Goal: Transaction & Acquisition: Purchase product/service

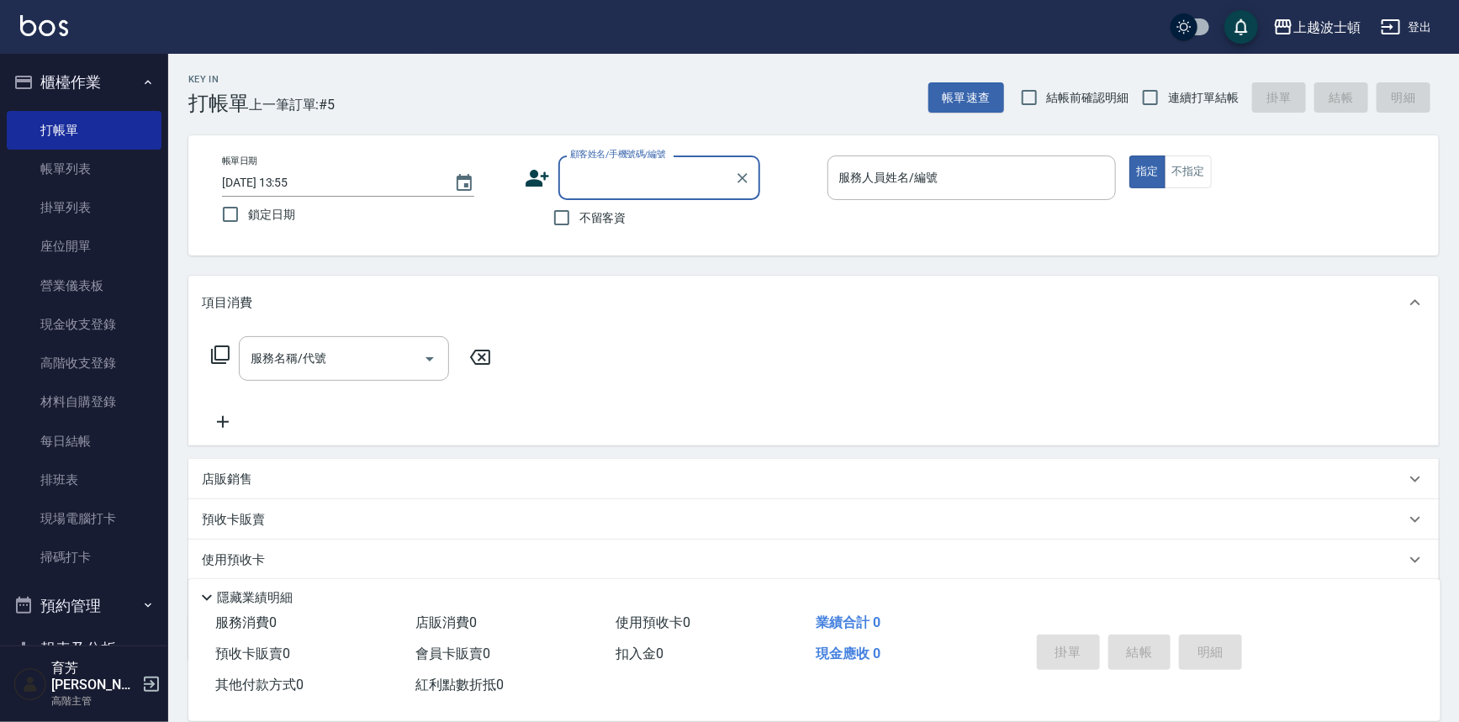
click at [661, 184] on input "顧客姓名/手機號碼/編號" at bounding box center [646, 177] width 161 height 29
click at [638, 216] on li "[PERSON_NAME]/0955877626/830402" at bounding box center [659, 221] width 202 height 28
type input "[PERSON_NAME]/0955877626/830402"
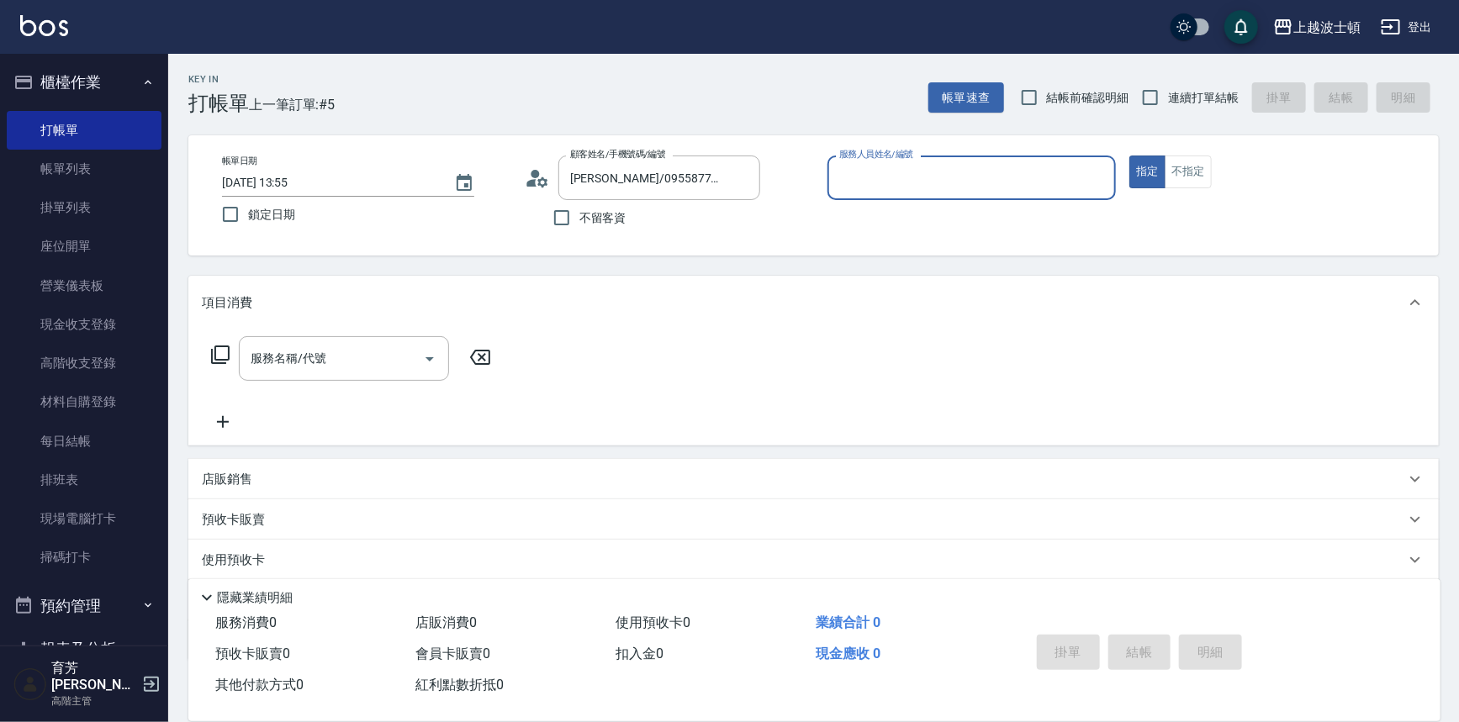
type input "思思-35"
click at [1129, 156] on button "指定" at bounding box center [1147, 172] width 36 height 33
type button "true"
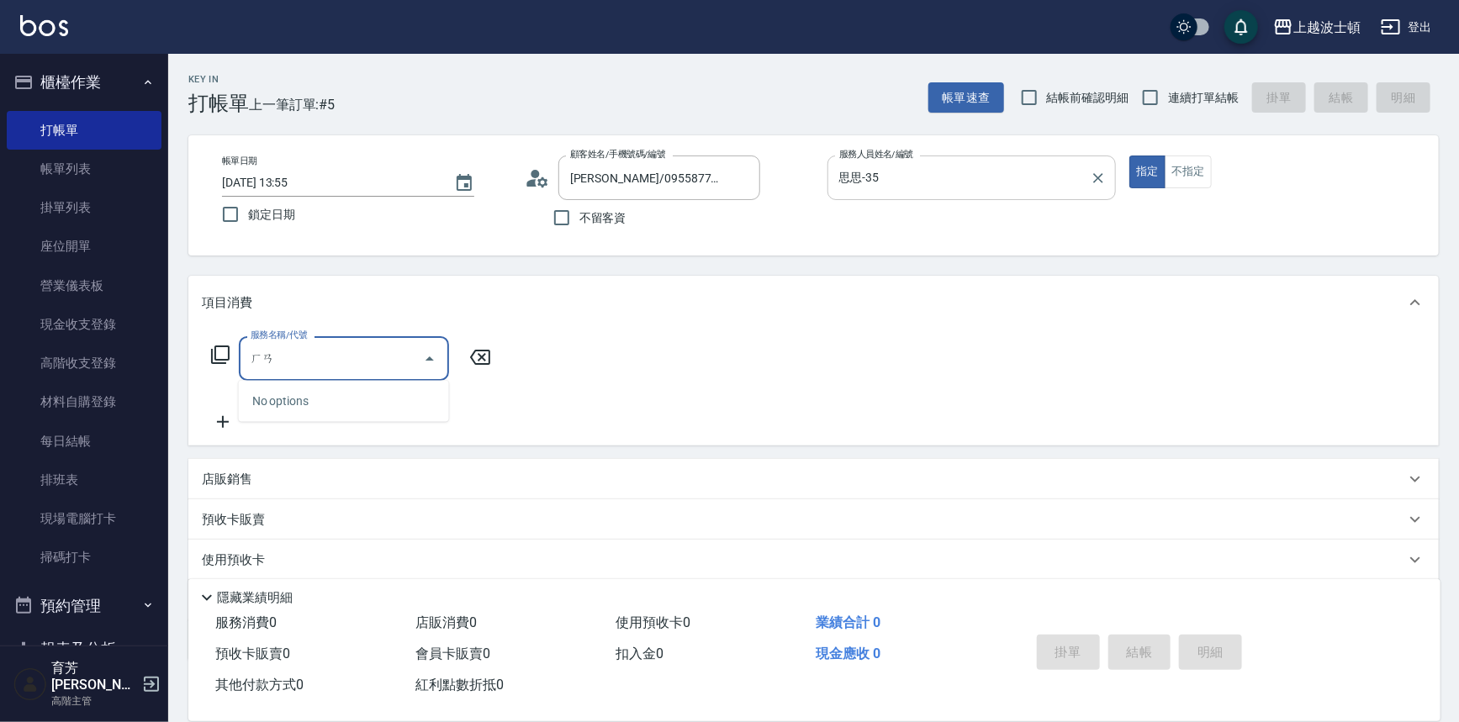
type input "韓"
click at [371, 448] on span "薑檸頭皮護理 - 1299" at bounding box center [344, 457] width 210 height 28
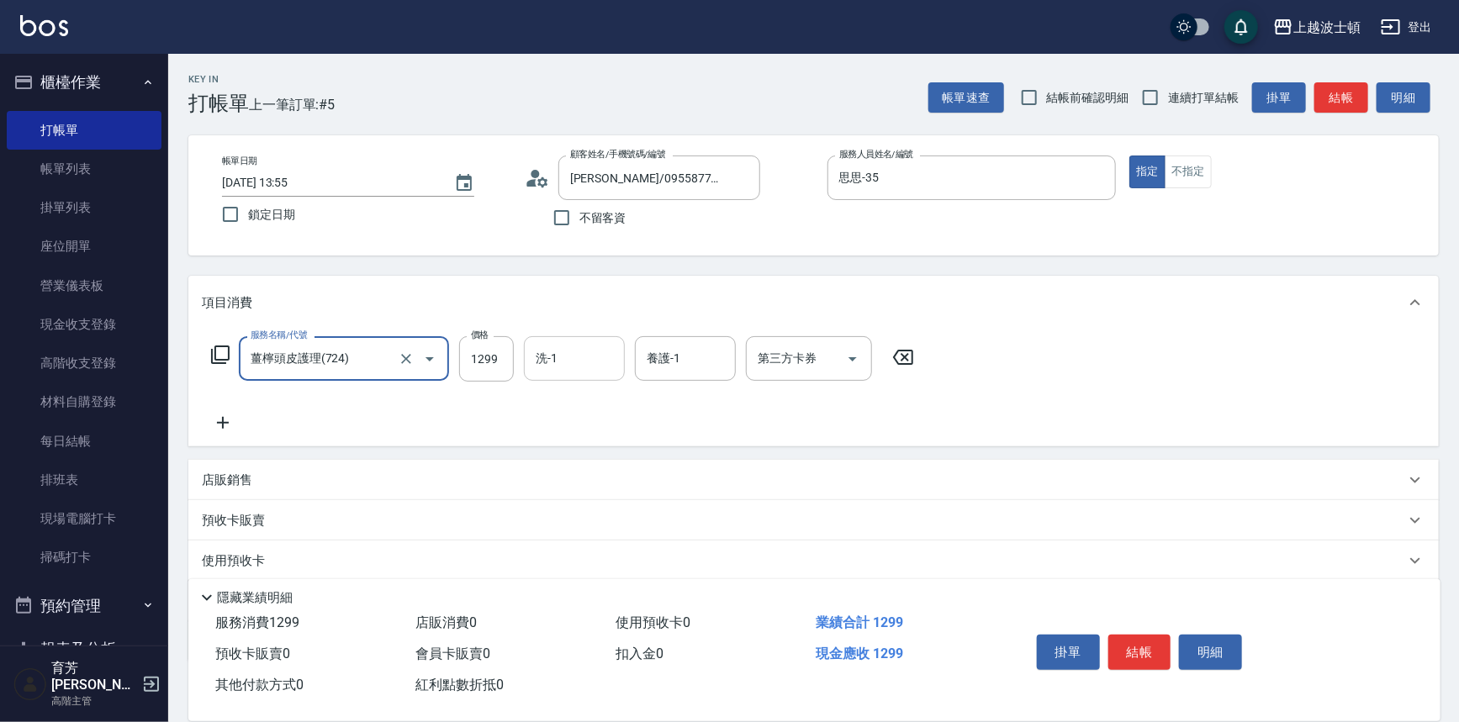
type input "薑檸頭皮護理(724)"
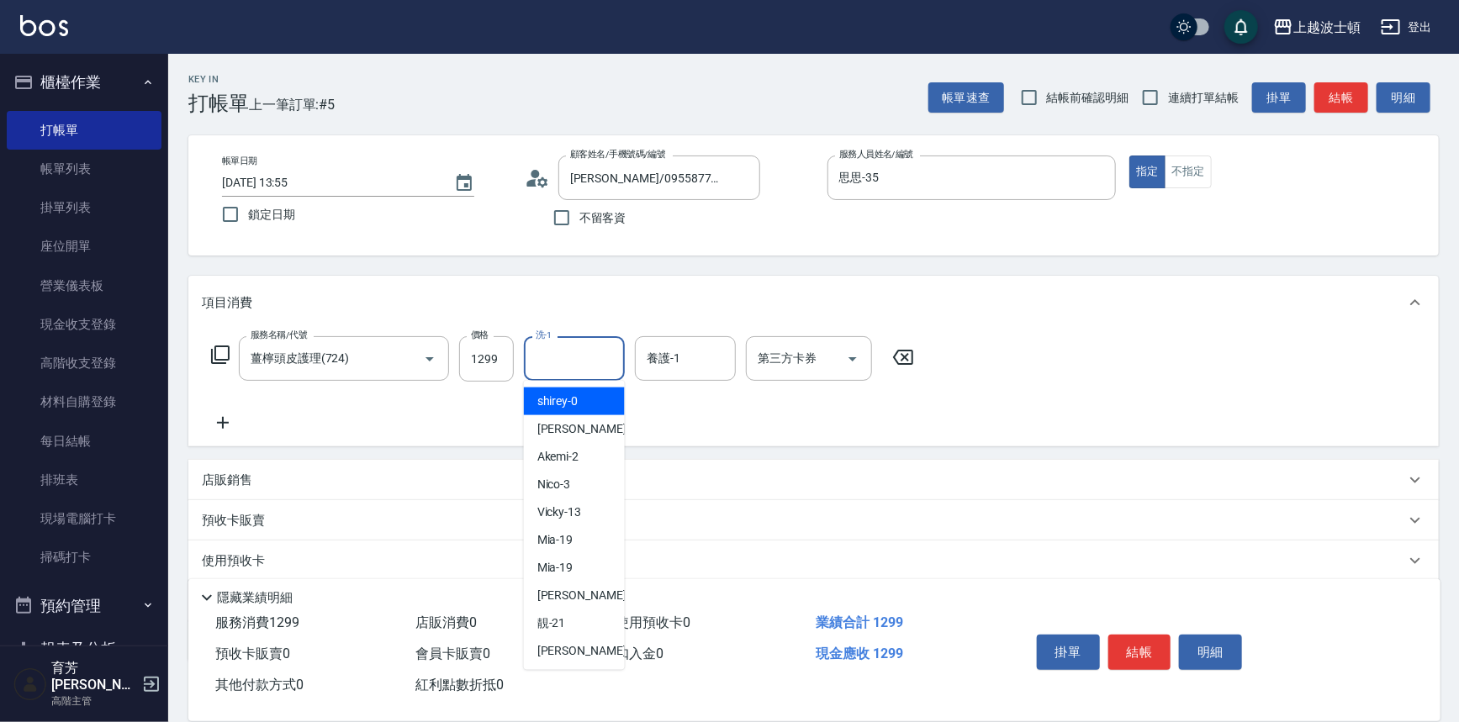
click at [538, 361] on input "洗-1" at bounding box center [574, 358] width 86 height 29
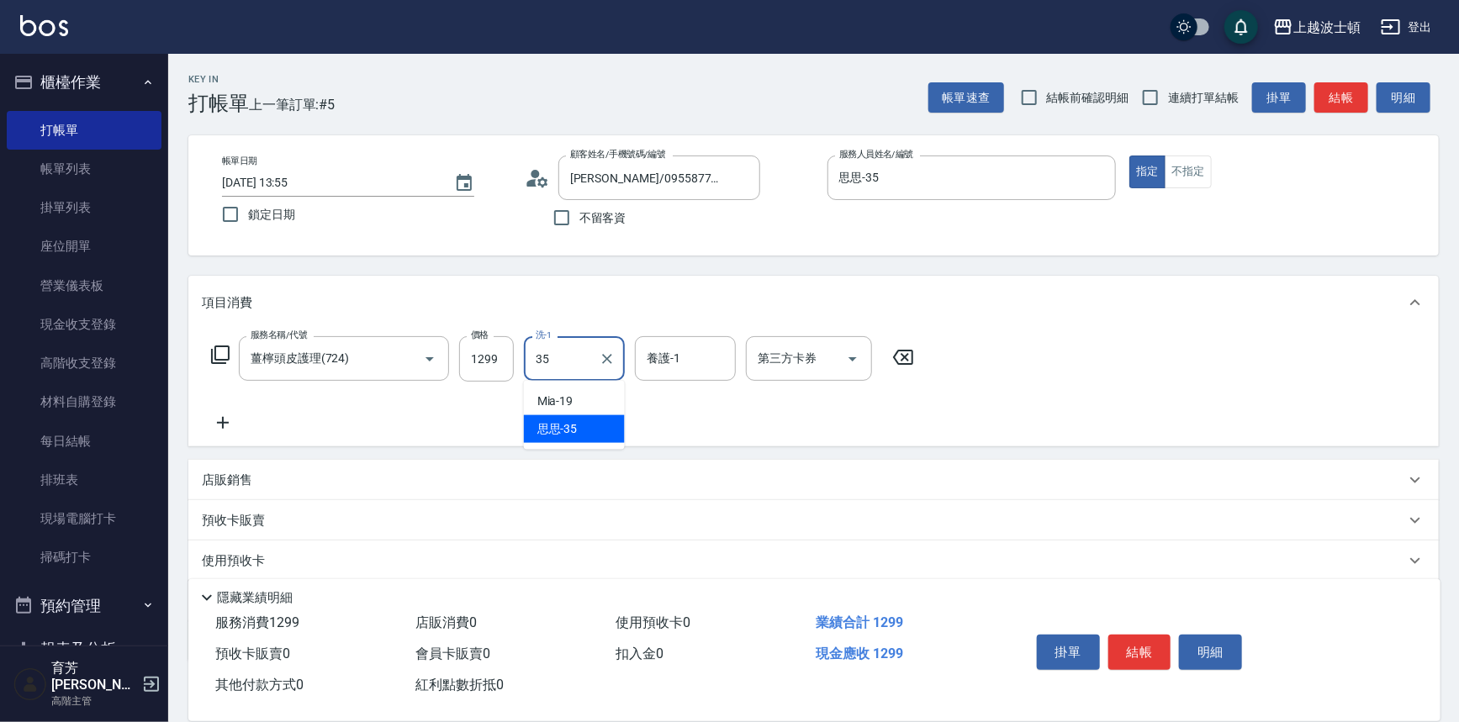
type input "思思-35"
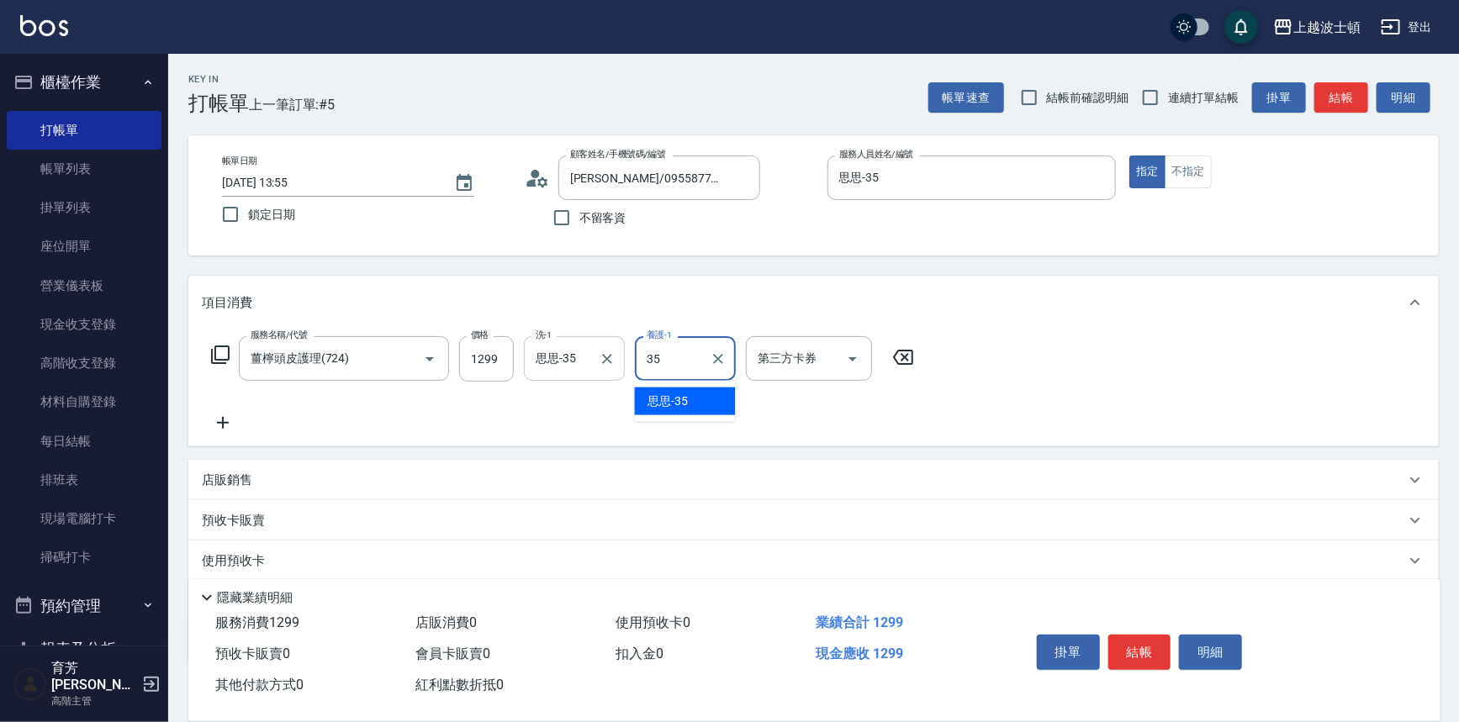
type input "思思-35"
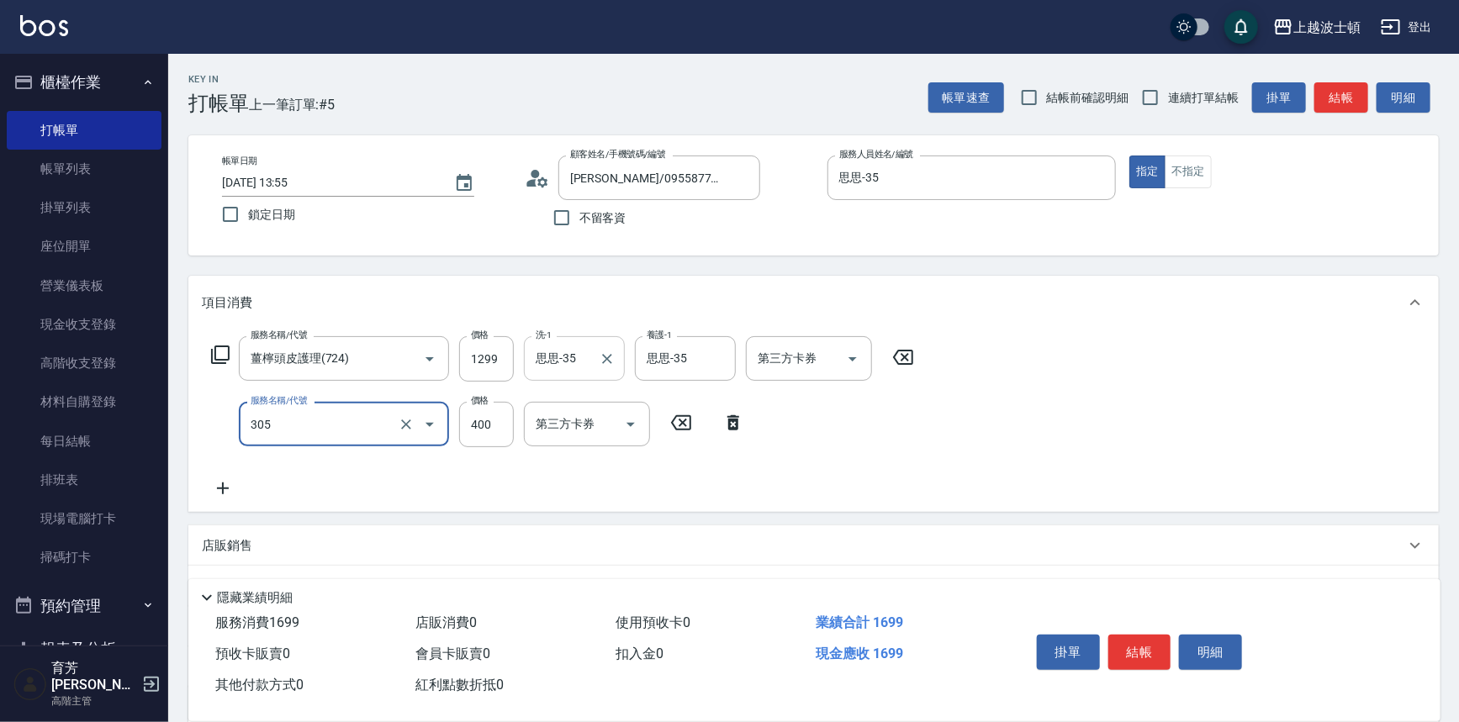
type input "剪髮(305)"
type input "300"
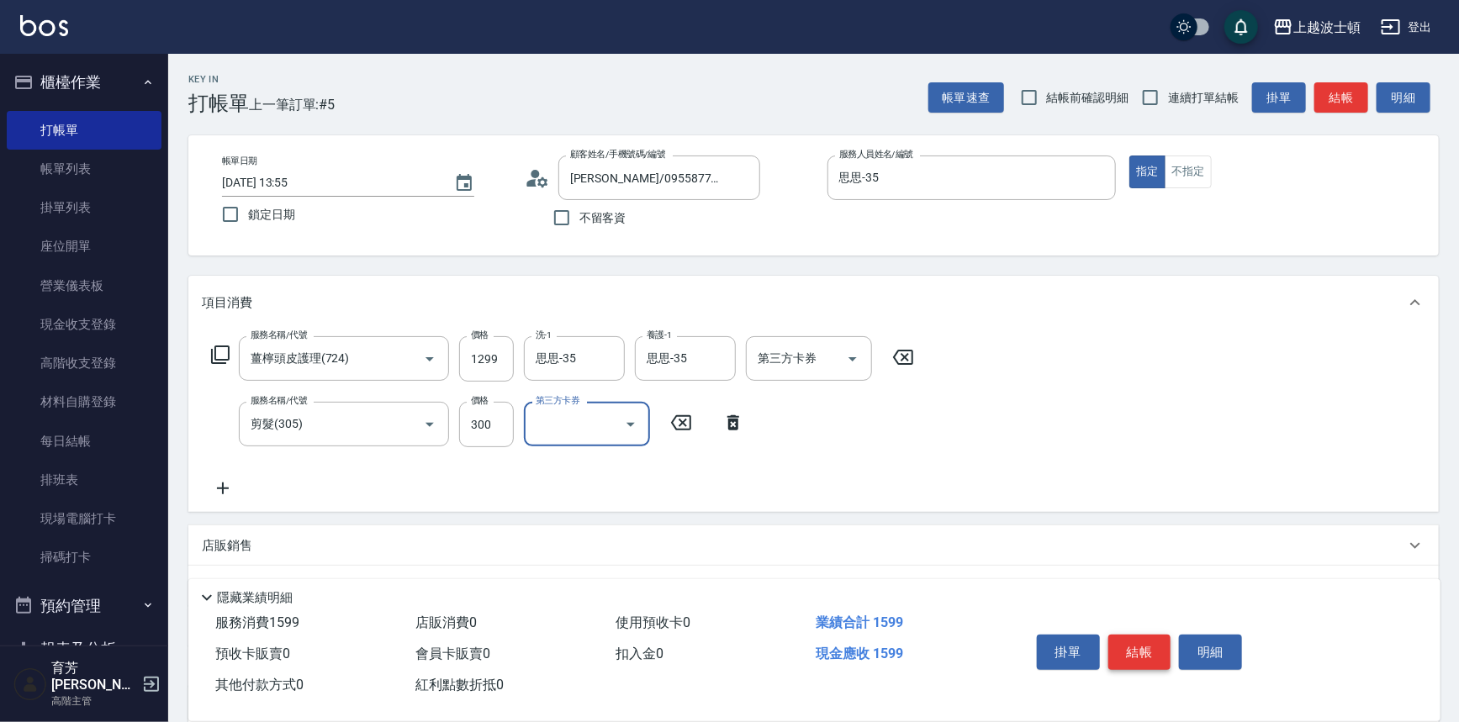
click at [1139, 637] on button "結帳" at bounding box center [1139, 652] width 63 height 35
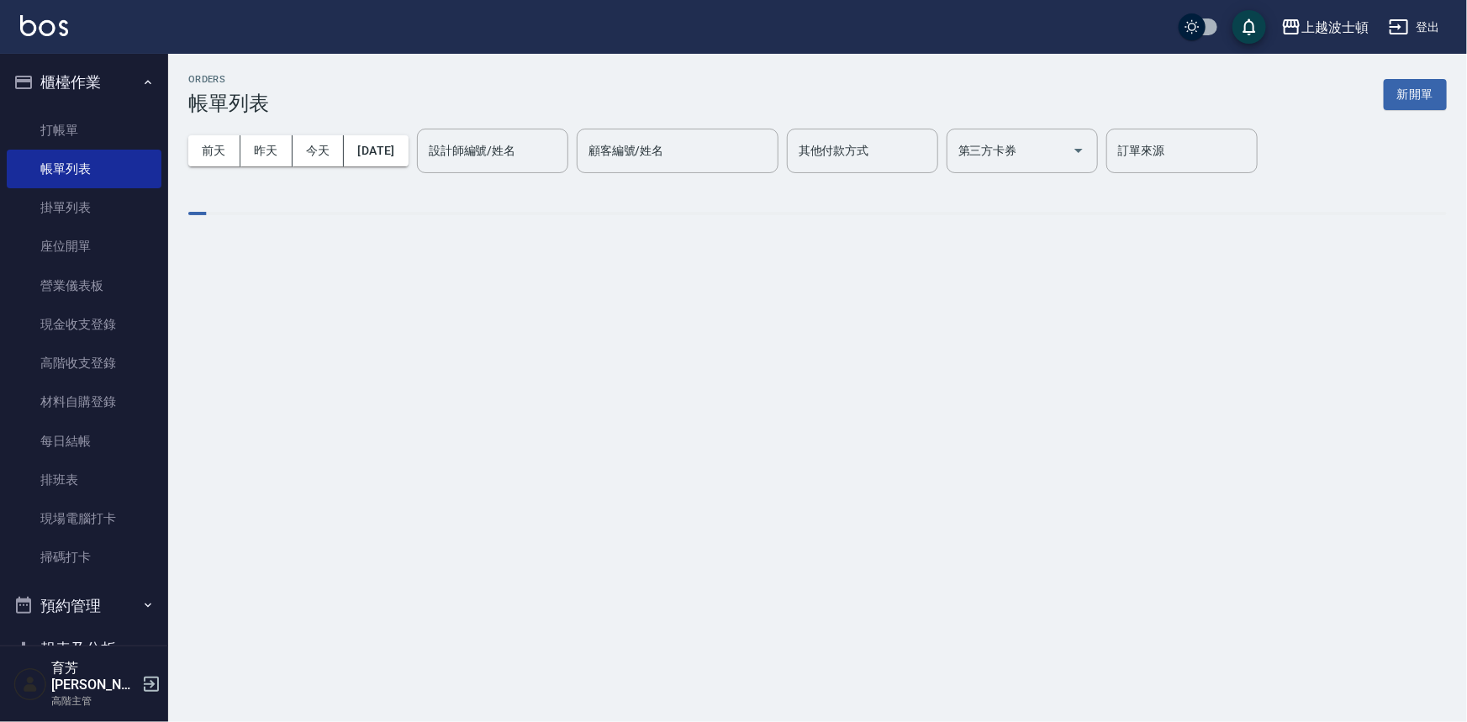
click at [52, 30] on img at bounding box center [44, 25] width 48 height 21
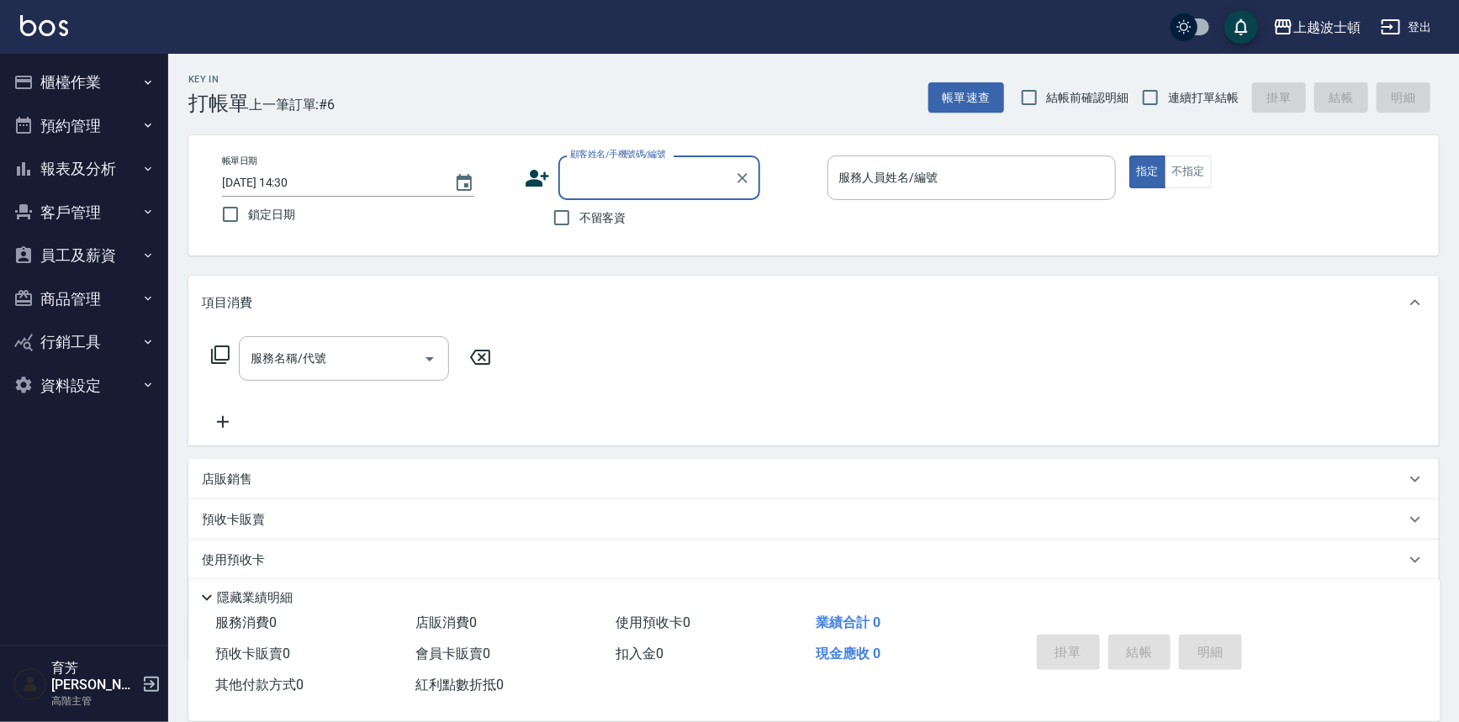
click at [606, 176] on input "顧客姓名/手機號碼/編號" at bounding box center [646, 177] width 161 height 29
type input "子"
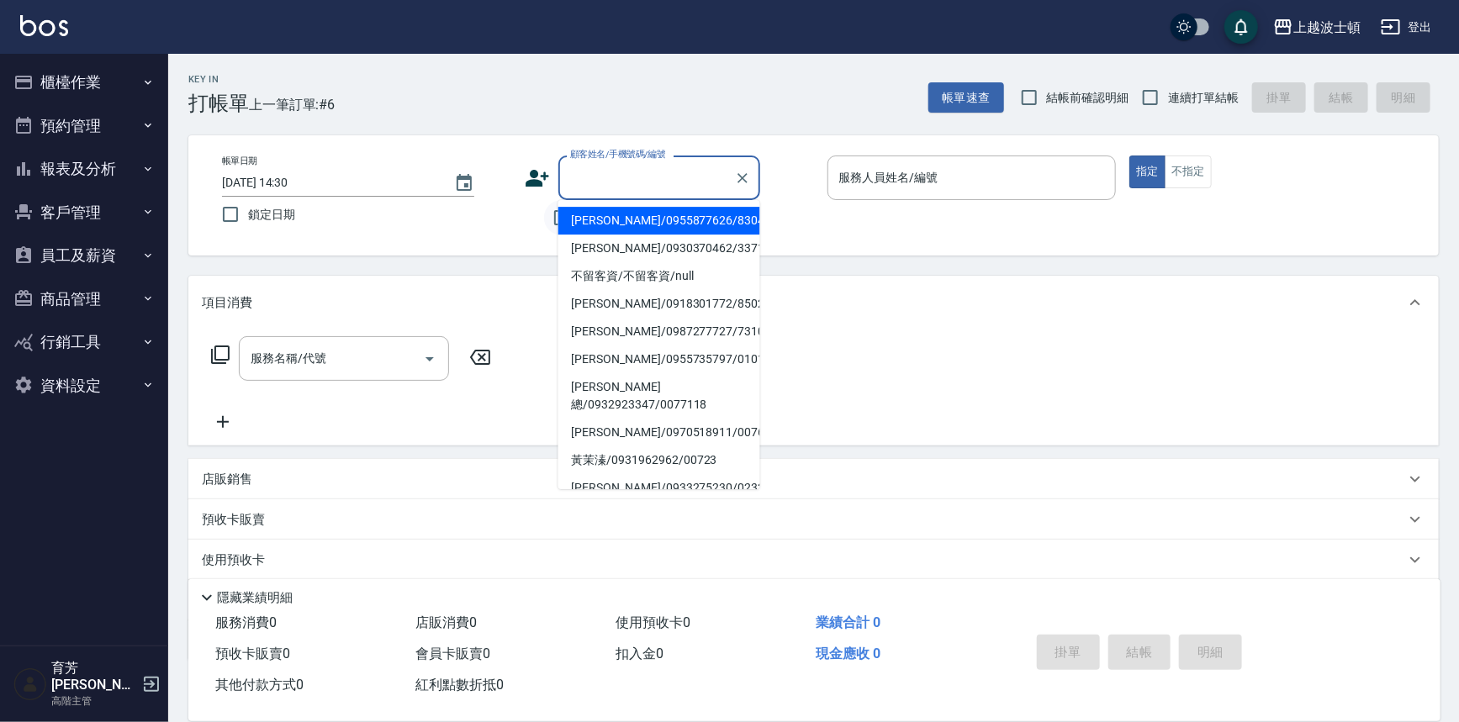
click at [552, 222] on input "不留客資" at bounding box center [561, 217] width 35 height 35
checkbox input "true"
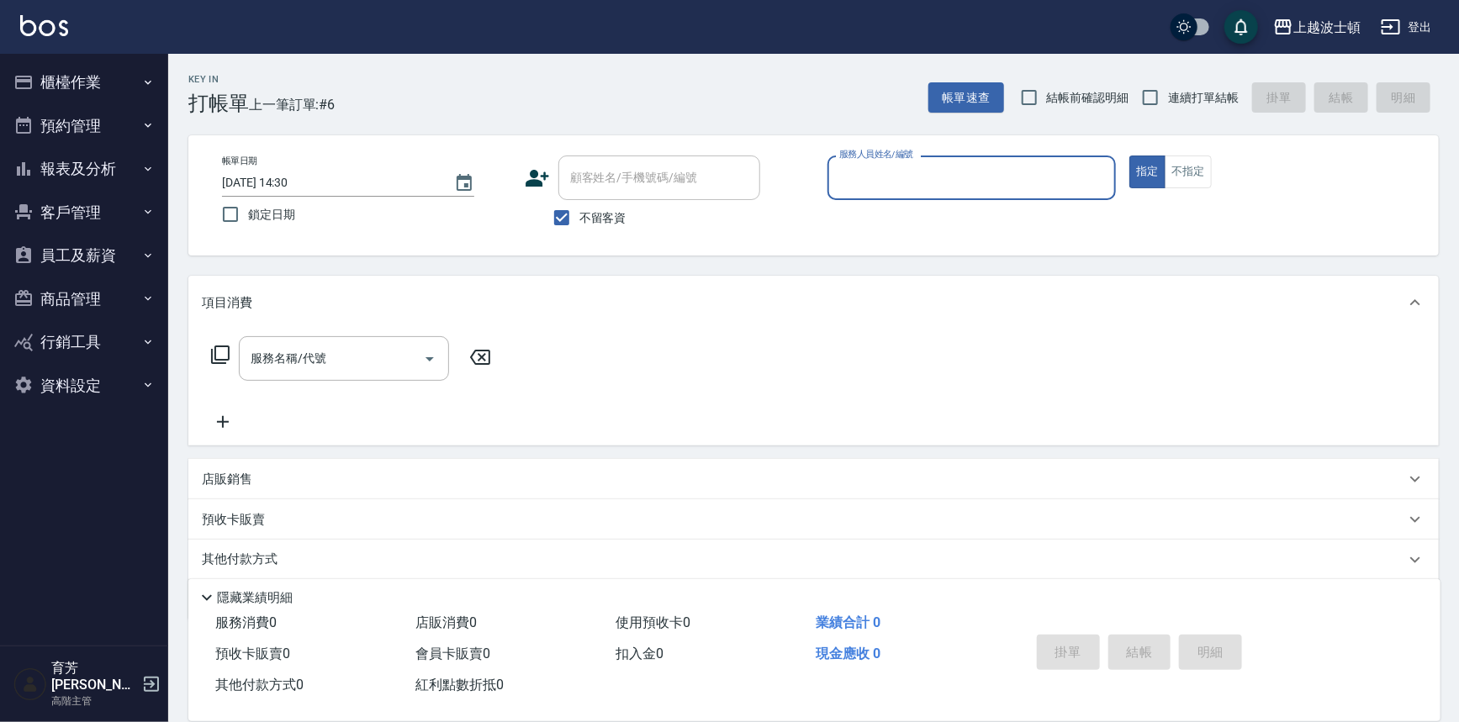
drag, startPoint x: 900, startPoint y: 160, endPoint x: 896, endPoint y: 188, distance: 28.1
click at [900, 167] on div "服務人員姓名/編號 服務人員姓名/編號" at bounding box center [971, 178] width 289 height 45
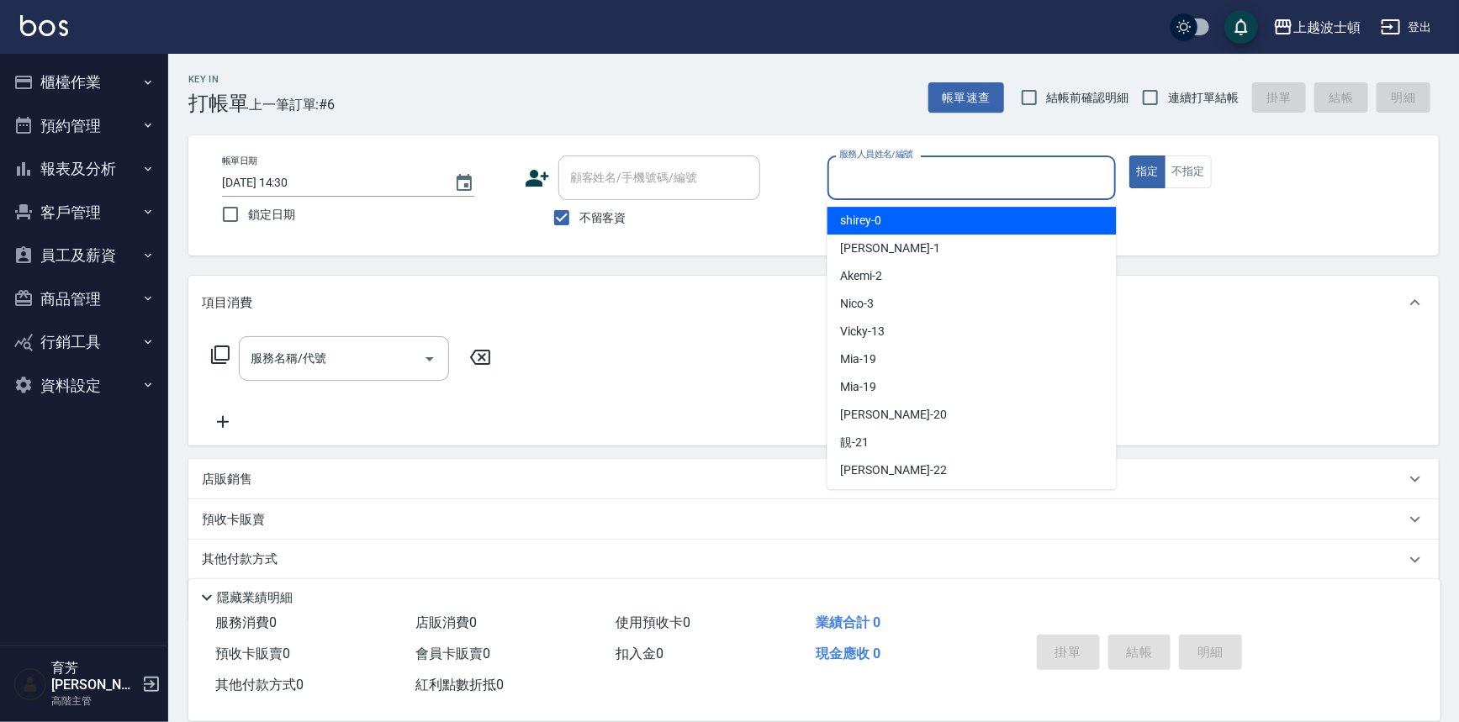
click at [896, 188] on input "服務人員姓名/編號" at bounding box center [972, 177] width 274 height 29
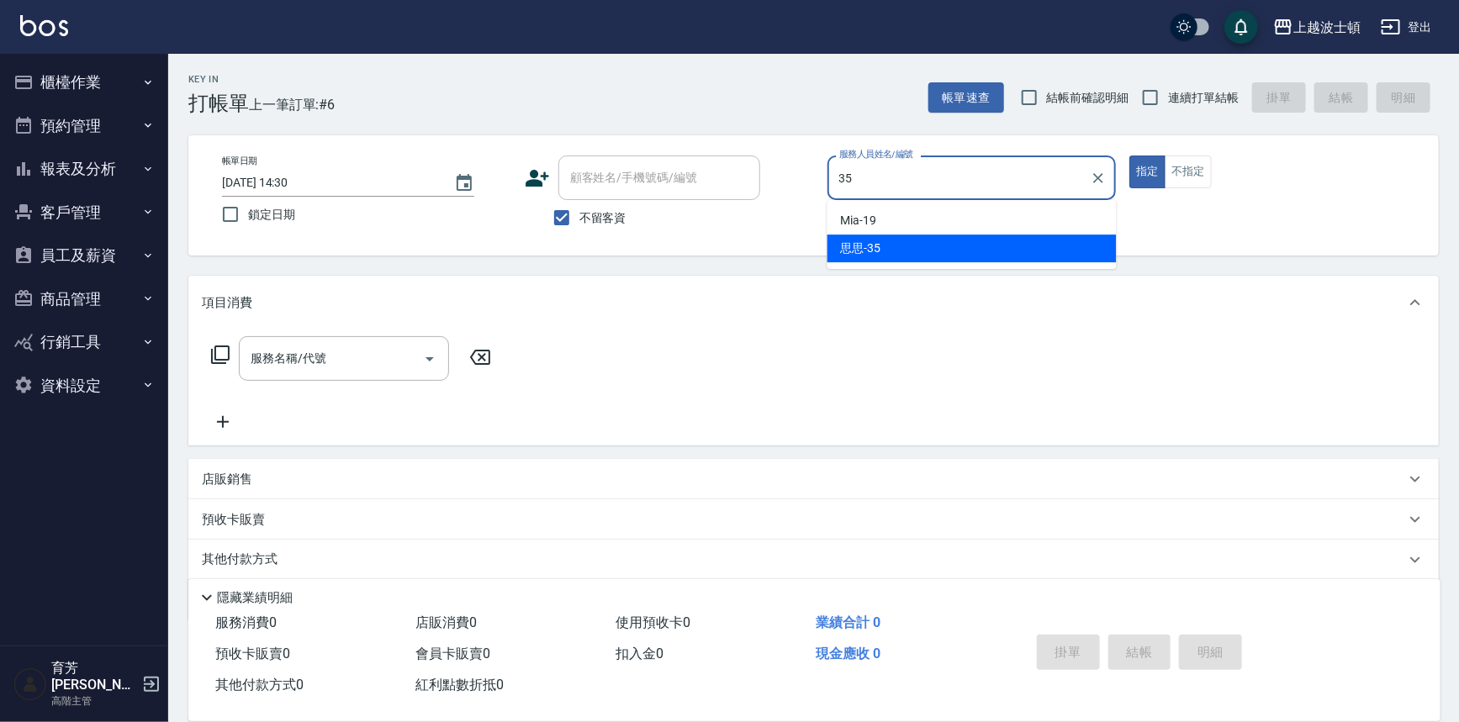
type input "思思-35"
type button "true"
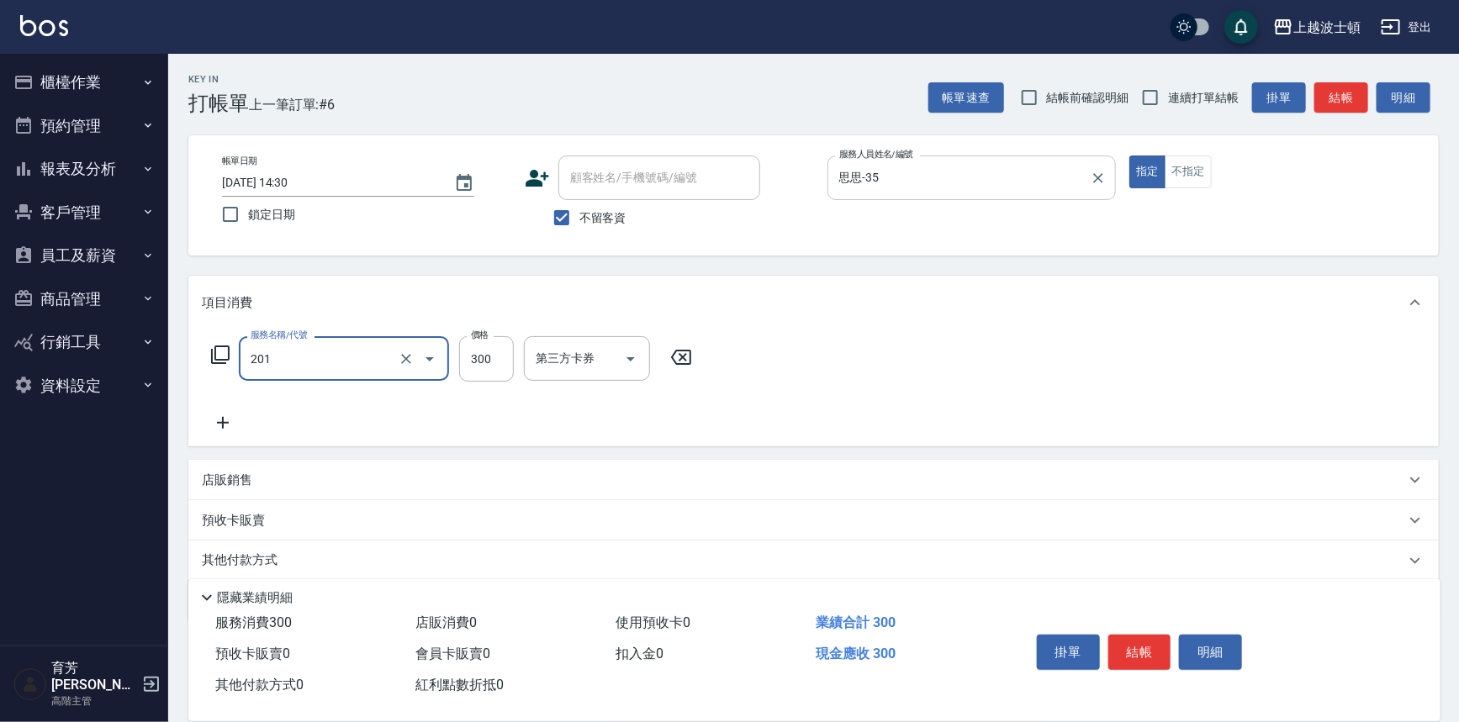
type input "洗髮(201)"
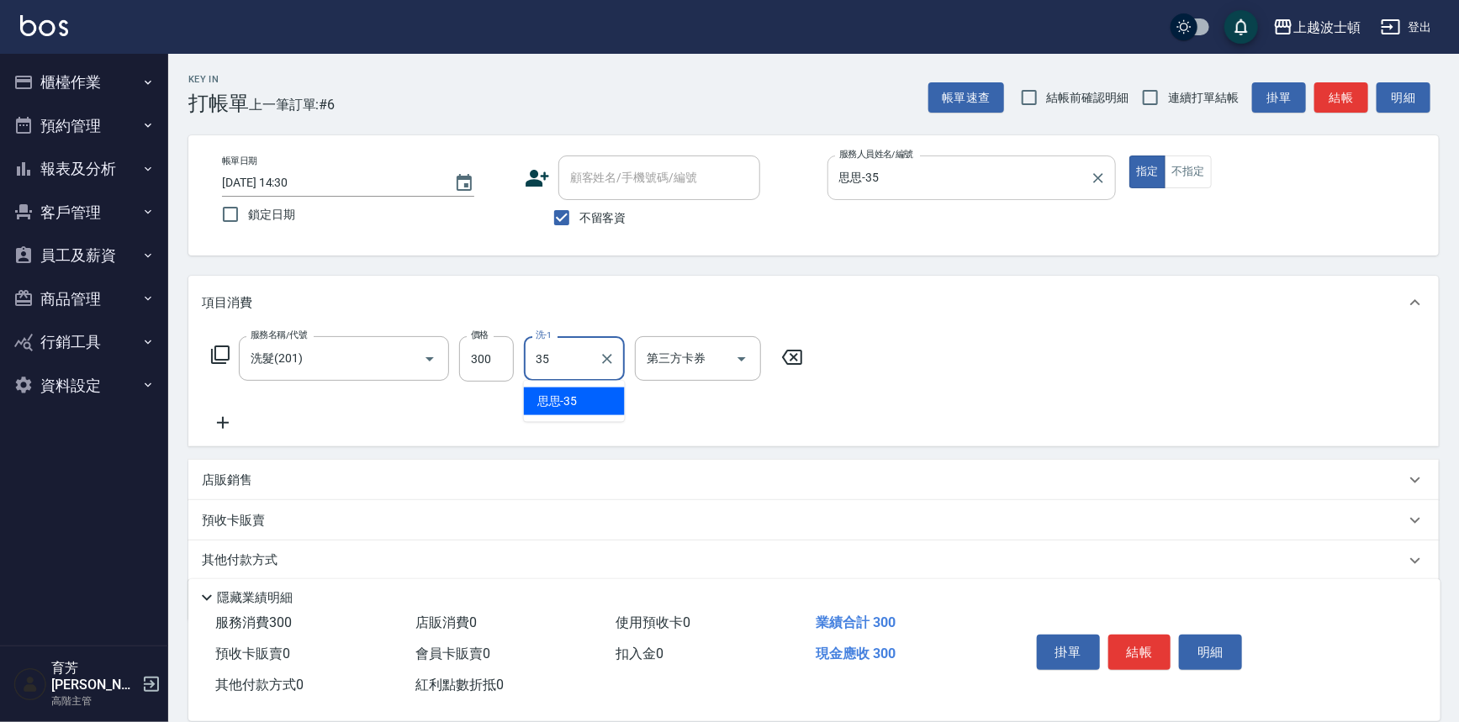
type input "思思-35"
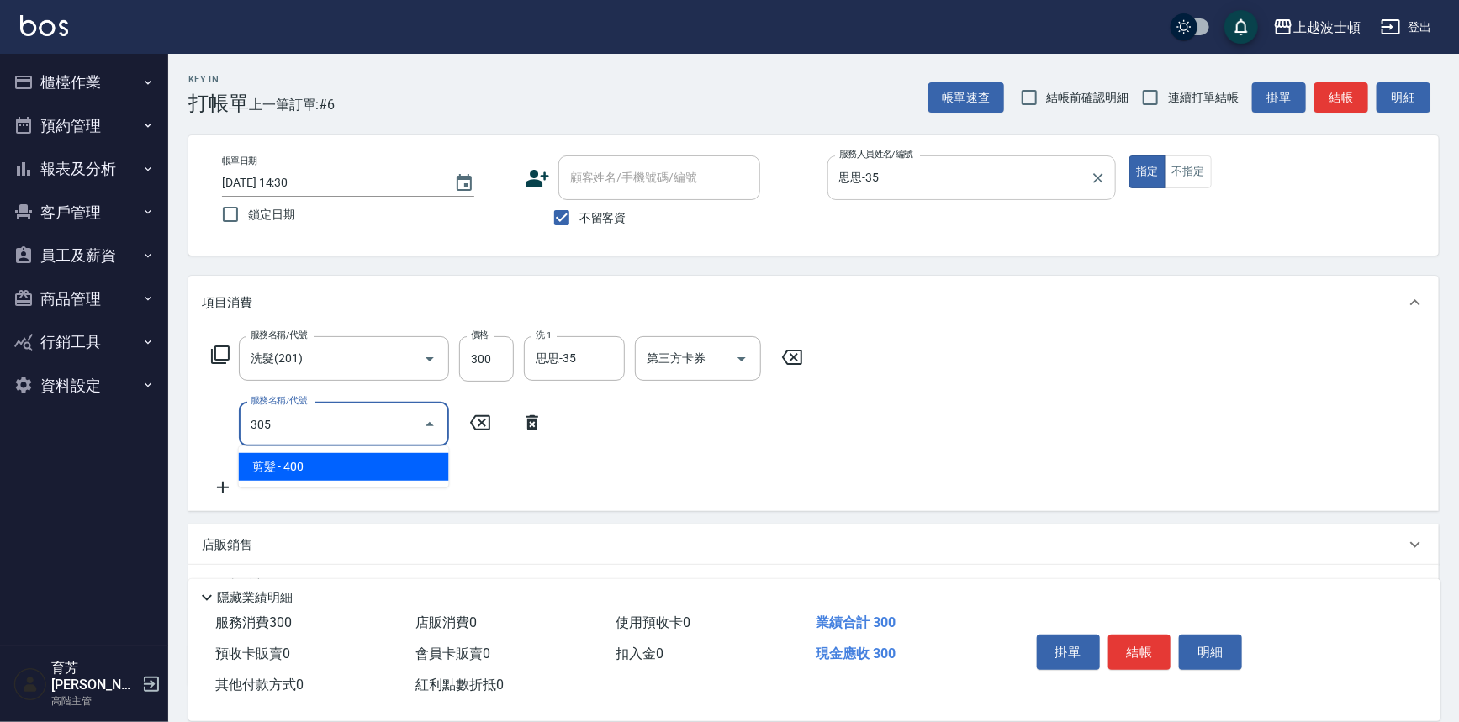
type input "剪髮(305)"
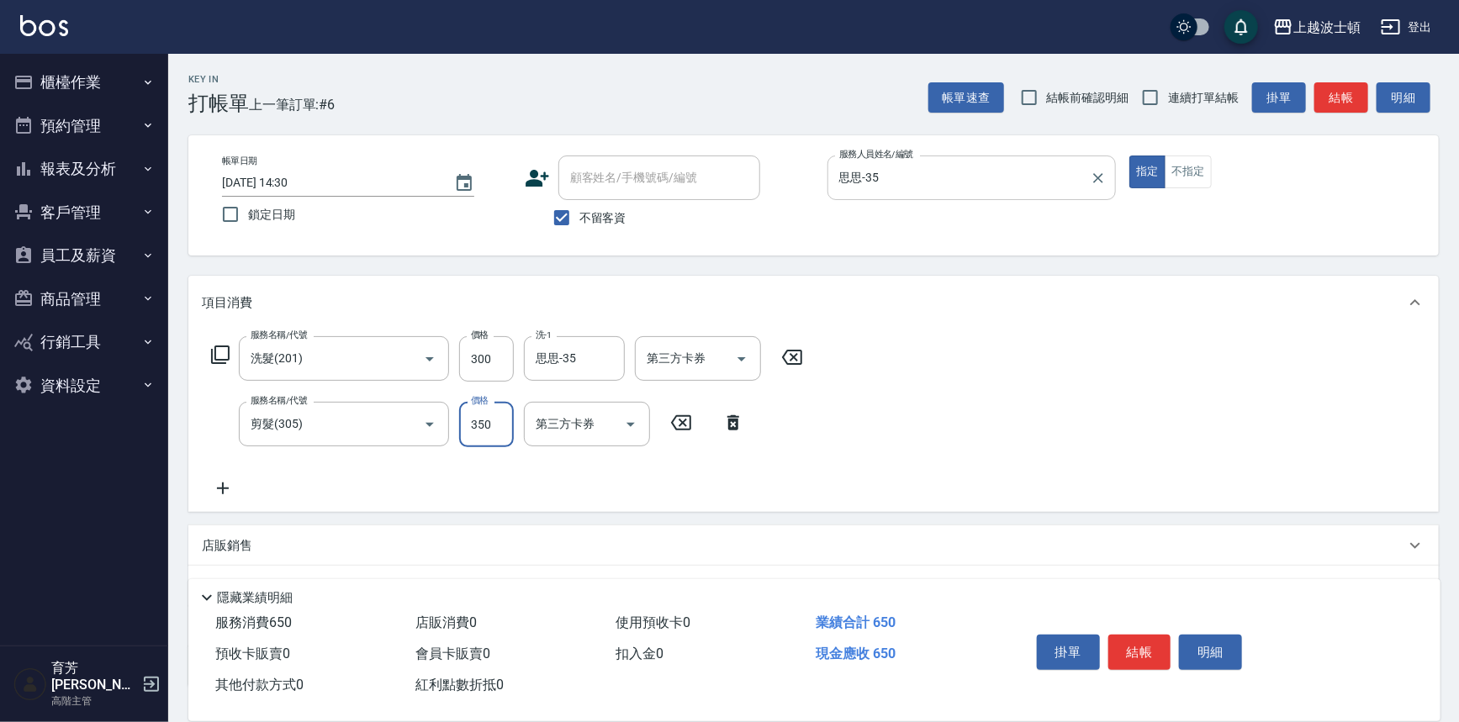
type input "350"
click at [1133, 639] on button "結帳" at bounding box center [1139, 652] width 63 height 35
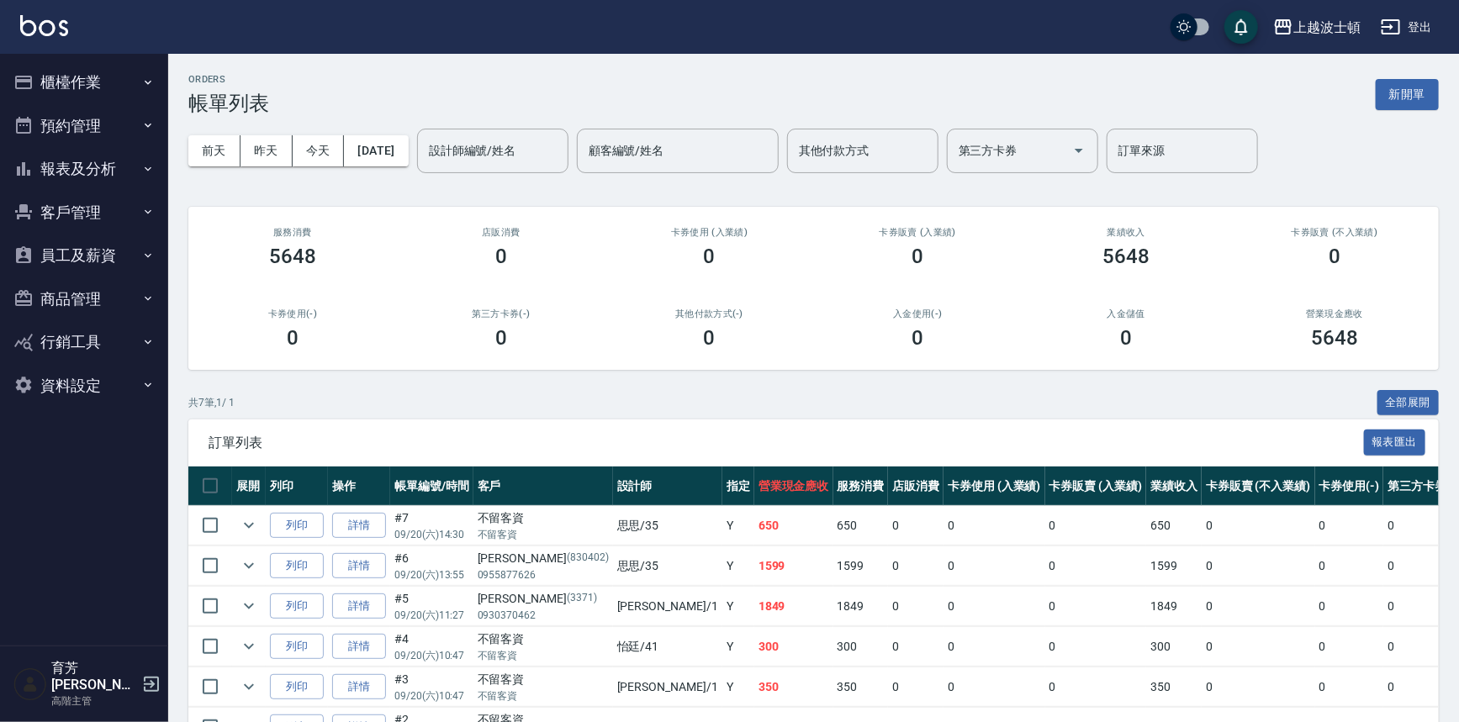
click at [25, 39] on div "上越波士頓 登出" at bounding box center [729, 27] width 1459 height 54
click at [29, 29] on img at bounding box center [44, 25] width 48 height 21
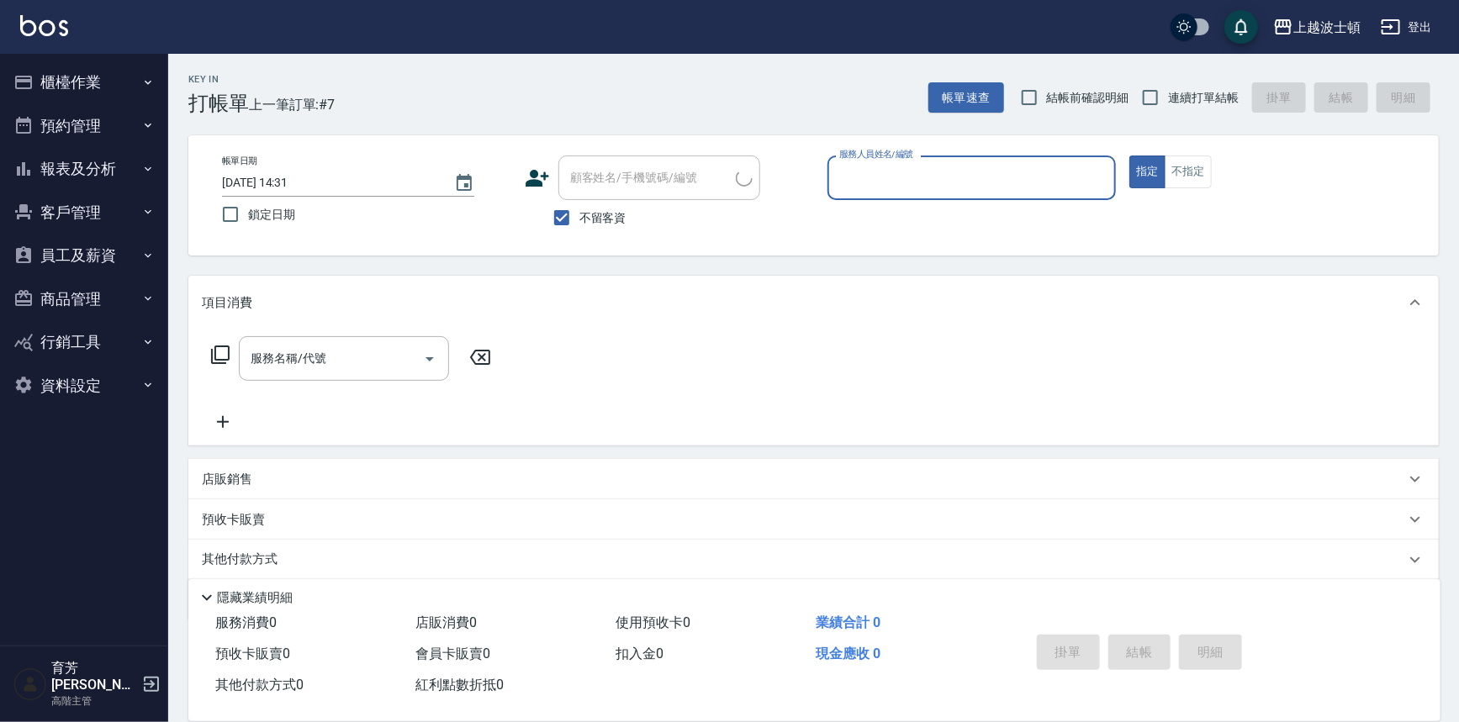
click at [866, 174] on input "服務人員姓名/編號" at bounding box center [972, 177] width 274 height 29
type input "思思-35"
type button "true"
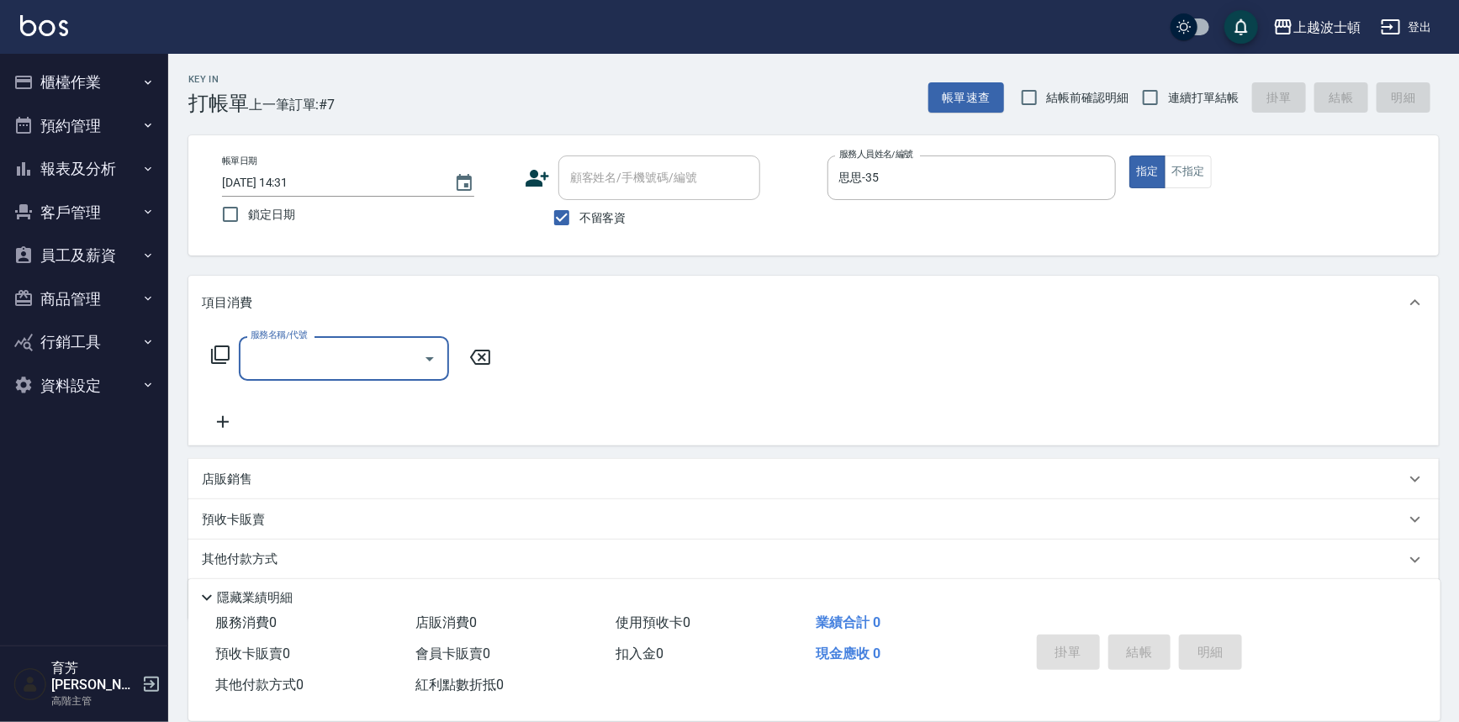
drag, startPoint x: 1187, startPoint y: 185, endPoint x: 1194, endPoint y: 192, distance: 9.5
click at [1188, 185] on button "不指定" at bounding box center [1188, 172] width 47 height 33
type button "false"
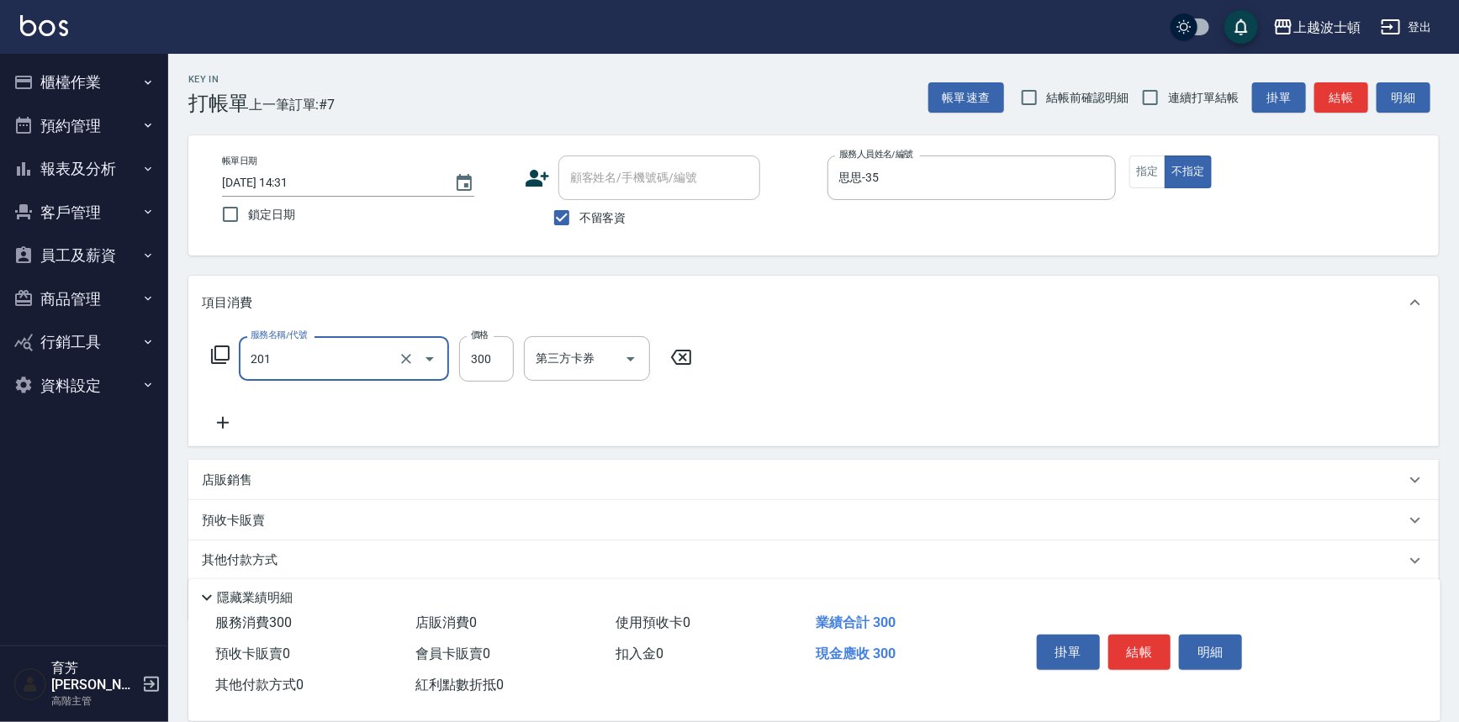
type input "洗髮(201)"
type input "300"
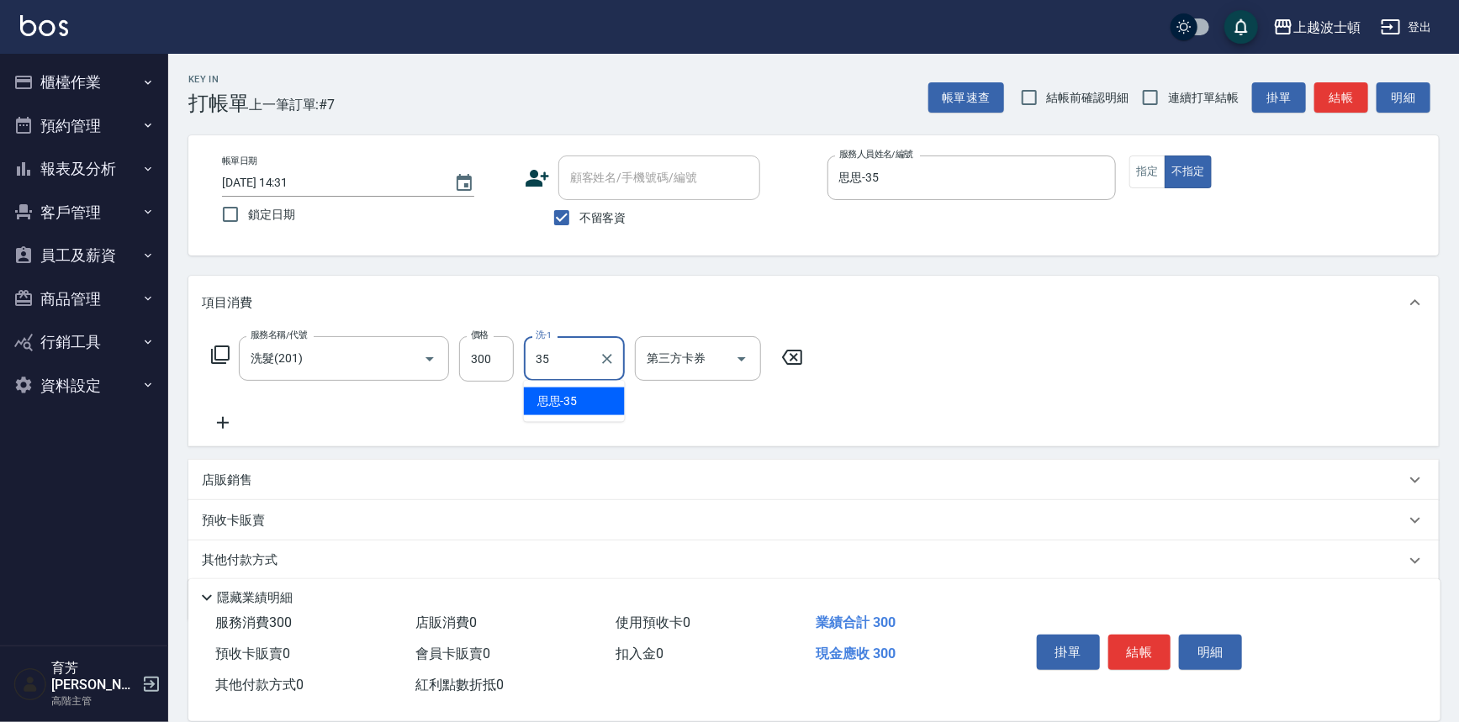
type input "思思-35"
click at [1160, 643] on button "結帳" at bounding box center [1139, 652] width 63 height 35
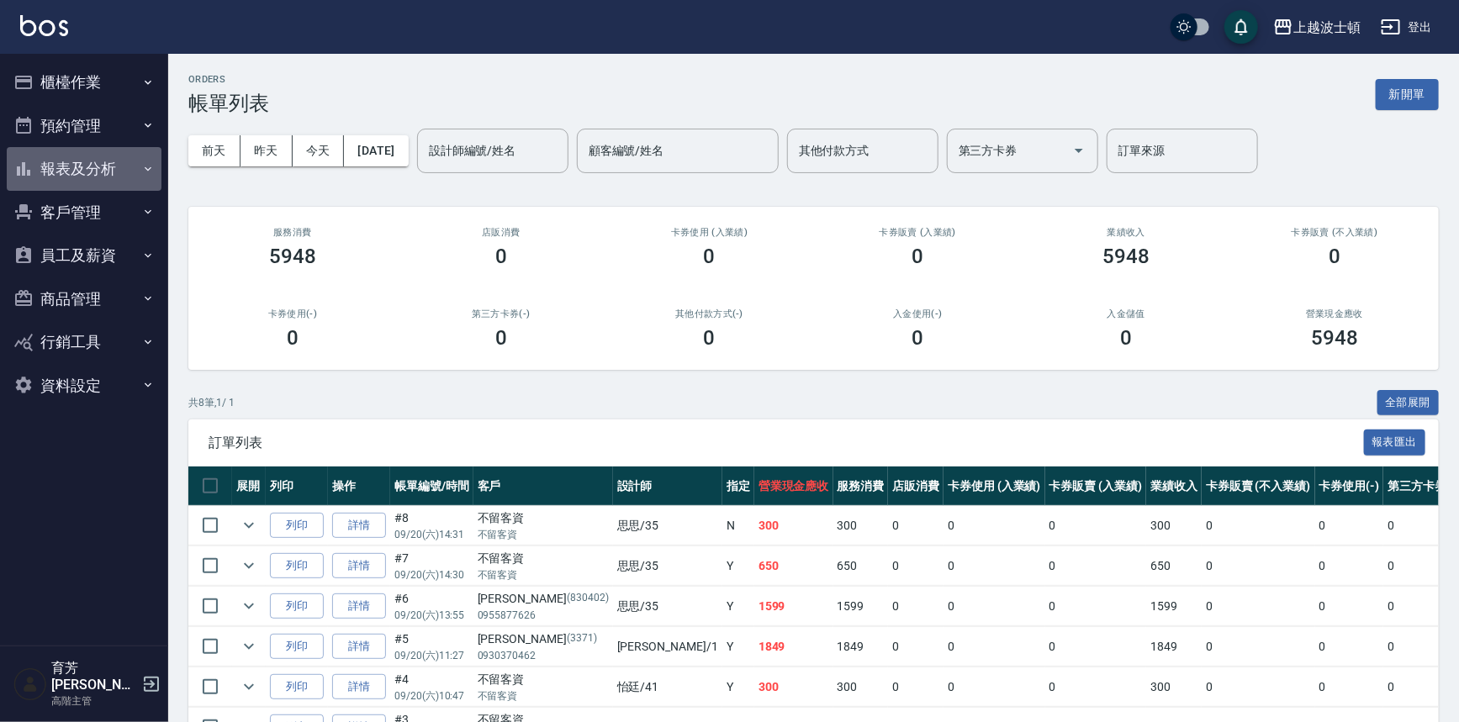
click at [76, 157] on button "報表及分析" at bounding box center [84, 169] width 155 height 44
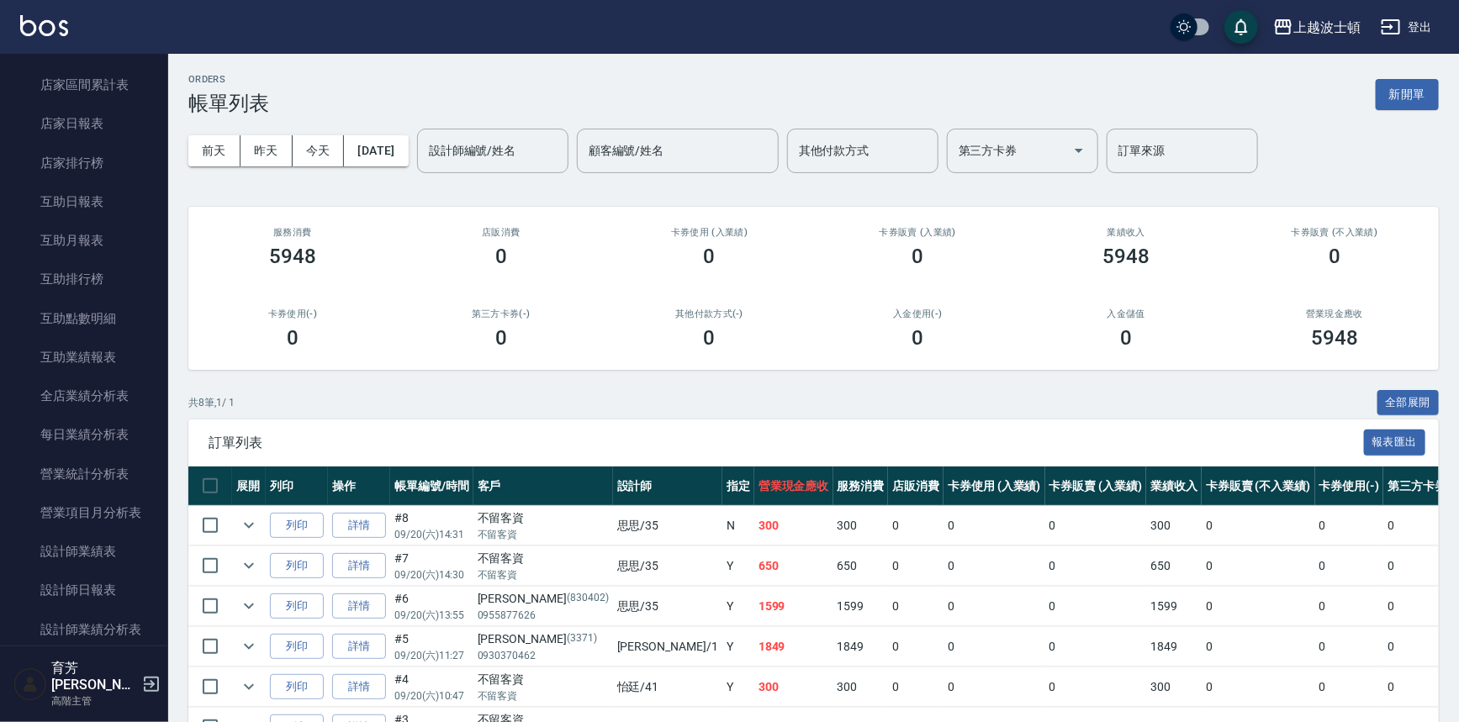
scroll to position [458, 0]
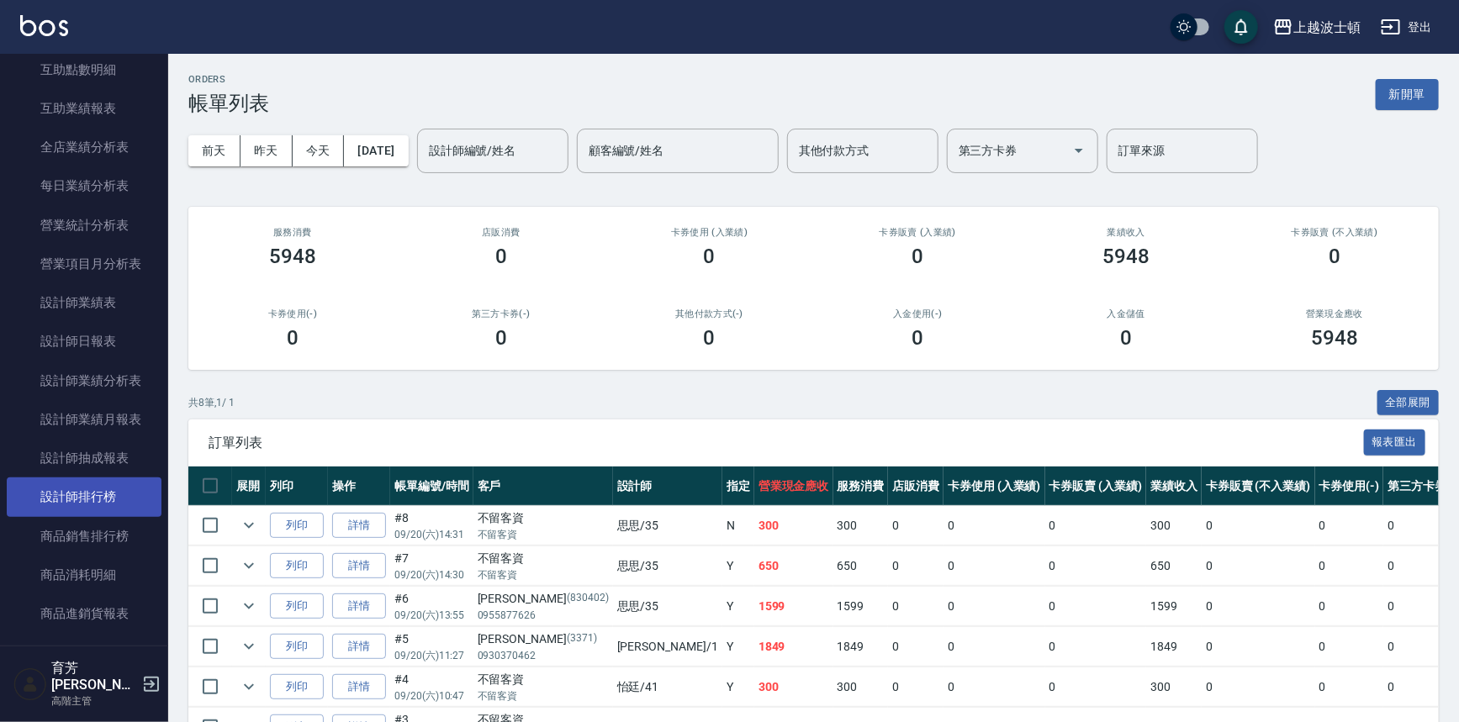
click at [86, 479] on link "設計師排行榜" at bounding box center [84, 497] width 155 height 39
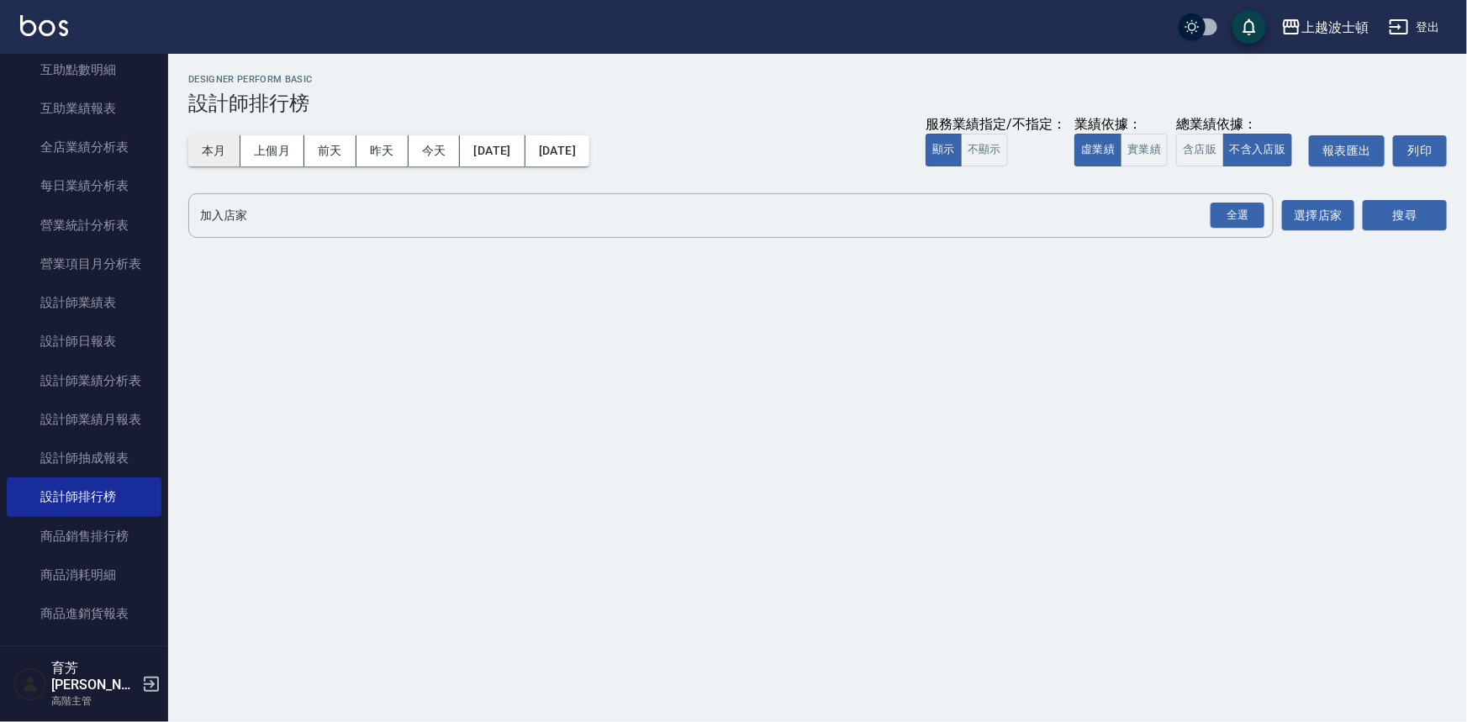
click at [207, 141] on button "本月" at bounding box center [214, 150] width 52 height 31
click at [1234, 213] on div "全選" at bounding box center [1238, 216] width 54 height 26
click at [1436, 214] on button "搜尋" at bounding box center [1405, 216] width 84 height 31
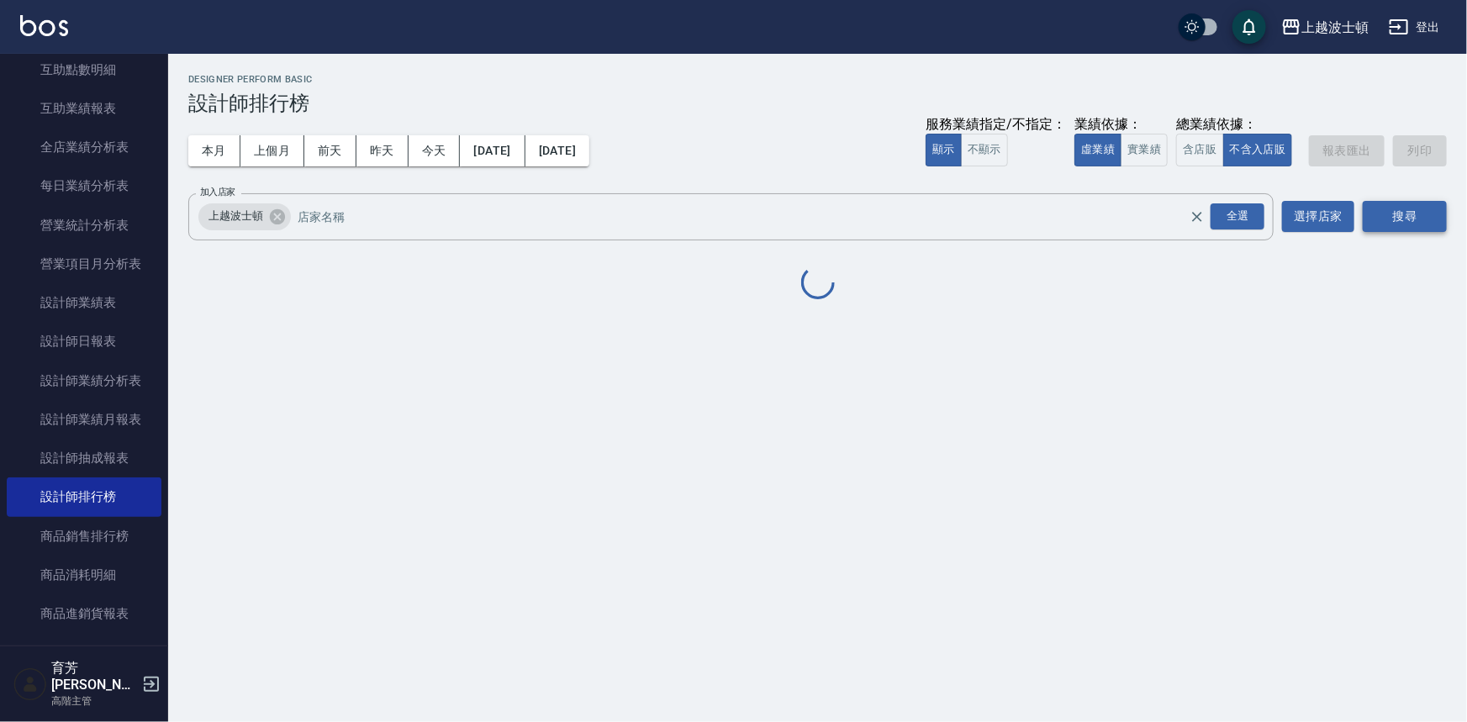
click at [1436, 214] on button "搜尋" at bounding box center [1405, 216] width 84 height 31
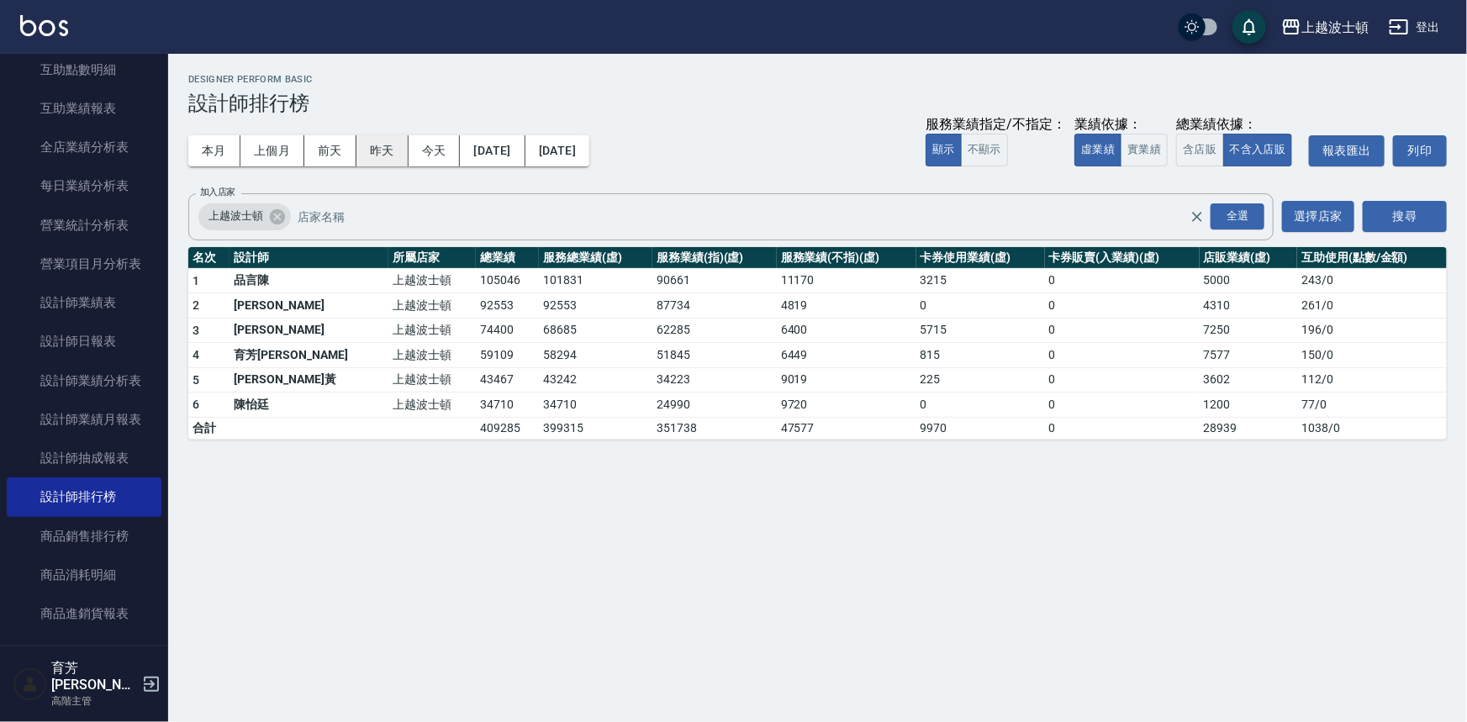
click at [367, 151] on button "昨天" at bounding box center [383, 150] width 52 height 31
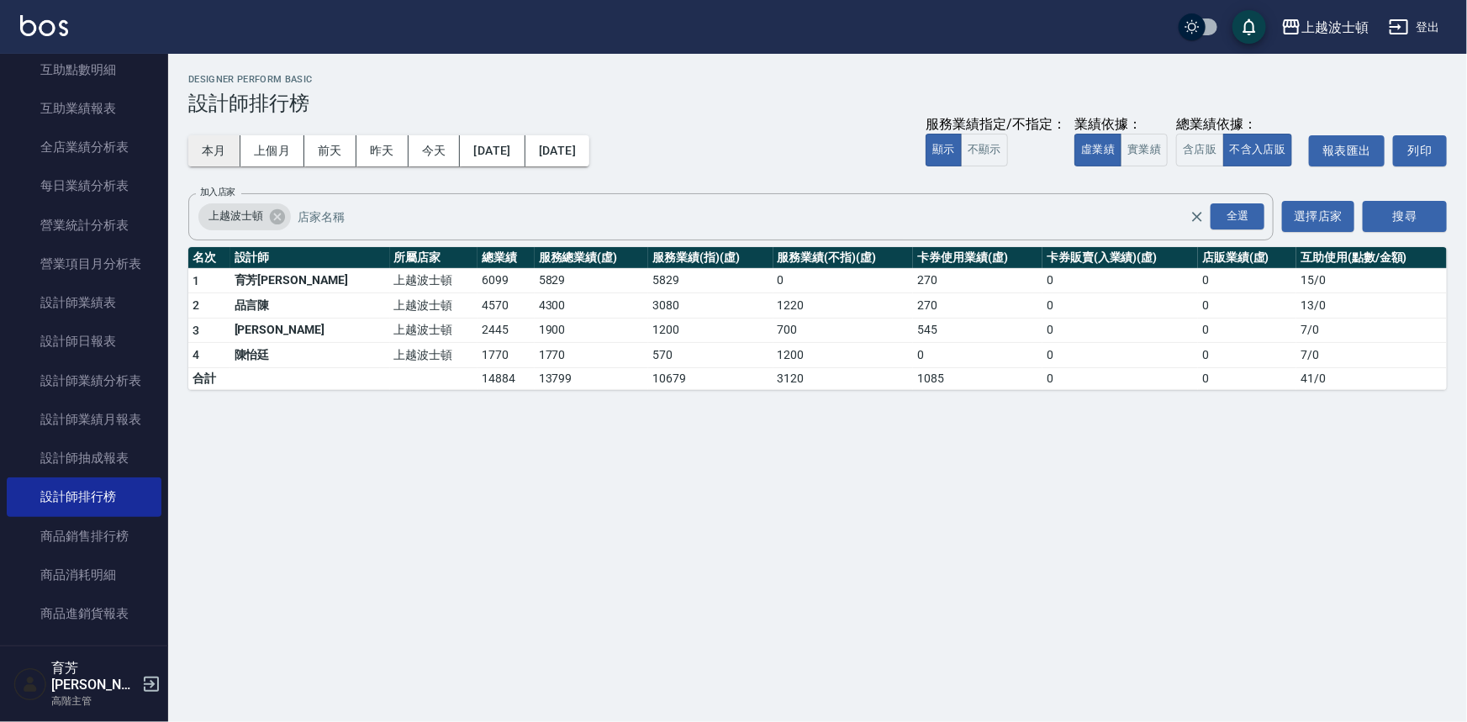
click at [235, 158] on button "本月" at bounding box center [214, 150] width 52 height 31
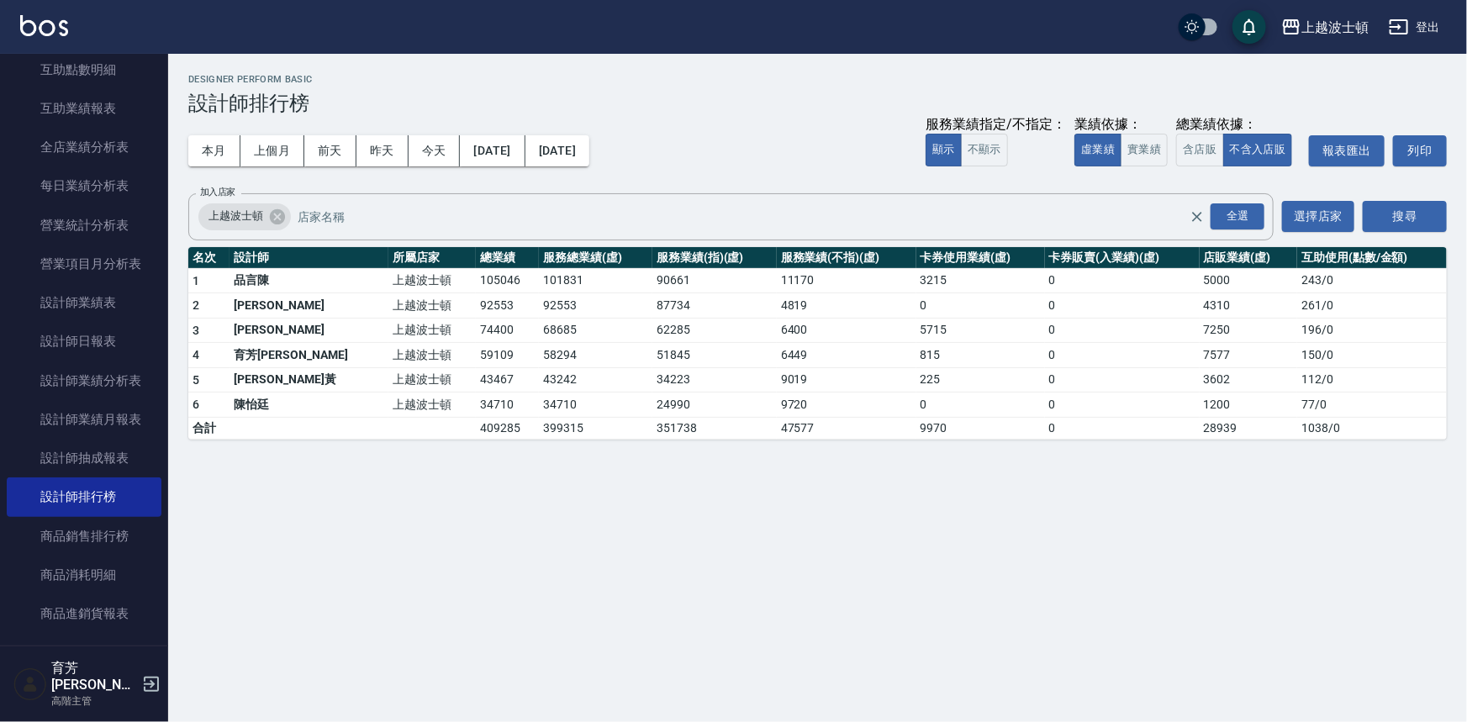
click at [45, 29] on img at bounding box center [44, 25] width 48 height 21
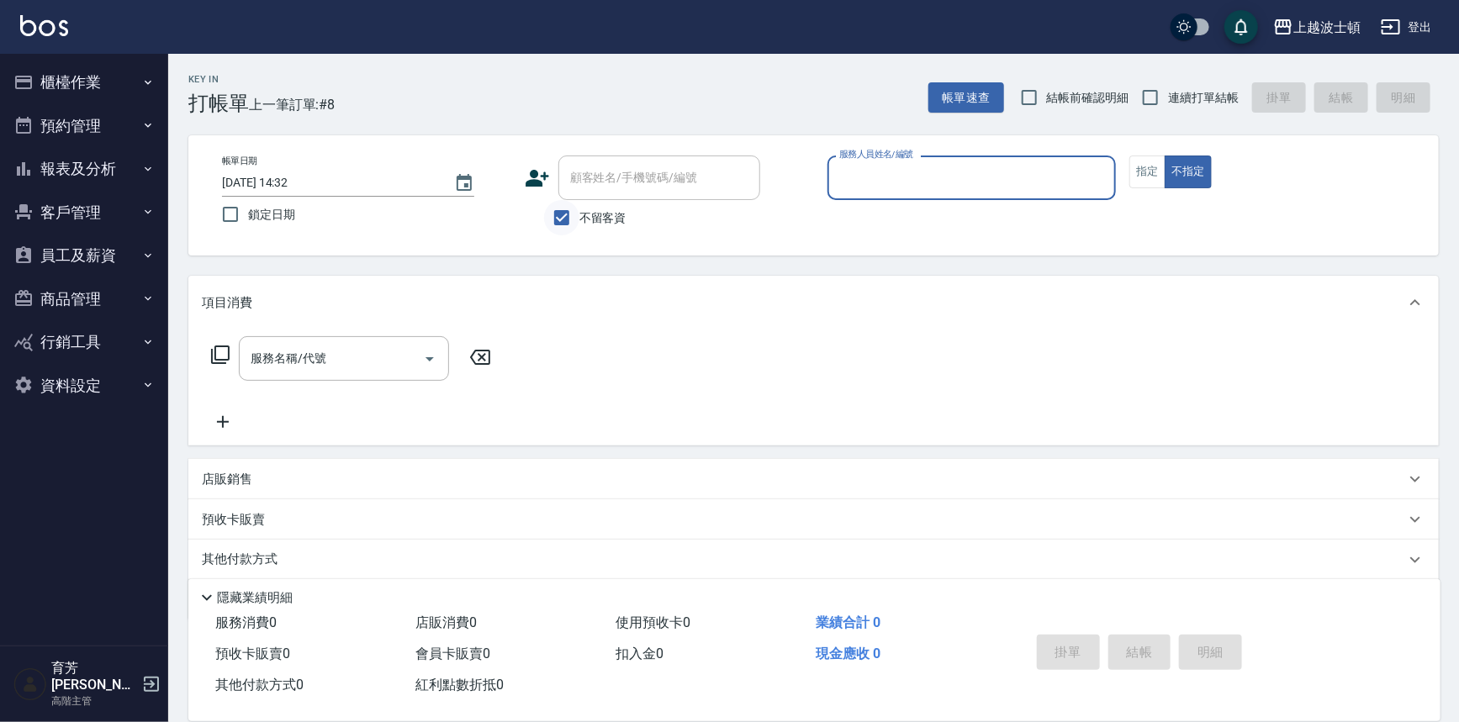
click at [578, 213] on input "不留客資" at bounding box center [561, 217] width 35 height 35
checkbox input "false"
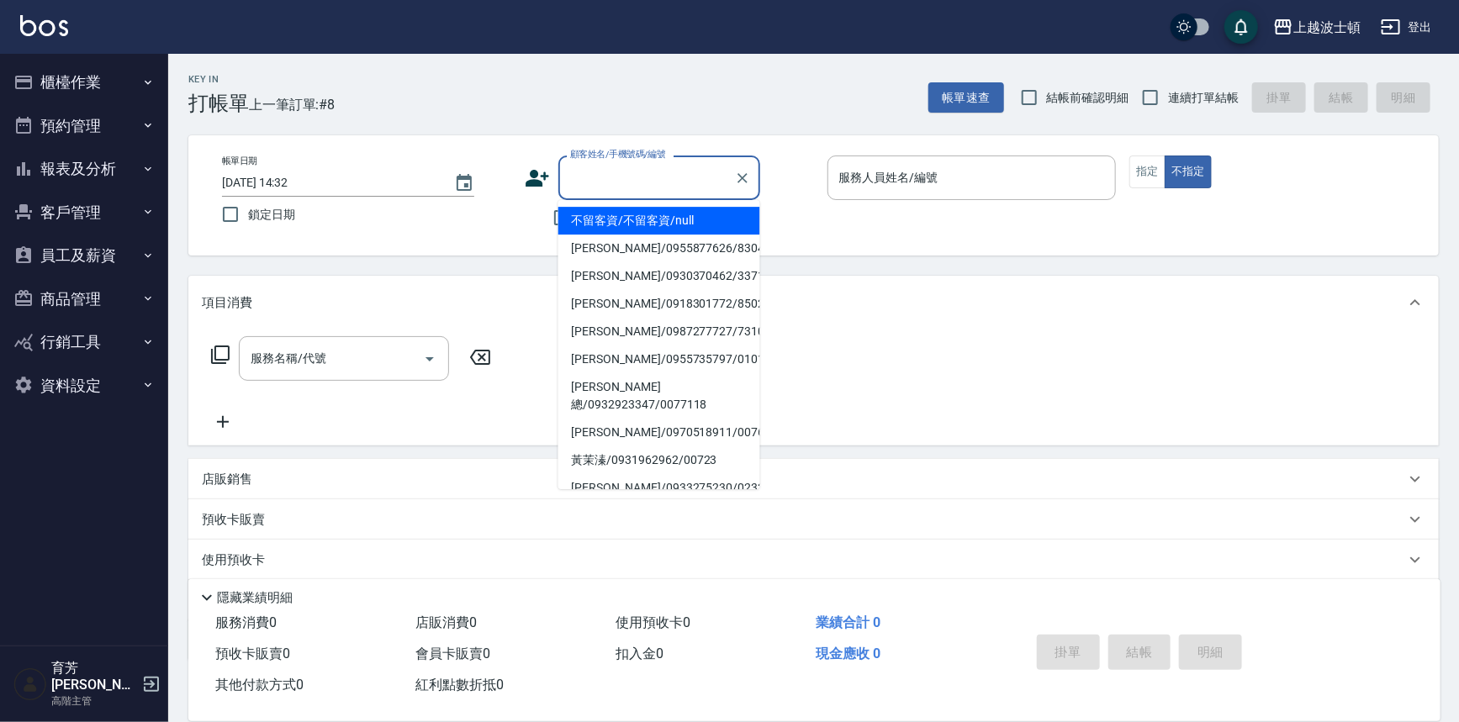
click at [589, 183] on input "顧客姓名/手機號碼/編號" at bounding box center [646, 177] width 161 height 29
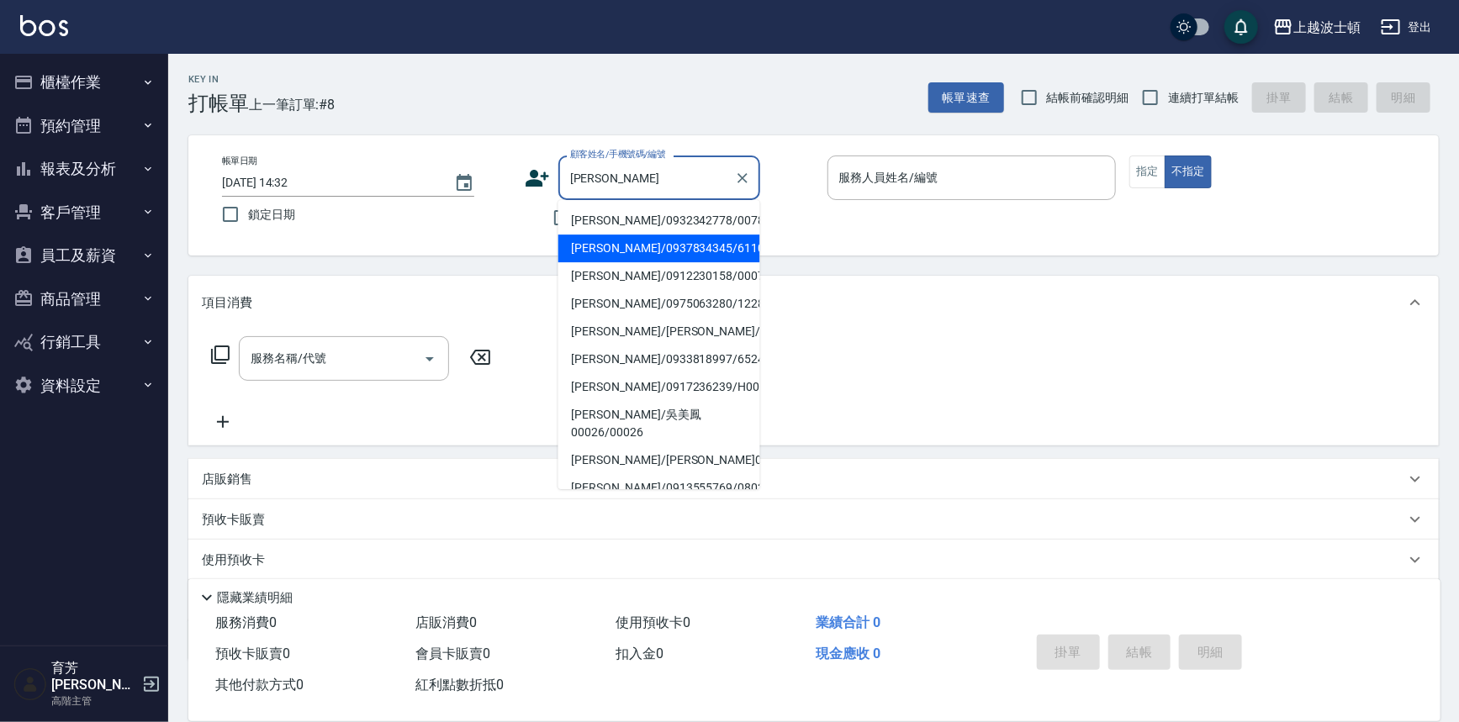
click at [600, 257] on li "[PERSON_NAME]/0937834345/611003" at bounding box center [659, 249] width 202 height 28
type input "[PERSON_NAME]/0937834345/611003"
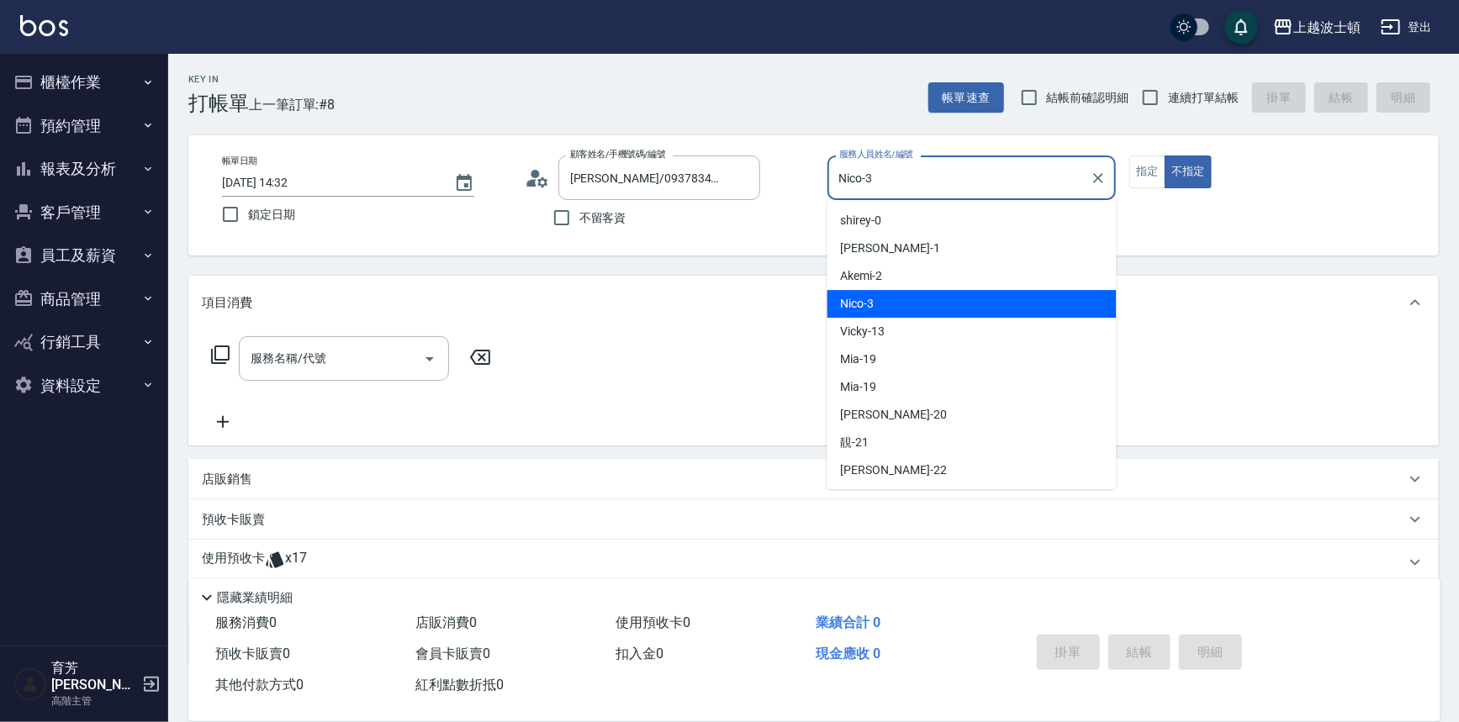
click at [892, 178] on input "Nico-3" at bounding box center [959, 177] width 249 height 29
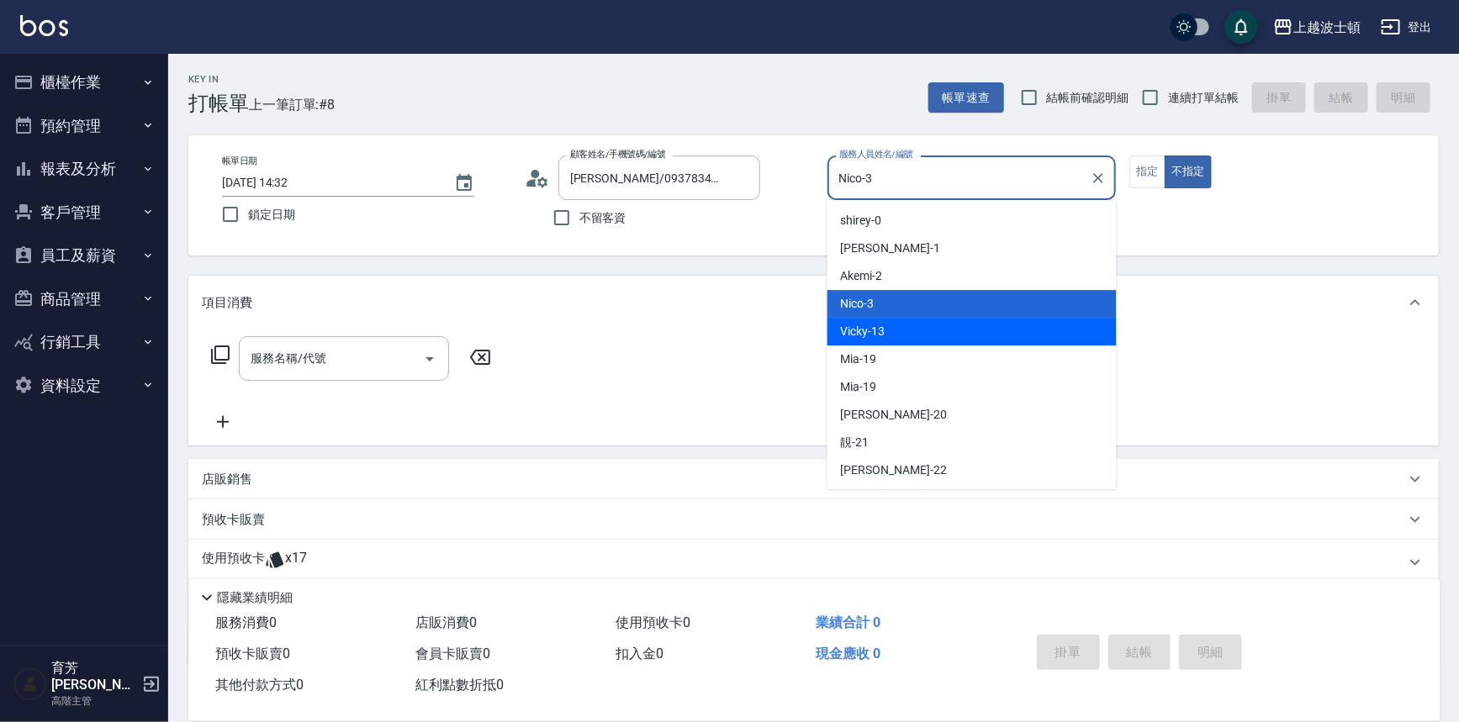
click at [879, 337] on span "Vicky -13" at bounding box center [863, 332] width 45 height 18
type input "Vicky-13"
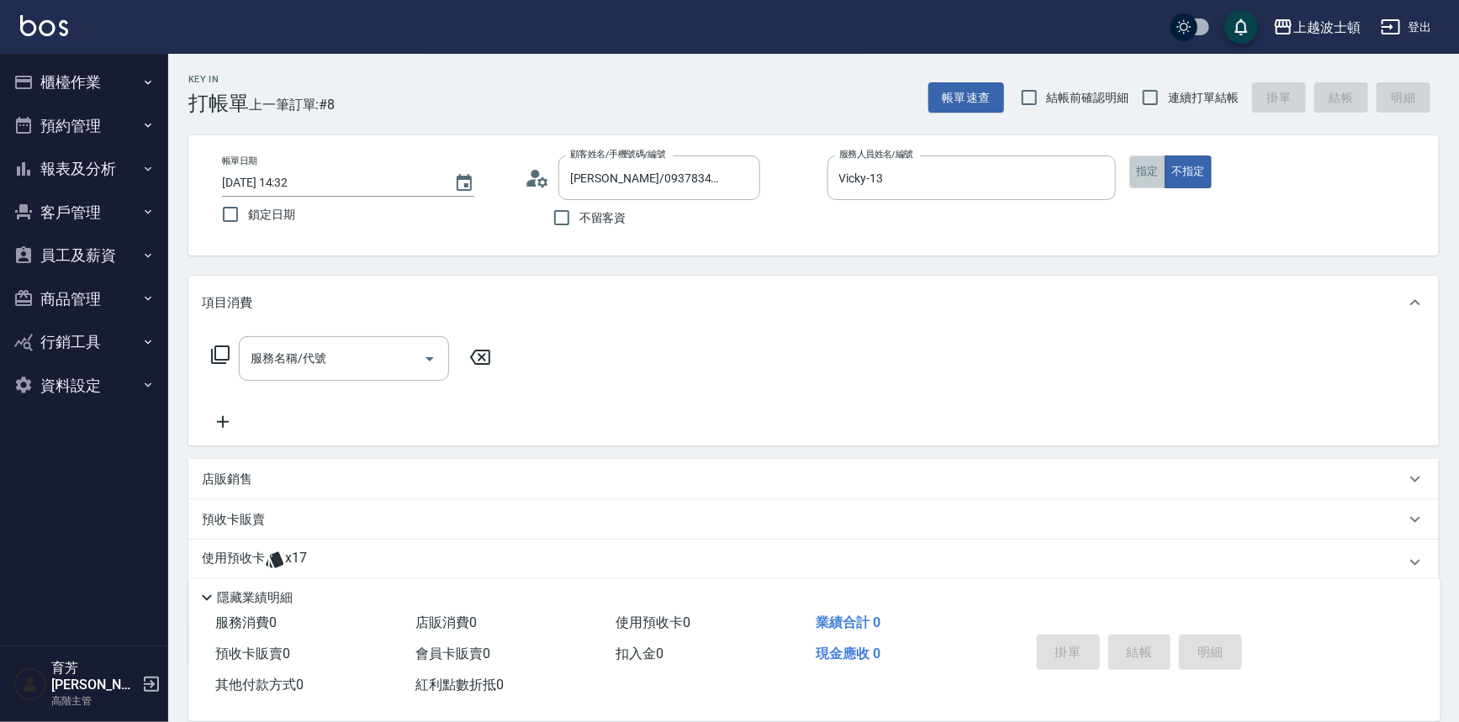
click at [1153, 182] on button "指定" at bounding box center [1147, 172] width 36 height 33
click at [301, 373] on div "服務名稱/代號" at bounding box center [344, 358] width 210 height 45
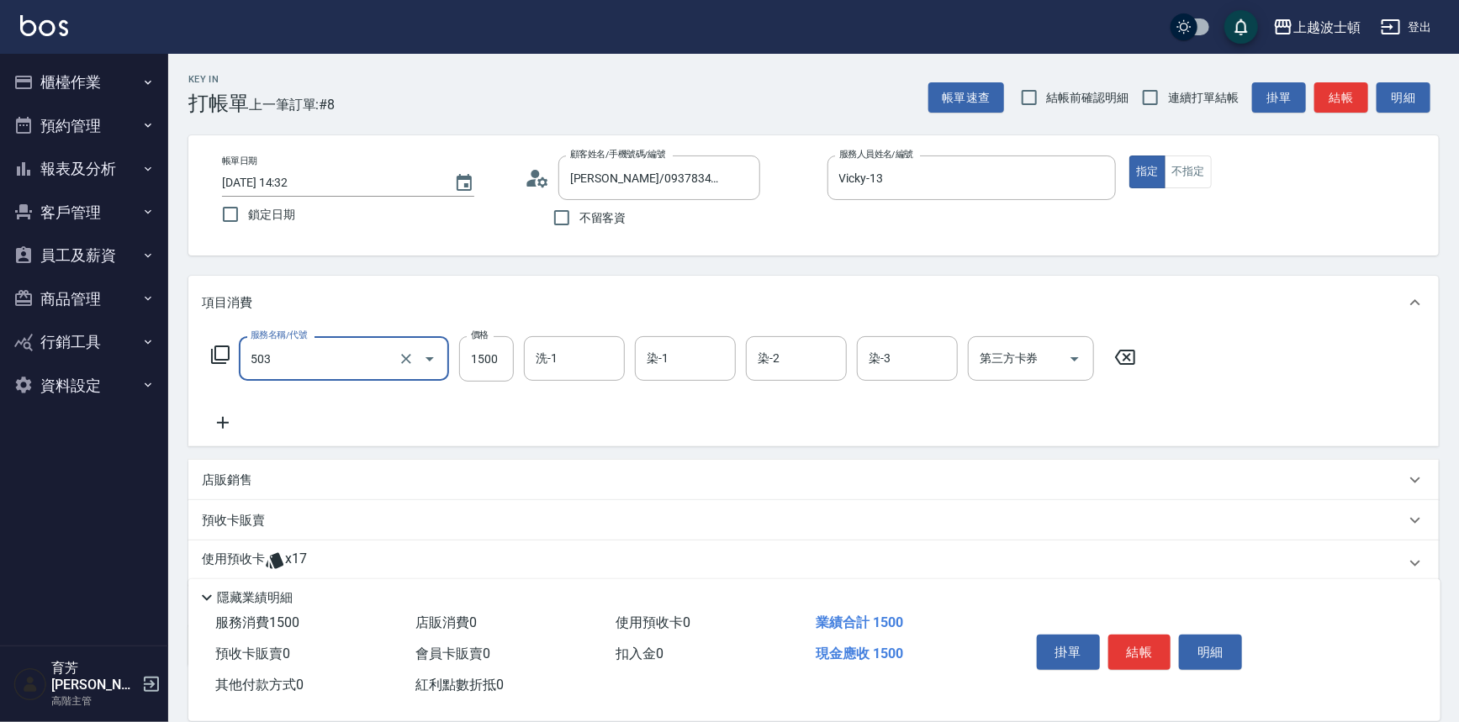
type input "洗+染髮(底染)(503)"
click at [221, 420] on icon at bounding box center [223, 423] width 42 height 20
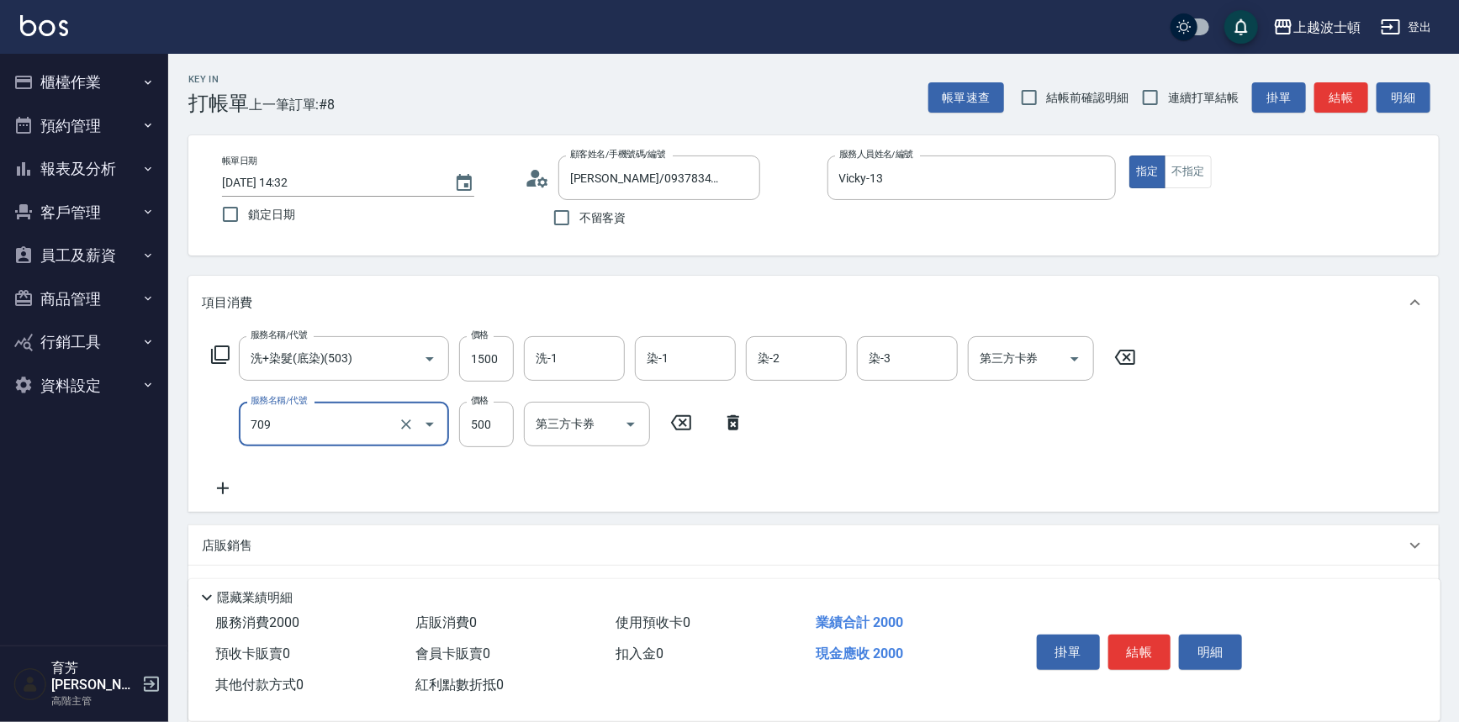
type input "自備防護(709)"
click at [228, 488] on icon at bounding box center [223, 489] width 12 height 12
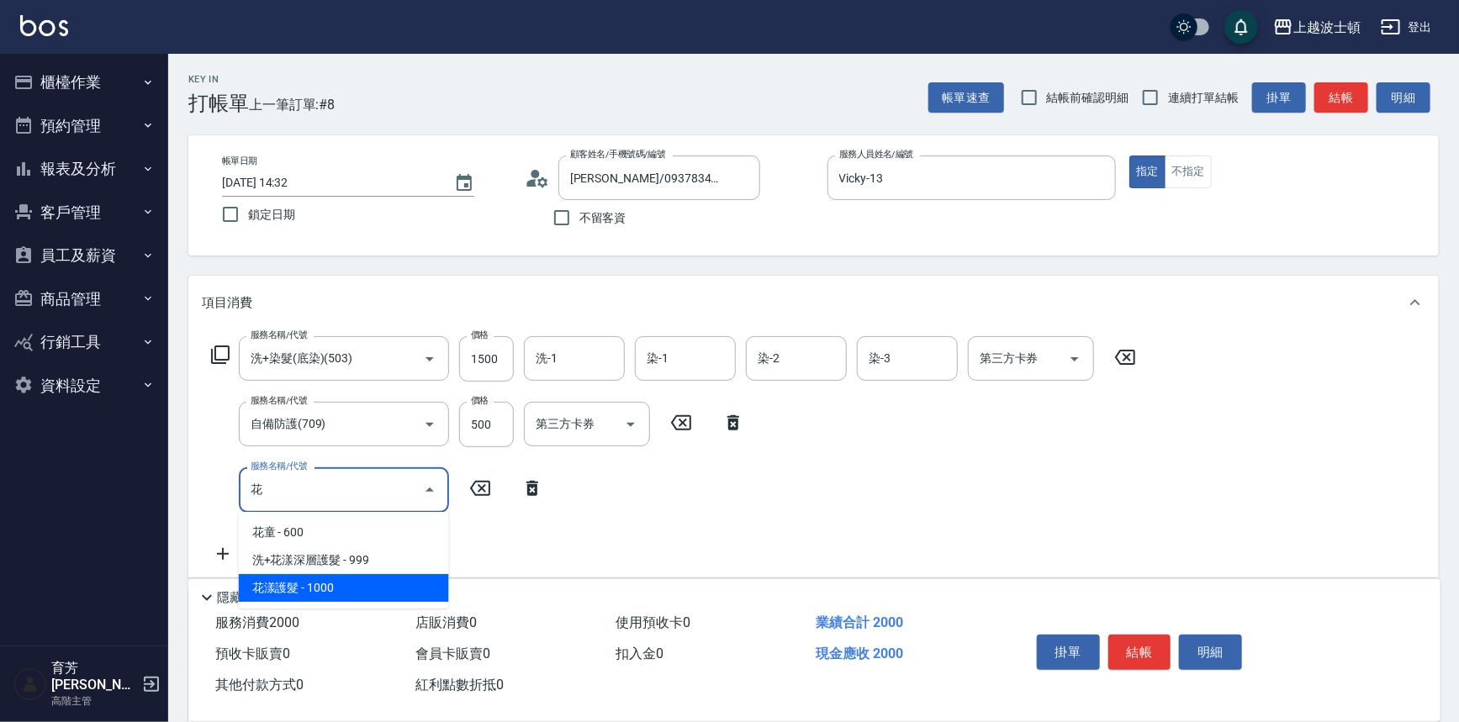
click at [328, 589] on span "花漾護髮 - 1000" at bounding box center [344, 588] width 210 height 28
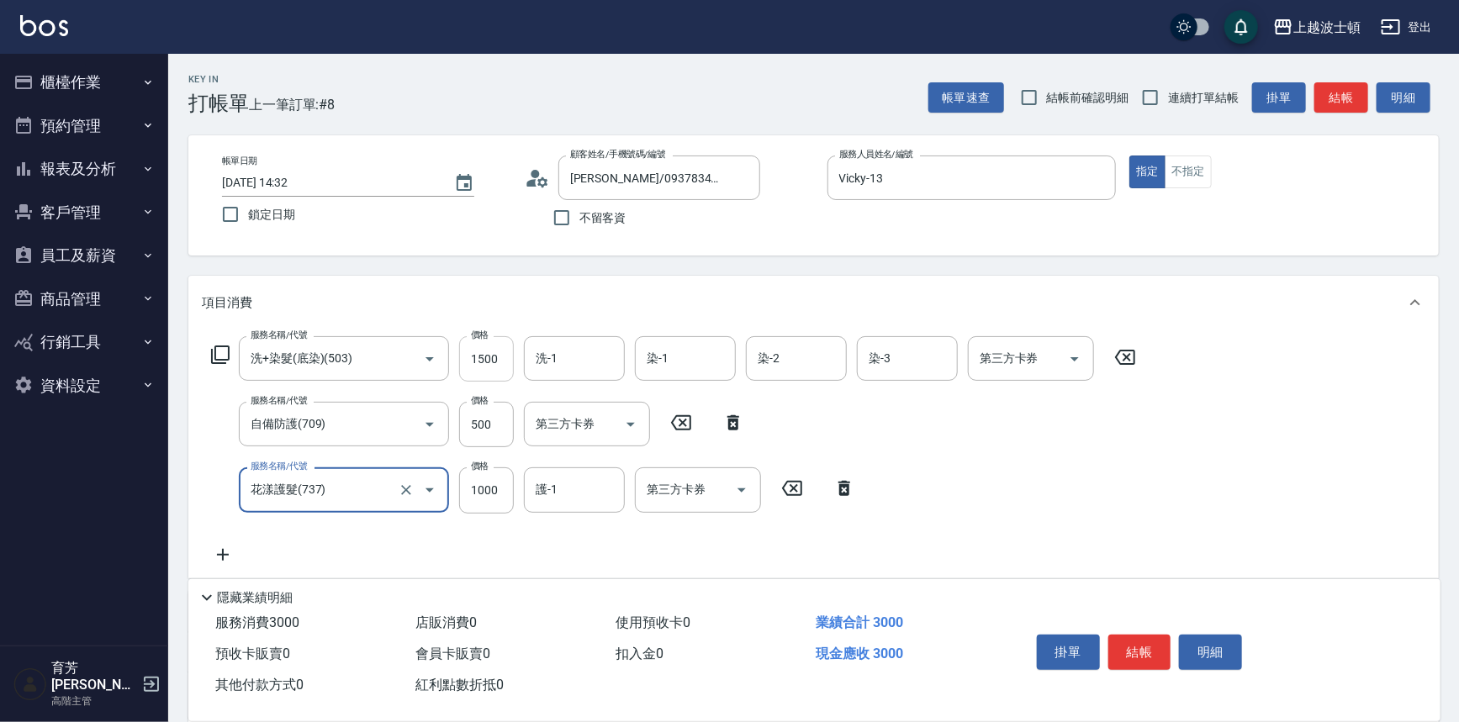
type input "花漾護髮(737)"
click at [490, 356] on input "1500" at bounding box center [486, 358] width 55 height 45
type input "1300"
click at [491, 429] on input "500" at bounding box center [486, 424] width 55 height 45
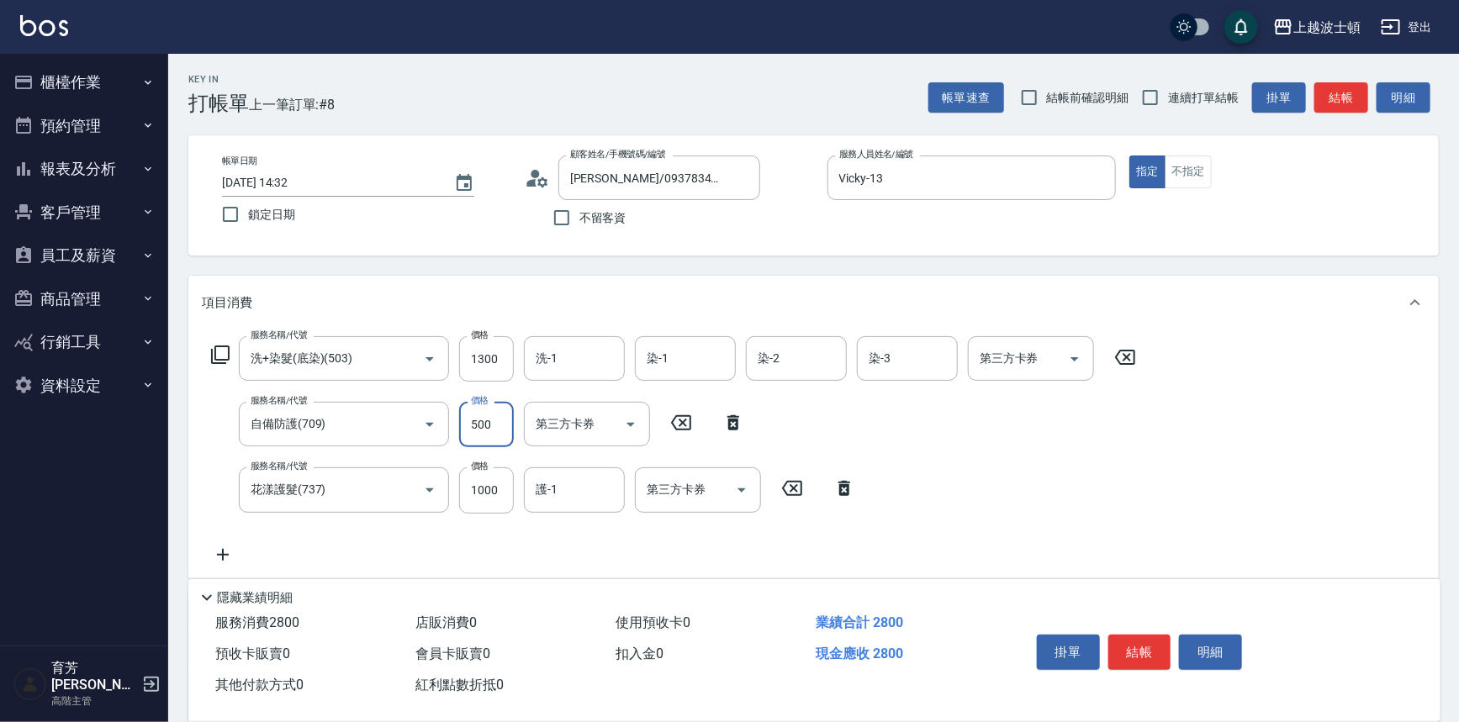
click at [458, 558] on div "服務名稱/代號 洗+染髮(底染)(503) 服務名稱/代號 價格 1300 價格 洗-1 洗-1 染-1 染-1 染-2 染-2 染-3 染-3 第三方卡券 …" at bounding box center [674, 450] width 944 height 228
click at [494, 490] on input "1000" at bounding box center [486, 490] width 55 height 45
type input "500"
click at [492, 417] on input "500" at bounding box center [486, 424] width 55 height 45
type input "400"
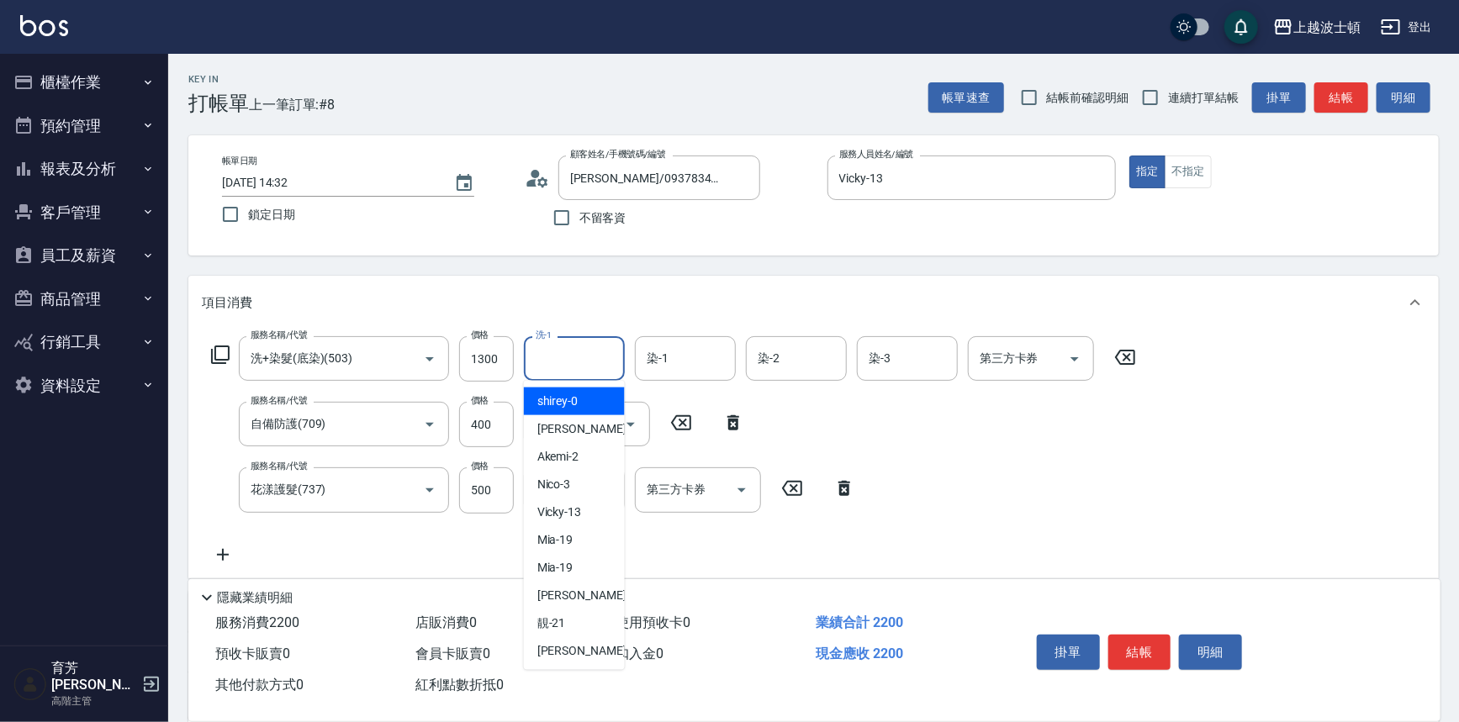
click at [580, 357] on input "洗-1" at bounding box center [574, 358] width 86 height 29
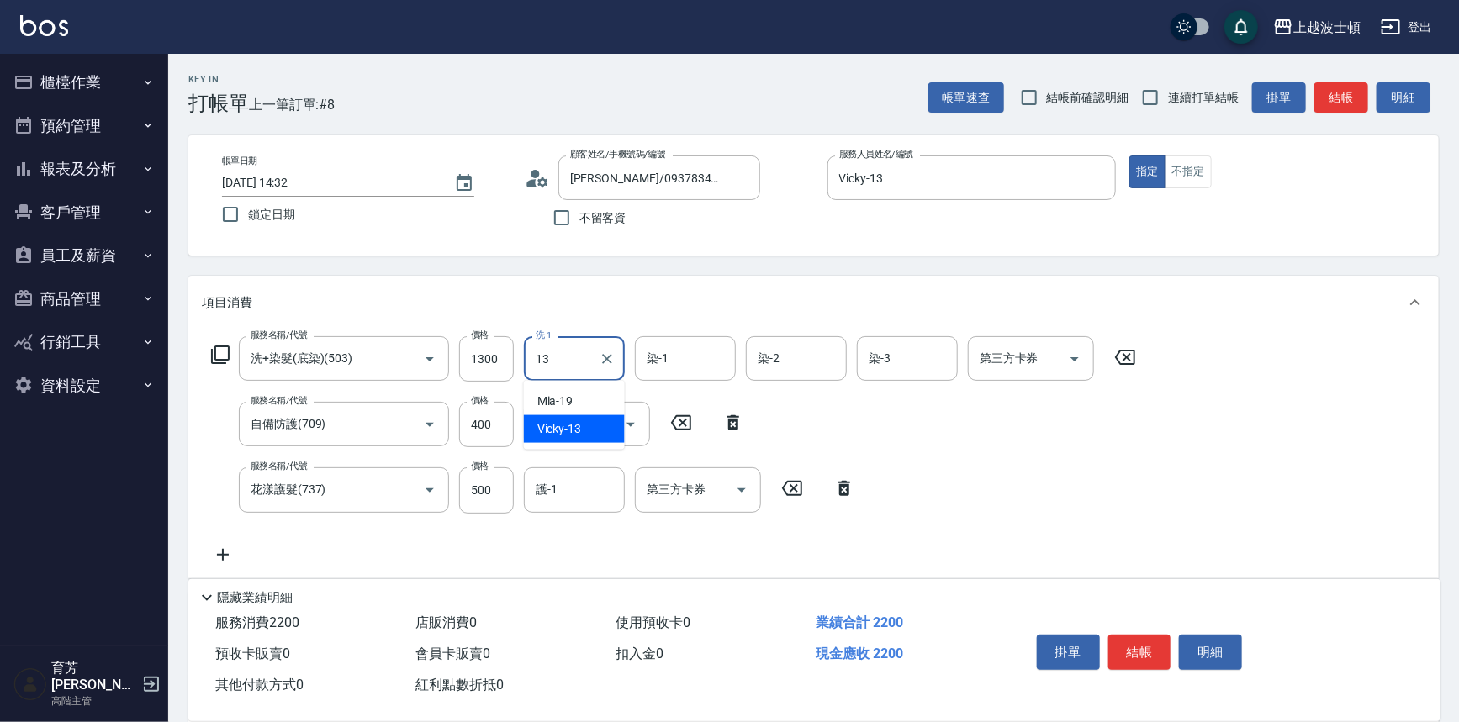
drag, startPoint x: 581, startPoint y: 356, endPoint x: 510, endPoint y: 383, distance: 76.4
click at [510, 383] on div "服務名稱/代號 洗+染髮(底染)(503) 服務名稱/代號 價格 1300 價格 洗-1 13 洗-1 染-1 染-1 染-2 染-2 染-3 染-3 第三方…" at bounding box center [674, 450] width 944 height 228
type input "雅如-22"
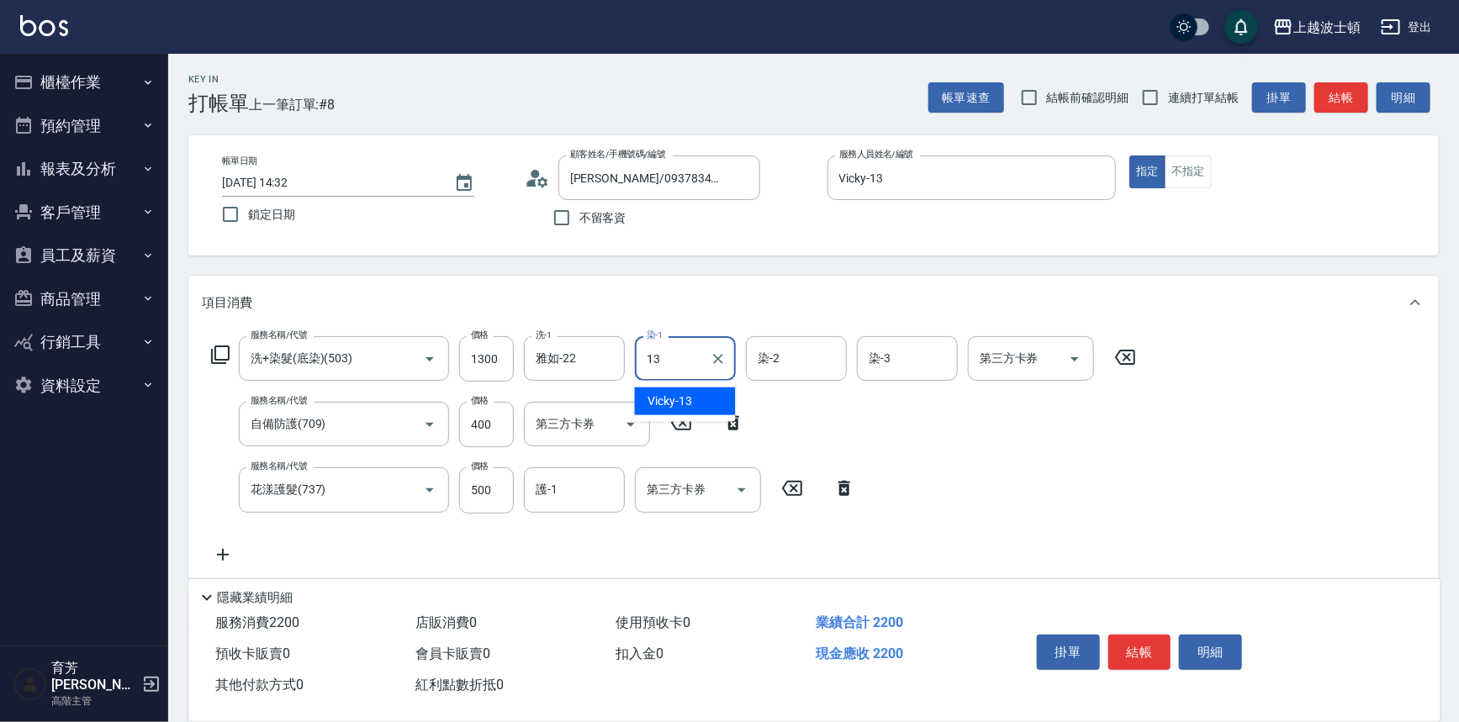
type input "Vicky-13"
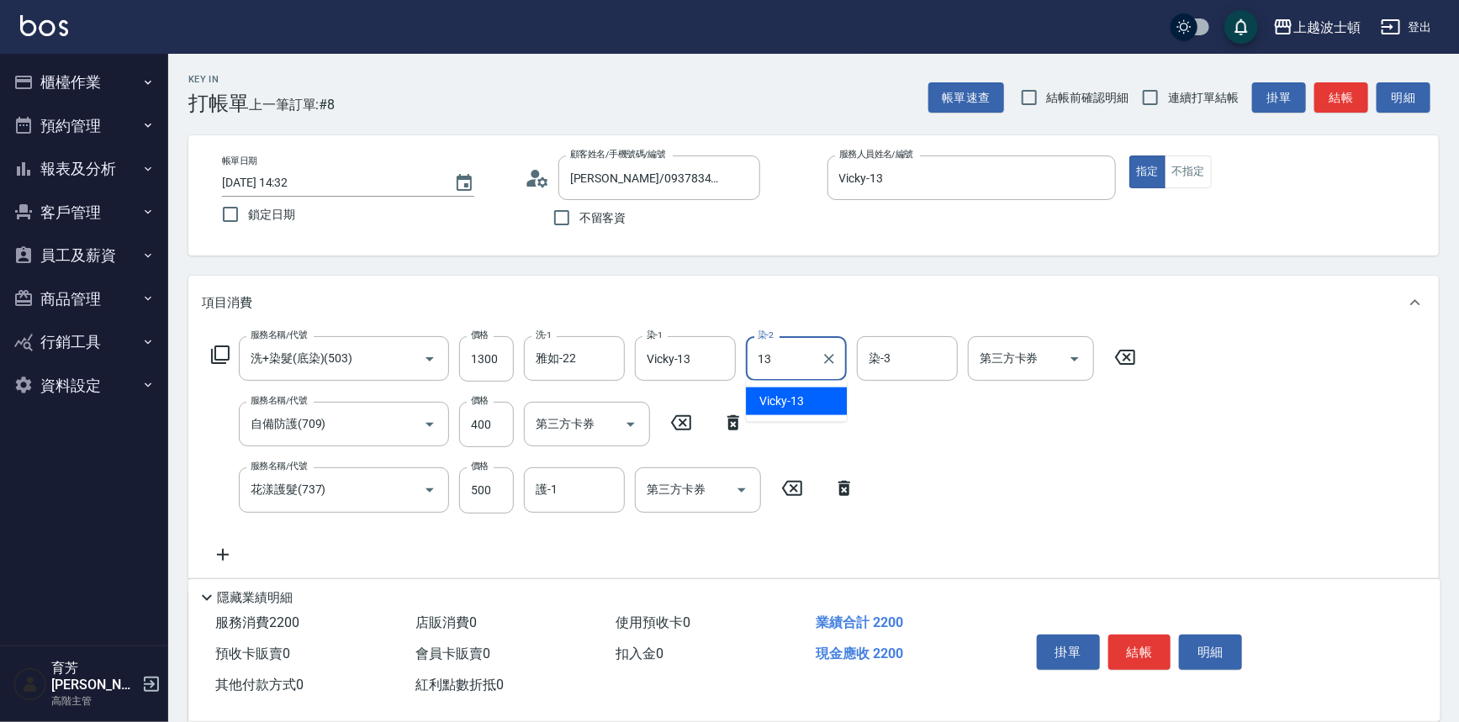
type input "Vicky-13"
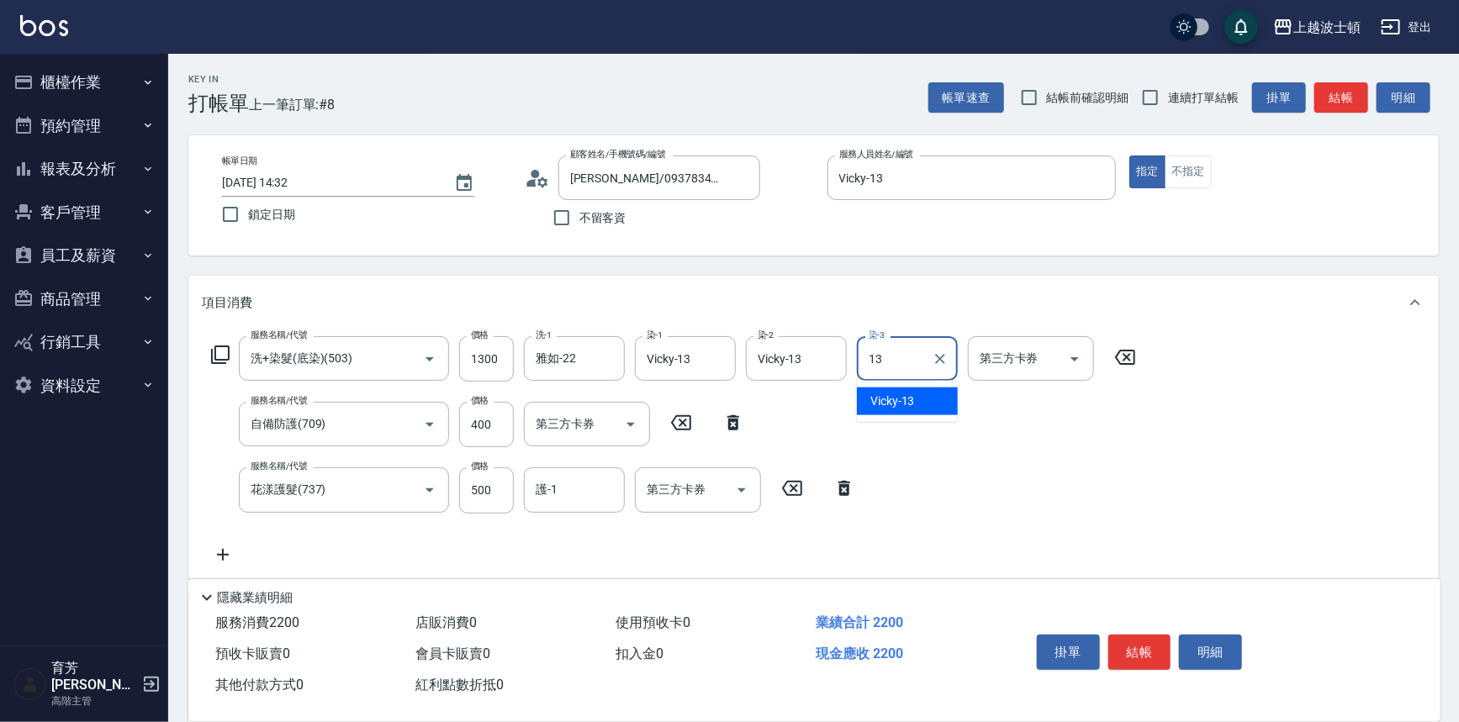
type input "Vicky-13"
click at [579, 493] on input "護-1" at bounding box center [574, 489] width 86 height 29
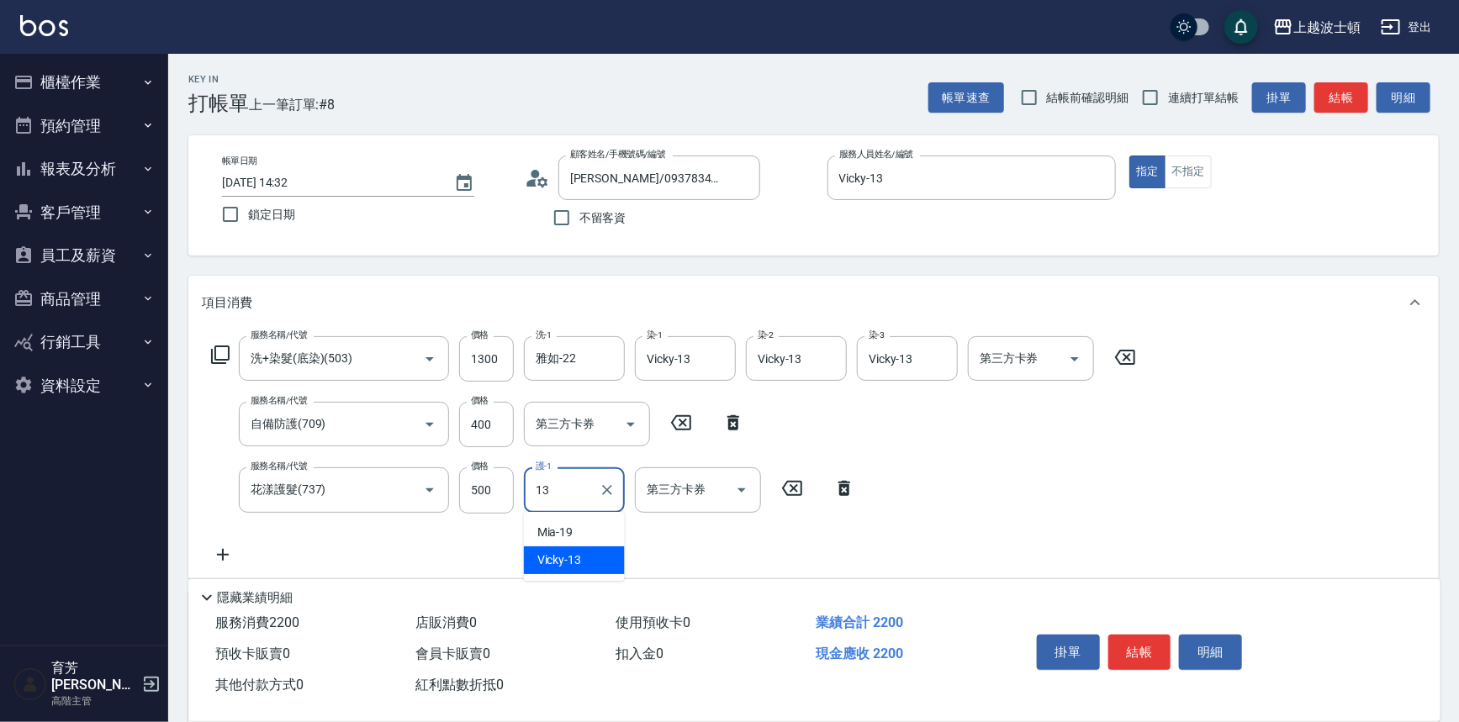
type input "Vicky-13"
click at [1134, 644] on button "結帳" at bounding box center [1139, 652] width 63 height 35
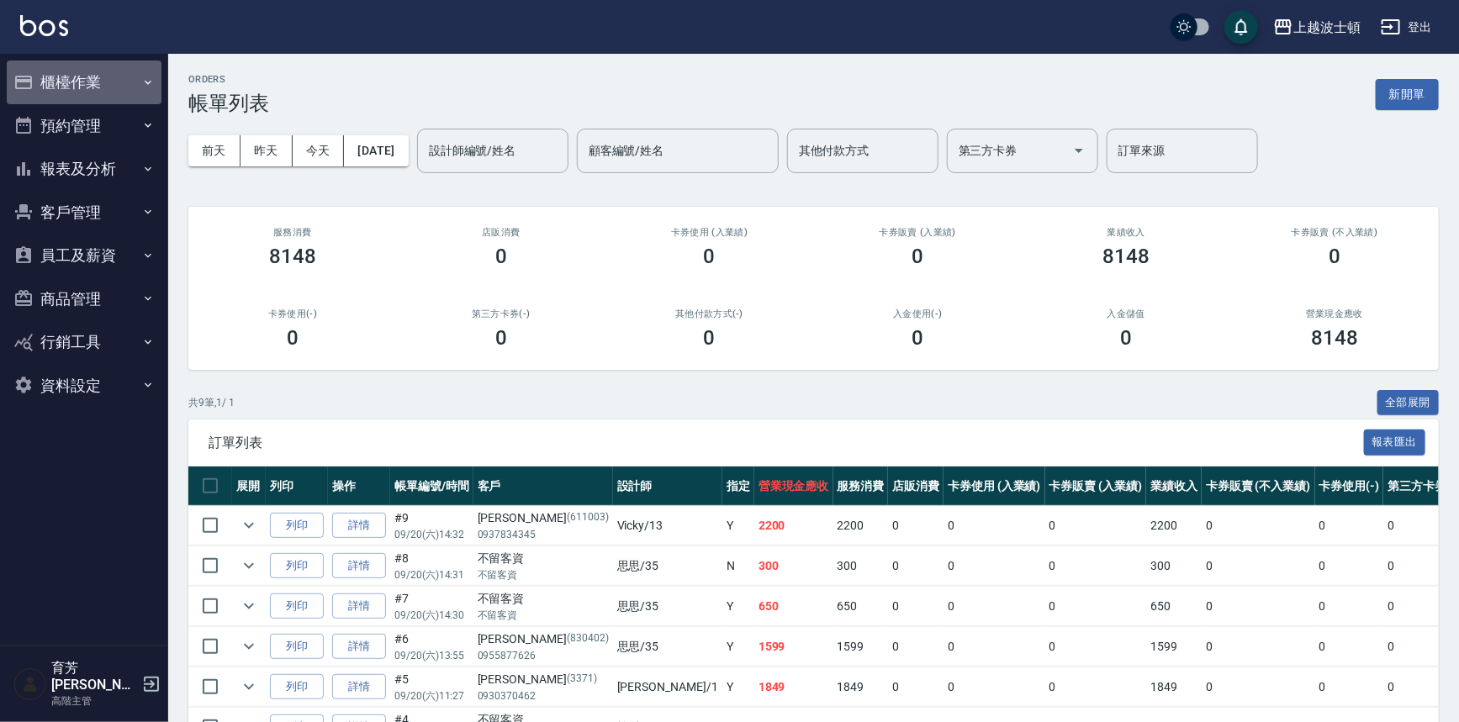
click at [67, 65] on button "櫃檯作業" at bounding box center [84, 83] width 155 height 44
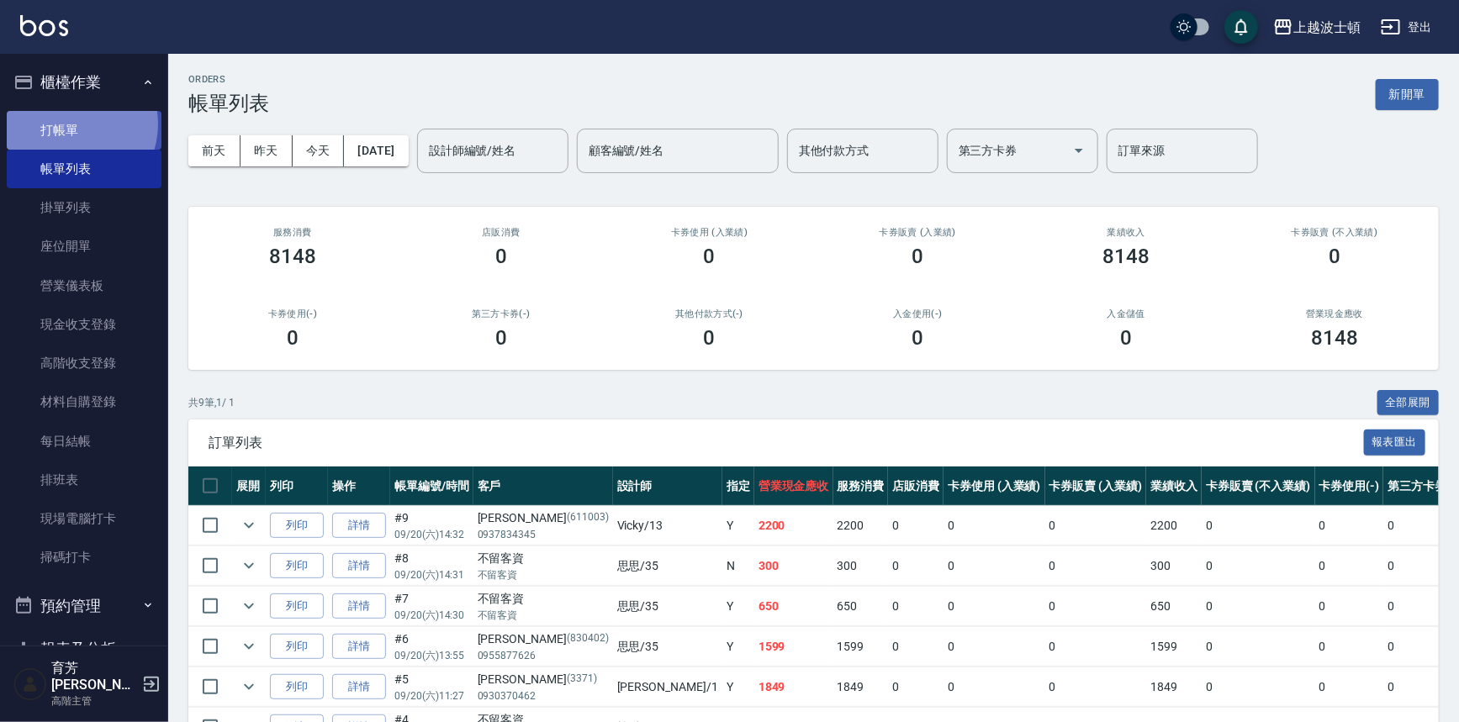
click at [68, 124] on link "打帳單" at bounding box center [84, 130] width 155 height 39
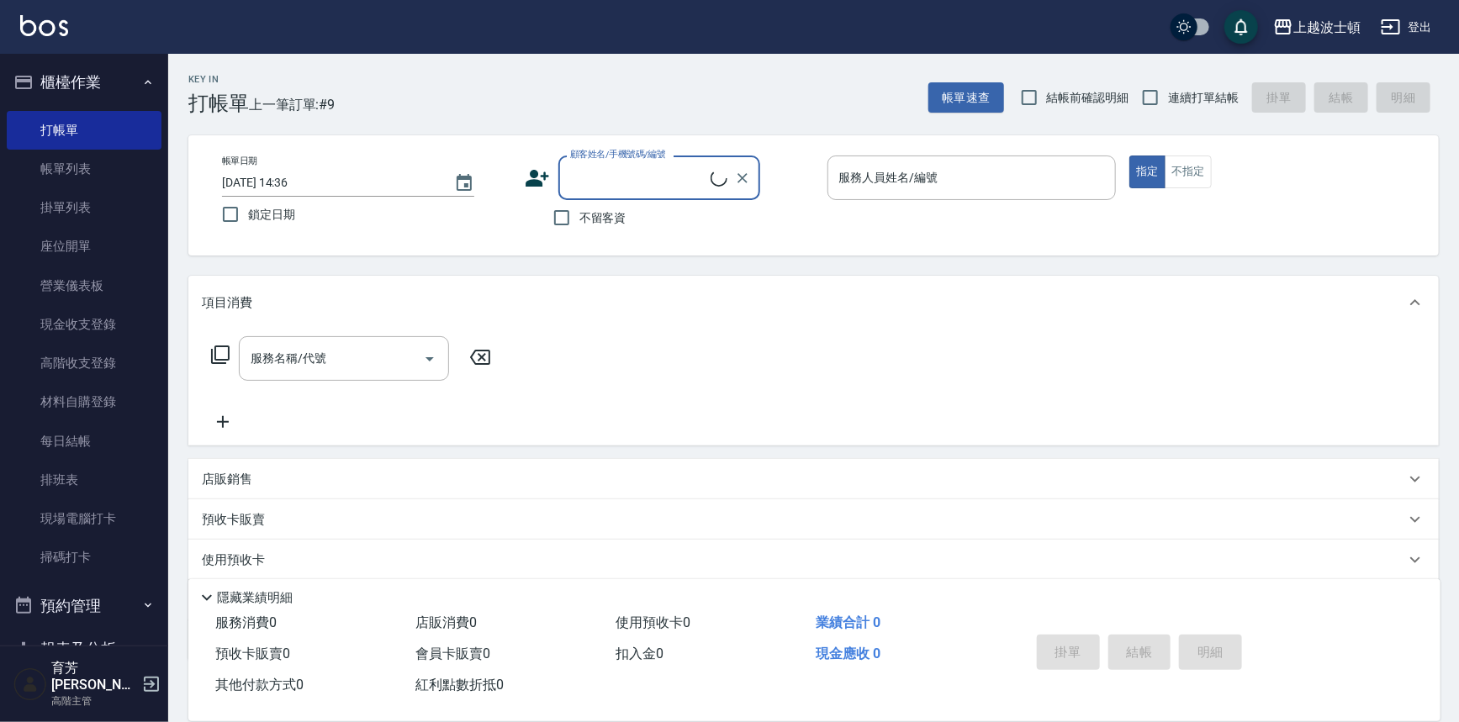
click at [610, 220] on span "不留客資" at bounding box center [602, 218] width 47 height 18
click at [579, 220] on input "不留客資" at bounding box center [561, 217] width 35 height 35
checkbox input "true"
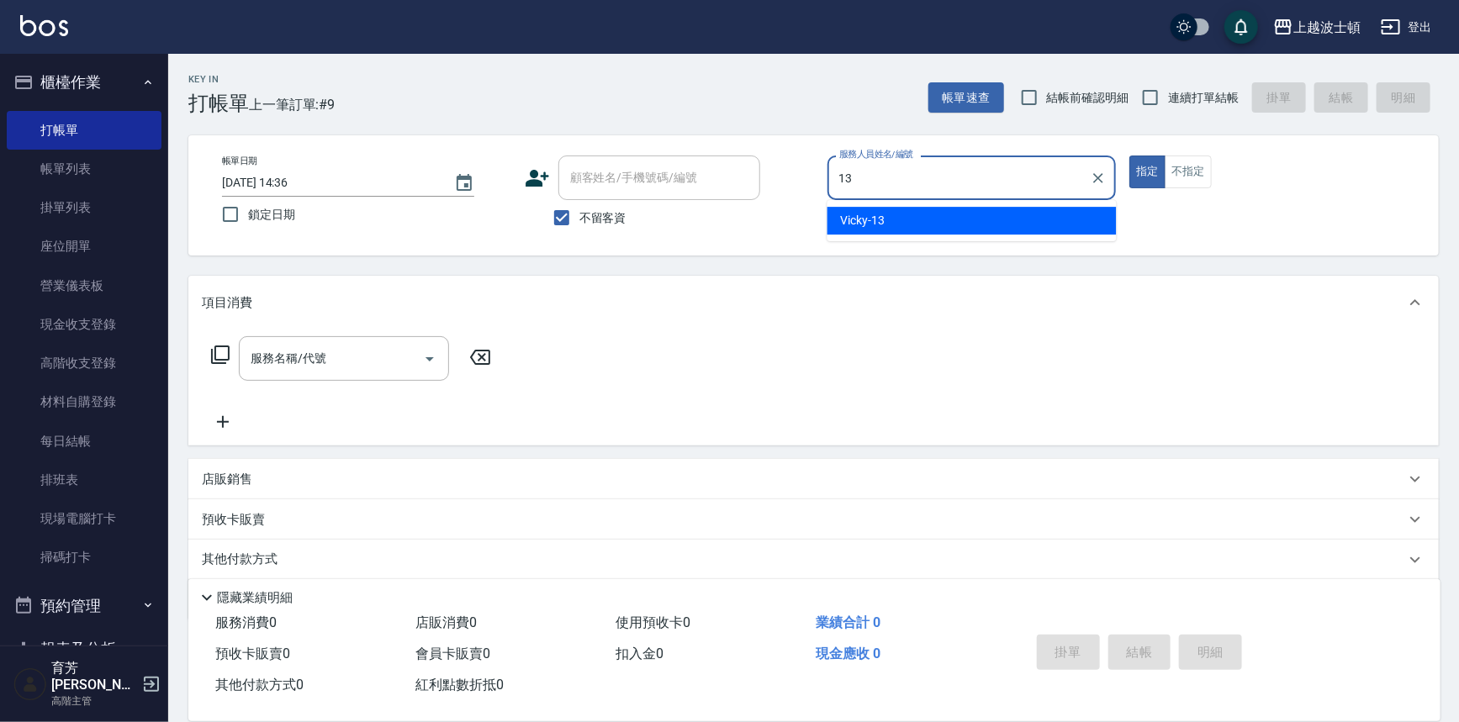
type input "Vicky-13"
type button "true"
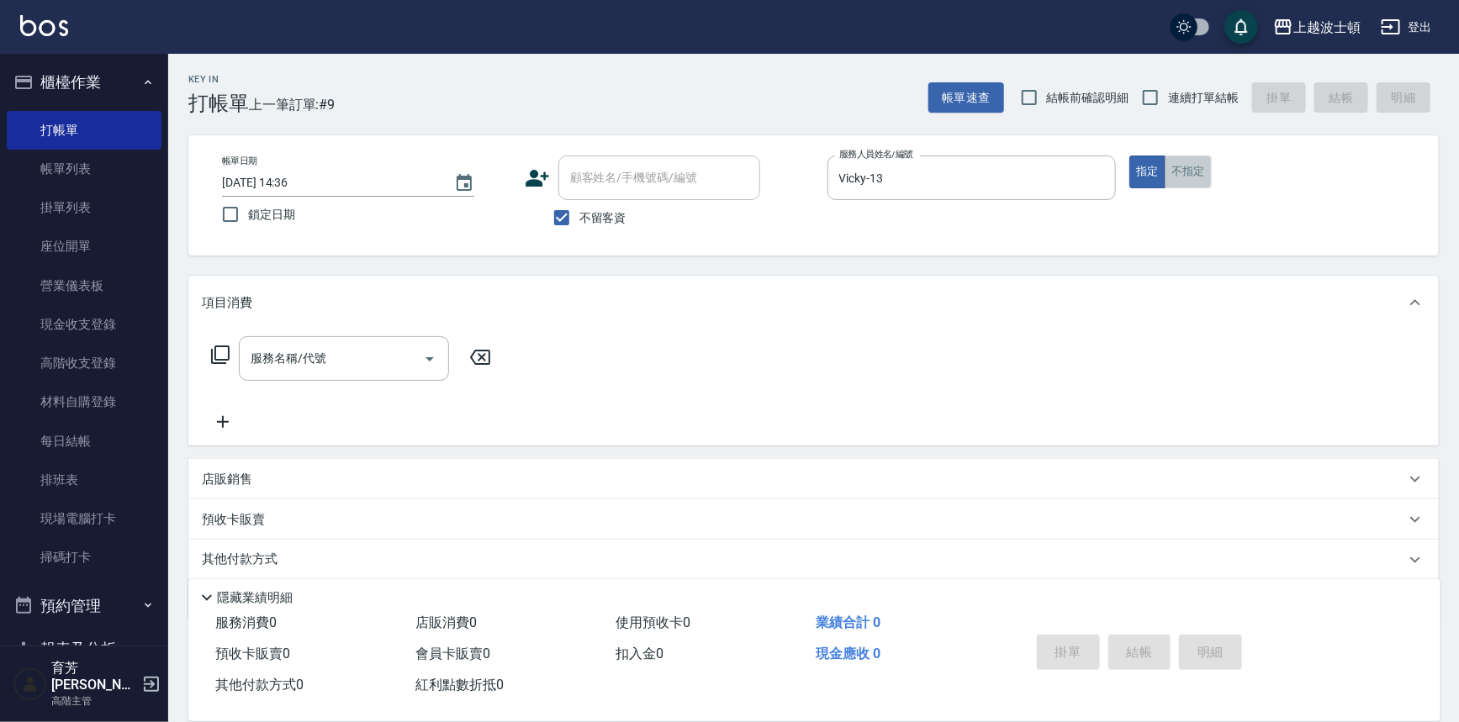
click at [1192, 175] on button "不指定" at bounding box center [1188, 172] width 47 height 33
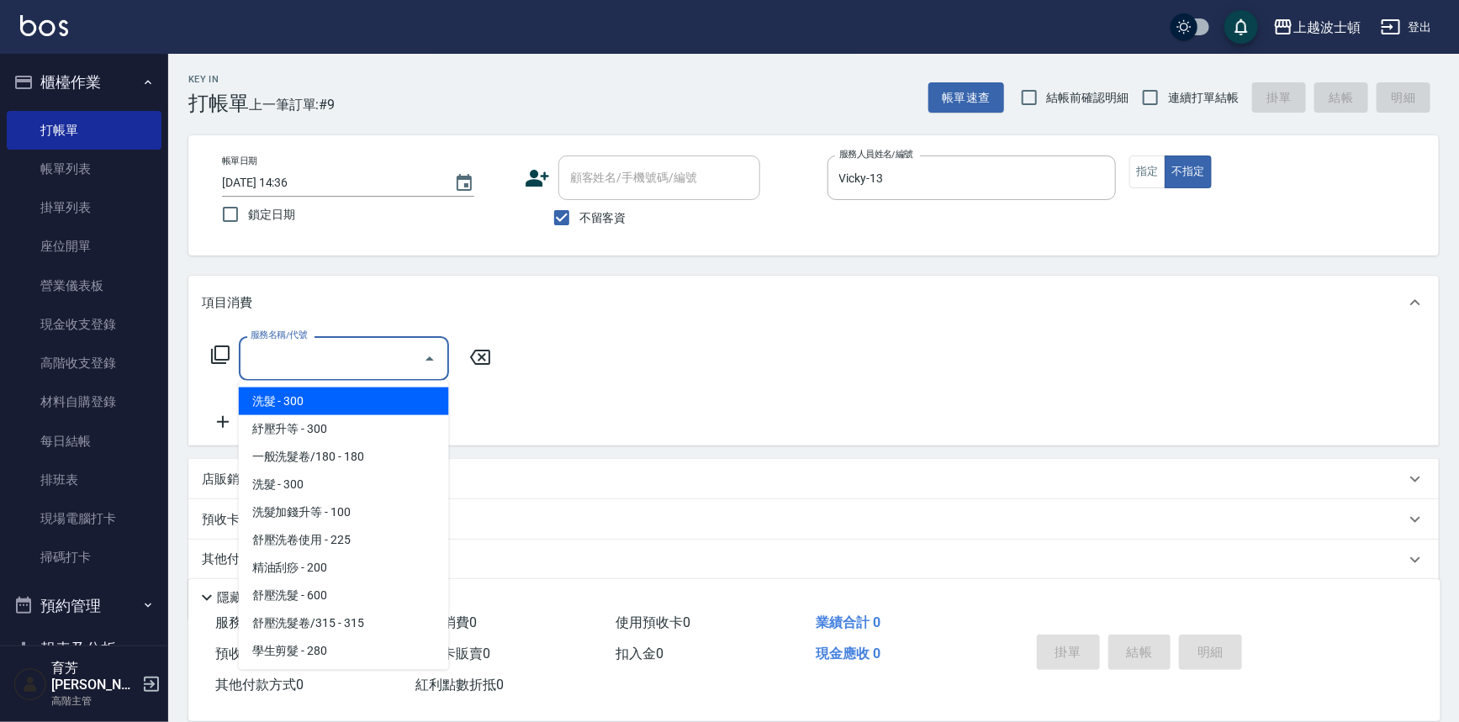
click at [375, 367] on input "服務名稱/代號" at bounding box center [331, 358] width 170 height 29
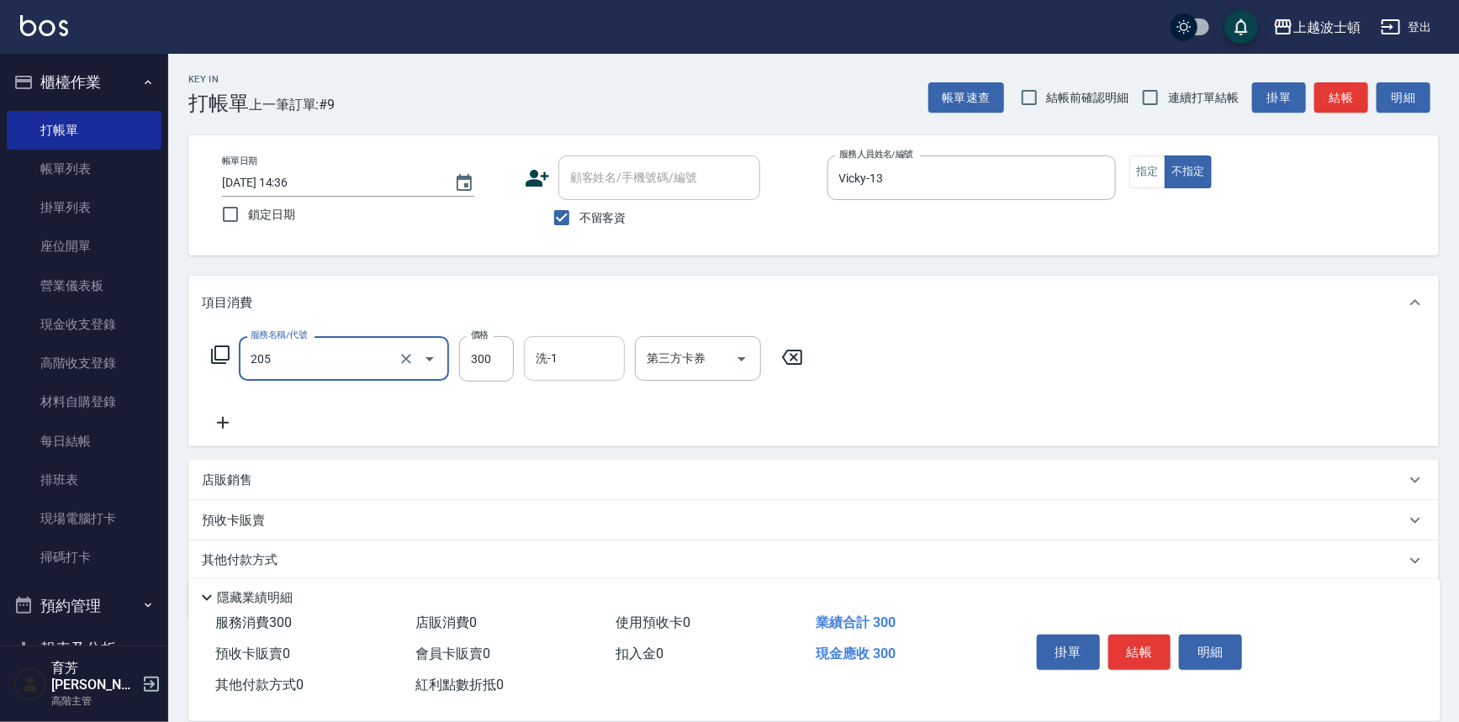
type input "洗髮(205)"
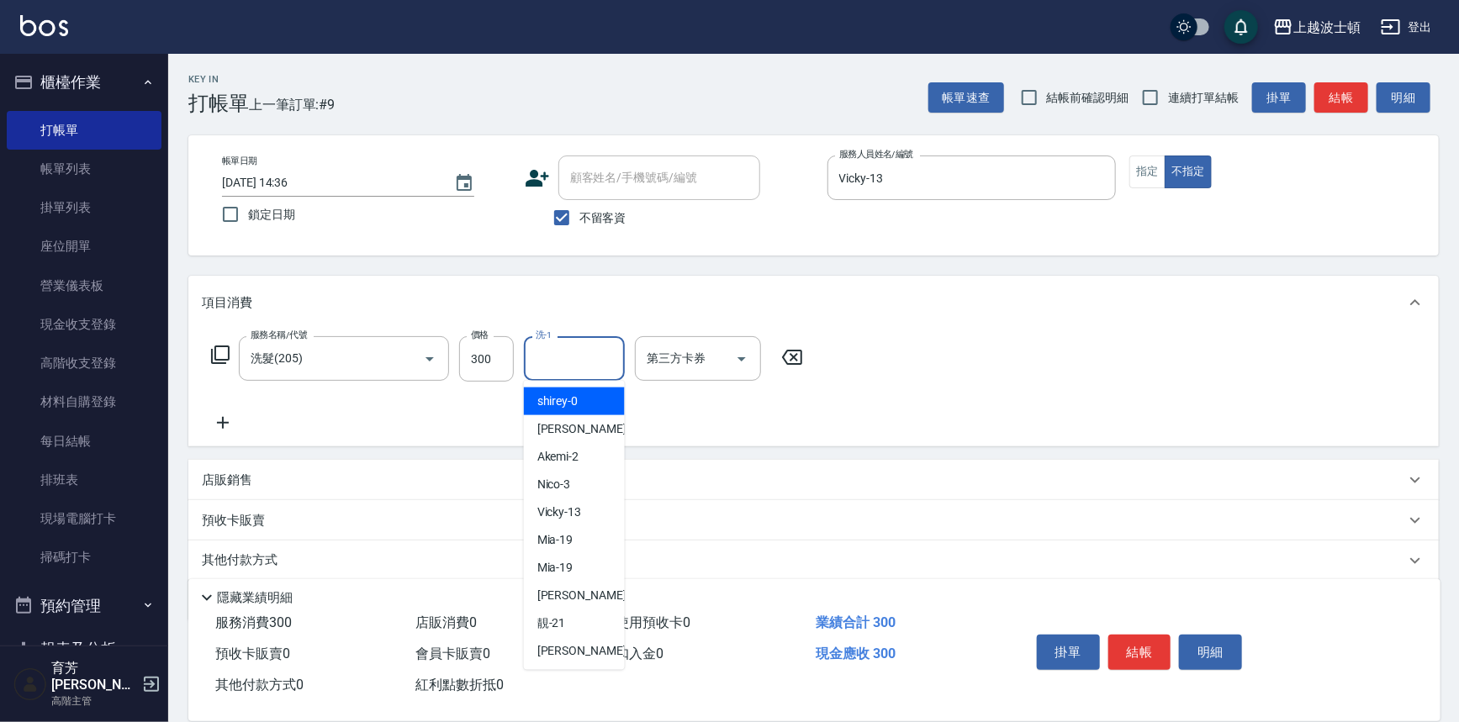
click at [556, 366] on input "洗-1" at bounding box center [574, 358] width 86 height 29
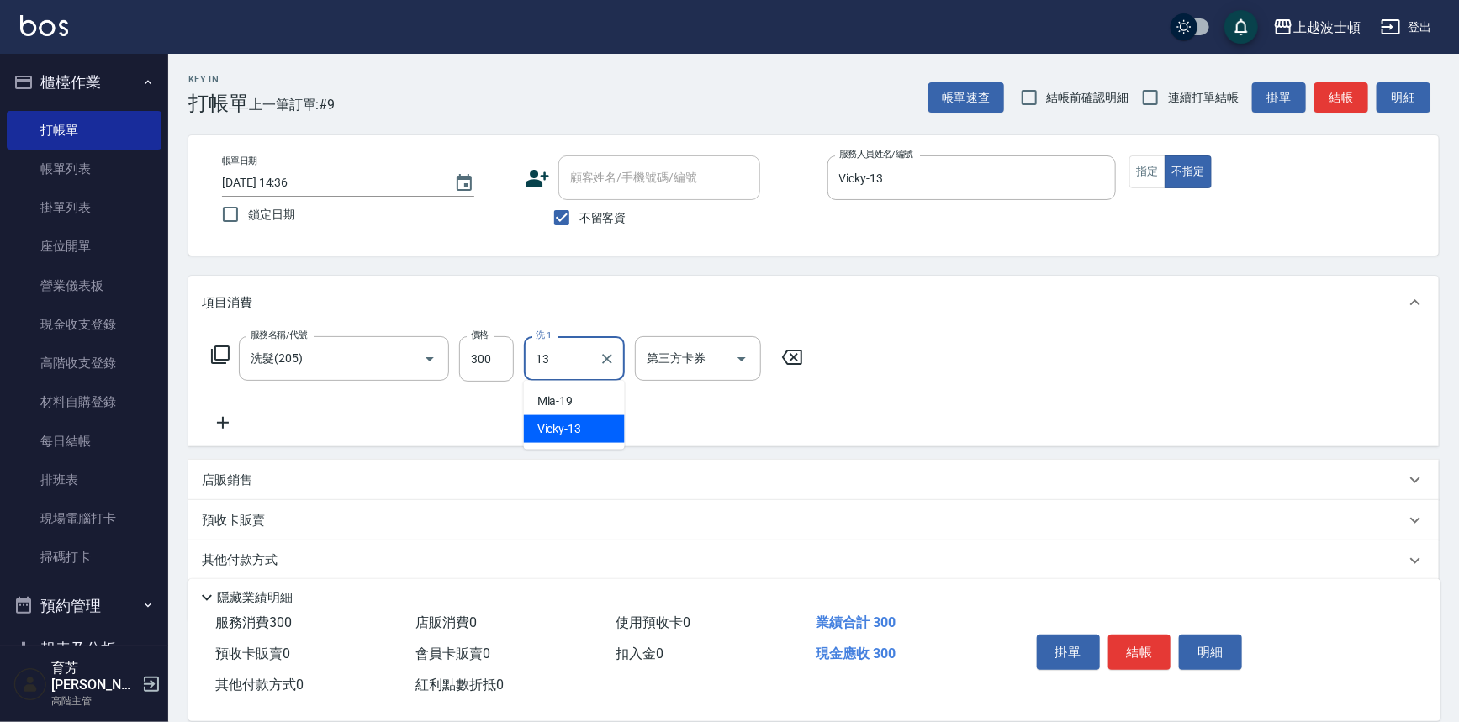
type input "Vicky-13"
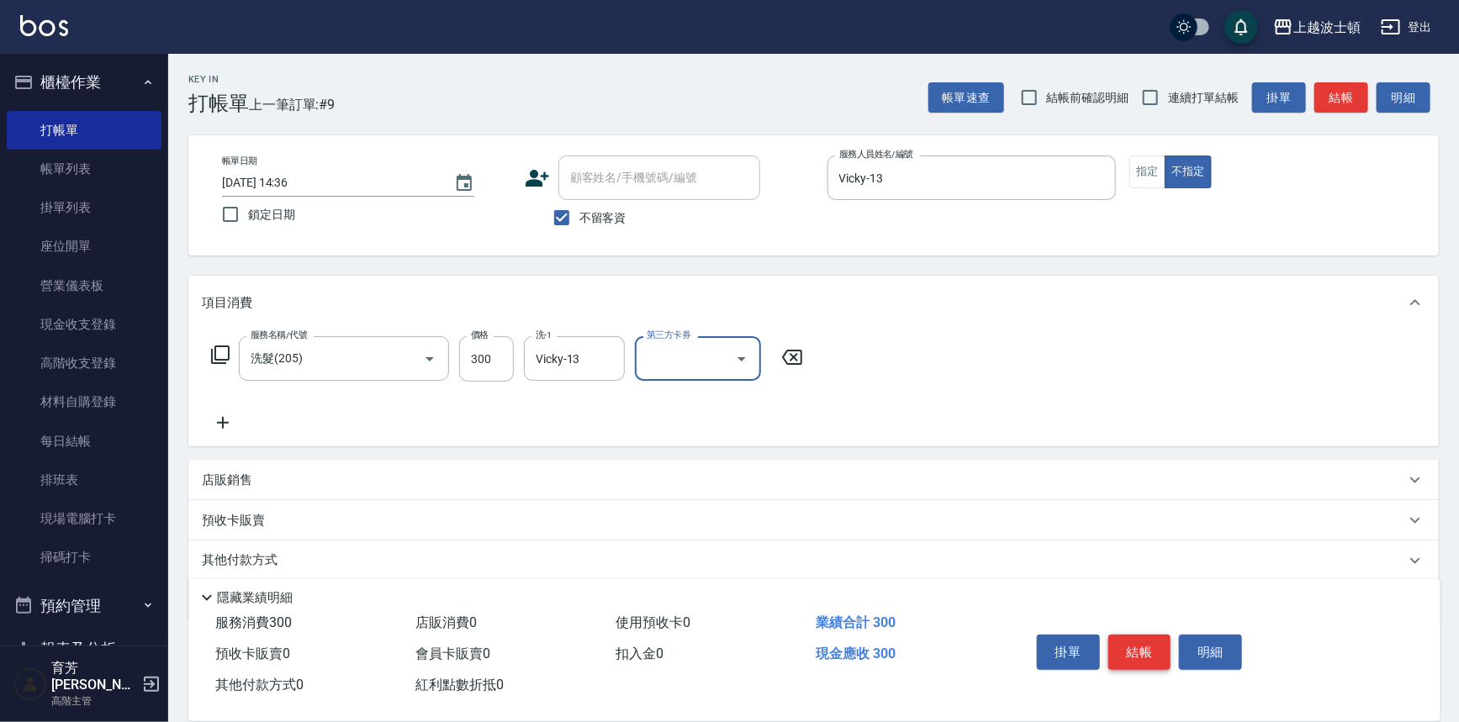
click at [1149, 650] on button "結帳" at bounding box center [1139, 652] width 63 height 35
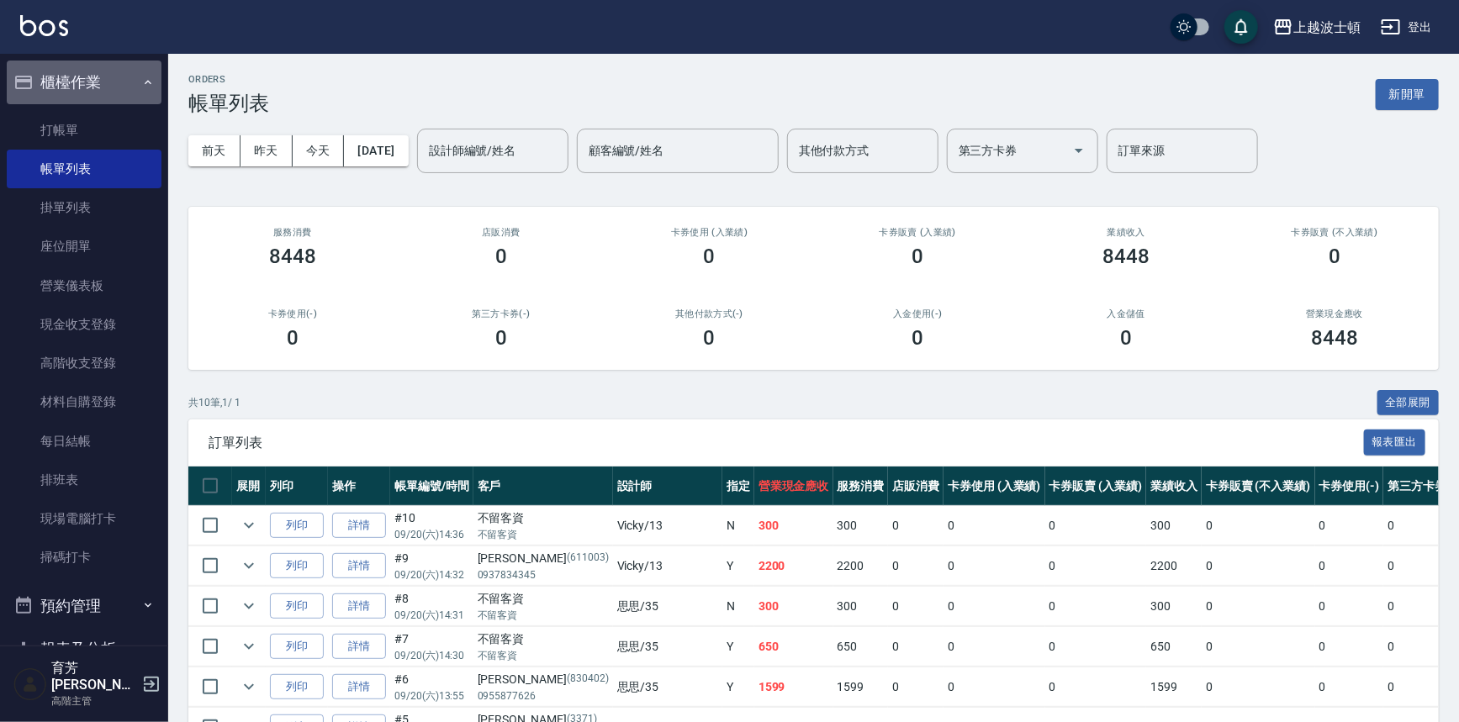
click at [84, 92] on button "櫃檯作業" at bounding box center [84, 83] width 155 height 44
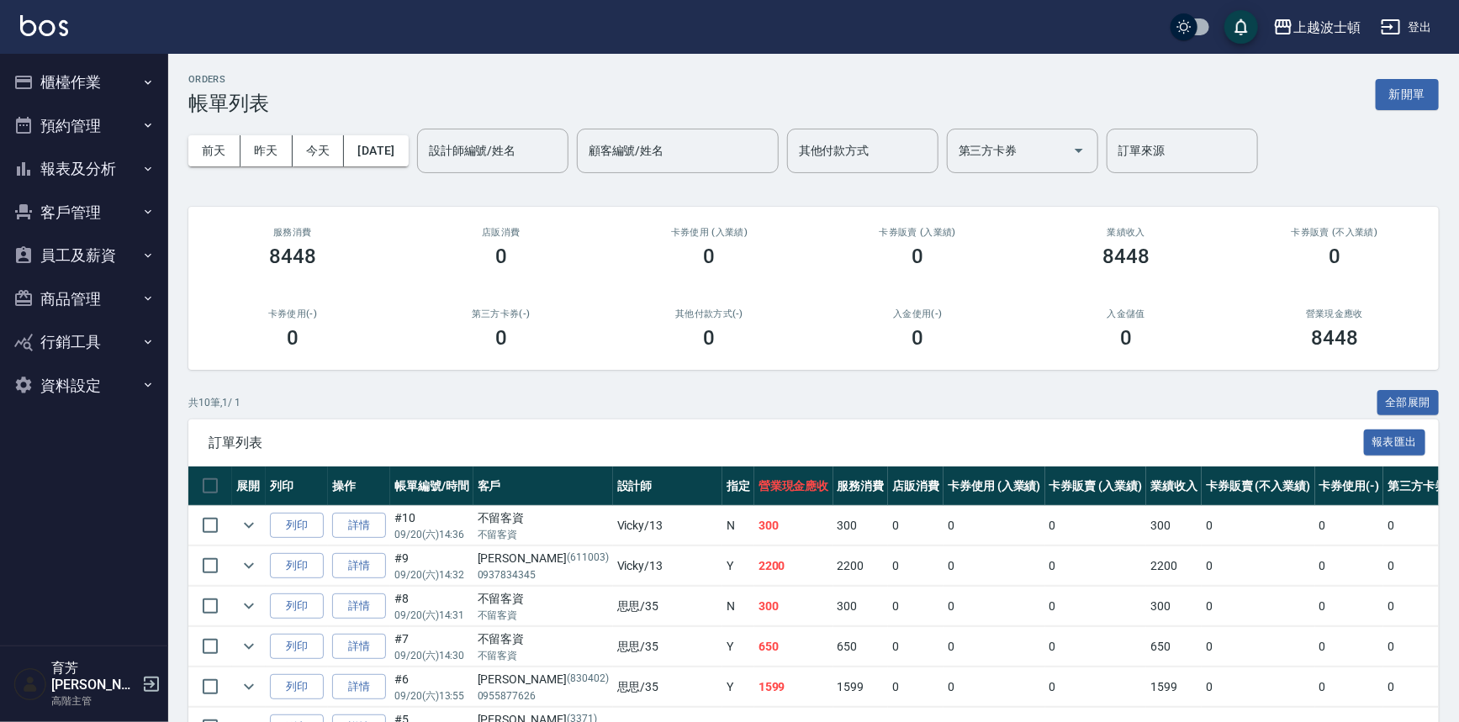
click at [71, 175] on button "報表及分析" at bounding box center [84, 169] width 155 height 44
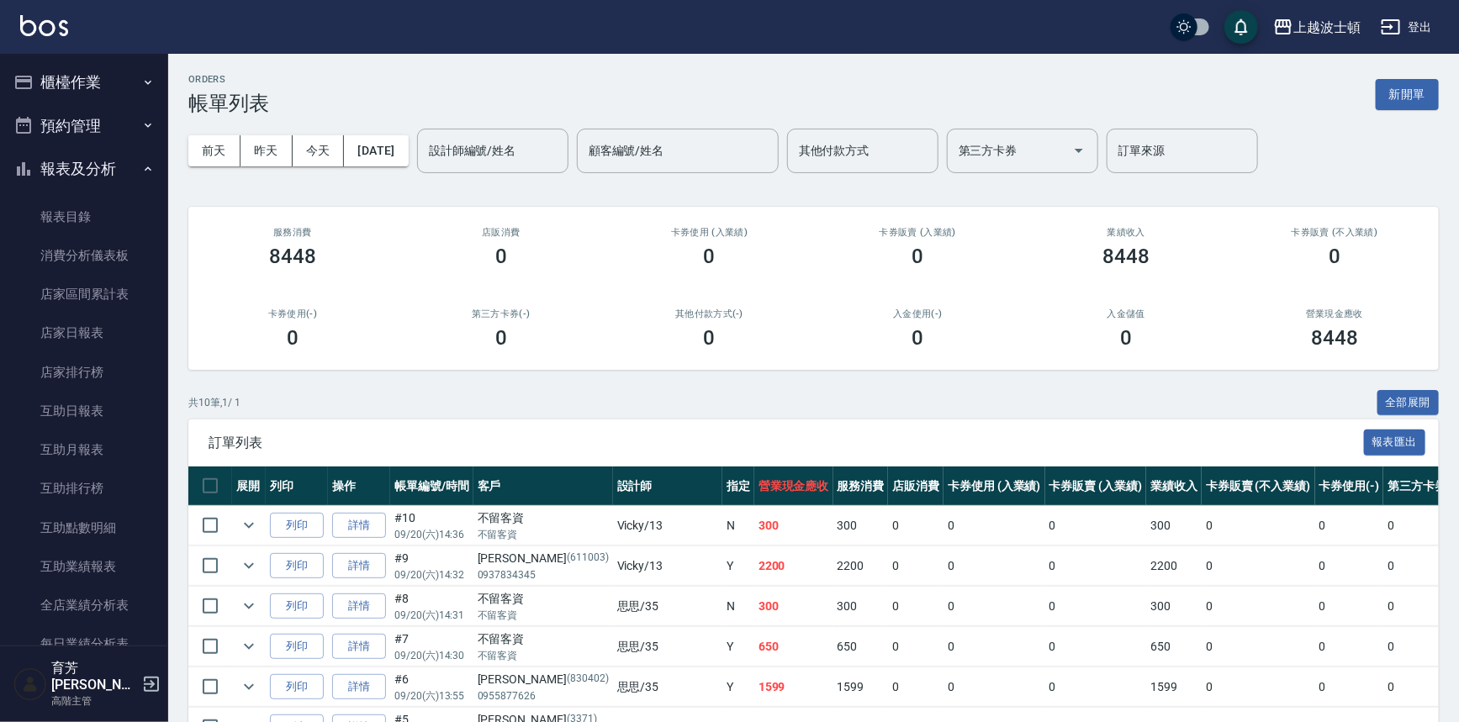
click at [82, 164] on button "報表及分析" at bounding box center [84, 169] width 155 height 44
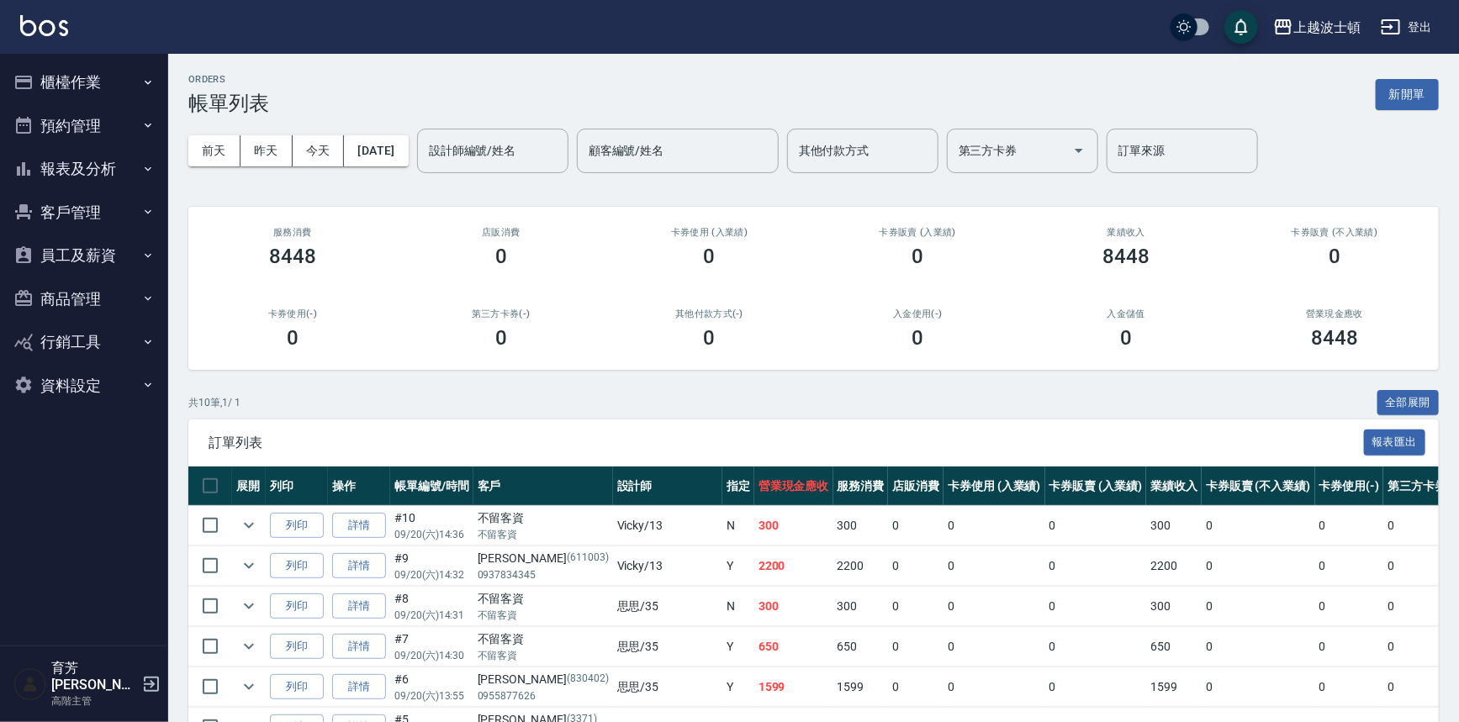
click at [66, 203] on button "客戶管理" at bounding box center [84, 213] width 155 height 44
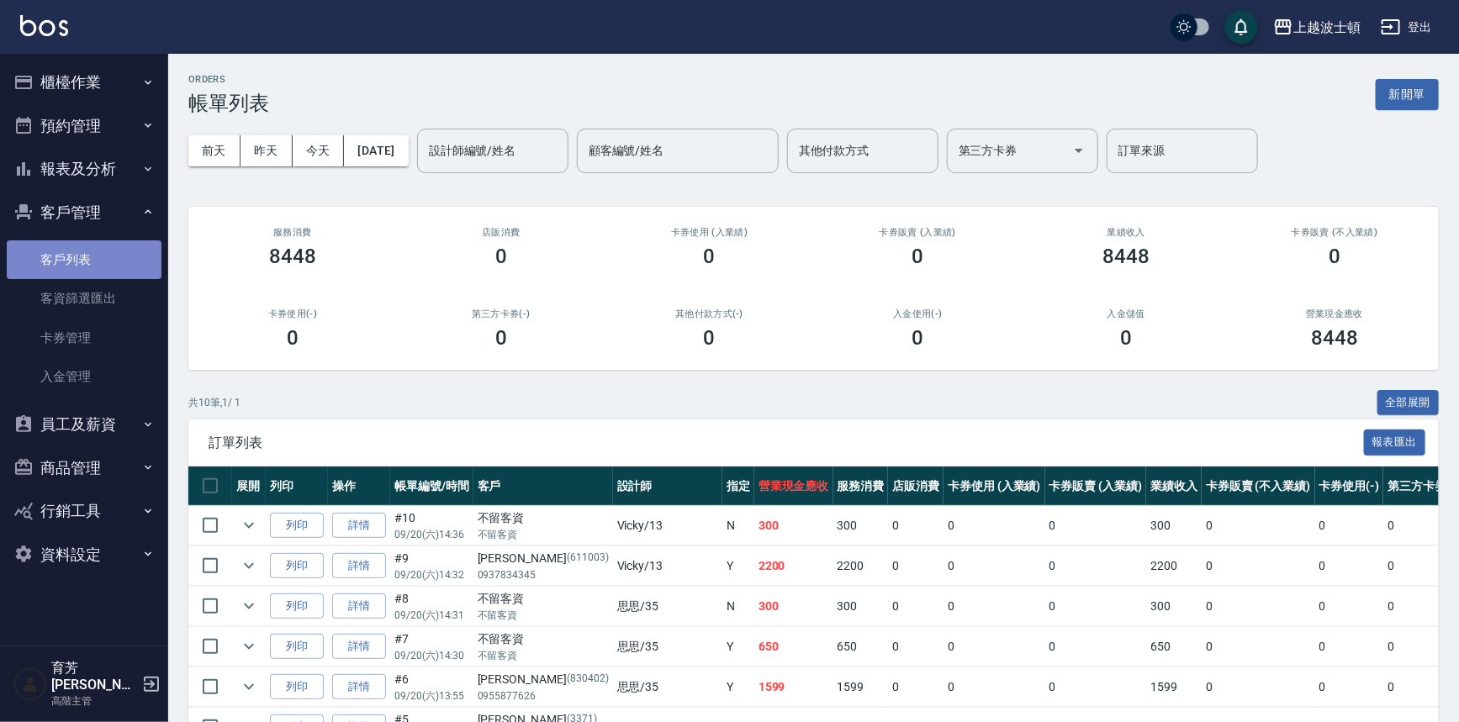
click at [66, 244] on link "客戶列表" at bounding box center [84, 259] width 155 height 39
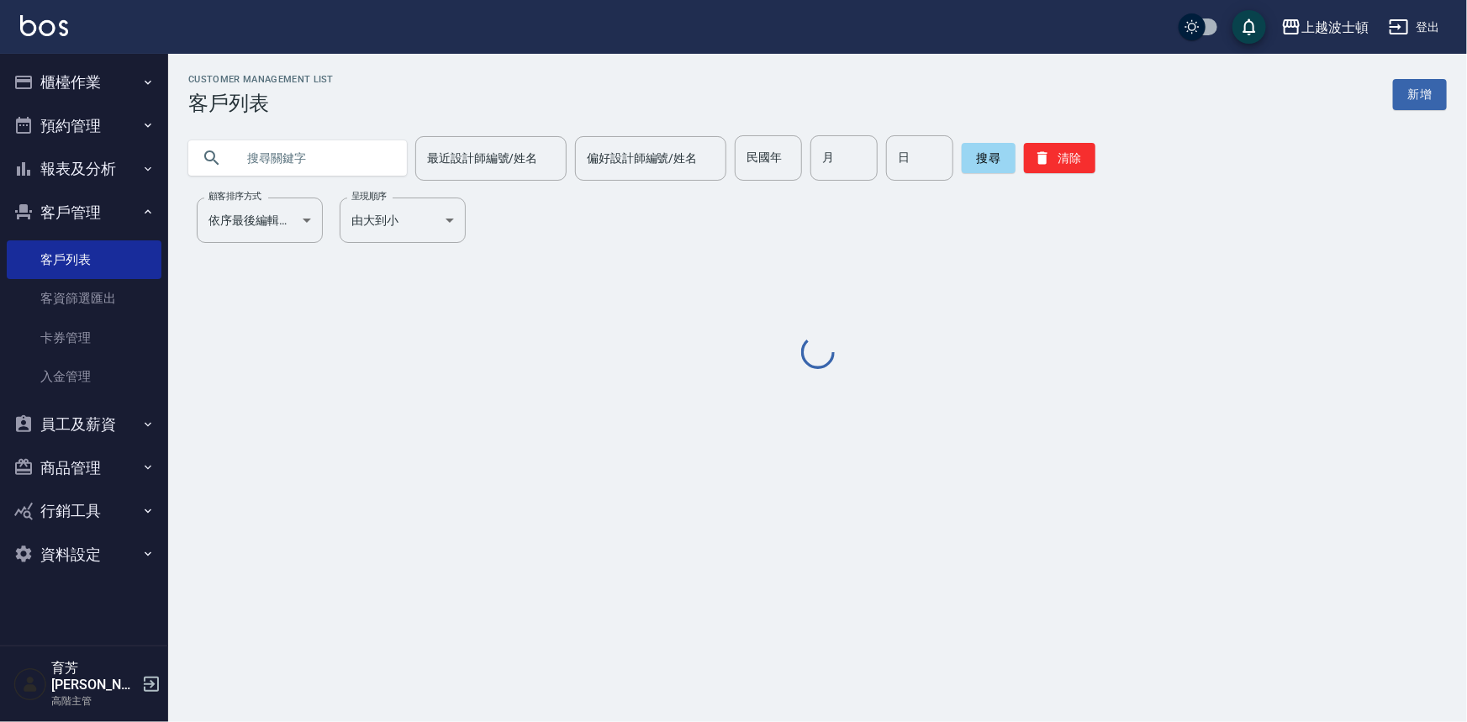
click at [263, 148] on input "text" at bounding box center [314, 157] width 158 height 45
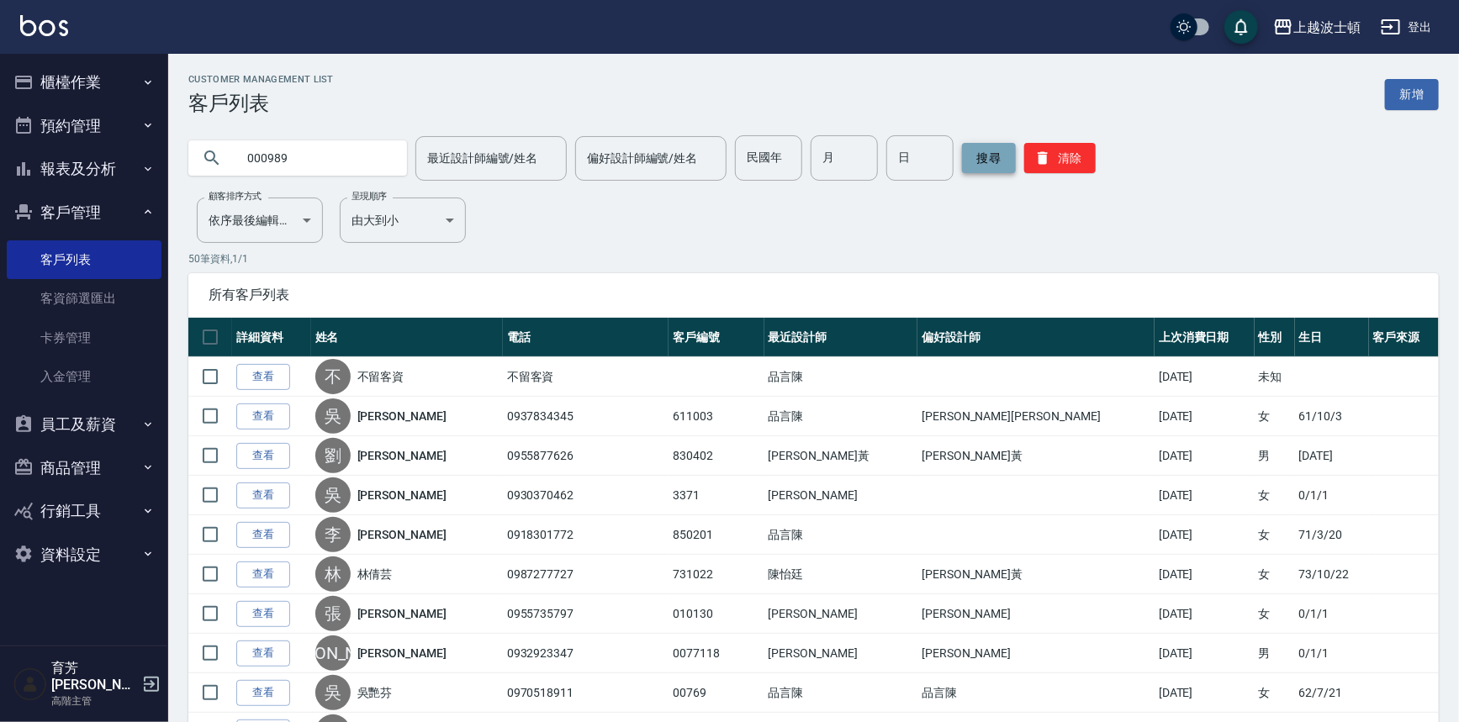
type input "000989"
click at [1001, 157] on button "搜尋" at bounding box center [989, 158] width 54 height 30
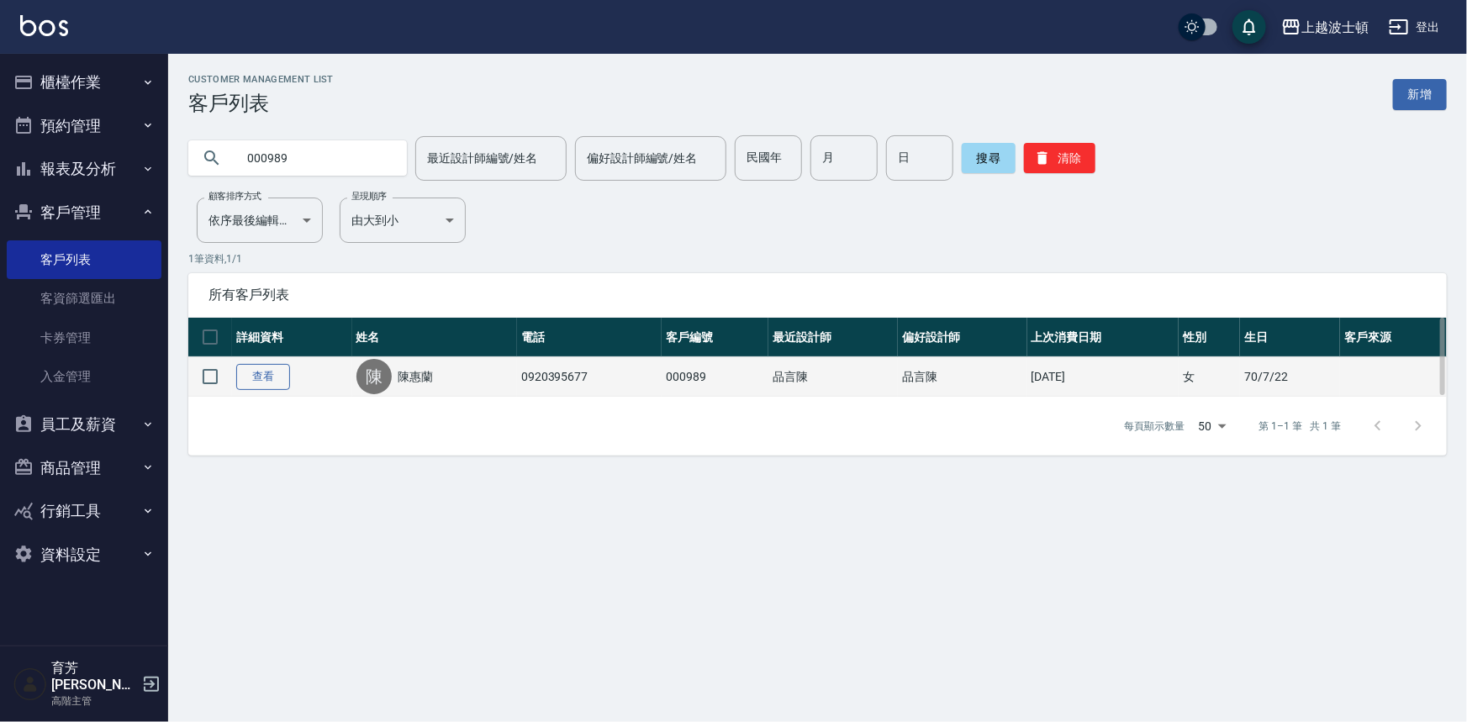
click at [283, 371] on link "查看" at bounding box center [263, 377] width 54 height 26
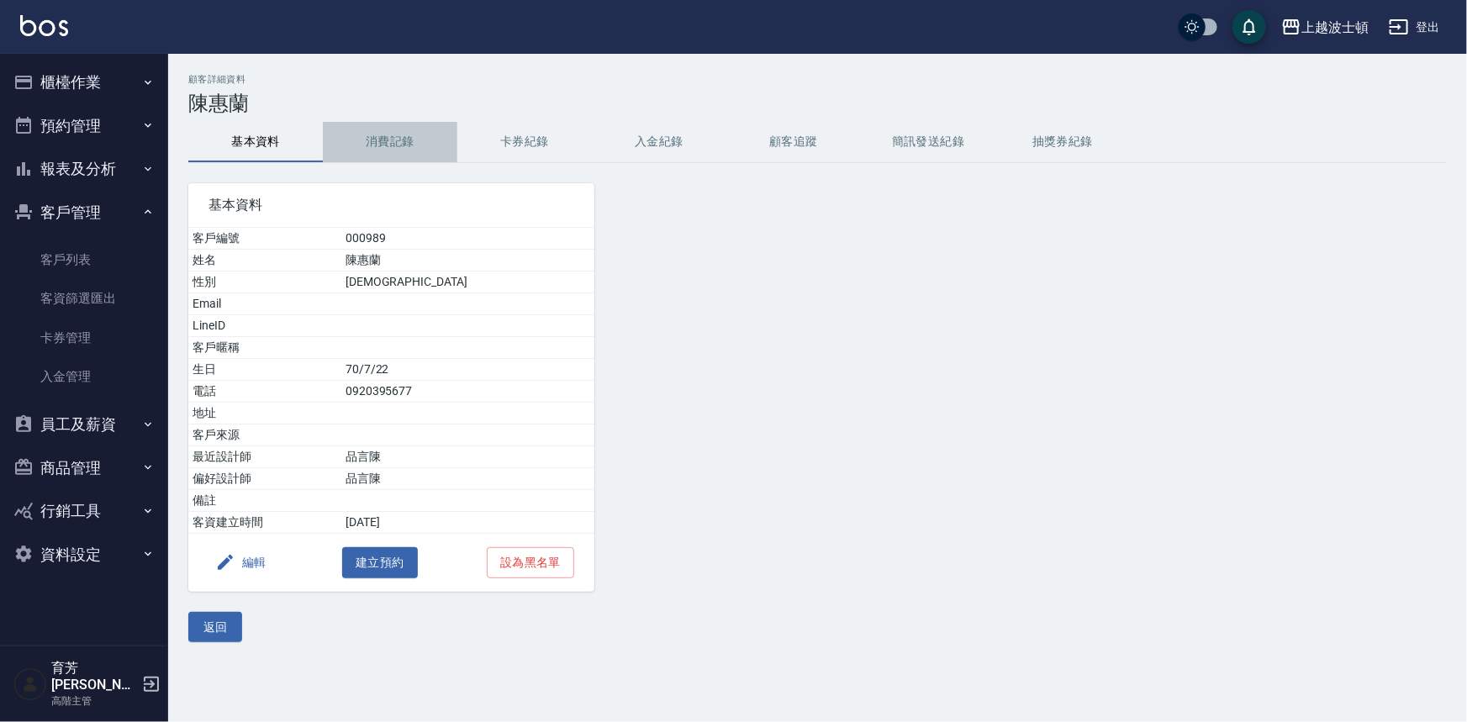
click at [389, 137] on button "消費記錄" at bounding box center [390, 142] width 135 height 40
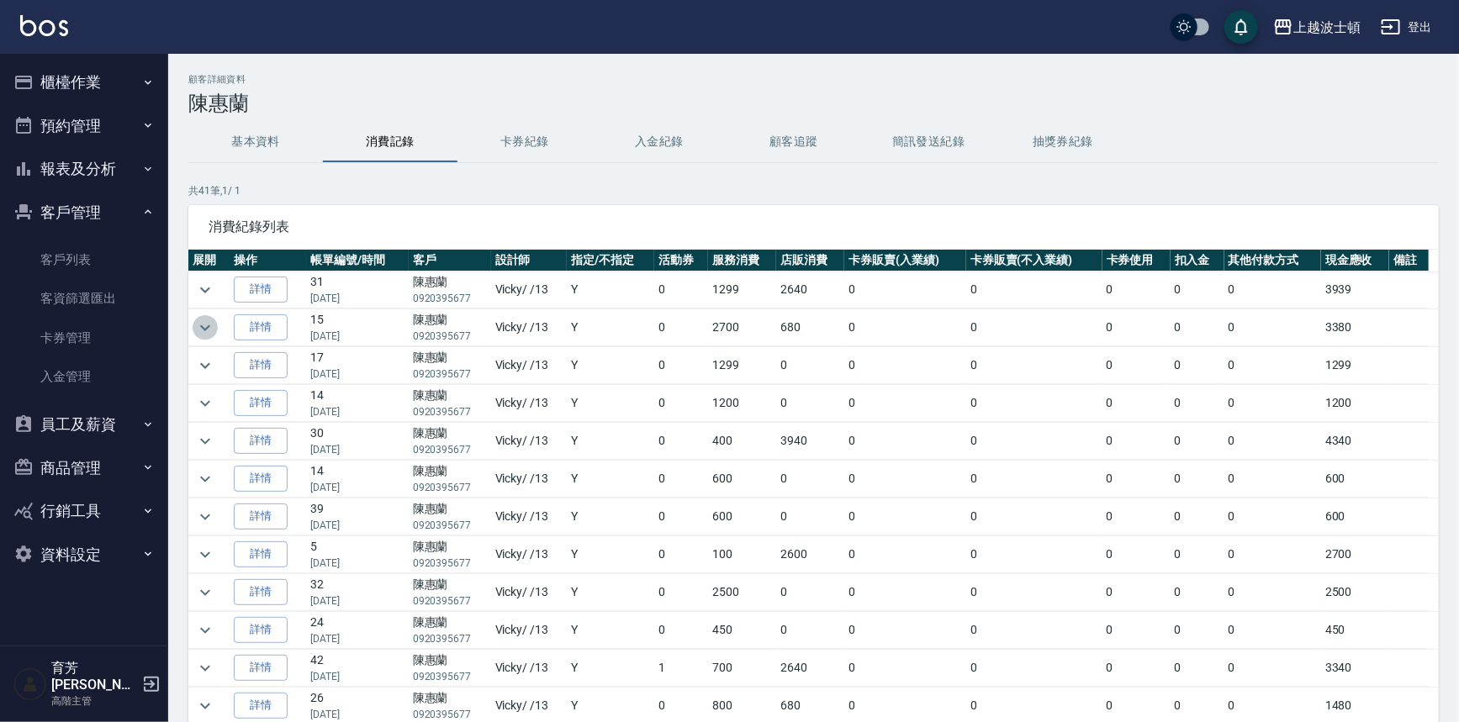
click at [209, 330] on icon "expand row" at bounding box center [205, 328] width 20 height 20
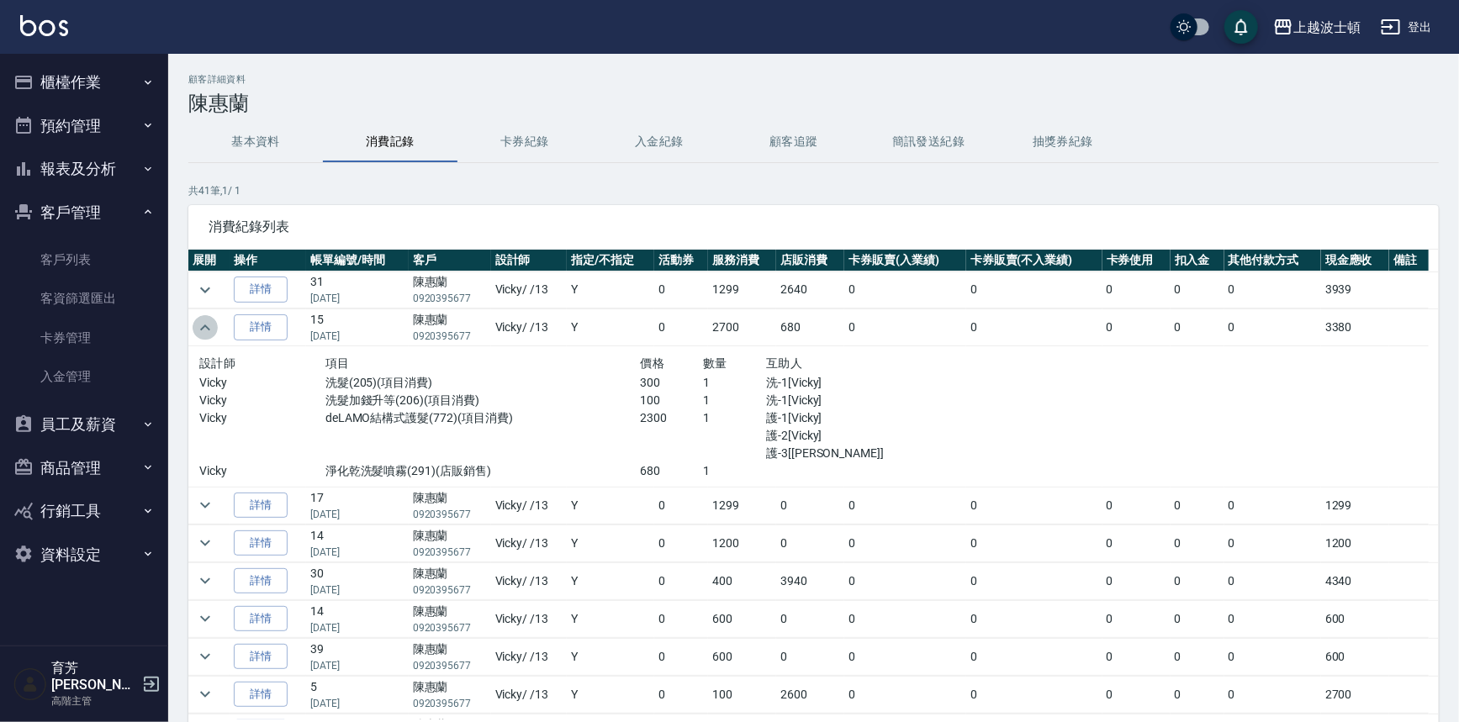
click at [209, 330] on icon "expand row" at bounding box center [205, 328] width 20 height 20
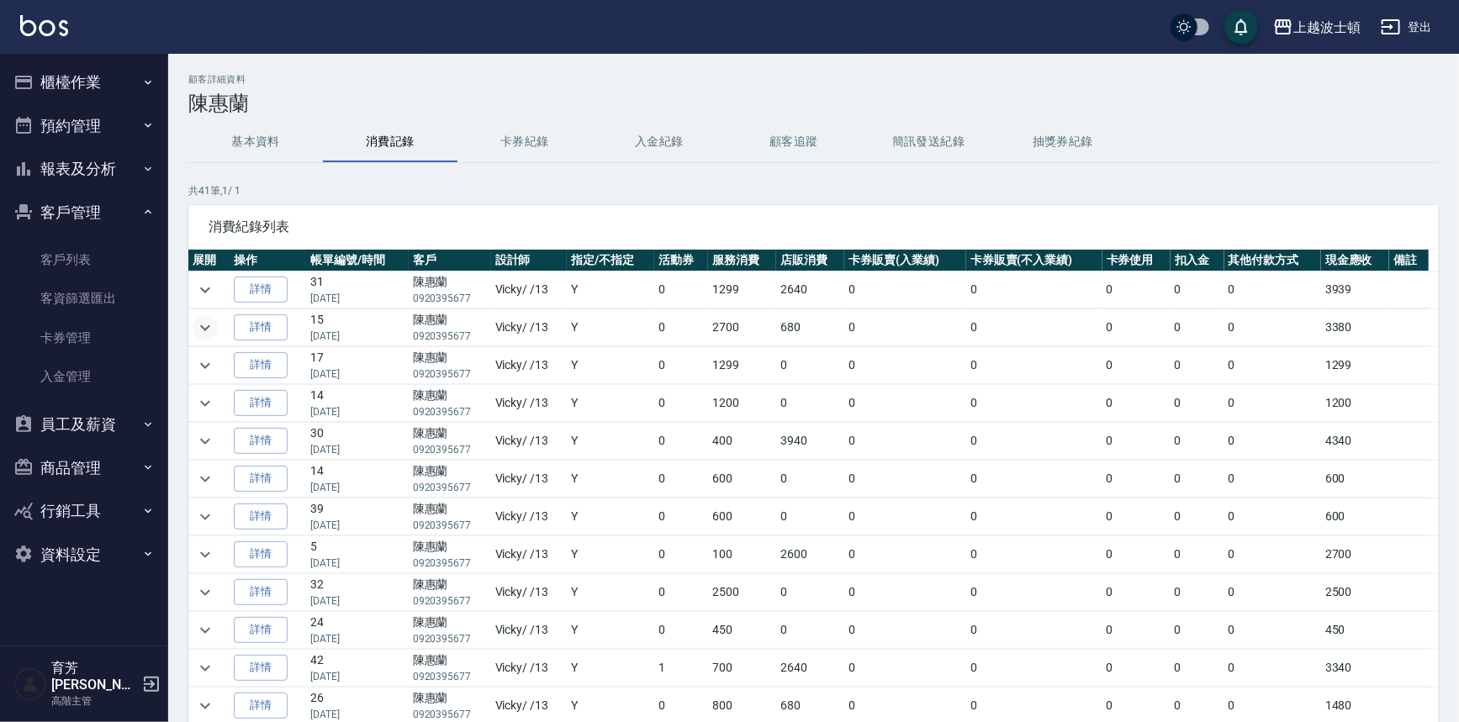
click at [209, 330] on icon "expand row" at bounding box center [205, 328] width 20 height 20
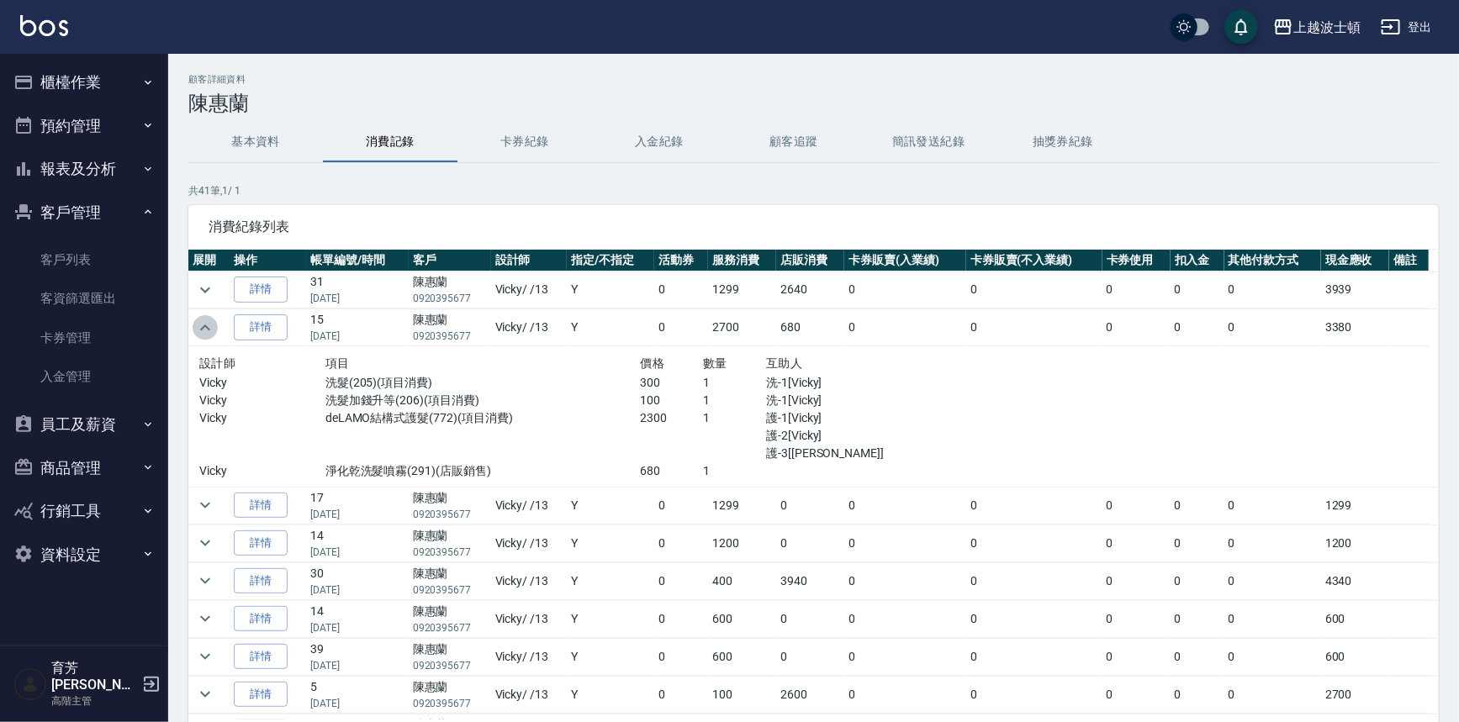
click at [209, 330] on icon "expand row" at bounding box center [205, 328] width 20 height 20
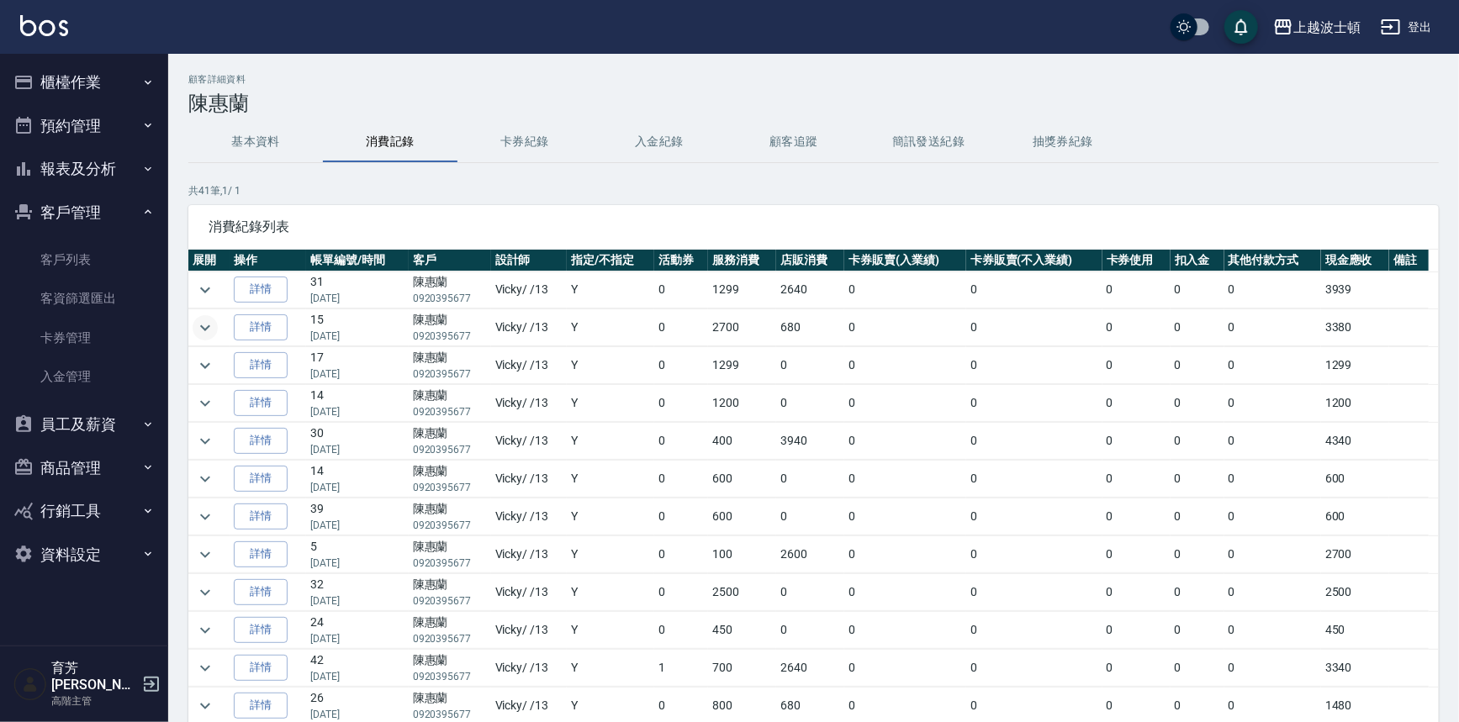
click at [72, 75] on button "櫃檯作業" at bounding box center [84, 83] width 155 height 44
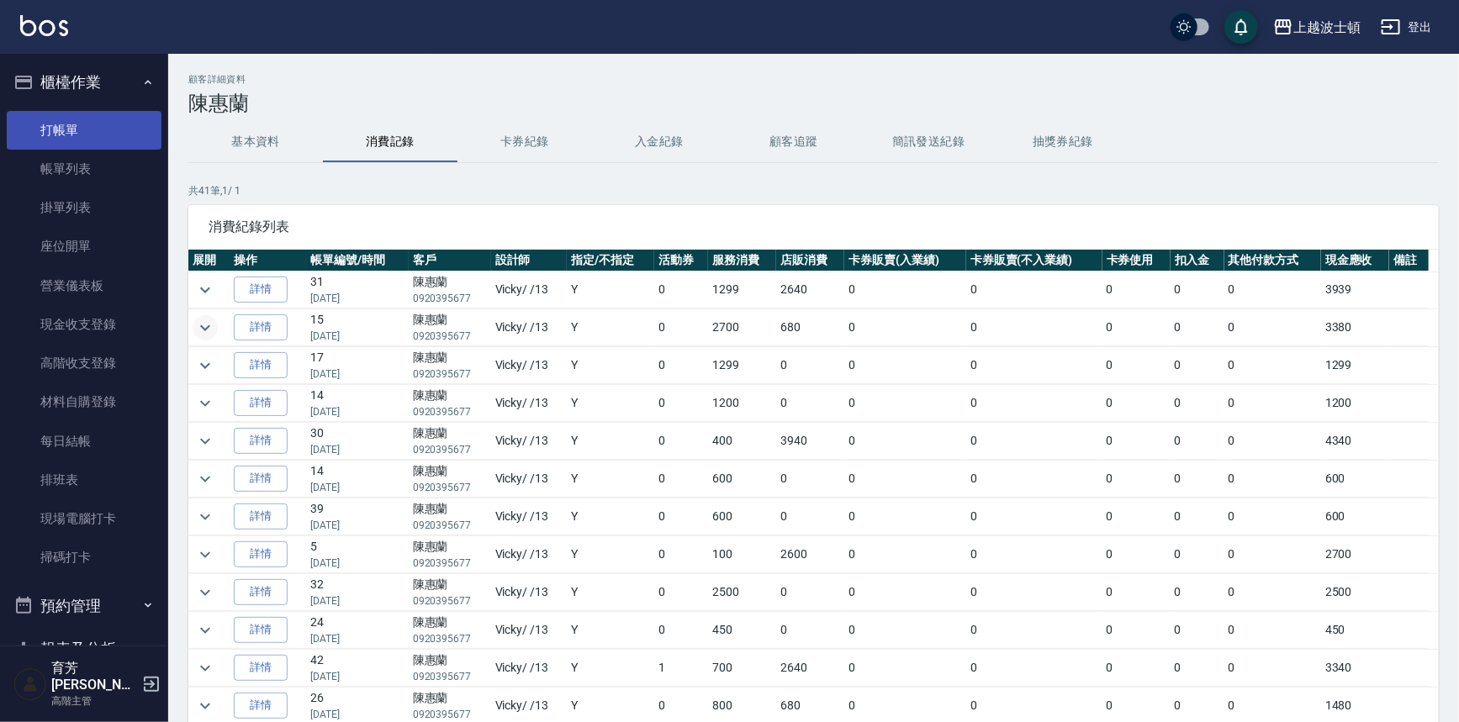
click at [67, 123] on link "打帳單" at bounding box center [84, 130] width 155 height 39
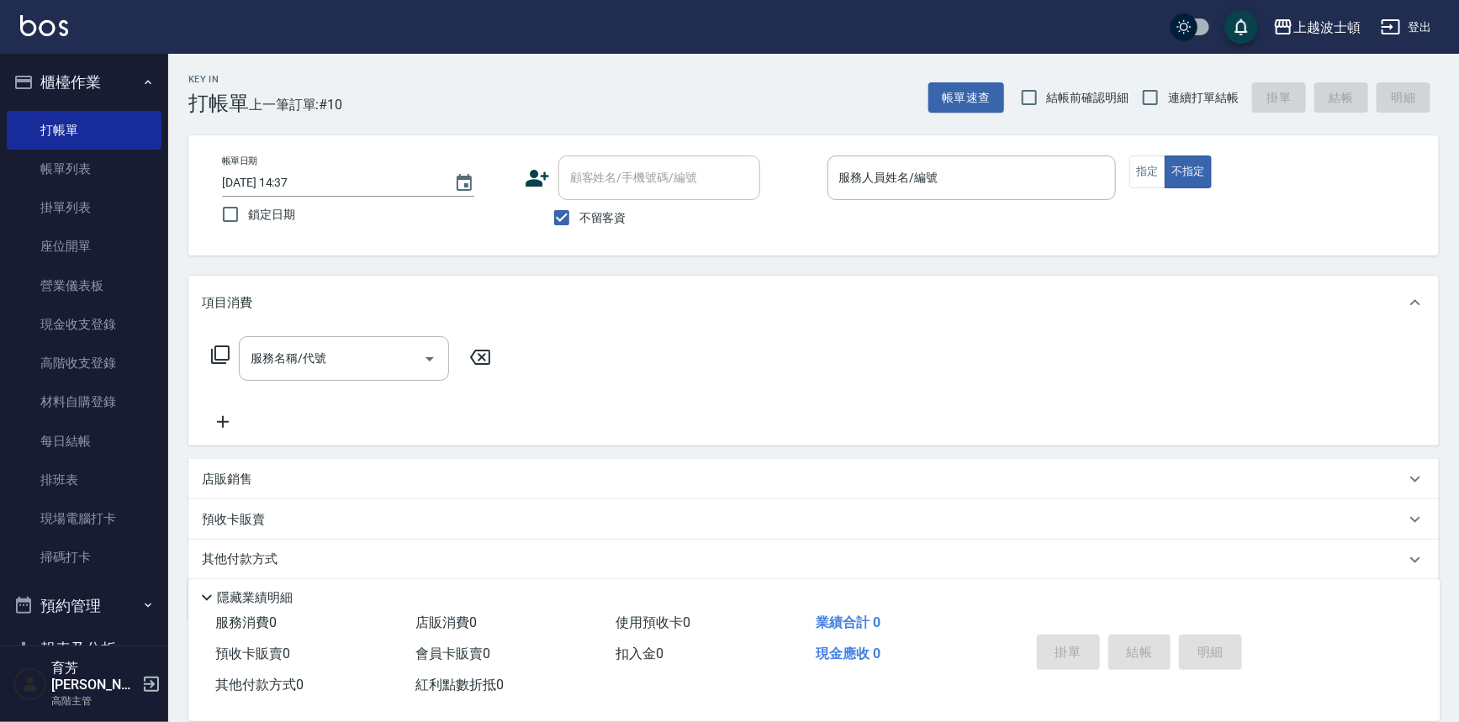
click at [606, 207] on label "不留客資" at bounding box center [585, 217] width 82 height 35
click at [579, 207] on input "不留客資" at bounding box center [561, 217] width 35 height 35
checkbox input "false"
click at [605, 193] on div "顧客姓名/手機號碼/編號" at bounding box center [659, 178] width 202 height 45
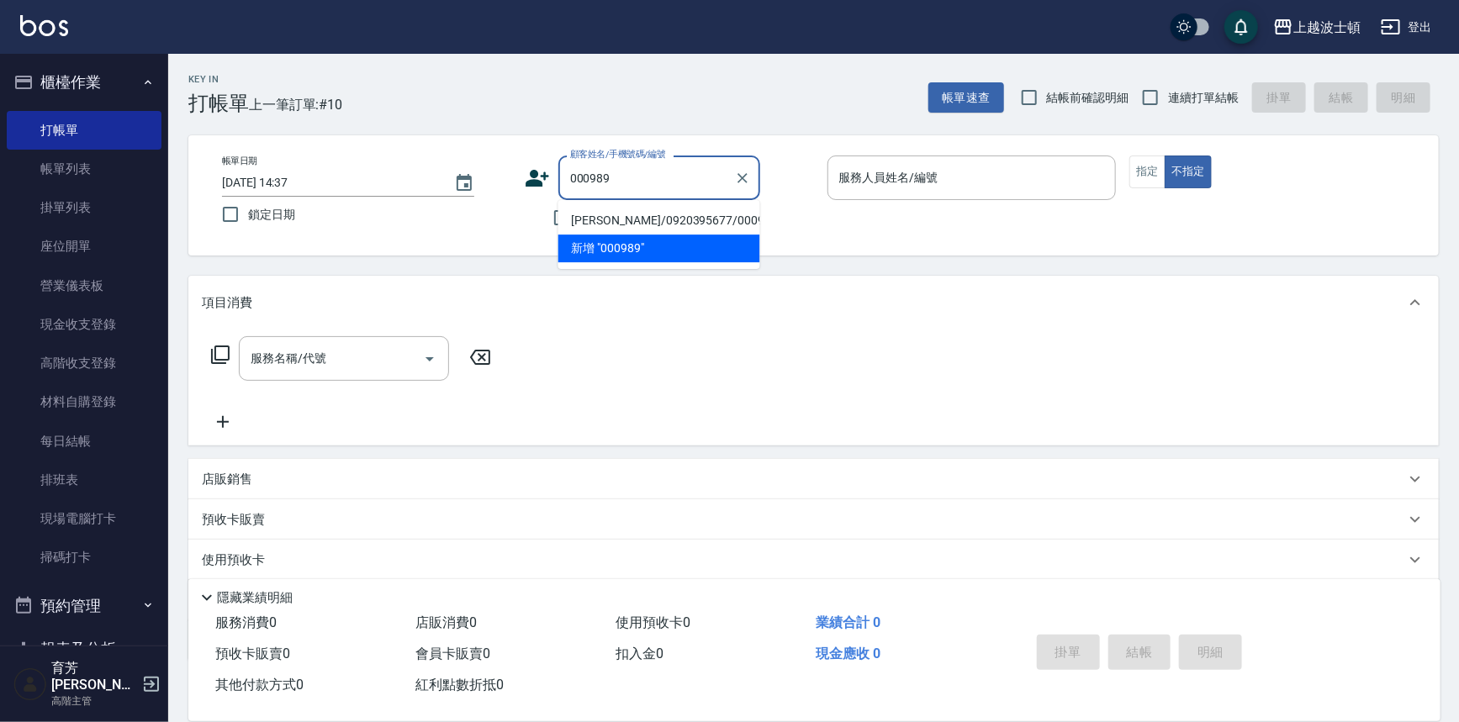
click at [612, 209] on li "[PERSON_NAME]/0920395677/000989" at bounding box center [659, 221] width 202 height 28
type input "[PERSON_NAME]/0920395677/000989"
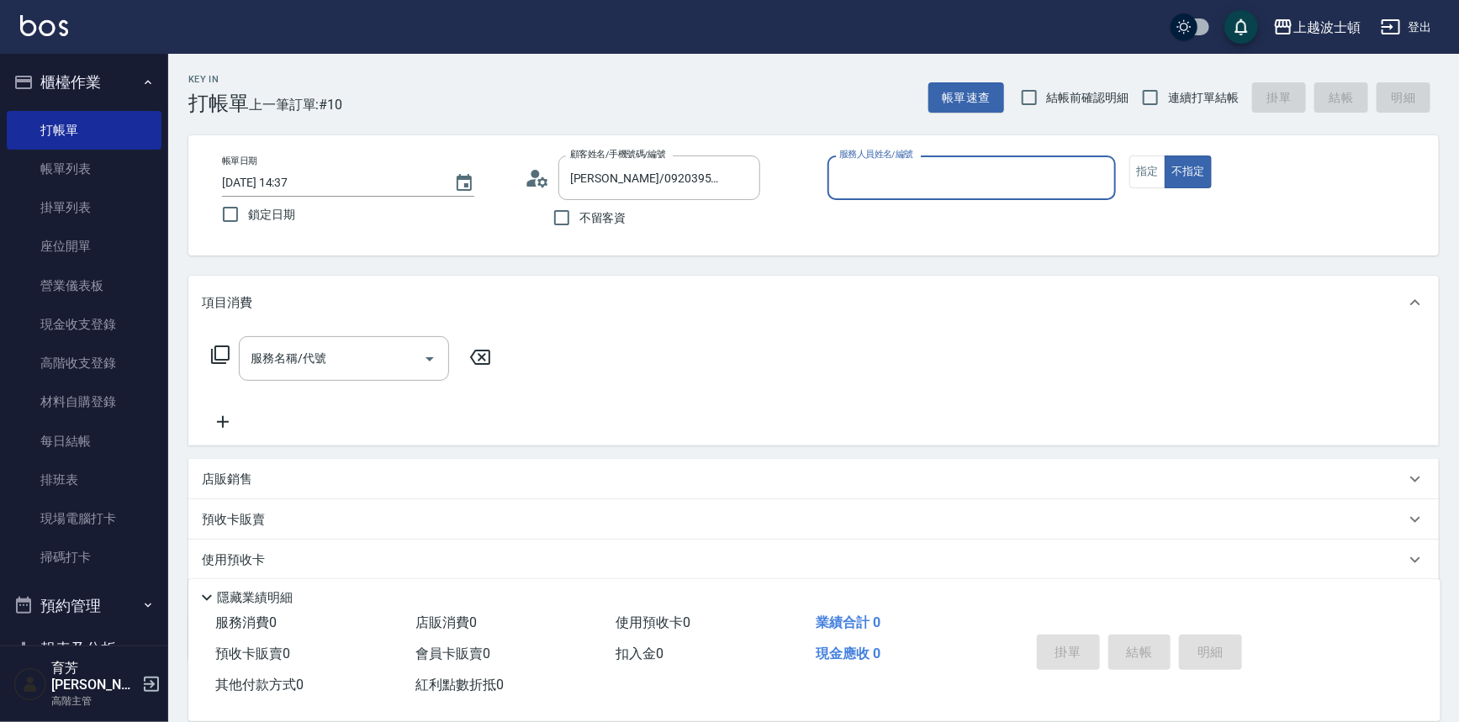
type input "Vicky-13"
click at [1151, 180] on button "指定" at bounding box center [1147, 172] width 36 height 33
click at [389, 369] on input "服務名稱/代號" at bounding box center [331, 358] width 170 height 29
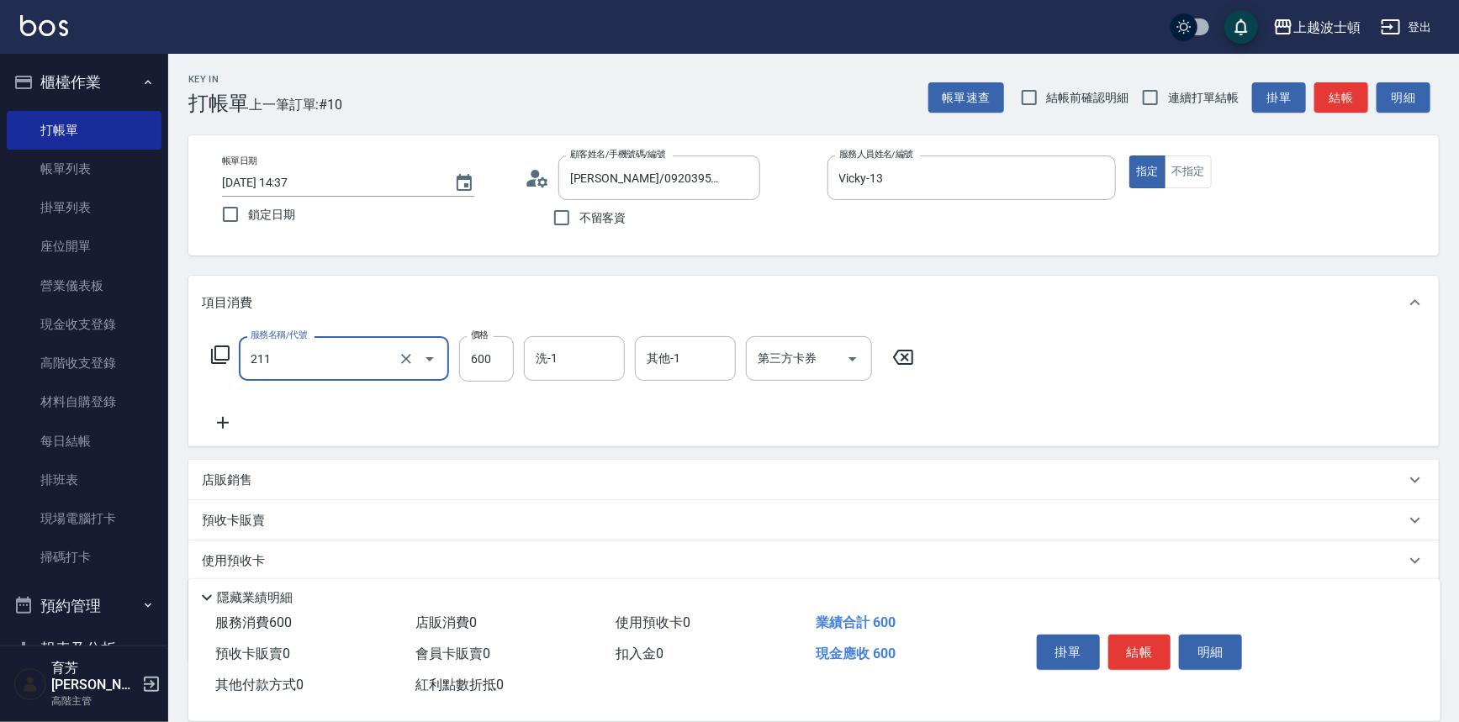
type input "舒壓洗髮(211)"
click at [230, 420] on icon at bounding box center [223, 423] width 42 height 20
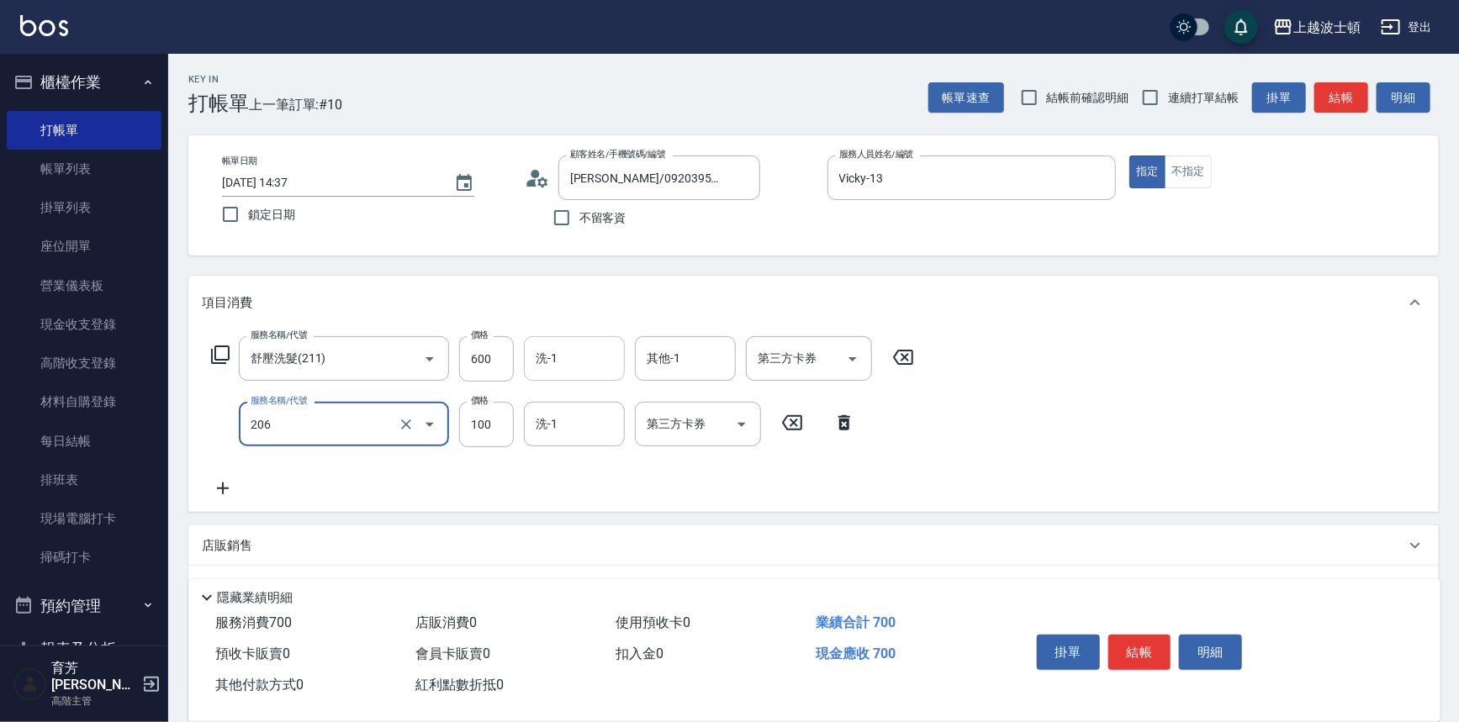
type input "洗髮加錢升等(206)"
click at [578, 360] on input "洗-1" at bounding box center [574, 358] width 86 height 29
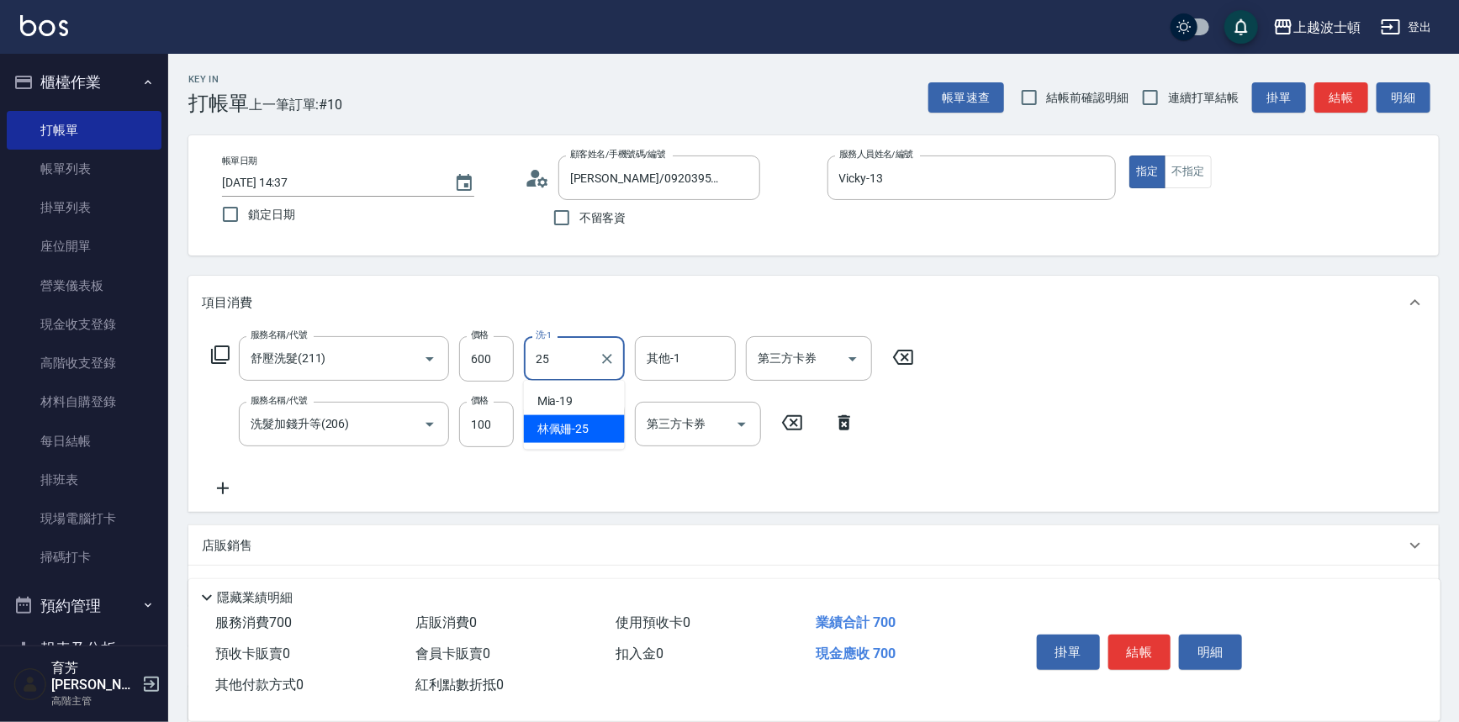
type input "[PERSON_NAME]-25"
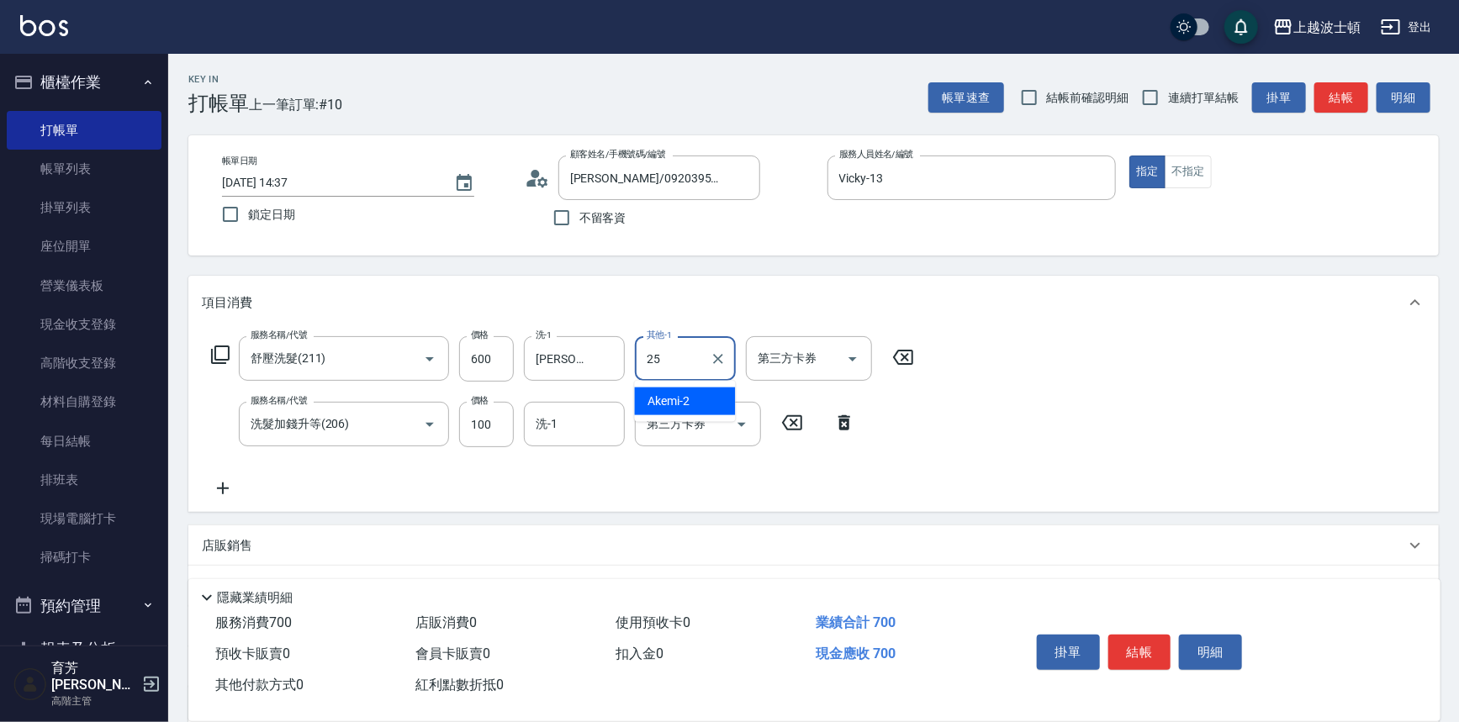
type input "[PERSON_NAME]-25"
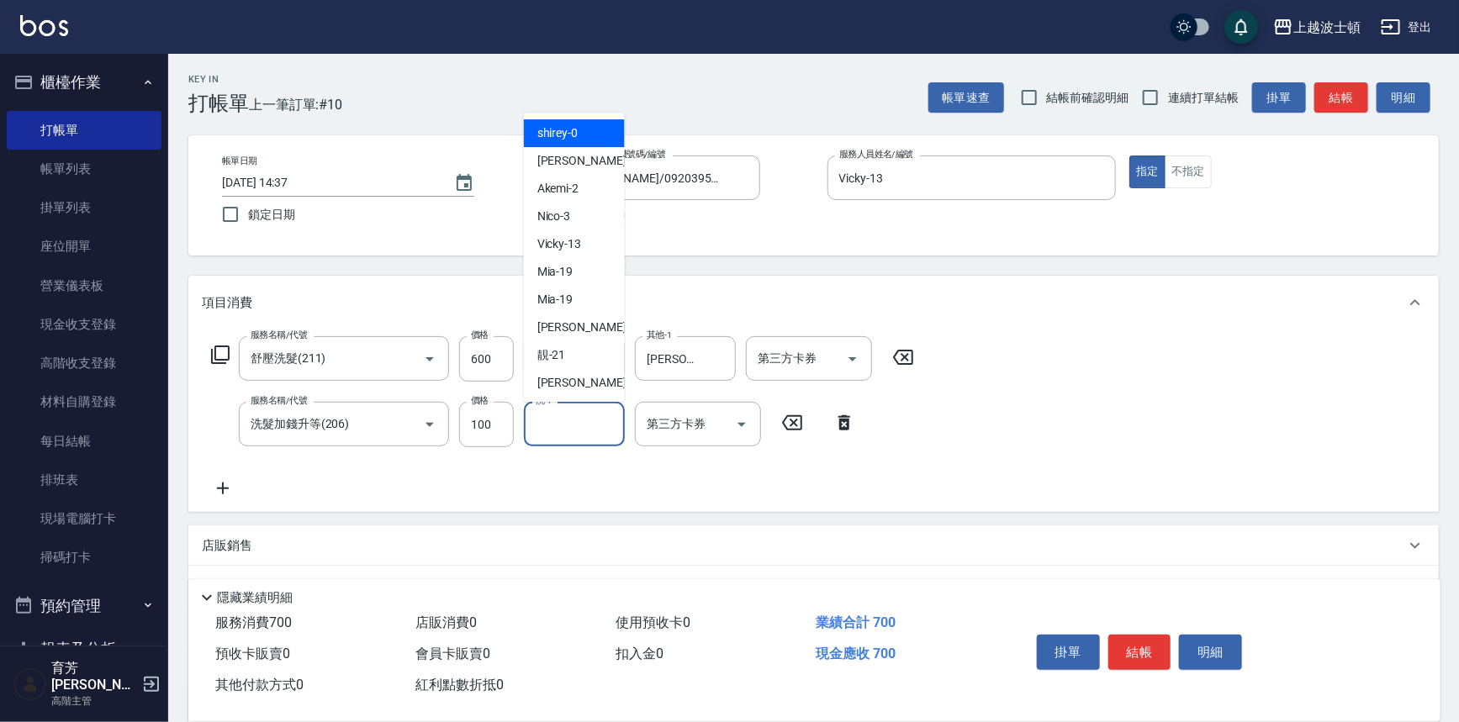
click at [567, 411] on input "洗-1" at bounding box center [574, 424] width 86 height 29
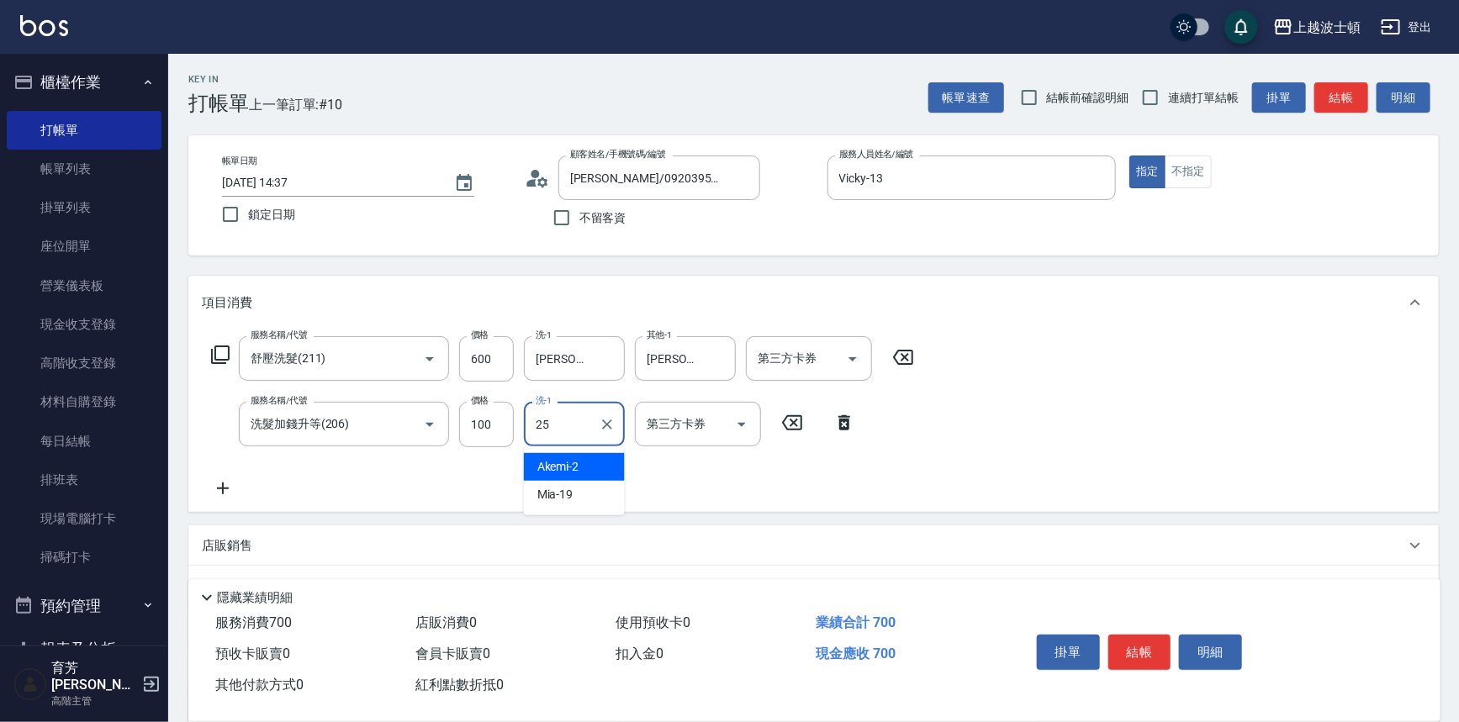
type input "[PERSON_NAME]-25"
click at [212, 491] on icon at bounding box center [223, 488] width 42 height 20
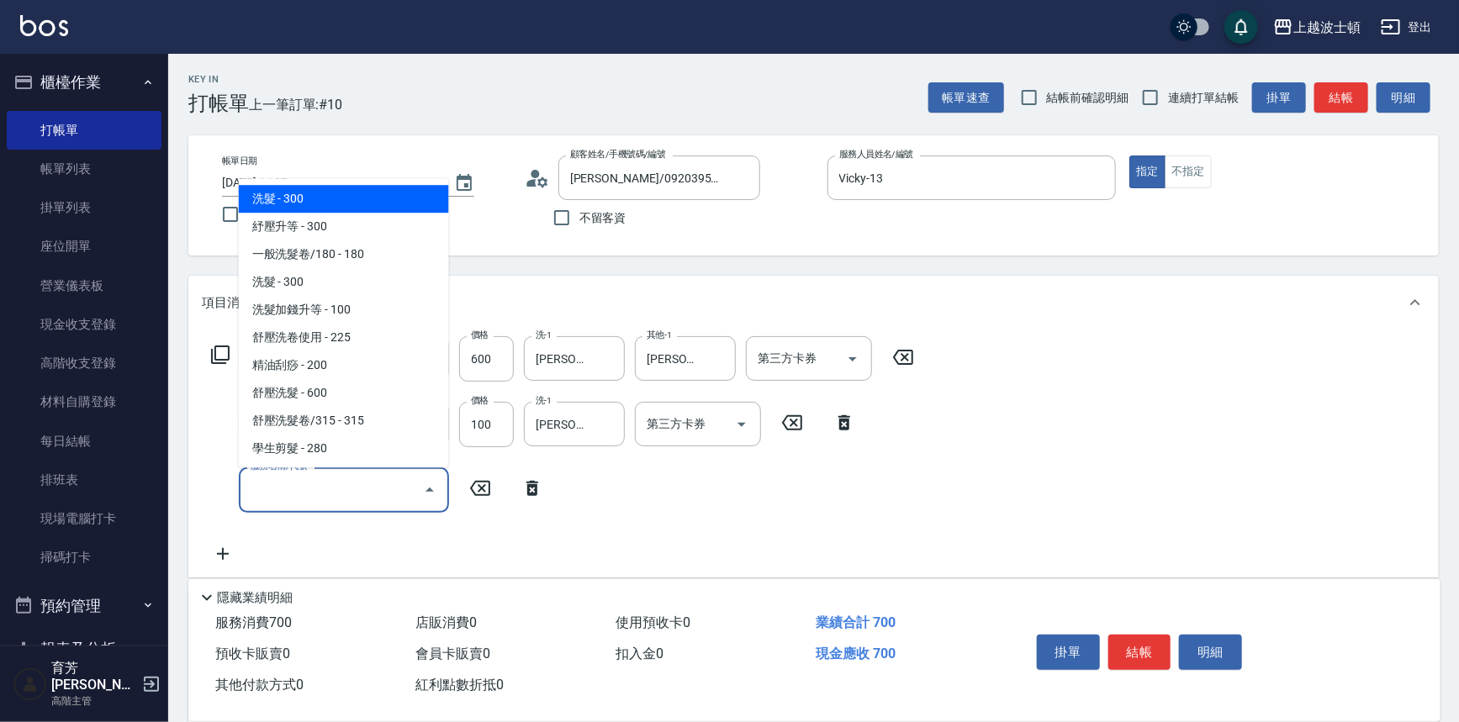
drag, startPoint x: 358, startPoint y: 501, endPoint x: 371, endPoint y: 488, distance: 18.4
click at [359, 501] on input "服務名稱/代號" at bounding box center [331, 489] width 170 height 29
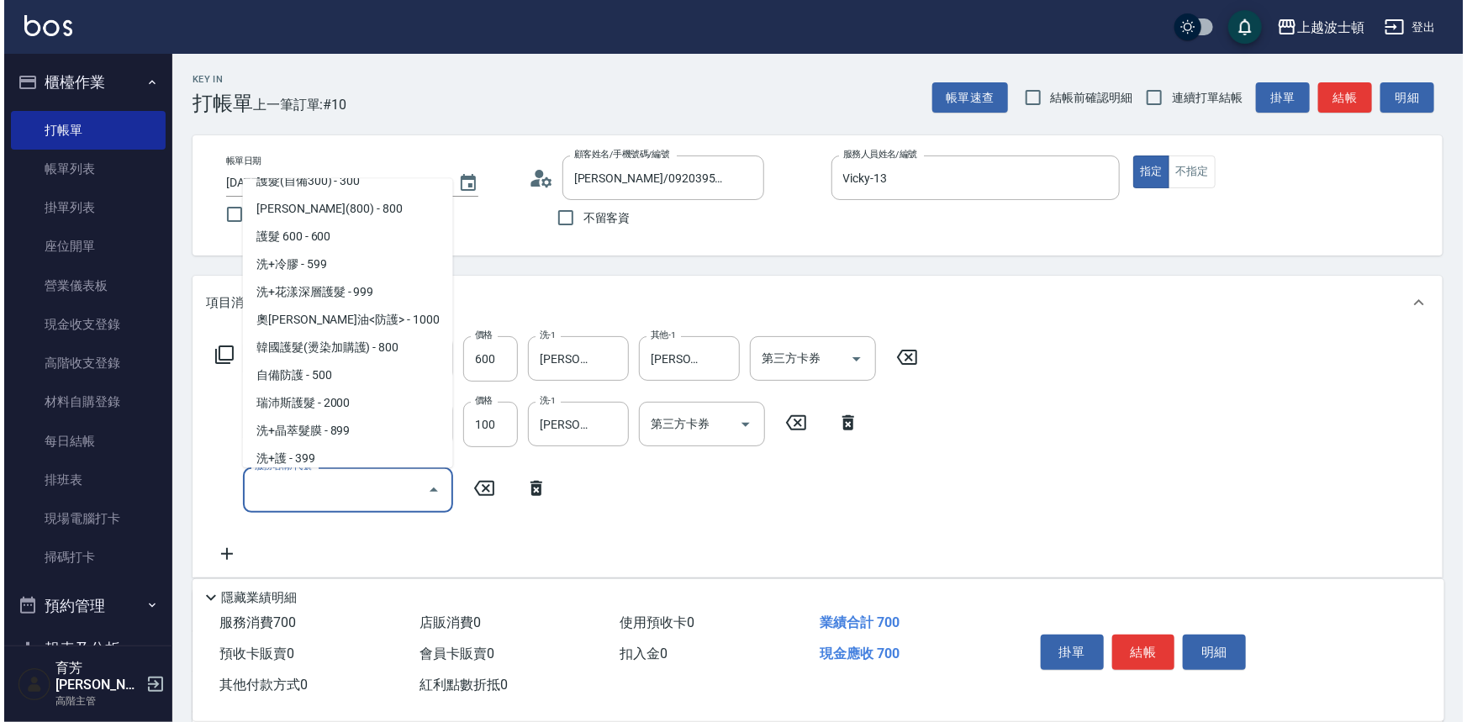
scroll to position [1108, 0]
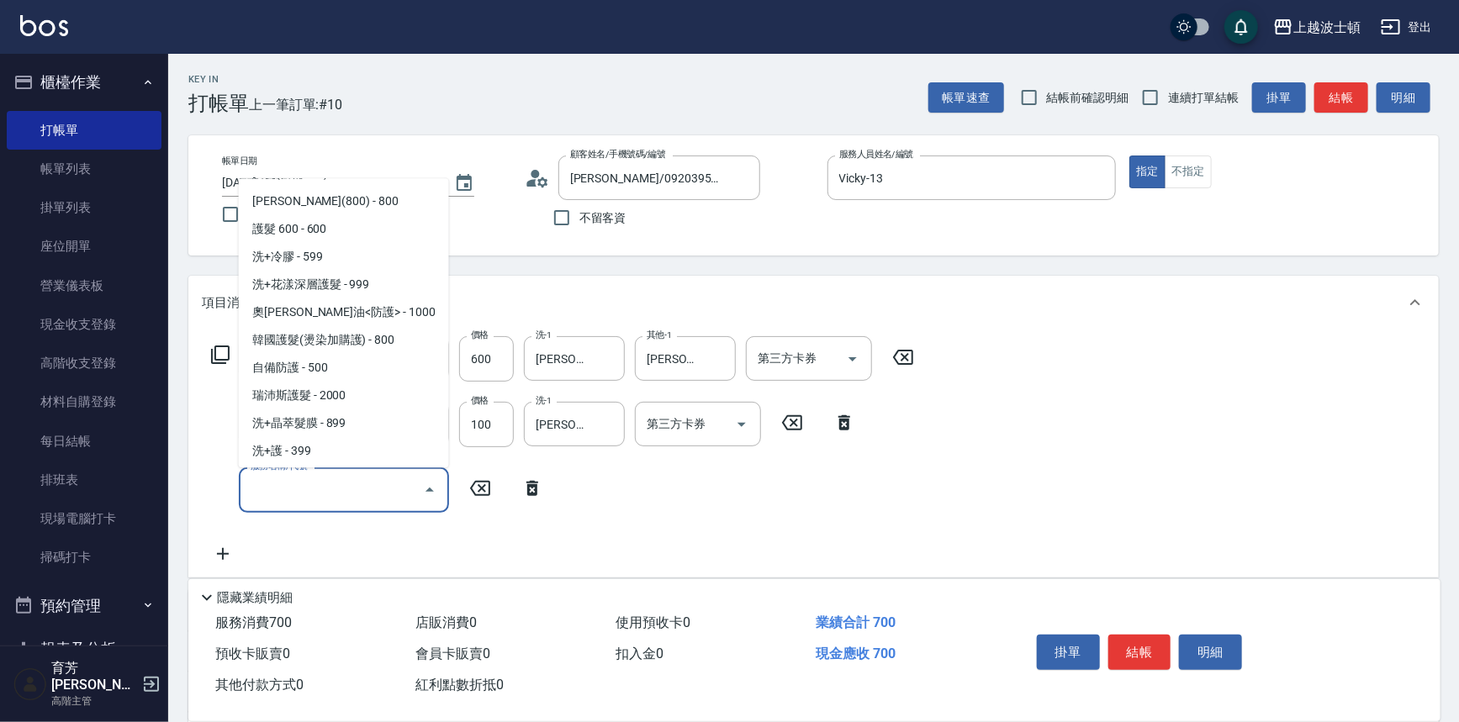
click at [462, 296] on div "項目消費" at bounding box center [803, 303] width 1203 height 18
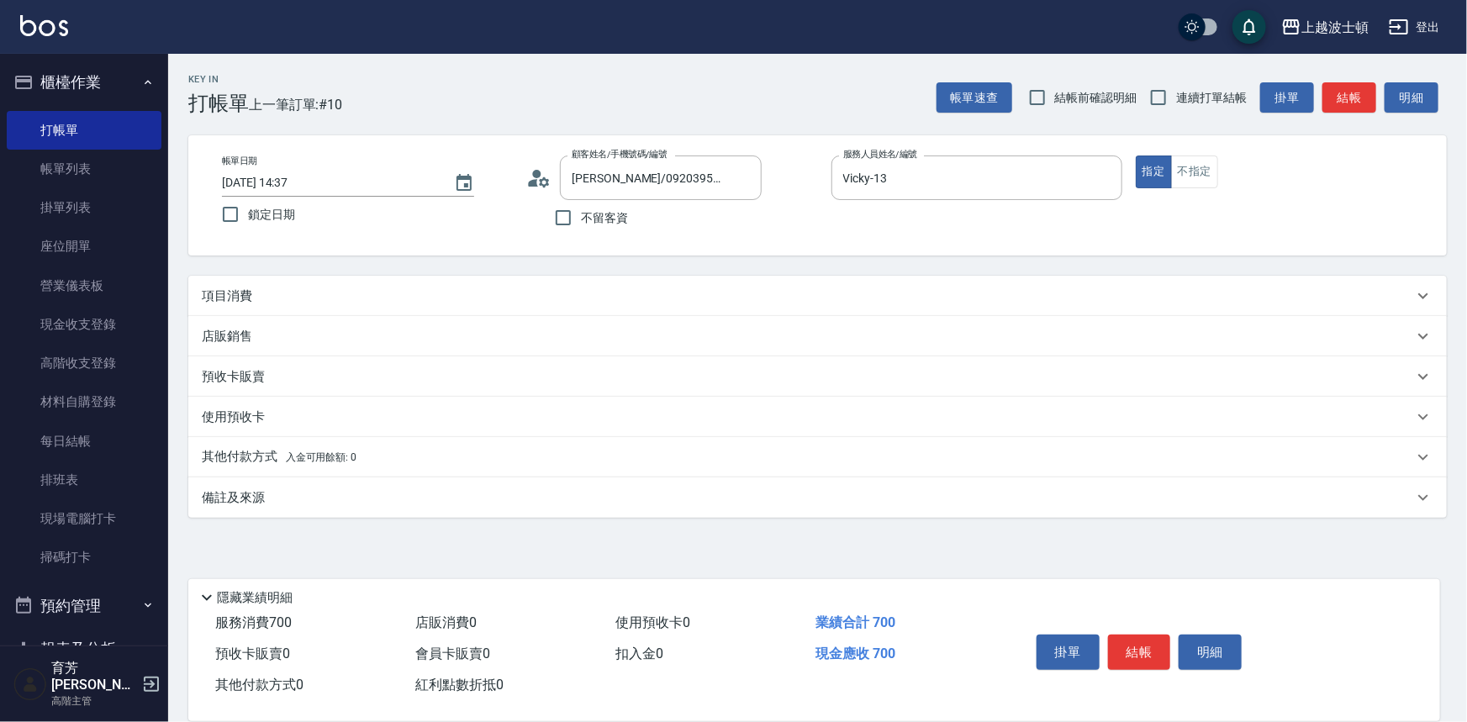
click at [462, 298] on div "項目消費" at bounding box center [808, 297] width 1212 height 18
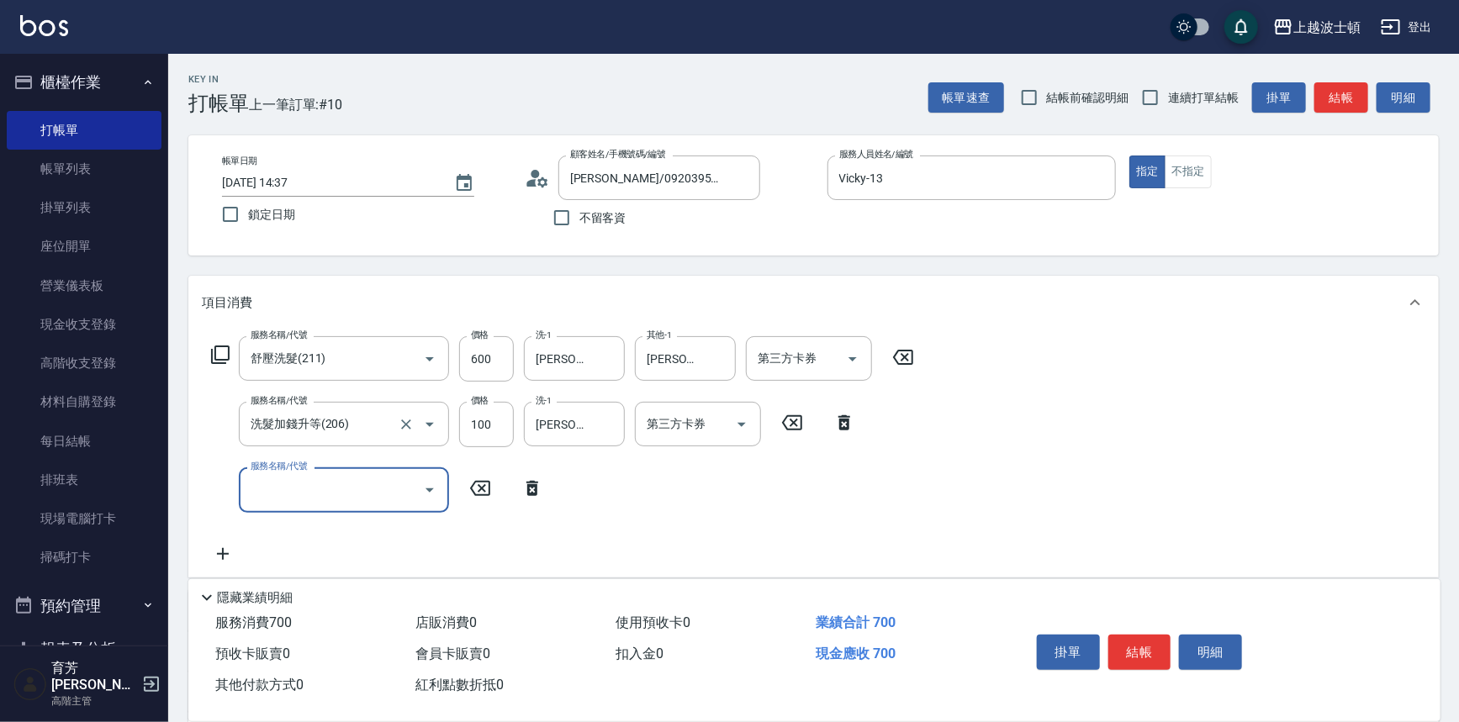
scroll to position [0, 0]
click at [427, 494] on icon "Open" at bounding box center [430, 490] width 20 height 20
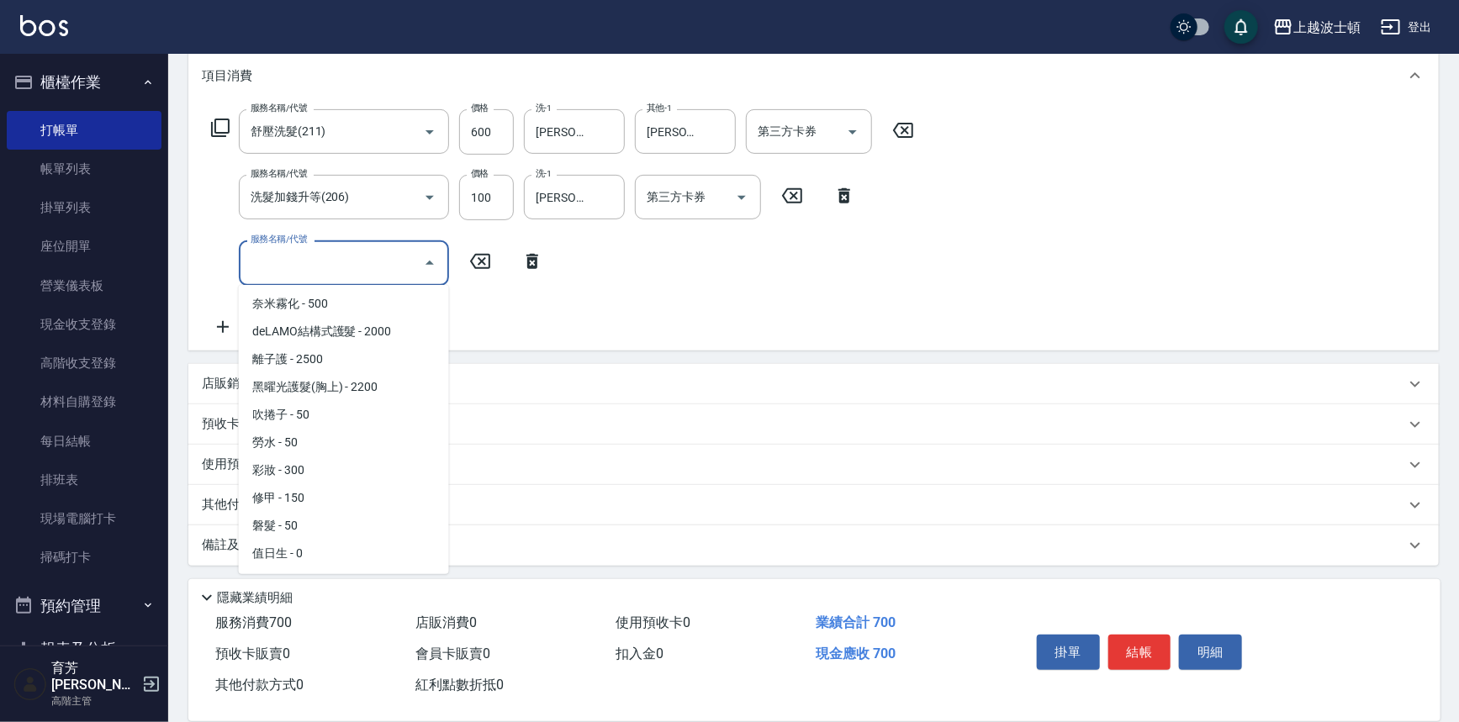
scroll to position [2497, 0]
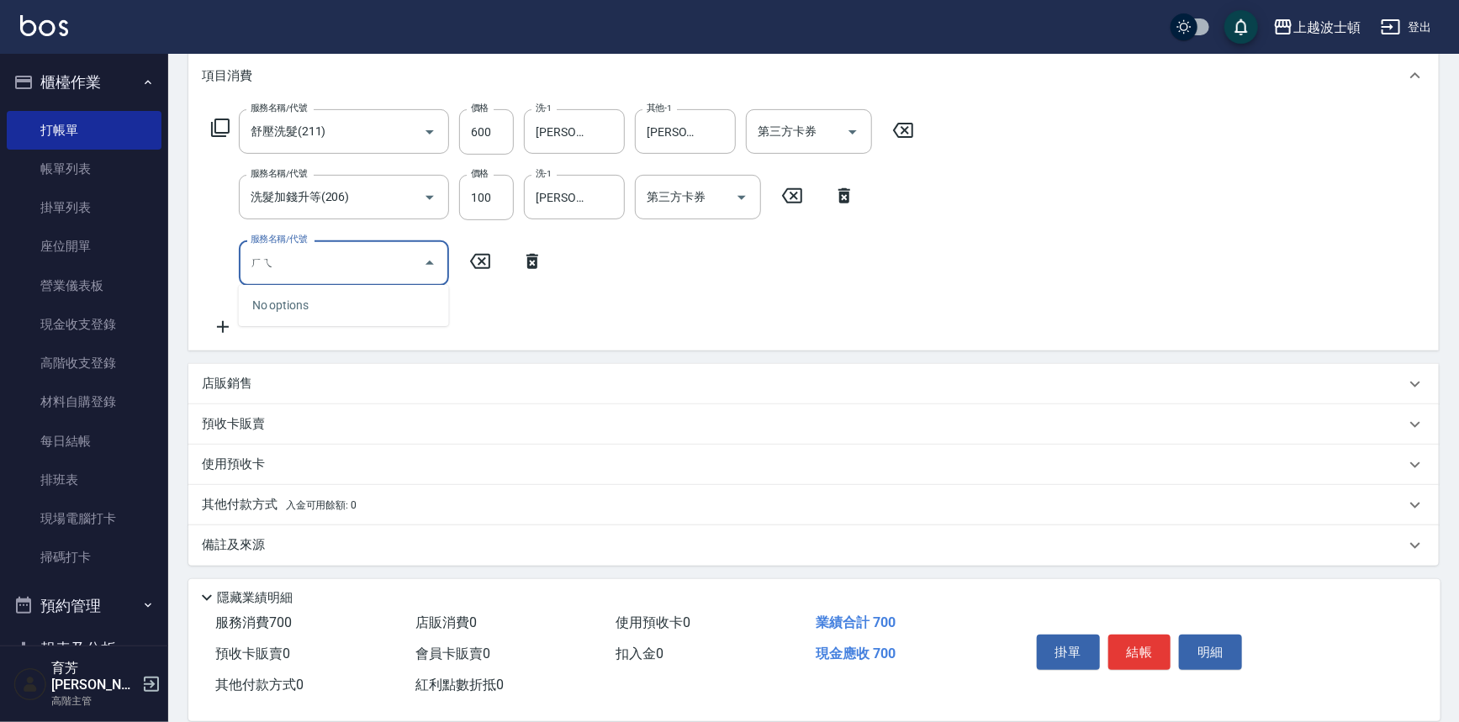
type input "黑"
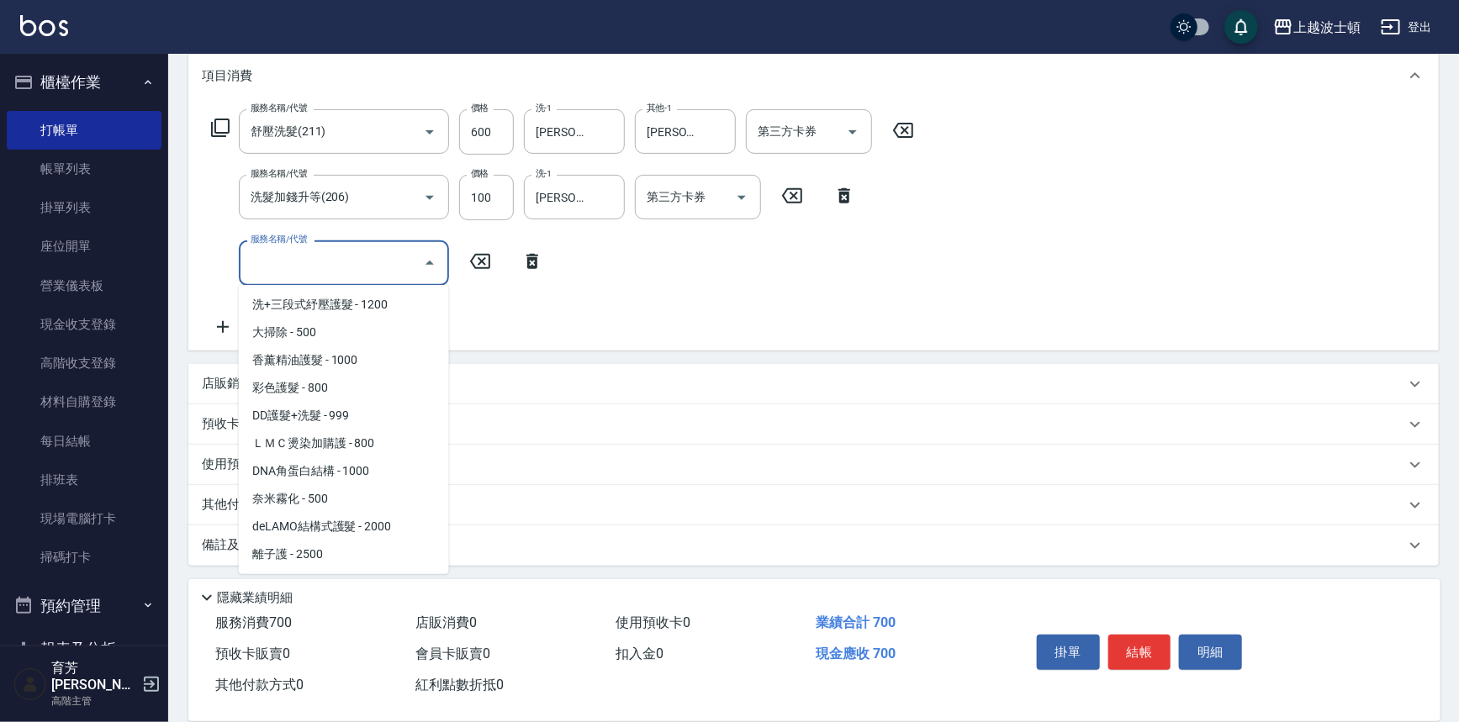
scroll to position [2345, 0]
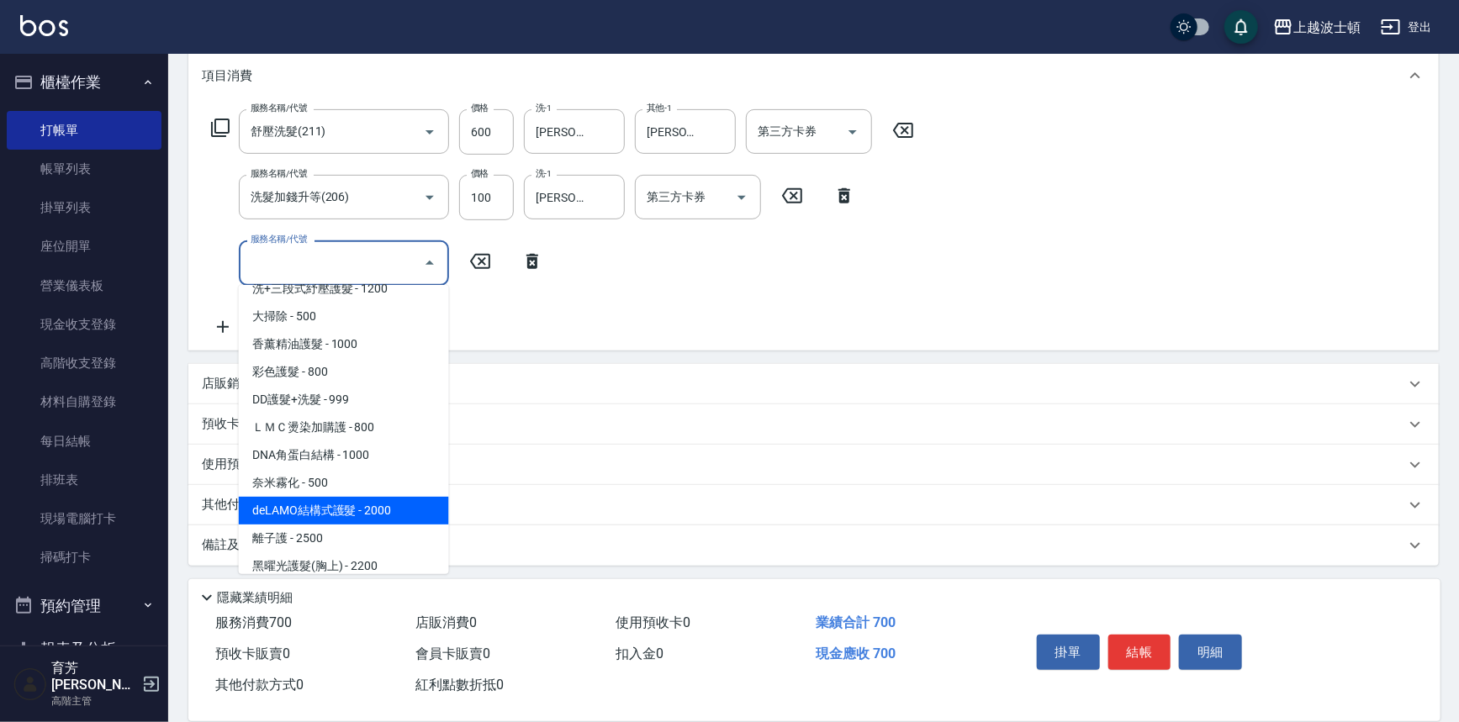
click at [398, 497] on span "deLAMO結構式護髮 - 2000" at bounding box center [344, 511] width 210 height 28
type input "deLAMO結構式護髮(772)"
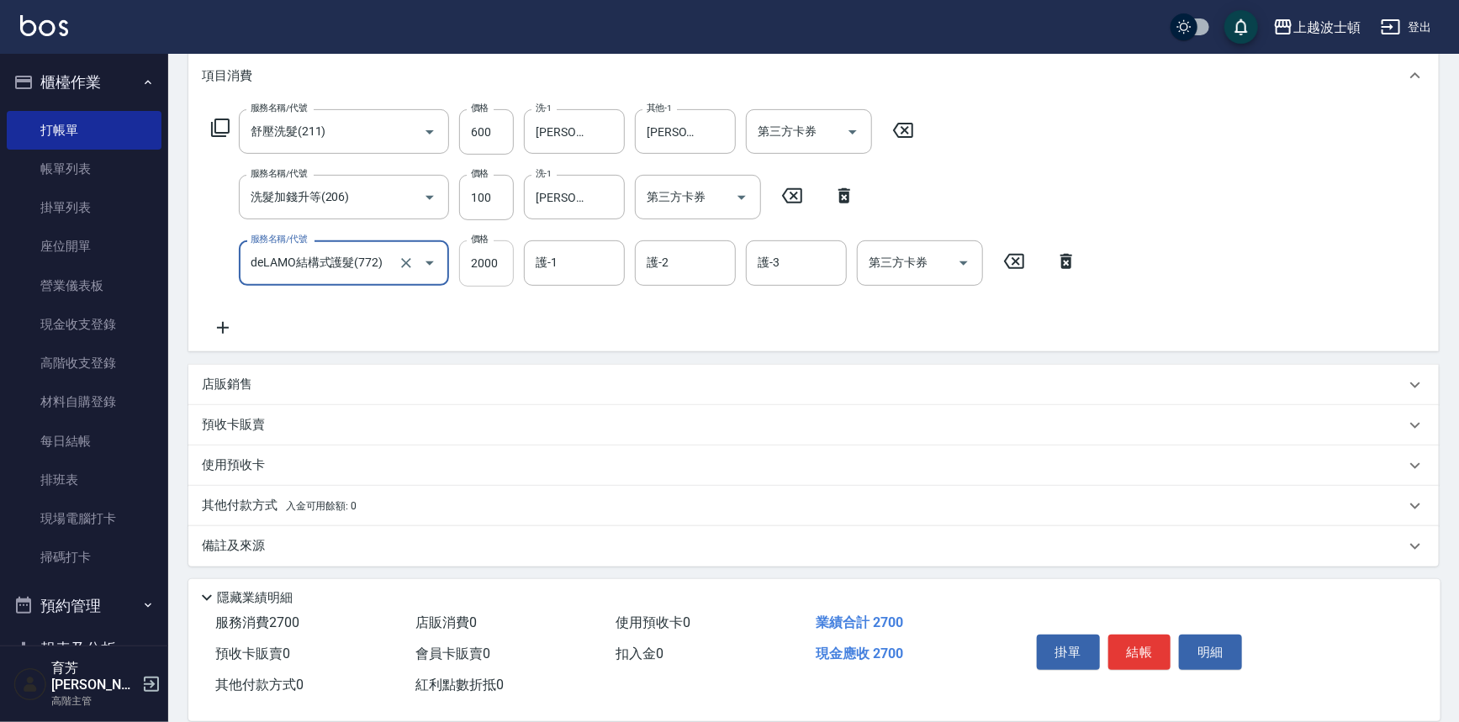
click at [501, 275] on input "2000" at bounding box center [486, 262] width 55 height 45
type input "2500"
click at [563, 270] on input "護-1" at bounding box center [574, 262] width 86 height 29
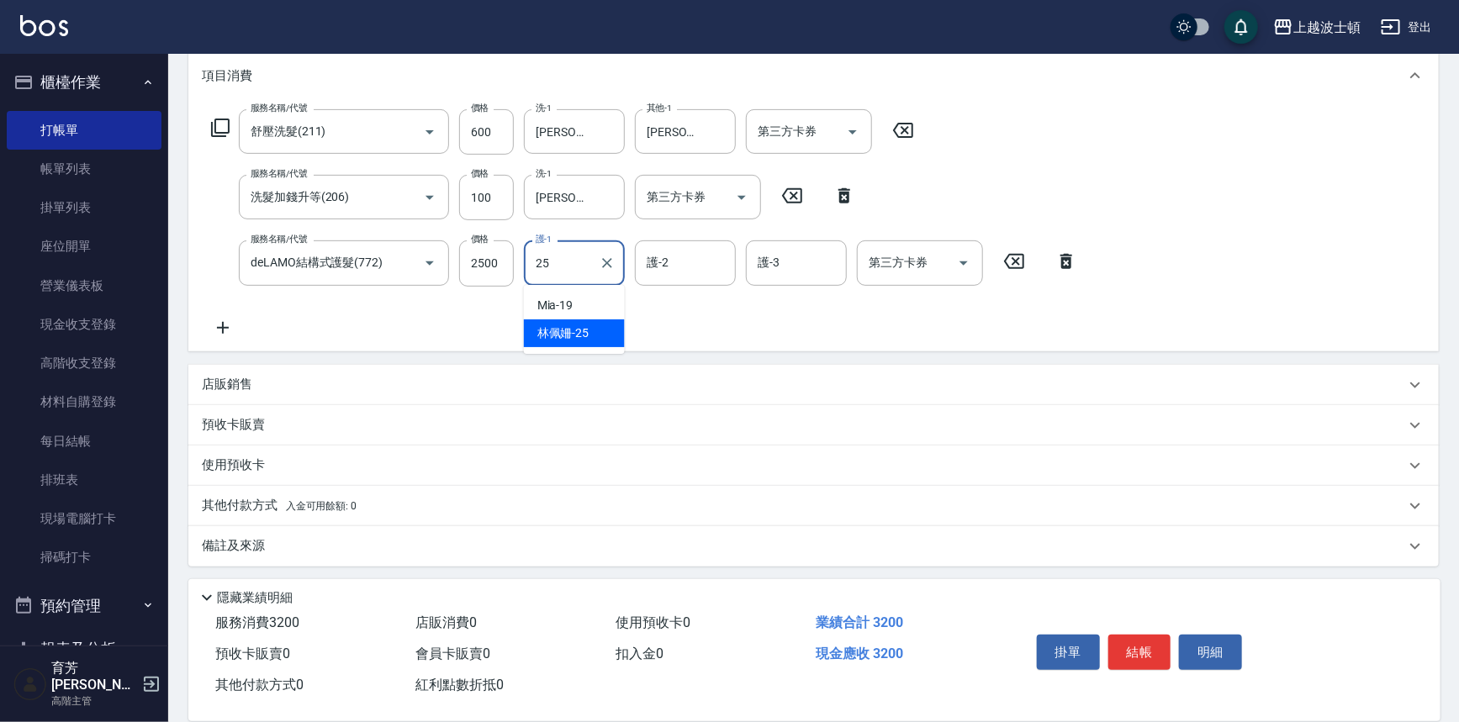
type input "[PERSON_NAME]-25"
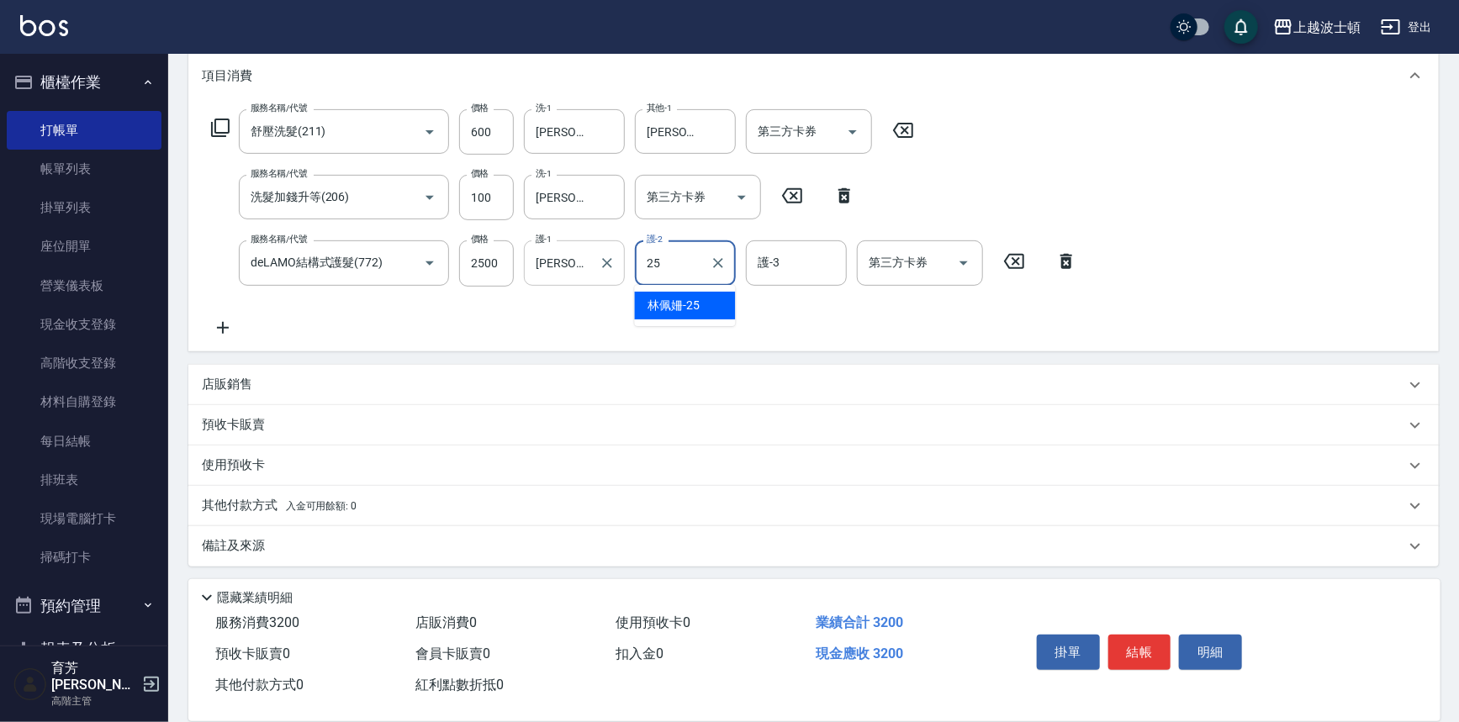
type input "[PERSON_NAME]-25"
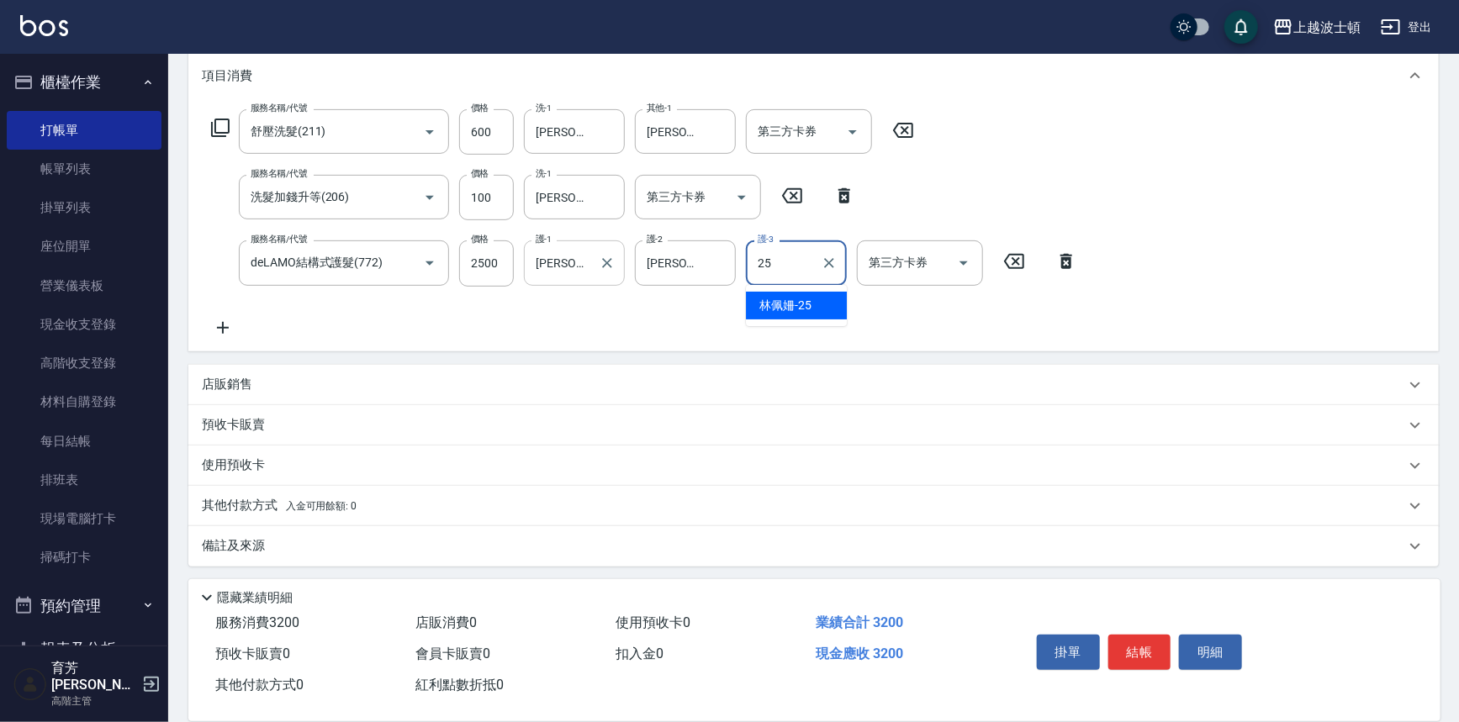
type input "[PERSON_NAME]-25"
click at [1154, 643] on button "結帳" at bounding box center [1139, 652] width 63 height 35
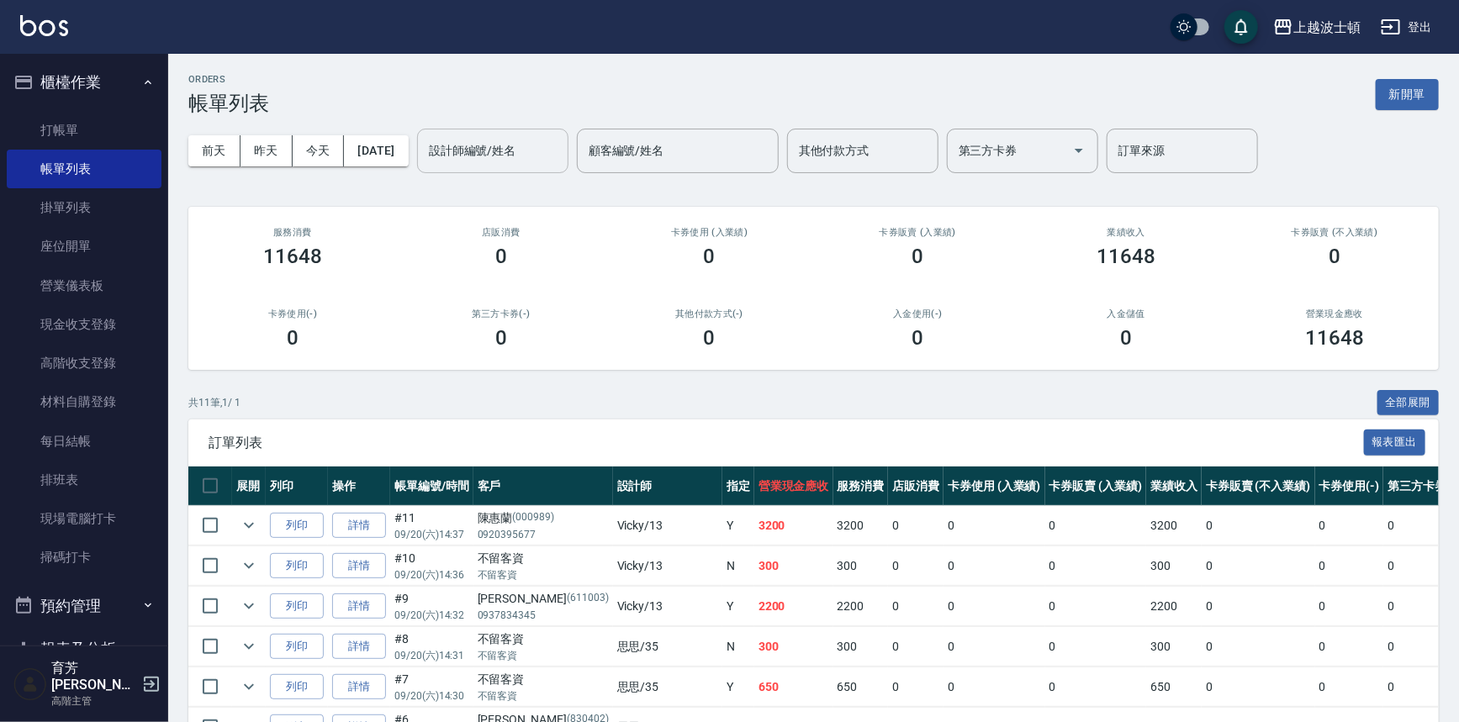
click at [535, 142] on input "設計師編號/姓名" at bounding box center [493, 150] width 136 height 29
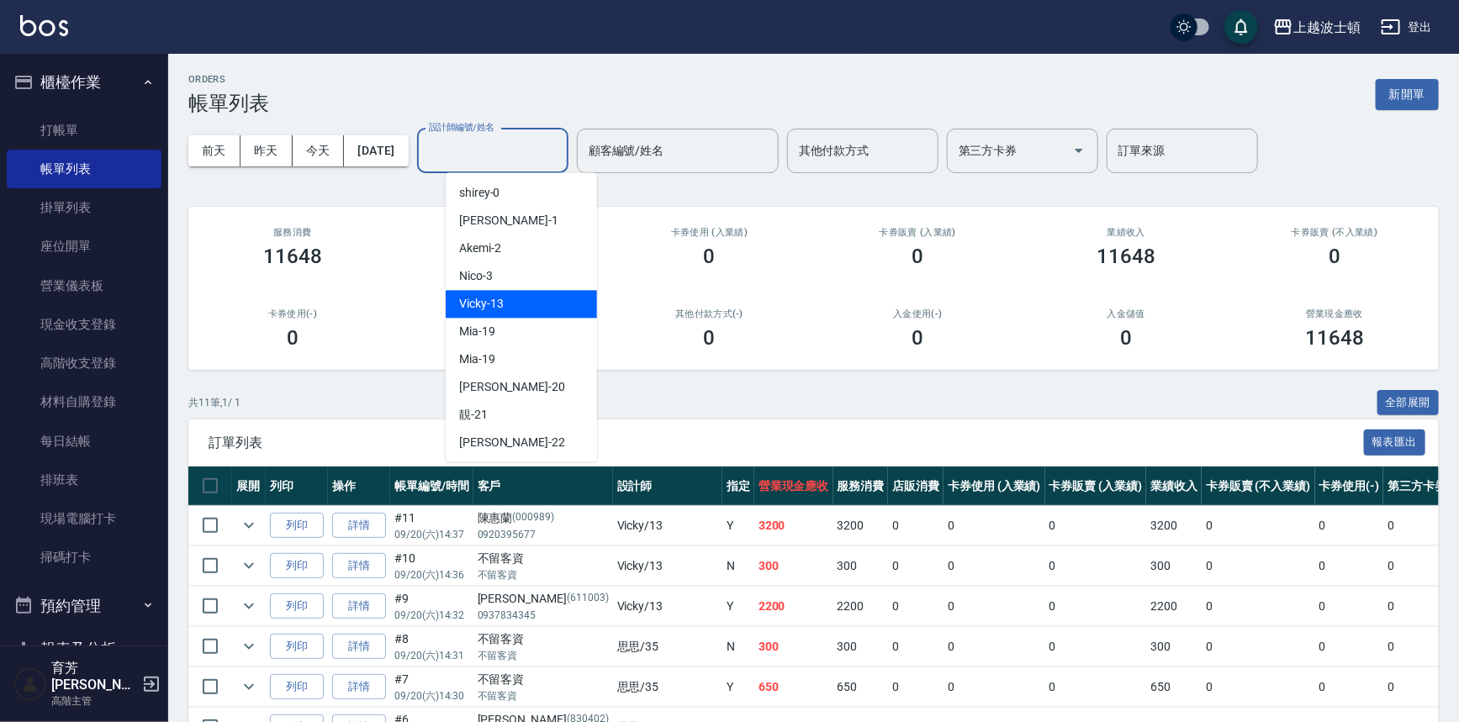
click at [512, 314] on div "Vicky -13" at bounding box center [521, 304] width 151 height 28
type input "Vicky-13"
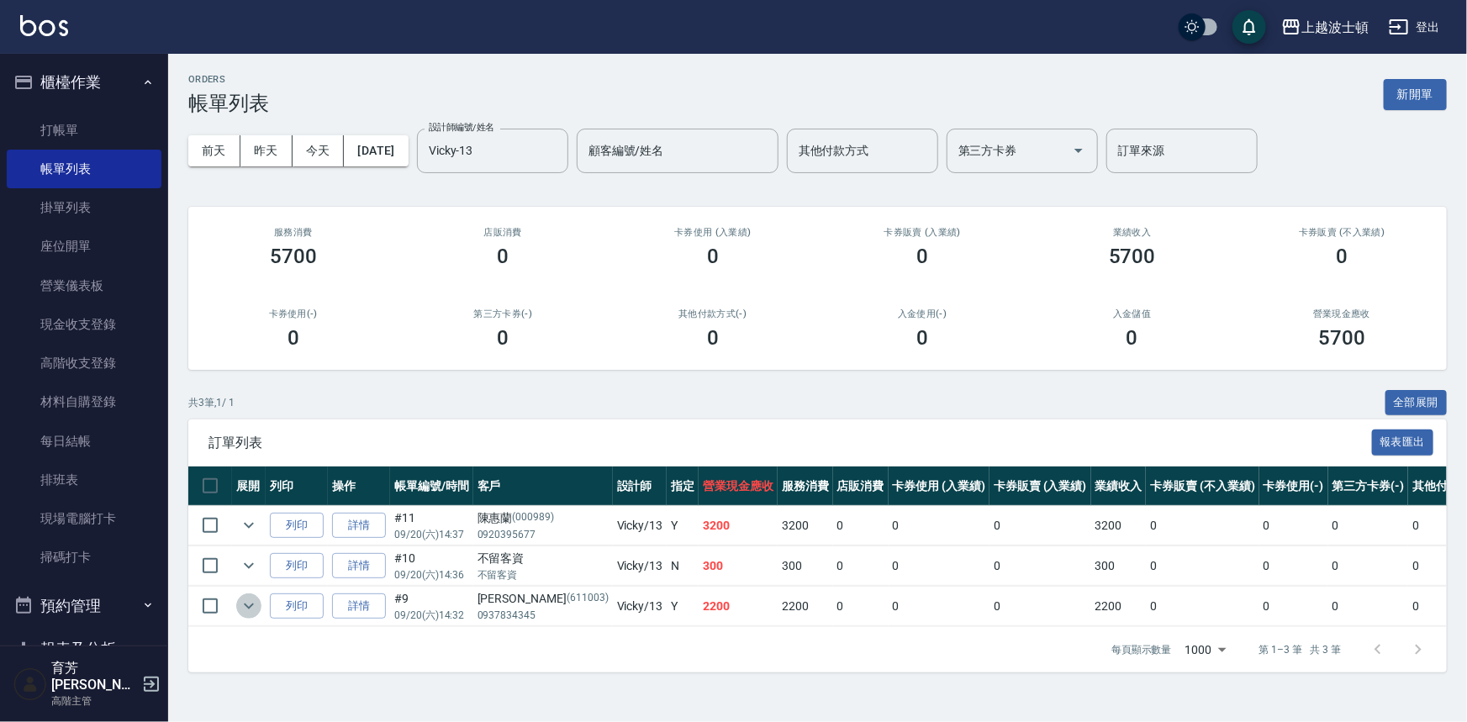
click at [247, 601] on icon "expand row" at bounding box center [249, 606] width 20 height 20
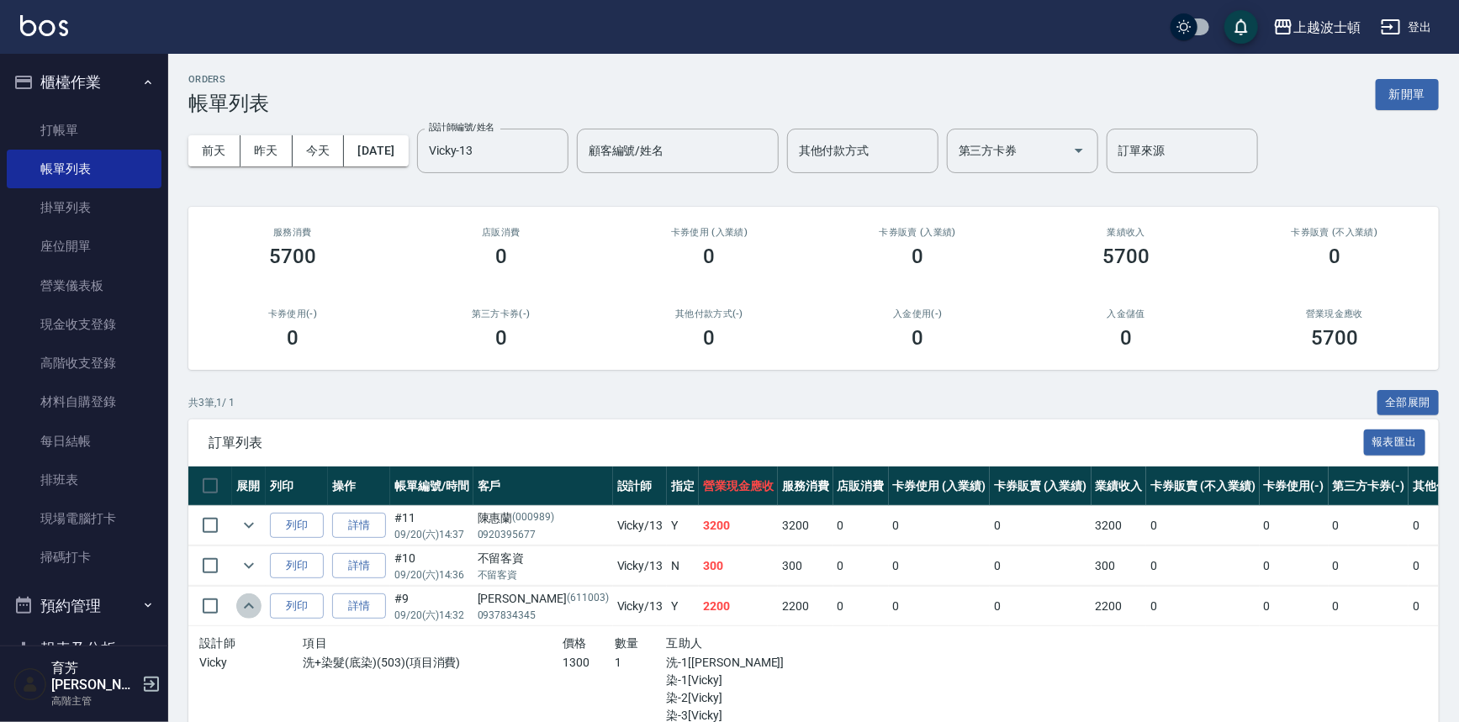
click at [247, 601] on icon "expand row" at bounding box center [249, 606] width 20 height 20
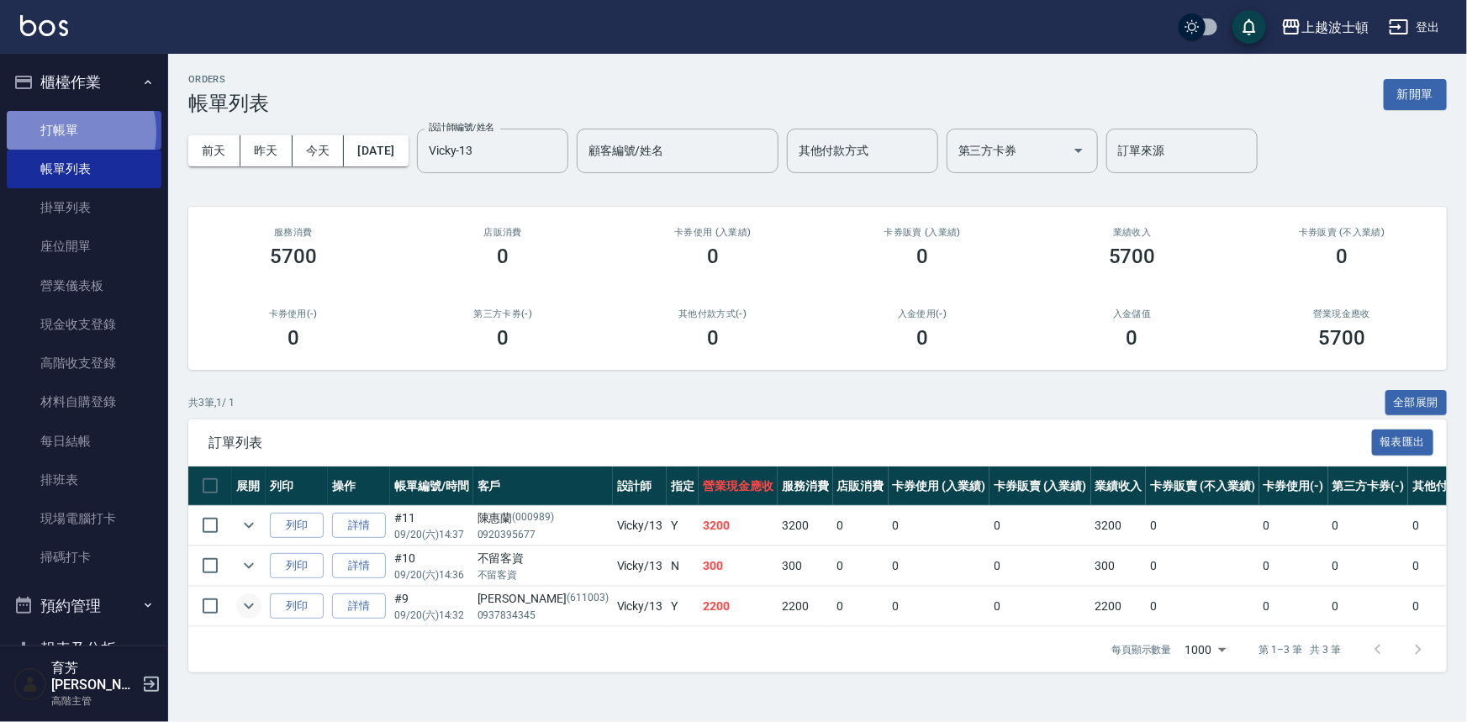
click at [66, 132] on link "打帳單" at bounding box center [84, 130] width 155 height 39
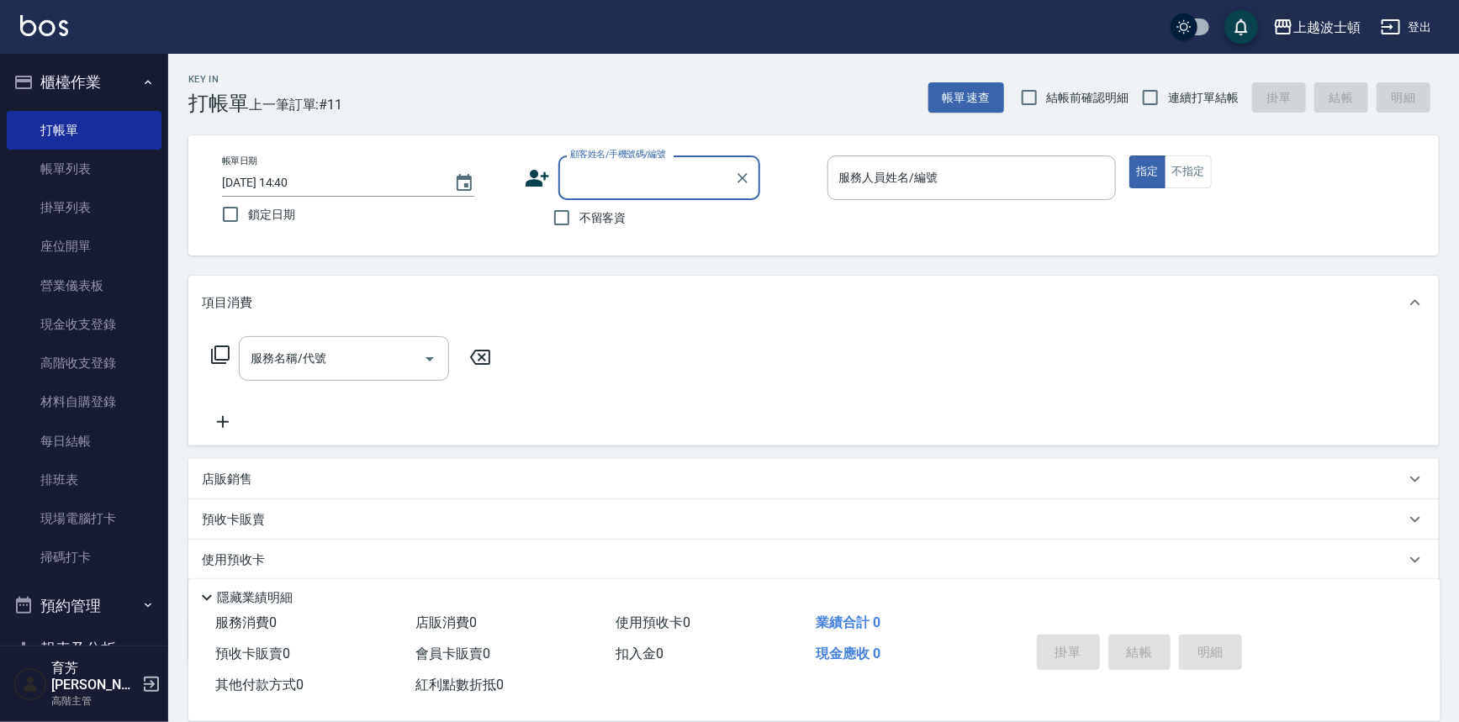
click at [604, 202] on label "不留客資" at bounding box center [585, 217] width 82 height 35
click at [579, 202] on input "不留客資" at bounding box center [561, 217] width 35 height 35
checkbox input "true"
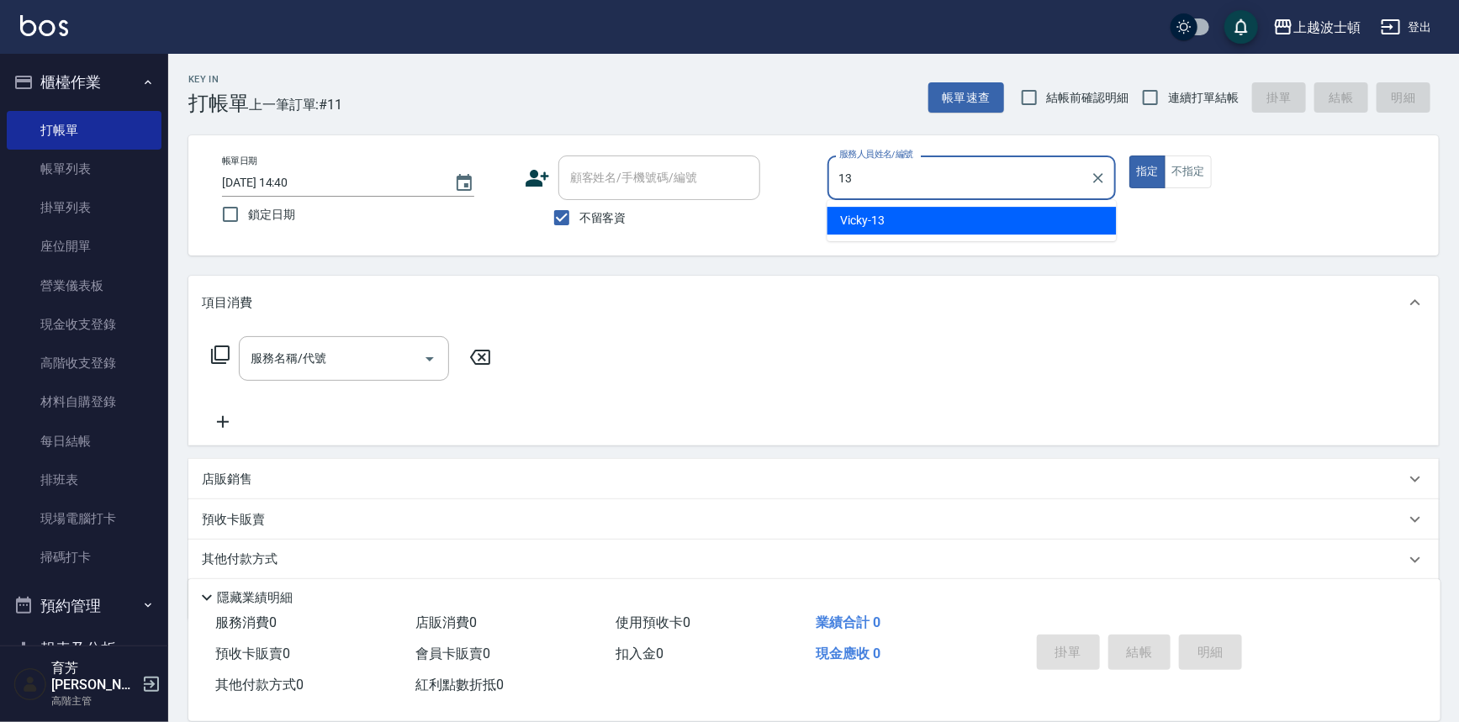
type input "Vicky-13"
type button "true"
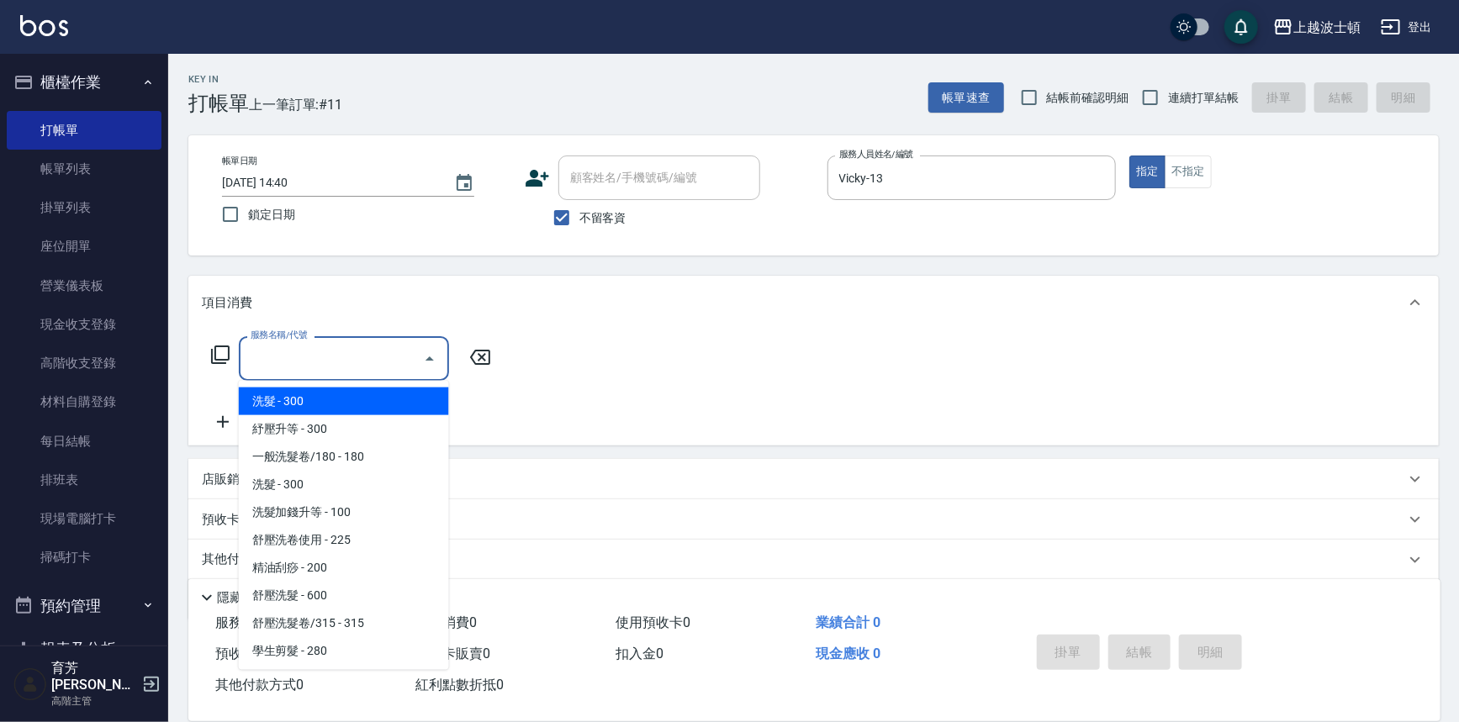
click at [336, 353] on input "服務名稱/代號" at bounding box center [331, 358] width 170 height 29
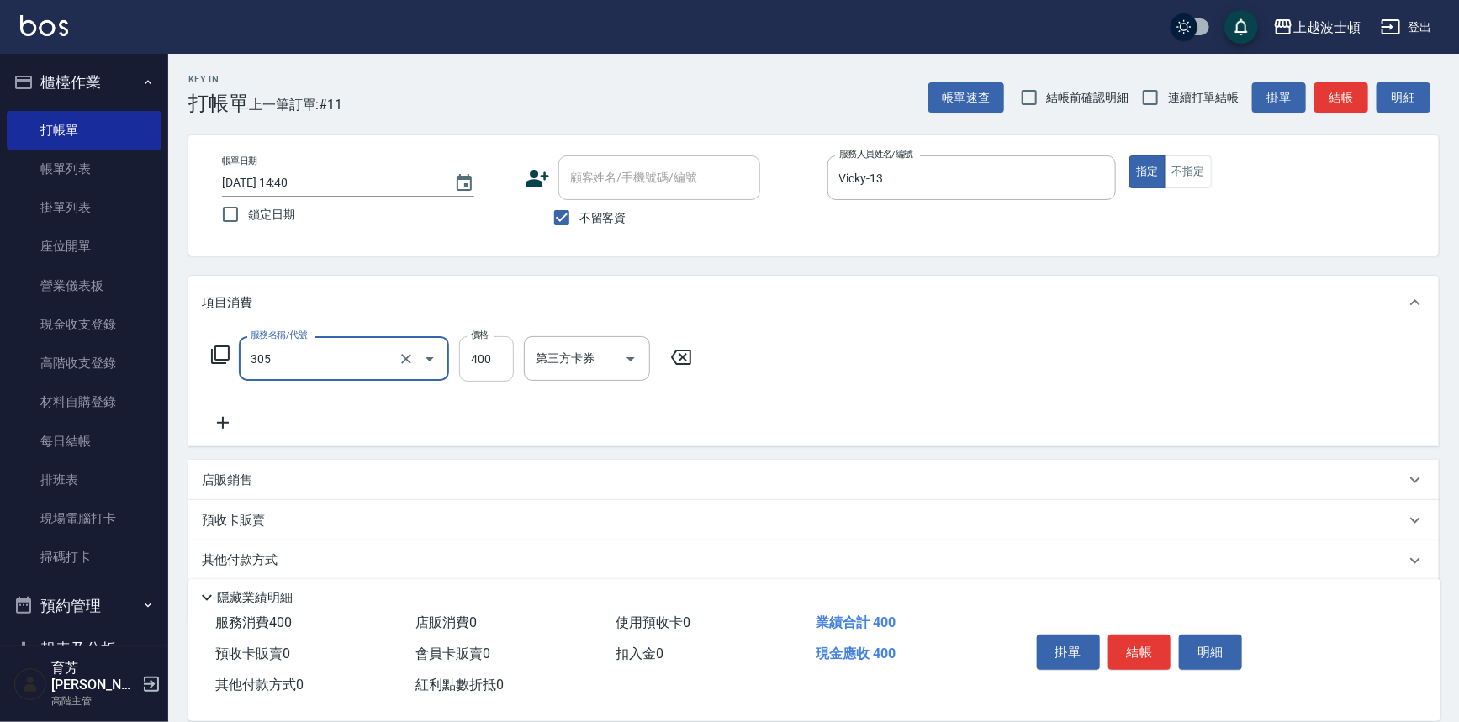
type input "剪髮(305)"
click at [499, 352] on input "400" at bounding box center [486, 358] width 55 height 45
type input "350"
click at [1132, 648] on button "結帳" at bounding box center [1139, 652] width 63 height 35
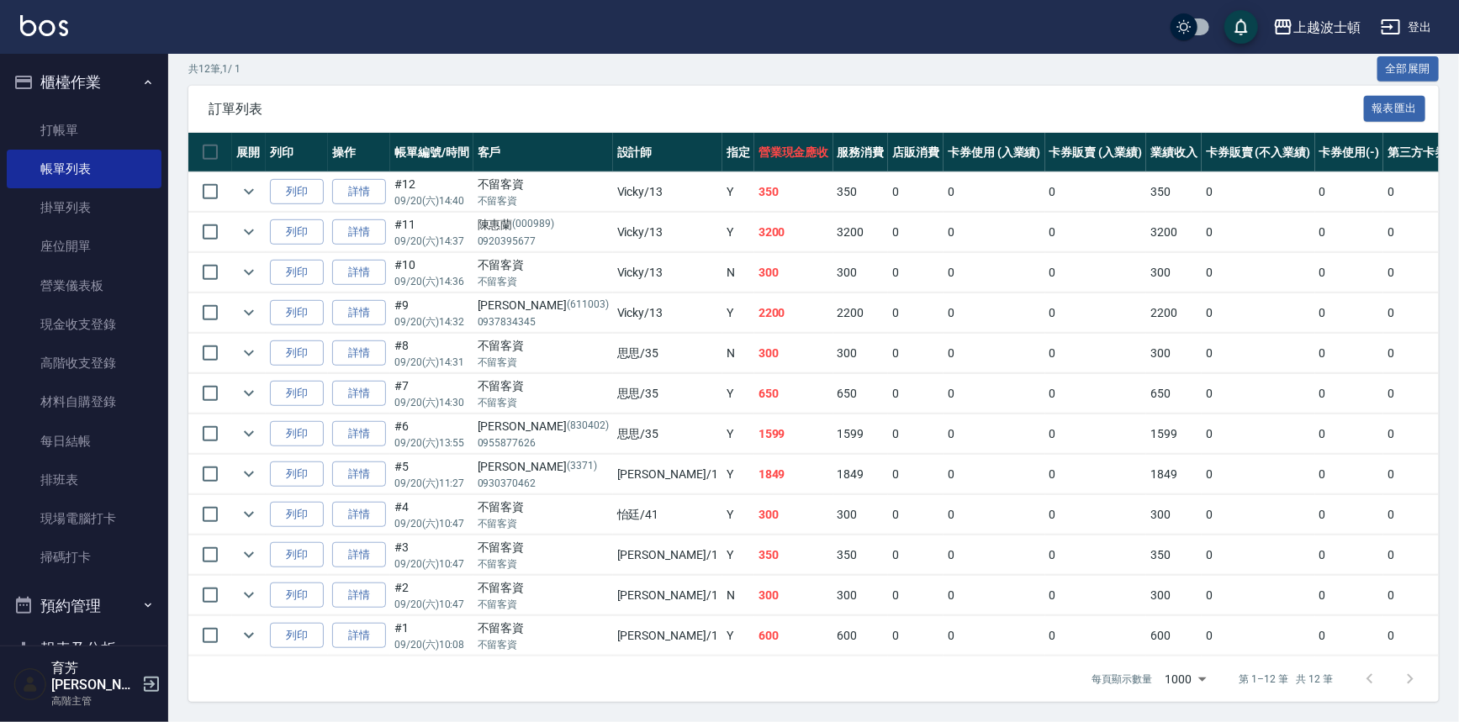
scroll to position [342, 0]
click at [250, 226] on icon "expand row" at bounding box center [249, 232] width 20 height 20
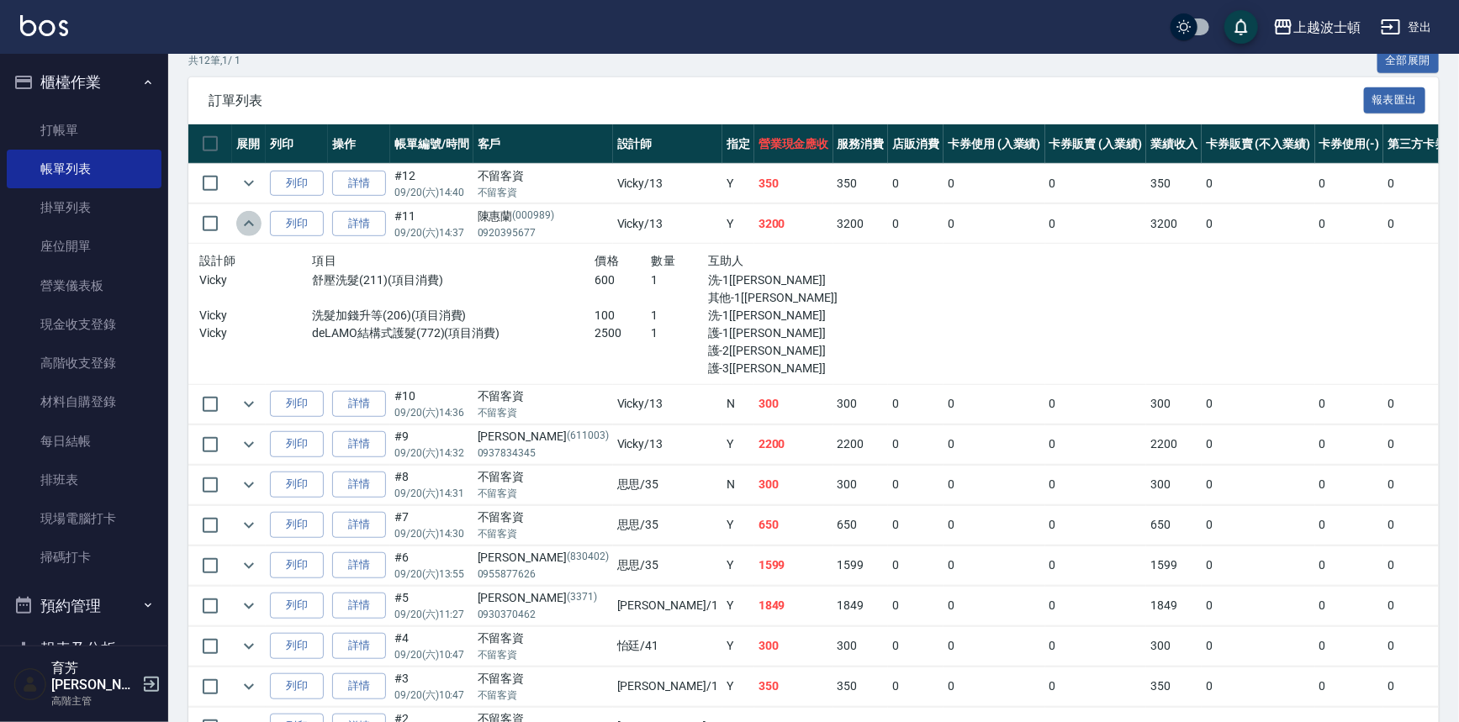
click at [245, 220] on icon "expand row" at bounding box center [249, 224] width 20 height 20
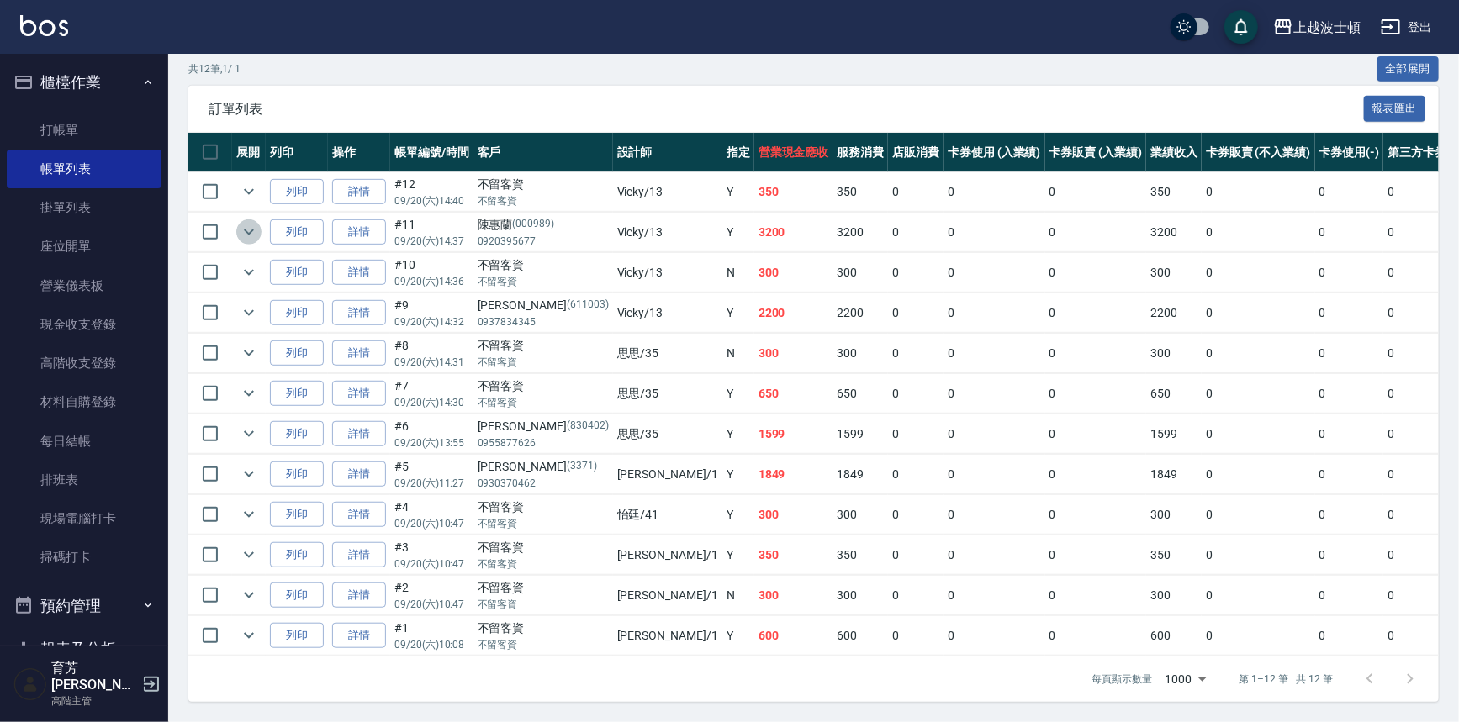
click at [240, 225] on icon "expand row" at bounding box center [249, 232] width 20 height 20
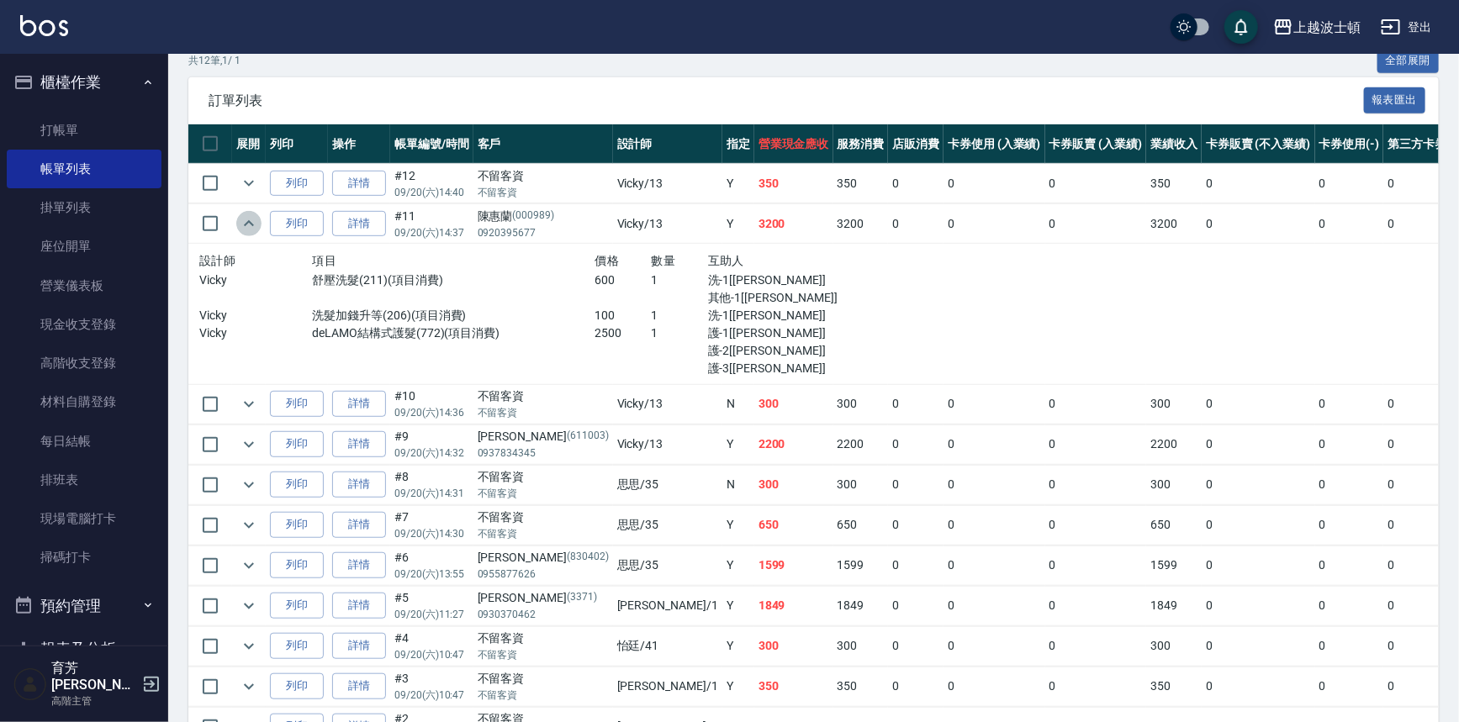
click at [240, 226] on icon "expand row" at bounding box center [249, 224] width 20 height 20
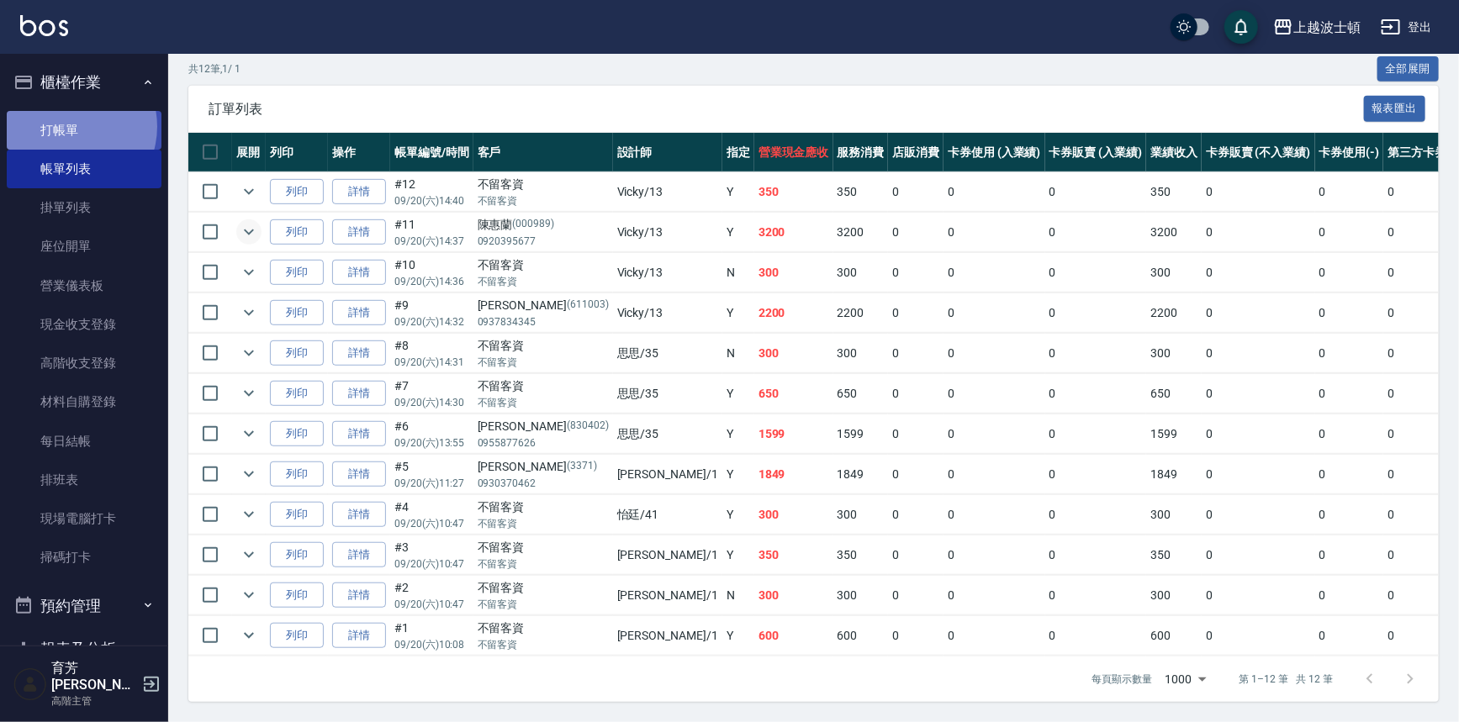
click at [66, 126] on link "打帳單" at bounding box center [84, 130] width 155 height 39
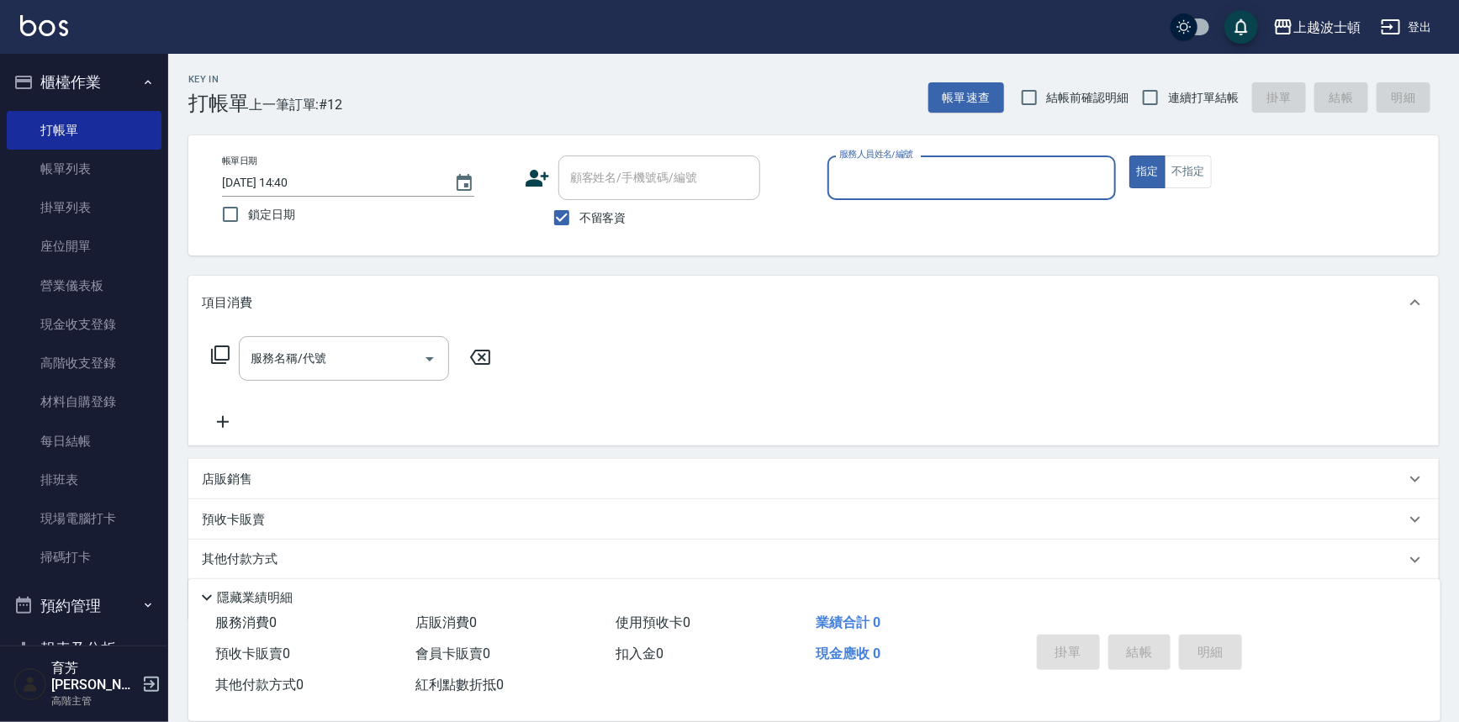
click at [62, 93] on button "櫃檯作業" at bounding box center [84, 83] width 155 height 44
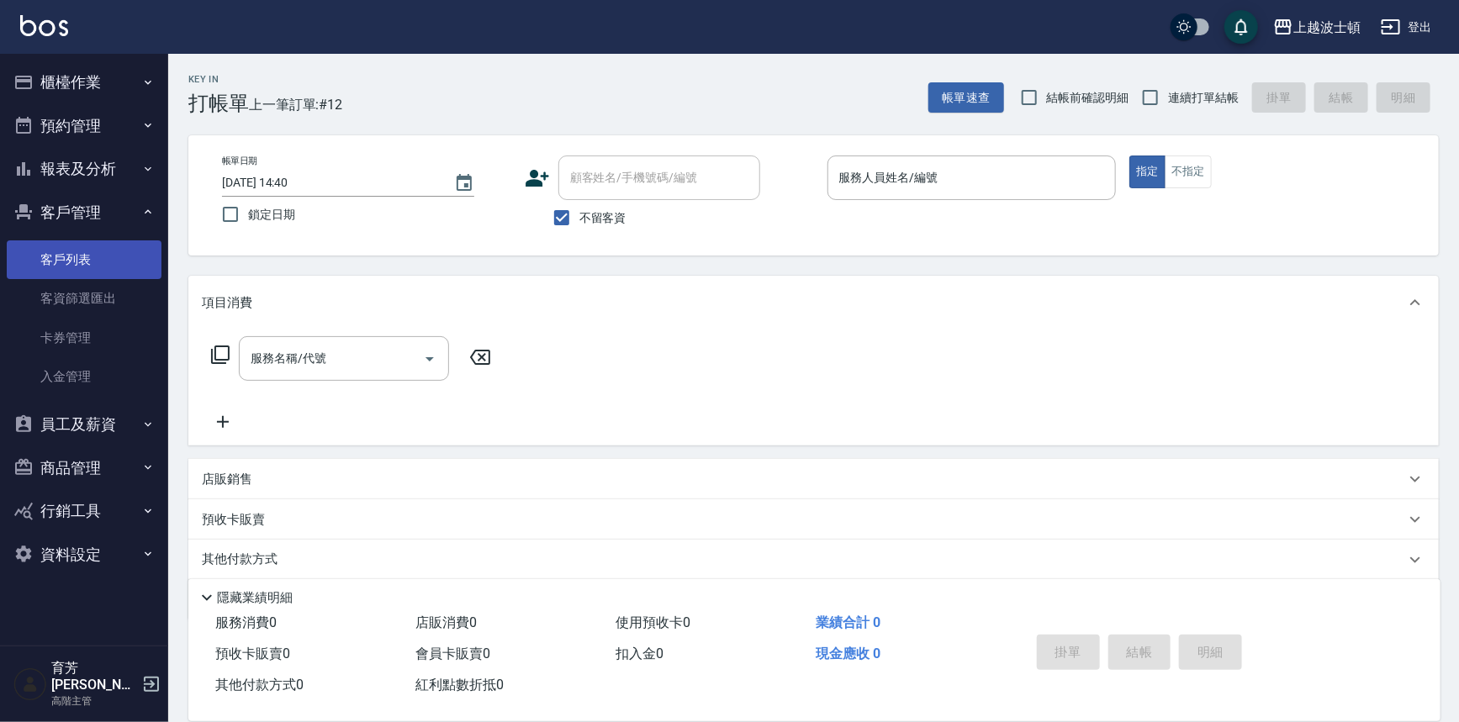
click at [61, 244] on link "客戶列表" at bounding box center [84, 259] width 155 height 39
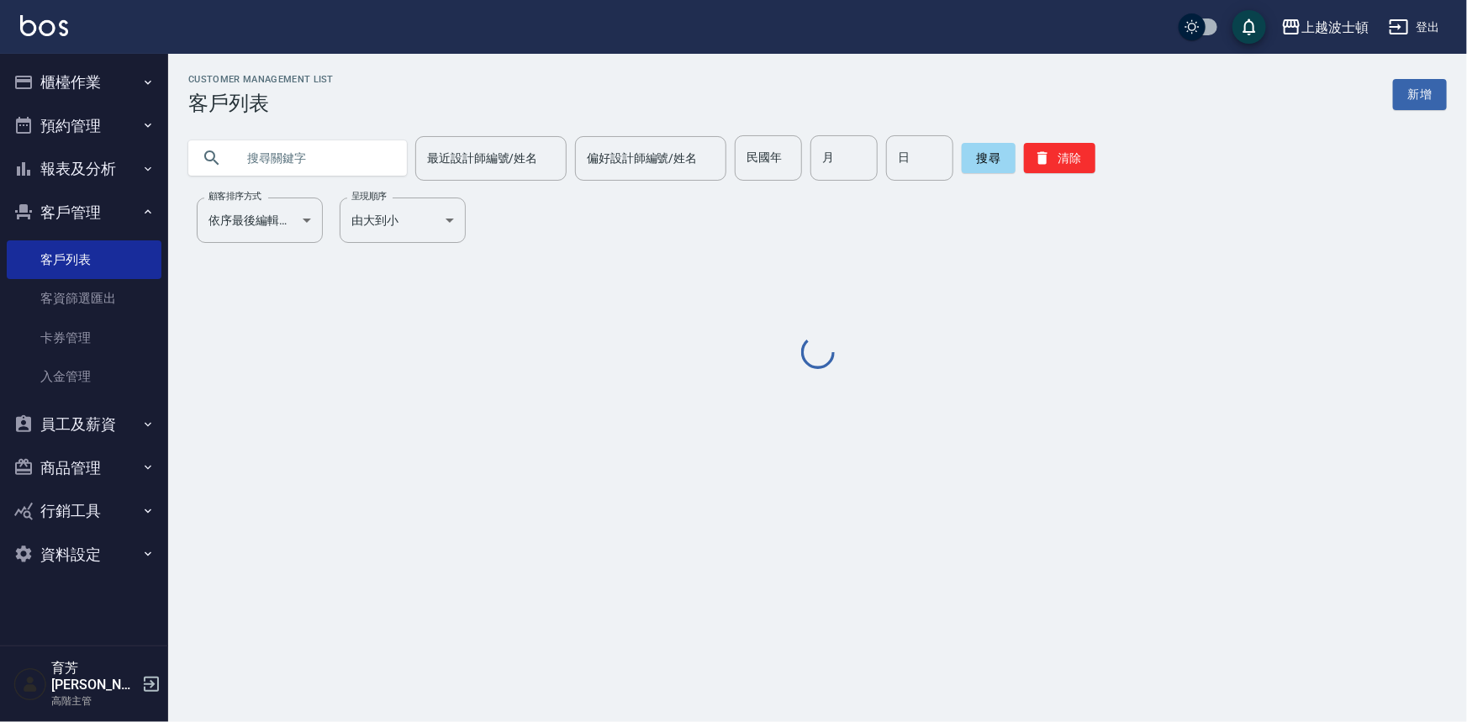
click at [320, 161] on input "text" at bounding box center [314, 157] width 158 height 45
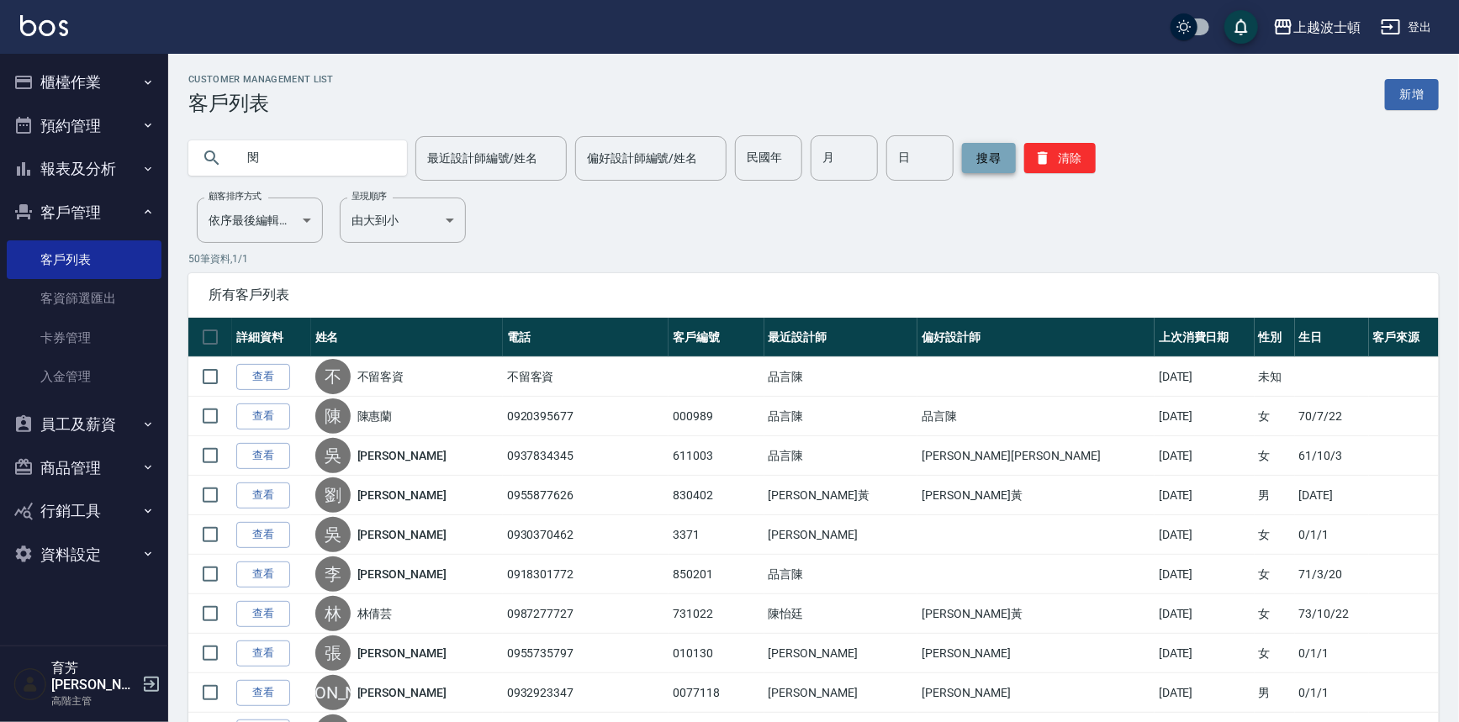
type input "閔"
click at [988, 156] on button "搜尋" at bounding box center [989, 158] width 54 height 30
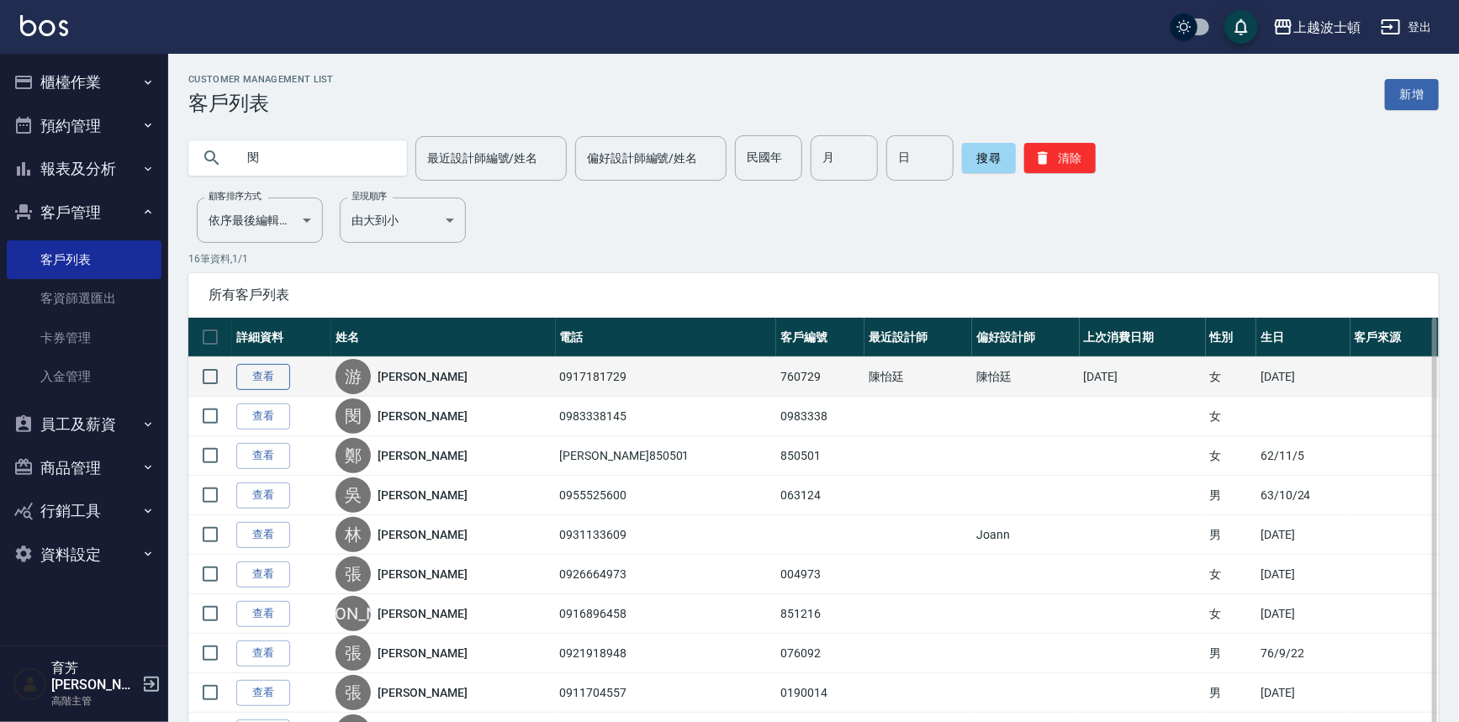
click at [257, 383] on link "查看" at bounding box center [263, 377] width 54 height 26
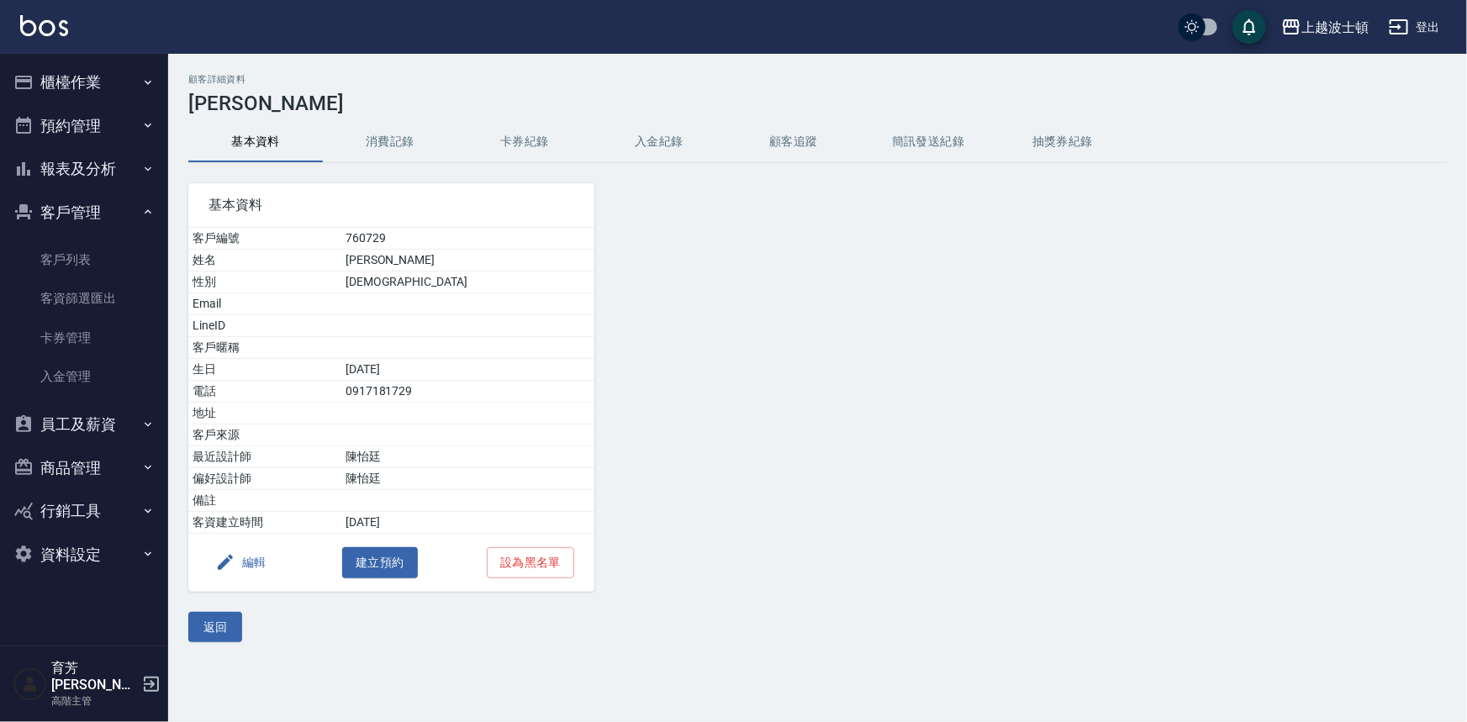
click at [375, 146] on button "消費記錄" at bounding box center [390, 142] width 135 height 40
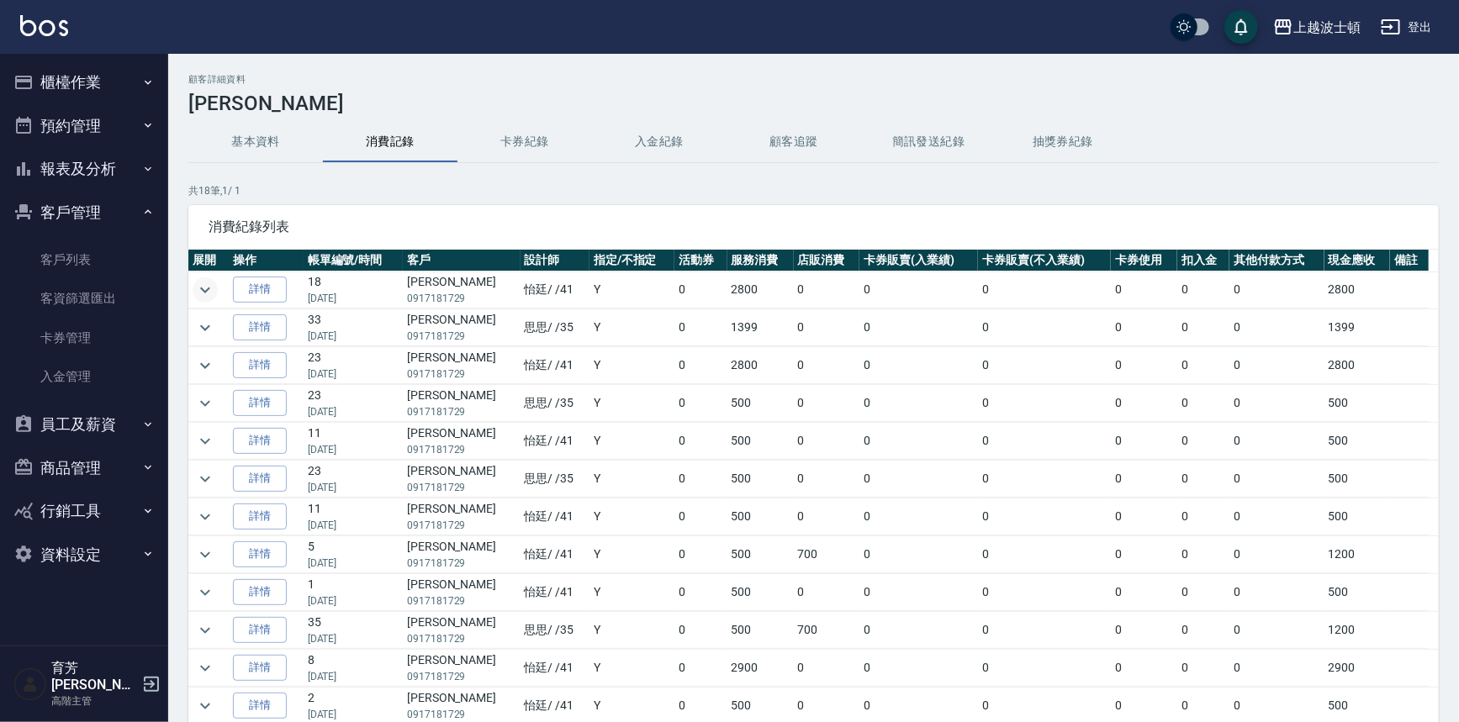
click at [209, 277] on button "expand row" at bounding box center [205, 289] width 25 height 25
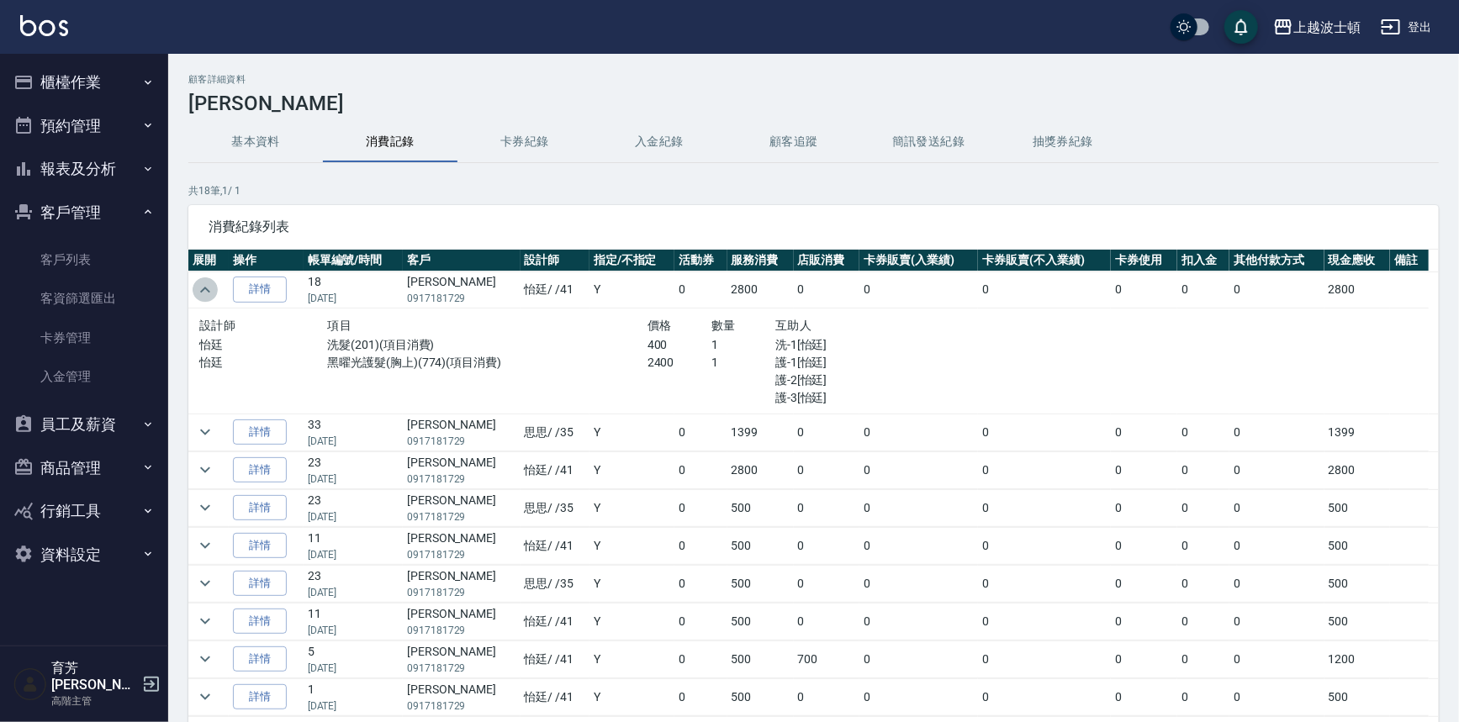
click at [209, 277] on button "expand row" at bounding box center [205, 289] width 25 height 25
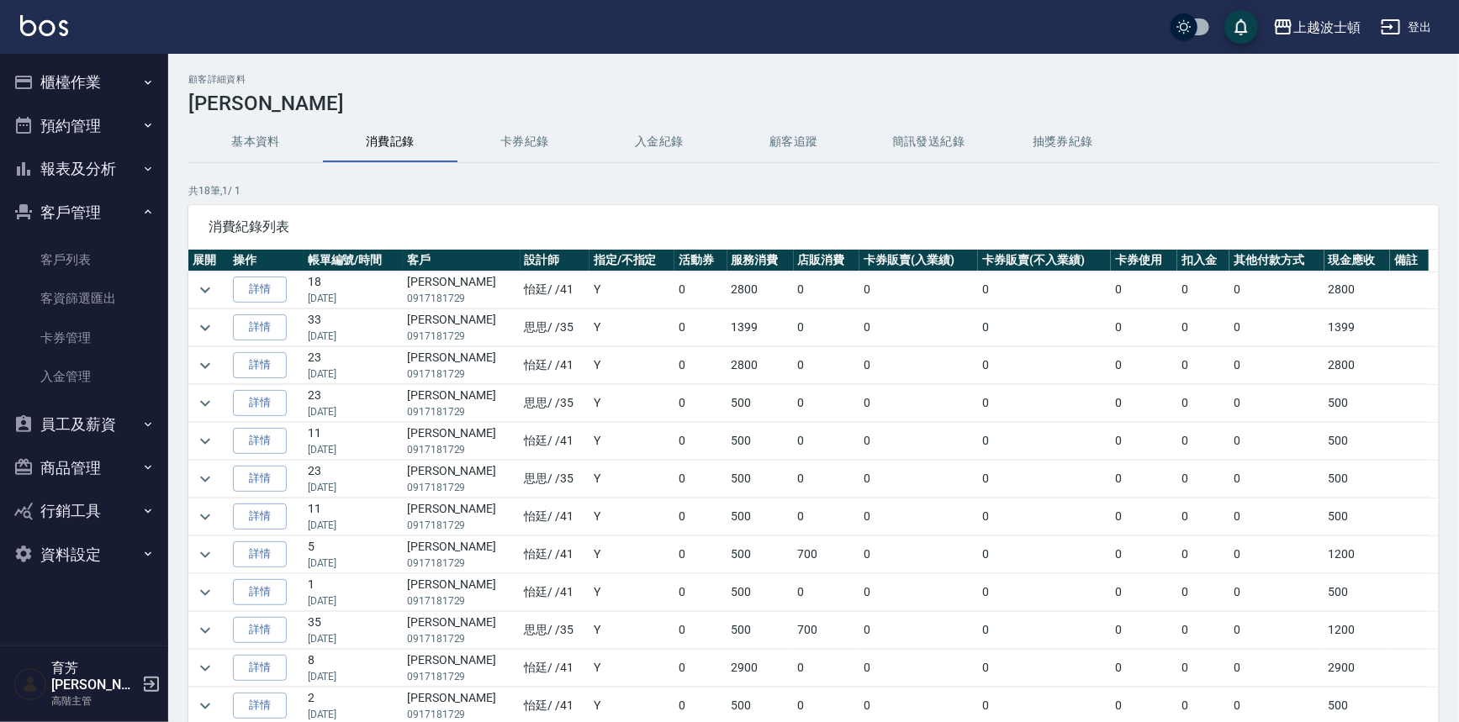
click at [108, 83] on button "櫃檯作業" at bounding box center [84, 83] width 155 height 44
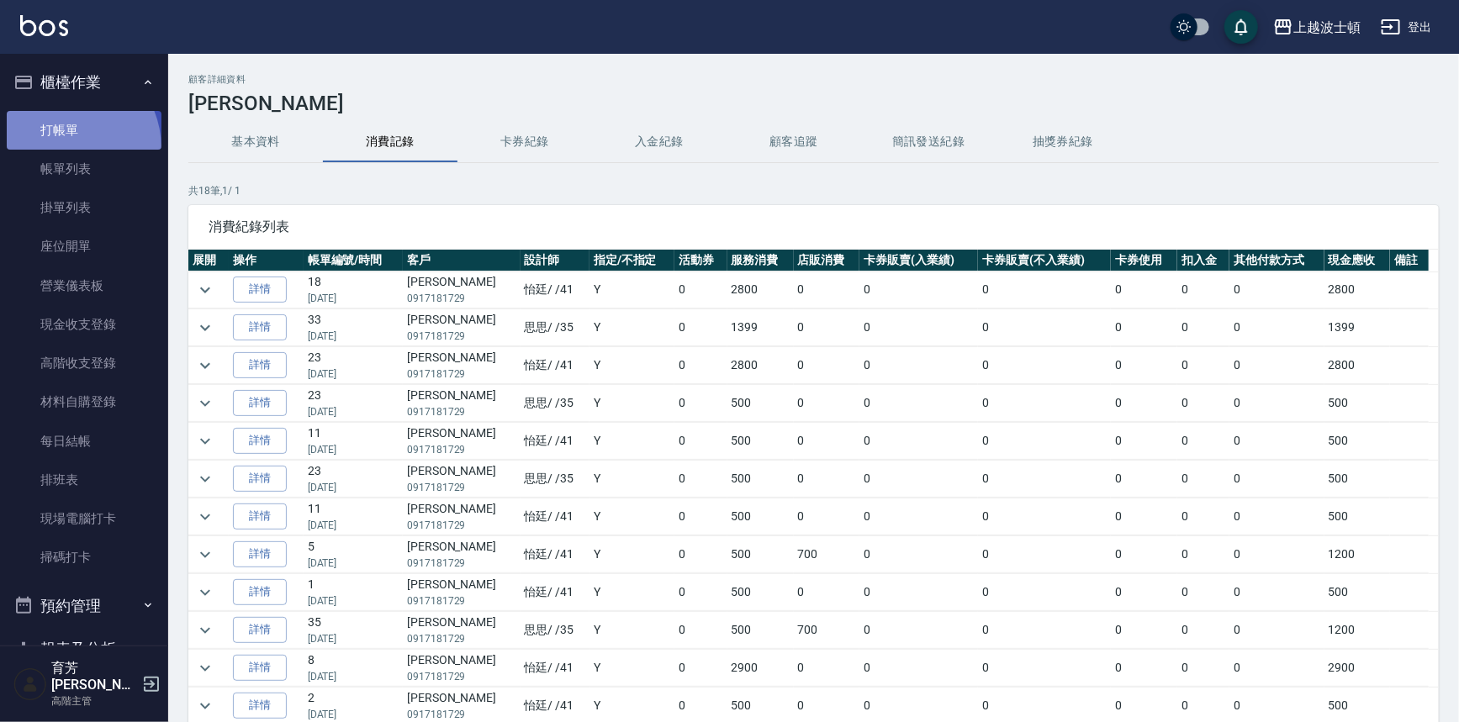
click at [62, 148] on link "打帳單" at bounding box center [84, 130] width 155 height 39
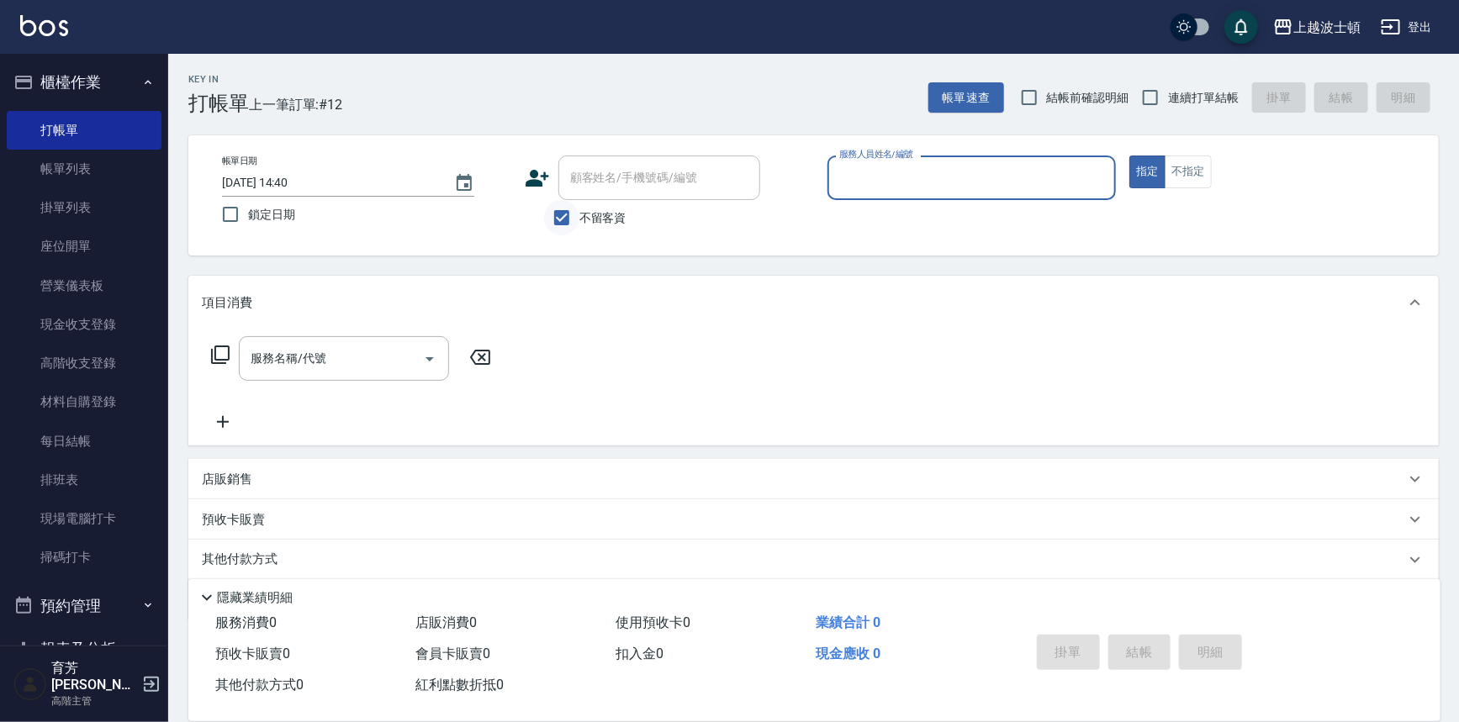
click at [563, 212] on input "不留客資" at bounding box center [561, 217] width 35 height 35
checkbox input "false"
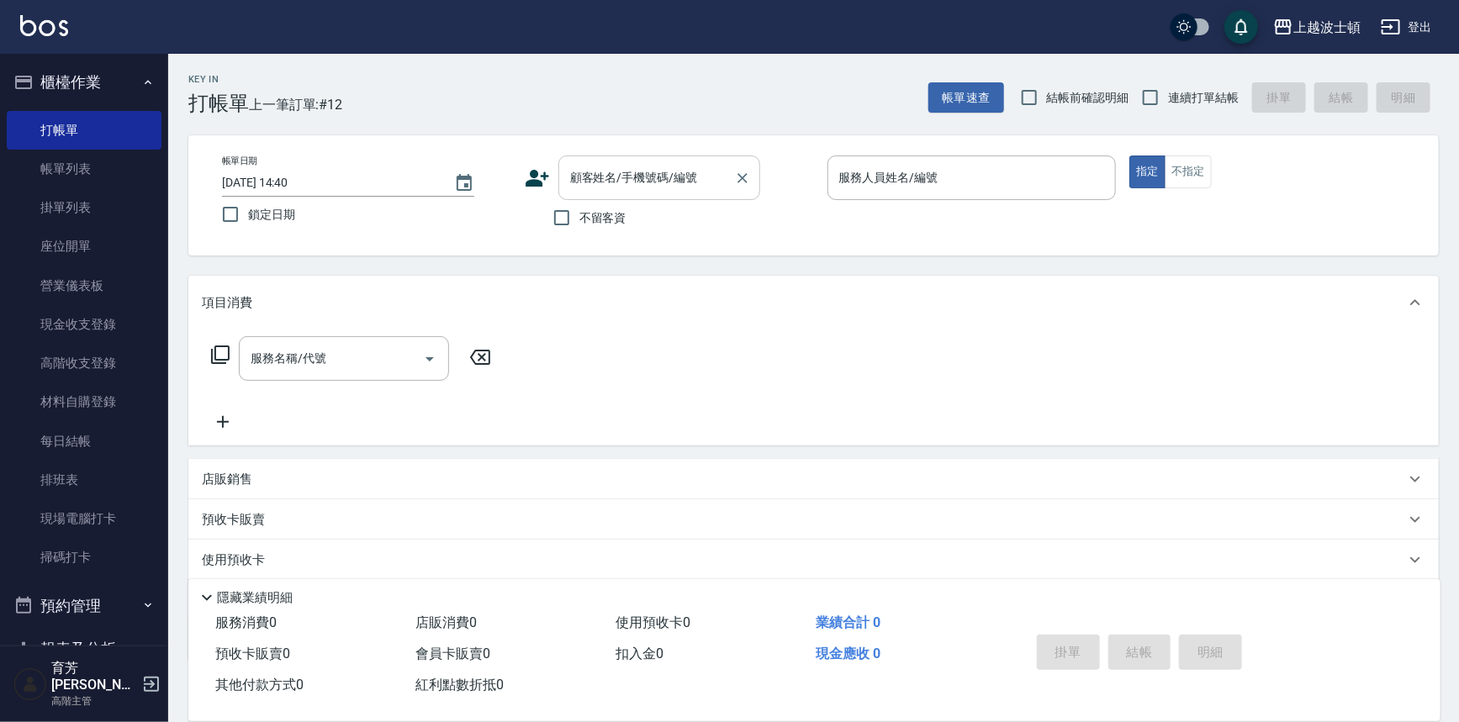
click at [575, 181] on input "顧客姓名/手機號碼/編號" at bounding box center [646, 177] width 161 height 29
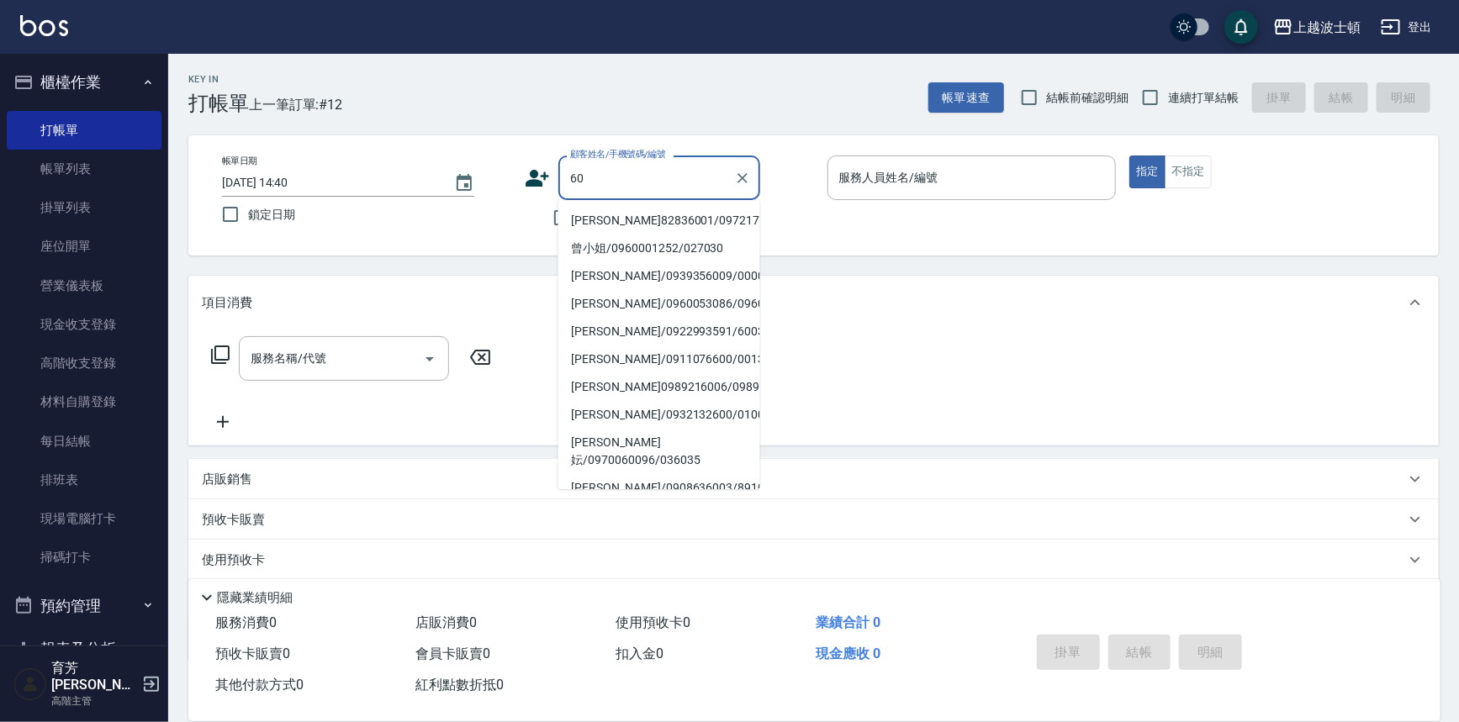
type input "6"
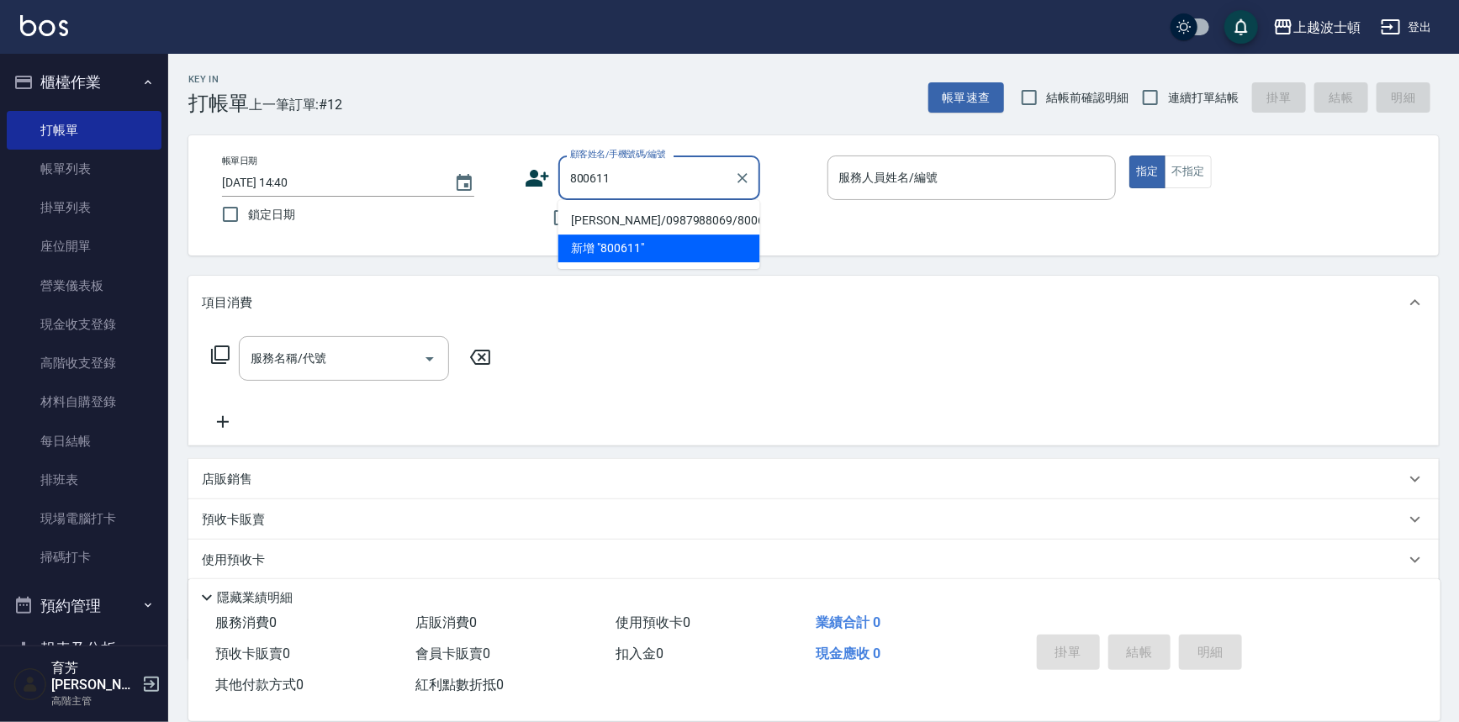
click at [674, 219] on li "[PERSON_NAME]/0987988069/800611" at bounding box center [659, 221] width 202 height 28
type input "[PERSON_NAME]/0987988069/800611"
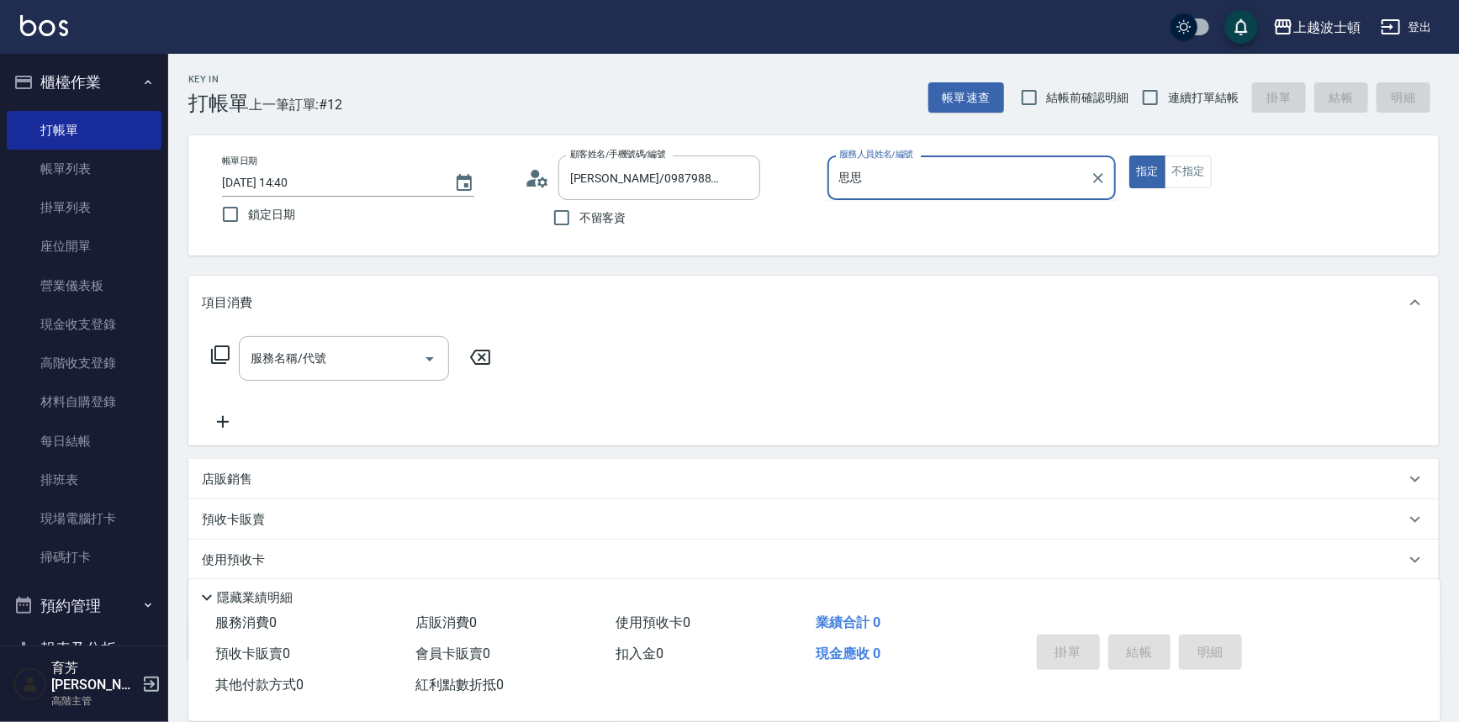
type input "思"
type input "怡廷-41"
type button "true"
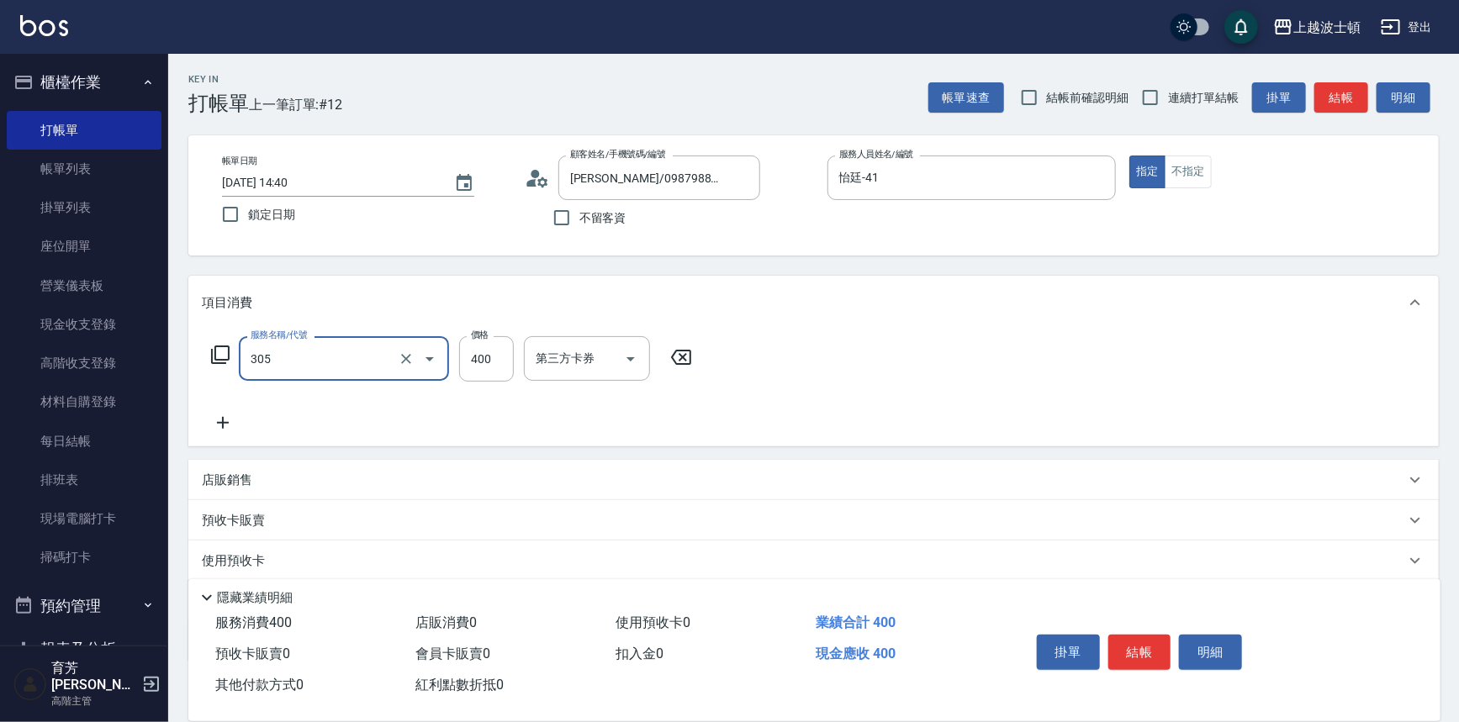
type input "剪髮(305)"
type input "350"
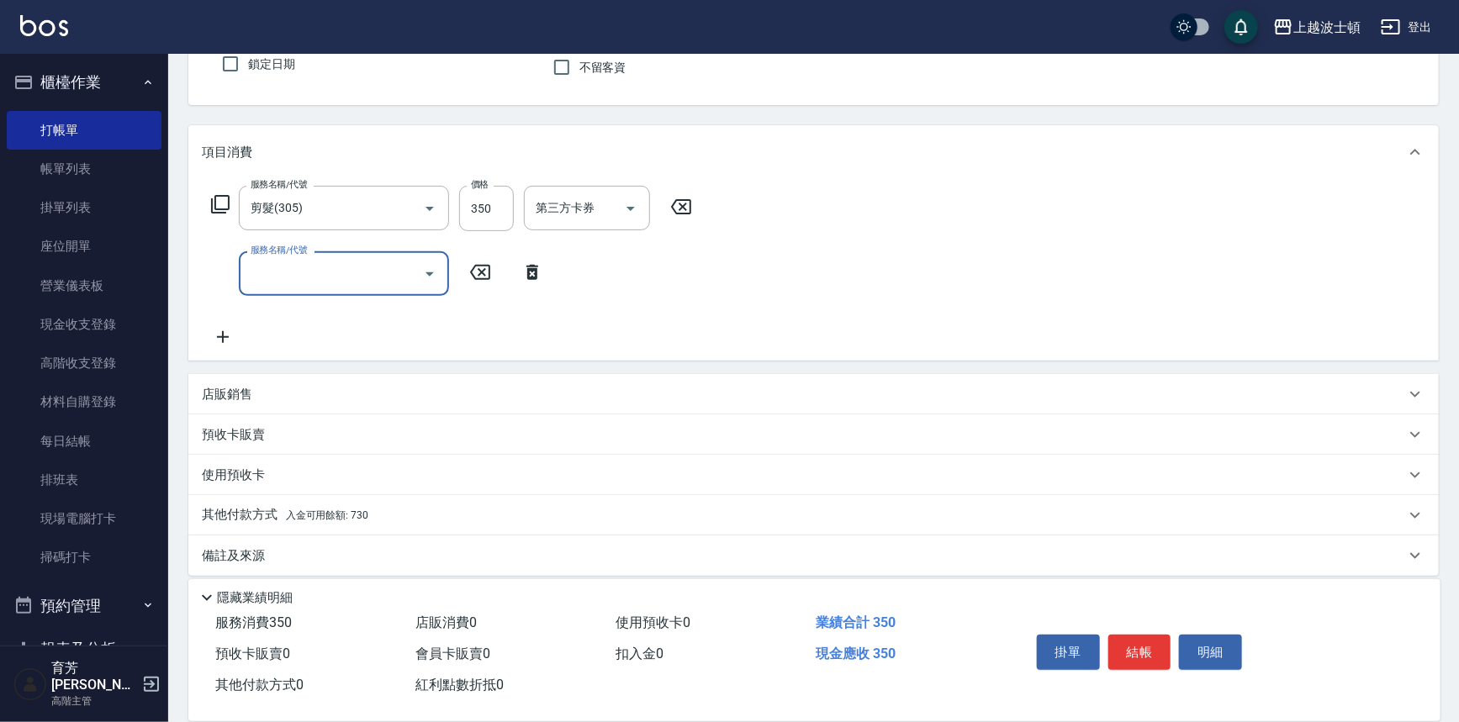
scroll to position [161, 0]
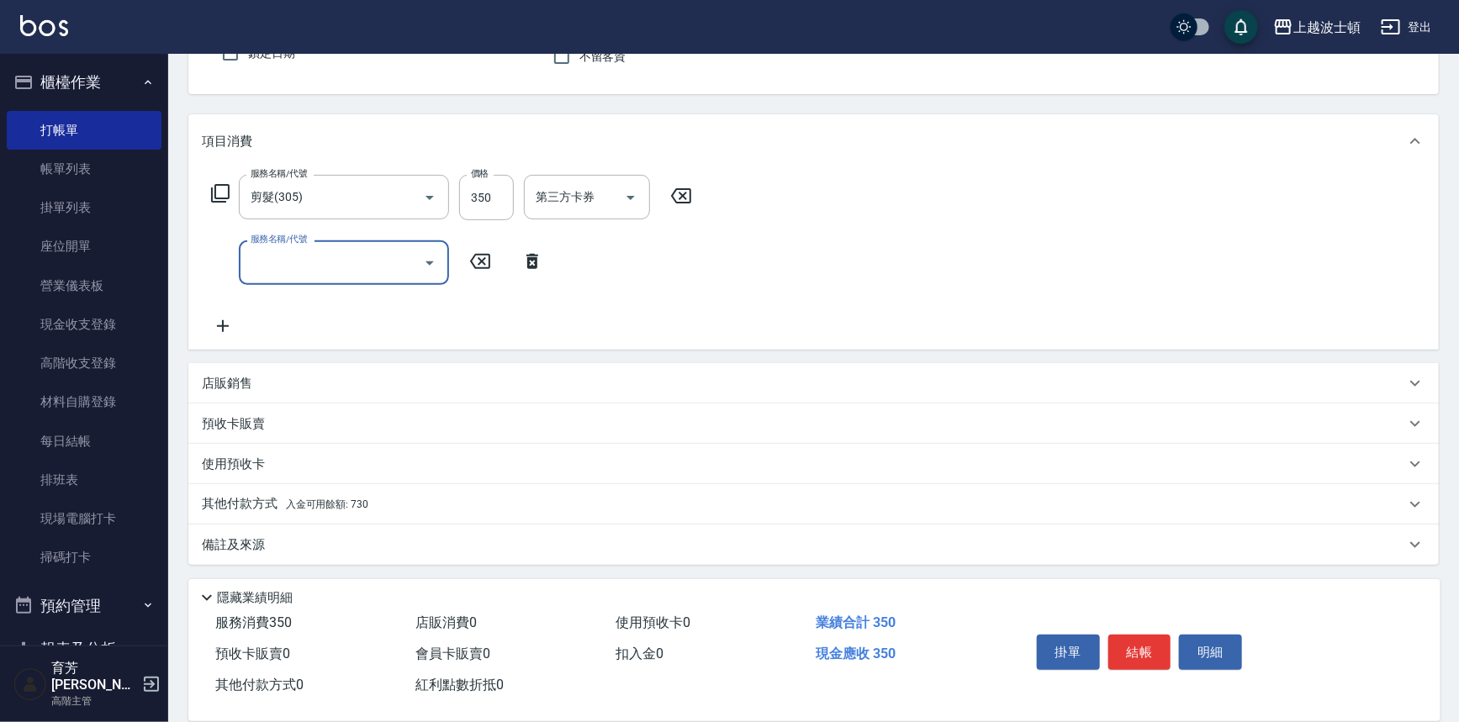
click at [410, 510] on div "其他付款方式 入金可用餘額: 730" at bounding box center [803, 504] width 1203 height 18
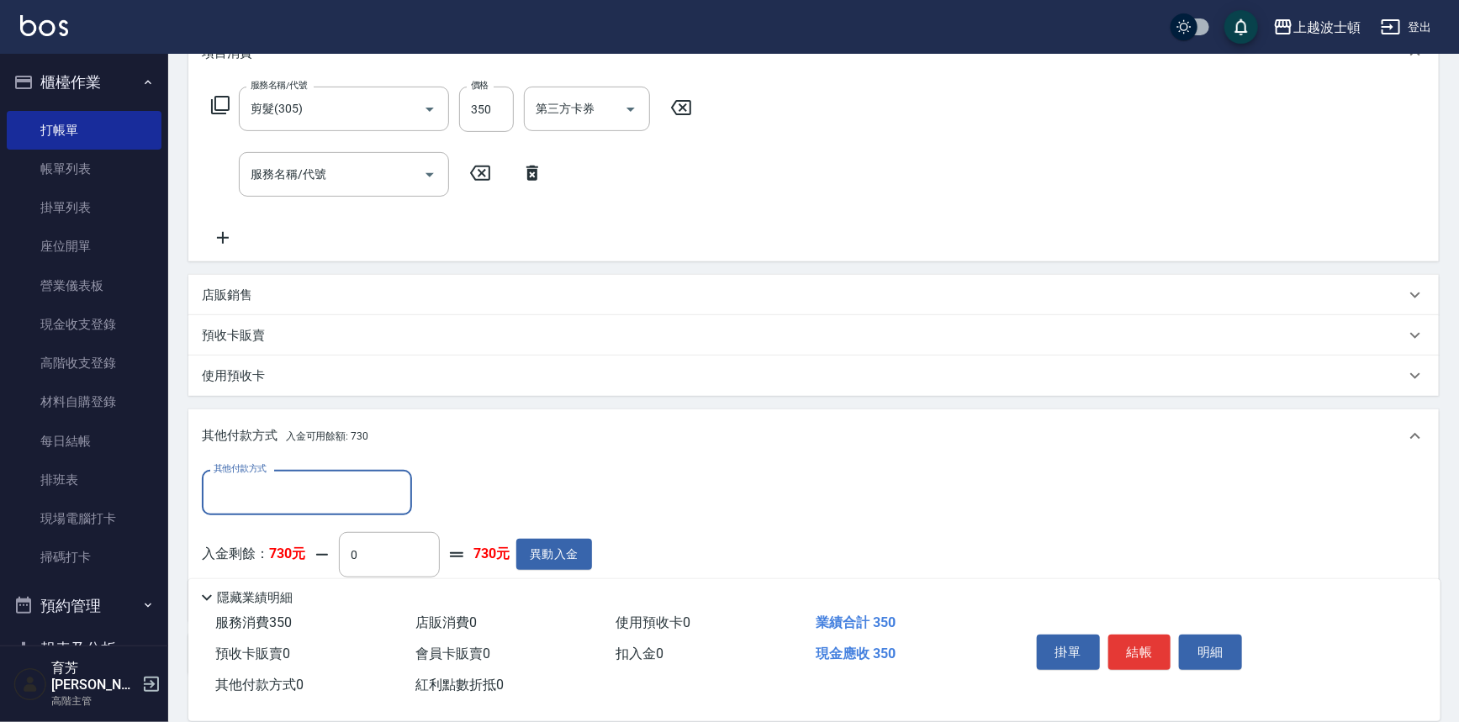
scroll to position [355, 0]
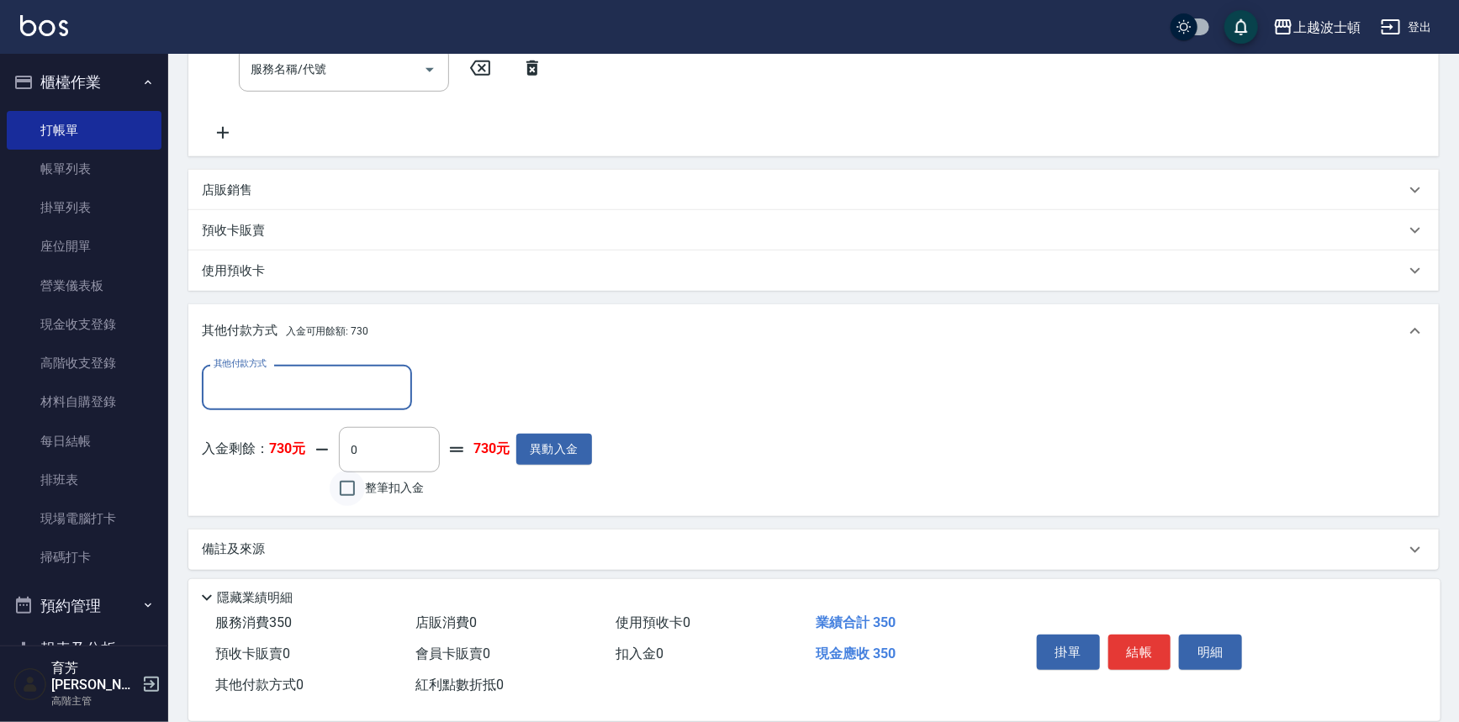
click at [356, 494] on input "整筆扣入金" at bounding box center [347, 488] width 35 height 35
checkbox input "true"
type input "350"
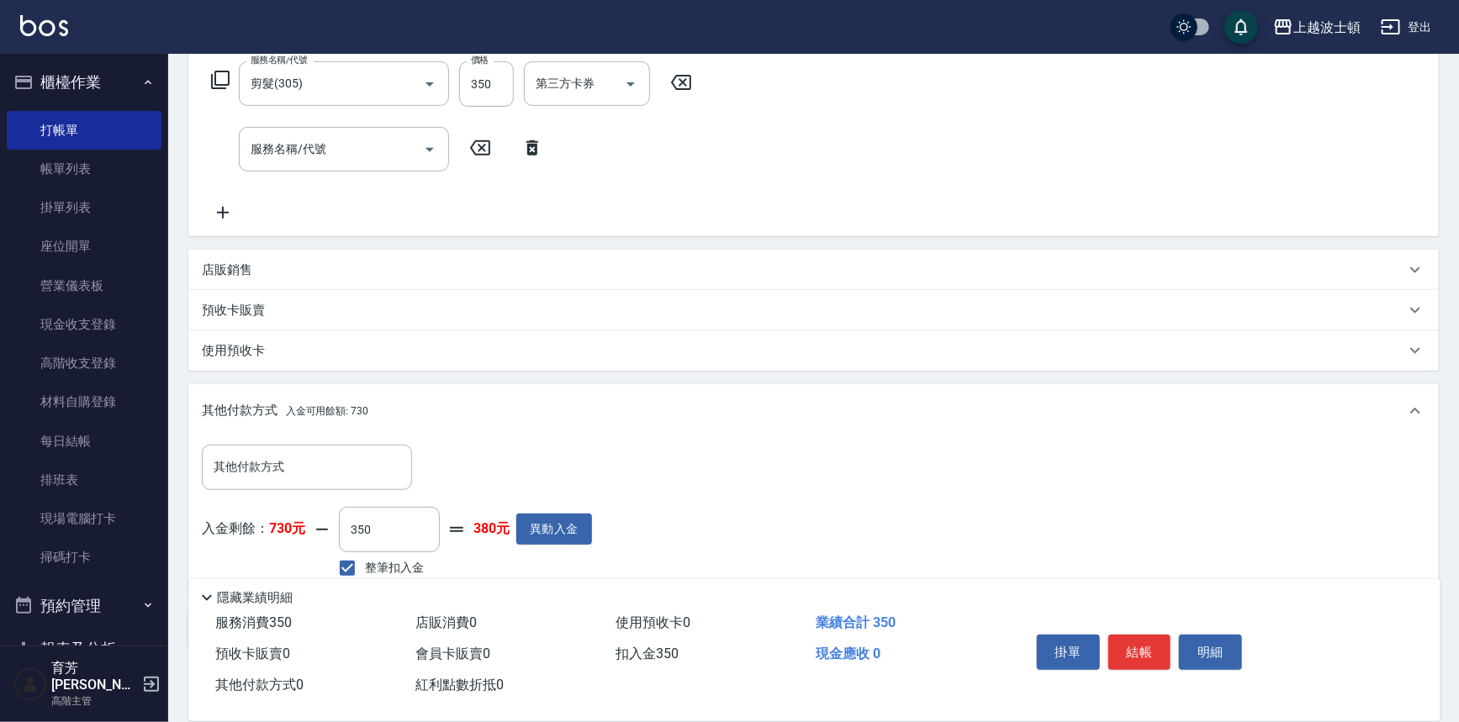
scroll to position [360, 0]
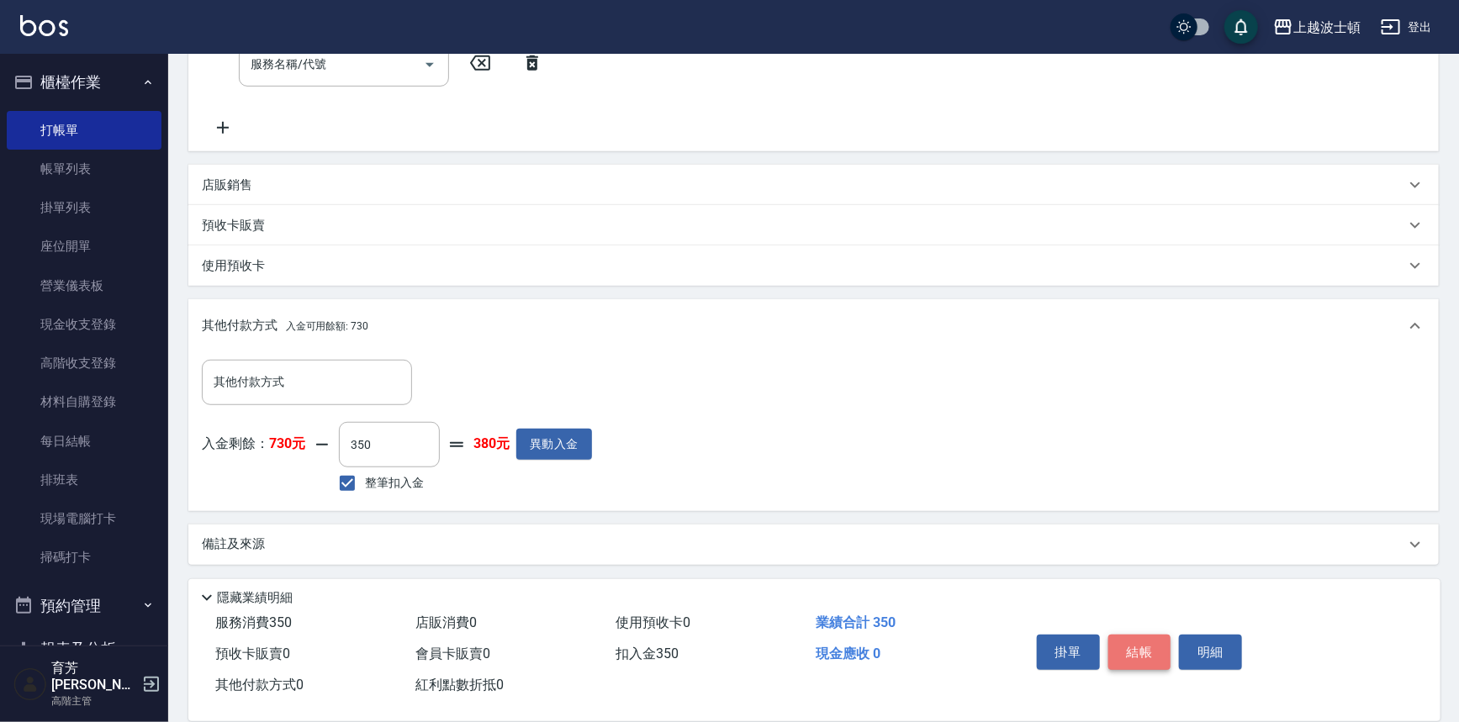
click at [1153, 651] on button "結帳" at bounding box center [1139, 652] width 63 height 35
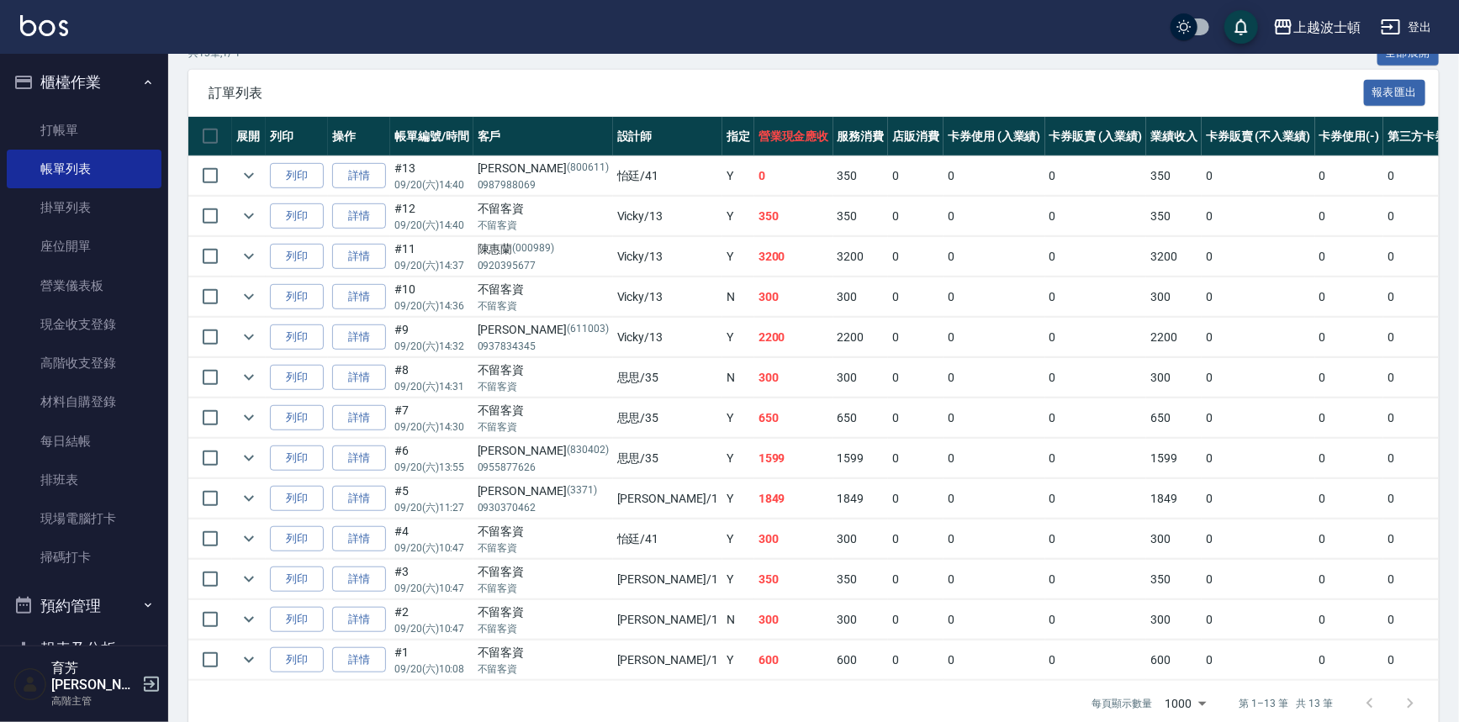
scroll to position [383, 0]
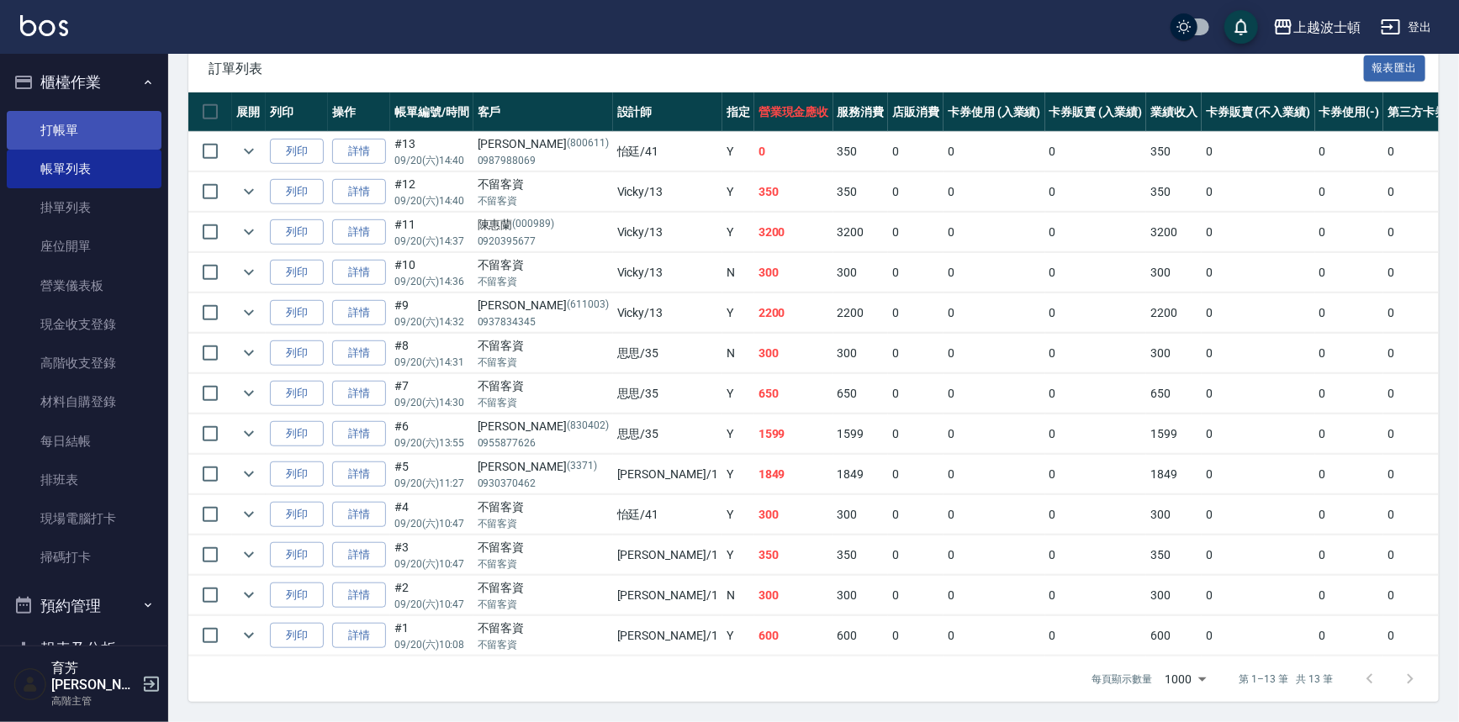
click at [60, 124] on link "打帳單" at bounding box center [84, 130] width 155 height 39
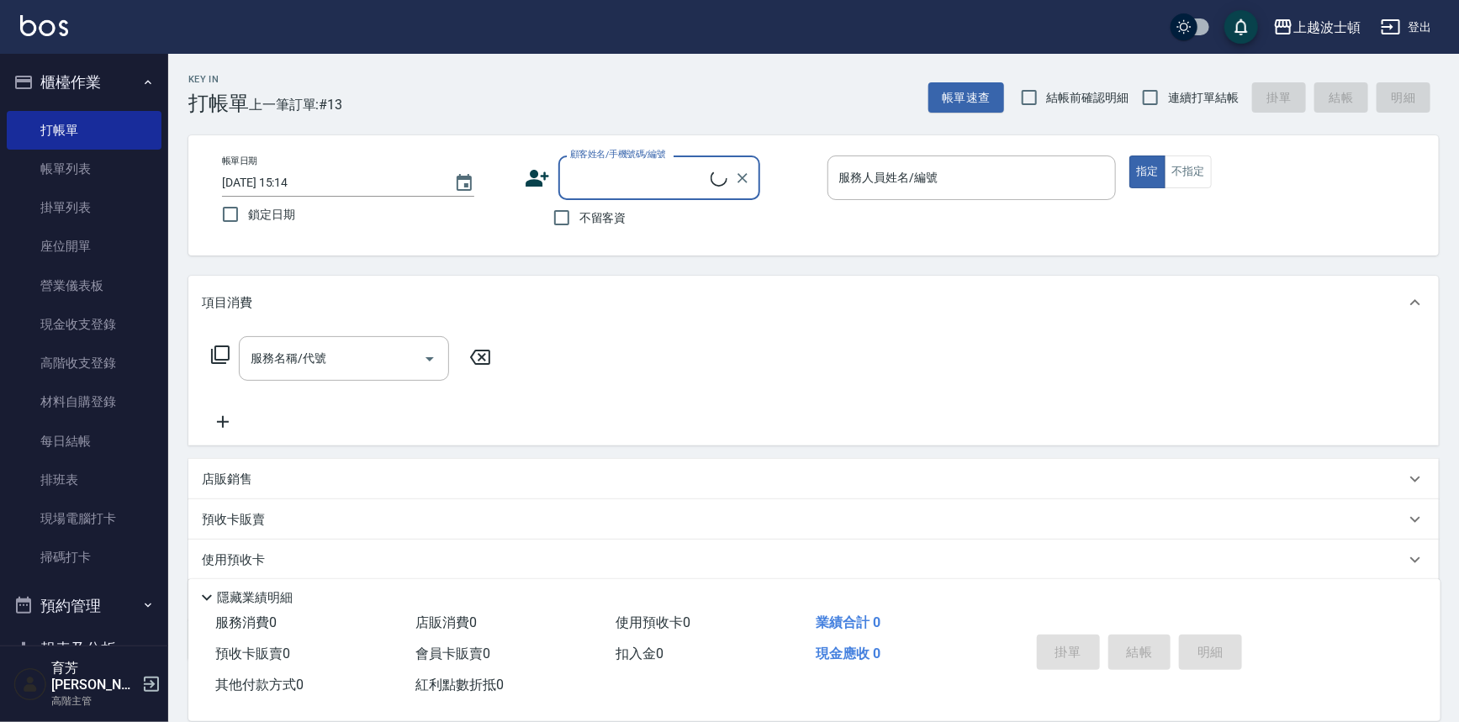
click at [650, 173] on input "顧客姓名/手機號碼/編號" at bounding box center [638, 177] width 145 height 29
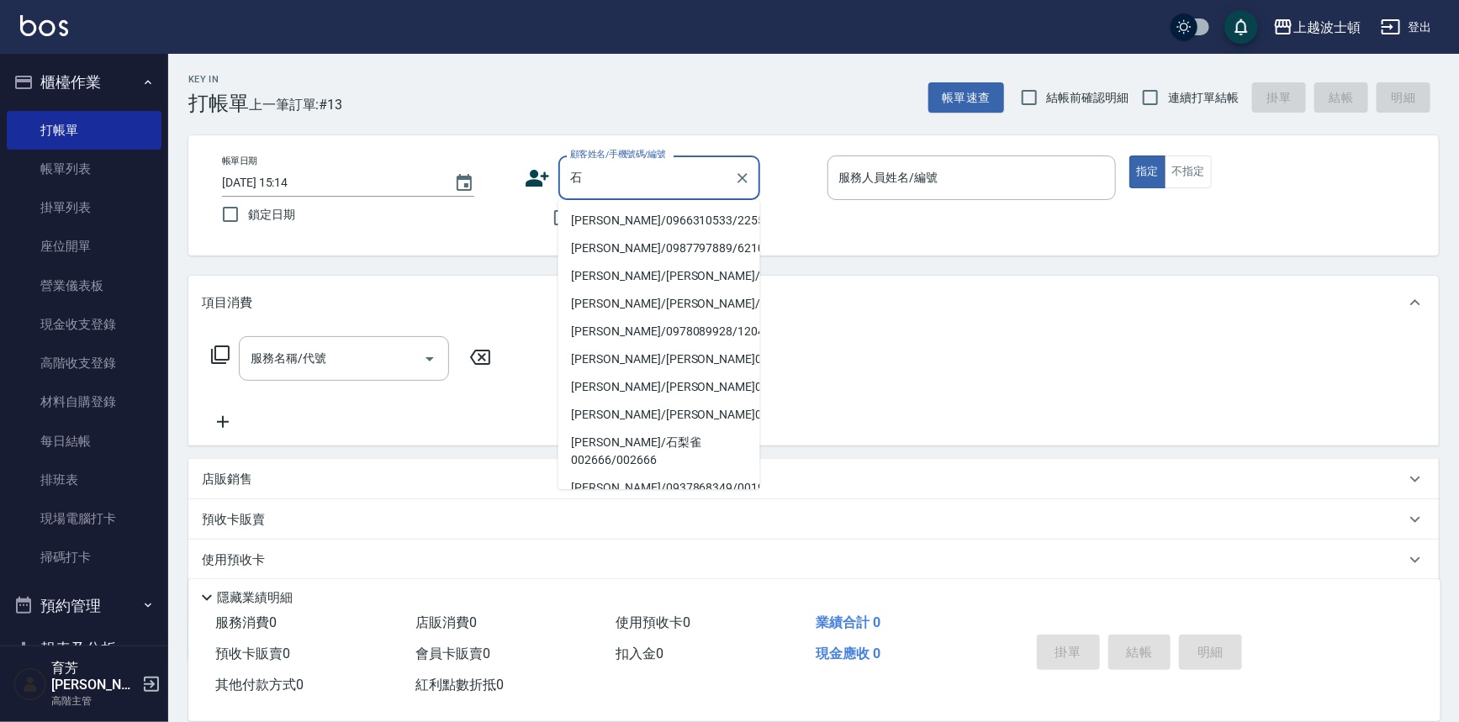
click at [619, 217] on li "[PERSON_NAME]/0966310533/225552" at bounding box center [659, 221] width 202 height 28
type input "[PERSON_NAME]/0966310533/225552"
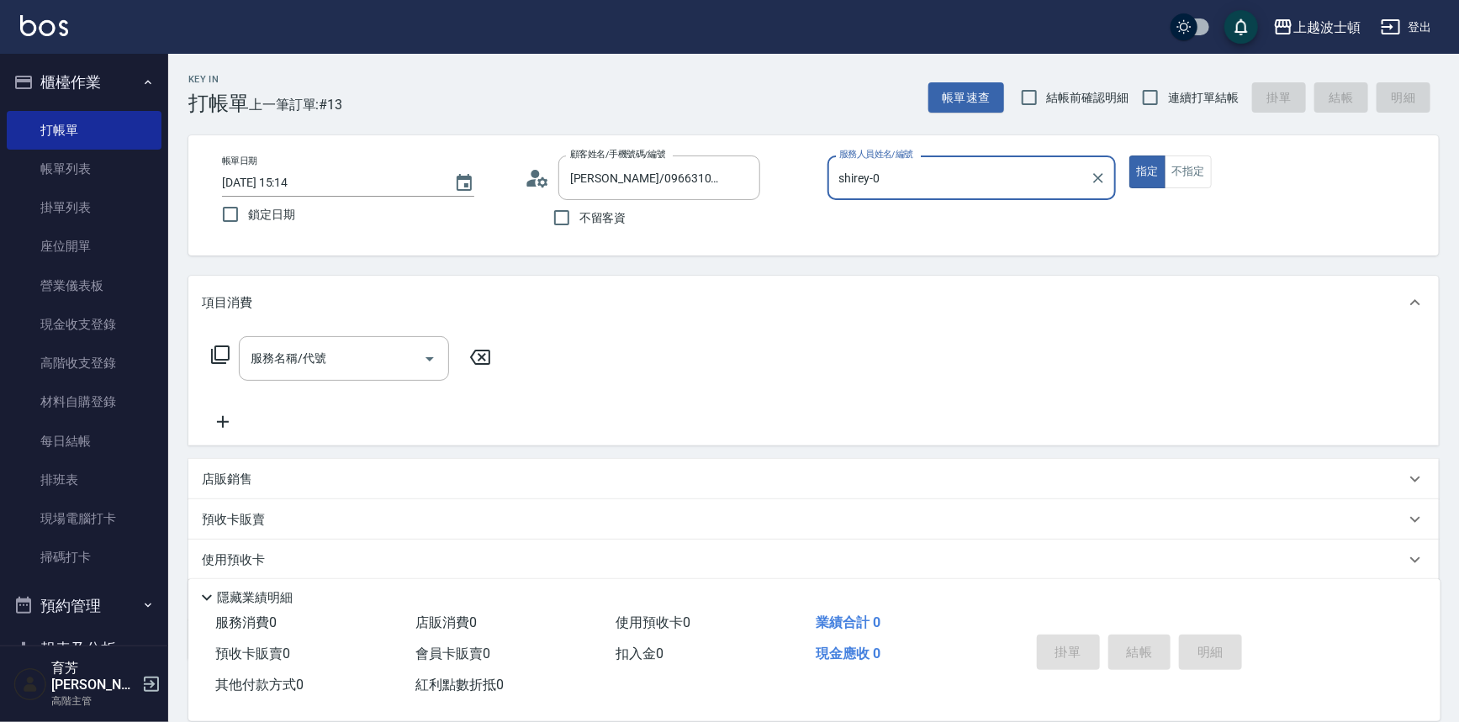
type input "shirey-0"
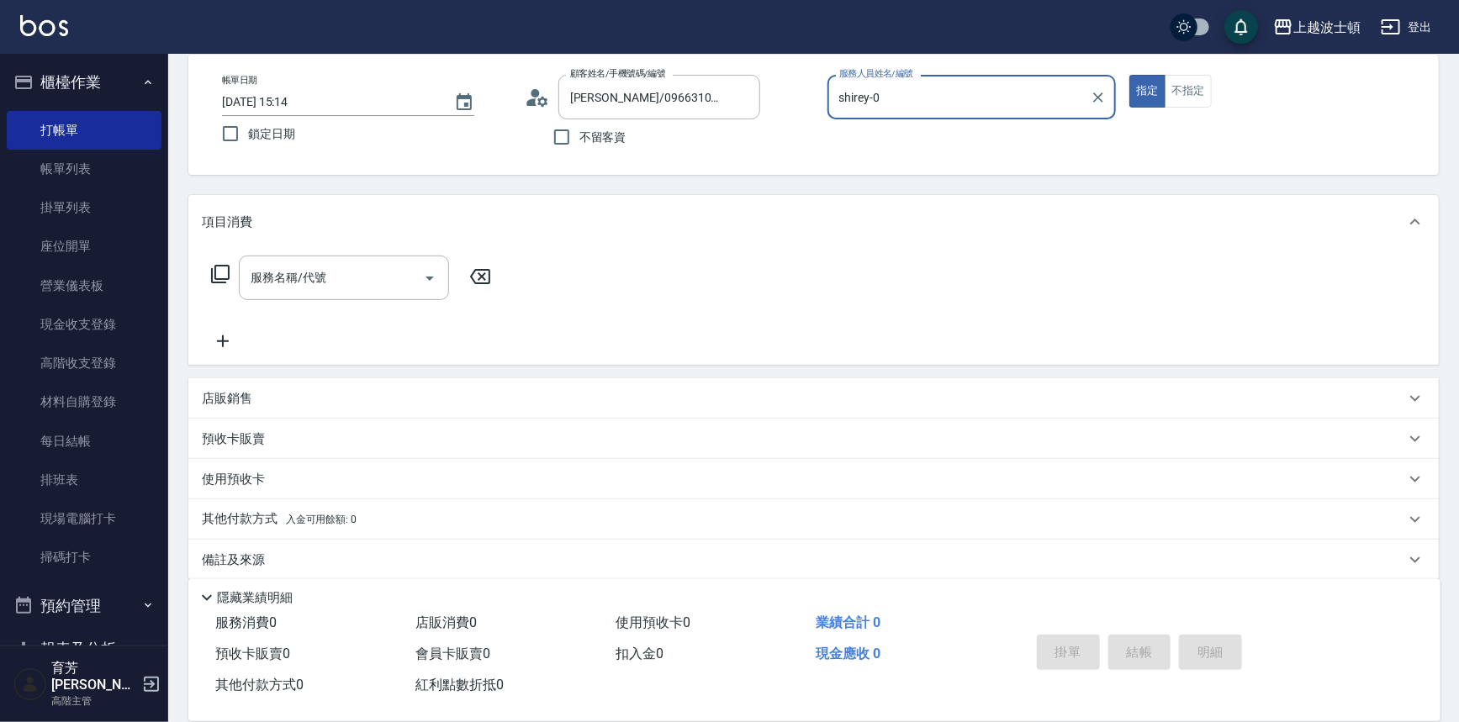
scroll to position [96, 0]
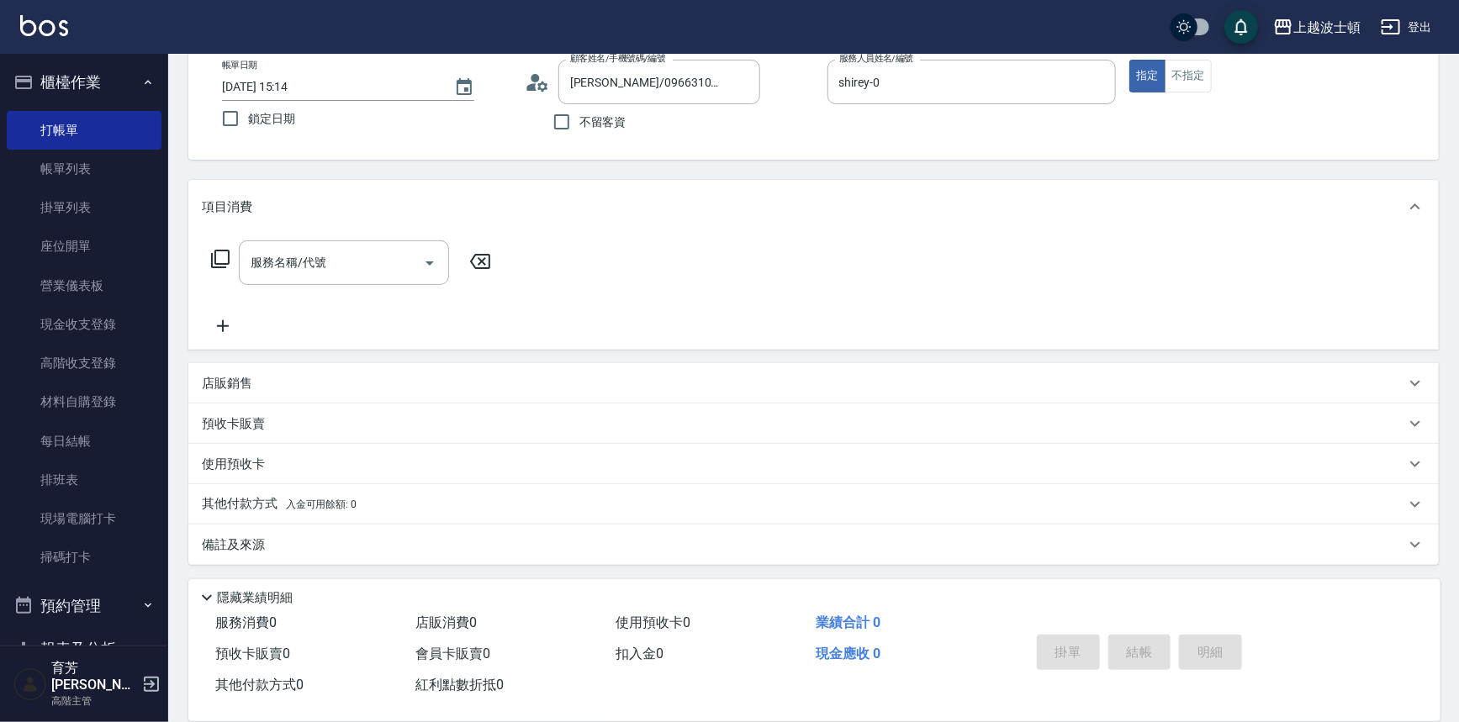
click at [222, 249] on icon at bounding box center [220, 259] width 20 height 20
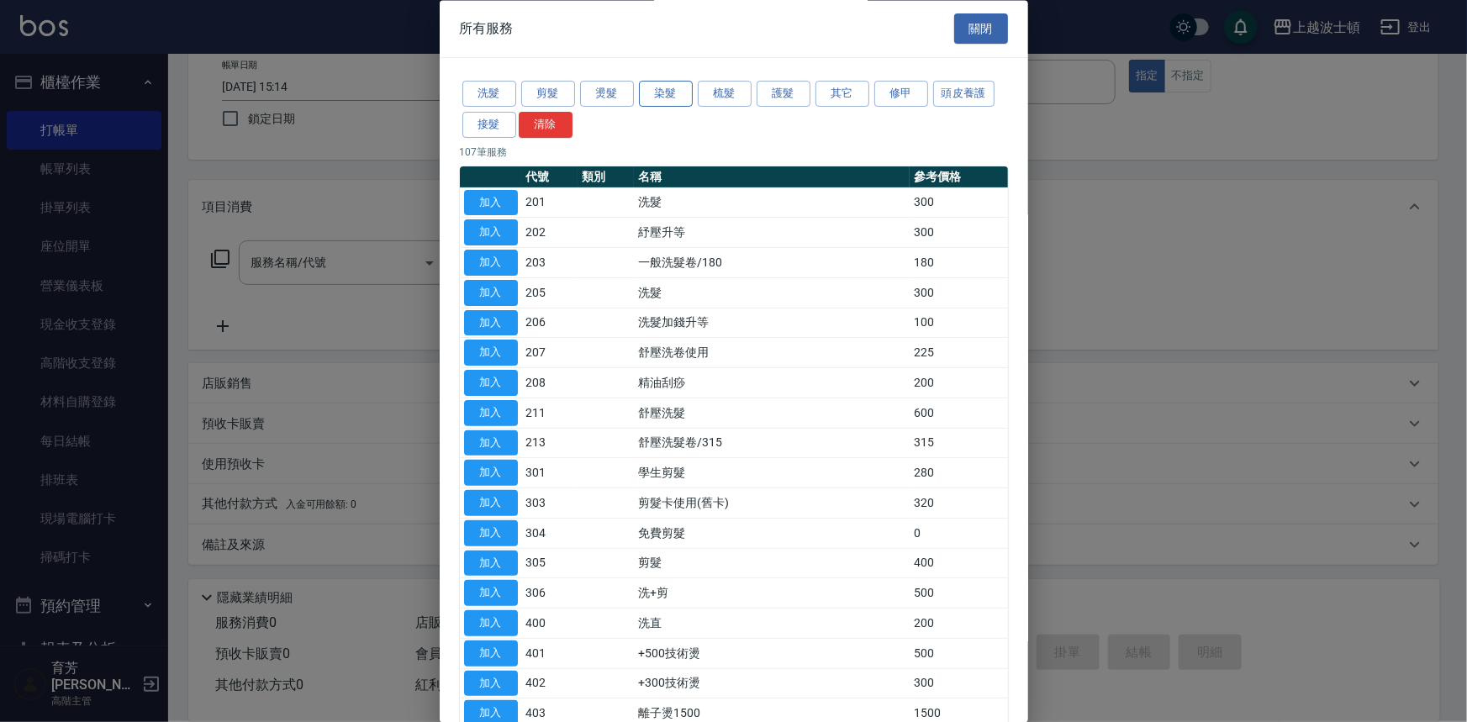
click at [663, 88] on button "染髮" at bounding box center [666, 95] width 54 height 26
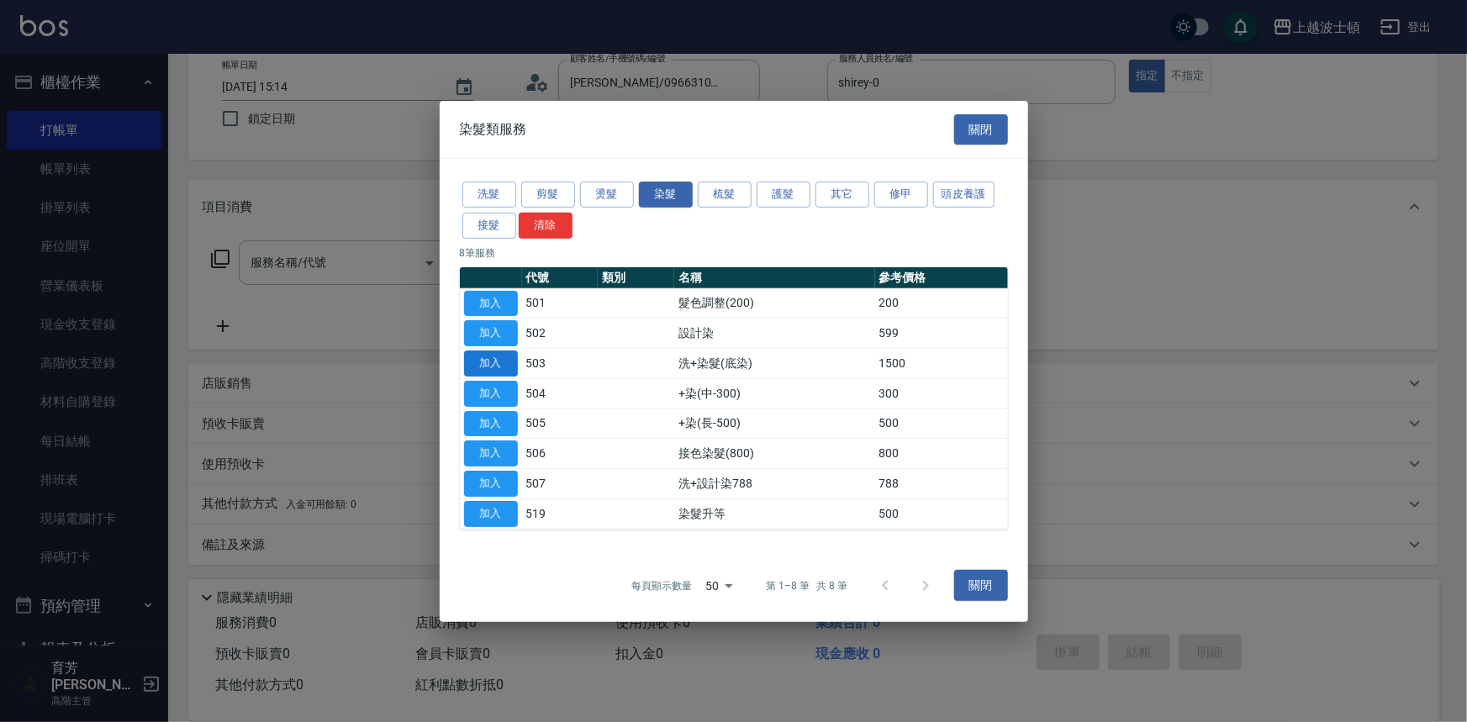
click at [486, 361] on button "加入" at bounding box center [491, 364] width 54 height 26
type input "洗+染髮(底染)(503)"
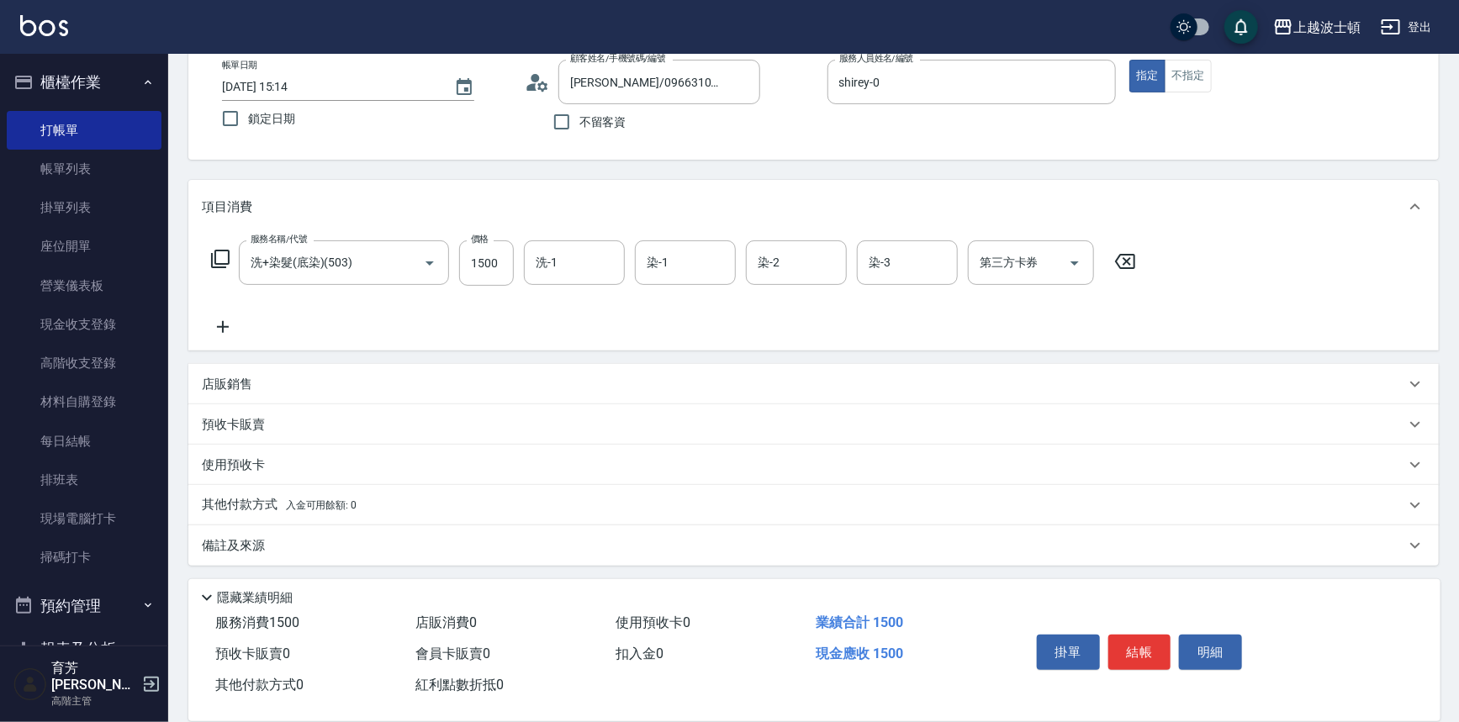
click at [515, 272] on div "服務名稱/代號 洗+染髮(底染)(503) 服務名稱/代號 價格 1500 價格 洗-1 洗-1 染-1 染-1 染-2 染-2 染-3 染-3 第三方卡券 …" at bounding box center [674, 262] width 944 height 45
click at [501, 258] on input "1500" at bounding box center [486, 262] width 55 height 45
type input "1200"
click at [220, 255] on icon at bounding box center [220, 259] width 20 height 20
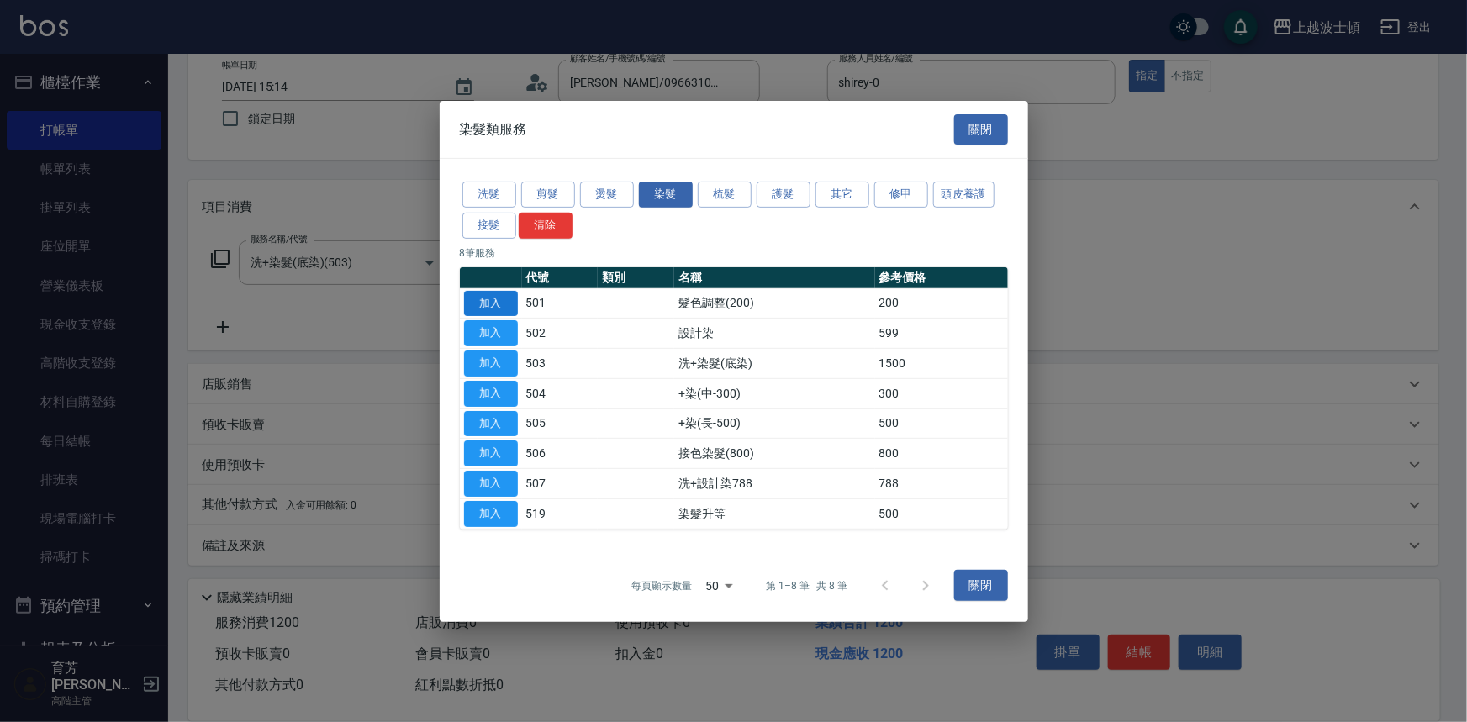
click at [501, 303] on button "加入" at bounding box center [491, 303] width 54 height 26
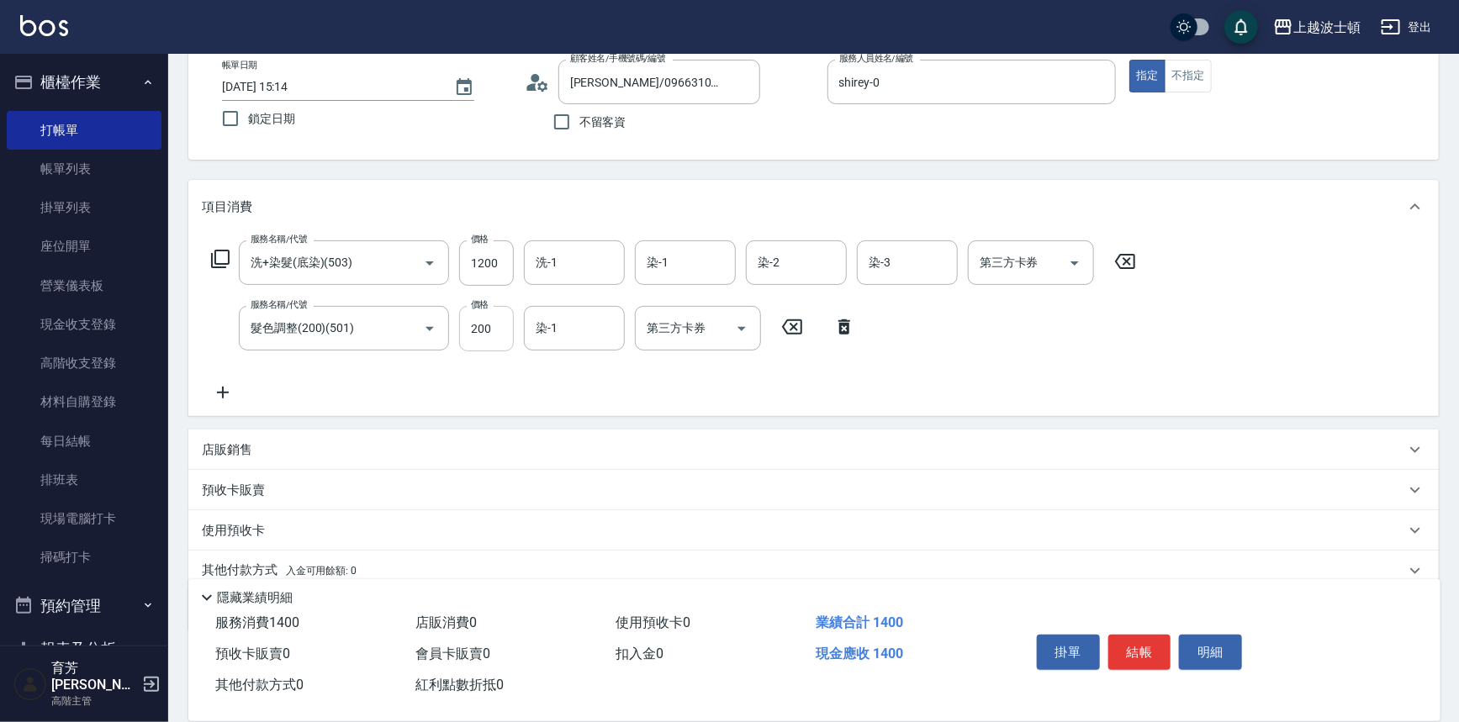
click at [506, 328] on input "200" at bounding box center [486, 328] width 55 height 45
drag, startPoint x: 506, startPoint y: 328, endPoint x: 473, endPoint y: 328, distance: 32.8
click at [473, 328] on input "200" at bounding box center [486, 328] width 55 height 45
type input "500"
click at [225, 257] on icon at bounding box center [220, 259] width 20 height 20
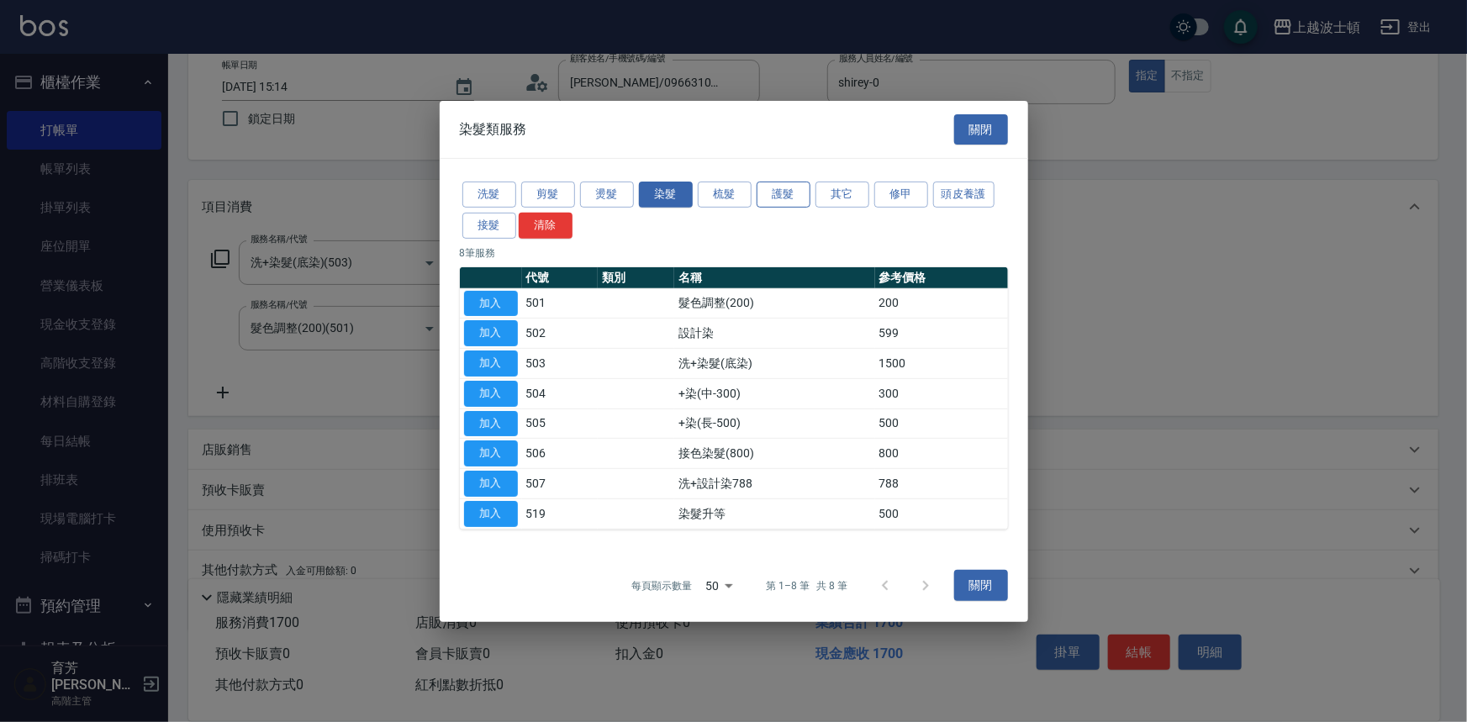
click at [785, 188] on button "護髮" at bounding box center [784, 195] width 54 height 26
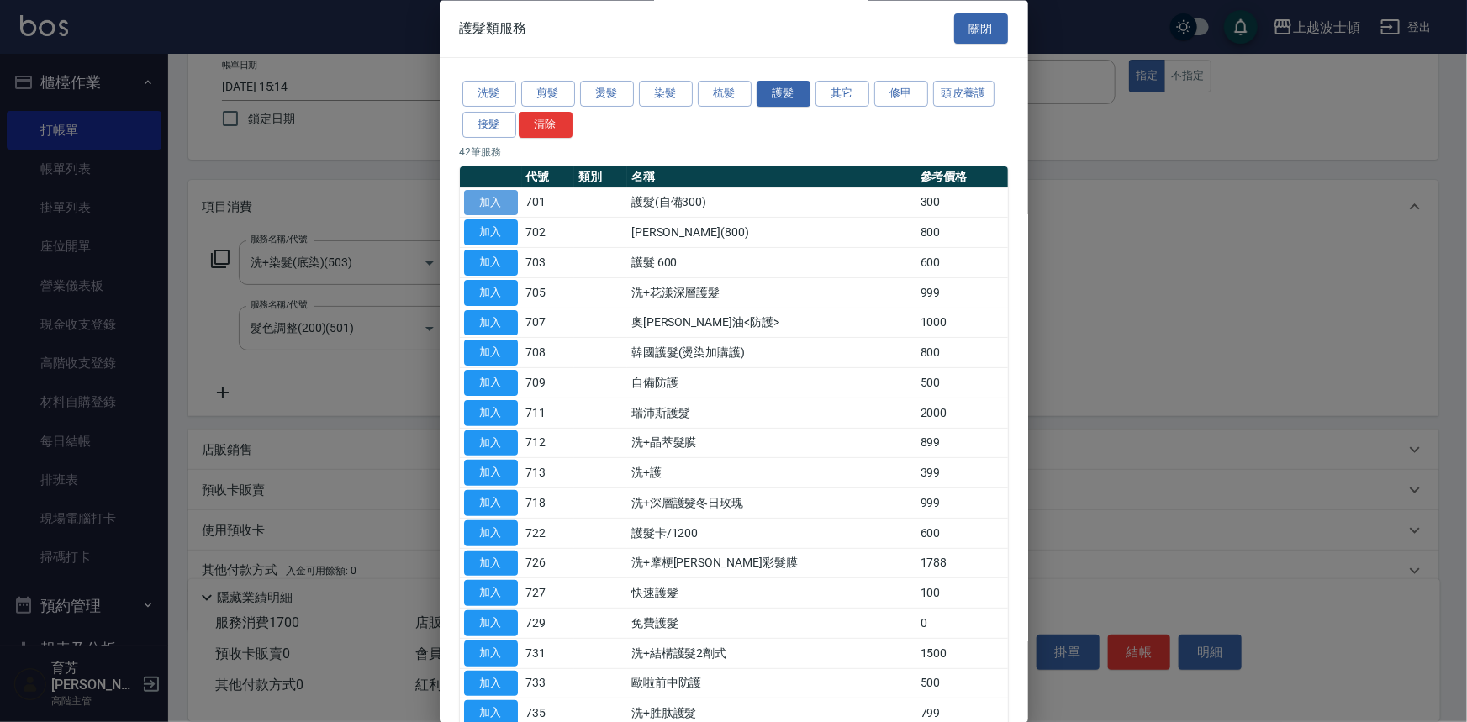
click at [486, 202] on button "加入" at bounding box center [491, 203] width 54 height 26
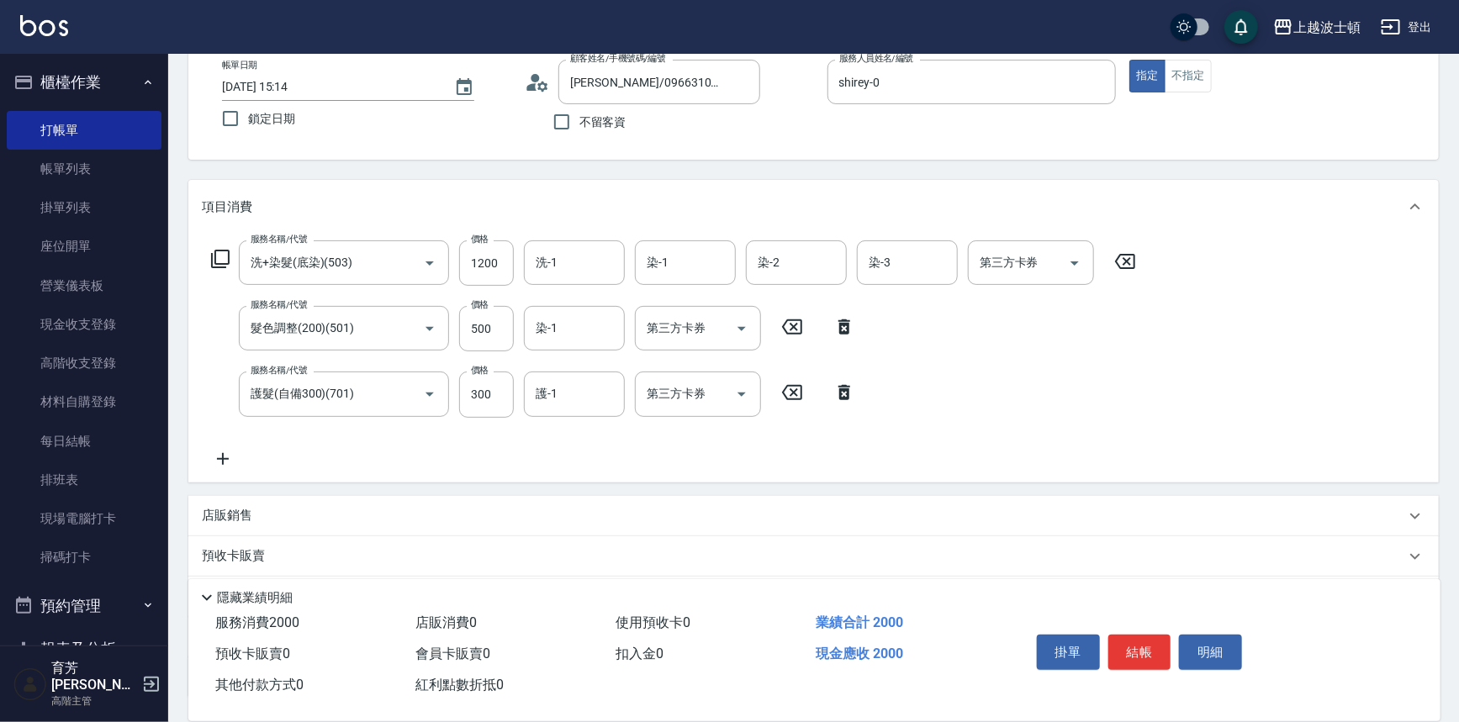
click at [211, 249] on icon at bounding box center [220, 259] width 20 height 20
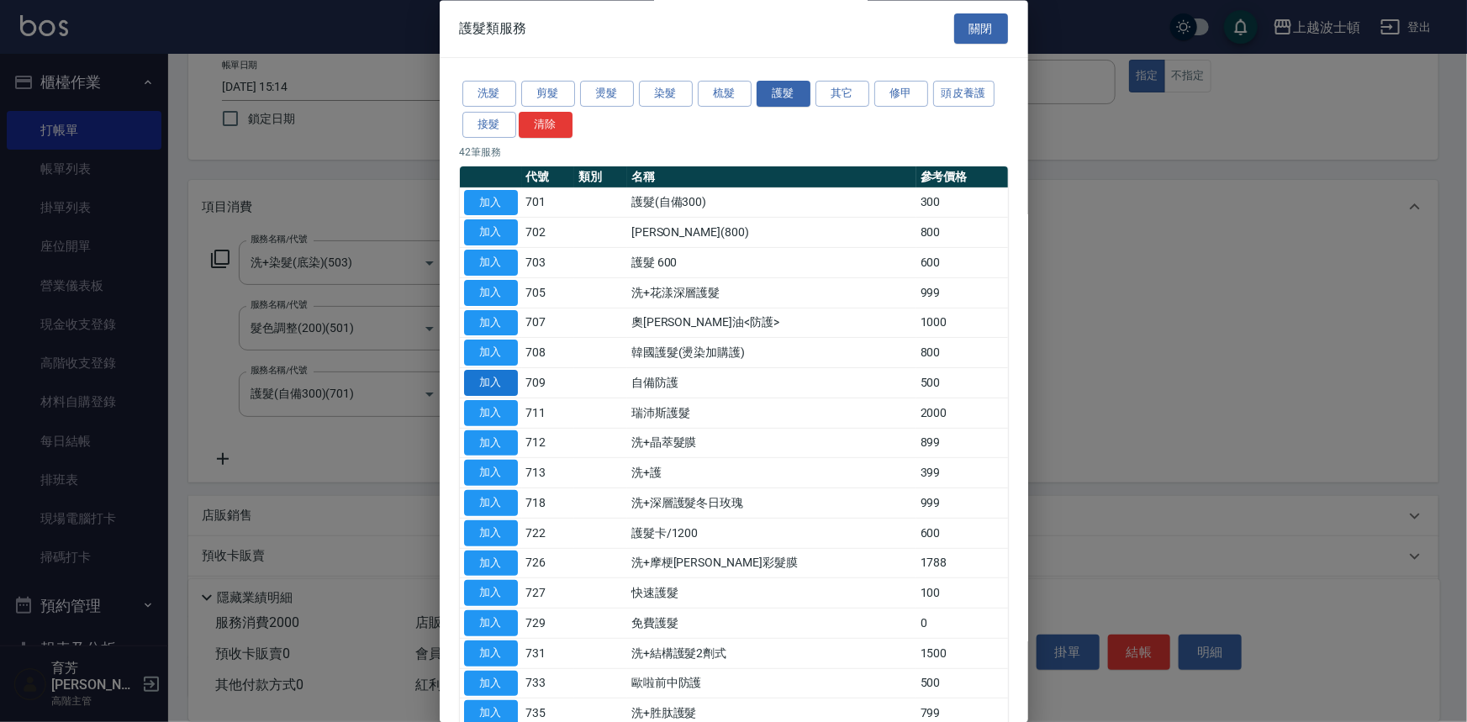
click at [510, 378] on button "加入" at bounding box center [491, 384] width 54 height 26
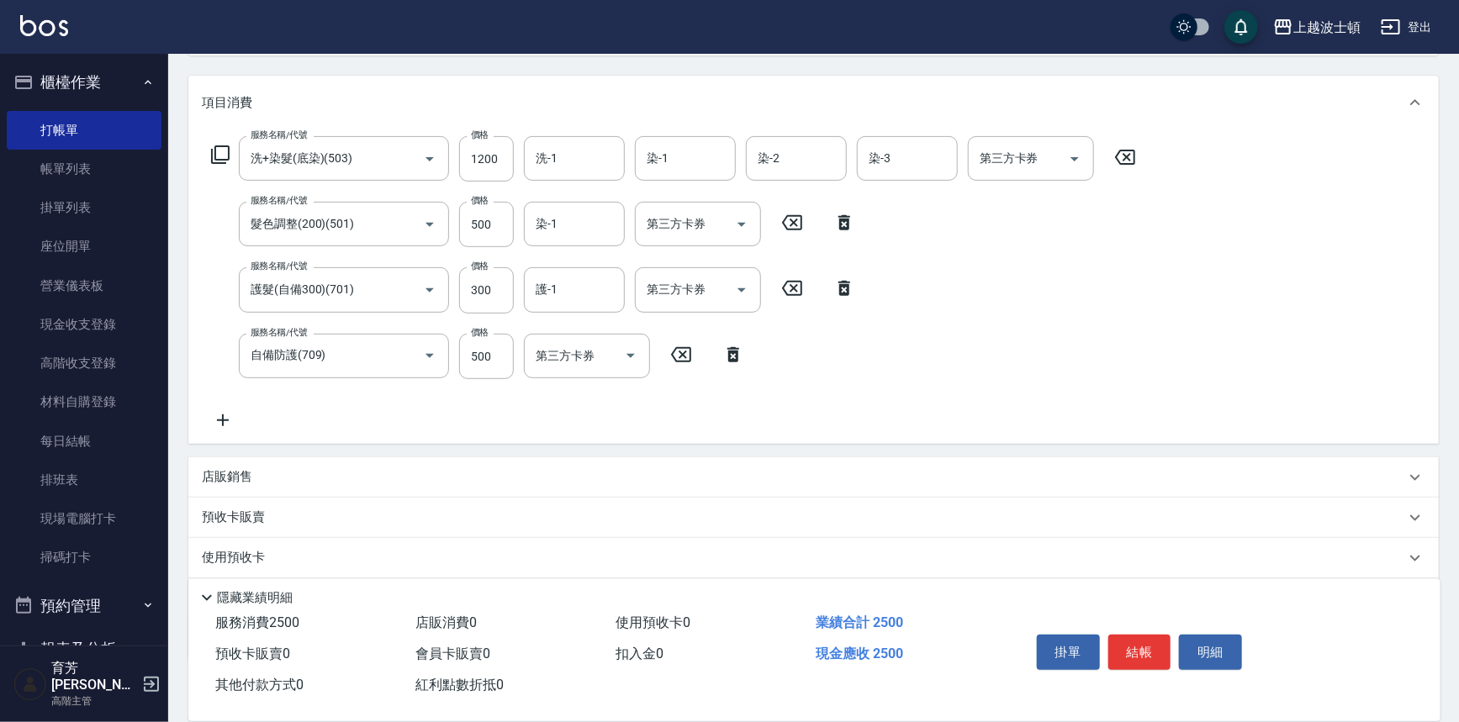
scroll to position [228, 0]
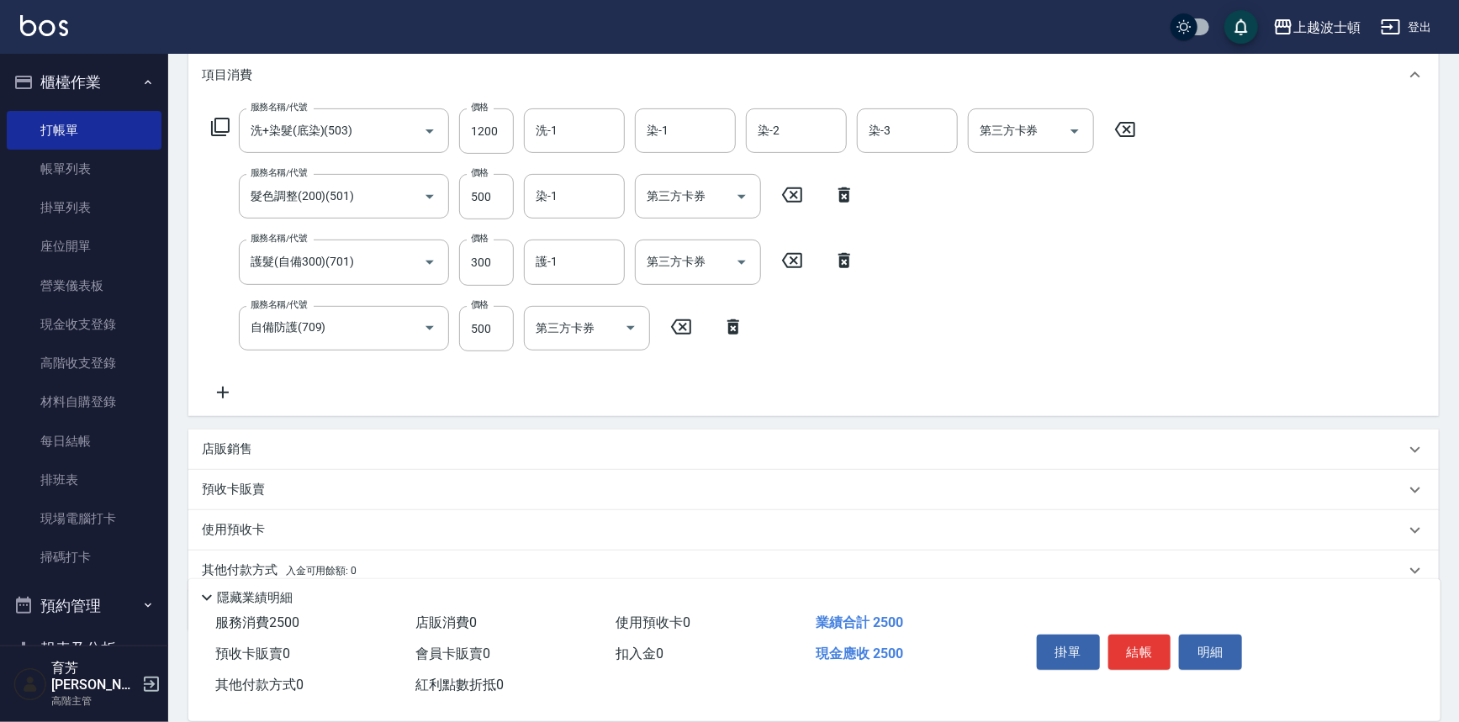
click at [214, 124] on icon at bounding box center [220, 127] width 18 height 18
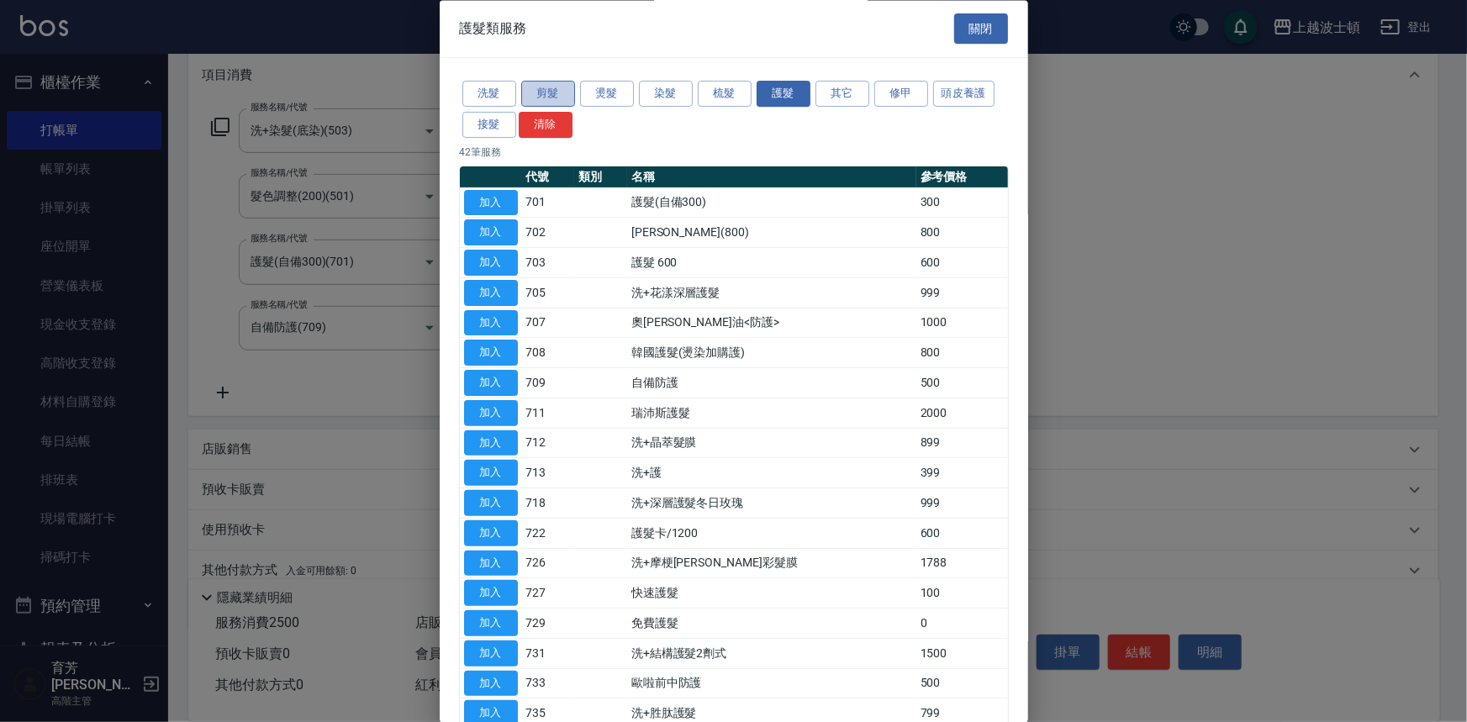
click at [563, 93] on button "剪髮" at bounding box center [548, 95] width 54 height 26
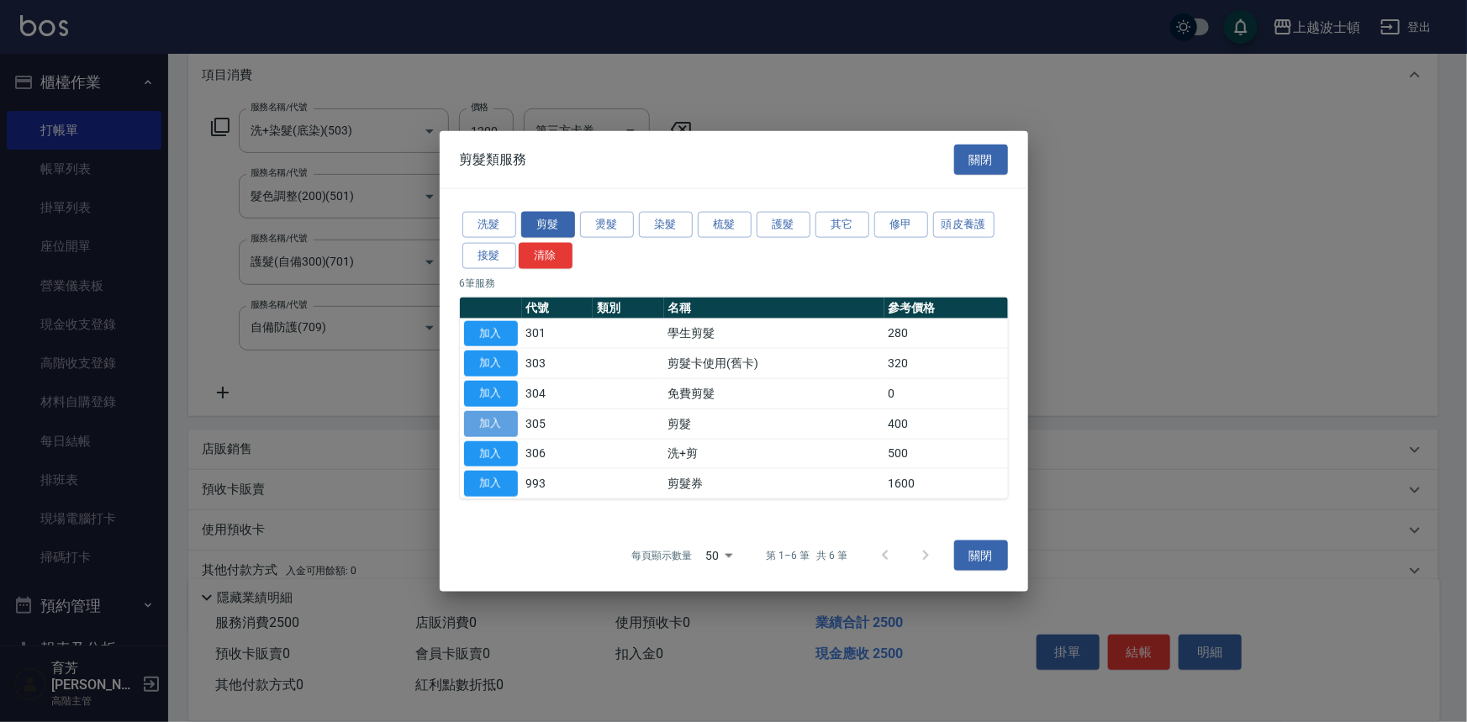
click at [500, 411] on button "加入" at bounding box center [491, 423] width 54 height 26
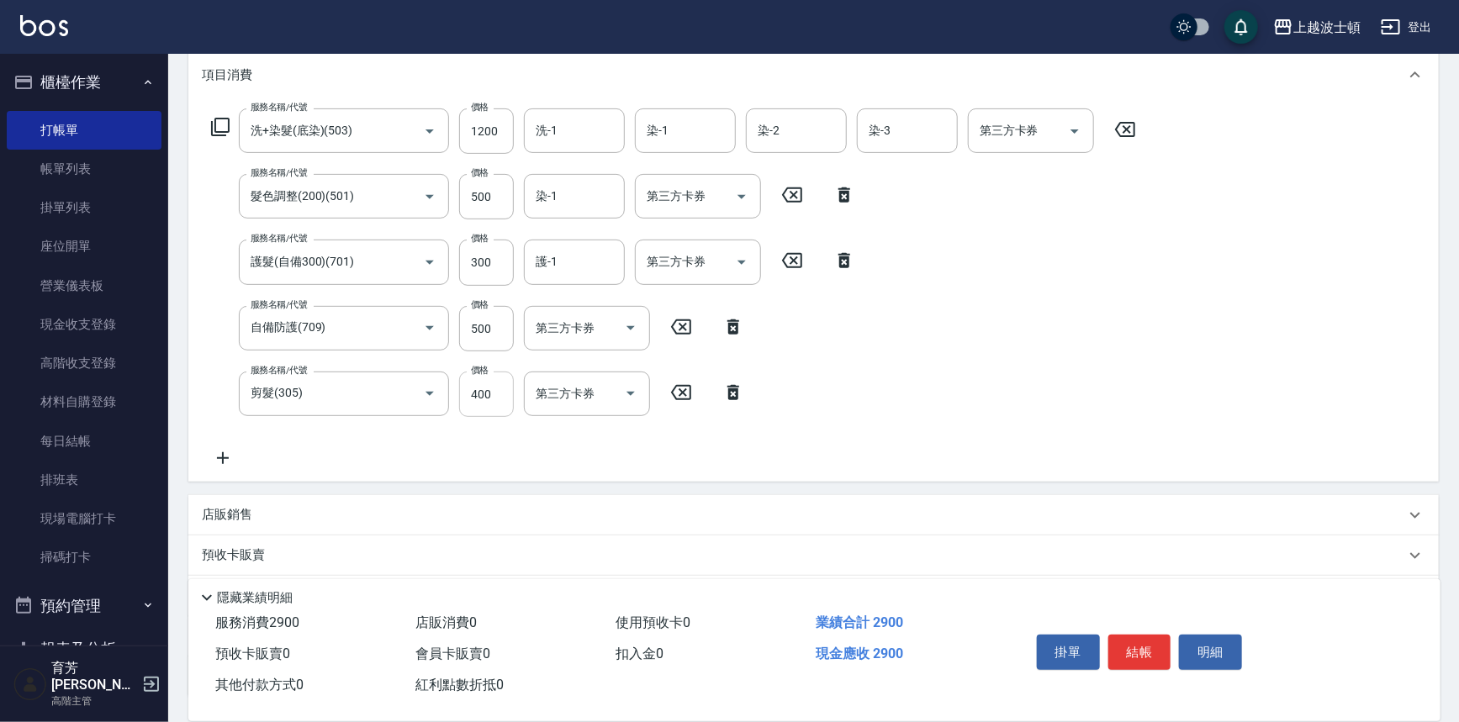
click at [497, 380] on input "400" at bounding box center [486, 394] width 55 height 45
drag, startPoint x: 497, startPoint y: 380, endPoint x: 488, endPoint y: 400, distance: 22.2
click at [488, 400] on input "400" at bounding box center [486, 394] width 55 height 45
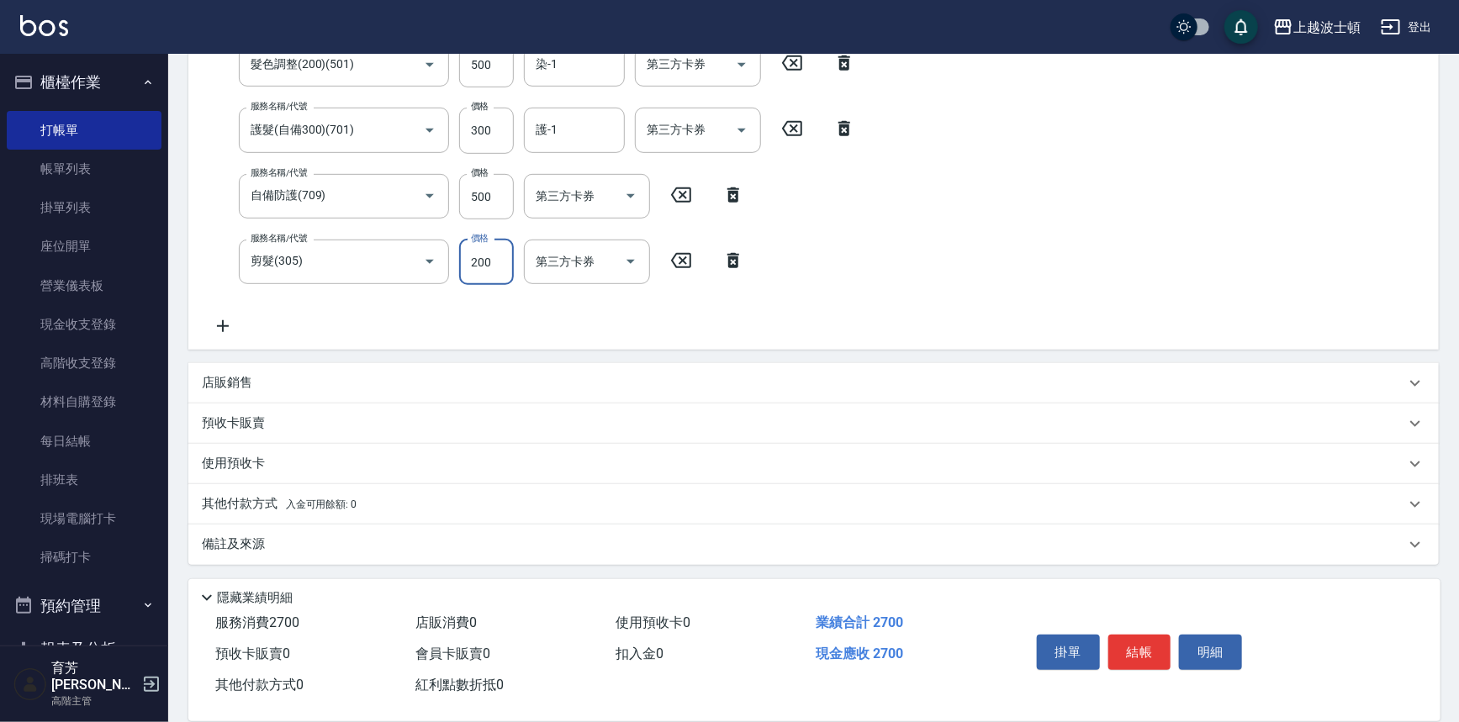
type input "200"
click at [230, 386] on p "店販銷售" at bounding box center [227, 383] width 50 height 18
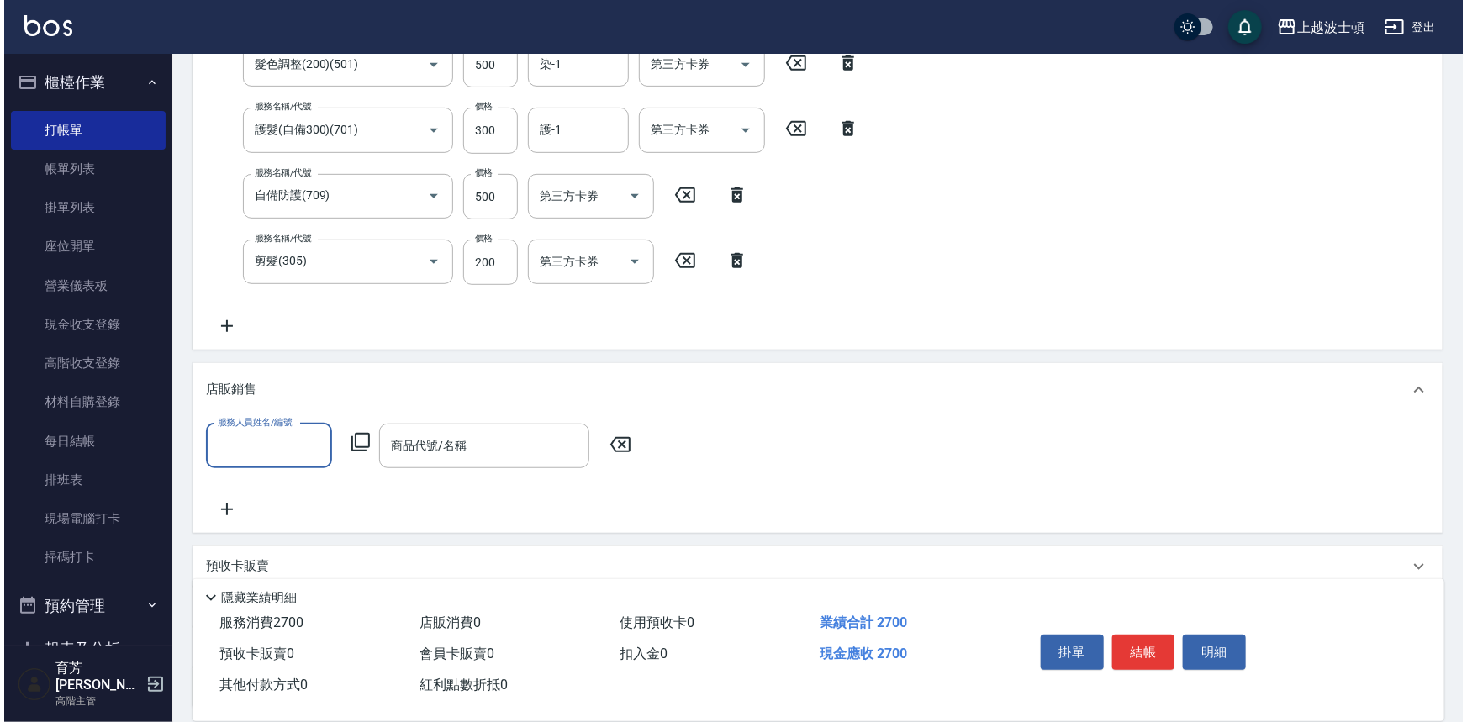
scroll to position [0, 0]
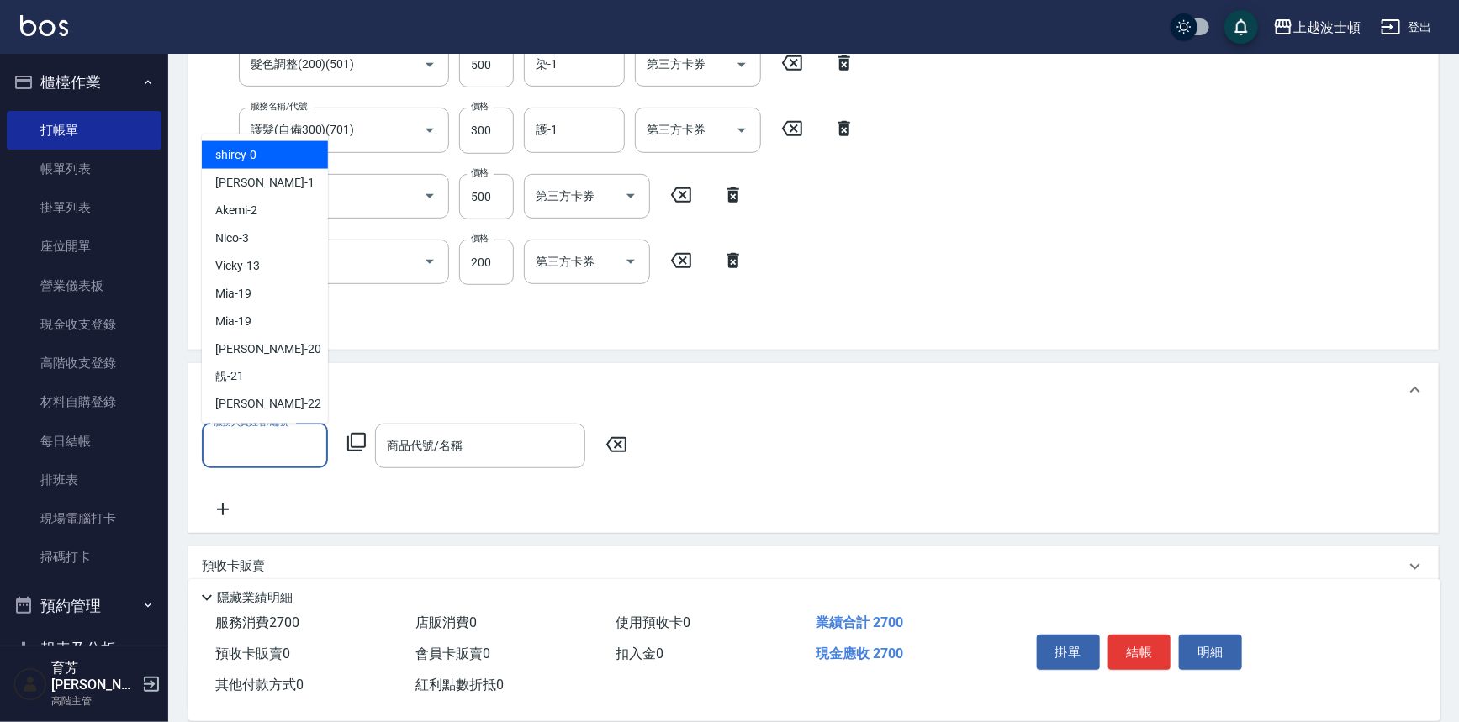
click at [272, 436] on input "服務人員姓名/編號" at bounding box center [264, 445] width 111 height 29
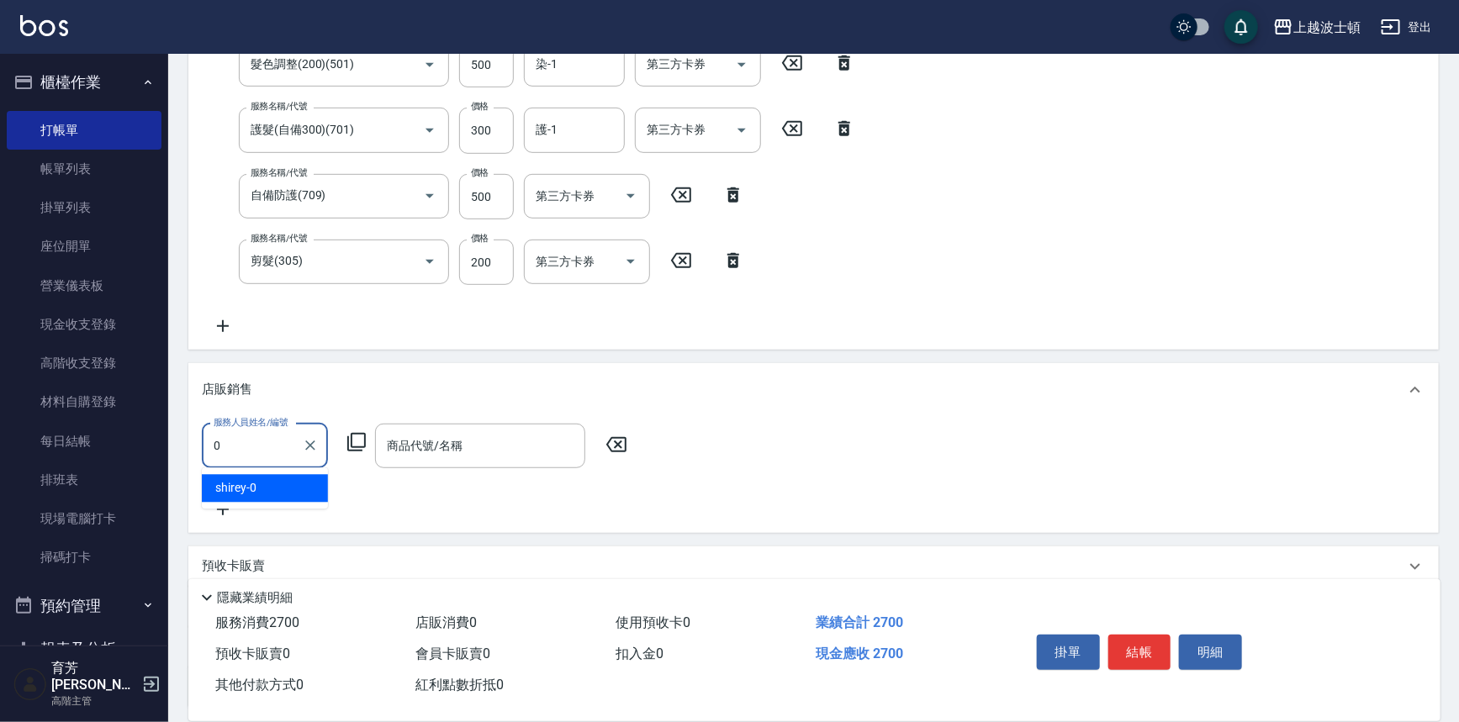
click at [305, 488] on div "shirey -0" at bounding box center [265, 489] width 126 height 28
type input "shirey-0"
click at [361, 443] on icon at bounding box center [356, 442] width 20 height 20
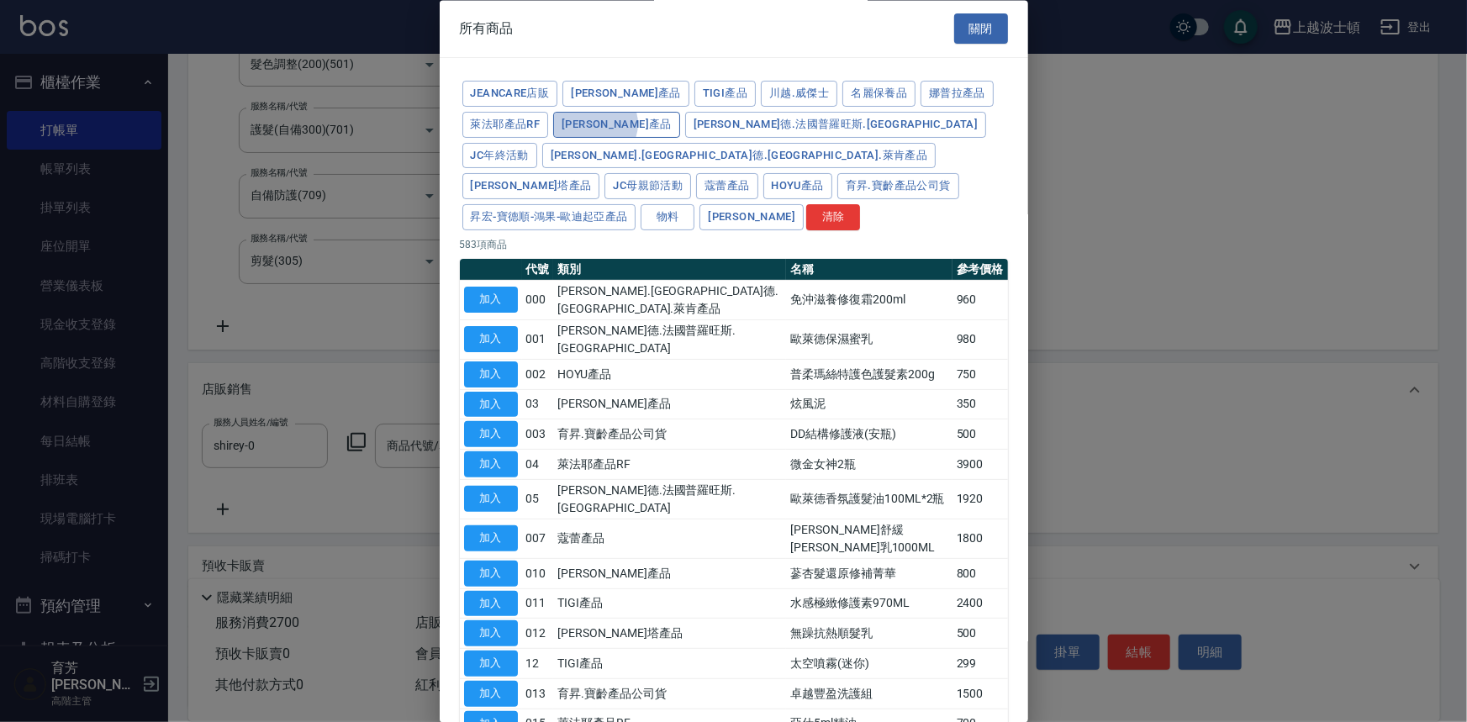
click at [595, 124] on button "[PERSON_NAME]產品" at bounding box center [616, 125] width 127 height 26
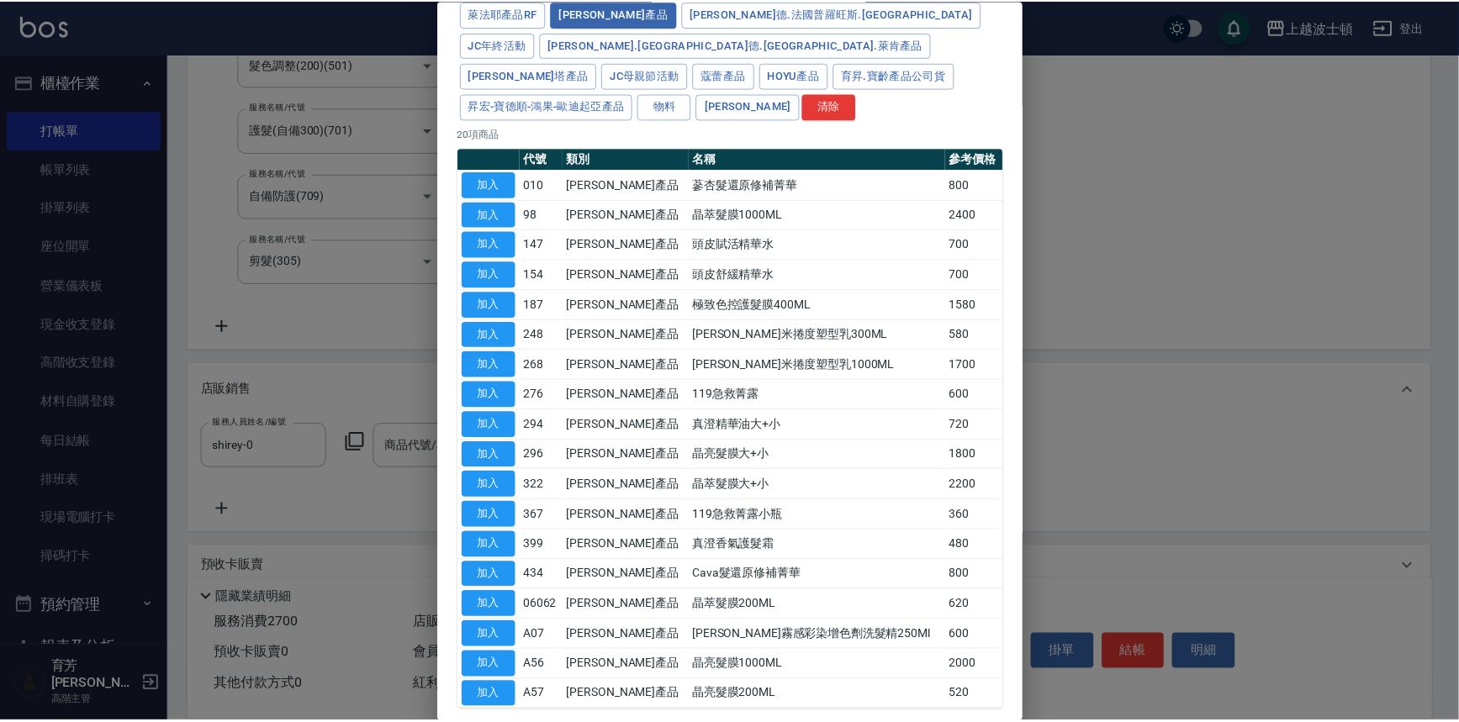
scroll to position [144, 0]
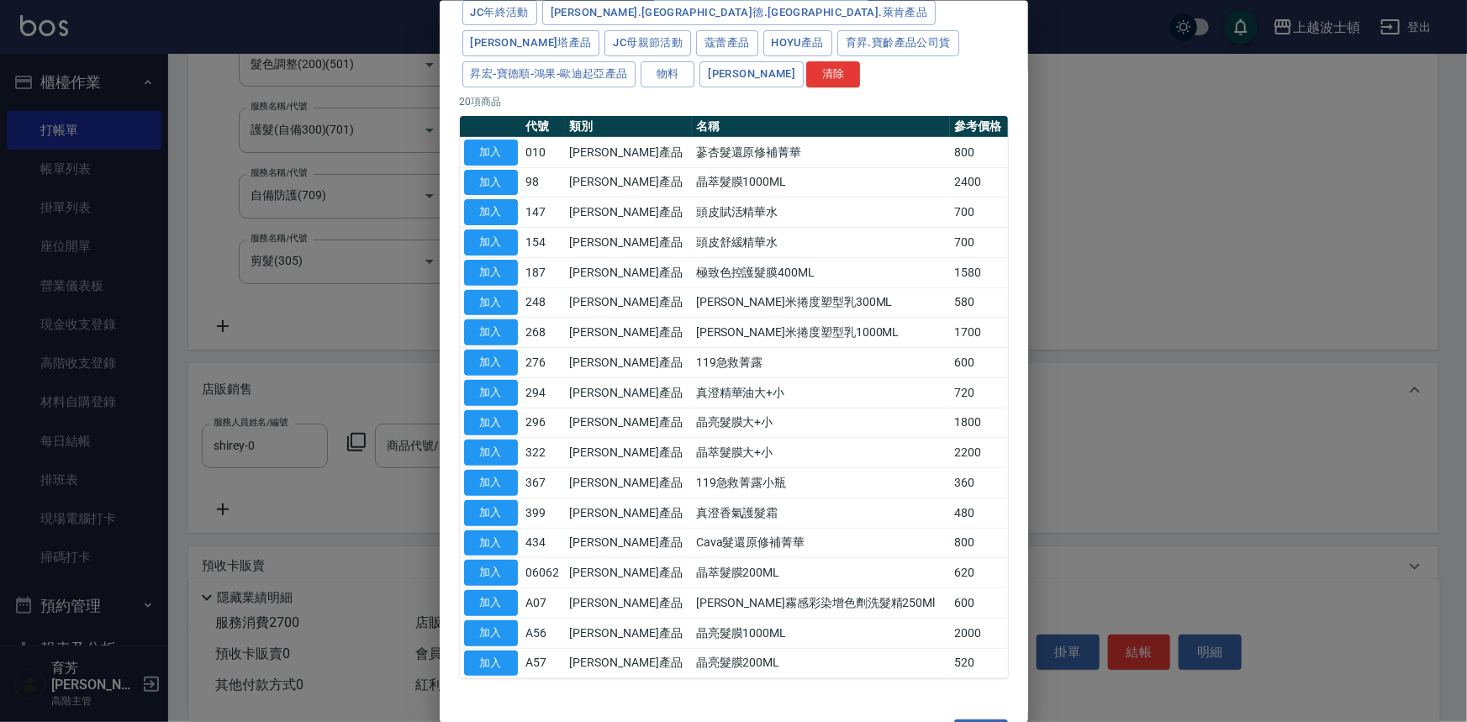
click at [1016, 536] on div "JeanCare店販 [PERSON_NAME]產品 TIGI產品 川越.威傑士 名麗保養品 娜普拉產品 萊法耶產品RF [PERSON_NAME]產品 歐萊…" at bounding box center [734, 307] width 589 height 784
click at [483, 560] on button "加入" at bounding box center [491, 573] width 54 height 26
type input "晶萃髮膜200ML"
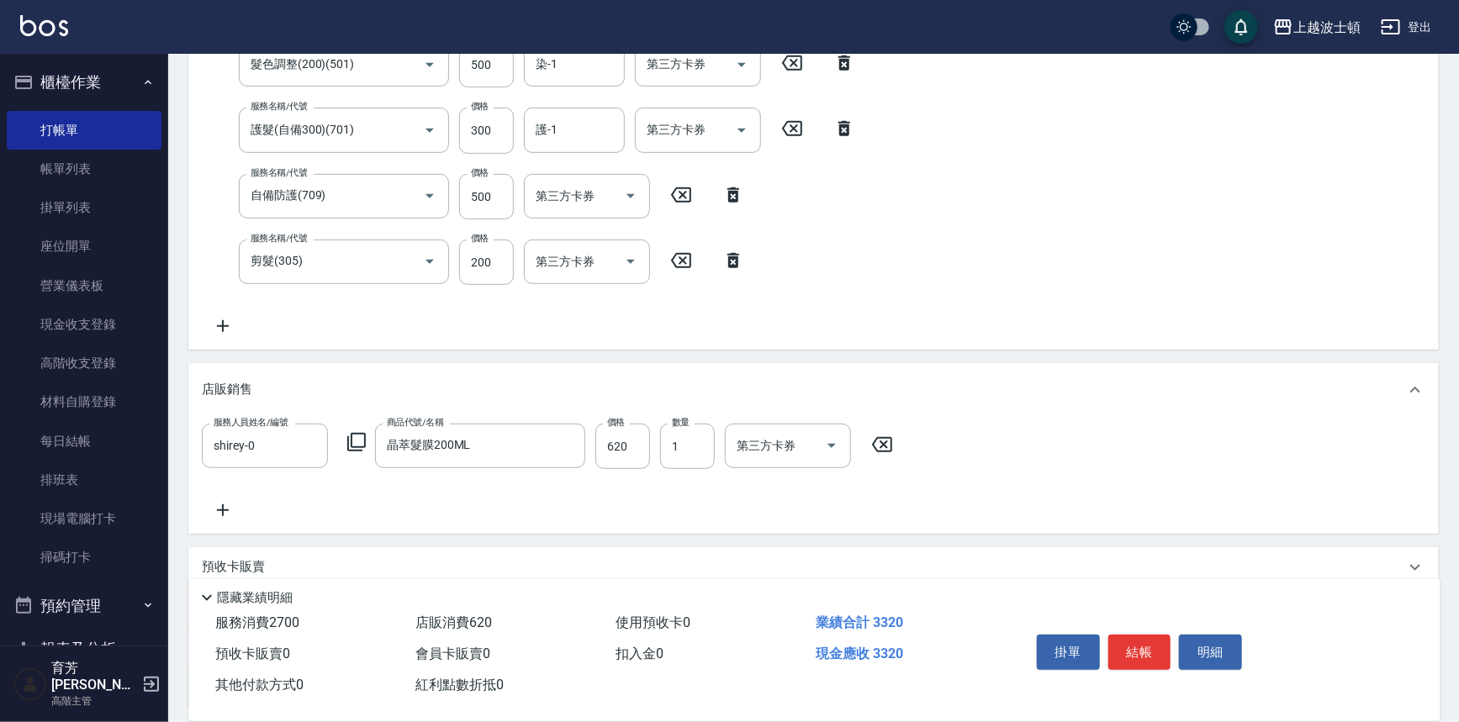
click at [879, 437] on icon at bounding box center [882, 444] width 20 height 15
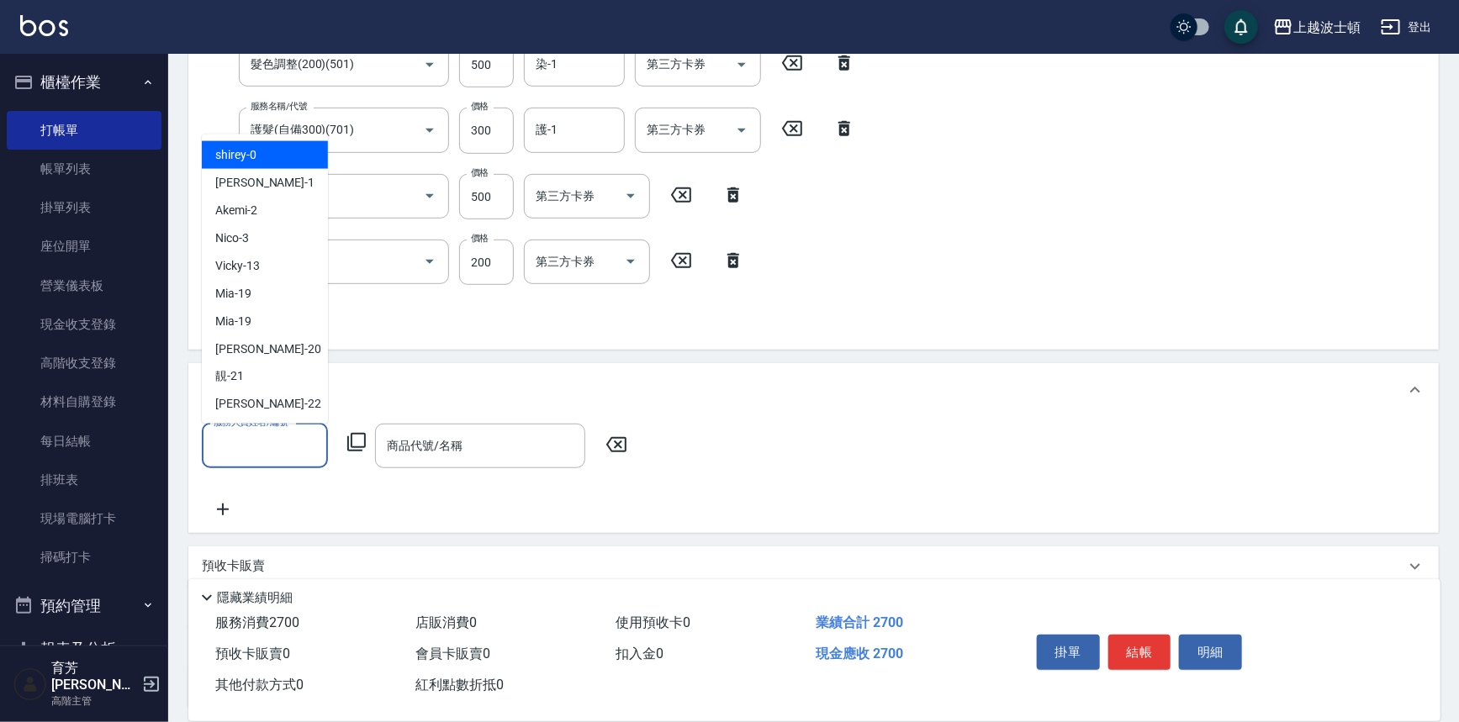
click at [246, 441] on input "服務人員姓名/編號" at bounding box center [264, 445] width 111 height 29
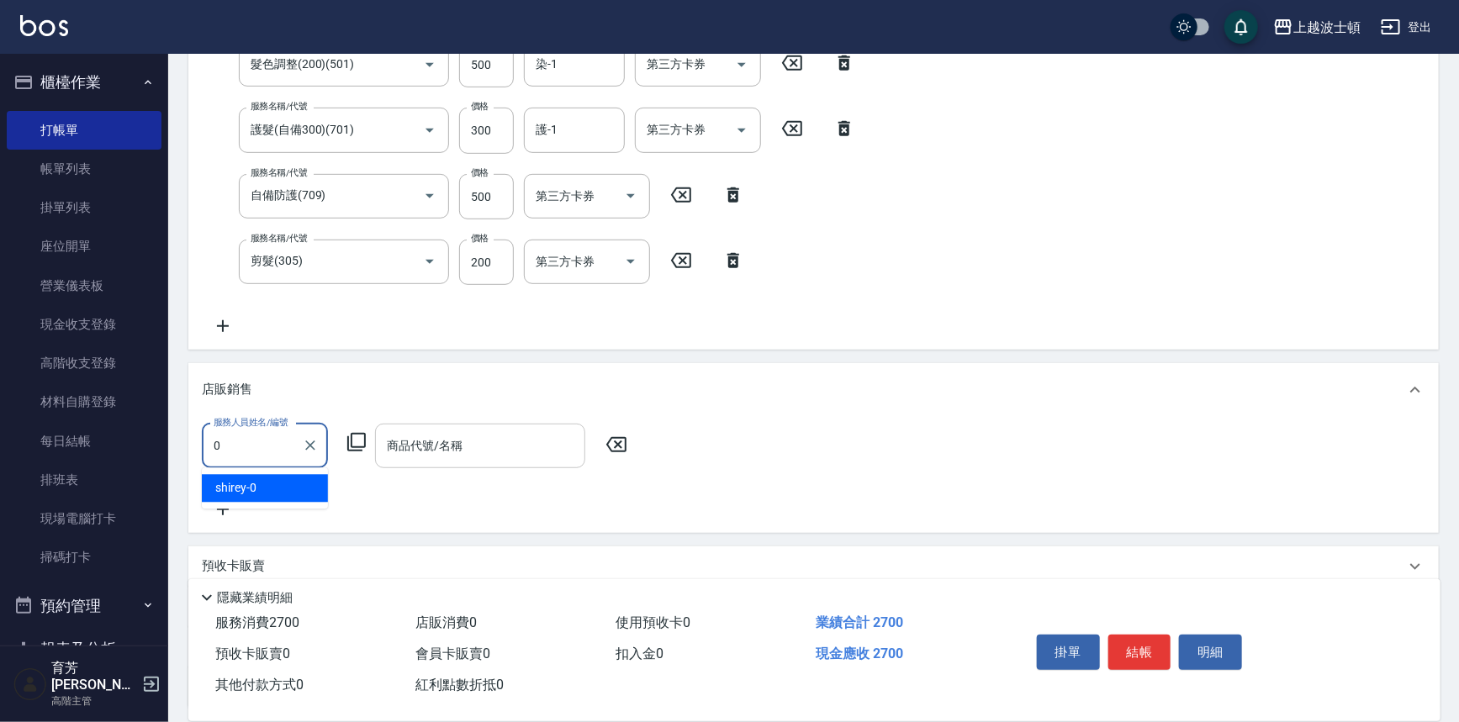
type input "0"
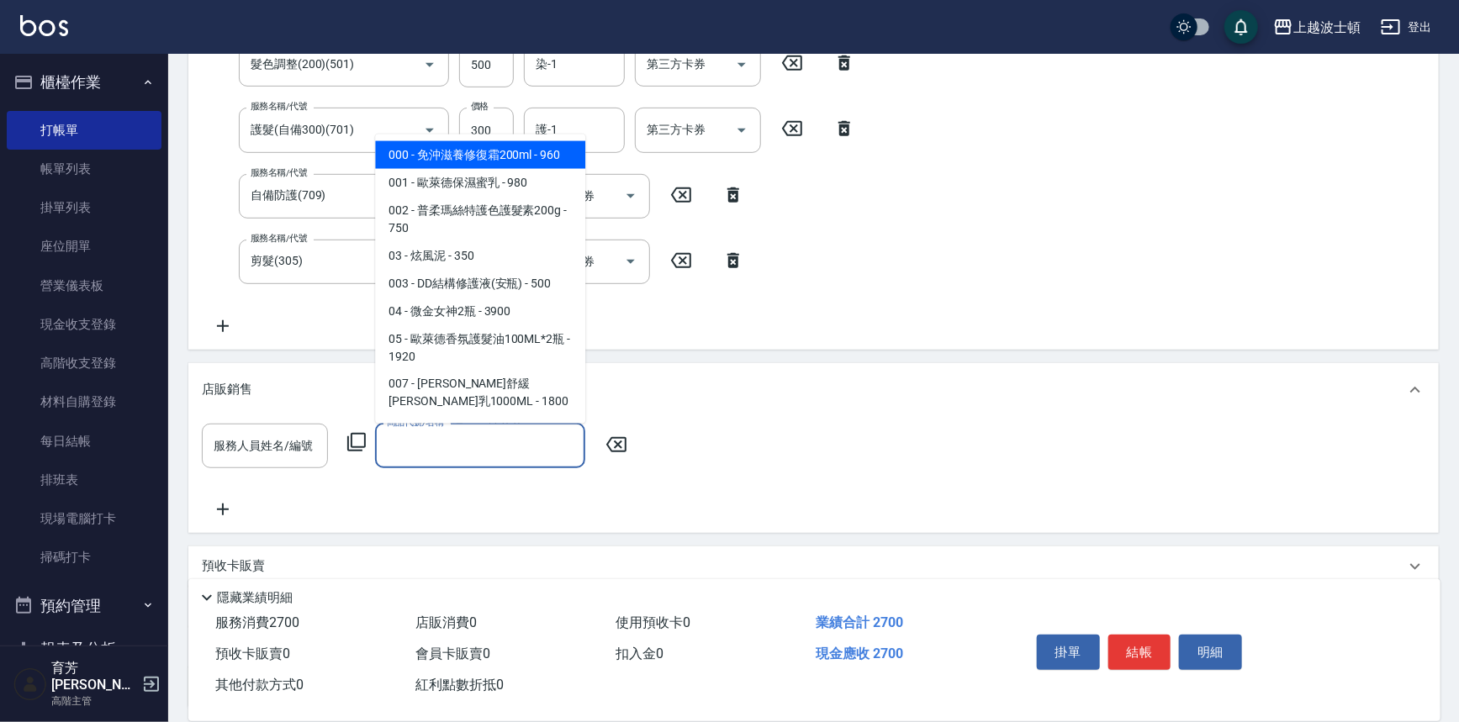
click at [424, 457] on input "商品代號/名稱" at bounding box center [480, 445] width 195 height 29
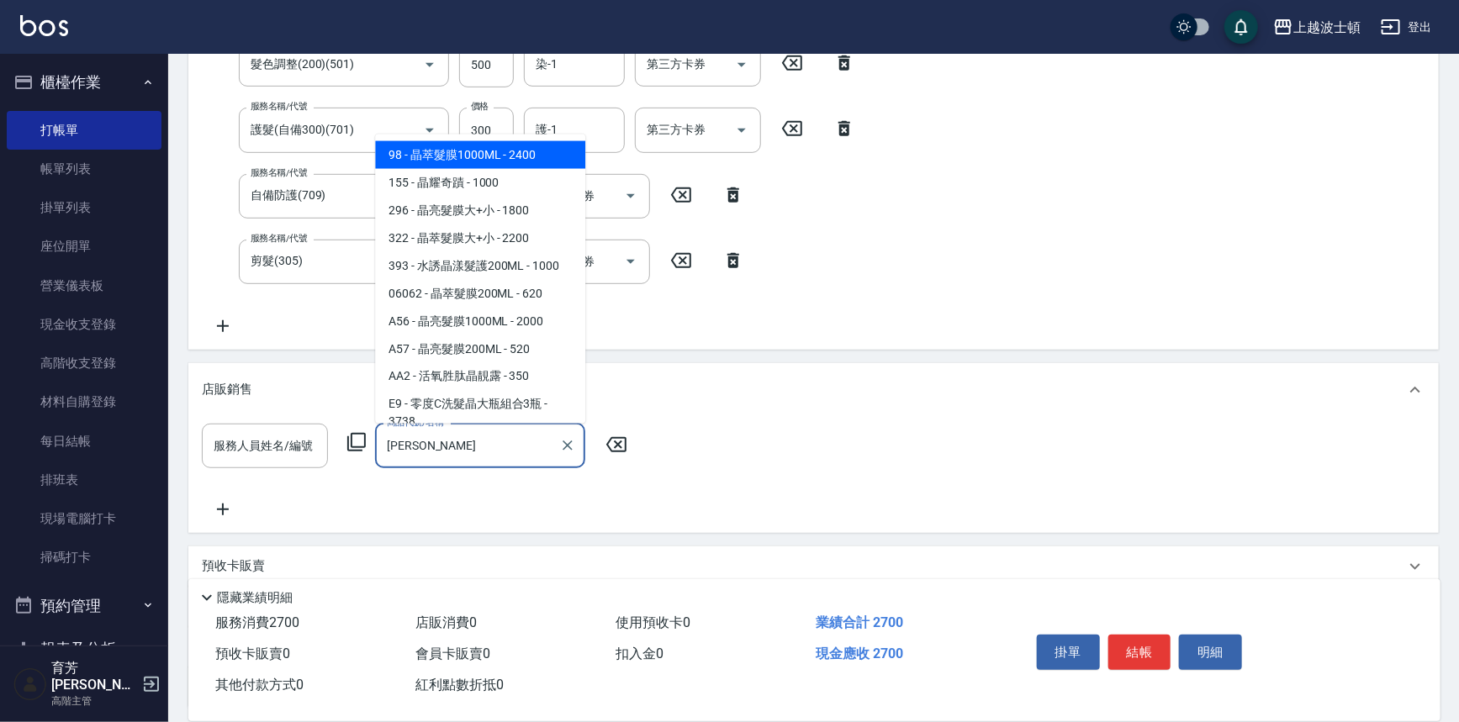
click at [527, 353] on span "A57 - 晶亮髮膜200ML - 520" at bounding box center [480, 350] width 210 height 28
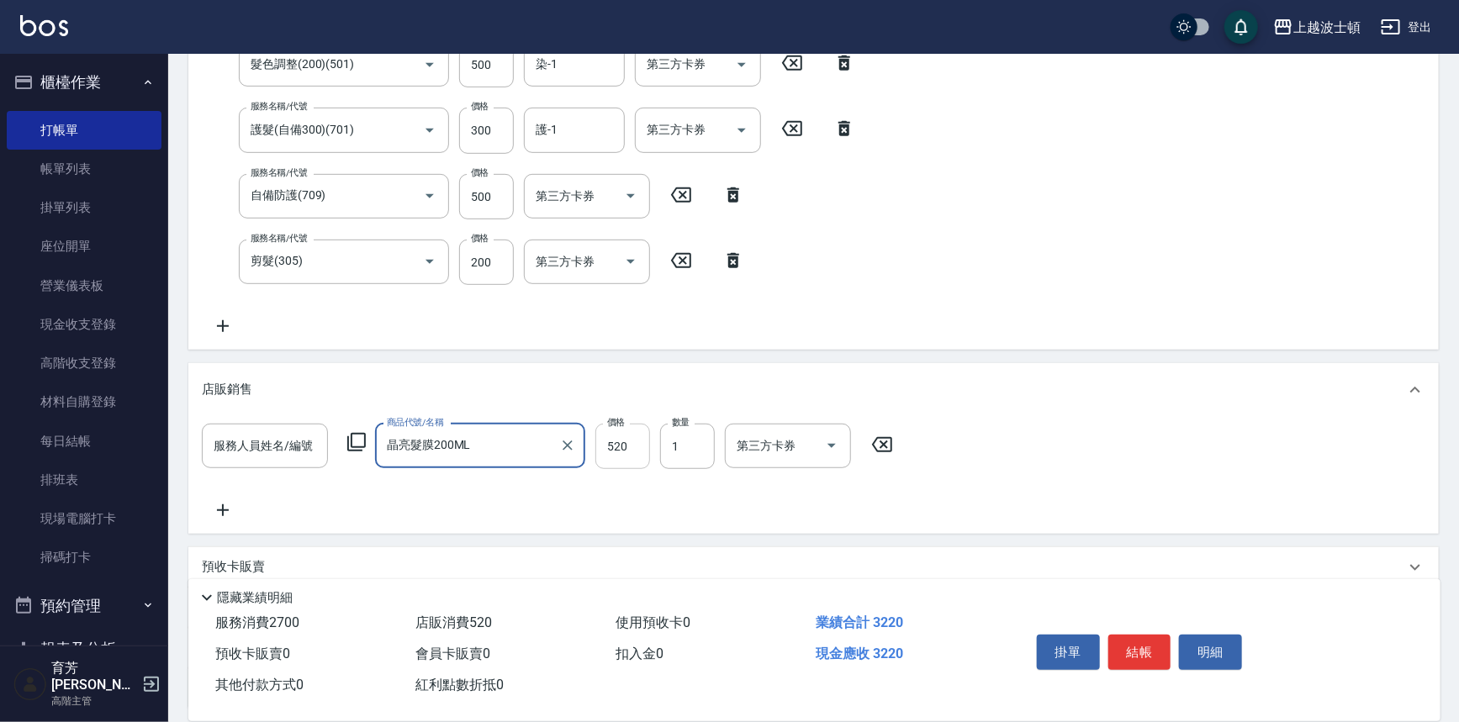
type input "晶亮髮膜200ML"
click at [634, 437] on input "520" at bounding box center [622, 446] width 55 height 45
type input "400"
click at [733, 258] on icon at bounding box center [733, 260] width 12 height 15
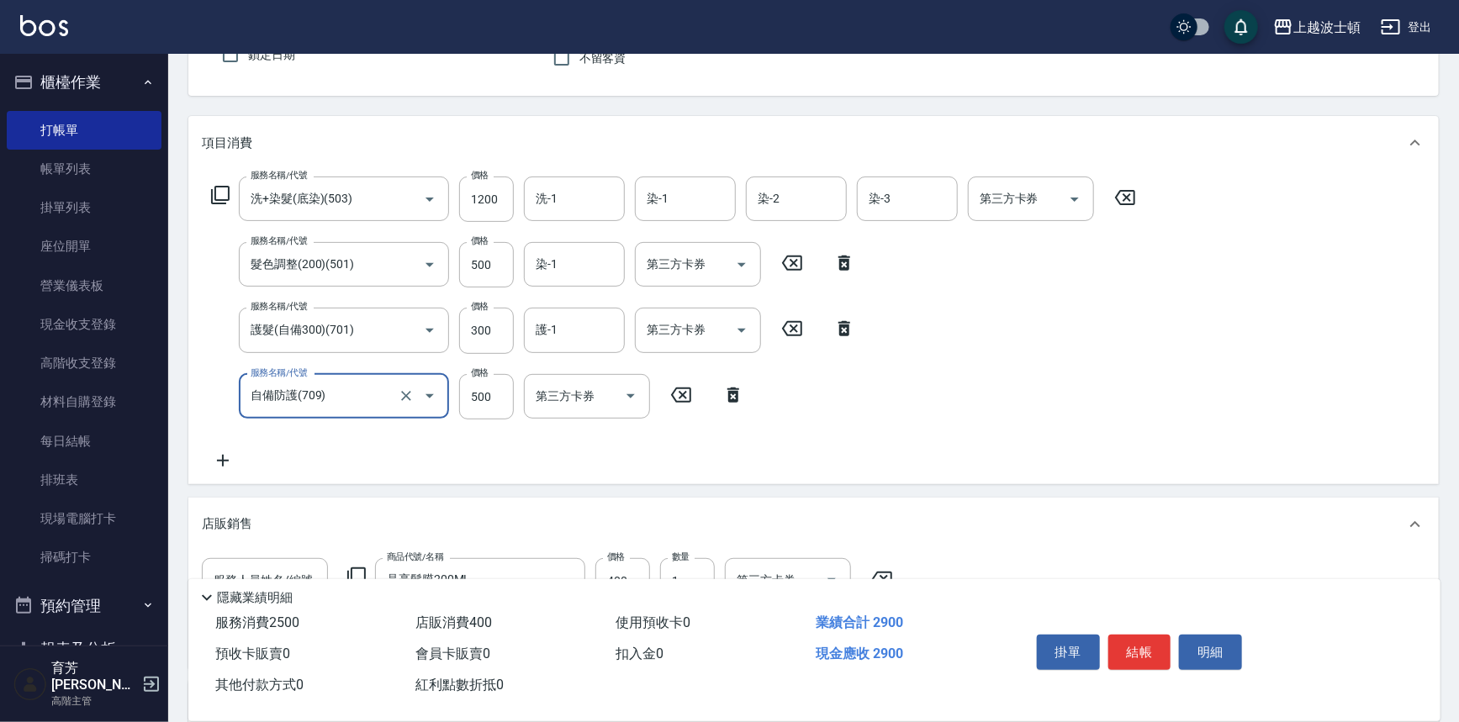
scroll to position [154, 0]
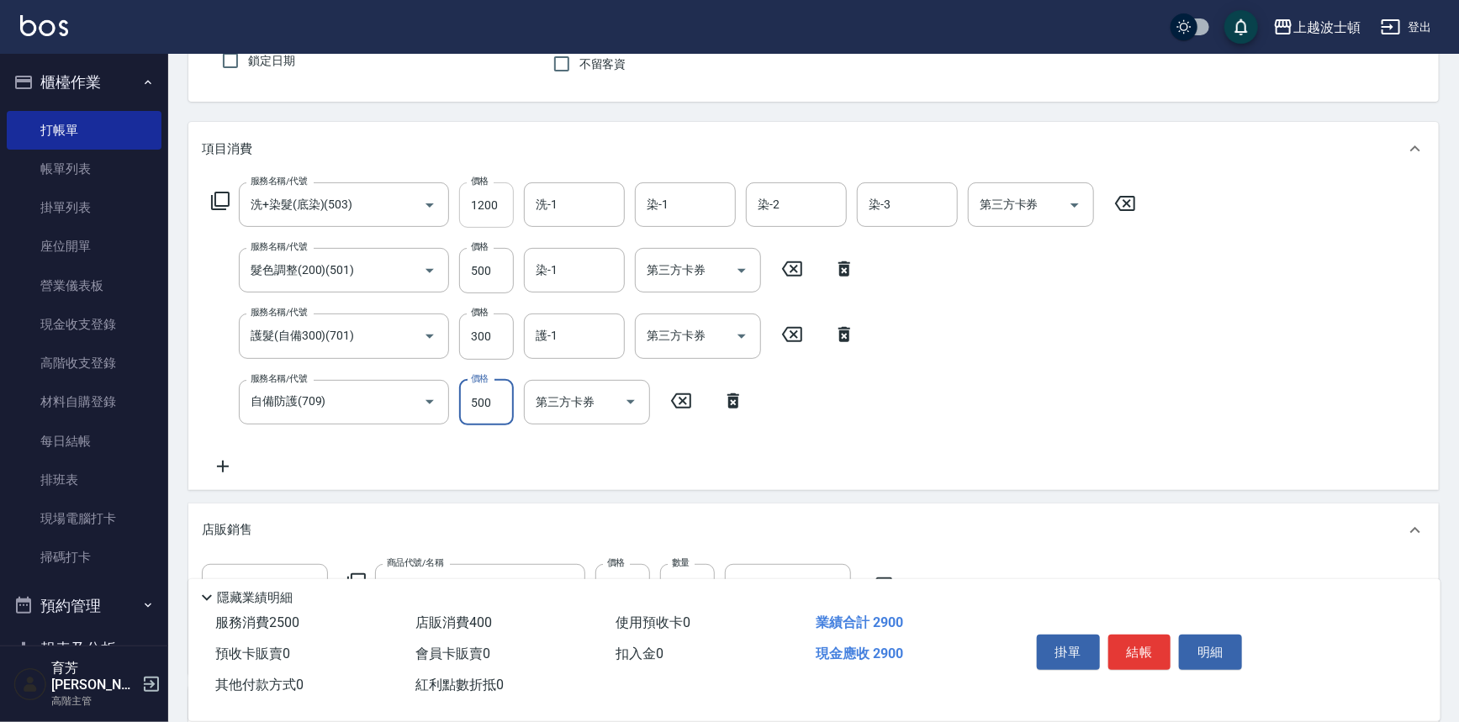
click at [475, 198] on input "1200" at bounding box center [486, 204] width 55 height 45
click at [478, 199] on input "1200" at bounding box center [486, 204] width 55 height 45
click at [481, 198] on input "1200" at bounding box center [486, 204] width 55 height 45
type input "1100"
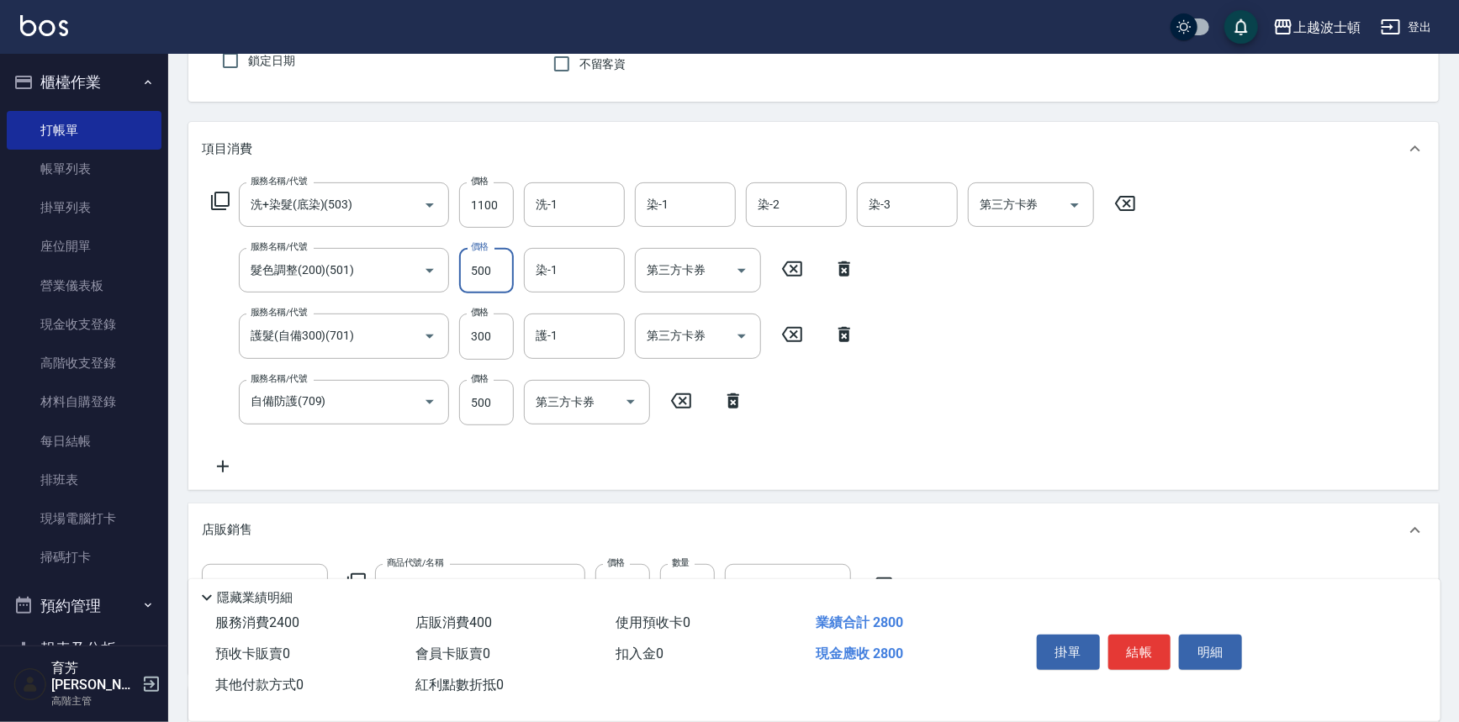
click at [500, 265] on input "500" at bounding box center [486, 270] width 55 height 45
type input "600"
click at [1132, 650] on button "結帳" at bounding box center [1139, 652] width 63 height 35
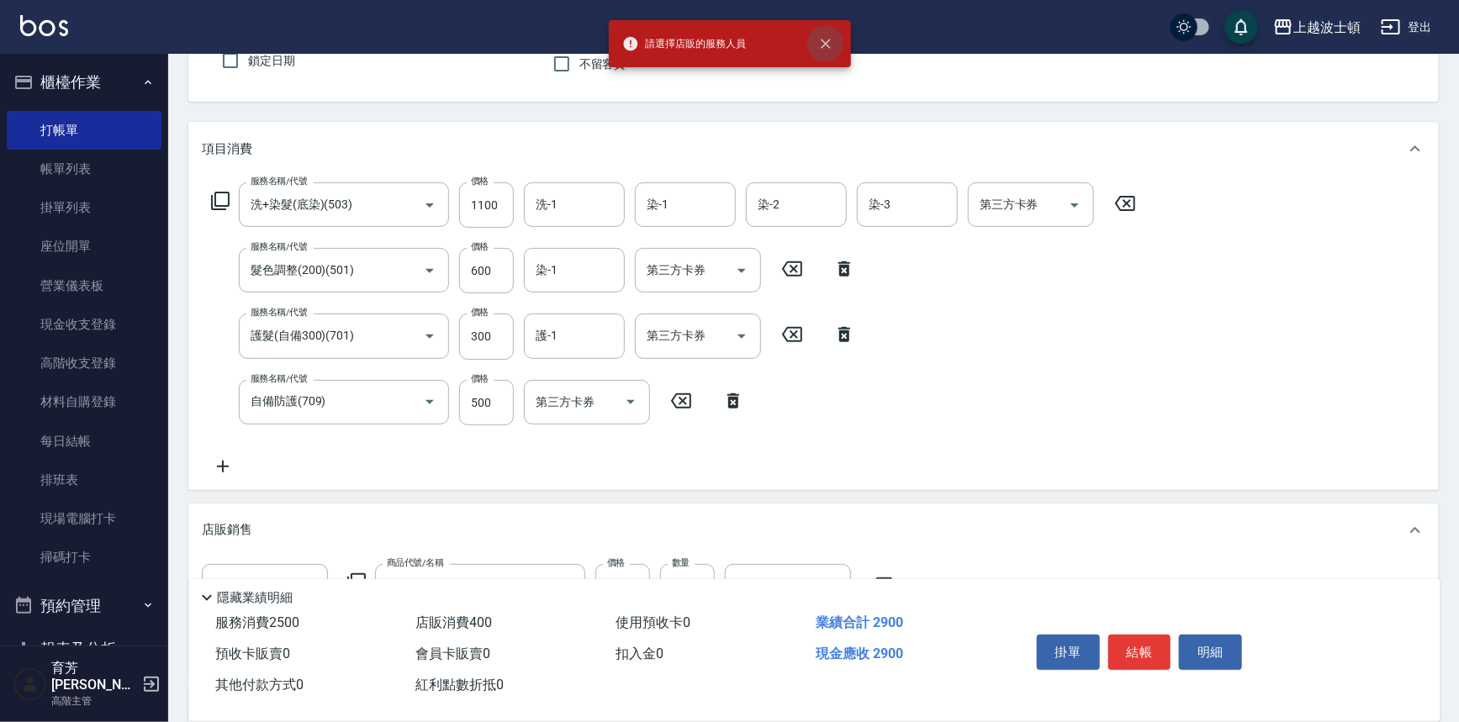
click at [832, 45] on button "close" at bounding box center [825, 43] width 37 height 37
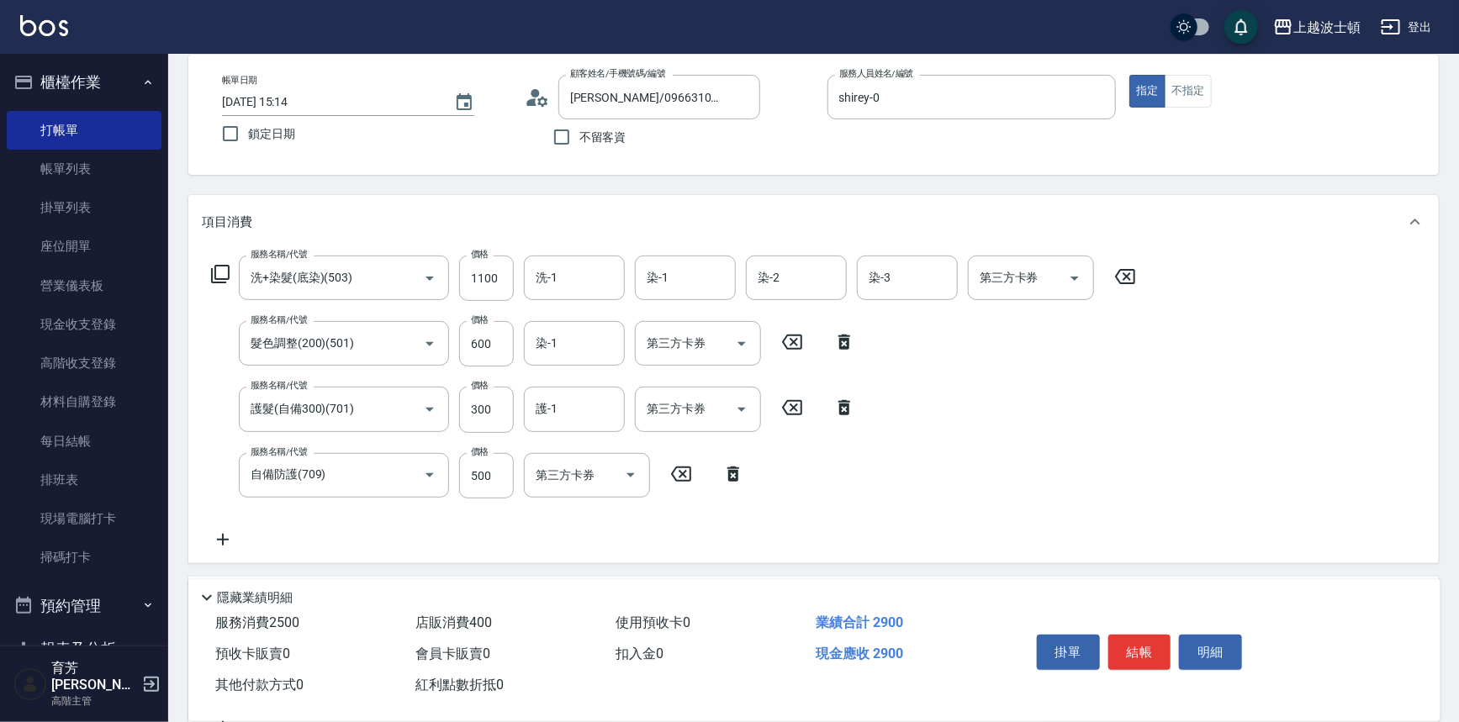
scroll to position [101, 0]
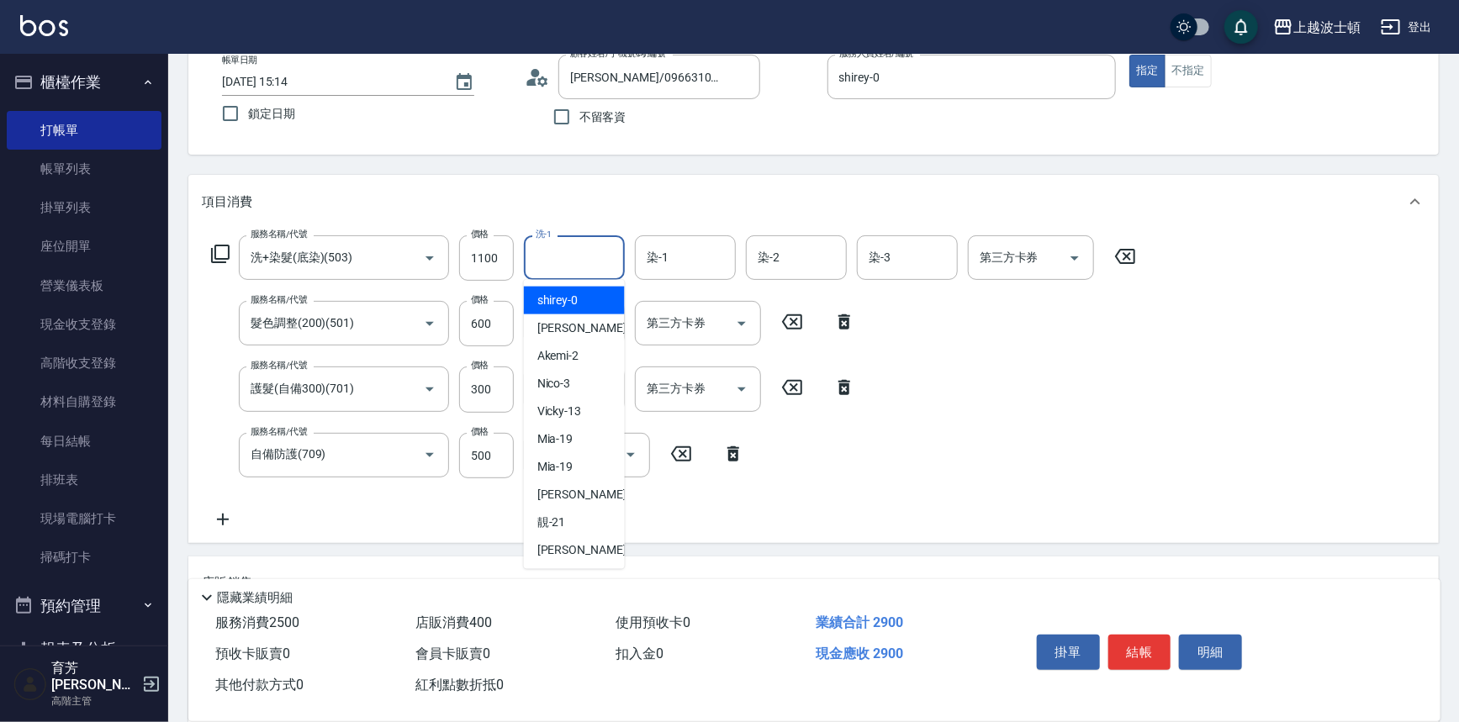
click at [567, 256] on input "洗-1" at bounding box center [574, 257] width 86 height 29
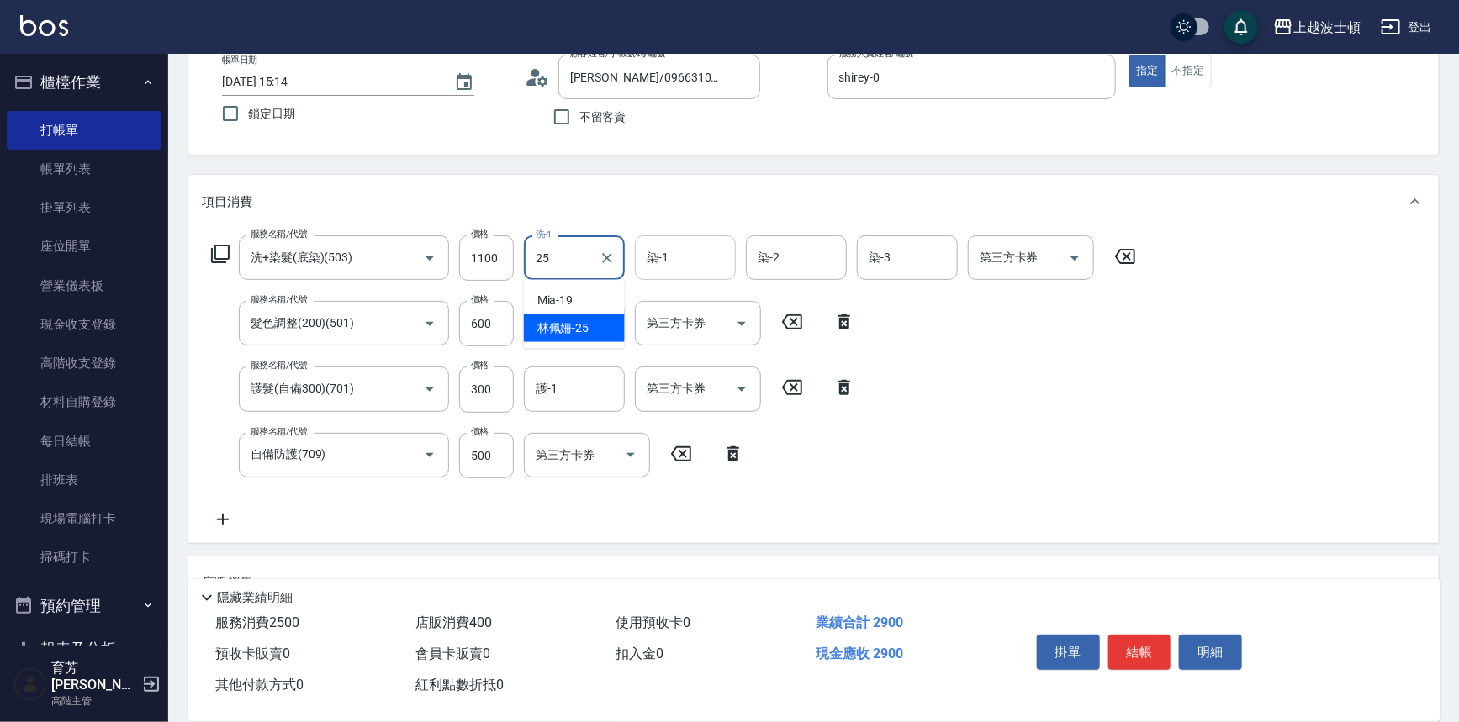
drag, startPoint x: 579, startPoint y: 321, endPoint x: 684, endPoint y: 277, distance: 113.8
click at [592, 320] on div "[PERSON_NAME]-25" at bounding box center [574, 328] width 101 height 28
click at [684, 273] on div "染-1" at bounding box center [685, 257] width 101 height 45
type input "[PERSON_NAME]-25"
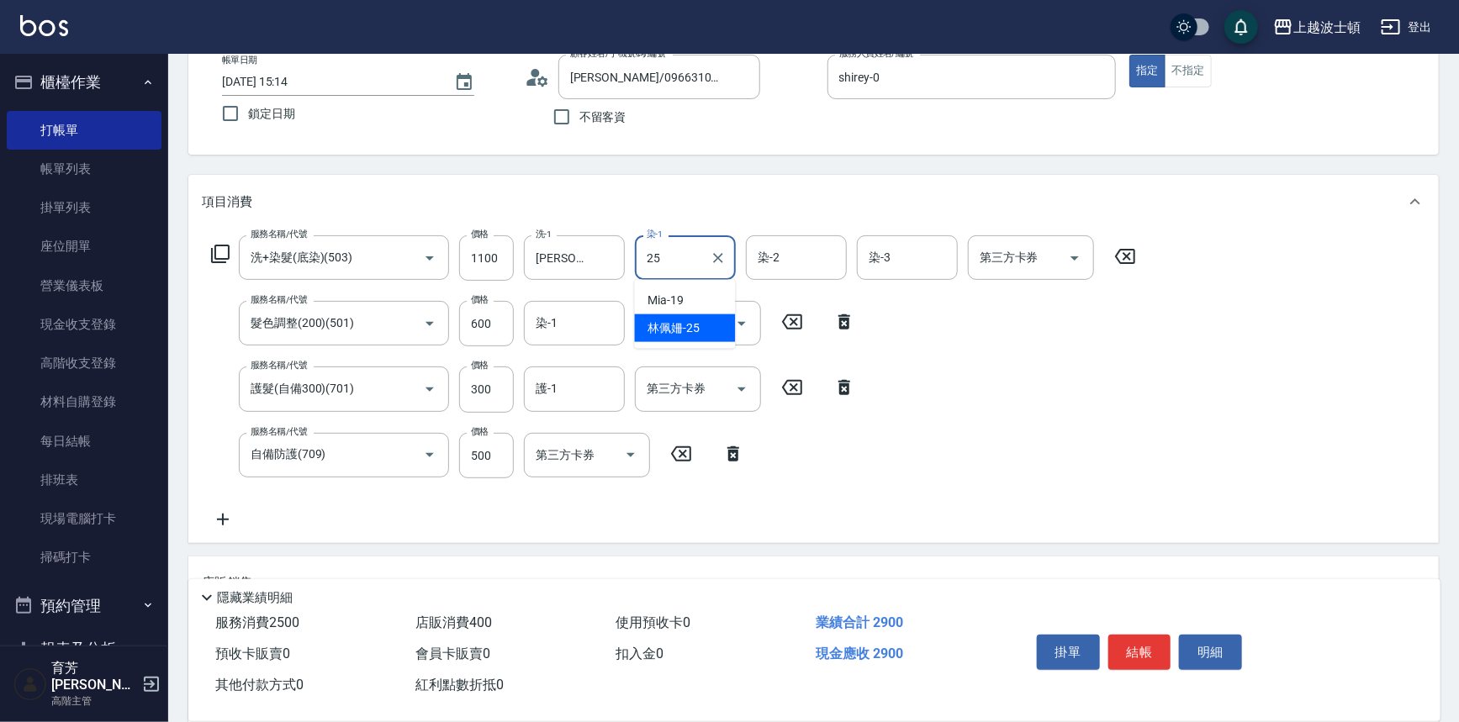
click at [684, 320] on span "[PERSON_NAME]-25" at bounding box center [674, 329] width 52 height 18
type input "[PERSON_NAME]-25"
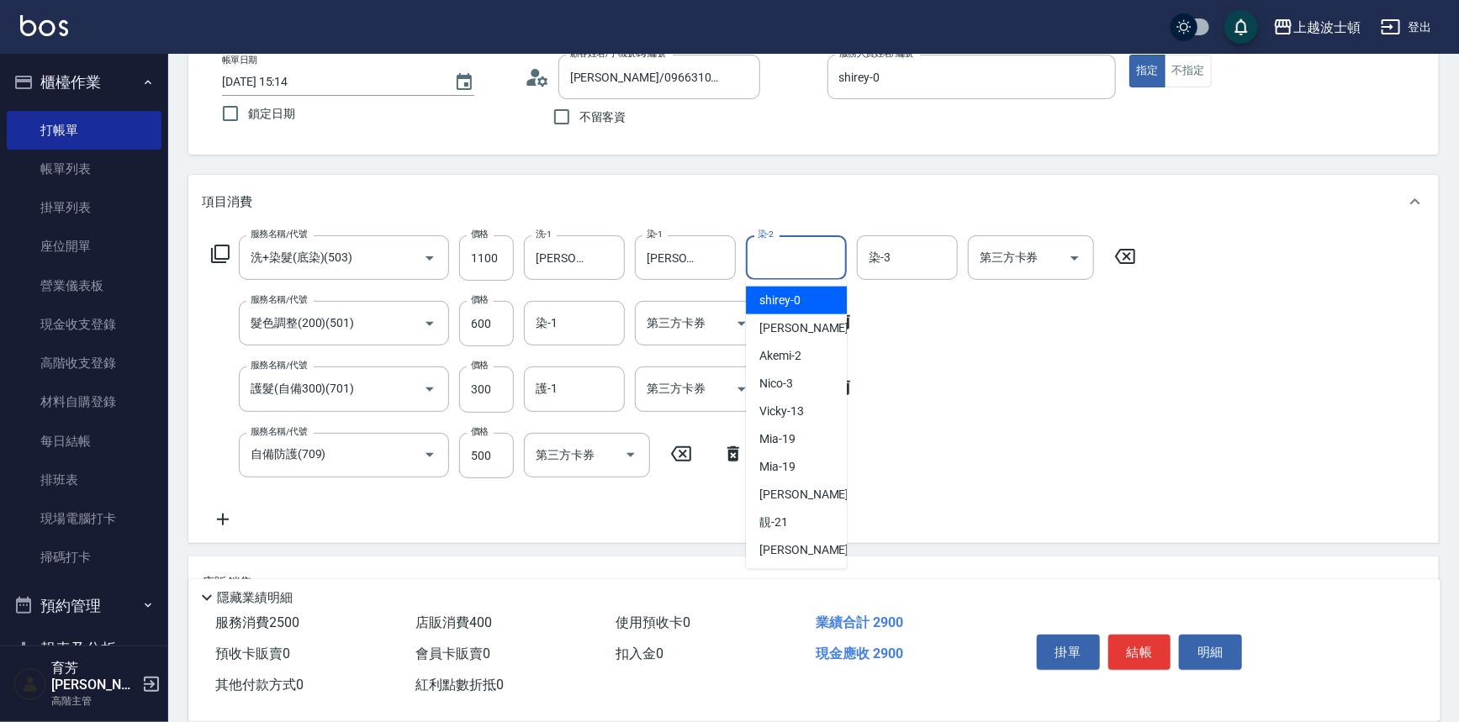
click at [765, 260] on input "染-2" at bounding box center [796, 257] width 86 height 29
drag, startPoint x: 773, startPoint y: 301, endPoint x: 909, endPoint y: 286, distance: 137.1
click at [773, 302] on span "shirey -0" at bounding box center [779, 301] width 41 height 18
type input "shirey-0"
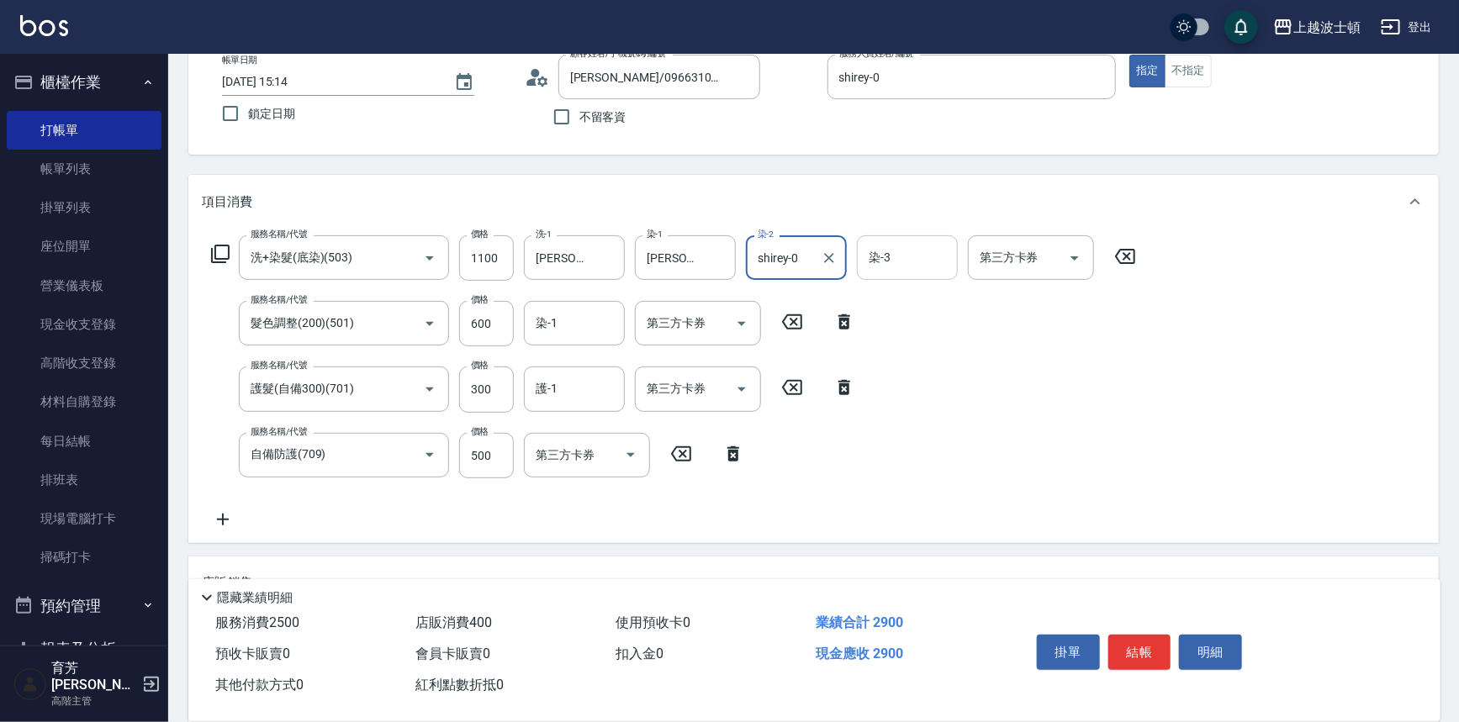
click at [915, 266] on input "染-3" at bounding box center [907, 257] width 86 height 29
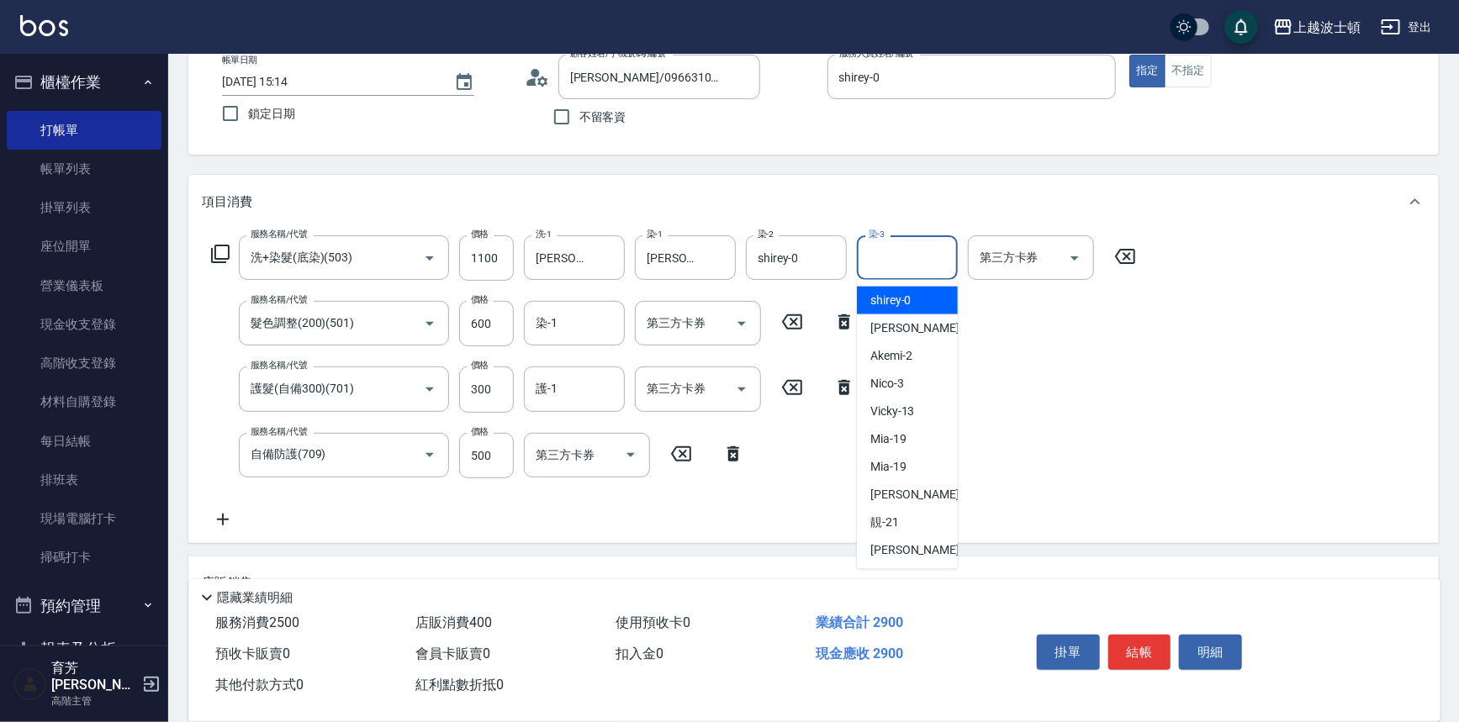
drag, startPoint x: 908, startPoint y: 300, endPoint x: 900, endPoint y: 306, distance: 10.3
click at [908, 301] on span "shirey -0" at bounding box center [890, 301] width 41 height 18
type input "shirey-0"
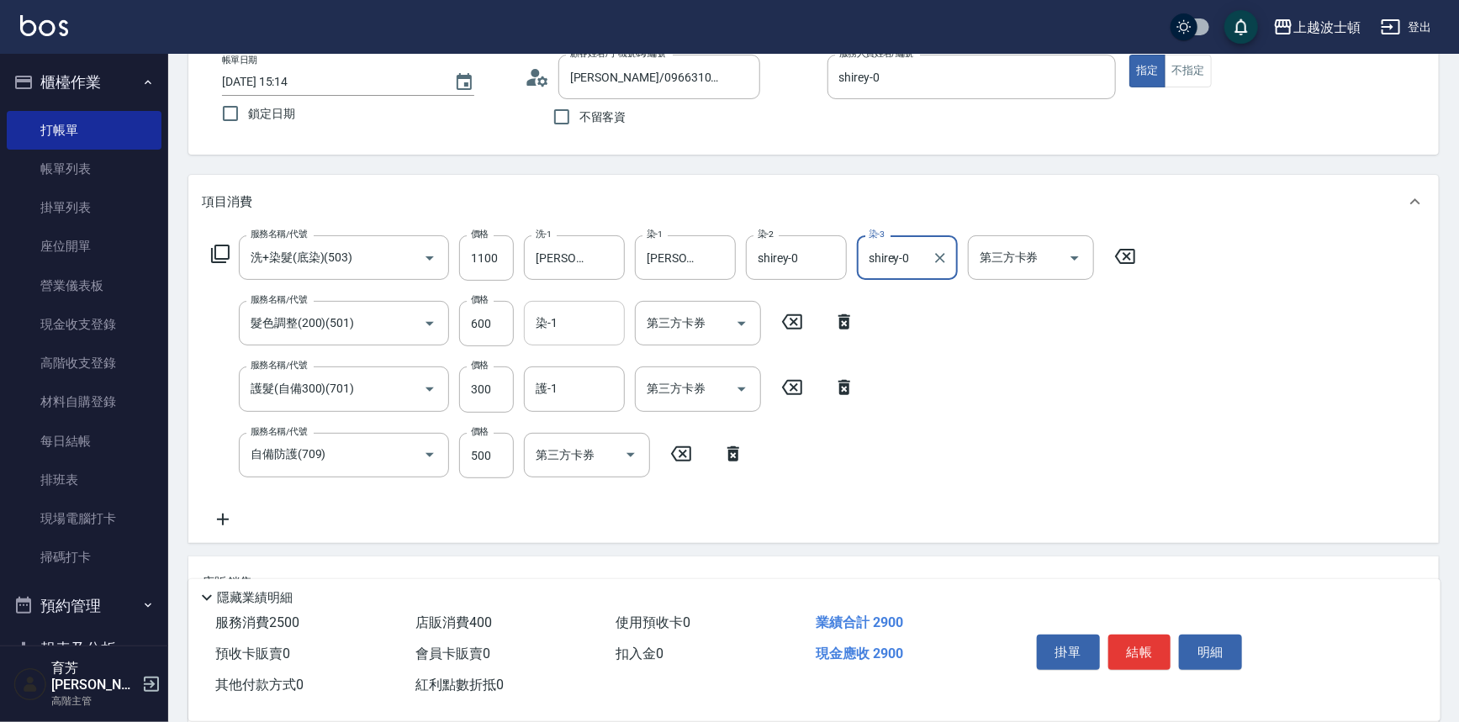
click at [603, 328] on input "染-1" at bounding box center [574, 323] width 86 height 29
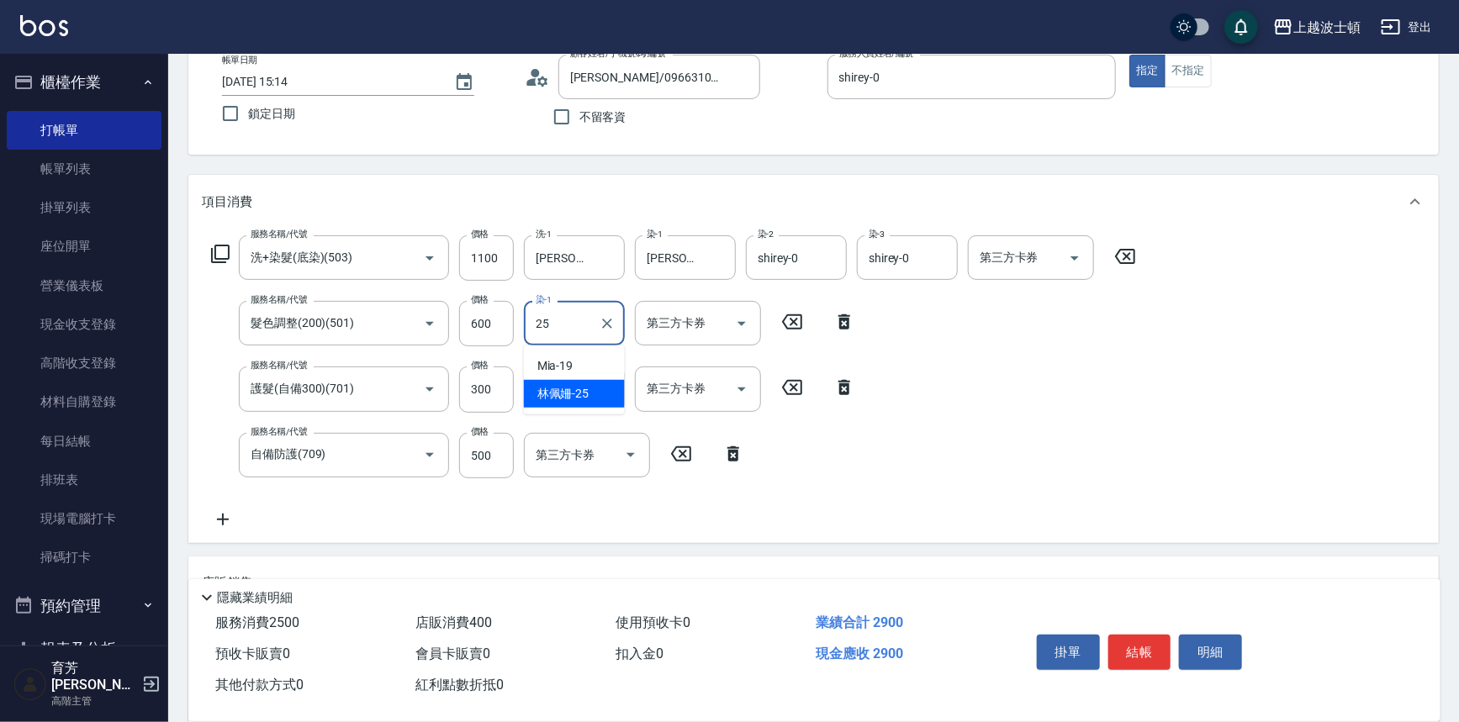
click at [589, 386] on div "[PERSON_NAME]-25" at bounding box center [574, 394] width 101 height 28
type input "[PERSON_NAME]-25"
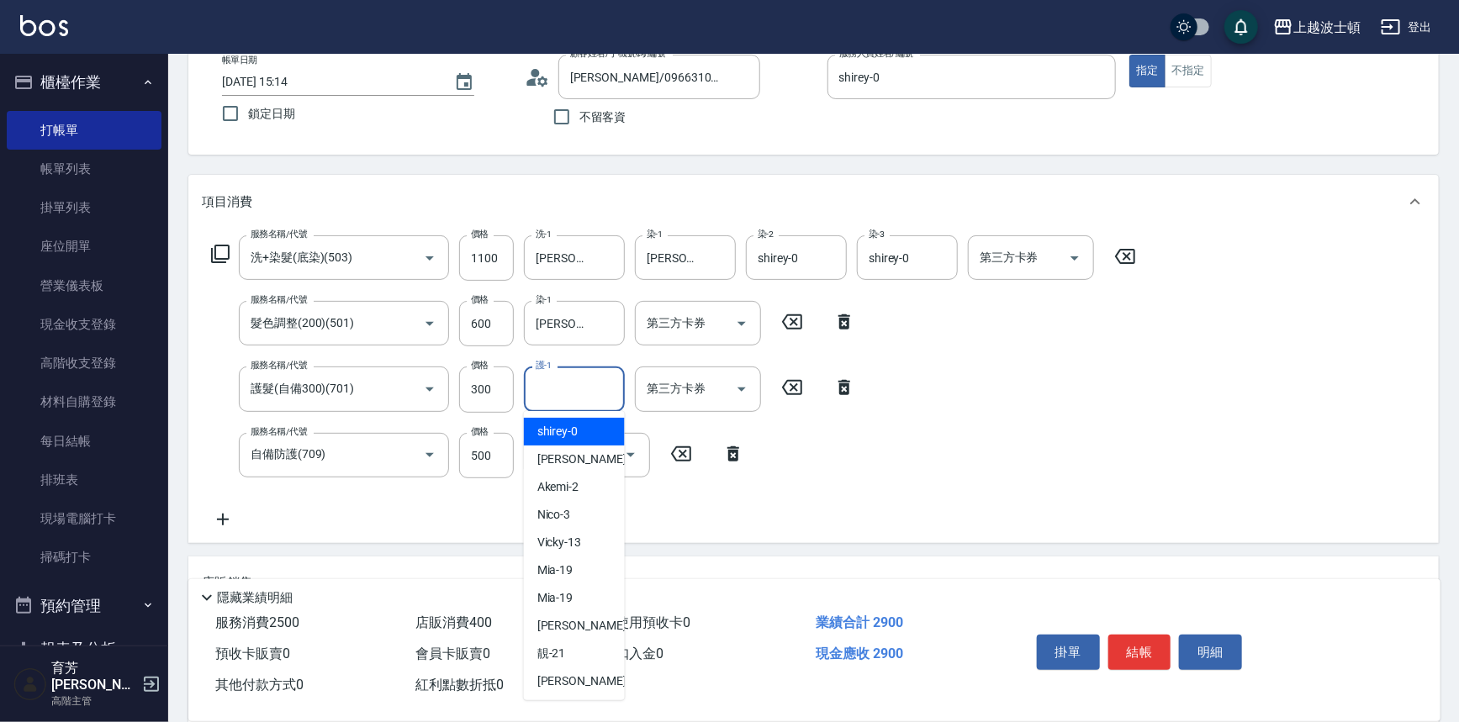
click at [592, 392] on input "護-1" at bounding box center [574, 388] width 86 height 29
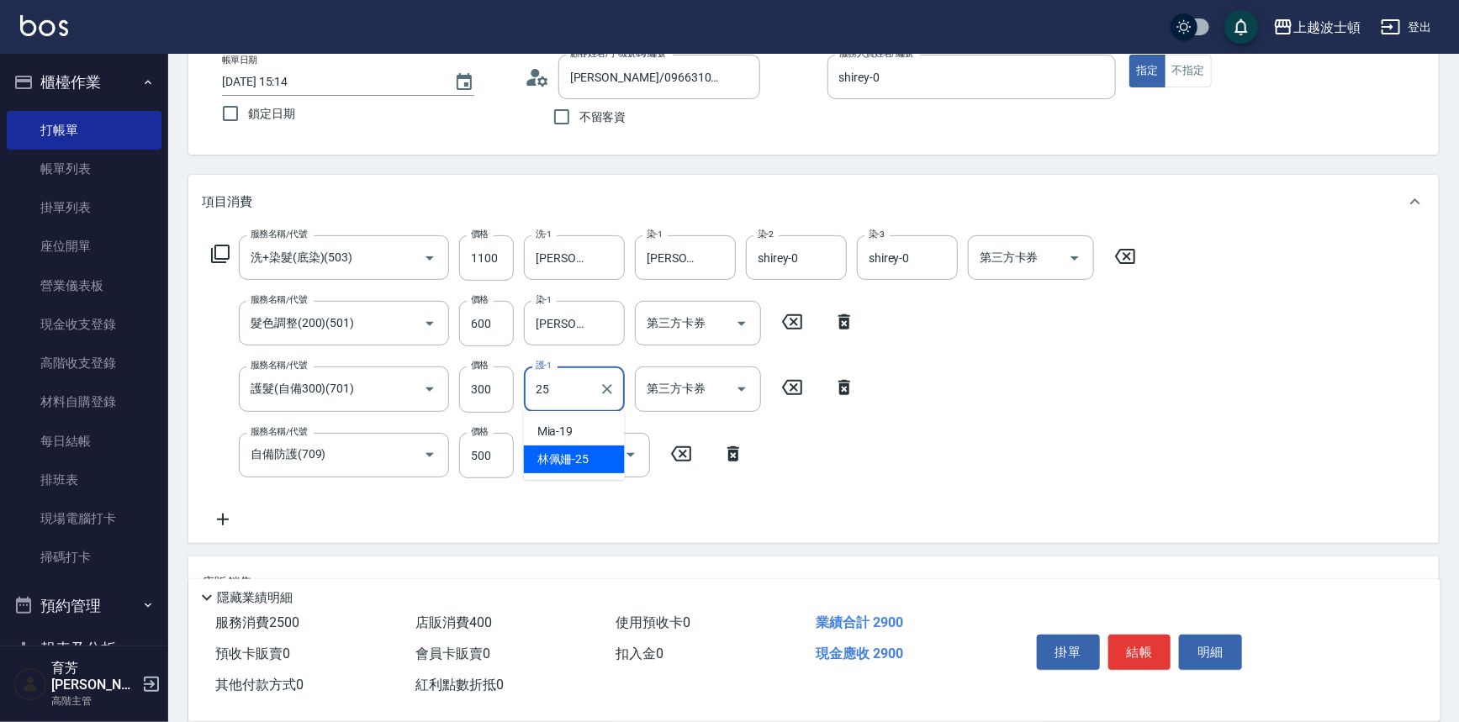
drag, startPoint x: 591, startPoint y: 452, endPoint x: 687, endPoint y: 351, distance: 139.2
click at [593, 449] on div "[PERSON_NAME]-25" at bounding box center [574, 460] width 101 height 28
type input "[PERSON_NAME]-25"
click at [1125, 647] on button "結帳" at bounding box center [1139, 652] width 63 height 35
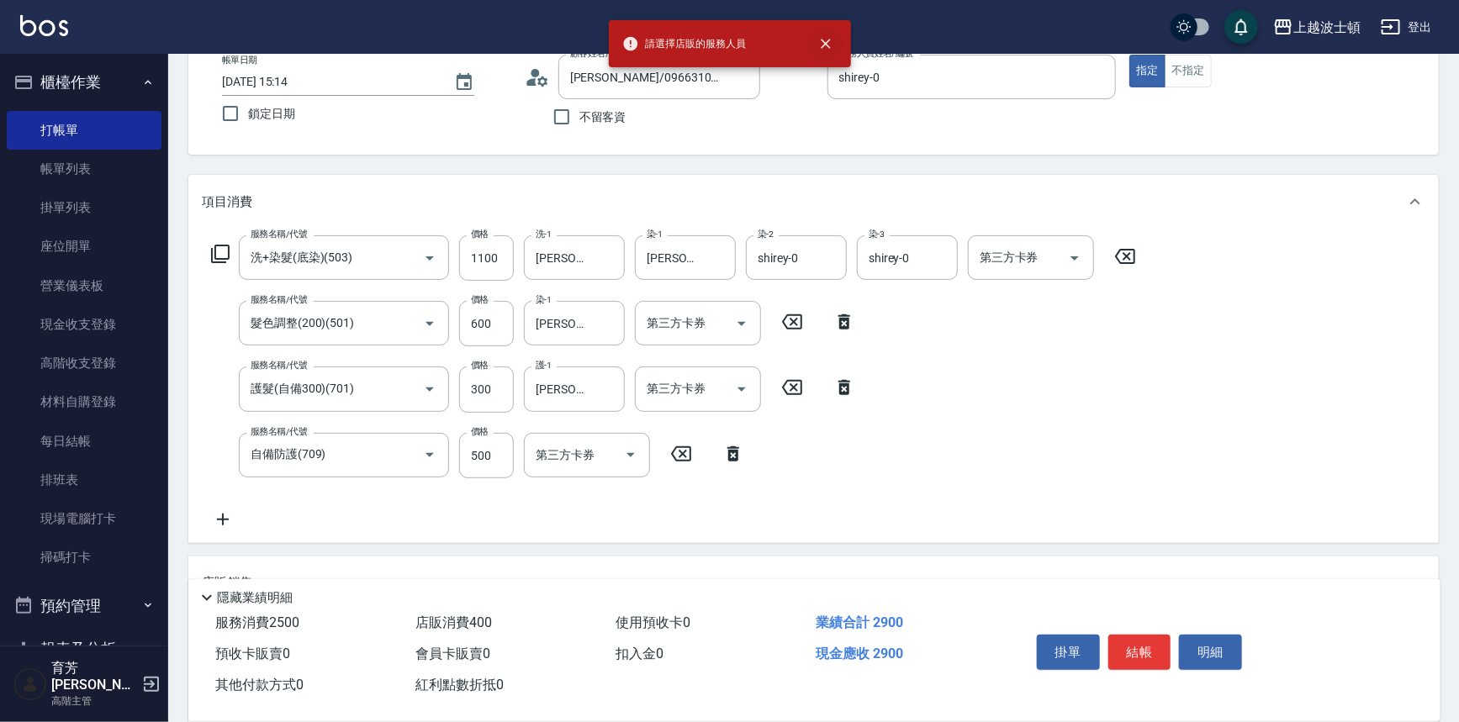
click at [832, 35] on icon "close" at bounding box center [825, 43] width 17 height 17
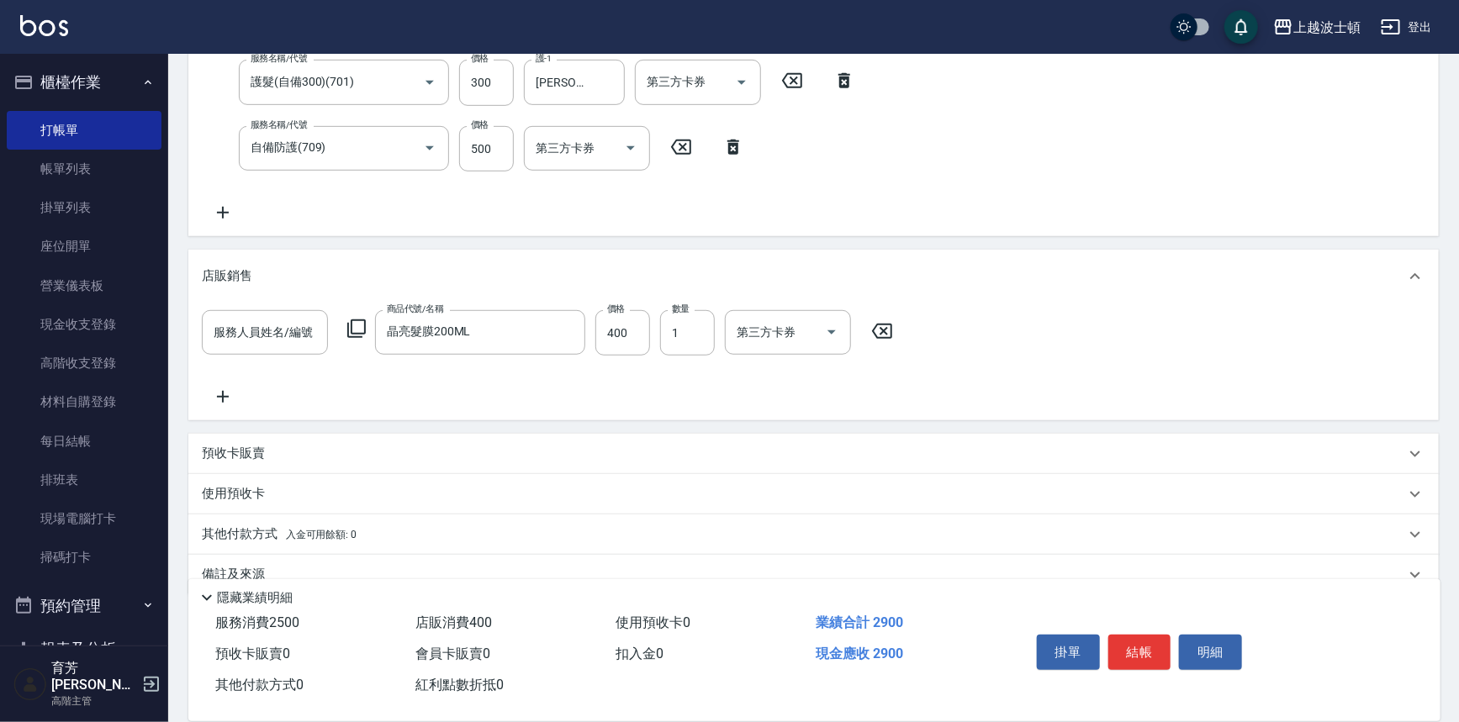
scroll to position [434, 0]
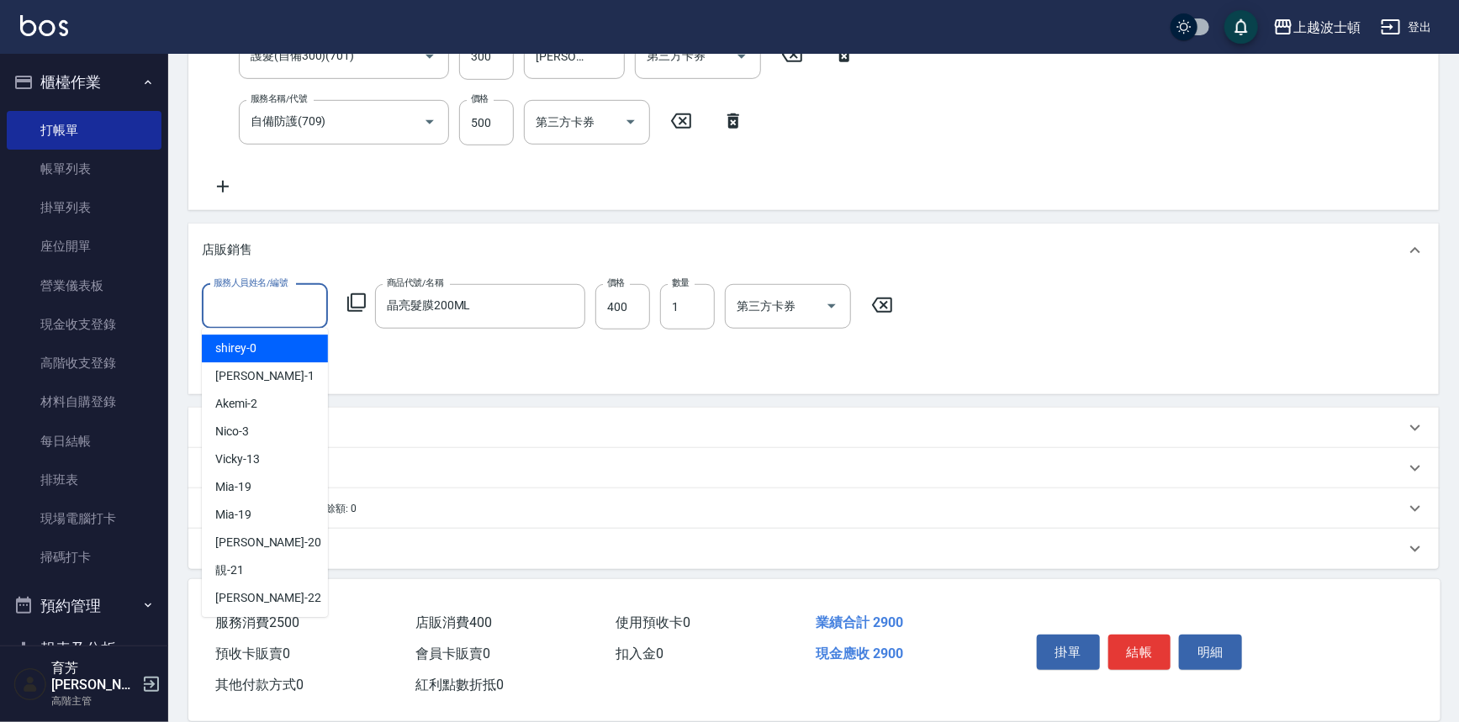
click at [234, 300] on input "服務人員姓名/編號" at bounding box center [264, 306] width 111 height 29
click at [251, 339] on div "shirey -0" at bounding box center [265, 349] width 126 height 28
type input "shirey-0"
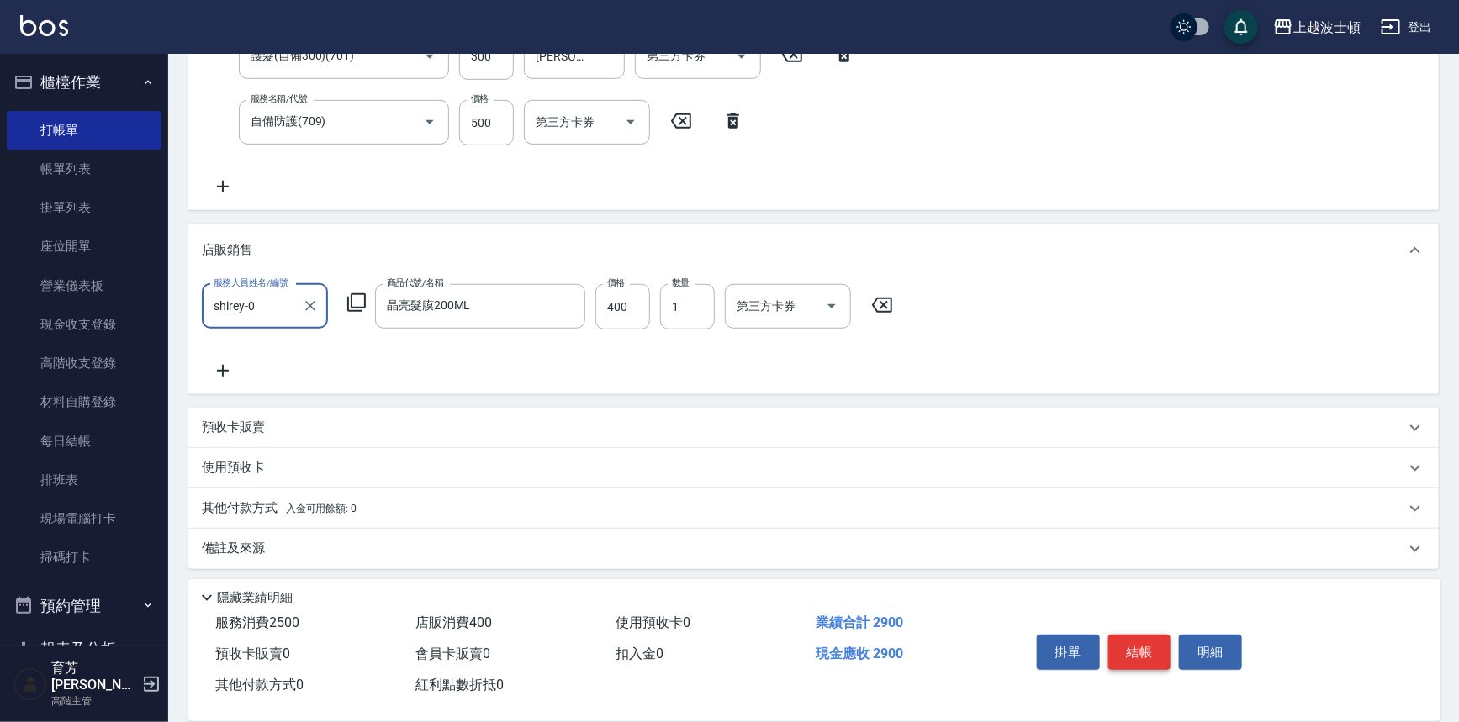
click at [1152, 644] on button "結帳" at bounding box center [1139, 652] width 63 height 35
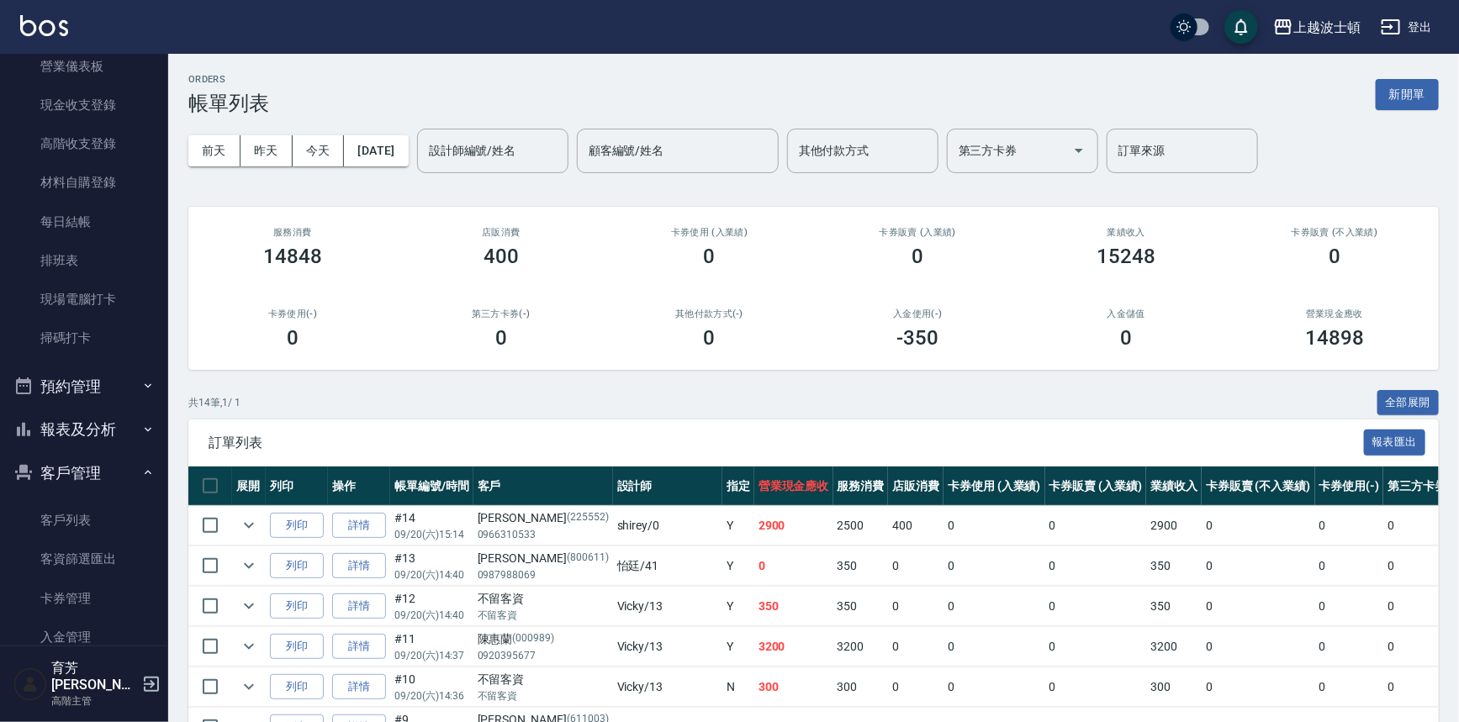
scroll to position [236, 0]
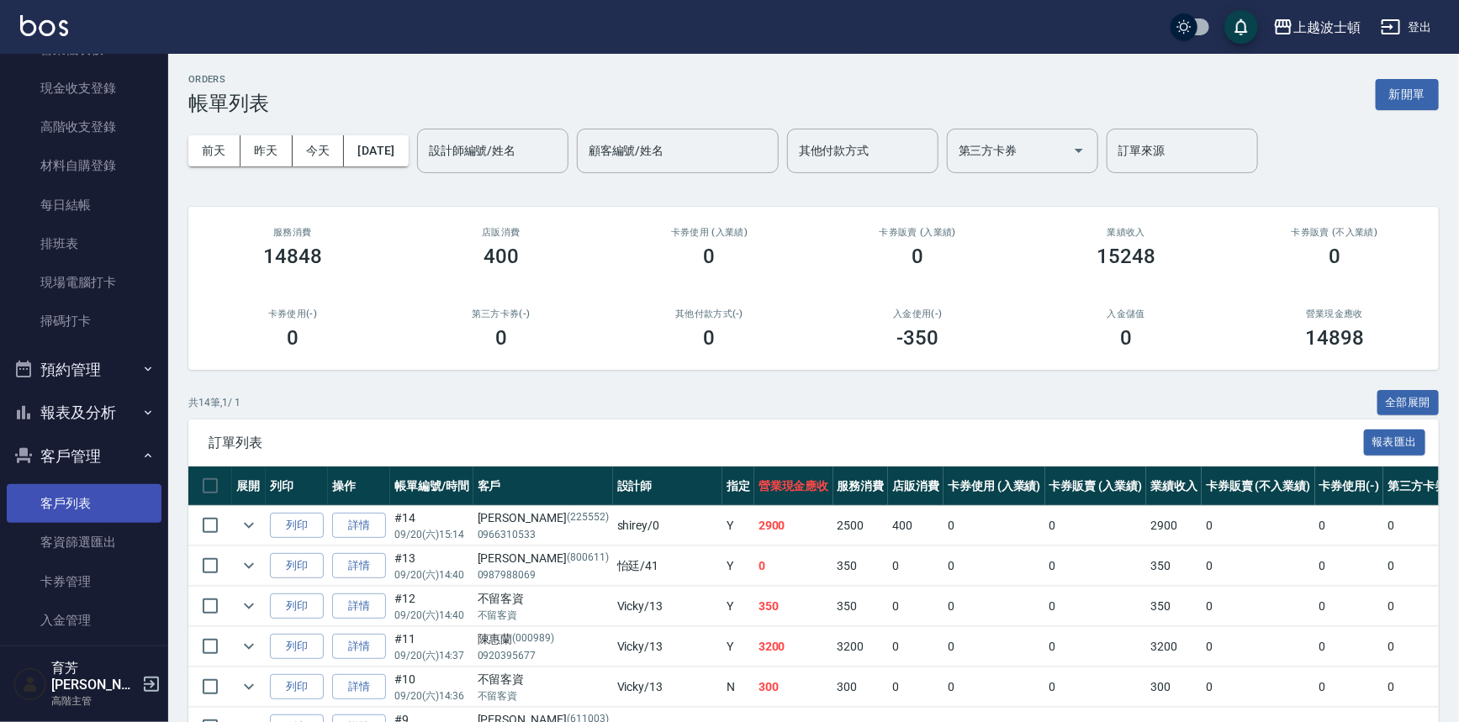
click at [114, 503] on link "客戶列表" at bounding box center [84, 503] width 155 height 39
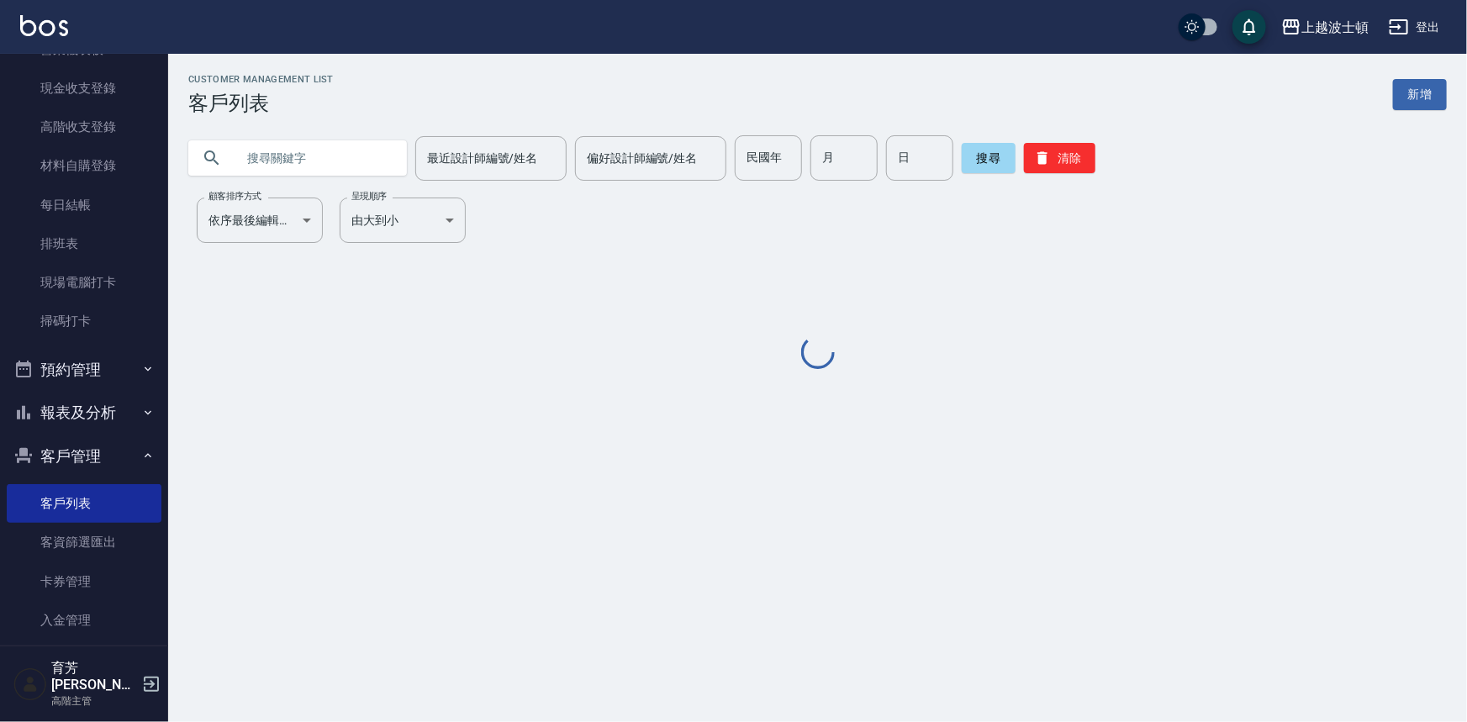
click at [287, 162] on input "text" at bounding box center [314, 157] width 158 height 45
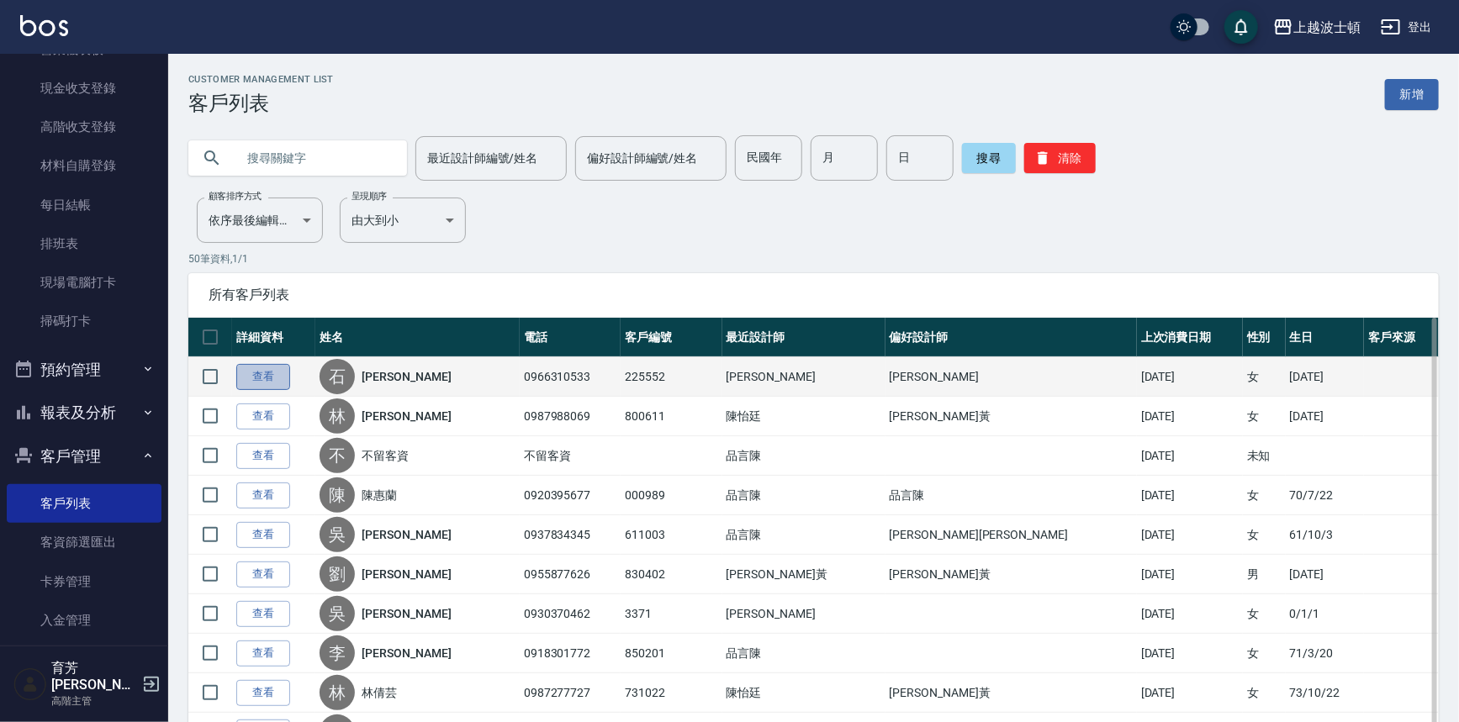
click at [263, 365] on link "查看" at bounding box center [263, 377] width 54 height 26
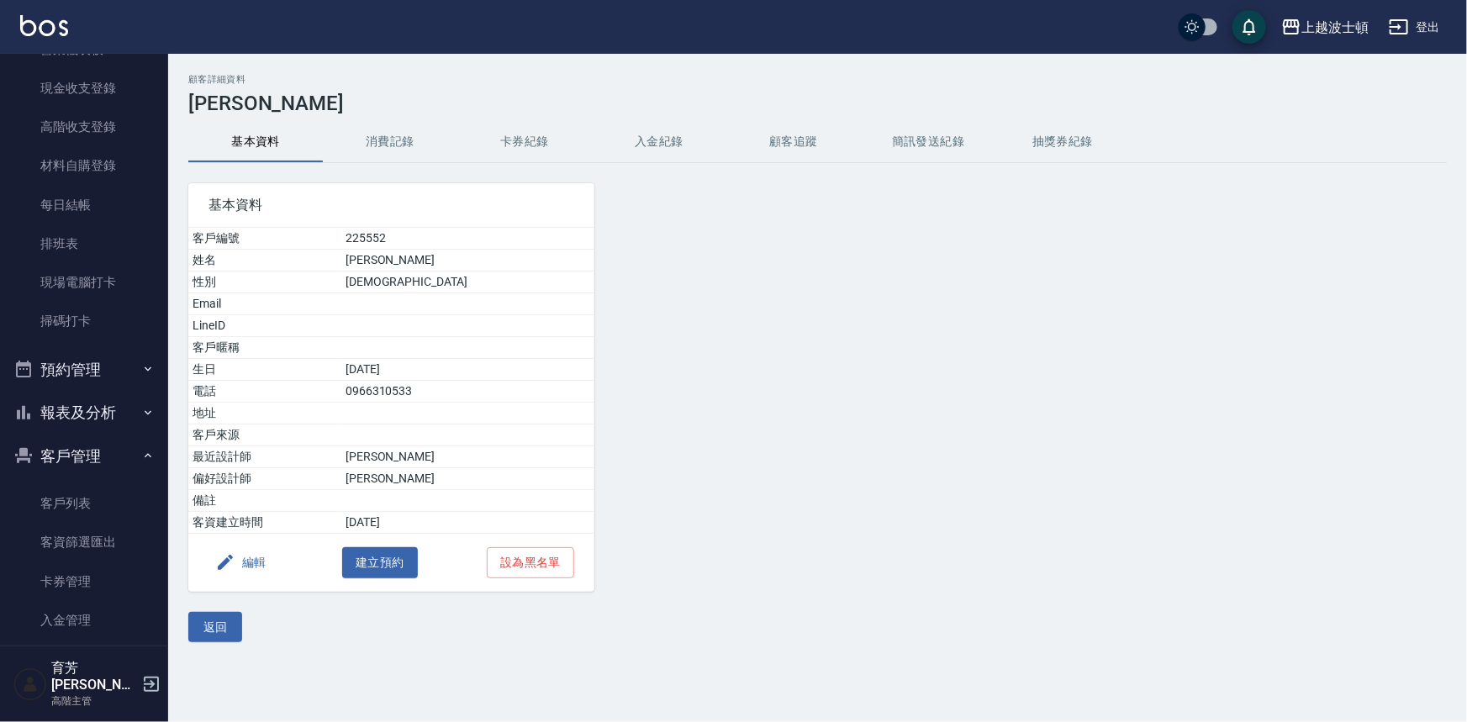
click at [392, 141] on button "消費記錄" at bounding box center [390, 142] width 135 height 40
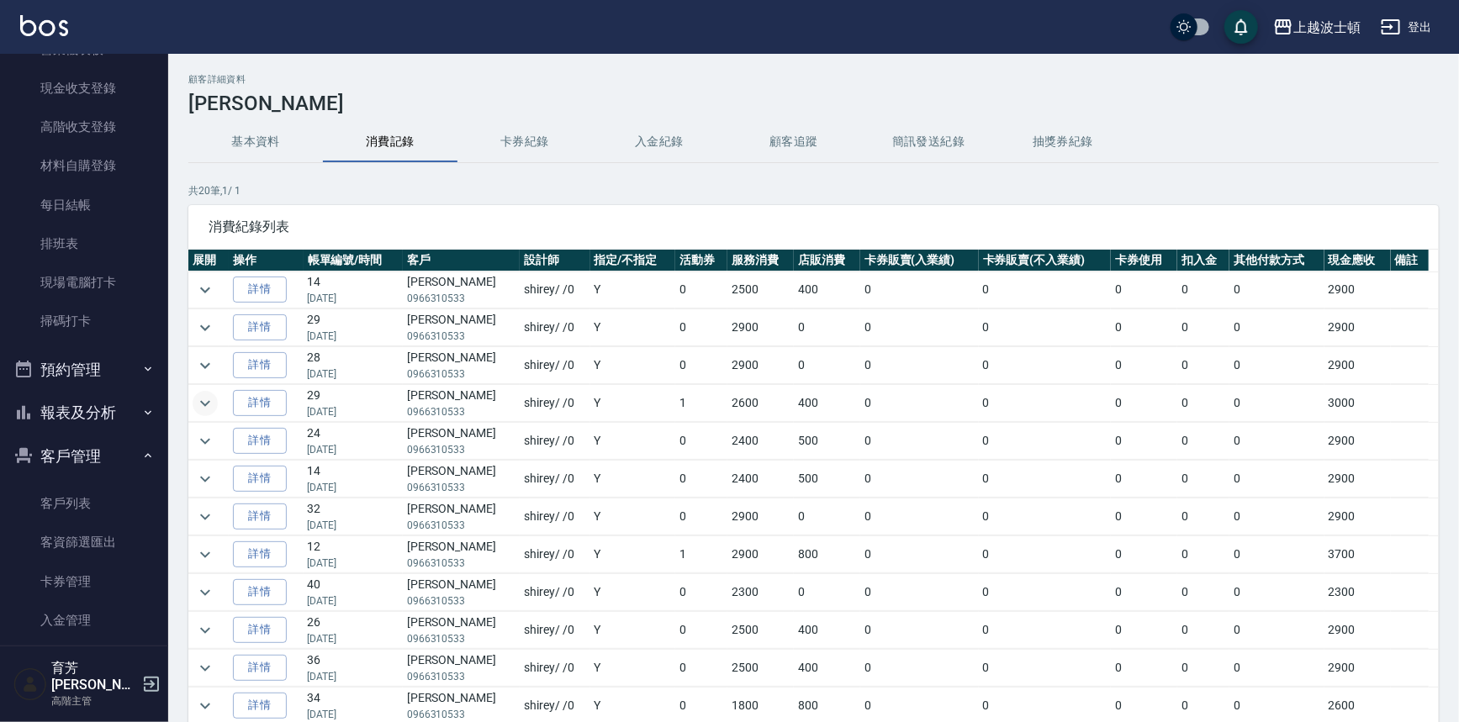
click at [206, 399] on icon "expand row" at bounding box center [205, 404] width 20 height 20
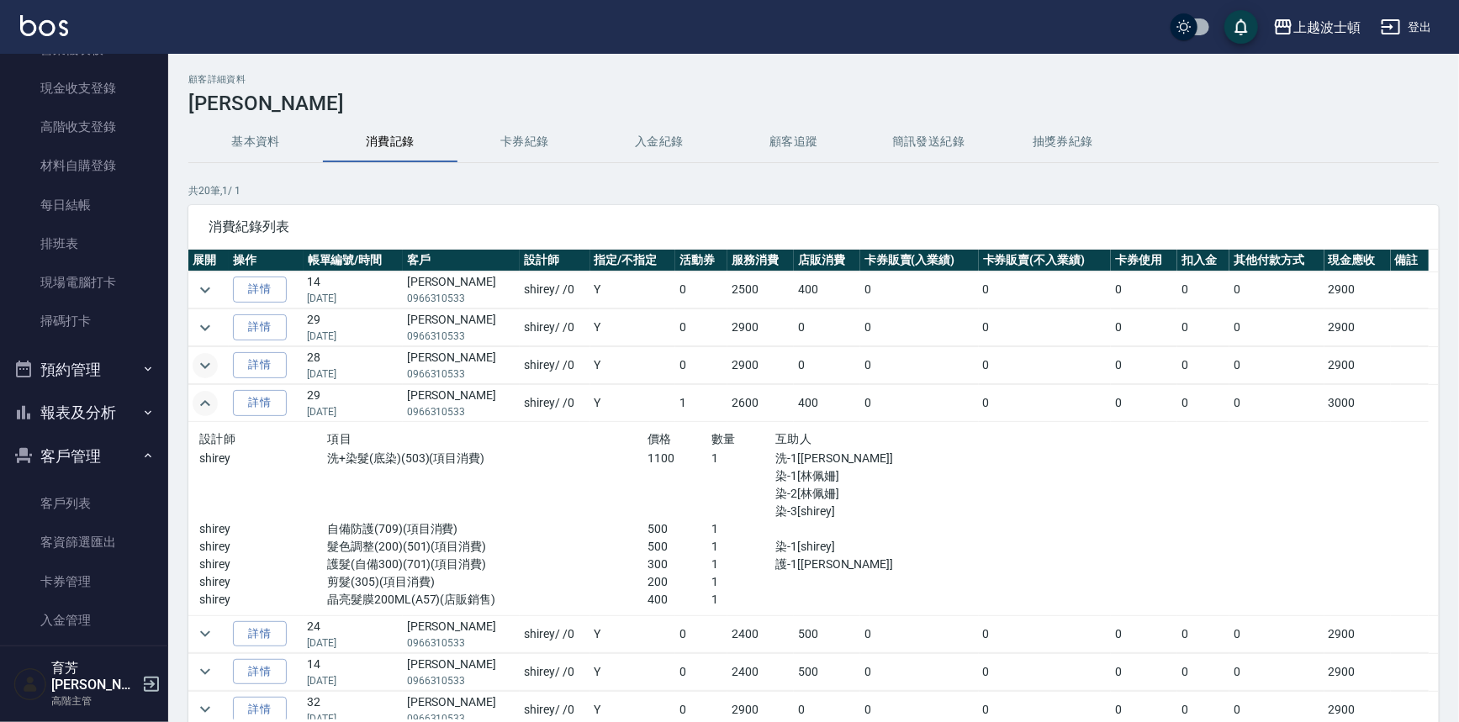
click at [203, 361] on icon "expand row" at bounding box center [205, 366] width 20 height 20
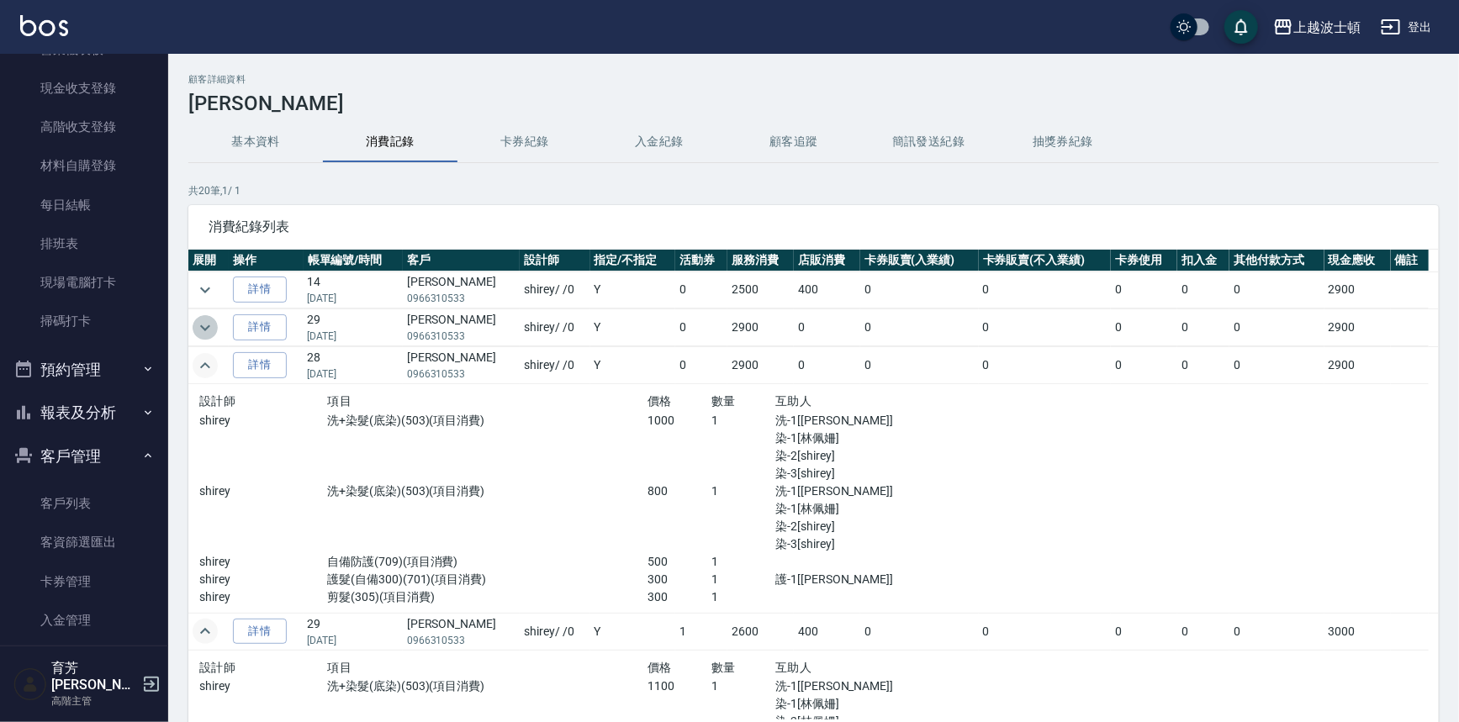
click at [206, 326] on icon "expand row" at bounding box center [205, 328] width 20 height 20
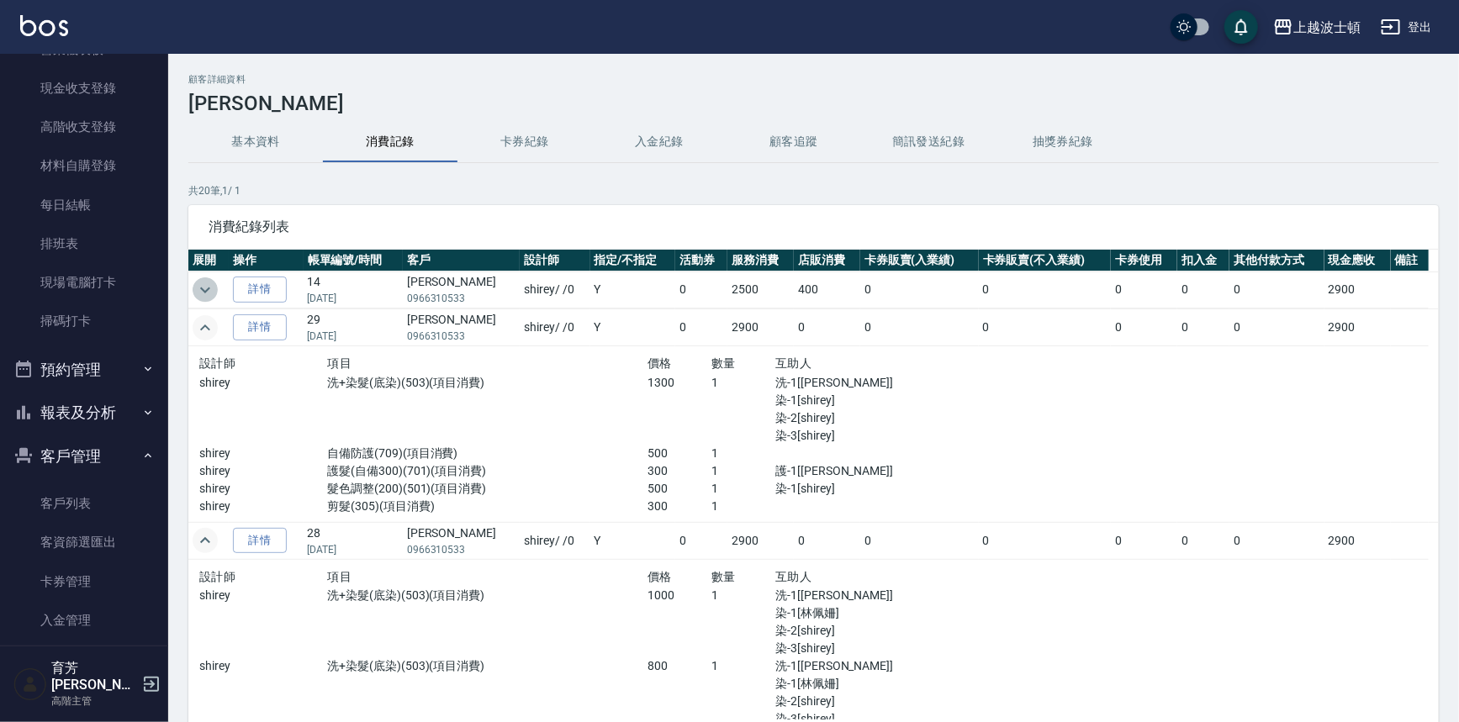
click at [206, 288] on icon "expand row" at bounding box center [205, 290] width 20 height 20
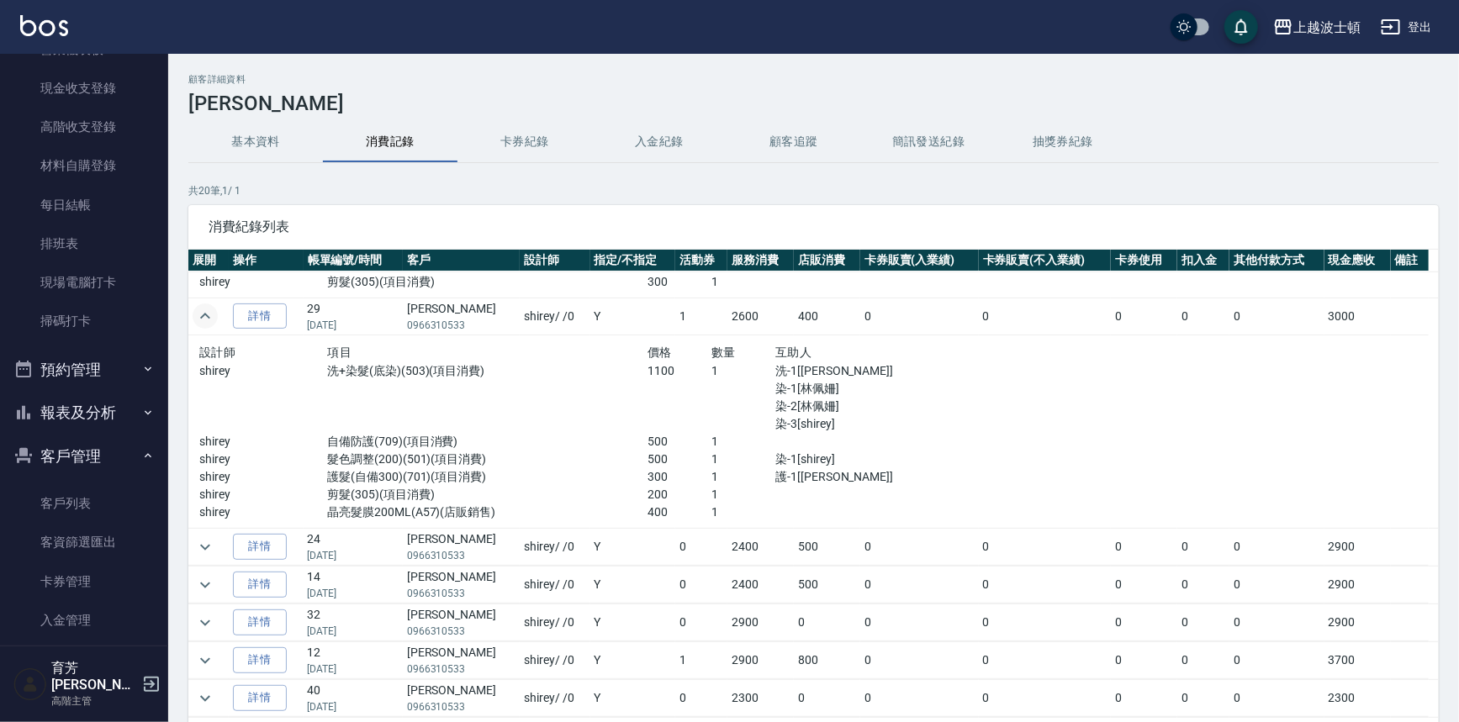
scroll to position [684, 0]
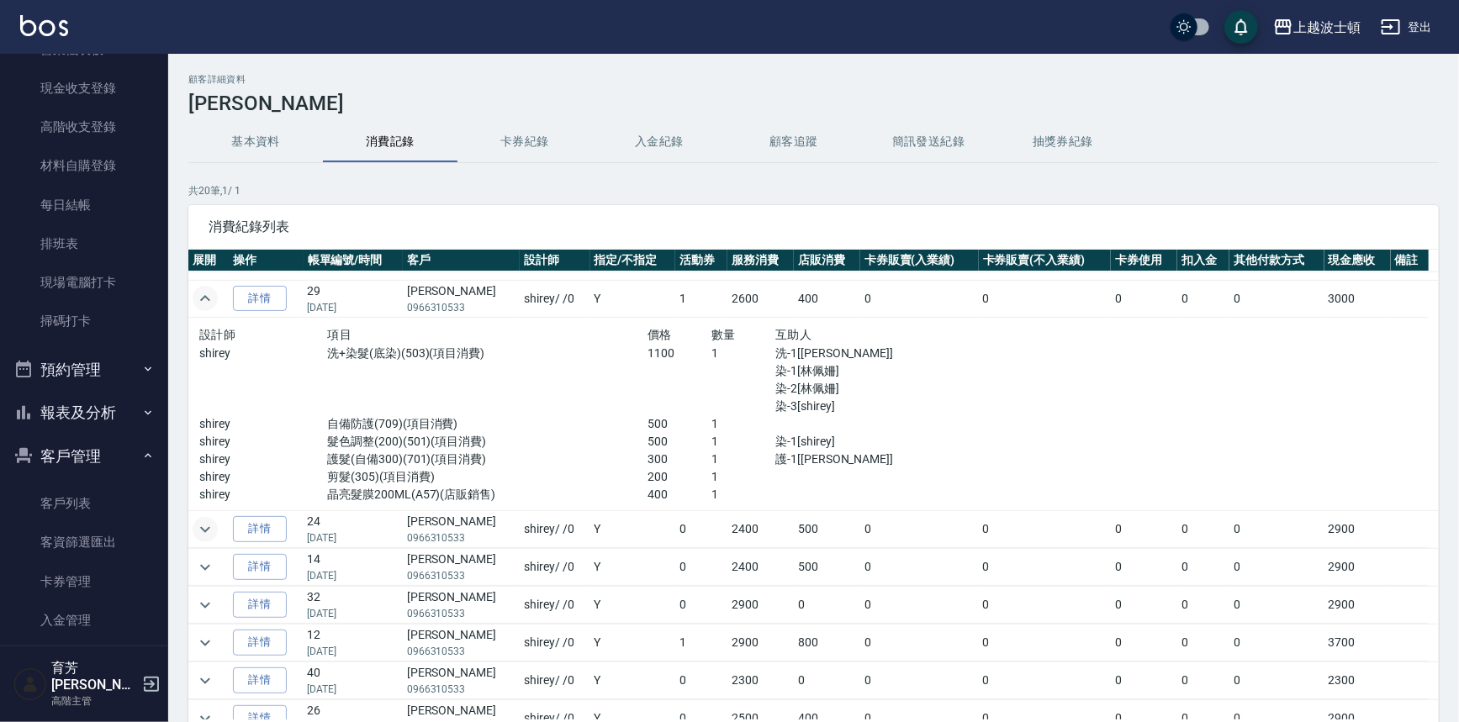
click at [200, 532] on icon "expand row" at bounding box center [205, 530] width 20 height 20
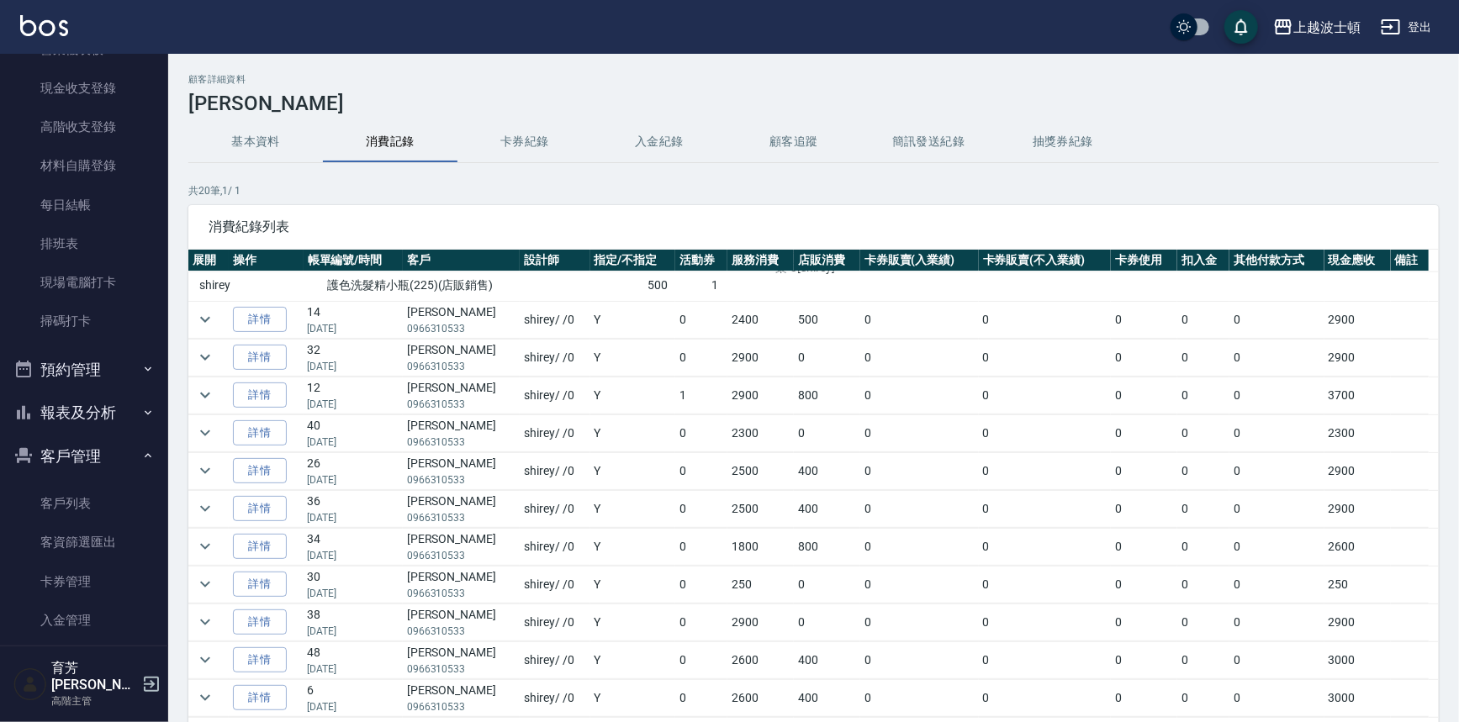
scroll to position [1118, 0]
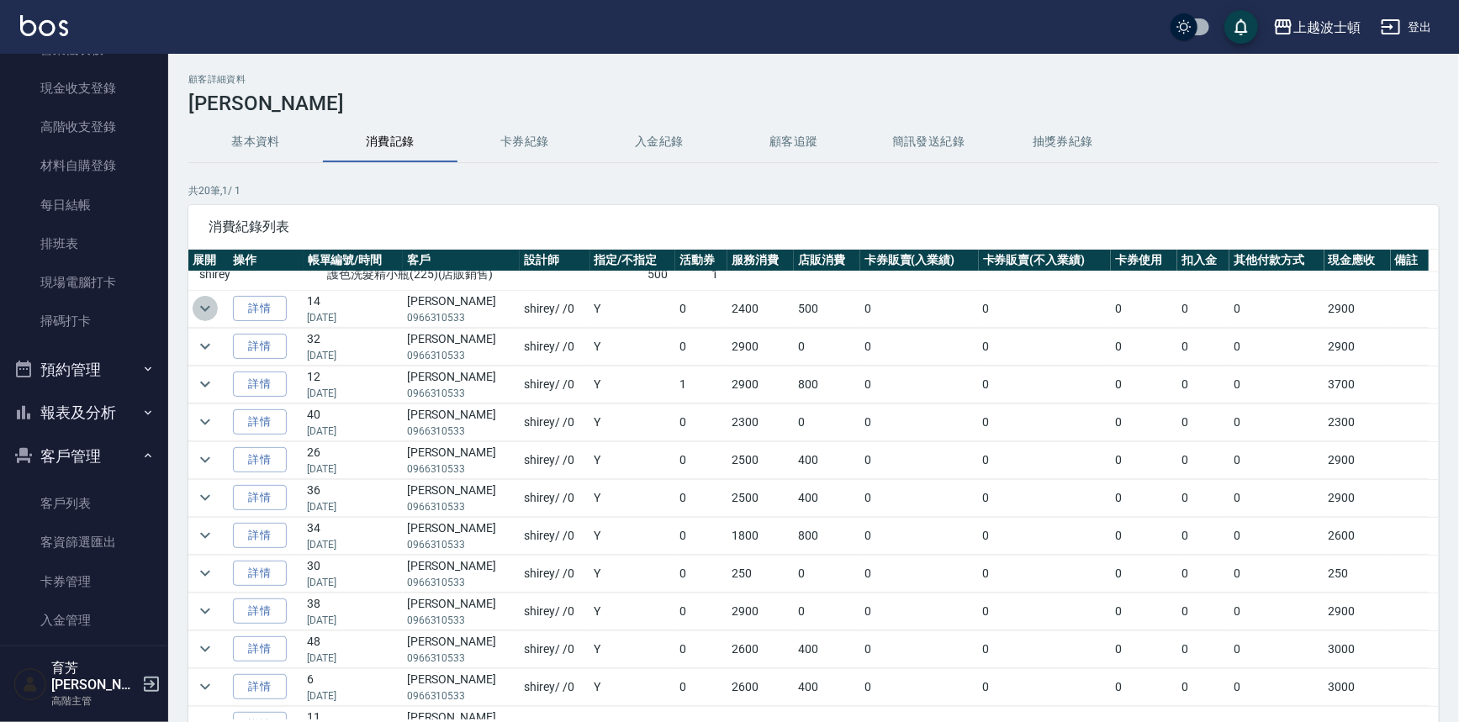
click at [195, 307] on icon "expand row" at bounding box center [205, 309] width 20 height 20
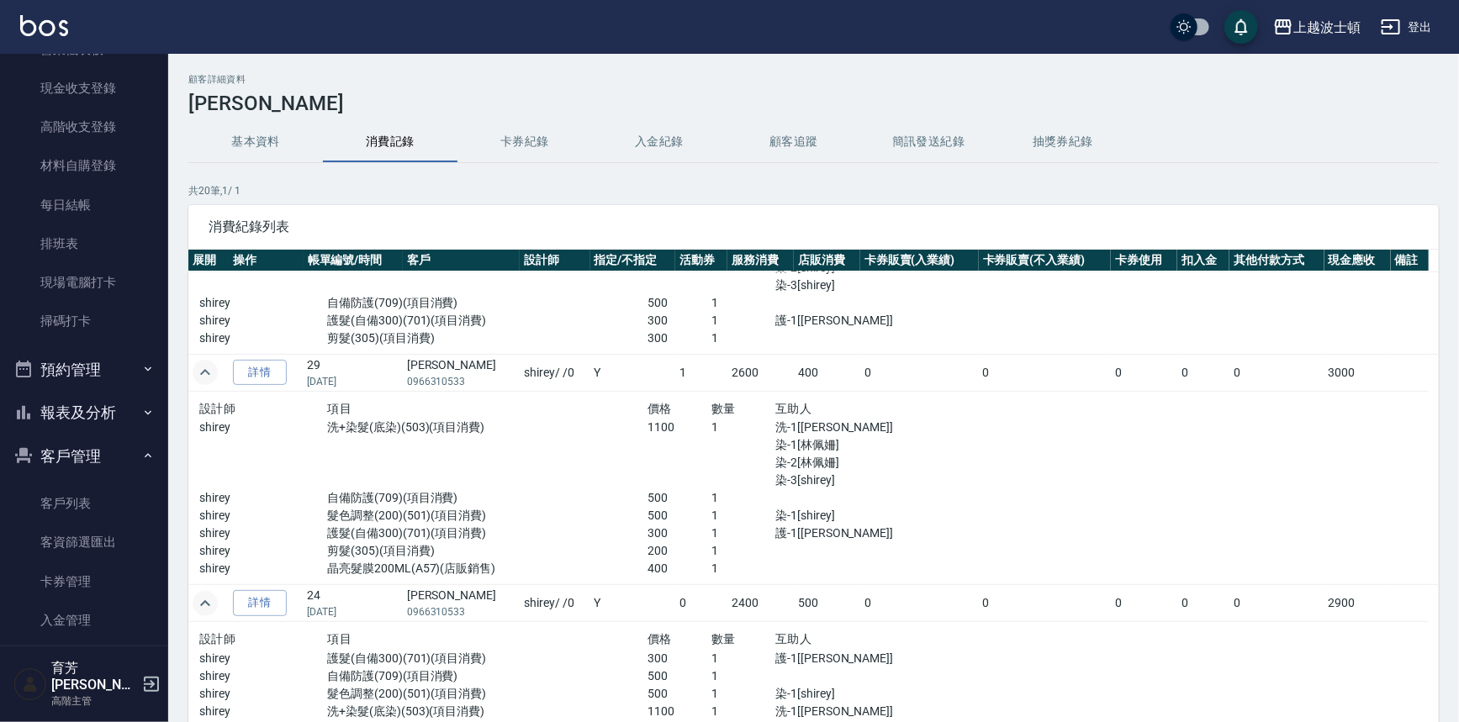
scroll to position [625, 0]
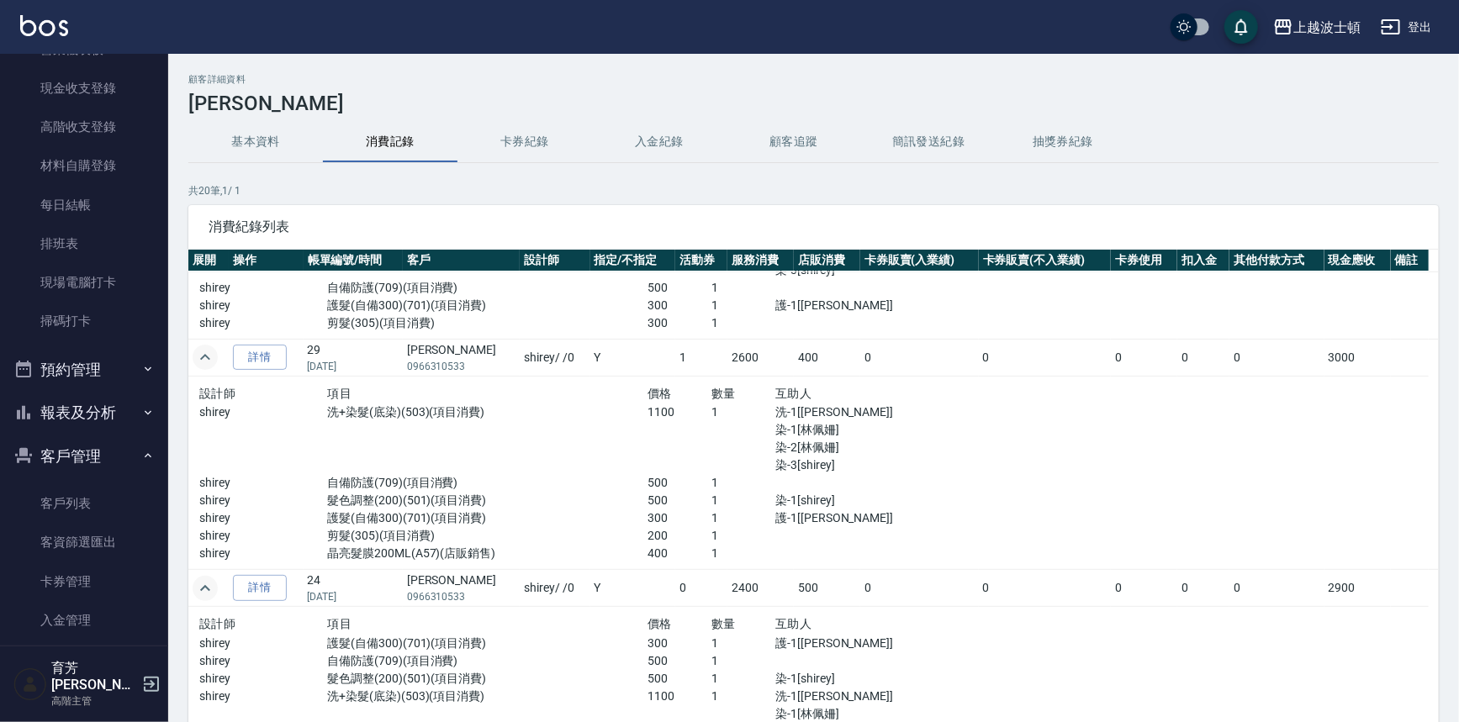
drag, startPoint x: 159, startPoint y: 197, endPoint x: 163, endPoint y: 175, distance: 22.3
click at [163, 175] on nav "櫃檯作業 打帳單 帳單列表 掛單列表 座位開單 營業儀表板 現金收支登錄 高階收支登錄 材料自購登錄 每日結帳 排班表 現場電腦打卡 掃碼打卡 預約管理 預約…" at bounding box center [84, 350] width 168 height 592
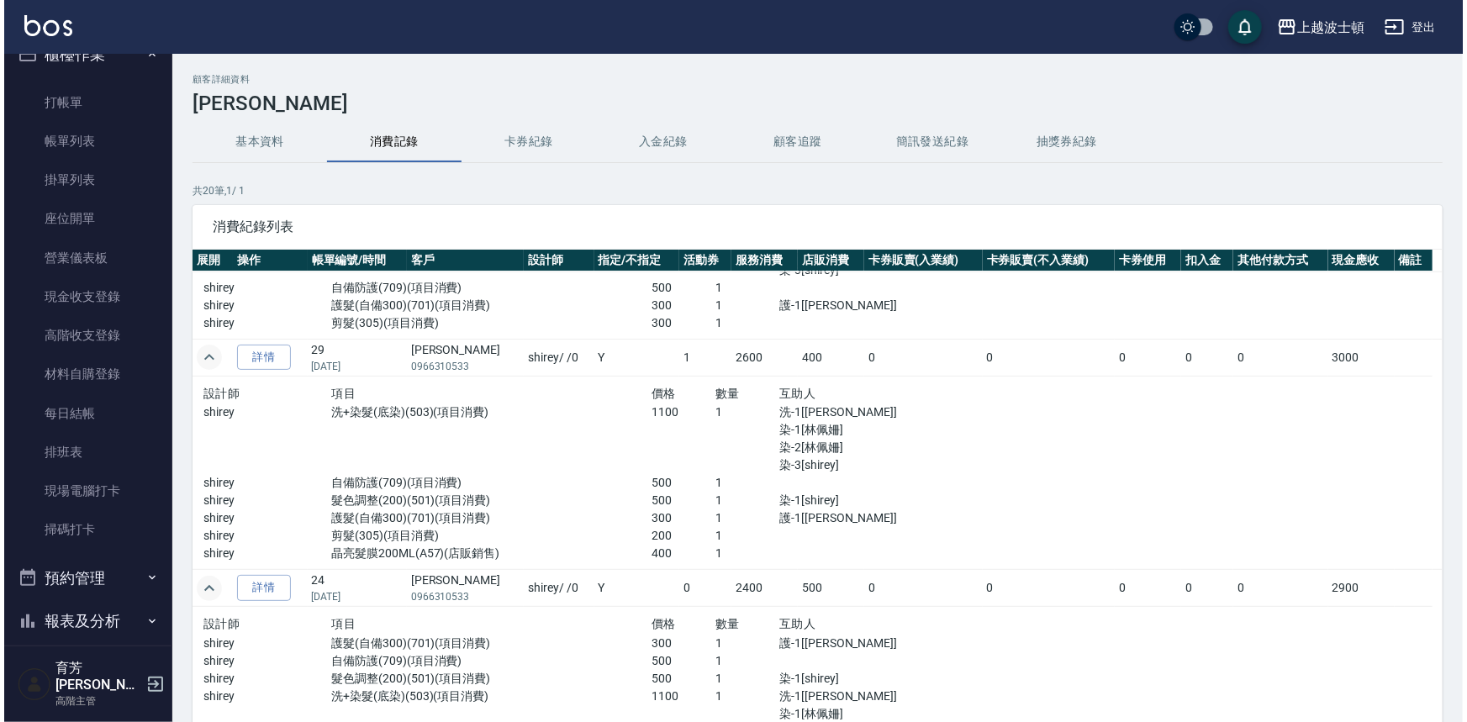
scroll to position [20, 0]
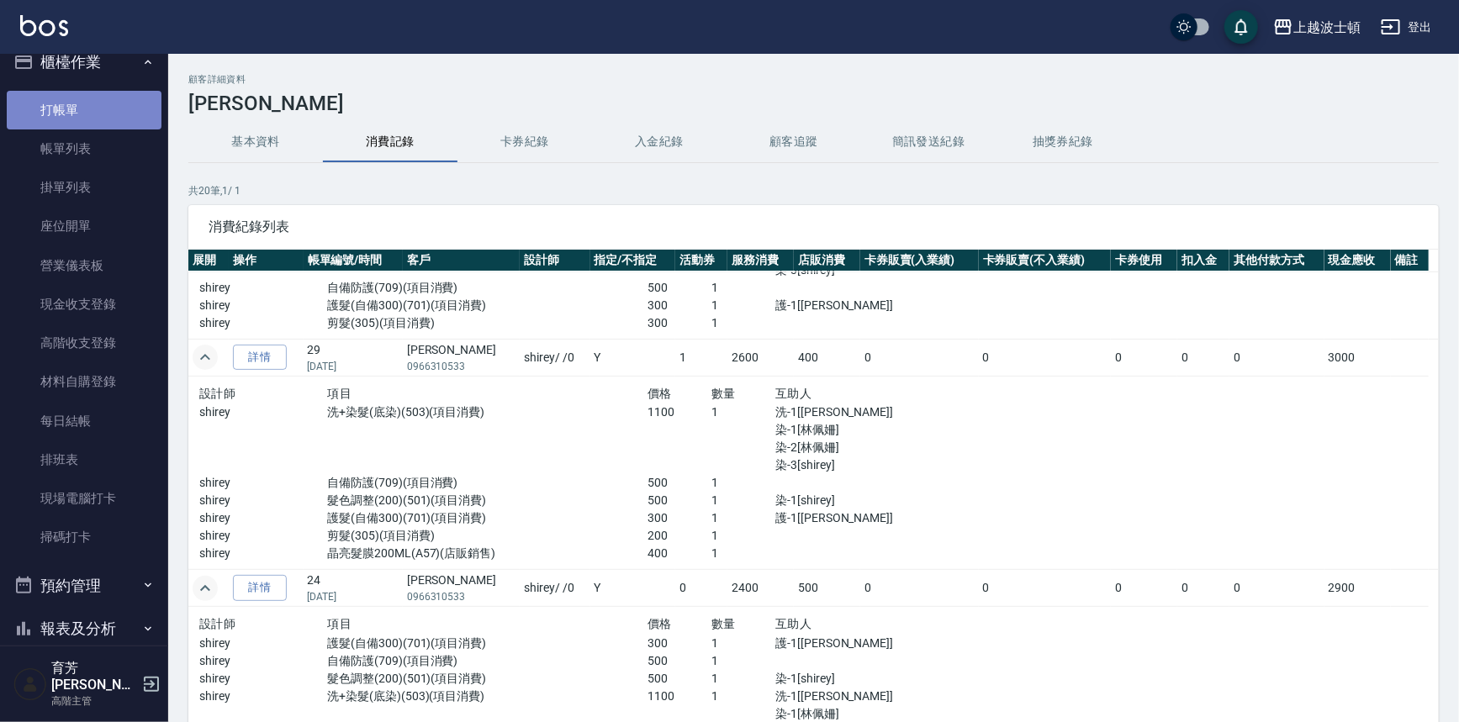
click at [118, 111] on link "打帳單" at bounding box center [84, 110] width 155 height 39
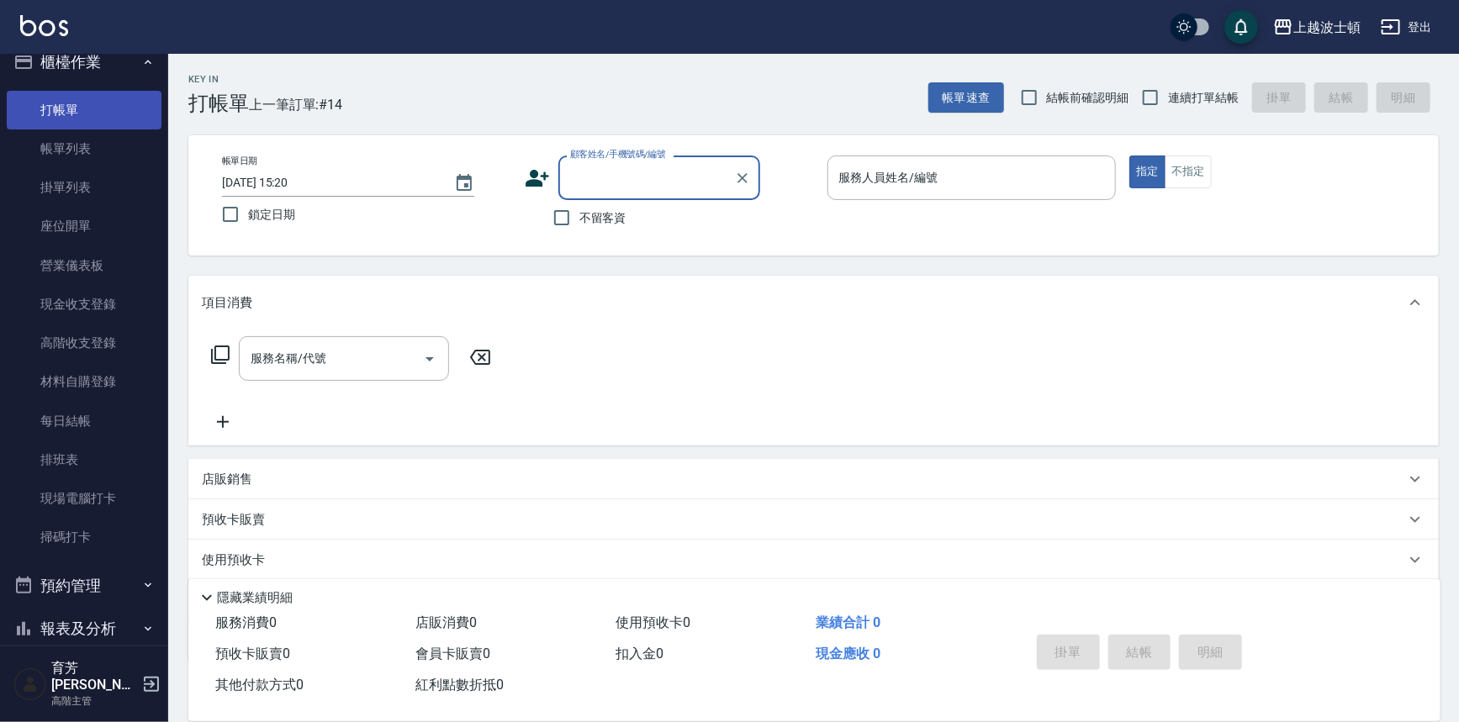
click at [91, 118] on link "打帳單" at bounding box center [84, 110] width 155 height 39
click at [103, 118] on link "打帳單" at bounding box center [84, 110] width 155 height 39
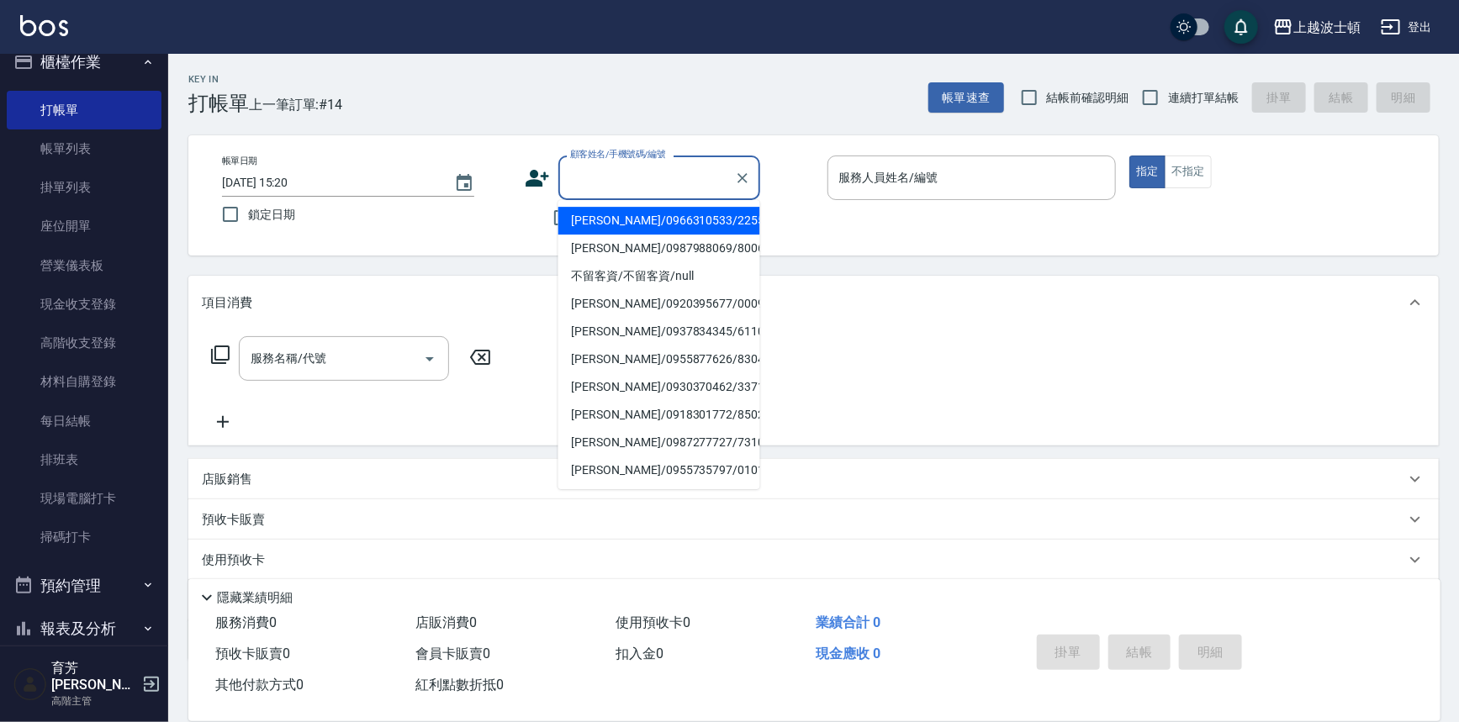
click at [637, 182] on input "顧客姓名/手機號碼/編號" at bounding box center [646, 177] width 161 height 29
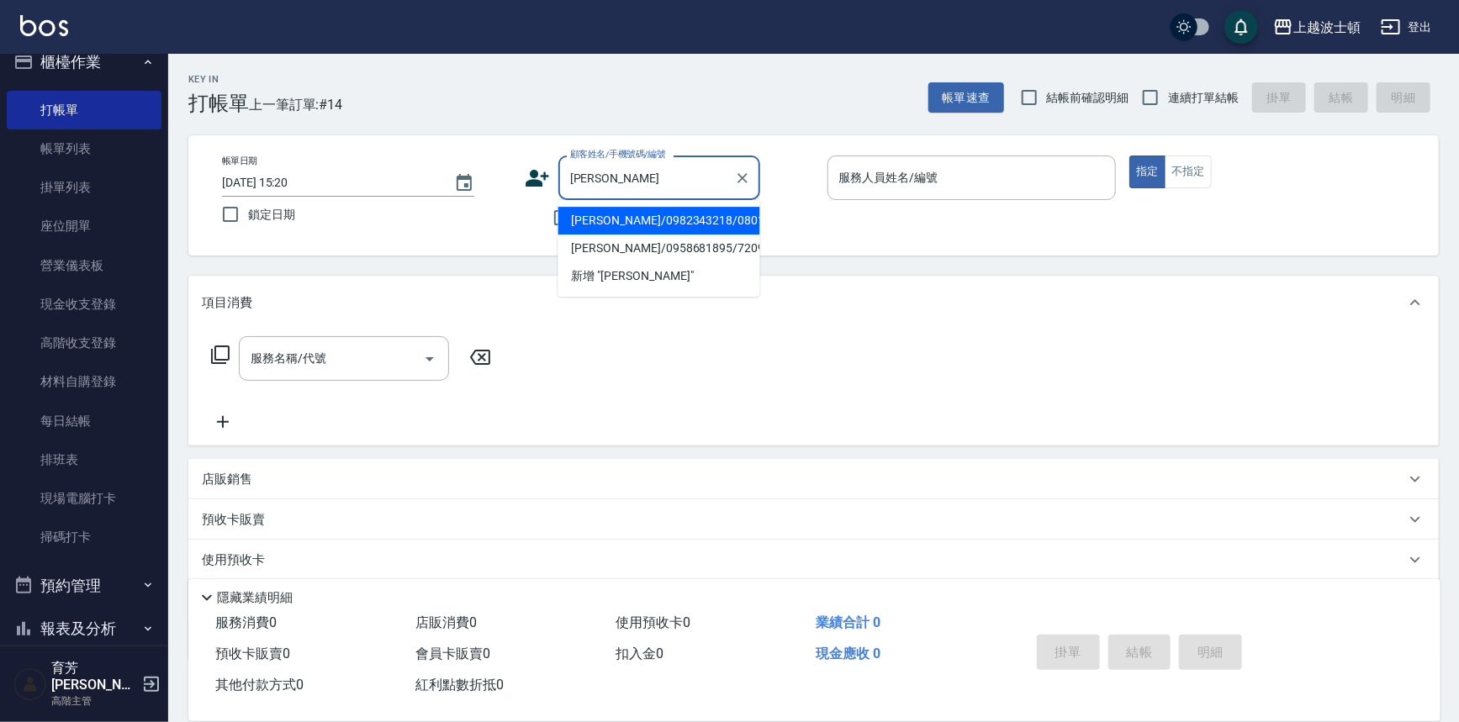
click at [653, 214] on li "[PERSON_NAME]/0982343218/0801231" at bounding box center [659, 221] width 202 height 28
type input "[PERSON_NAME]/0982343218/0801231"
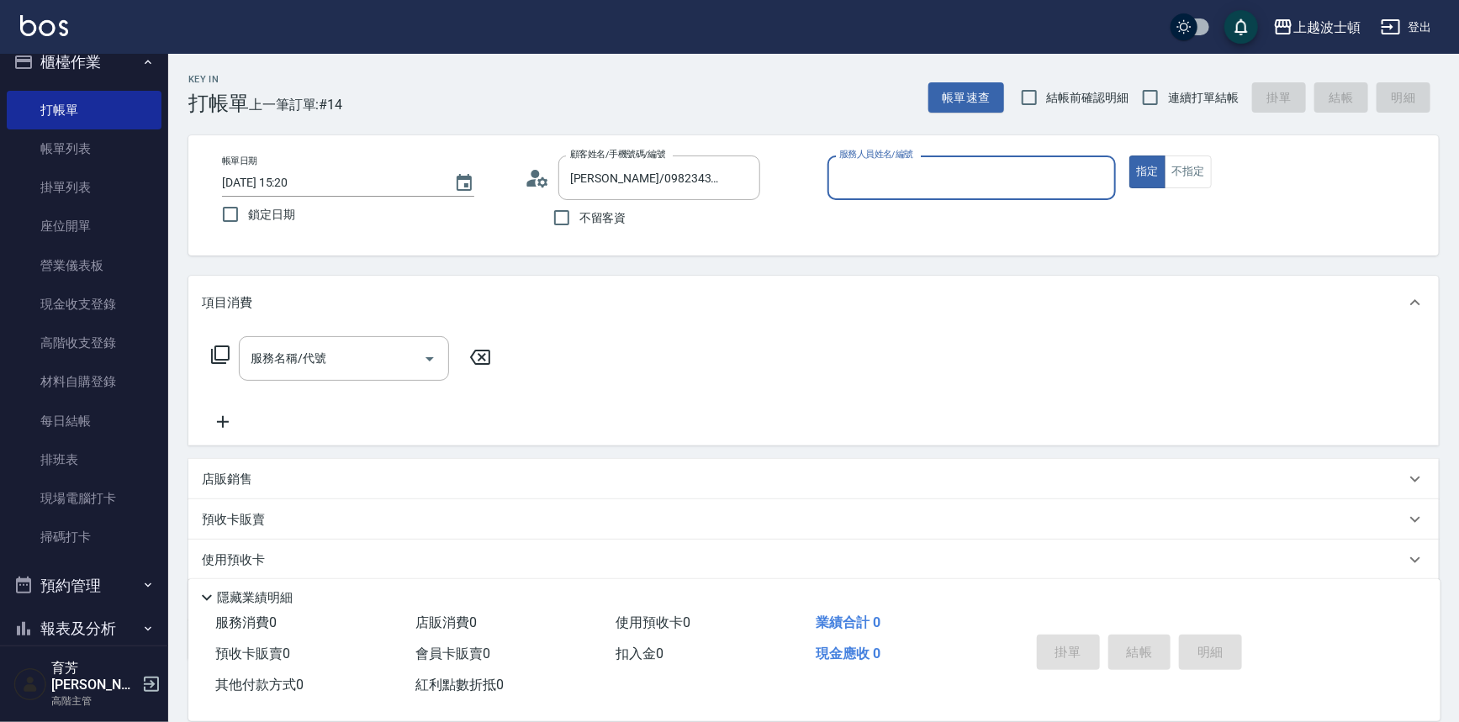
click at [936, 184] on input "服務人員姓名/編號" at bounding box center [972, 177] width 274 height 29
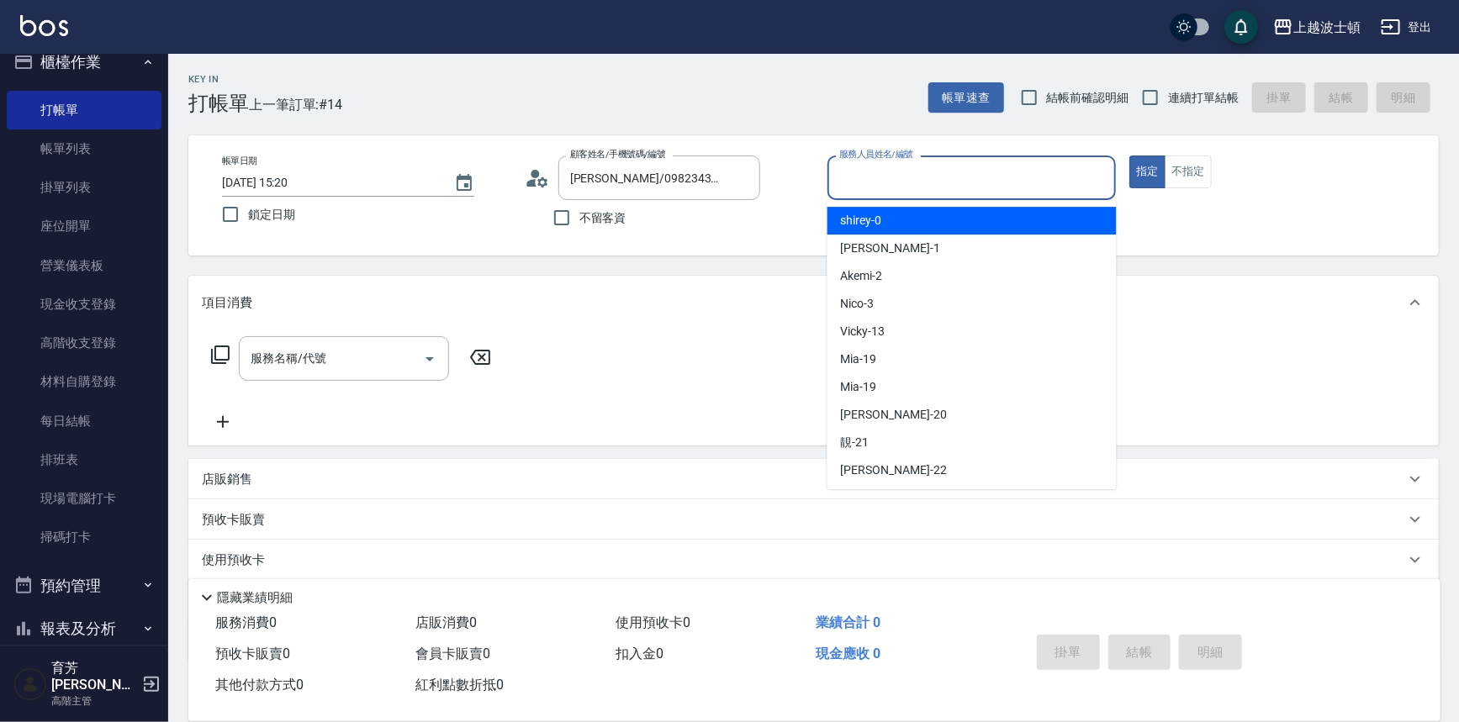
click at [933, 212] on div "shirey -0" at bounding box center [971, 221] width 289 height 28
type input "shirey-0"
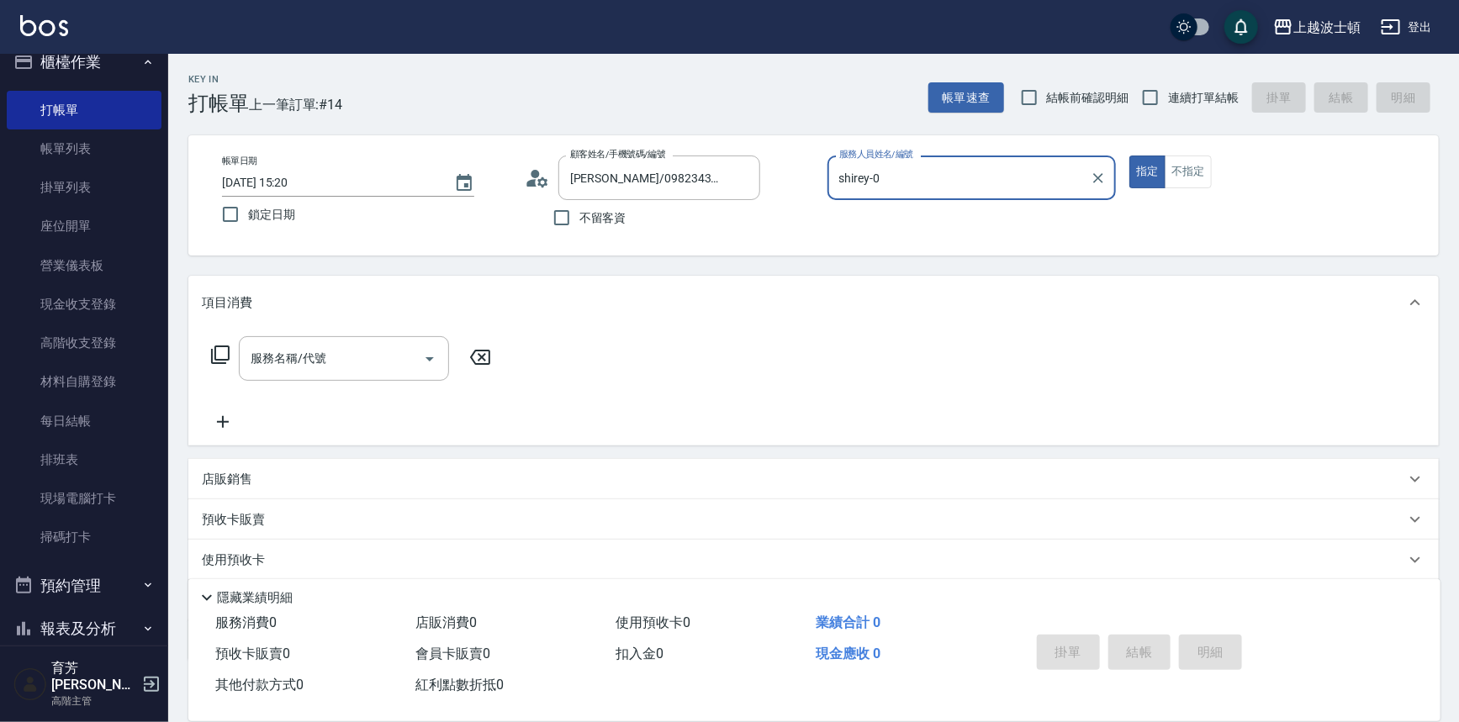
click at [219, 356] on icon at bounding box center [220, 355] width 20 height 20
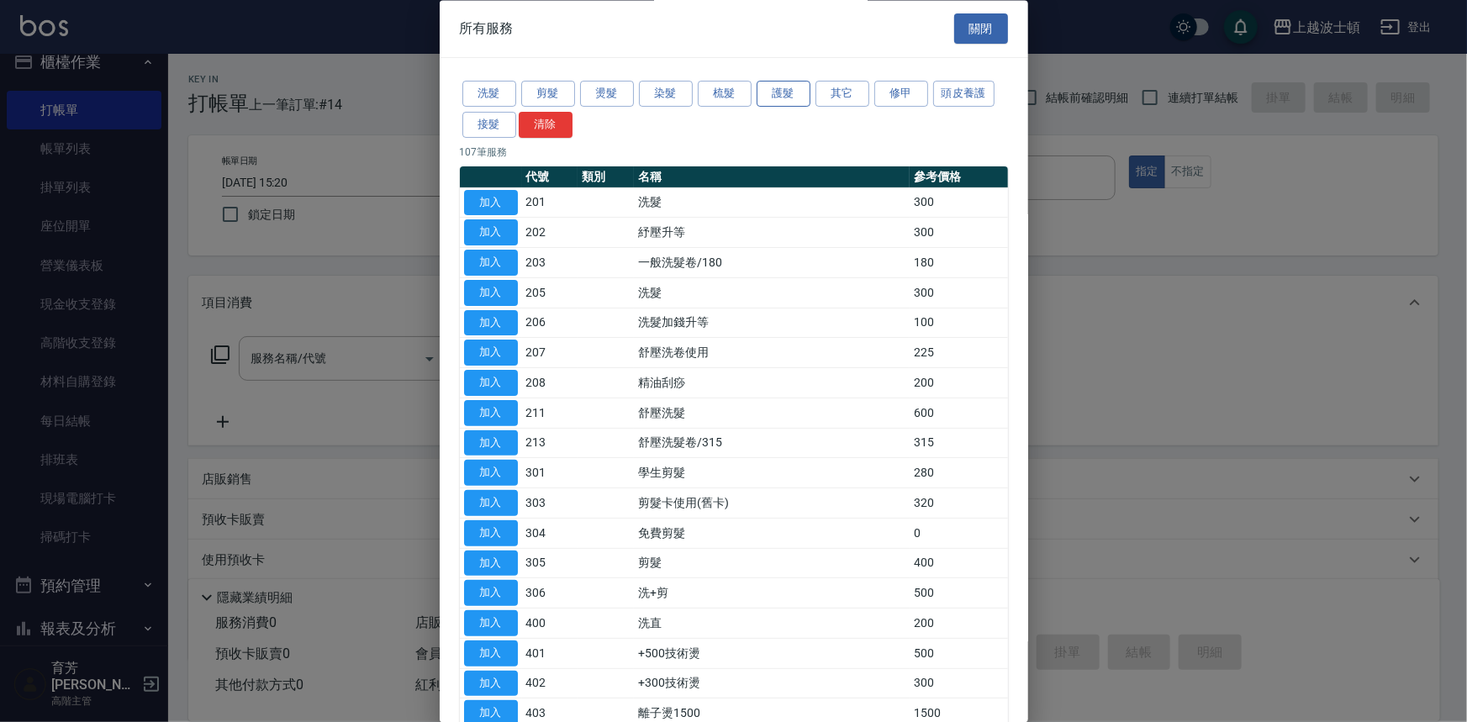
click at [780, 95] on button "護髮" at bounding box center [784, 95] width 54 height 26
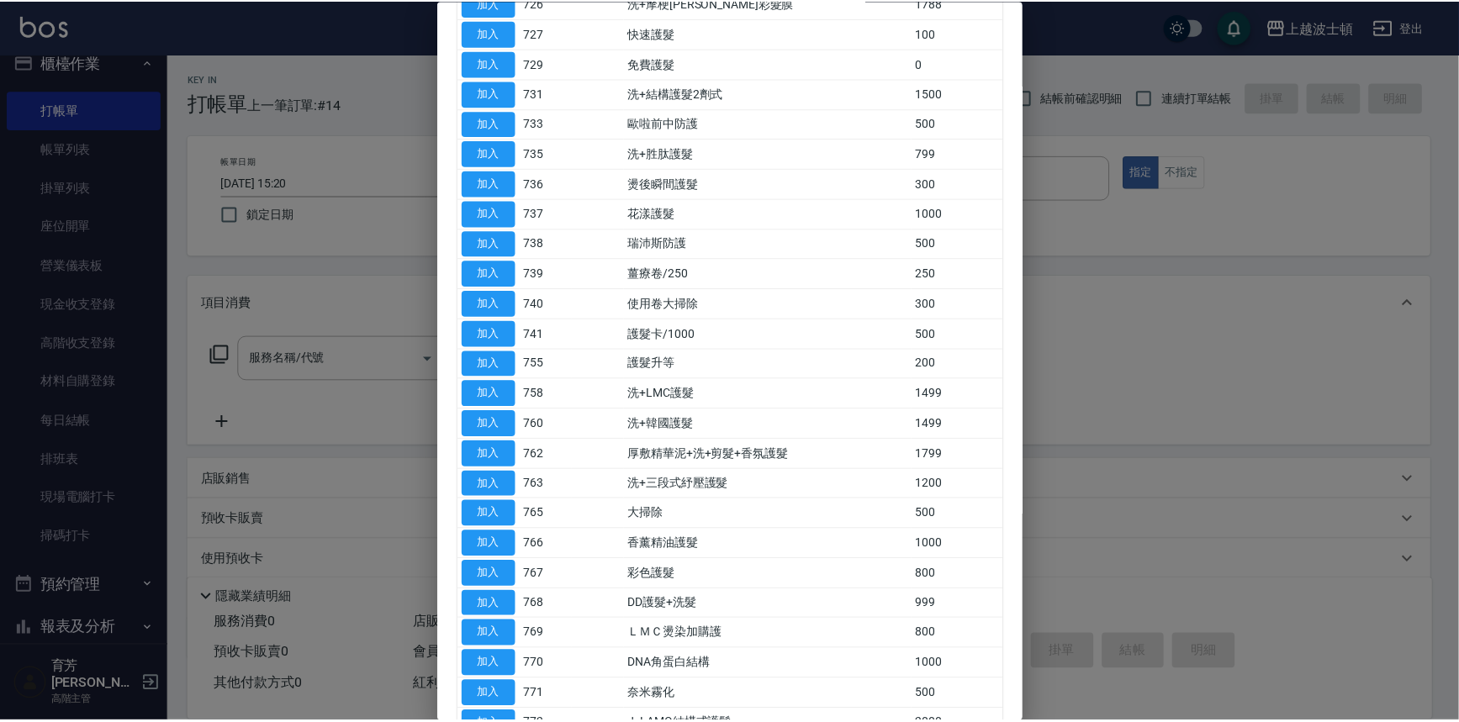
scroll to position [564, 0]
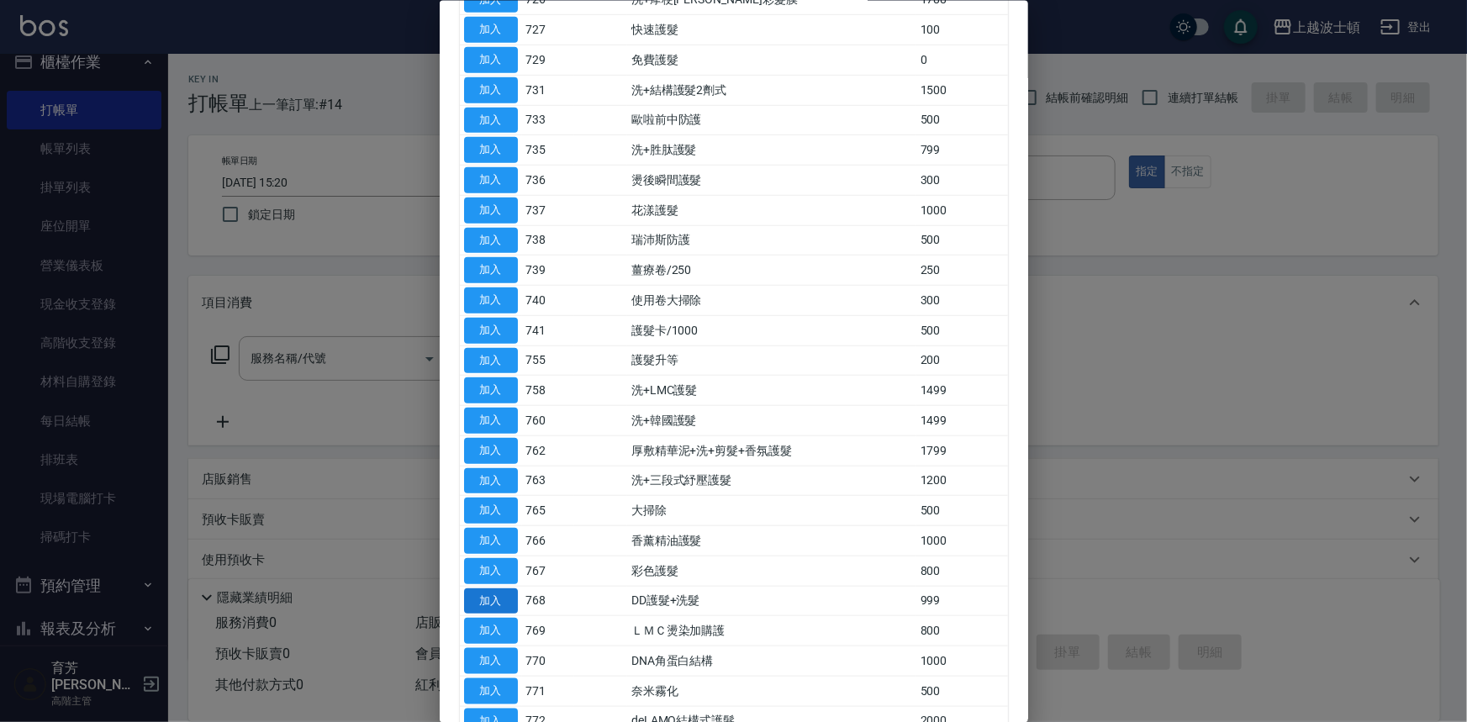
click at [484, 589] on button "加入" at bounding box center [491, 601] width 54 height 26
type input "DD護髮+洗髮(768)"
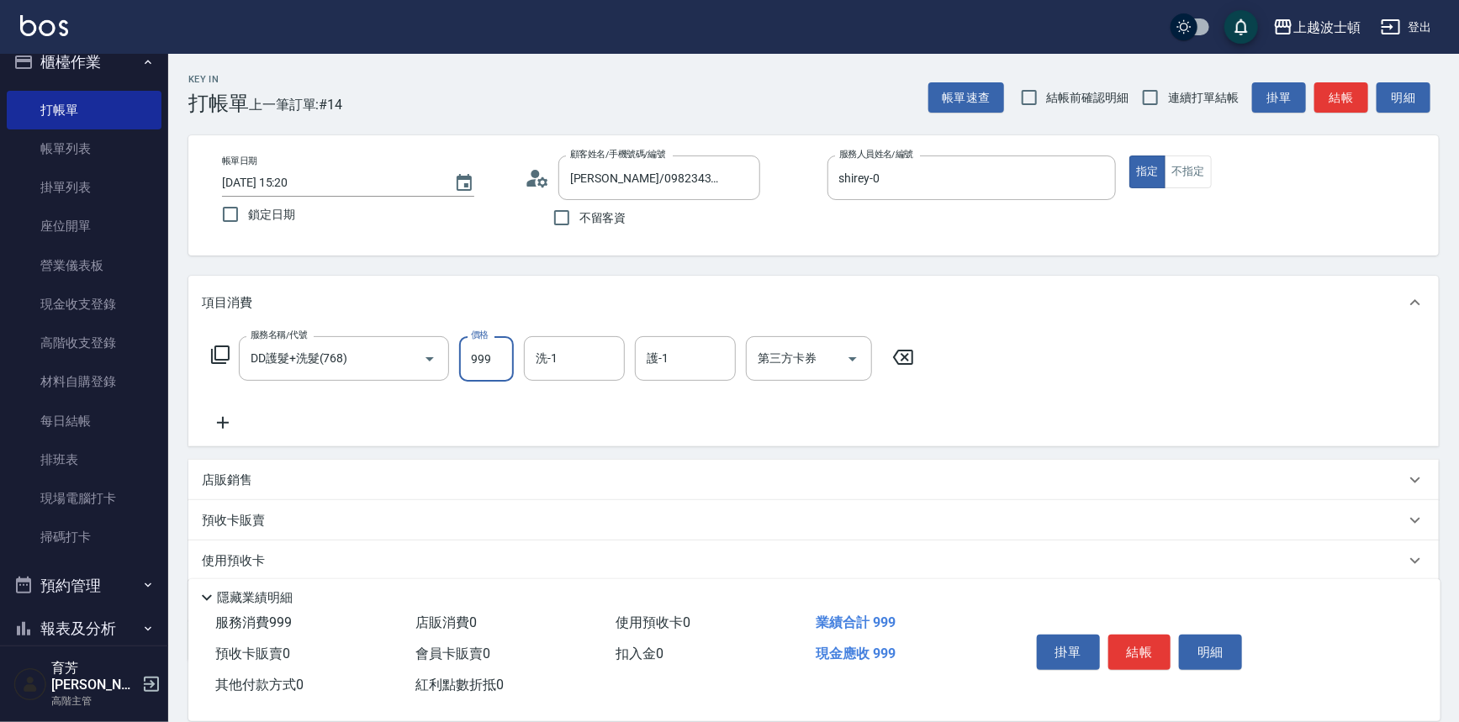
click at [506, 357] on input "999" at bounding box center [486, 358] width 55 height 45
type input "1000"
click at [603, 361] on input "洗-1" at bounding box center [574, 358] width 86 height 29
click at [593, 394] on div "shirey -0" at bounding box center [574, 402] width 101 height 28
type input "shirey-0"
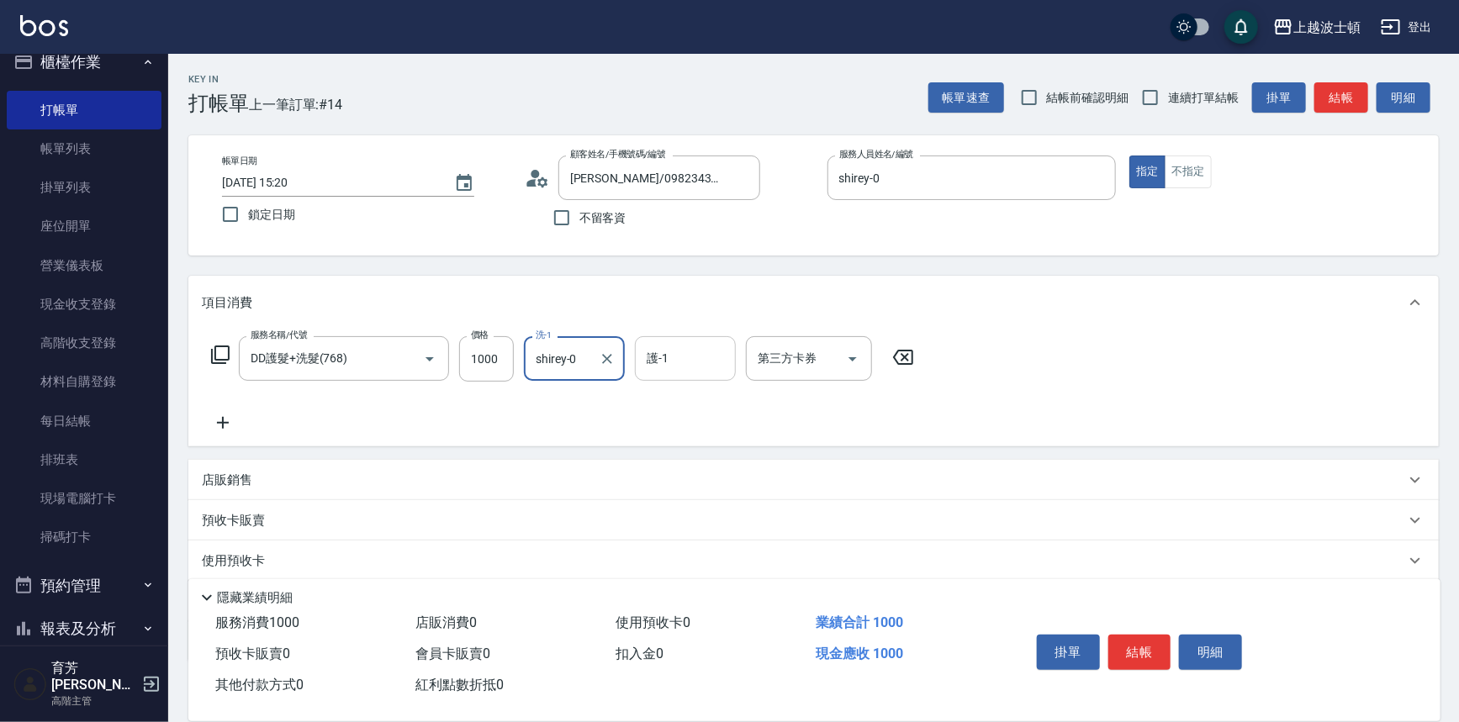
click at [690, 357] on input "護-1" at bounding box center [685, 358] width 86 height 29
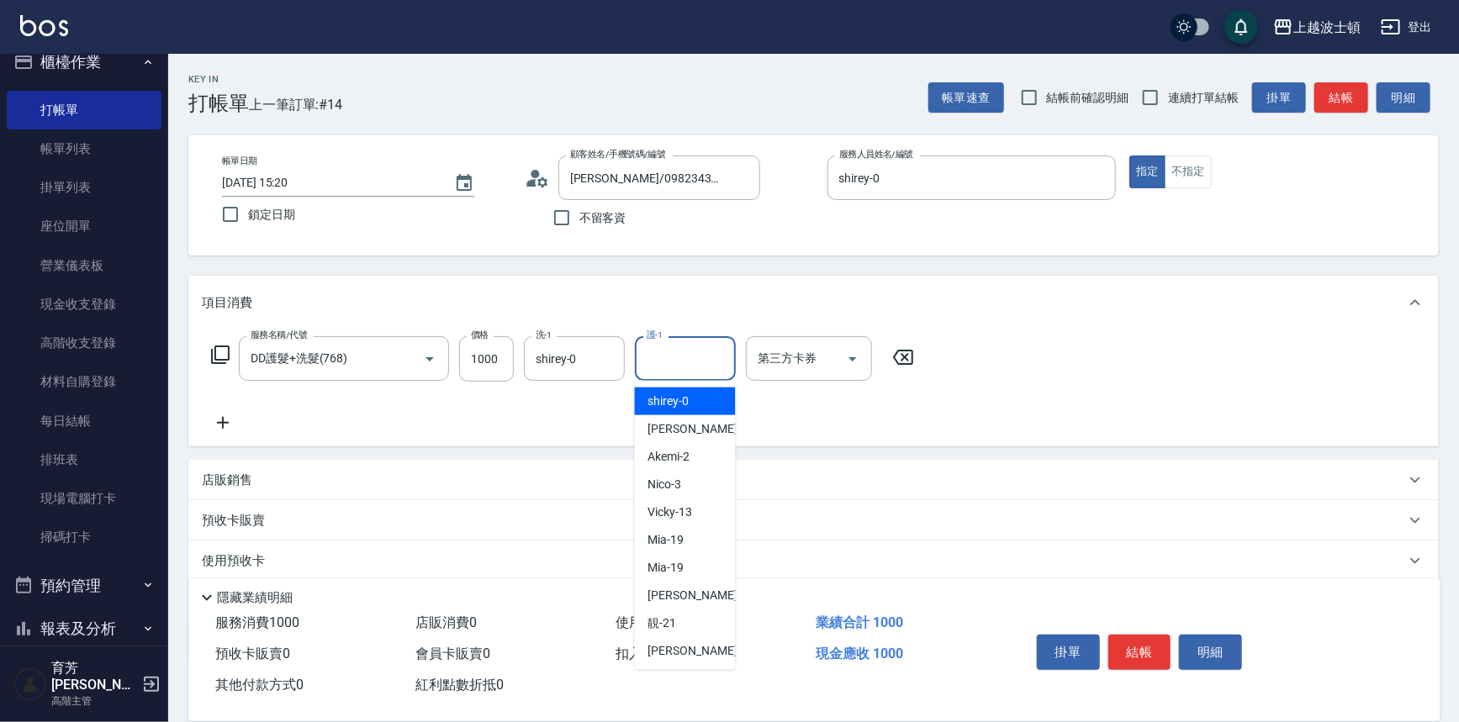
click at [686, 403] on span "shirey -0" at bounding box center [668, 402] width 41 height 18
type input "shirey-0"
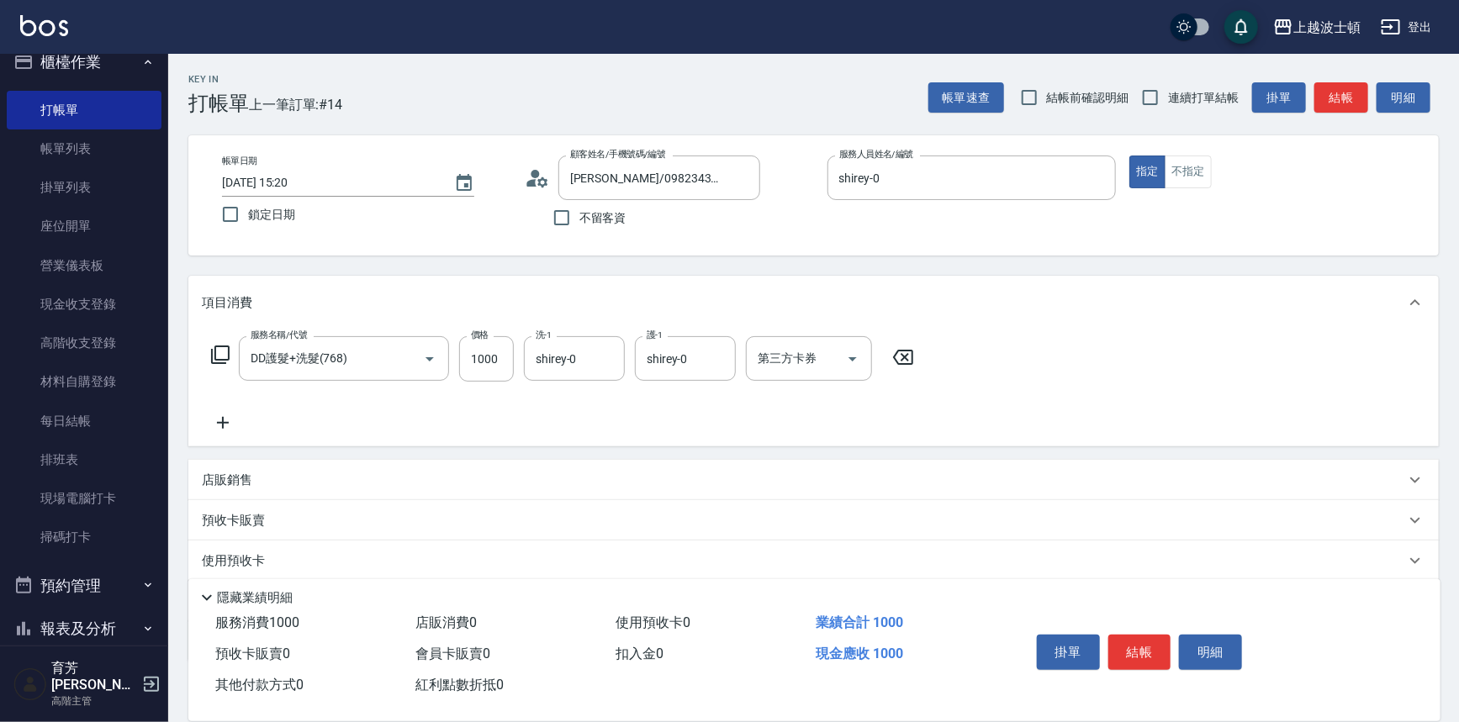
click at [241, 480] on p "店販銷售" at bounding box center [227, 481] width 50 height 18
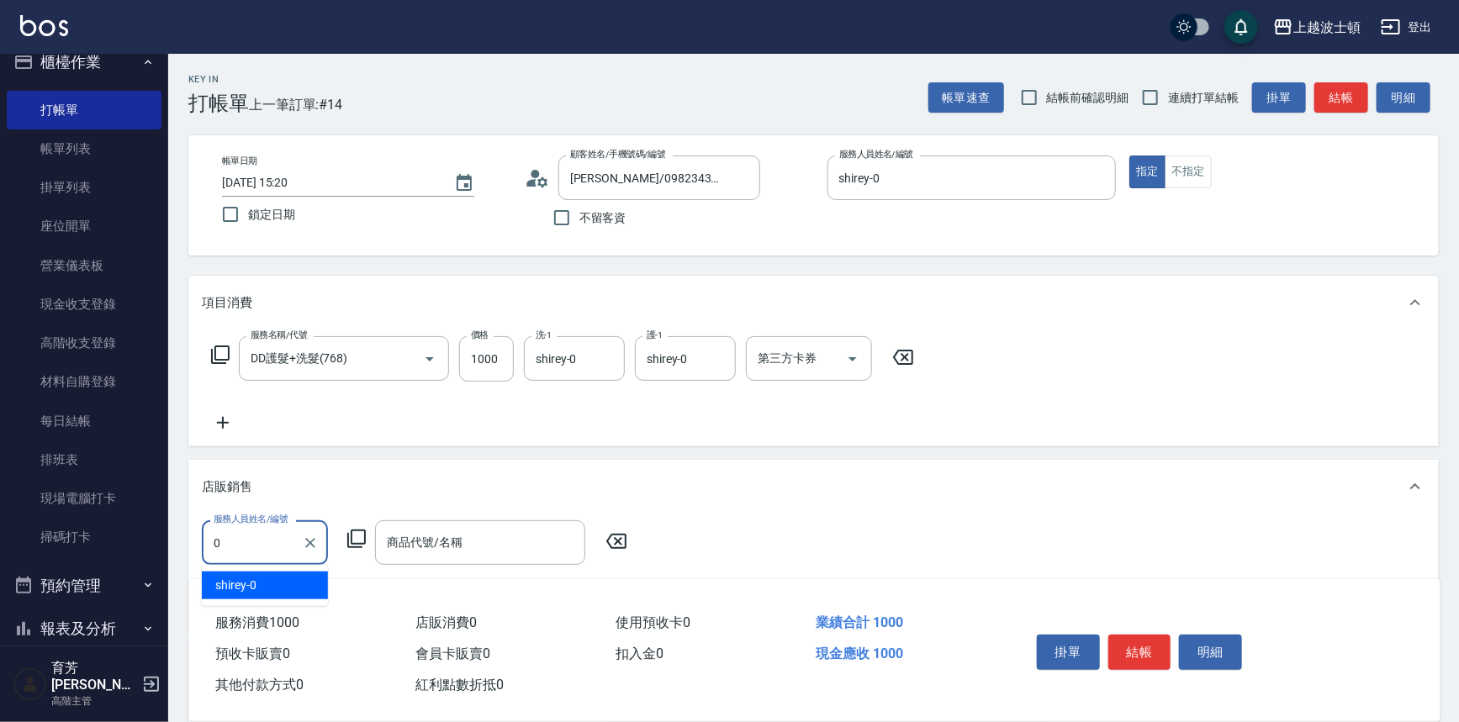
drag, startPoint x: 269, startPoint y: 588, endPoint x: 325, endPoint y: 553, distance: 66.1
click at [271, 589] on div "shirey -0" at bounding box center [265, 586] width 126 height 28
type input "shirey-0"
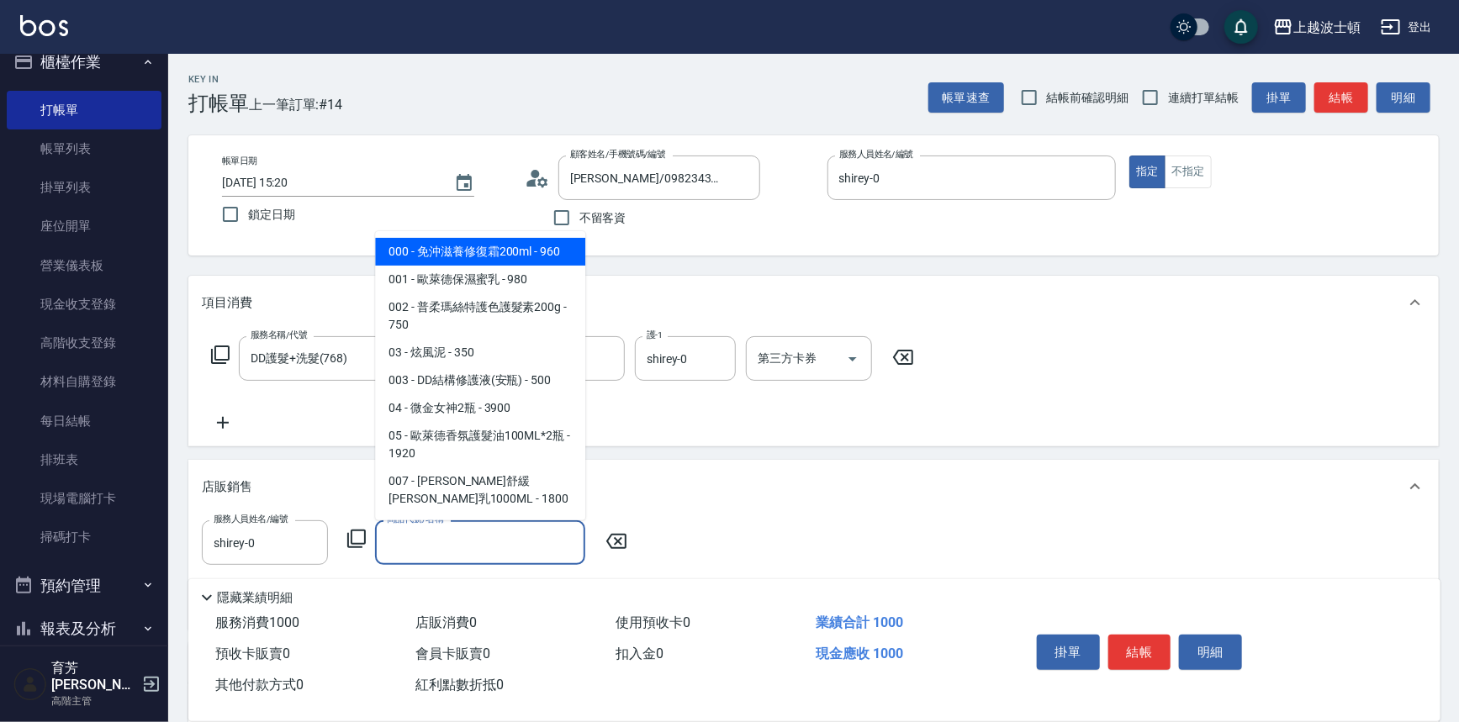
click at [426, 546] on input "商品代號/名稱" at bounding box center [480, 542] width 195 height 29
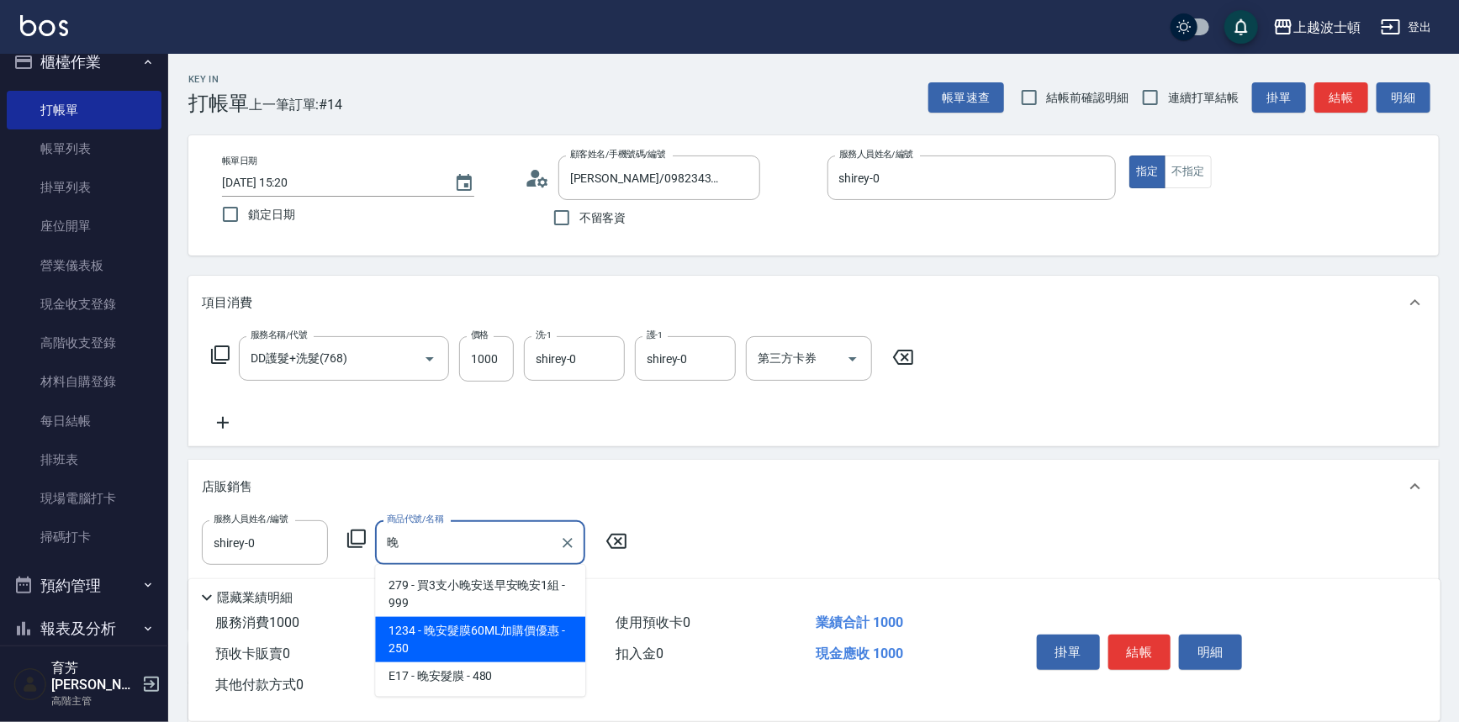
click at [545, 629] on span "1234 - 晚安髮膜60ML加購價優惠 - 250" at bounding box center [480, 639] width 210 height 45
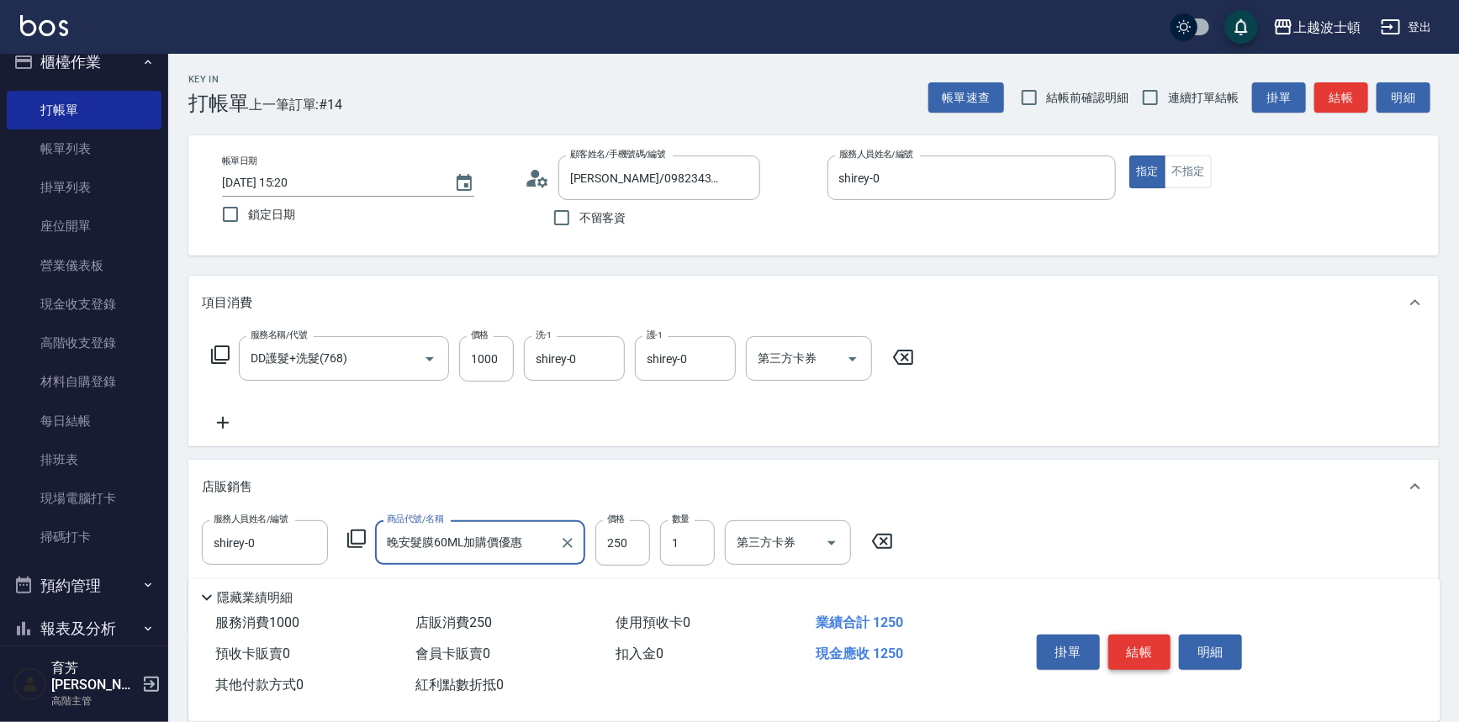
type input "晚安髮膜60ML加購價優惠"
click at [1135, 655] on button "結帳" at bounding box center [1139, 652] width 63 height 35
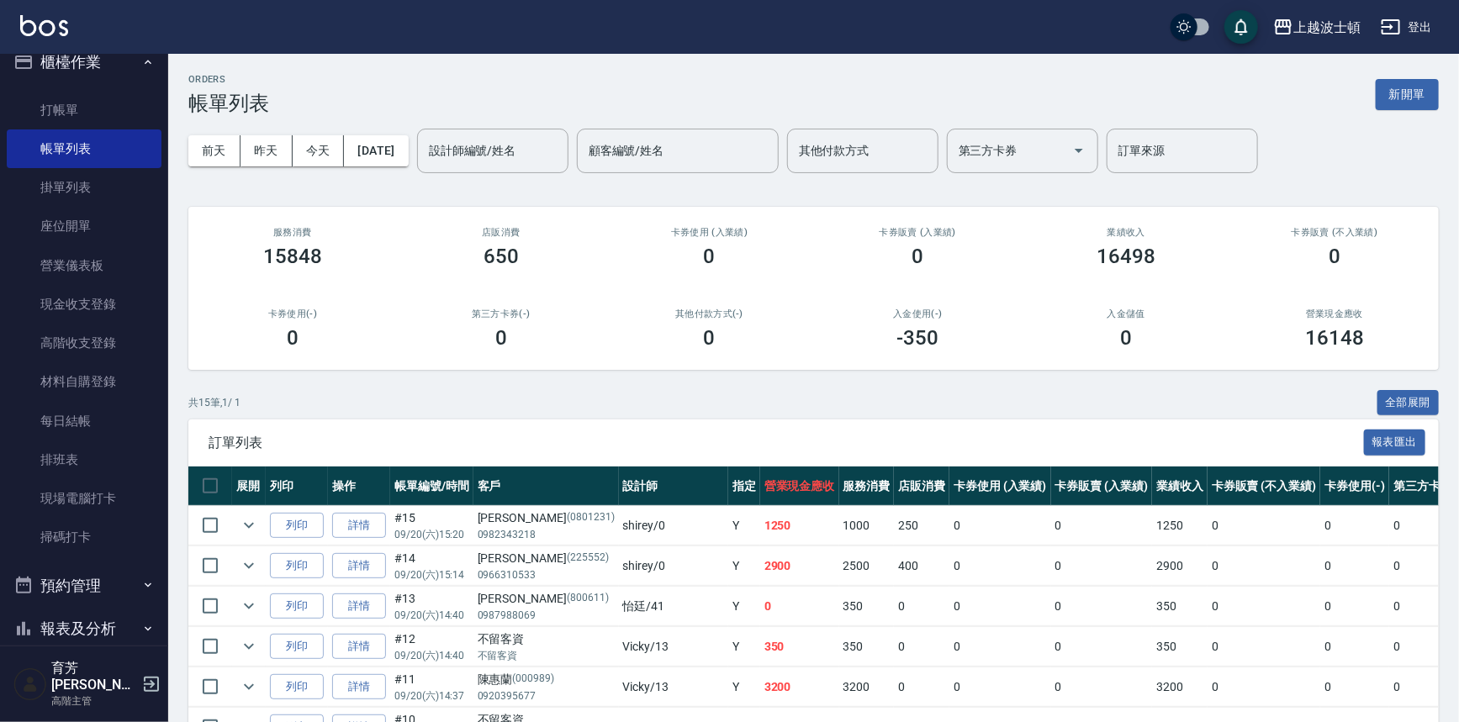
click at [115, 67] on button "櫃檯作業" at bounding box center [84, 62] width 155 height 44
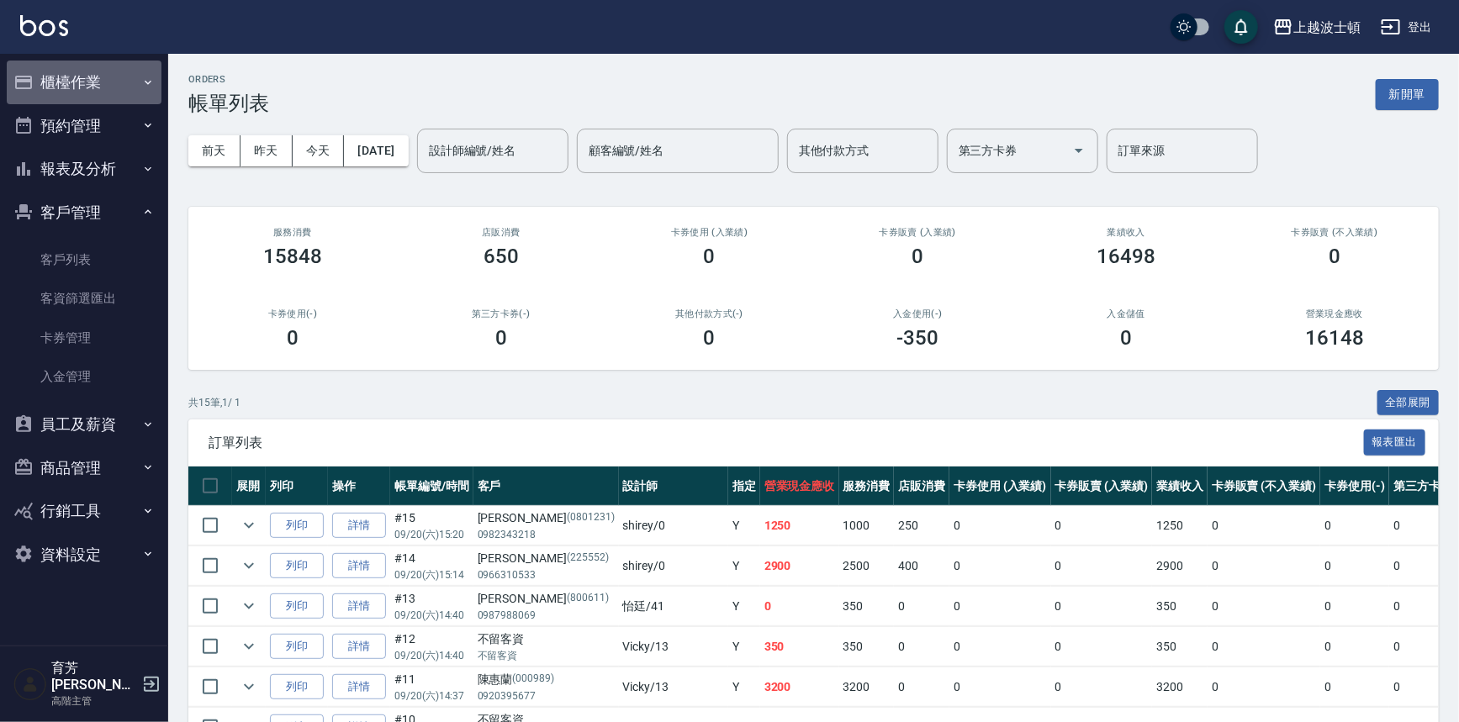
click at [92, 101] on button "櫃檯作業" at bounding box center [84, 83] width 155 height 44
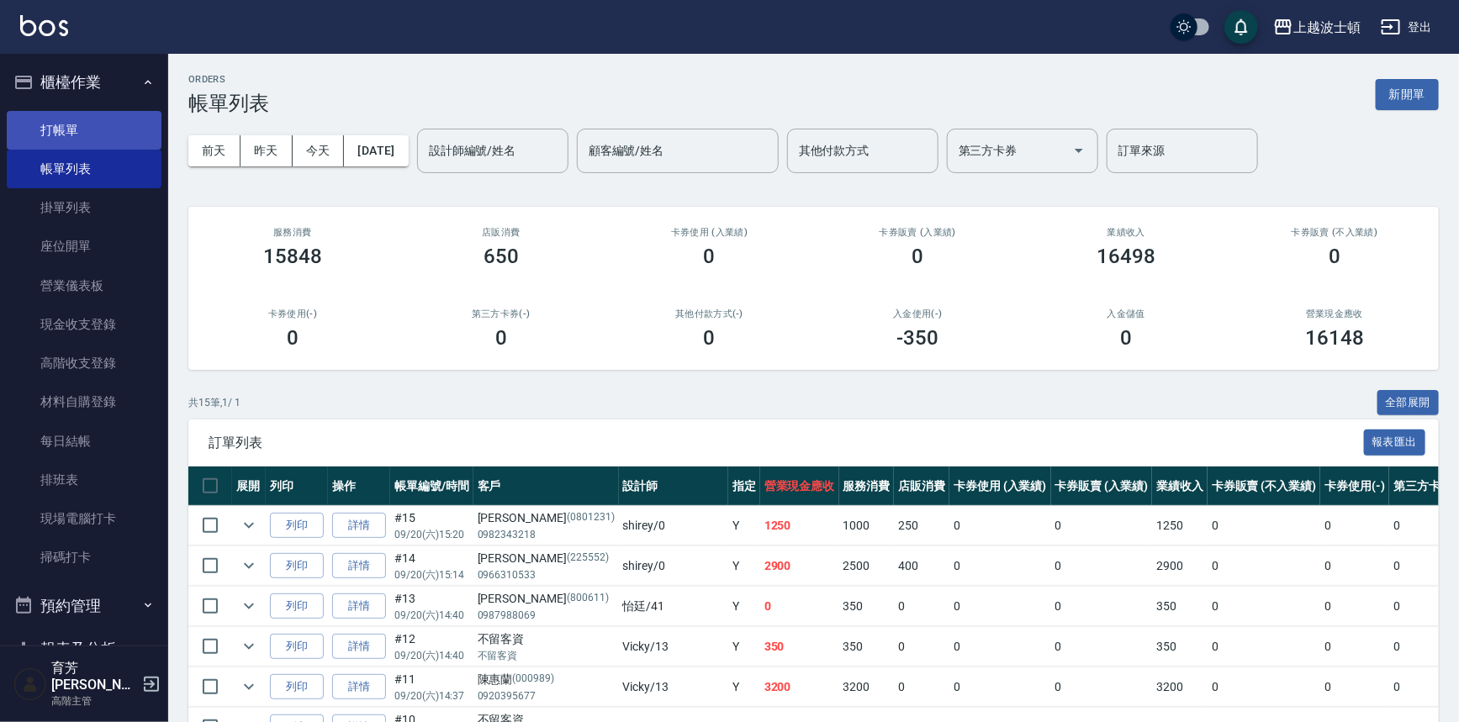
click at [108, 126] on link "打帳單" at bounding box center [84, 130] width 155 height 39
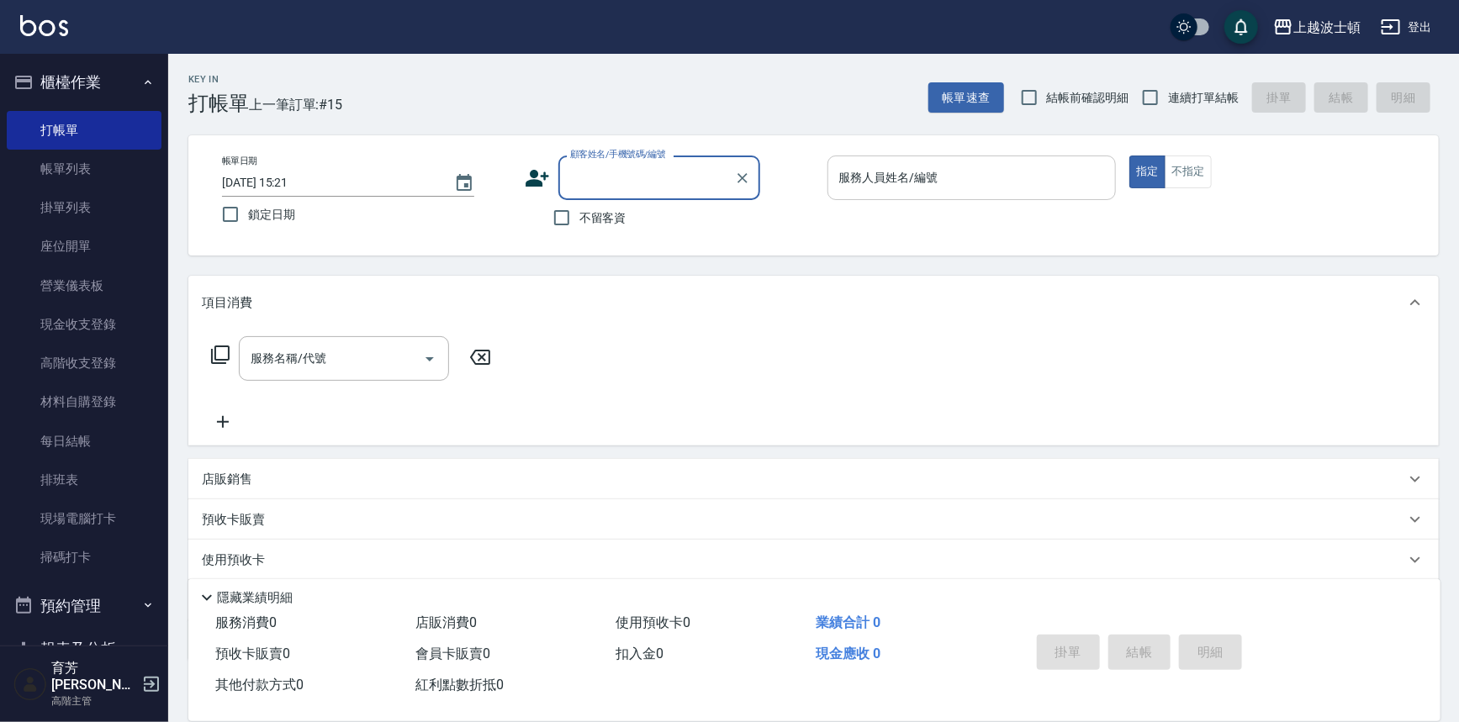
click at [864, 185] on input "服務人員姓名/編號" at bounding box center [972, 177] width 274 height 29
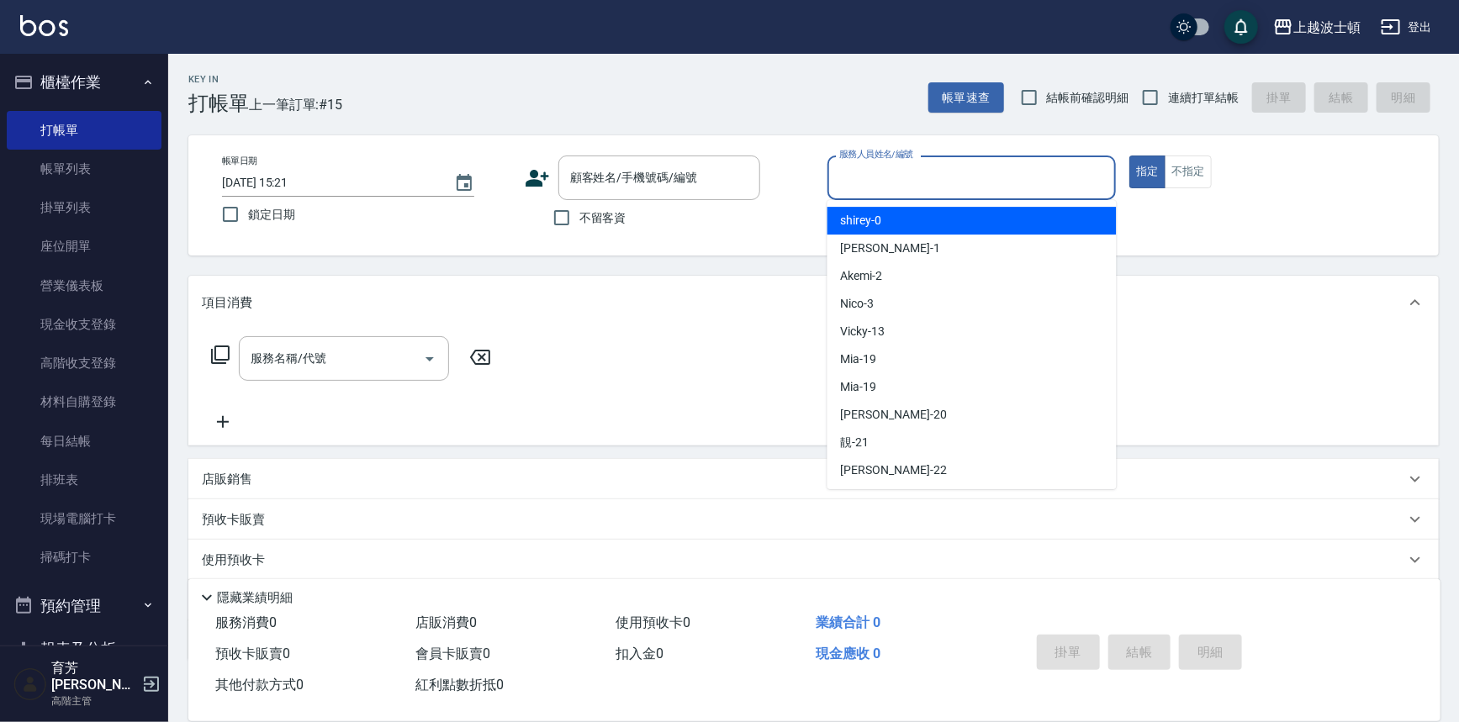
click at [875, 222] on span "shirey -0" at bounding box center [861, 221] width 41 height 18
type input "shirey-0"
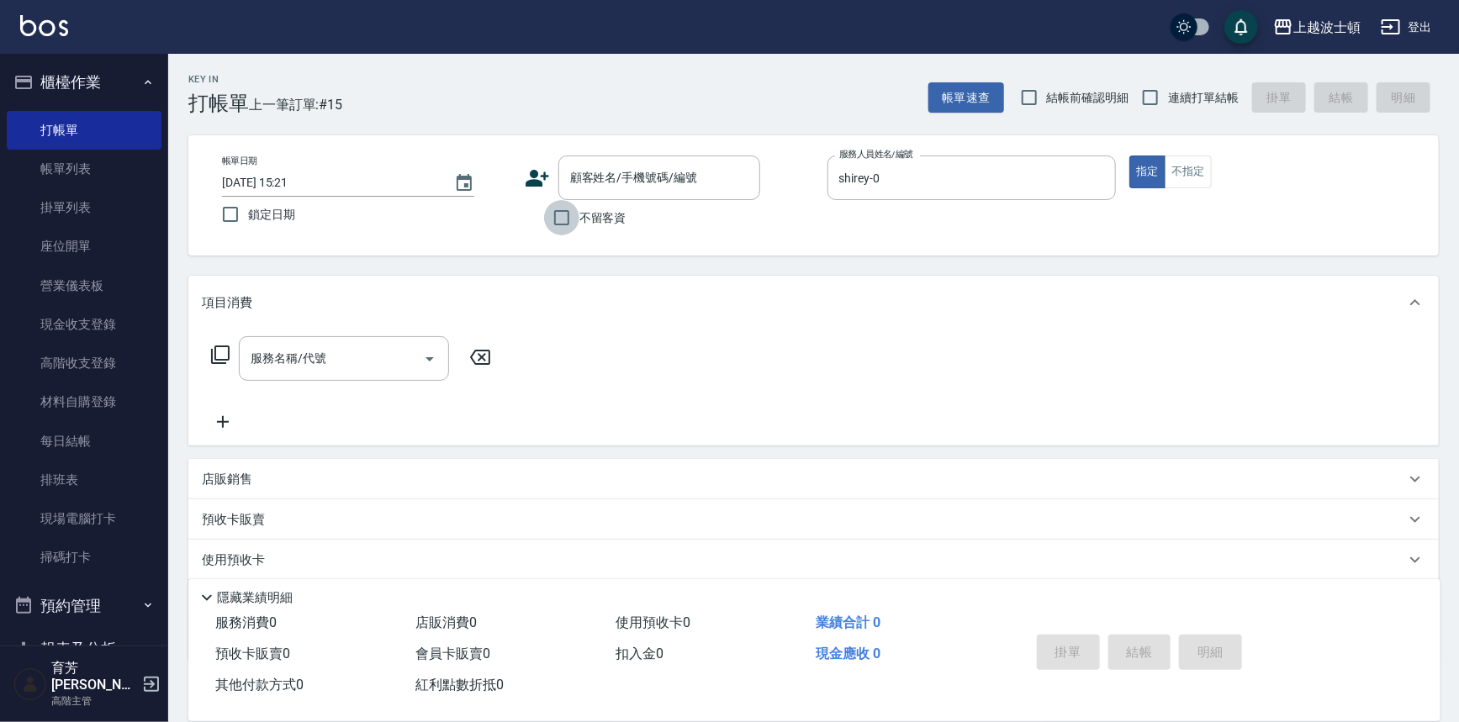
click at [564, 212] on input "不留客資" at bounding box center [561, 217] width 35 height 35
click at [571, 209] on input "不留客資" at bounding box center [561, 217] width 35 height 35
checkbox input "false"
click at [589, 174] on input "顧客姓名/手機號碼/編號" at bounding box center [646, 177] width 161 height 29
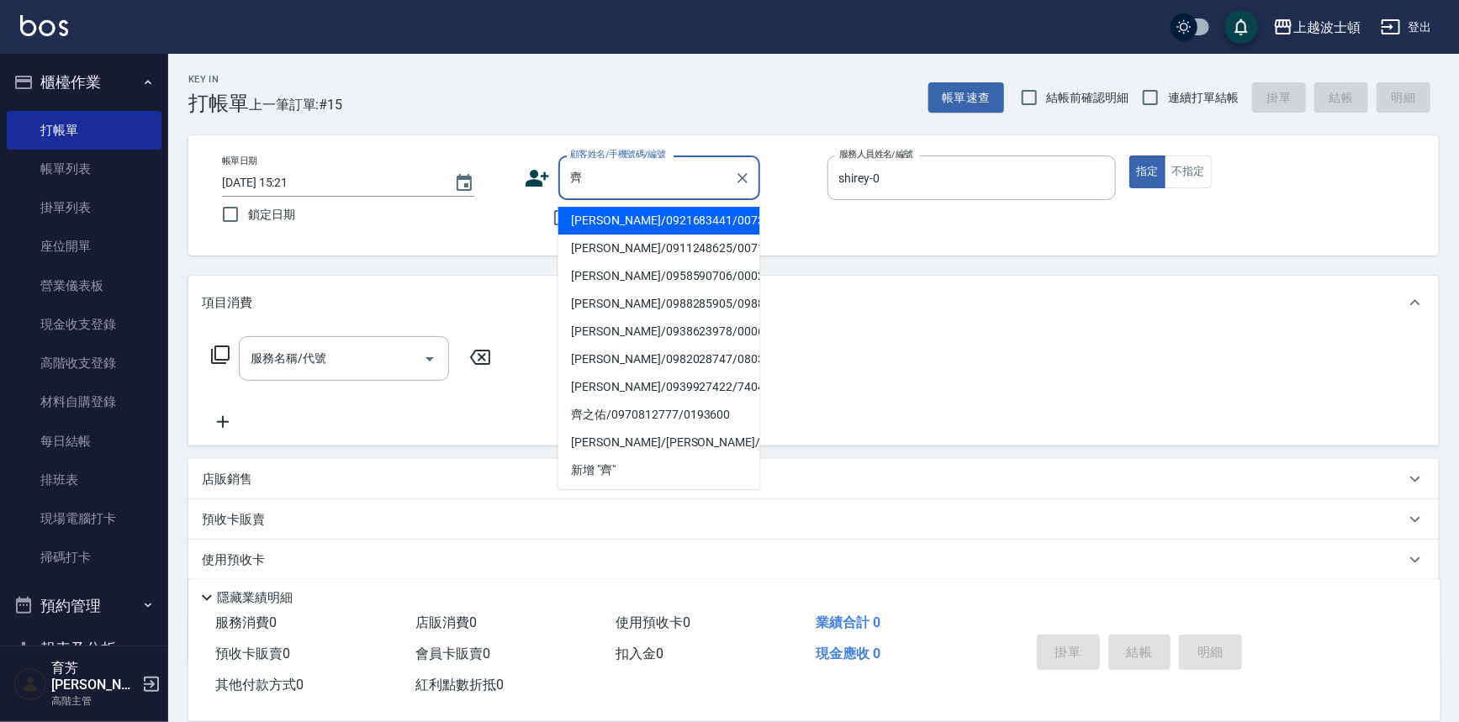
click at [631, 224] on li "[PERSON_NAME]/0921683441/00735" at bounding box center [659, 221] width 202 height 28
type input "[PERSON_NAME]/0921683441/00735"
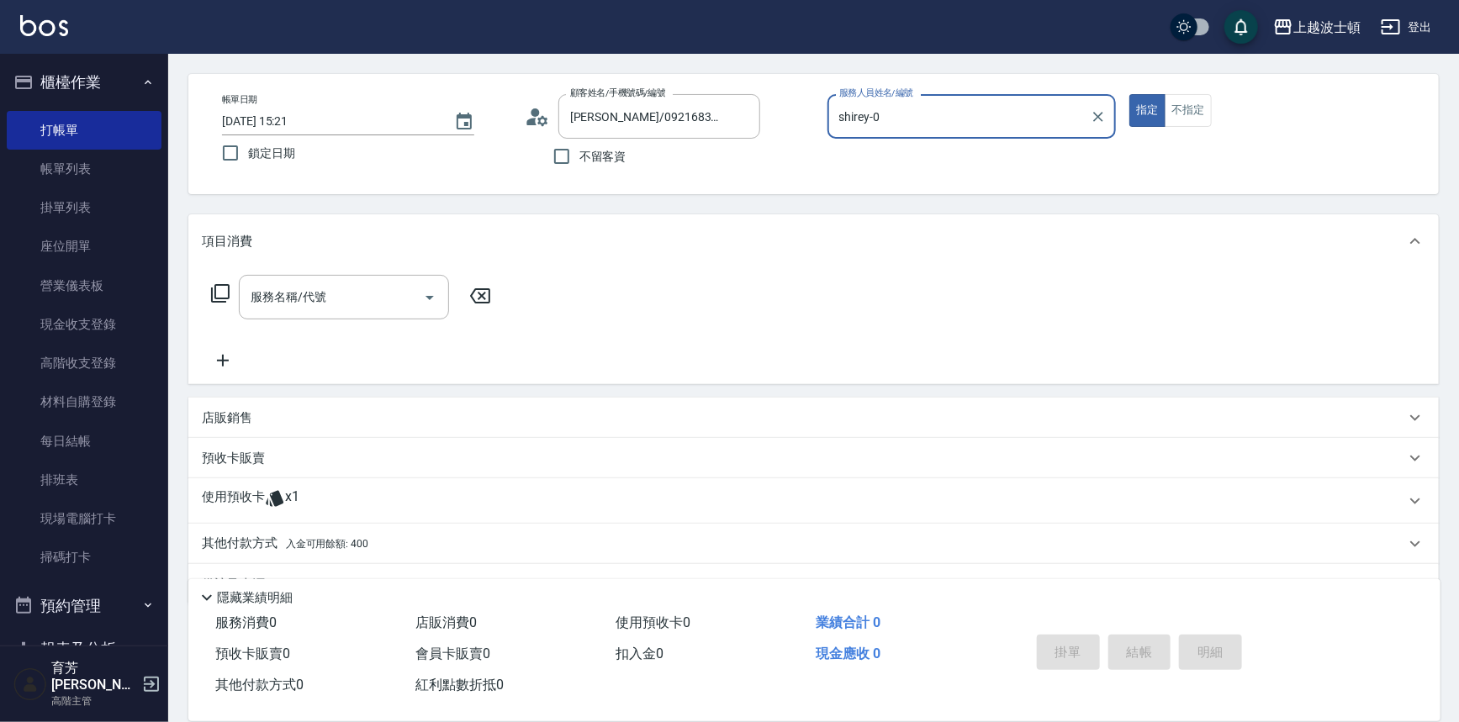
scroll to position [101, 0]
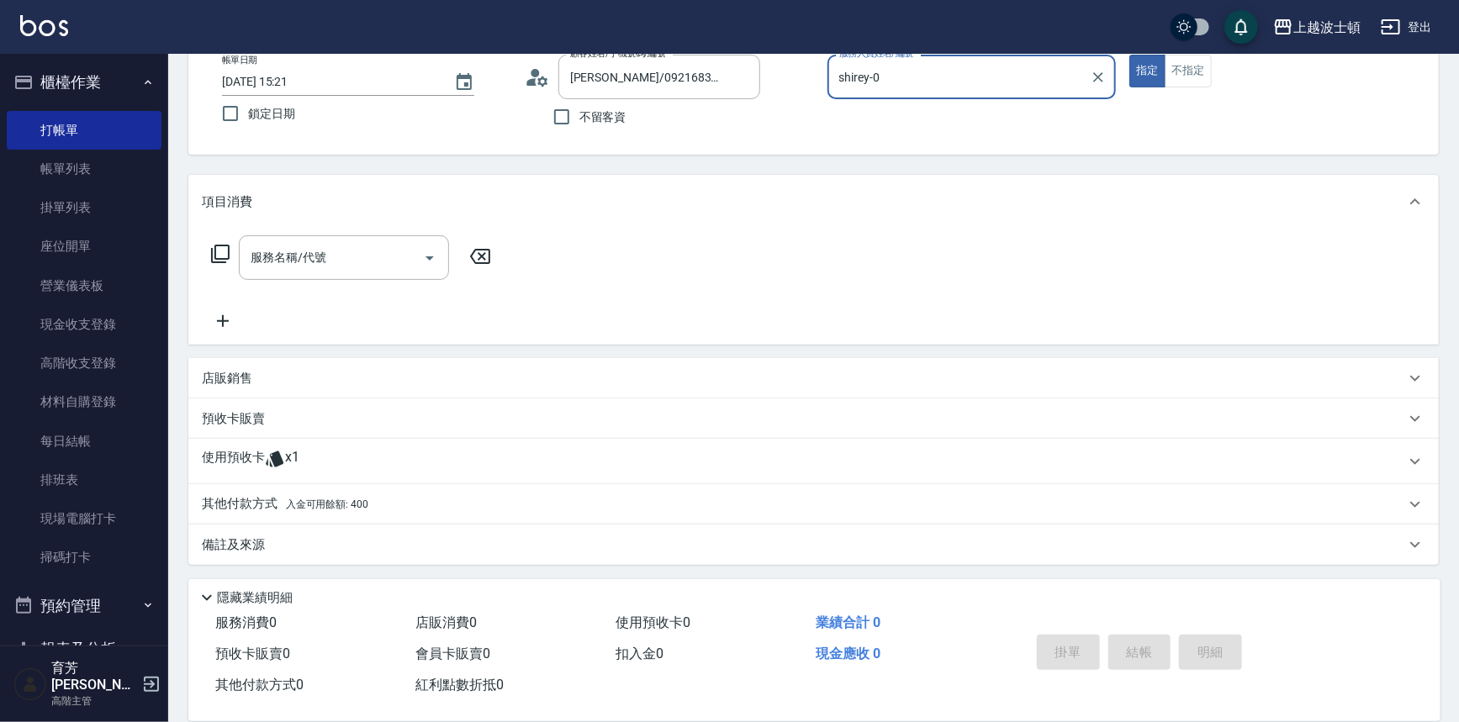
click at [343, 504] on span "入金可用餘額: 400" at bounding box center [327, 505] width 82 height 12
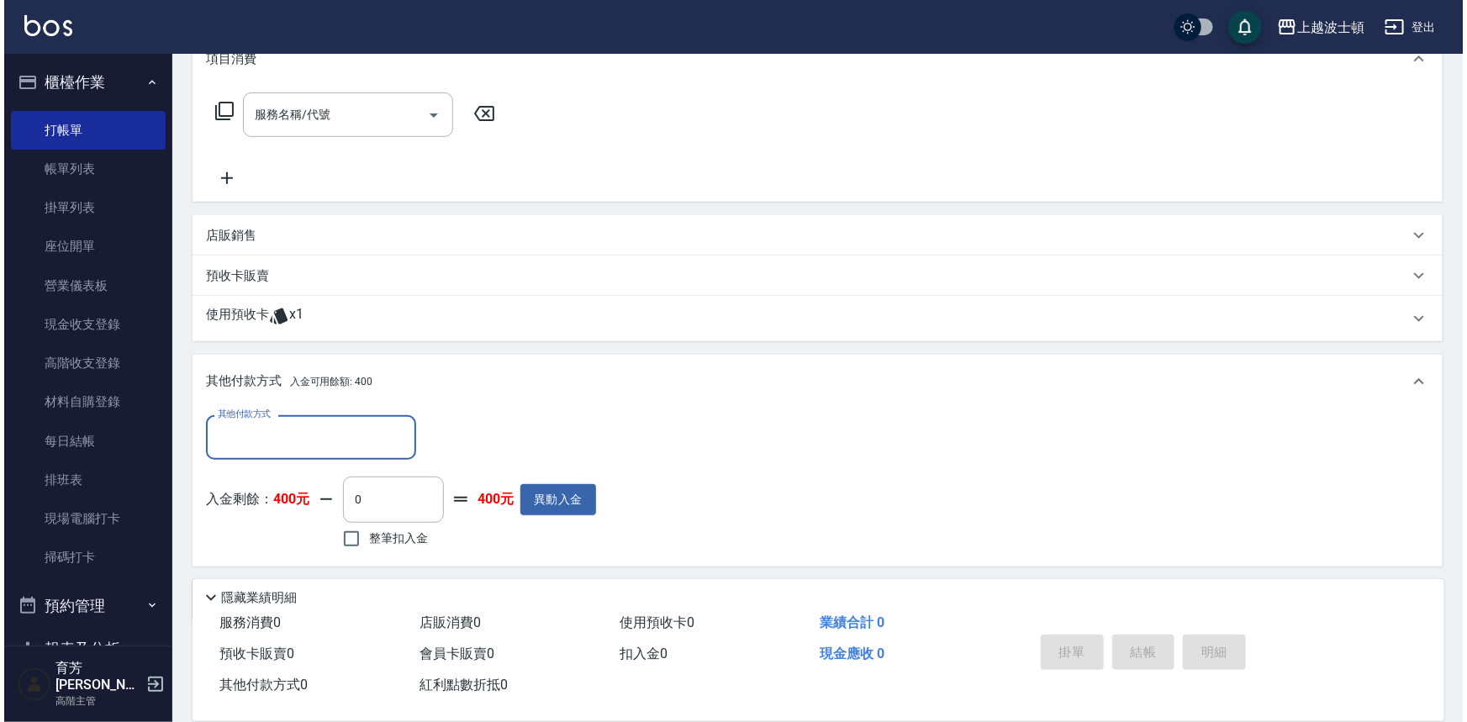
scroll to position [277, 0]
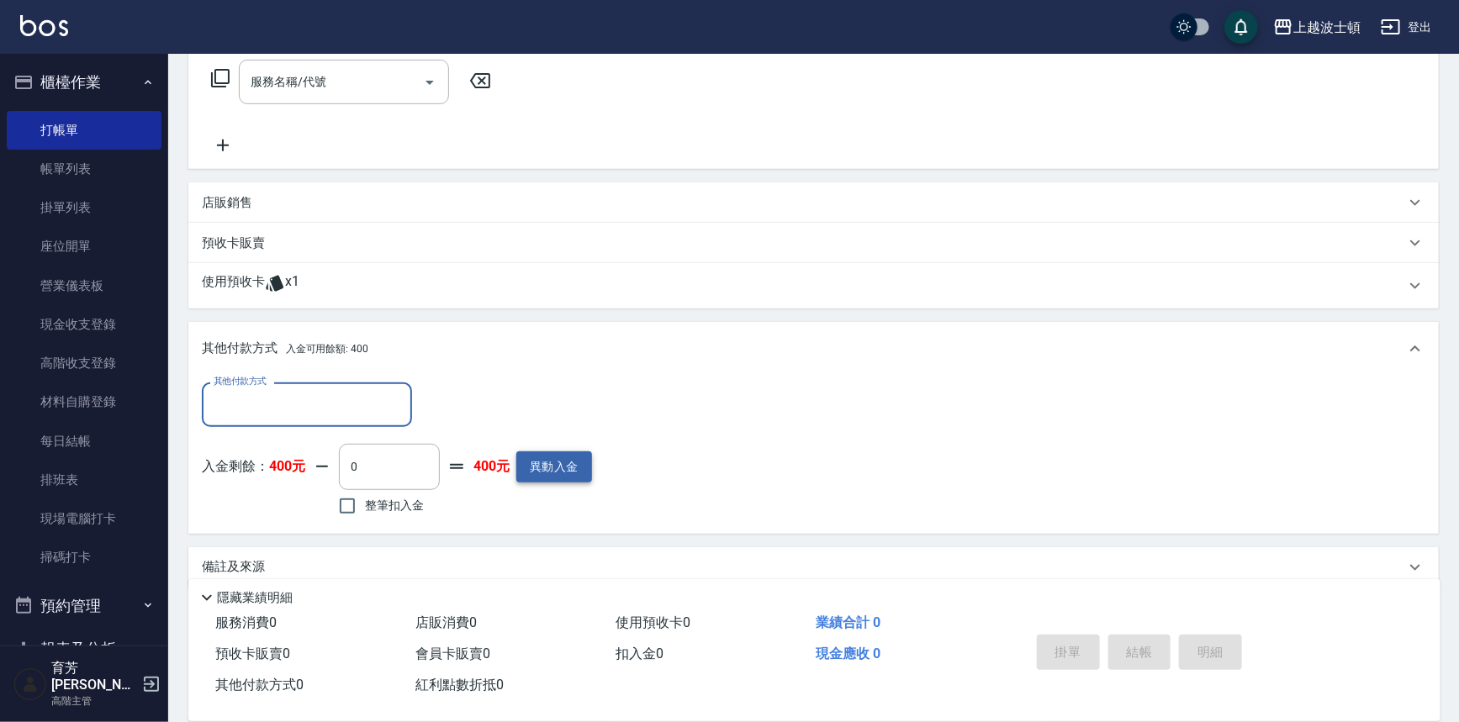
click at [542, 459] on button "異動入金" at bounding box center [554, 467] width 76 height 31
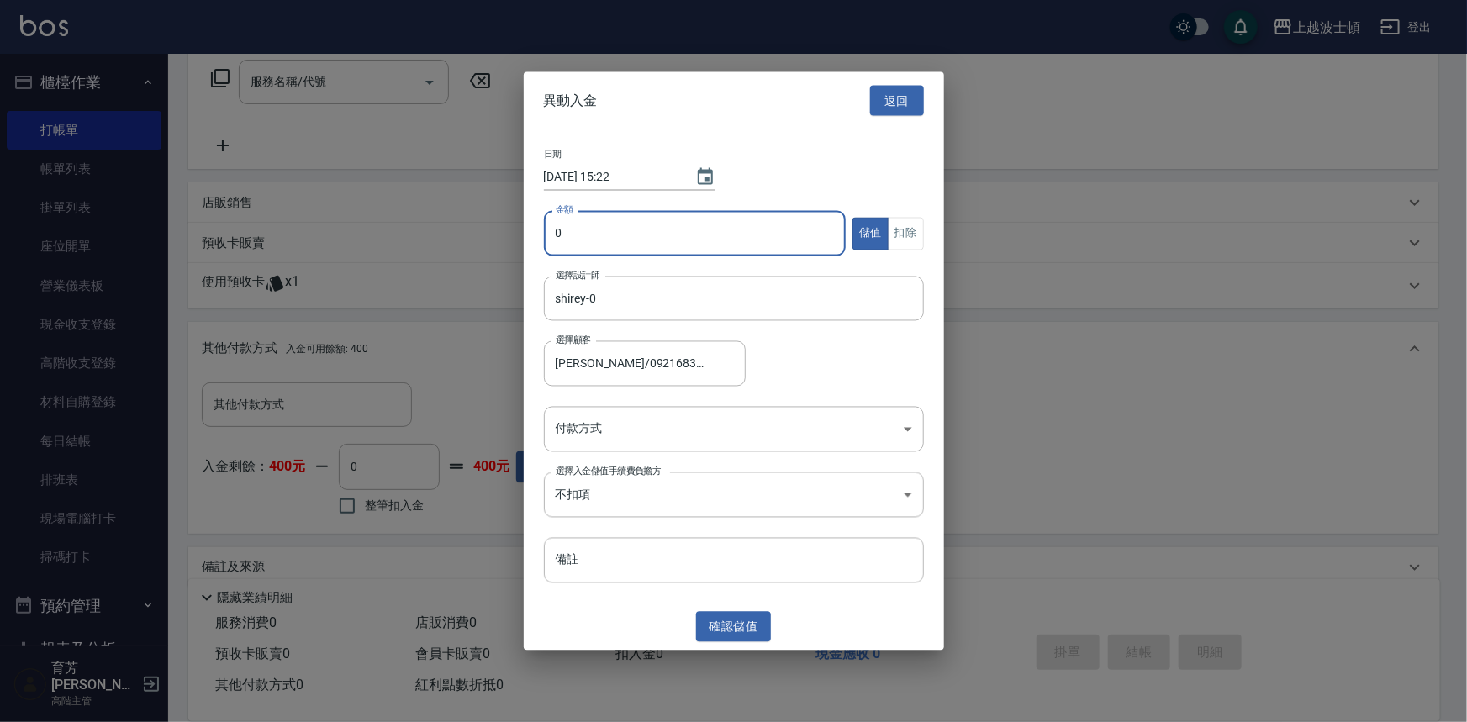
click at [569, 244] on input "0" at bounding box center [695, 233] width 303 height 45
type input "200"
click at [906, 428] on body "上越波士頓 登出 櫃檯作業 打帳單 帳單列表 掛單列表 座位開單 營業儀表板 現金收支登錄 高階收支登錄 材料自購登錄 每日結帳 排班表 現場電腦打卡 掃碼打…" at bounding box center [733, 234] width 1467 height 1023
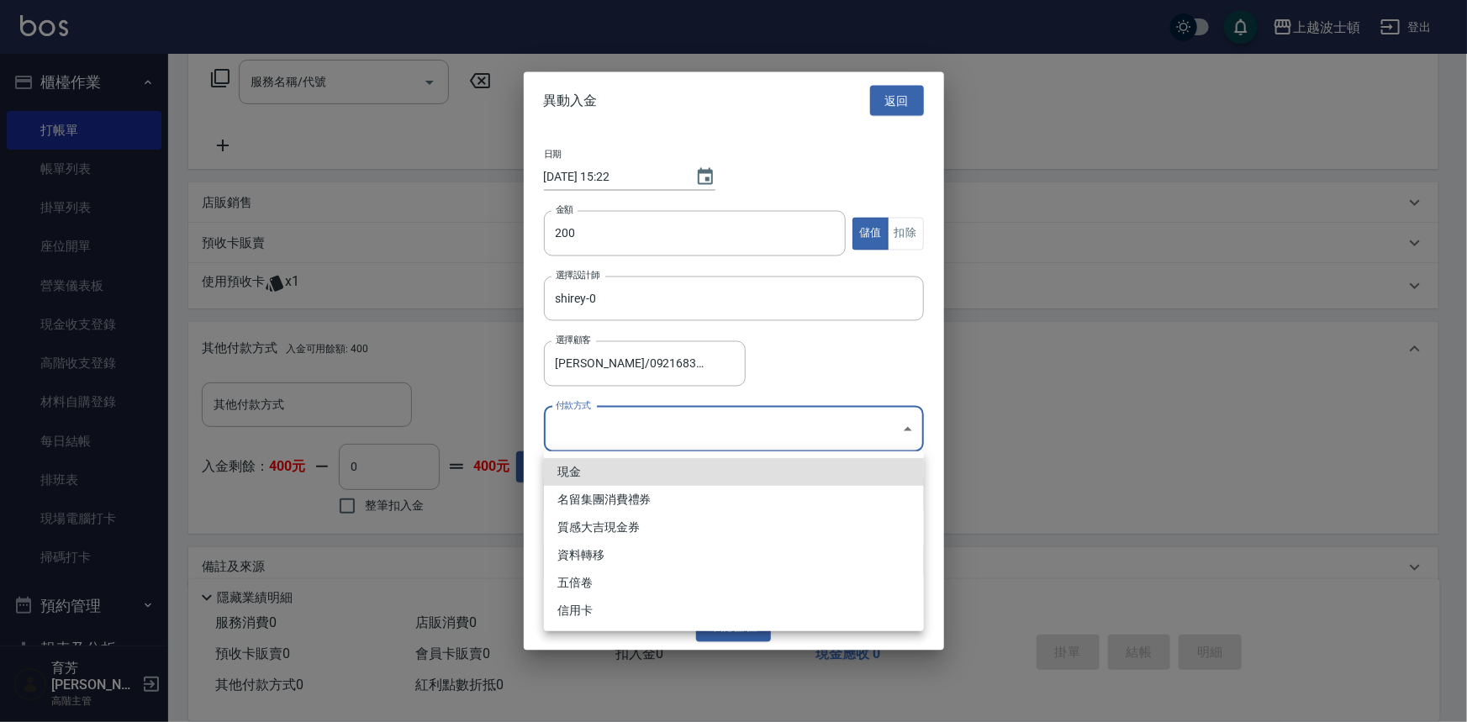
click at [603, 471] on li "現金" at bounding box center [734, 472] width 380 height 28
type input "現金"
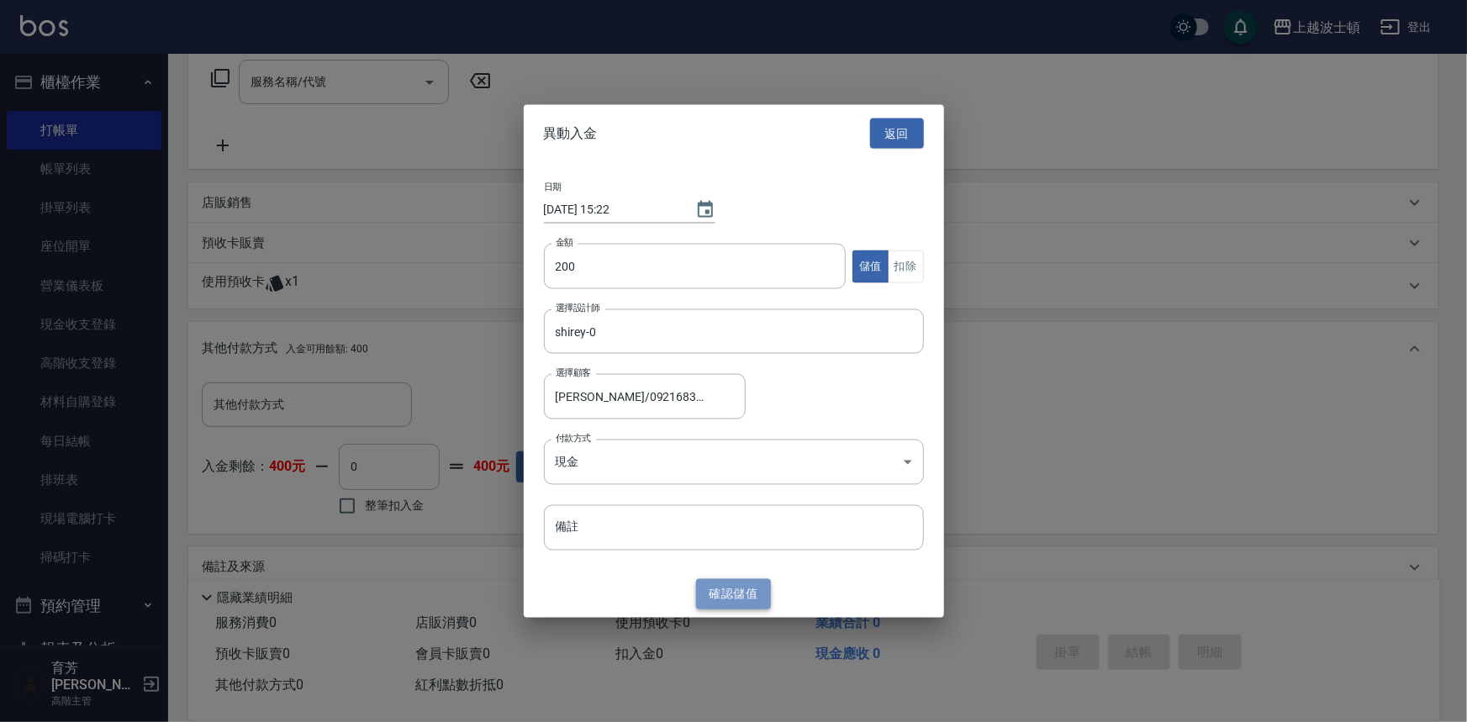
click at [732, 591] on button "確認 儲值" at bounding box center [734, 594] width 76 height 31
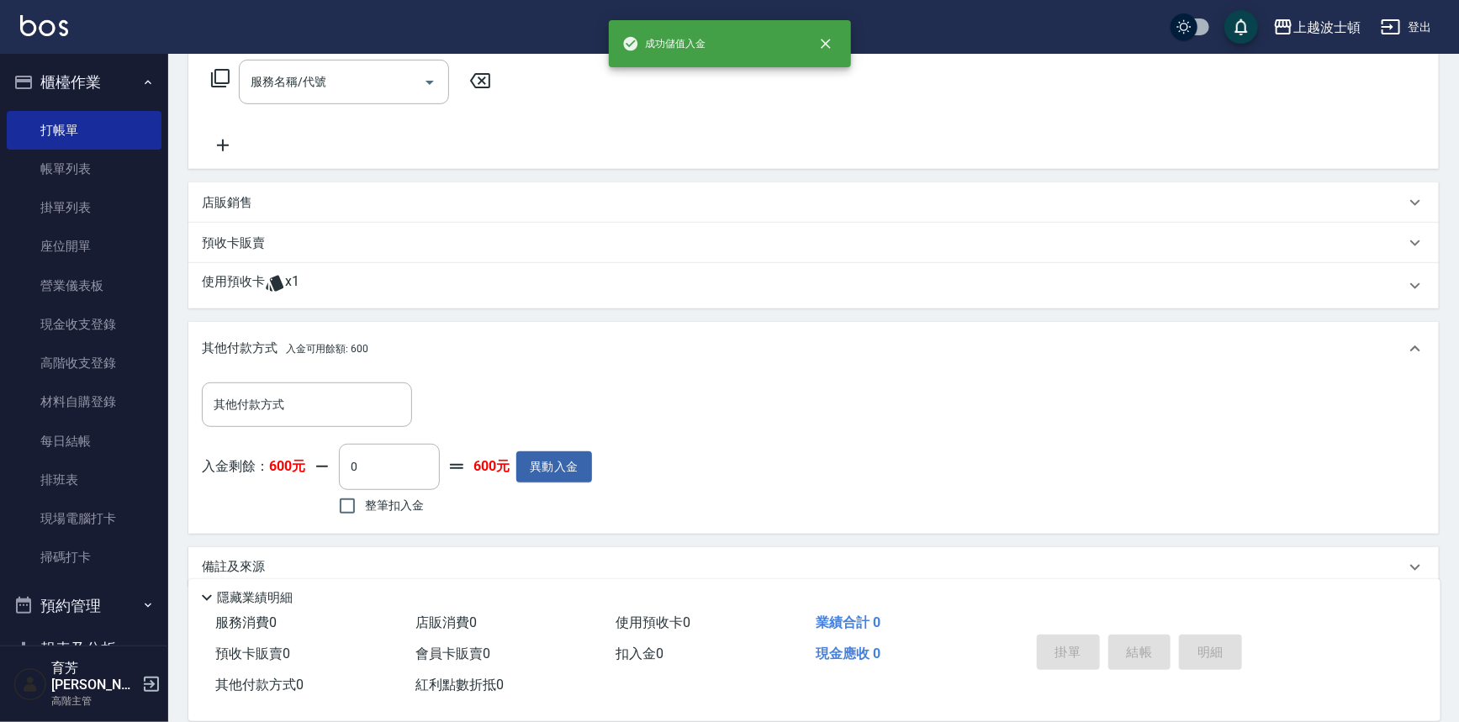
click at [222, 77] on icon at bounding box center [220, 78] width 20 height 20
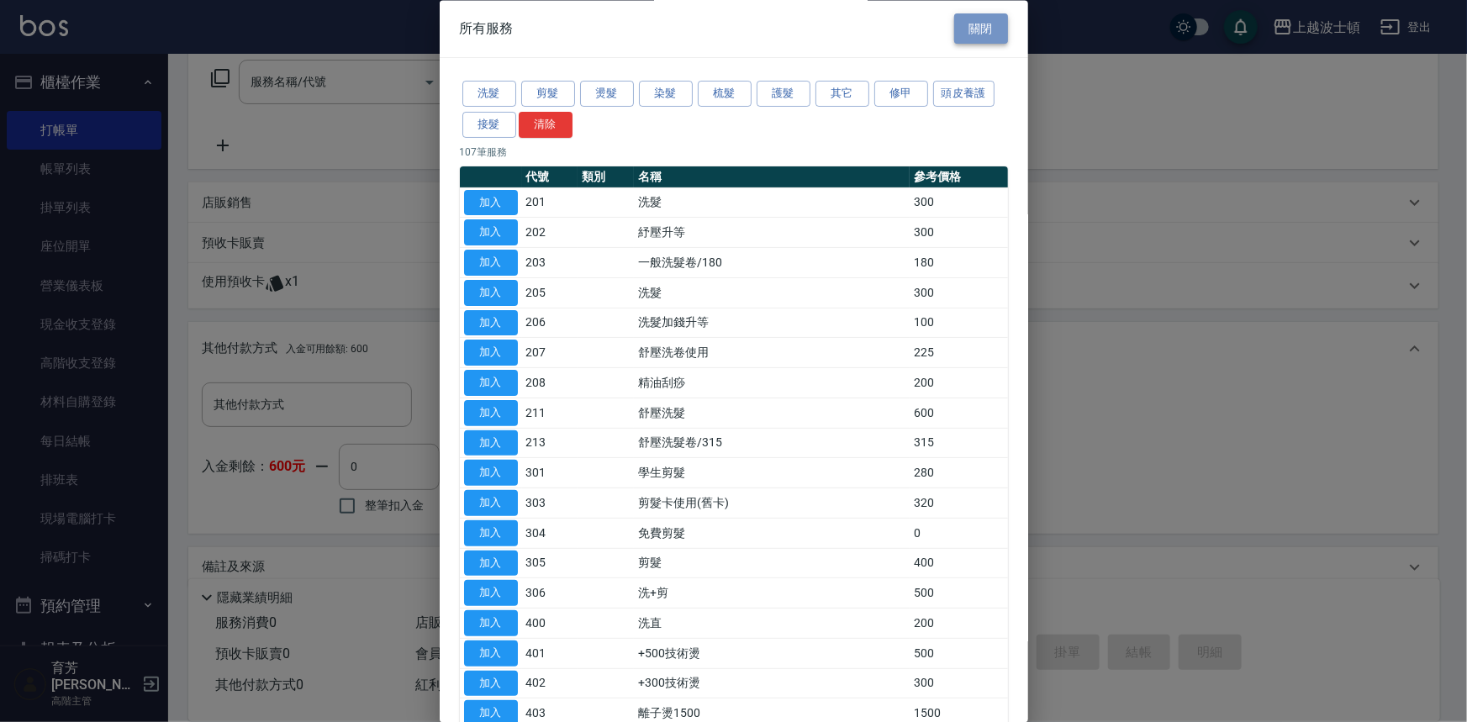
click at [954, 34] on button "關閉" at bounding box center [981, 28] width 54 height 31
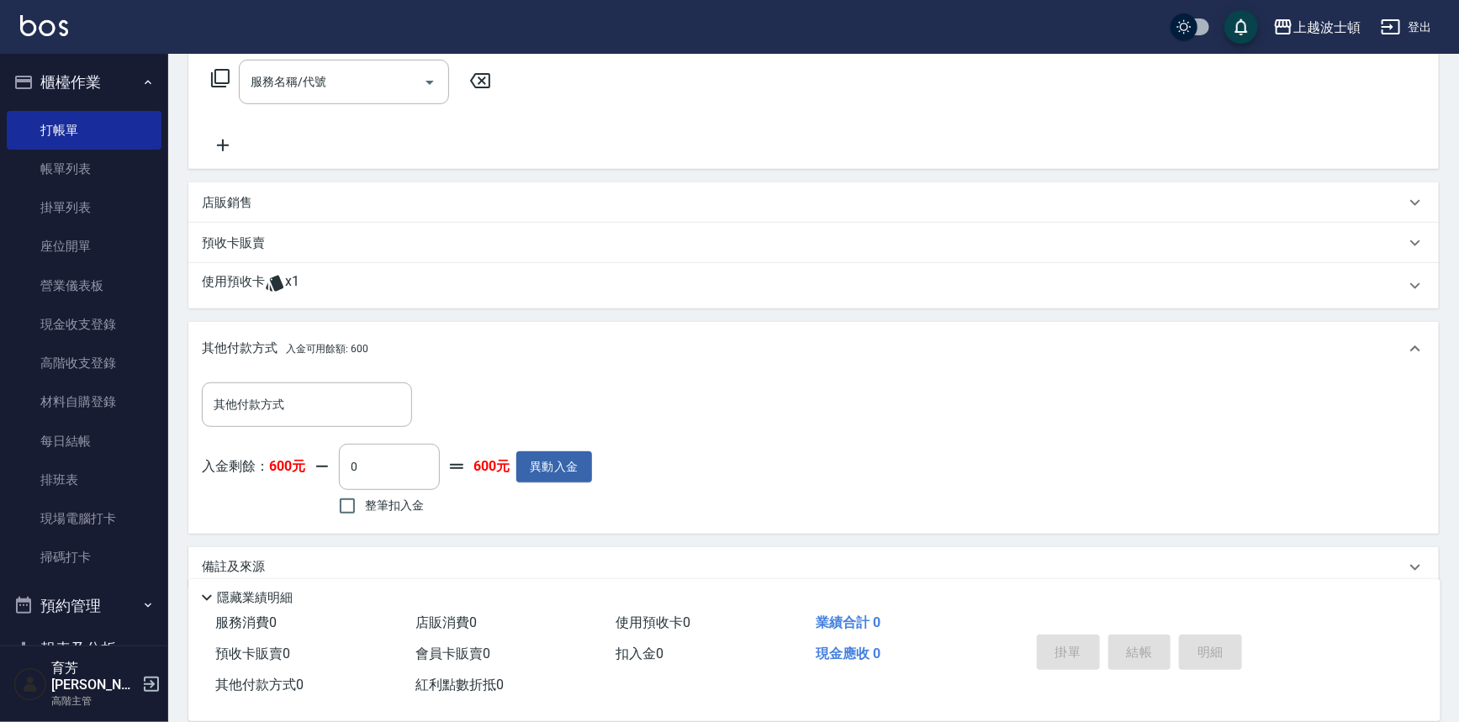
click at [231, 187] on div "店販銷售" at bounding box center [813, 202] width 1250 height 40
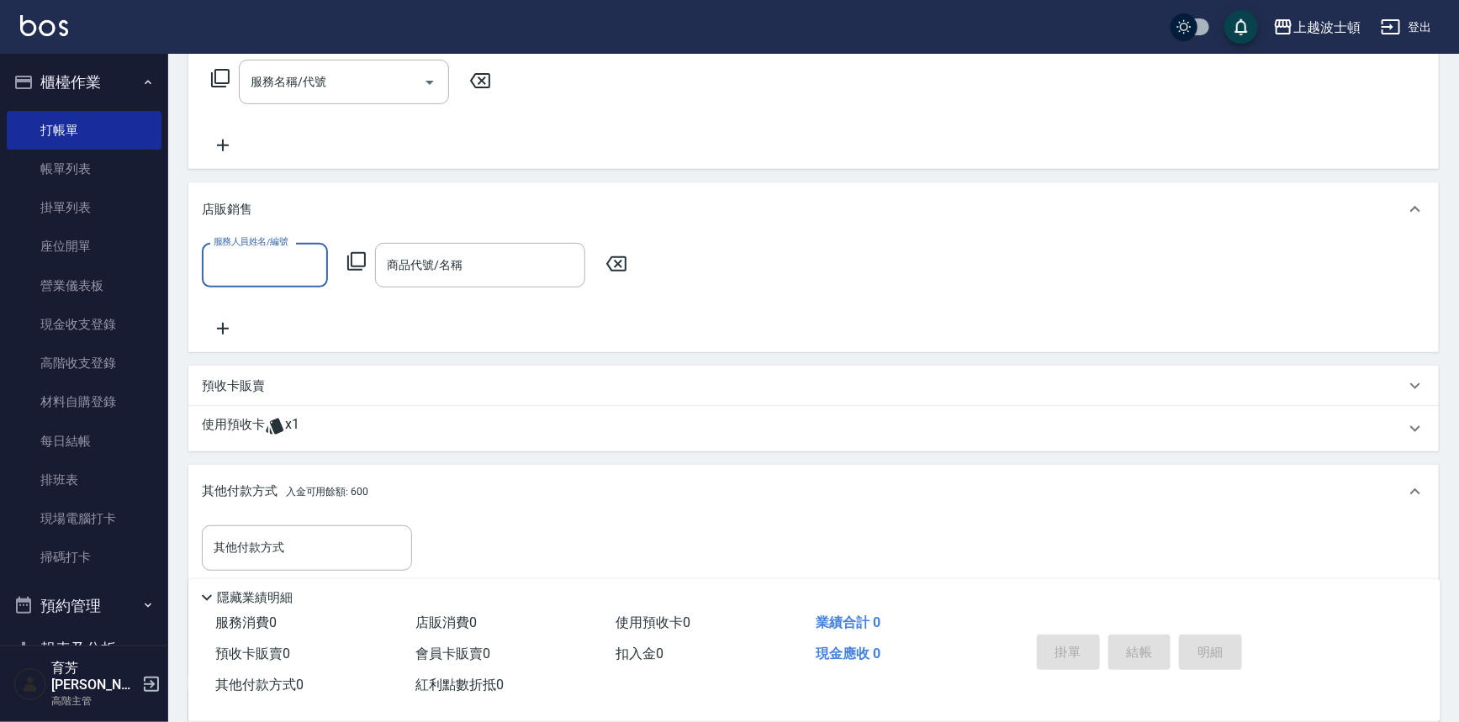
scroll to position [0, 0]
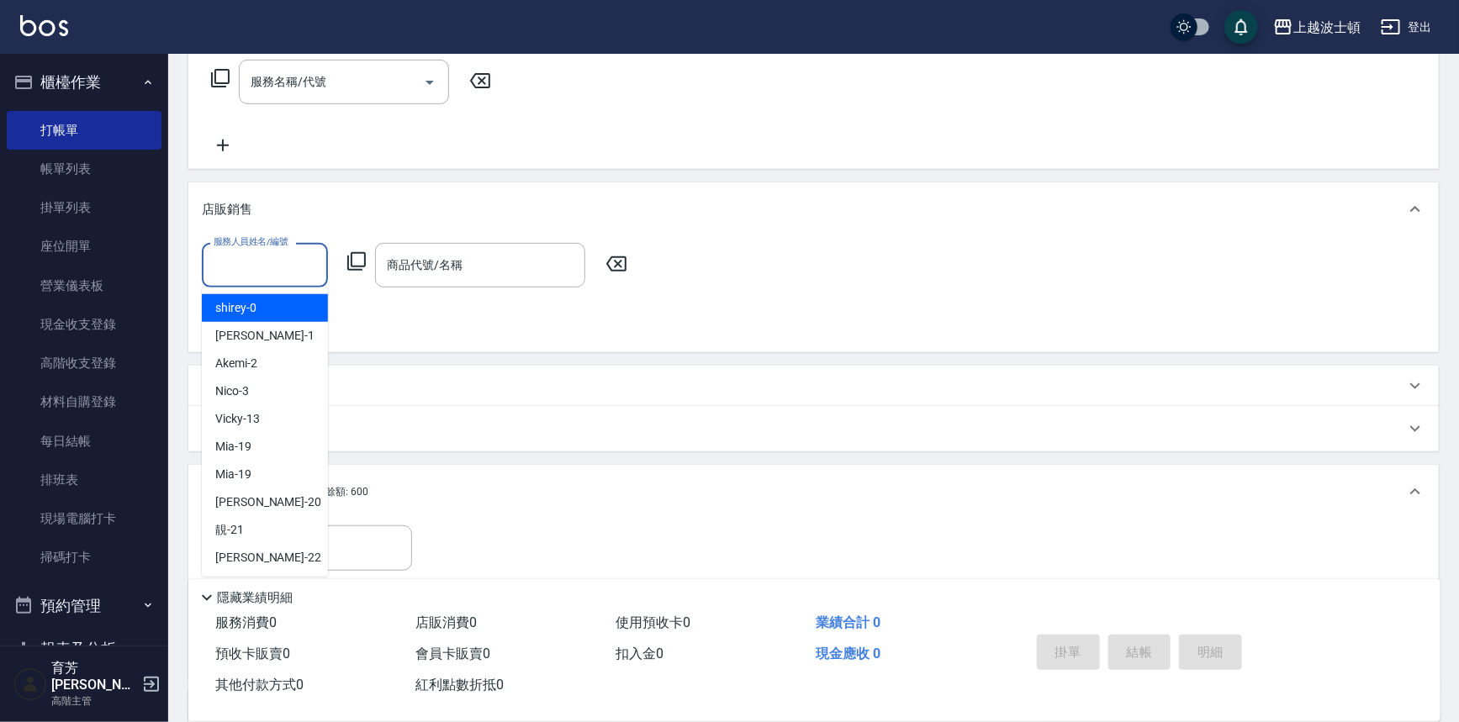
click at [290, 273] on input "服務人員姓名/編號" at bounding box center [264, 265] width 111 height 29
drag, startPoint x: 292, startPoint y: 303, endPoint x: 441, endPoint y: 286, distance: 149.8
click at [294, 303] on div "shirey -0" at bounding box center [265, 308] width 126 height 28
type input "shirey-0"
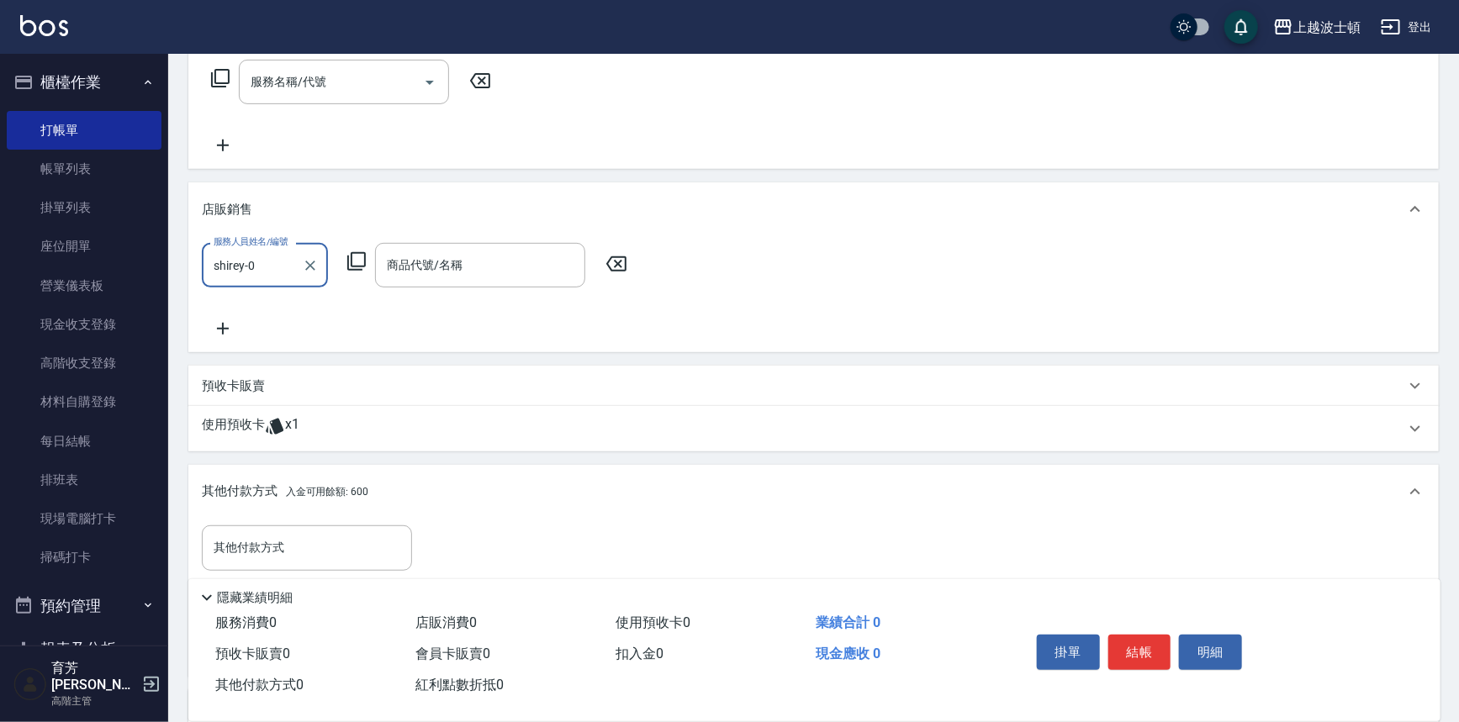
click at [353, 256] on icon at bounding box center [356, 261] width 20 height 20
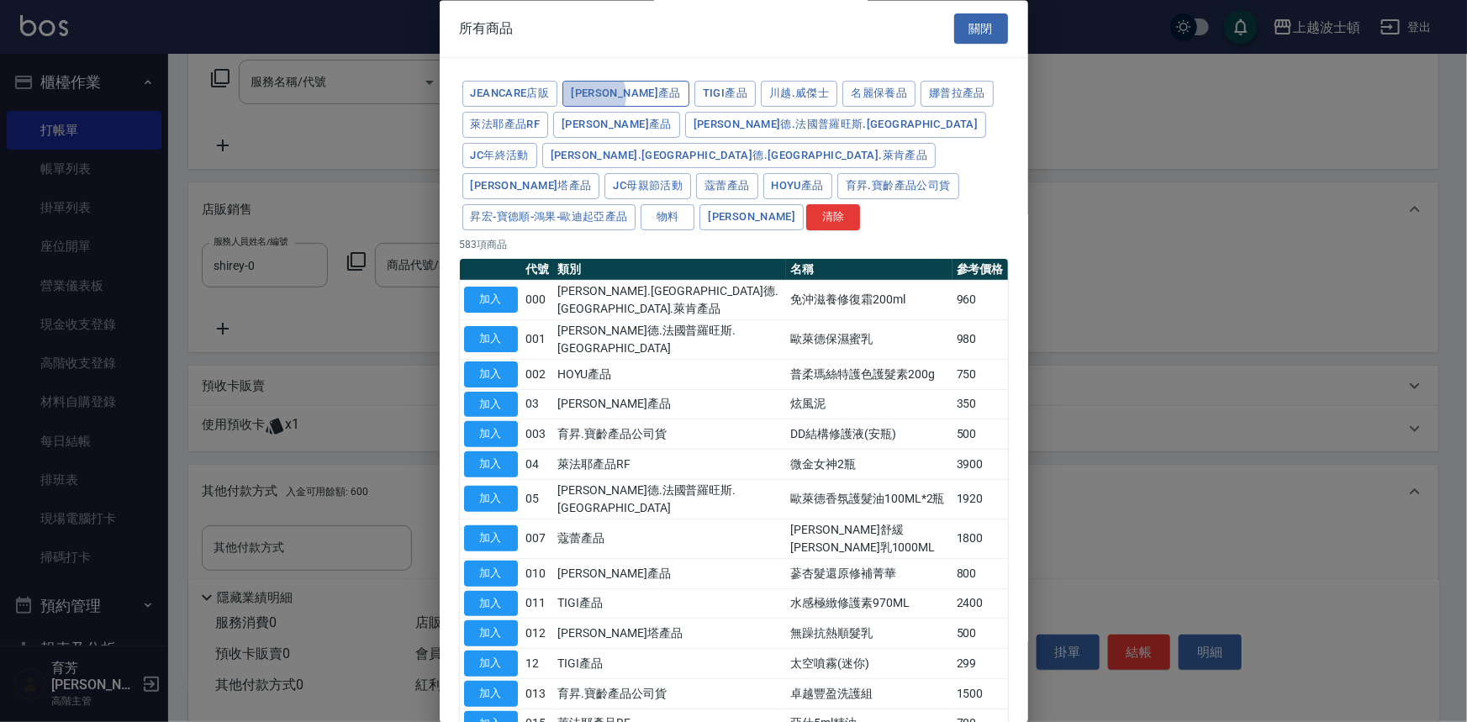
click at [586, 95] on button "[PERSON_NAME]產品" at bounding box center [626, 95] width 127 height 26
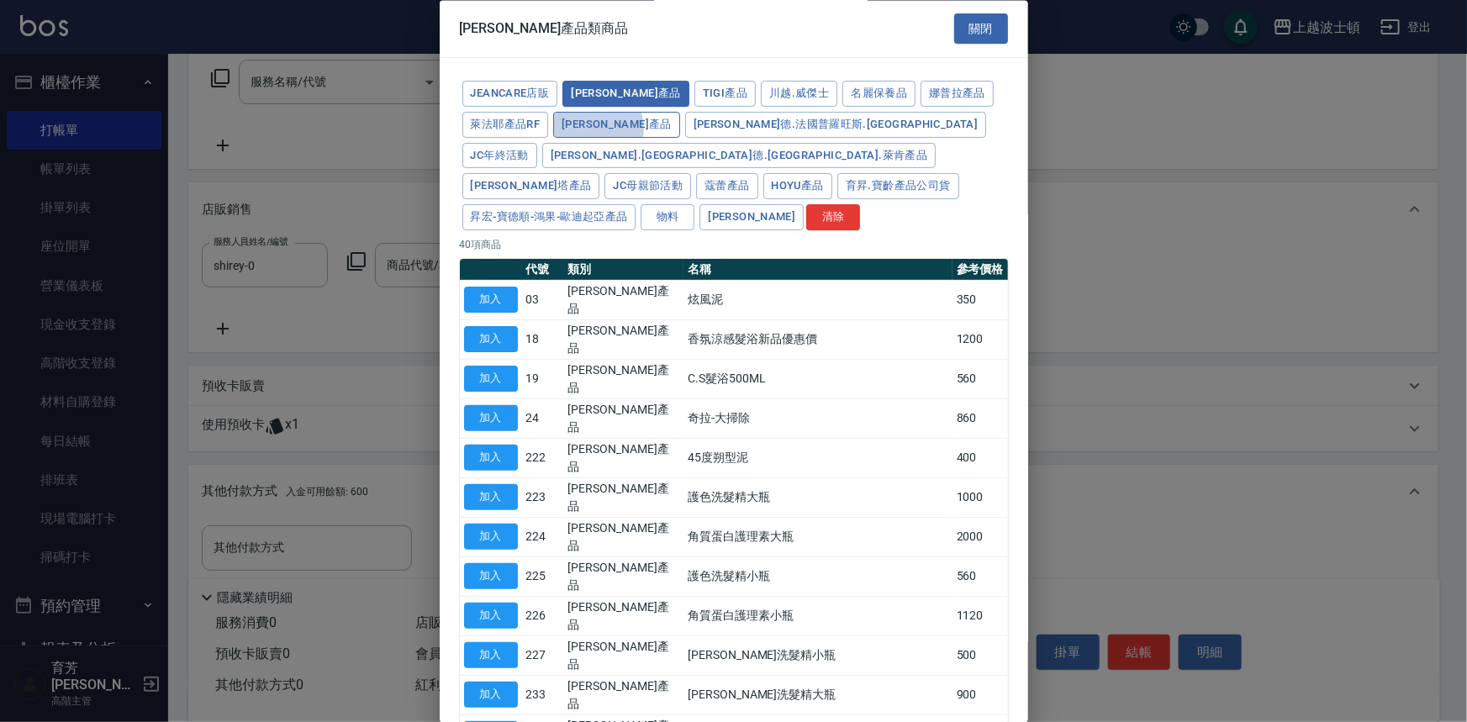
click at [597, 129] on button "[PERSON_NAME]產品" at bounding box center [616, 125] width 127 height 26
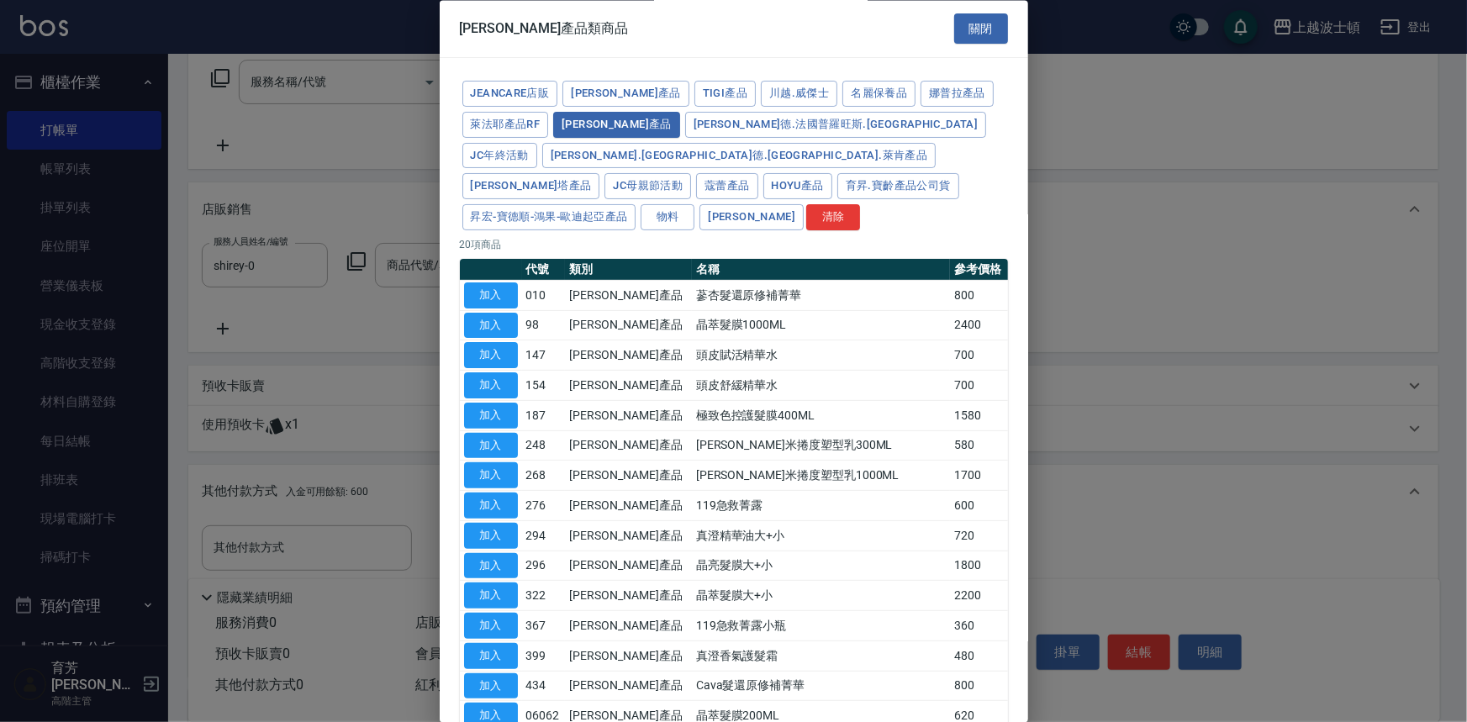
click at [495, 343] on button "加入" at bounding box center [491, 356] width 54 height 26
type input "頭皮賦活精華水"
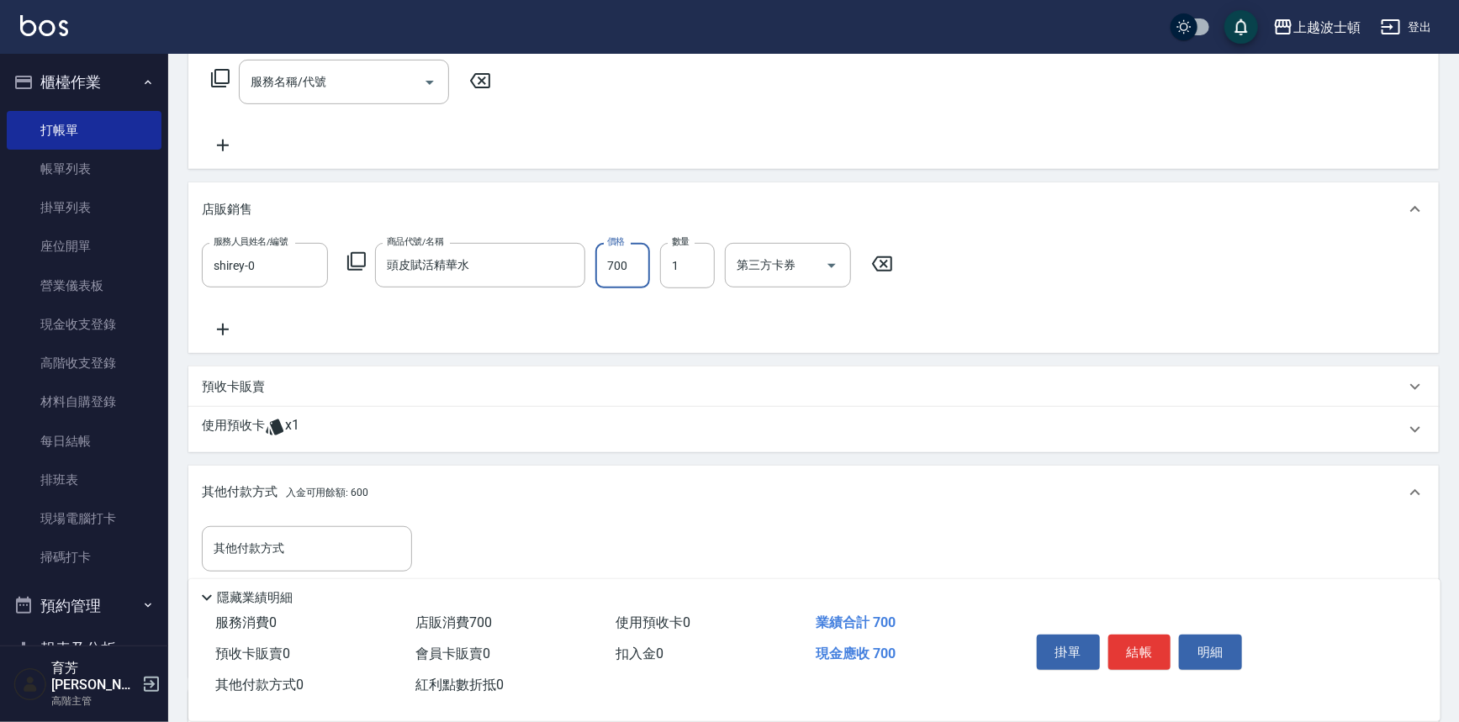
click at [627, 274] on input "700" at bounding box center [622, 265] width 55 height 45
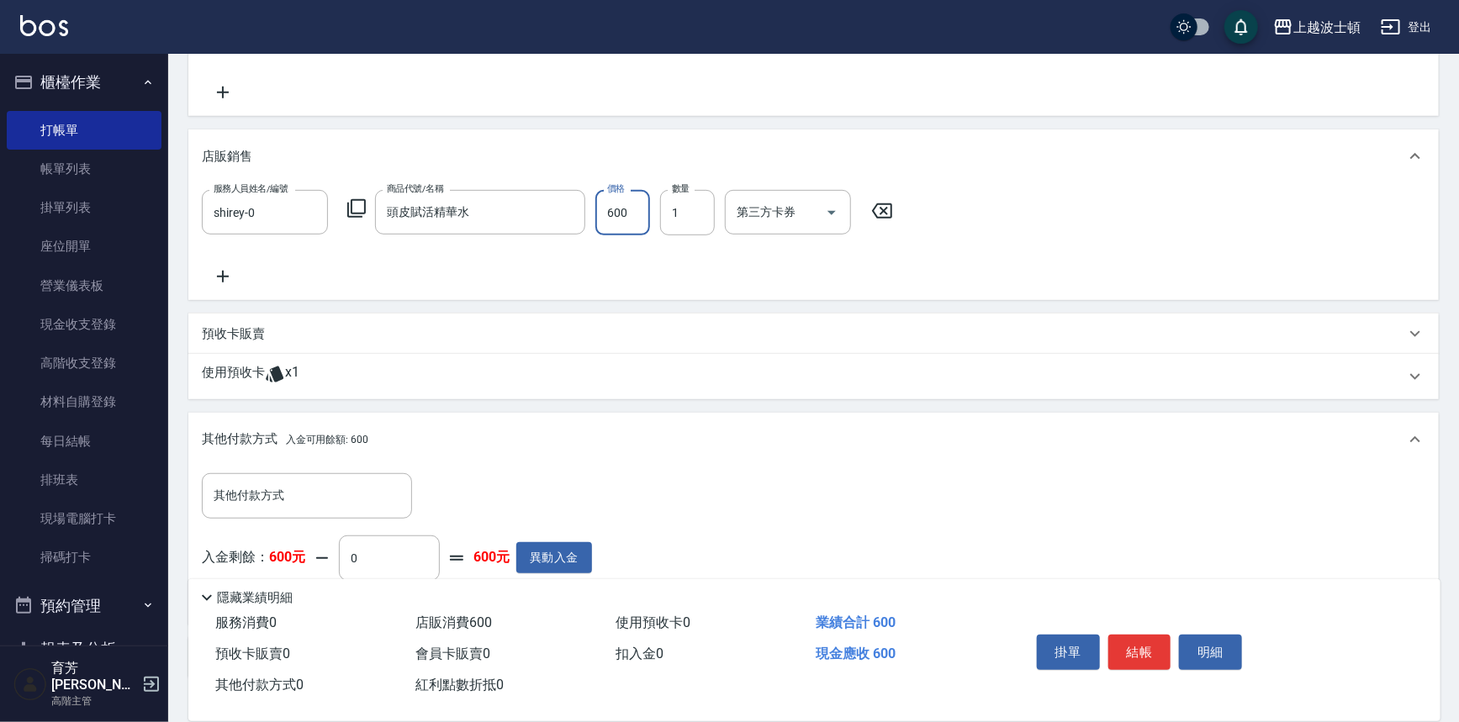
scroll to position [442, 0]
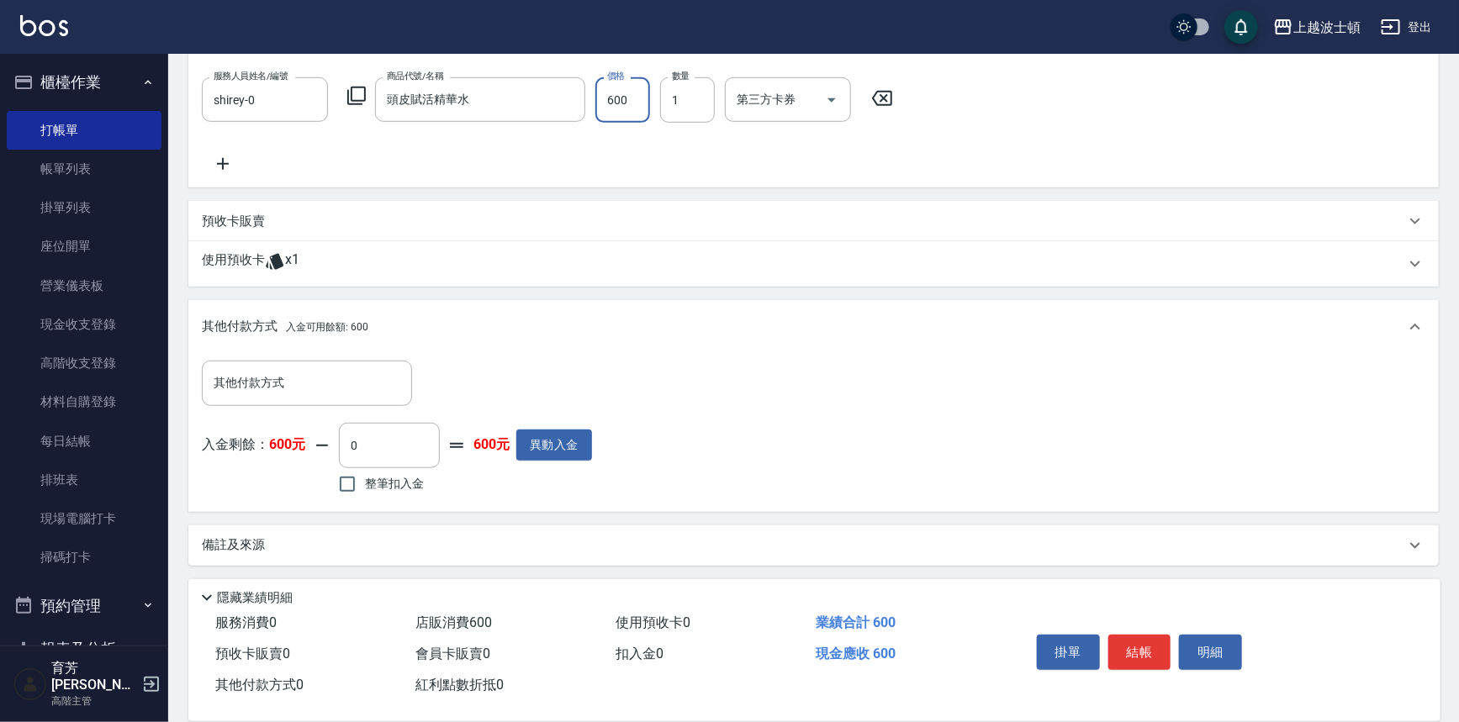
type input "600"
click at [372, 481] on span "整筆扣入金" at bounding box center [394, 484] width 59 height 18
click at [365, 481] on input "整筆扣入金" at bounding box center [347, 484] width 35 height 35
checkbox input "true"
type input "600"
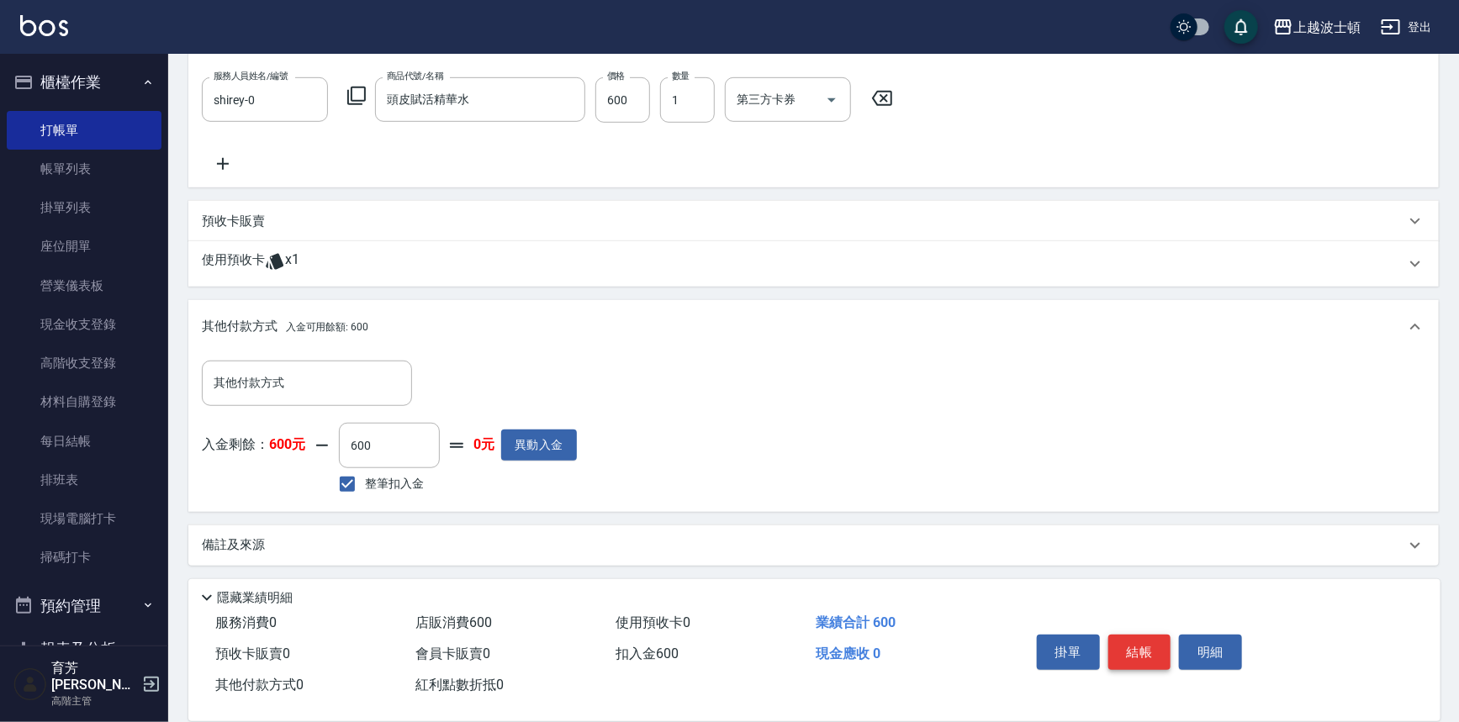
click at [1126, 646] on button "結帳" at bounding box center [1139, 652] width 63 height 35
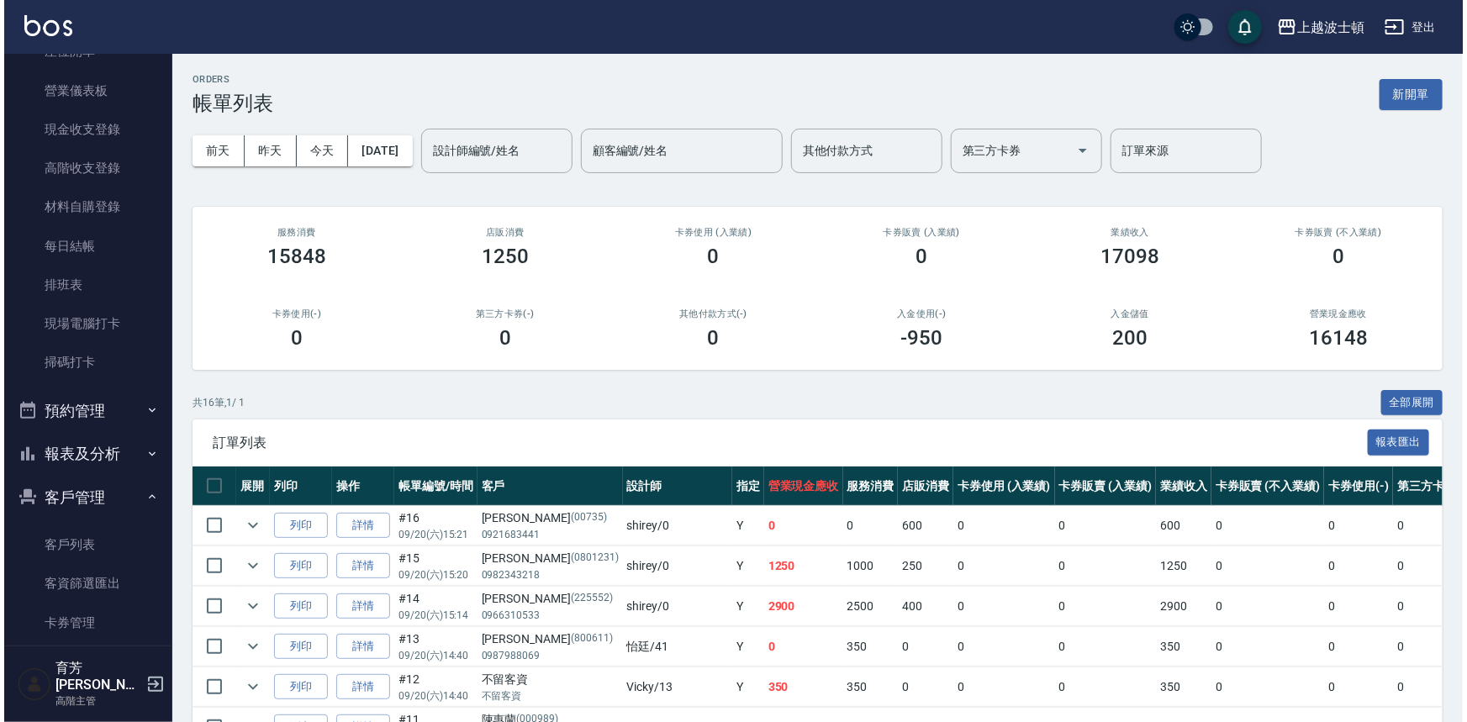
scroll to position [197, 0]
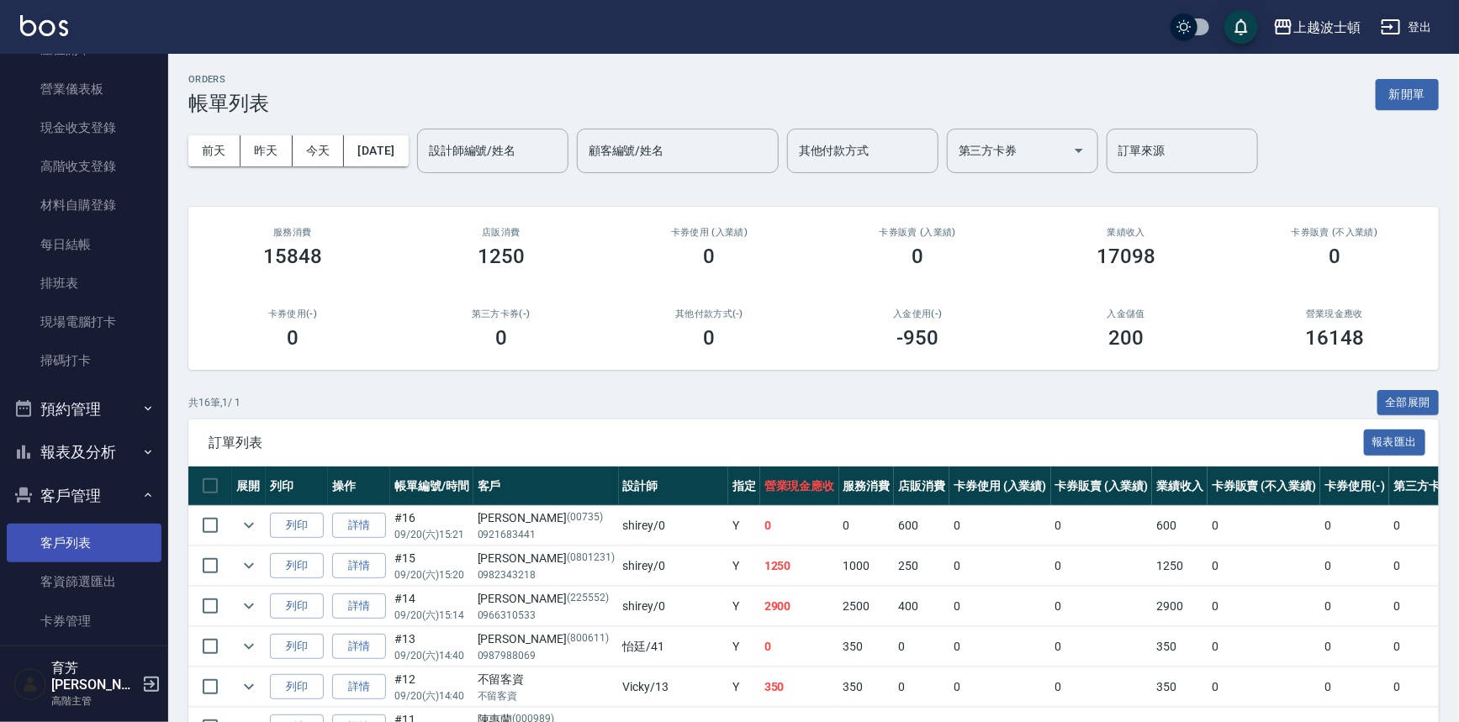
click at [127, 541] on link "客戶列表" at bounding box center [84, 543] width 155 height 39
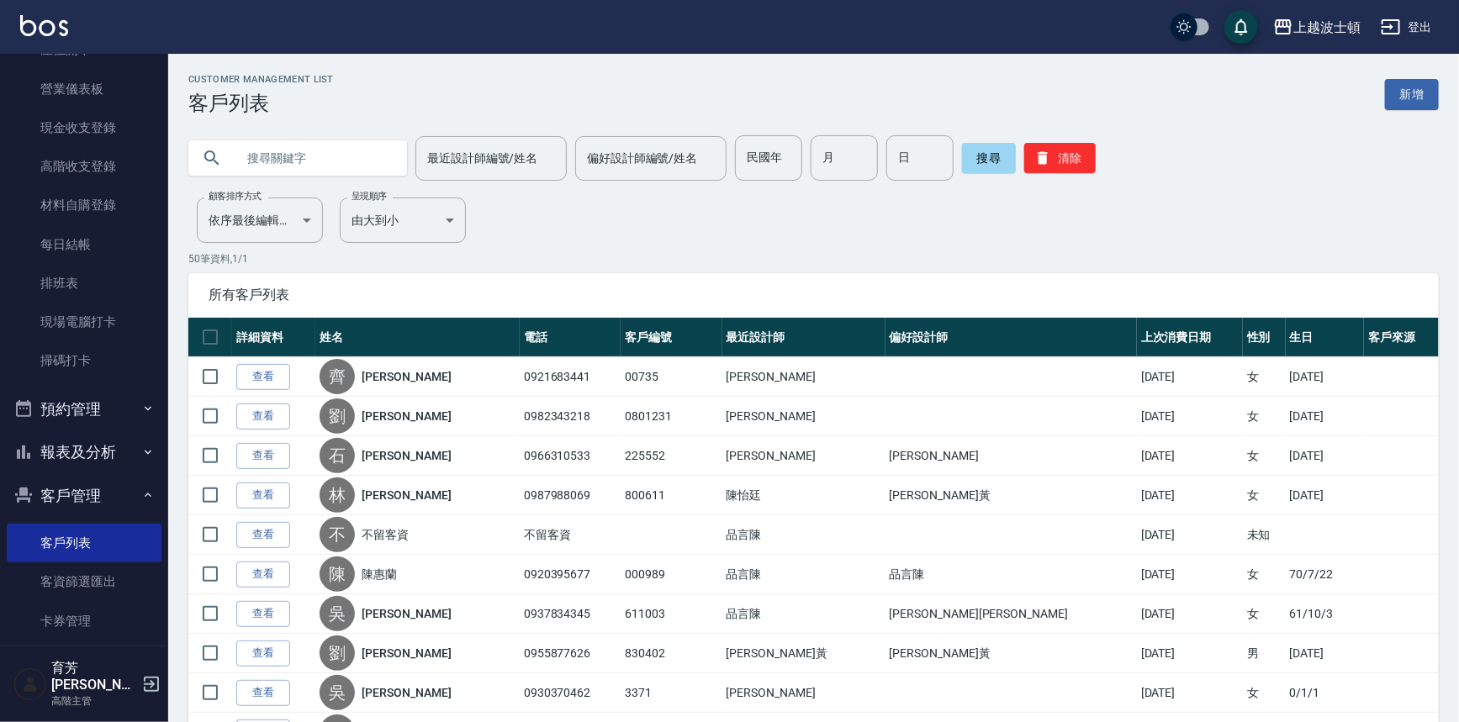
click at [317, 166] on input "text" at bounding box center [314, 157] width 158 height 45
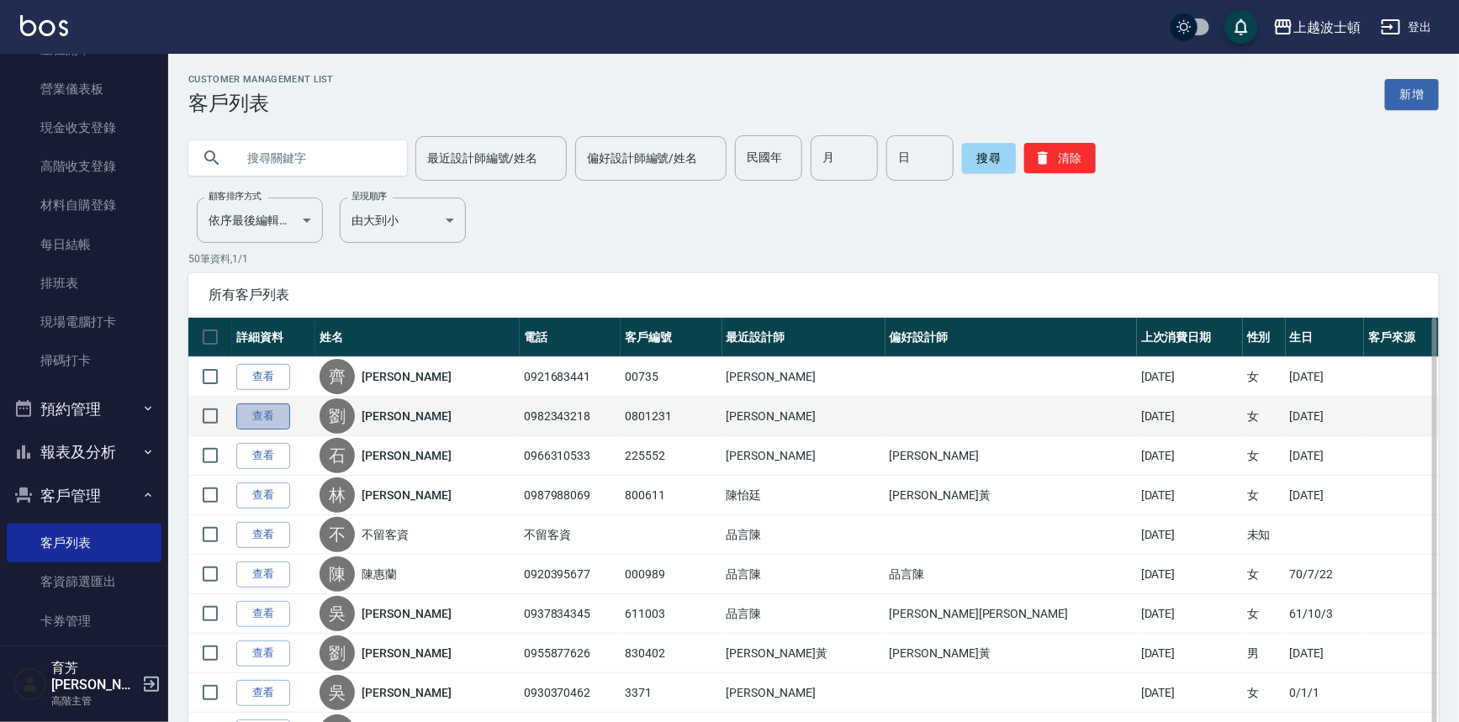
click at [269, 420] on link "查看" at bounding box center [263, 417] width 54 height 26
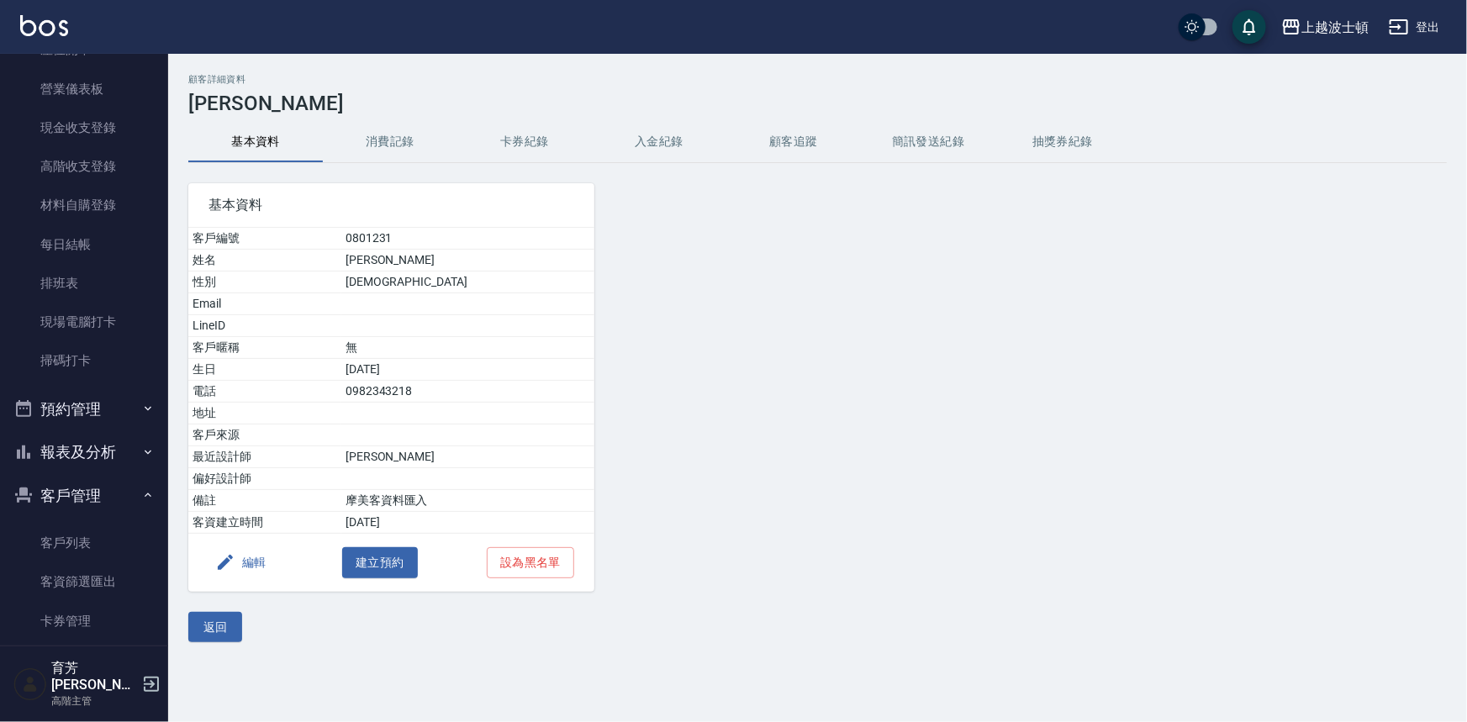
click at [379, 146] on button "消費記錄" at bounding box center [390, 142] width 135 height 40
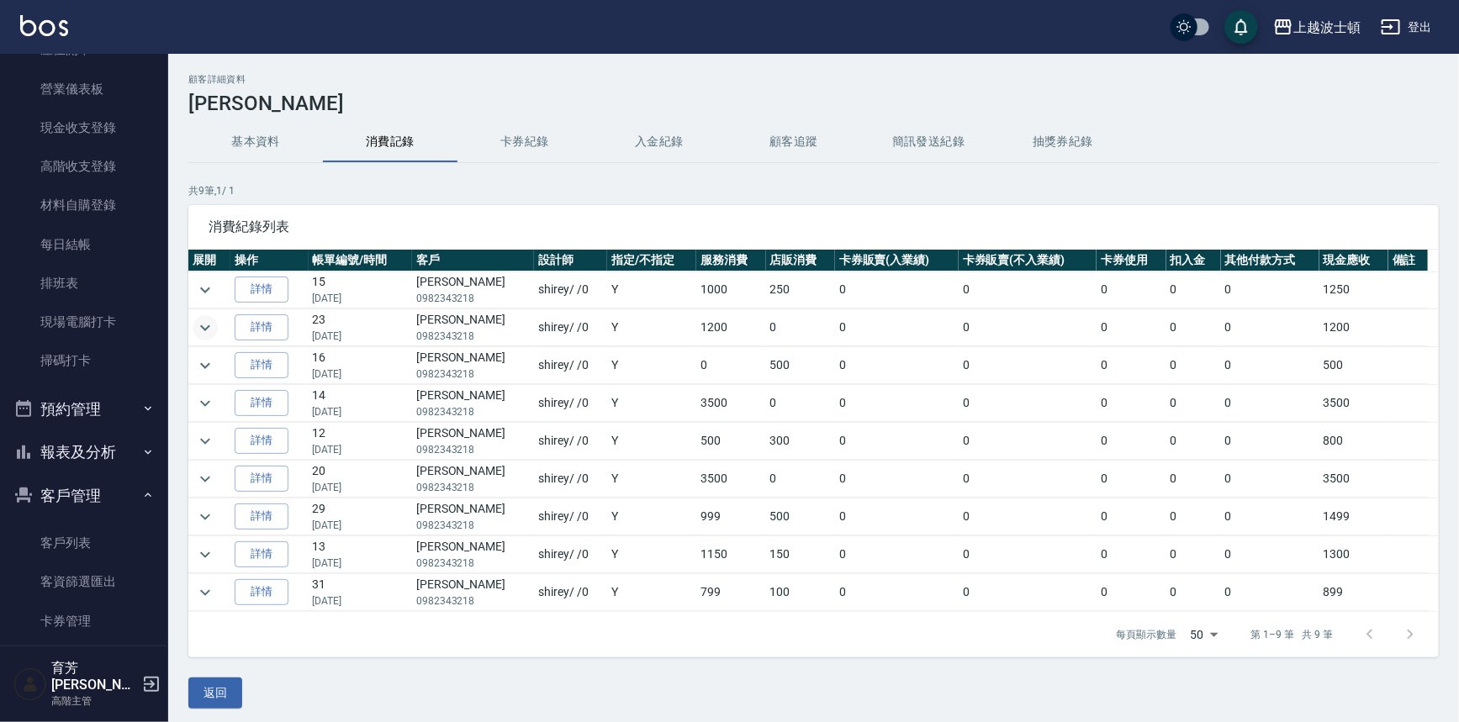
click at [207, 324] on icon "expand row" at bounding box center [205, 328] width 20 height 20
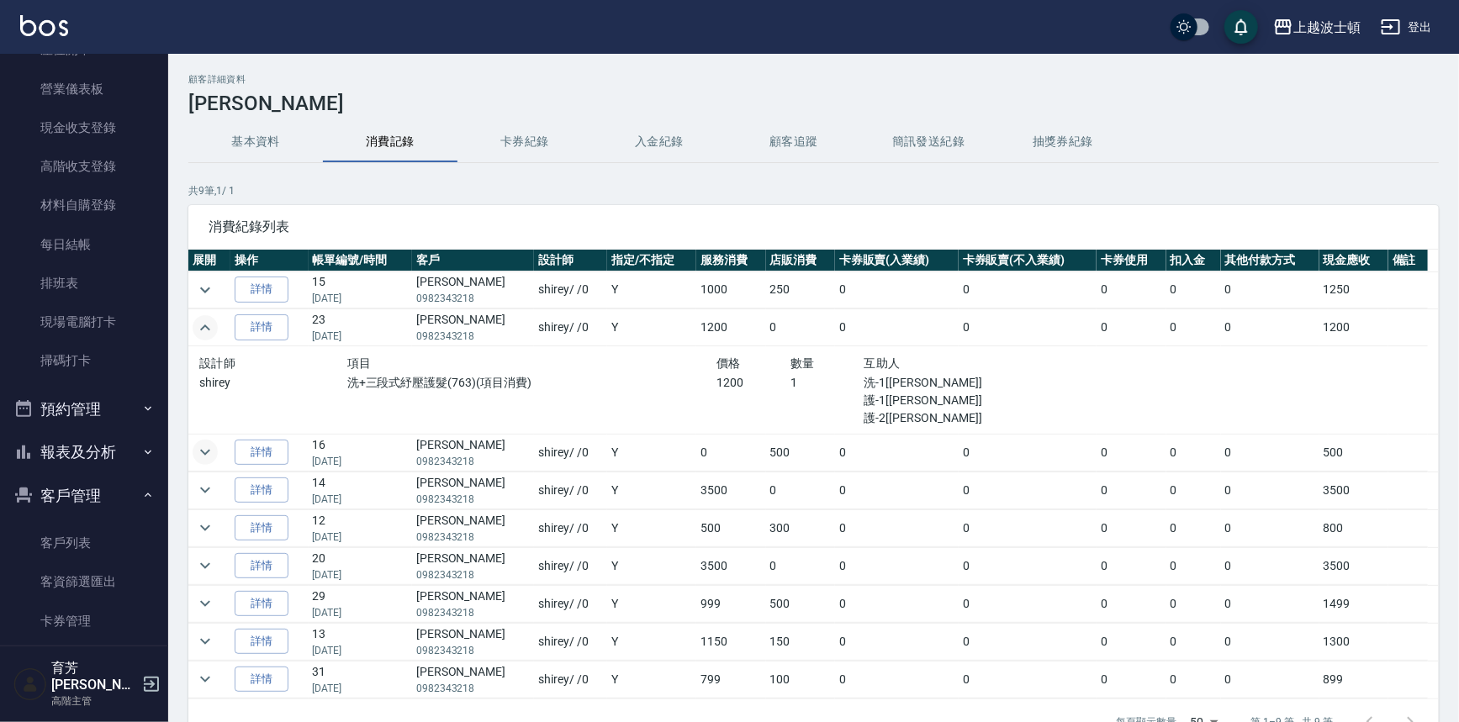
click at [208, 450] on icon "expand row" at bounding box center [205, 453] width 10 height 6
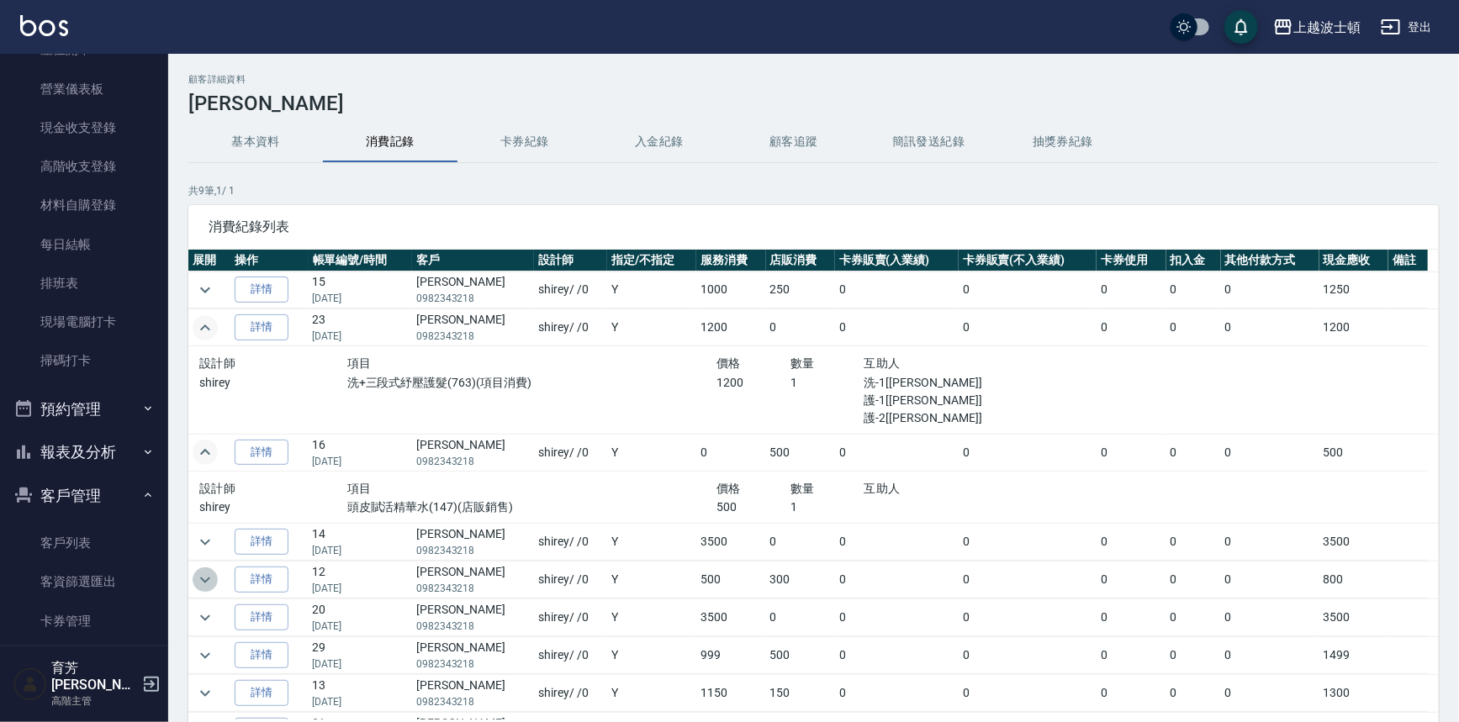
click at [204, 580] on icon "expand row" at bounding box center [205, 580] width 10 height 6
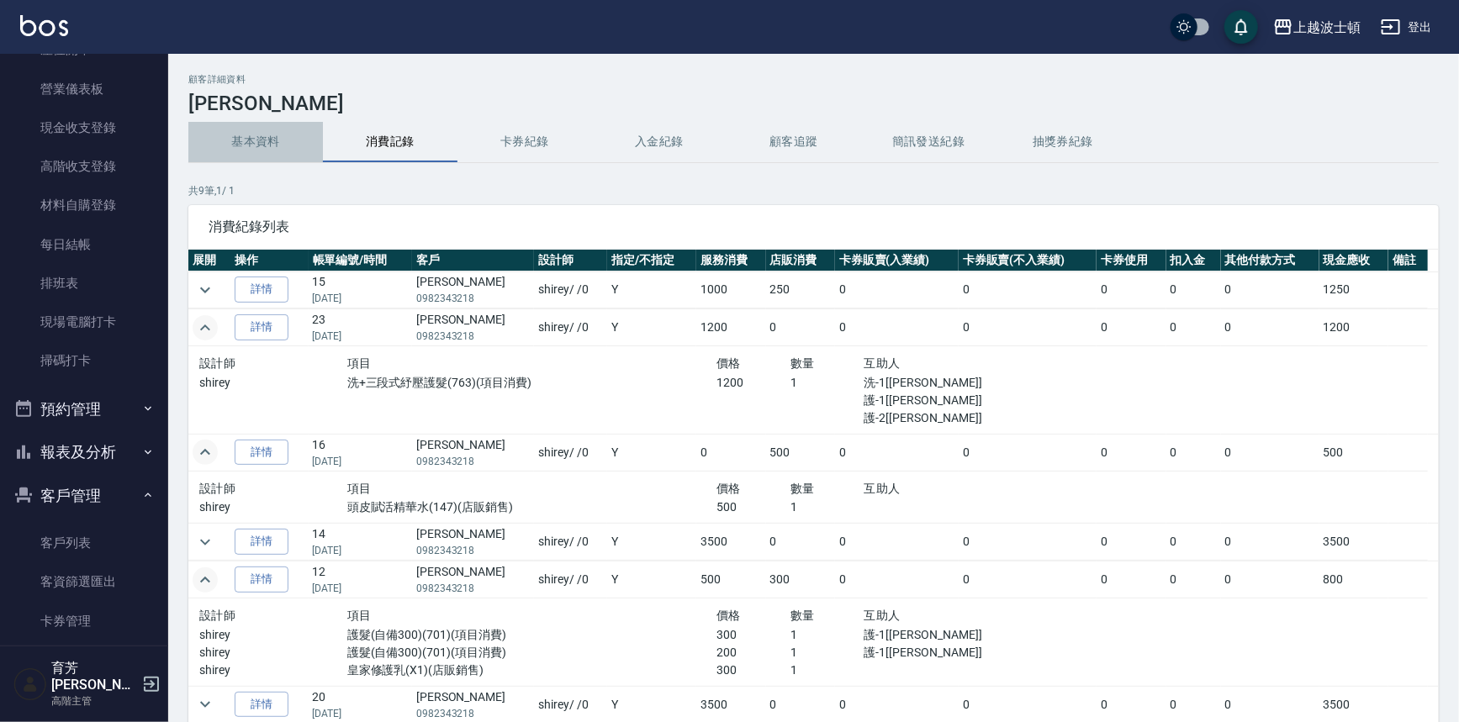
drag, startPoint x: 236, startPoint y: 147, endPoint x: 235, endPoint y: 157, distance: 10.1
click at [236, 147] on button "基本資料" at bounding box center [255, 142] width 135 height 40
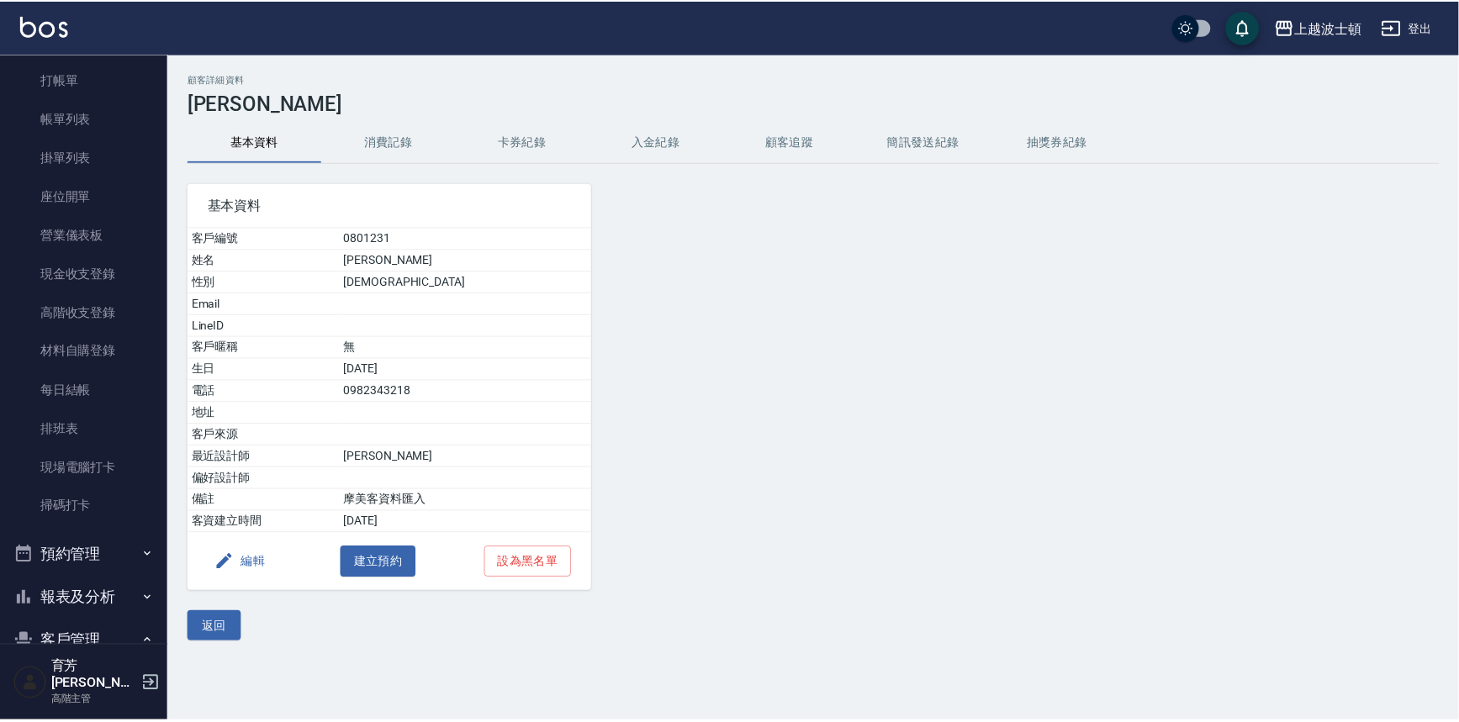
scroll to position [3, 0]
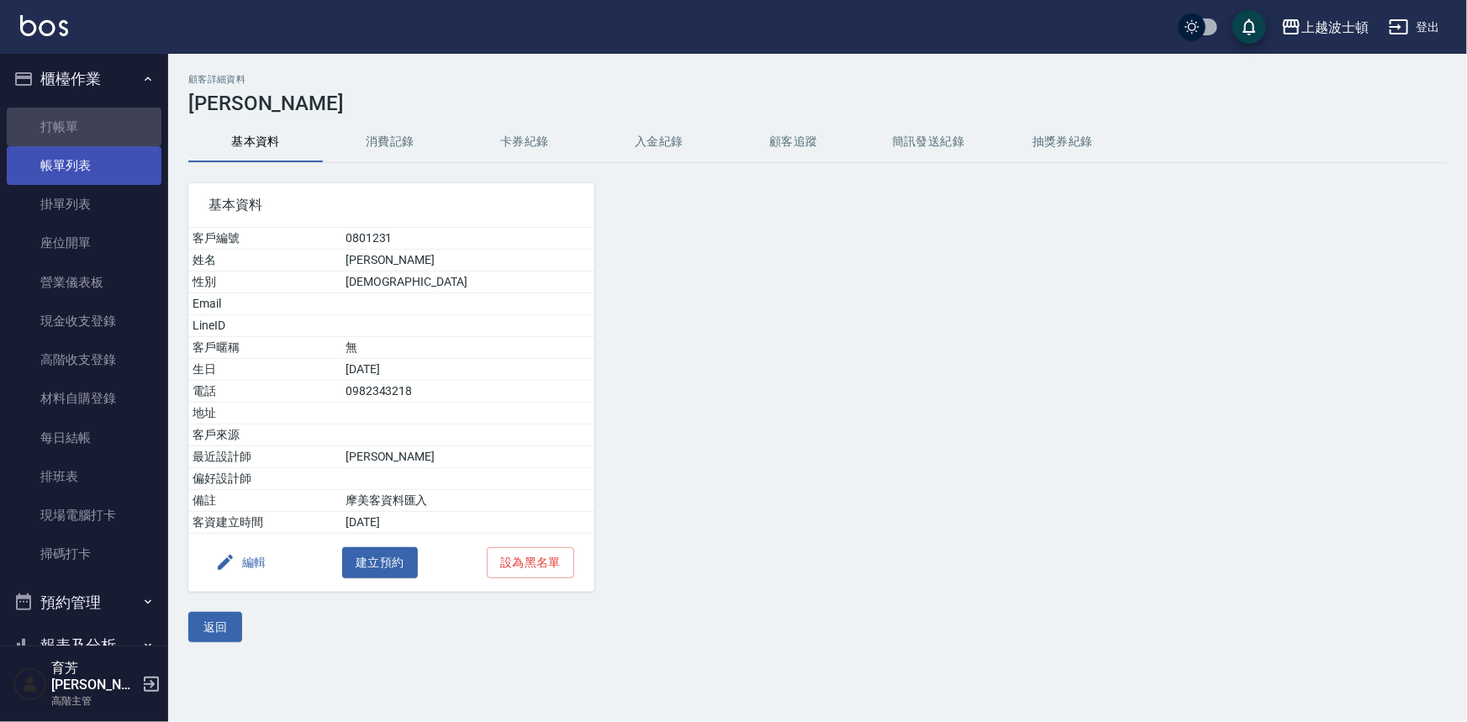
drag, startPoint x: 92, startPoint y: 118, endPoint x: 86, endPoint y: 160, distance: 42.5
click at [91, 118] on link "打帳單" at bounding box center [84, 127] width 155 height 39
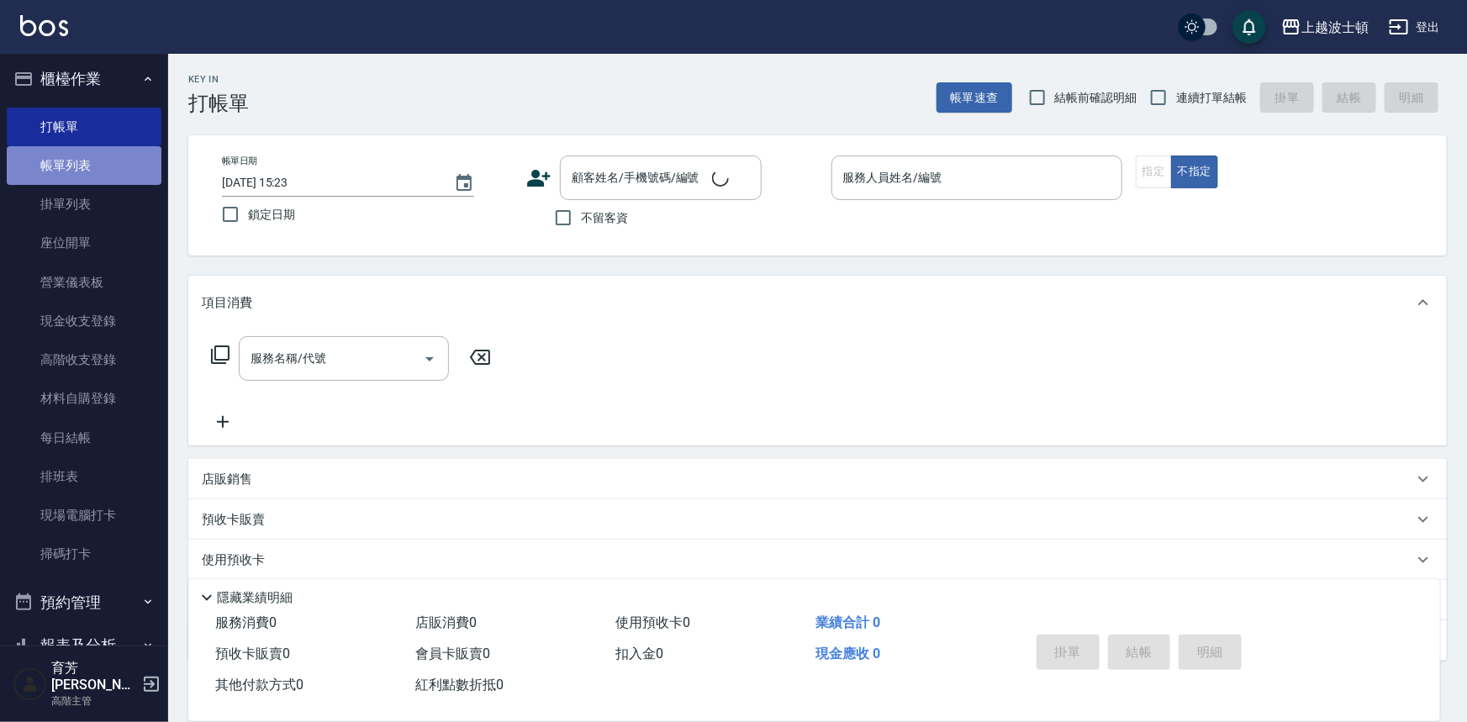
click at [84, 167] on link "帳單列表" at bounding box center [84, 165] width 155 height 39
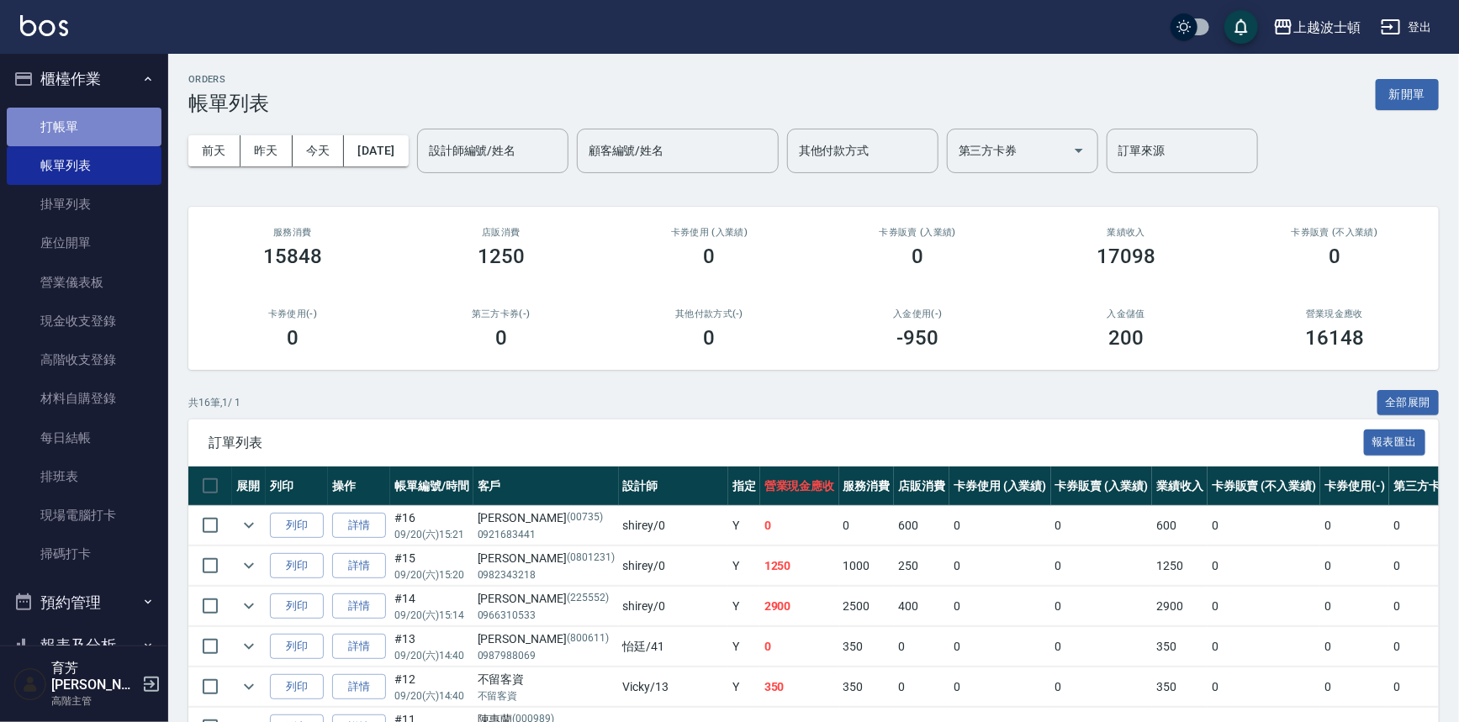
click at [118, 112] on link "打帳單" at bounding box center [84, 127] width 155 height 39
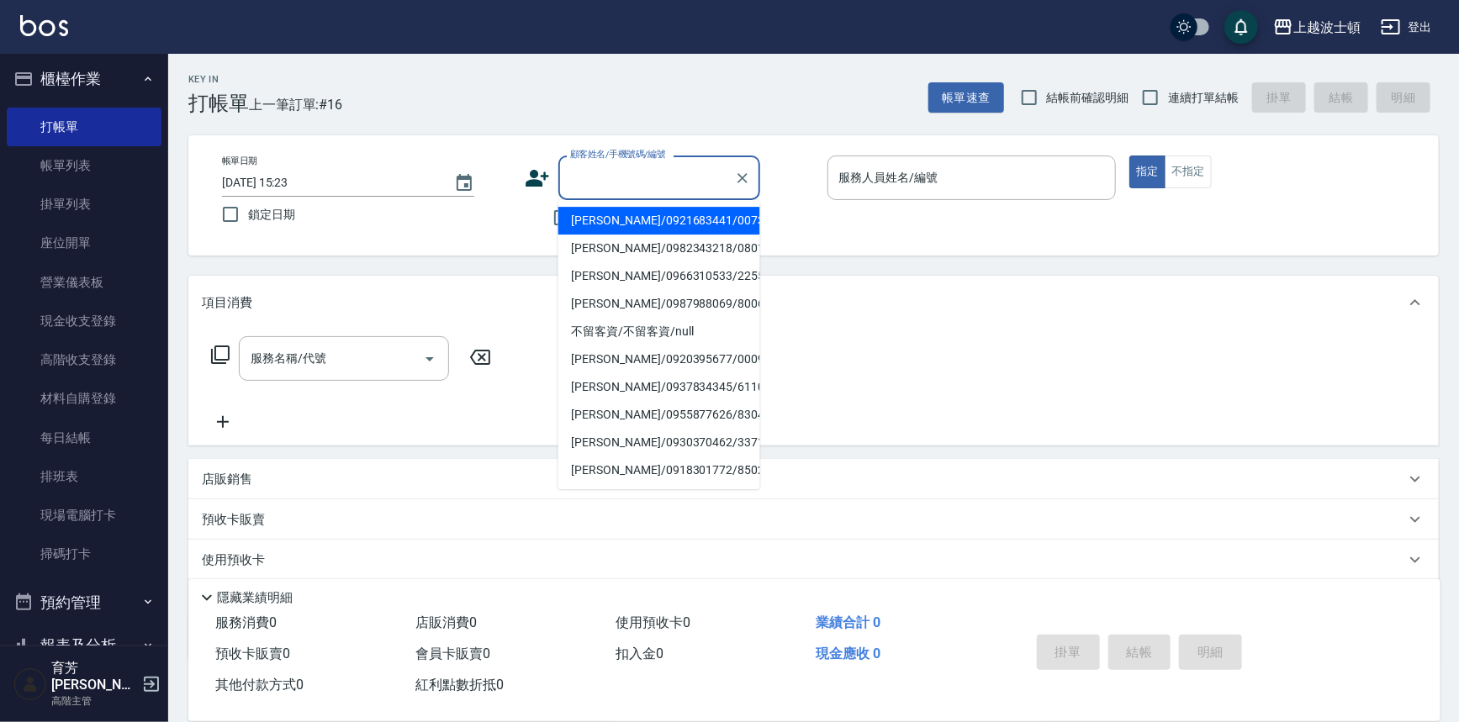
click at [650, 188] on input "顧客姓名/手機號碼/編號" at bounding box center [646, 177] width 161 height 29
click at [669, 221] on li "[PERSON_NAME]/0910333613/0202" at bounding box center [659, 221] width 202 height 28
type input "[PERSON_NAME]/0910333613/0202"
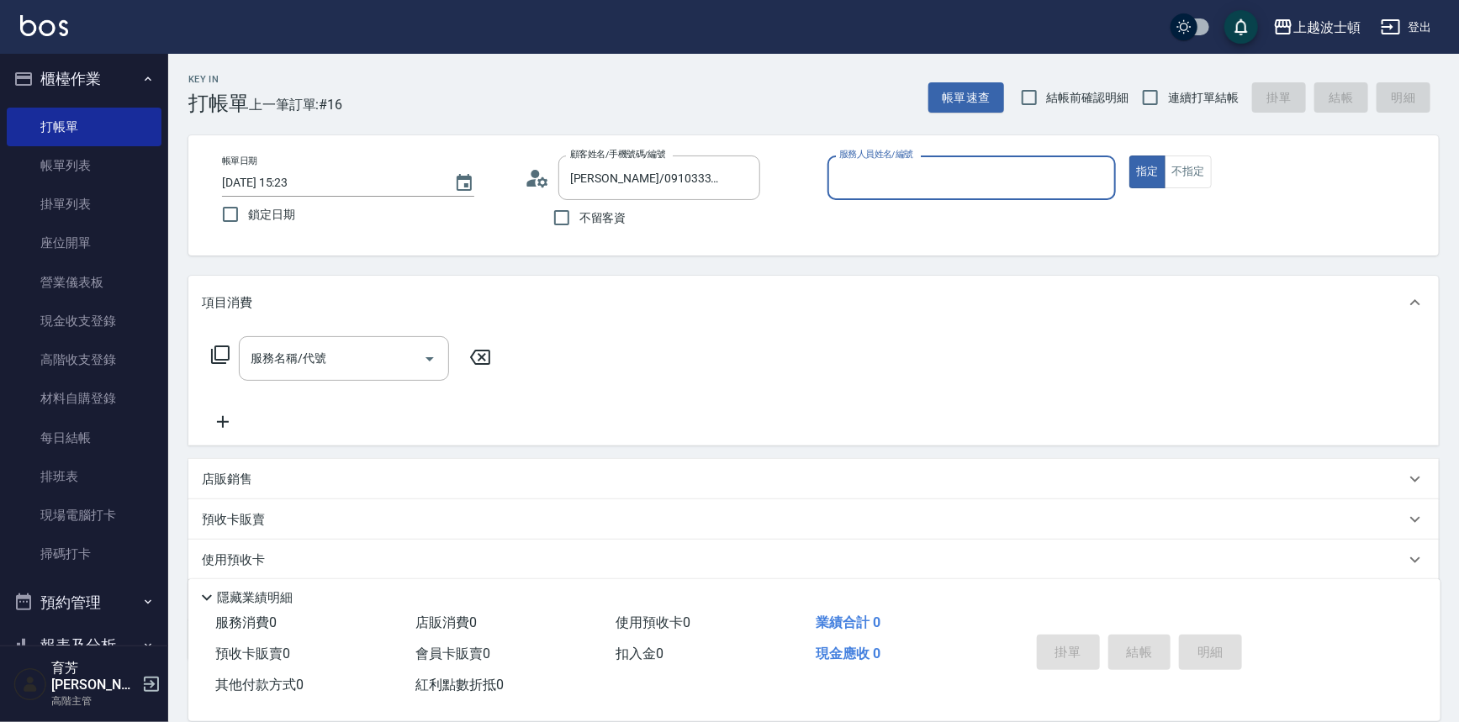
type input "shirey-0"
click at [214, 351] on icon at bounding box center [220, 355] width 20 height 20
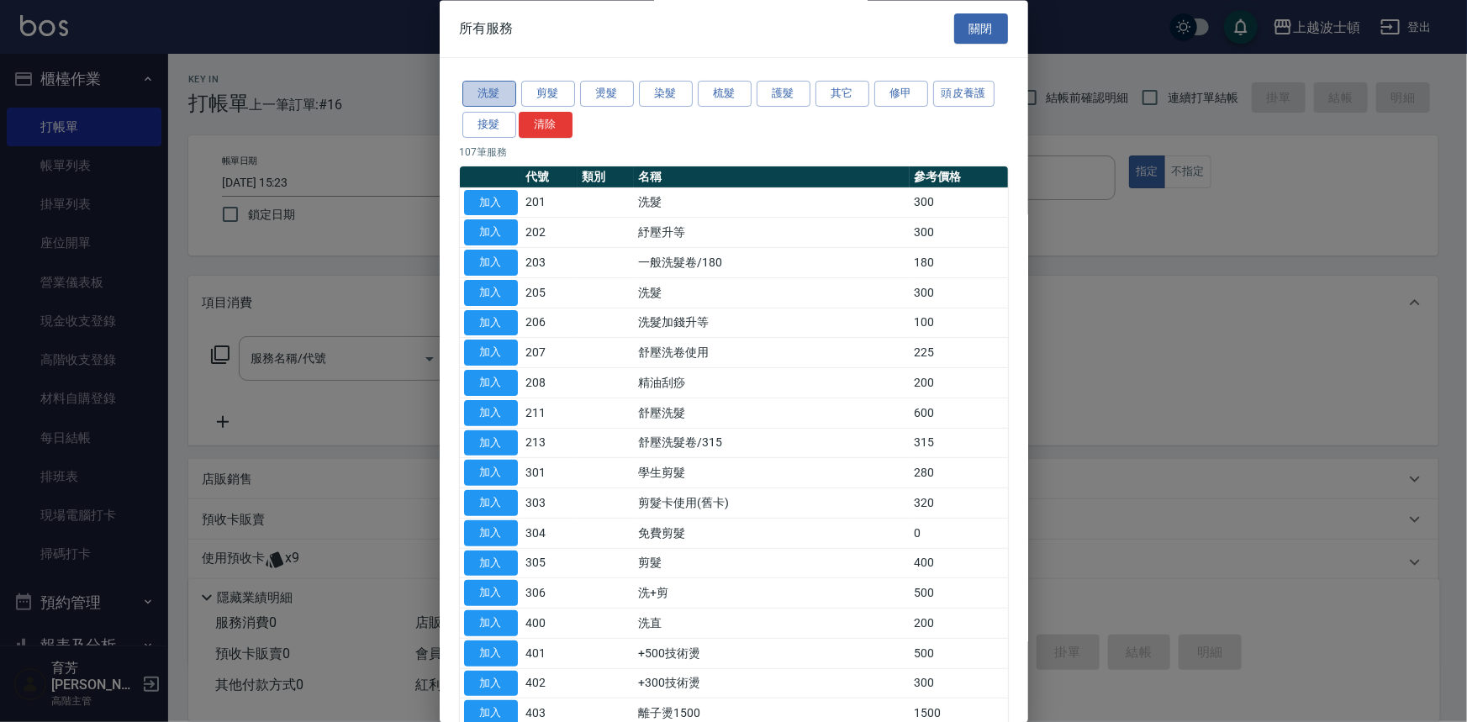
click at [502, 95] on button "洗髮" at bounding box center [489, 95] width 54 height 26
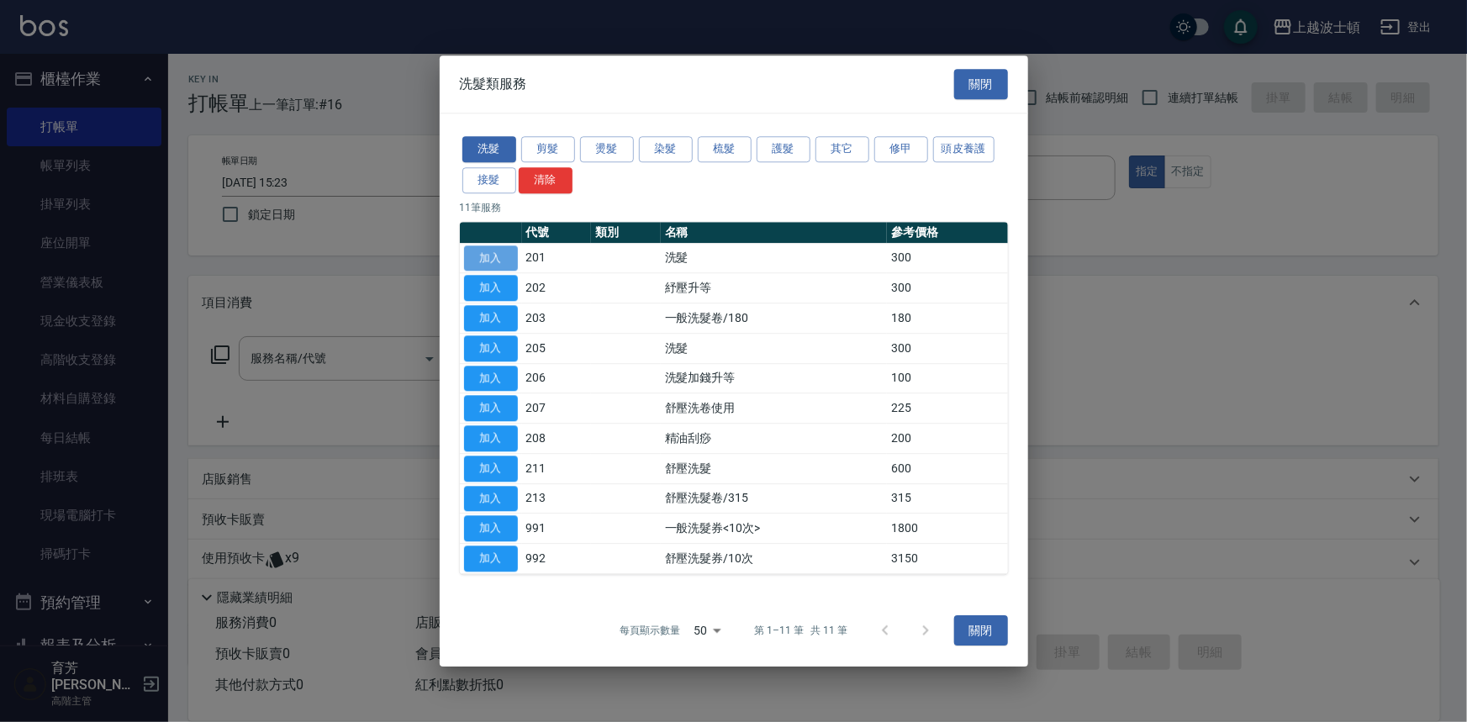
click at [484, 253] on button "加入" at bounding box center [491, 259] width 54 height 26
type input "洗髮(201)"
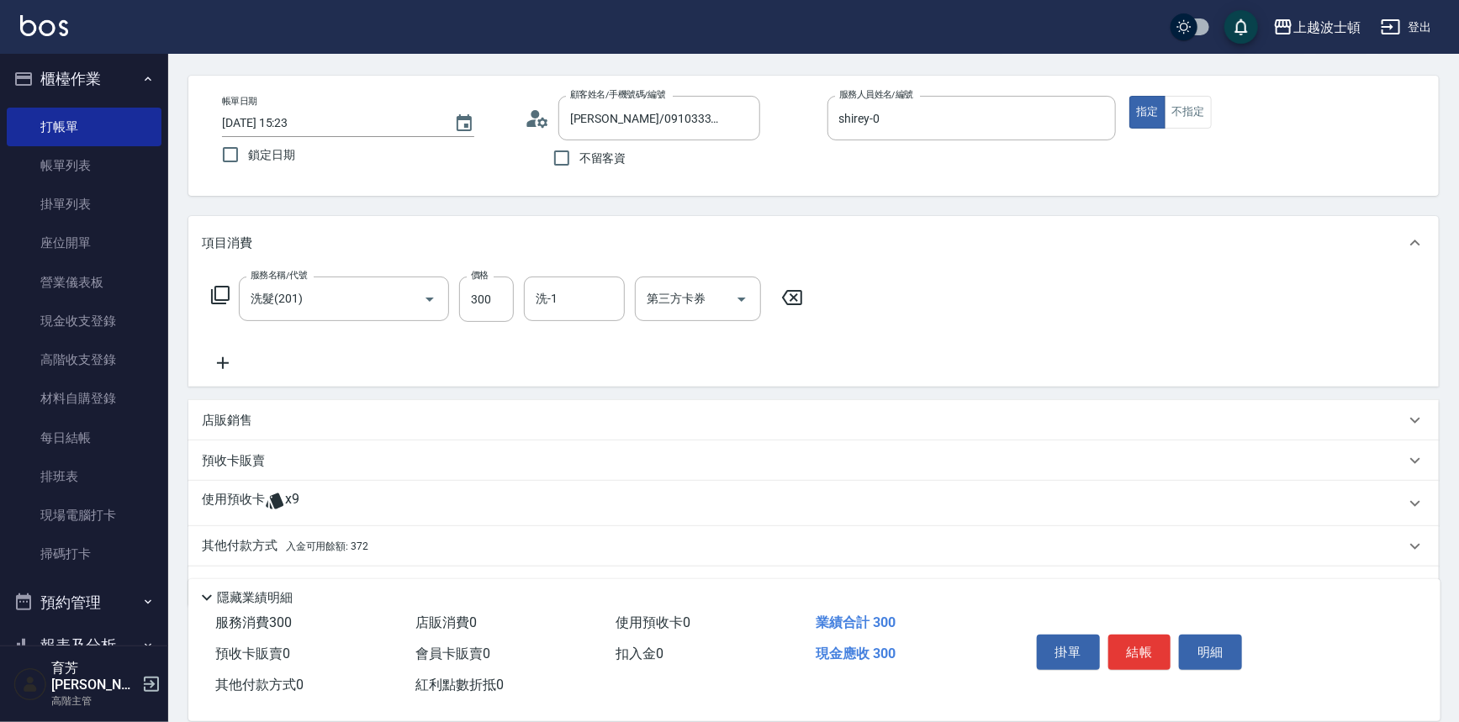
scroll to position [102, 0]
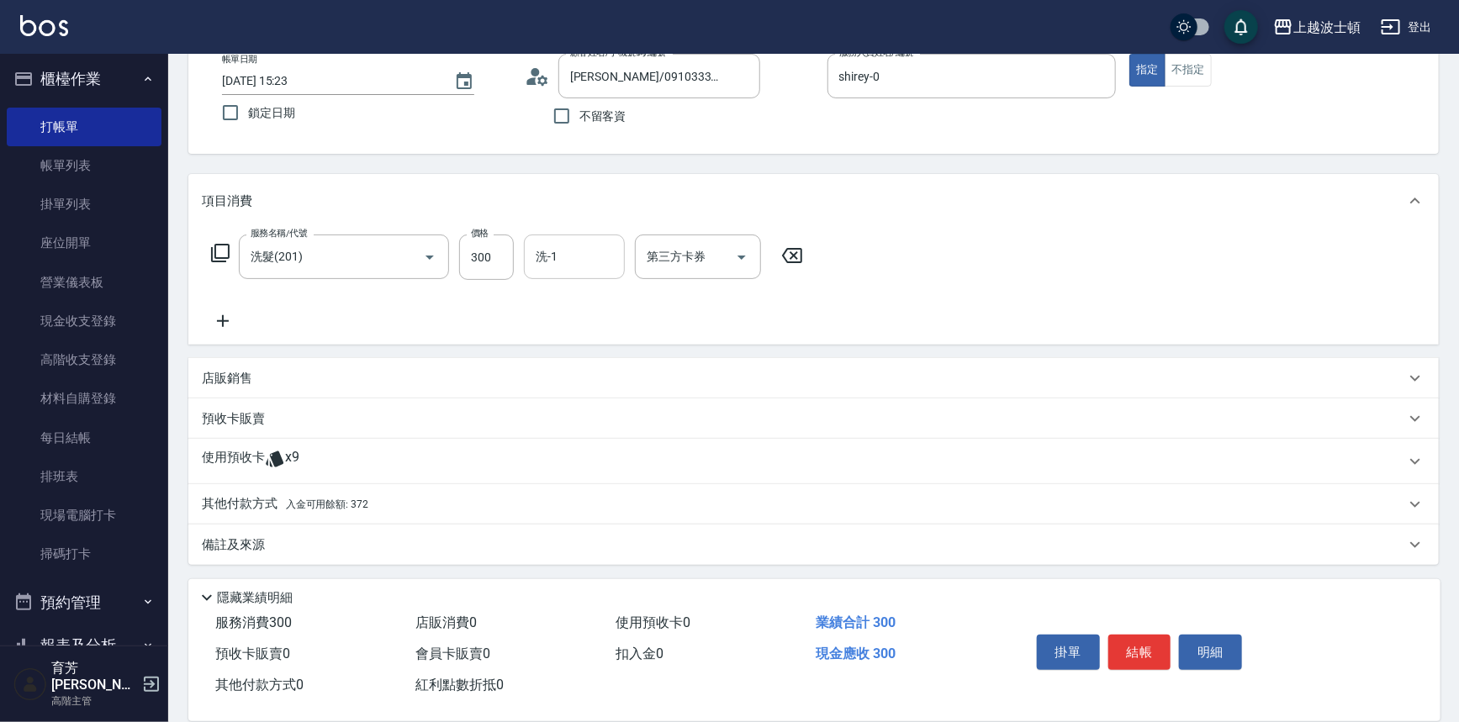
click at [590, 238] on div "洗-1" at bounding box center [574, 257] width 101 height 45
click at [563, 325] on span "雅如 -22" at bounding box center [590, 328] width 106 height 18
type input "雅如-22"
click at [1134, 657] on button "結帳" at bounding box center [1139, 652] width 63 height 35
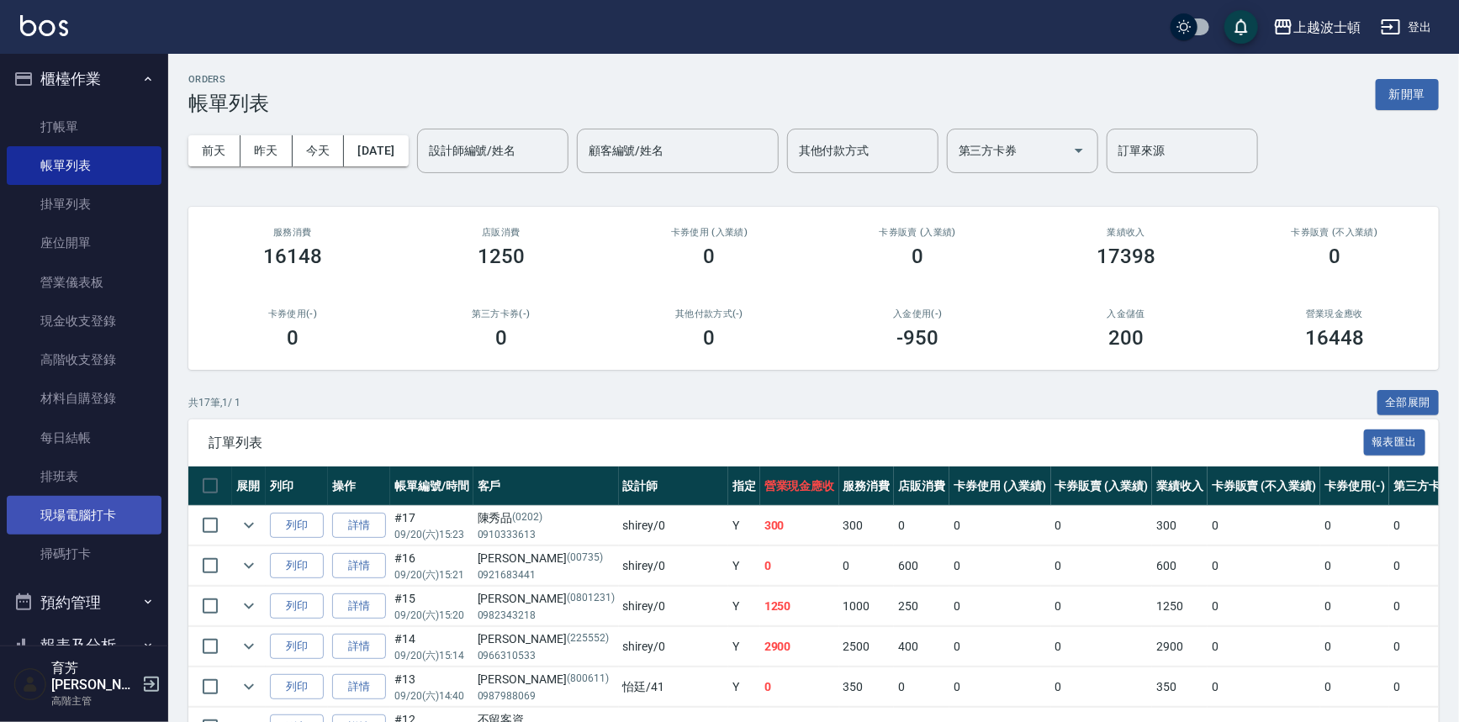
drag, startPoint x: 158, startPoint y: 341, endPoint x: 147, endPoint y: 509, distance: 167.7
click at [147, 523] on nav "櫃檯作業 打帳單 帳單列表 掛單列表 座位開單 營業儀表板 現金收支登錄 高階收支登錄 材料自購登錄 每日結帳 排班表 現場電腦打卡 掃碼打卡 預約管理 預約…" at bounding box center [84, 350] width 168 height 592
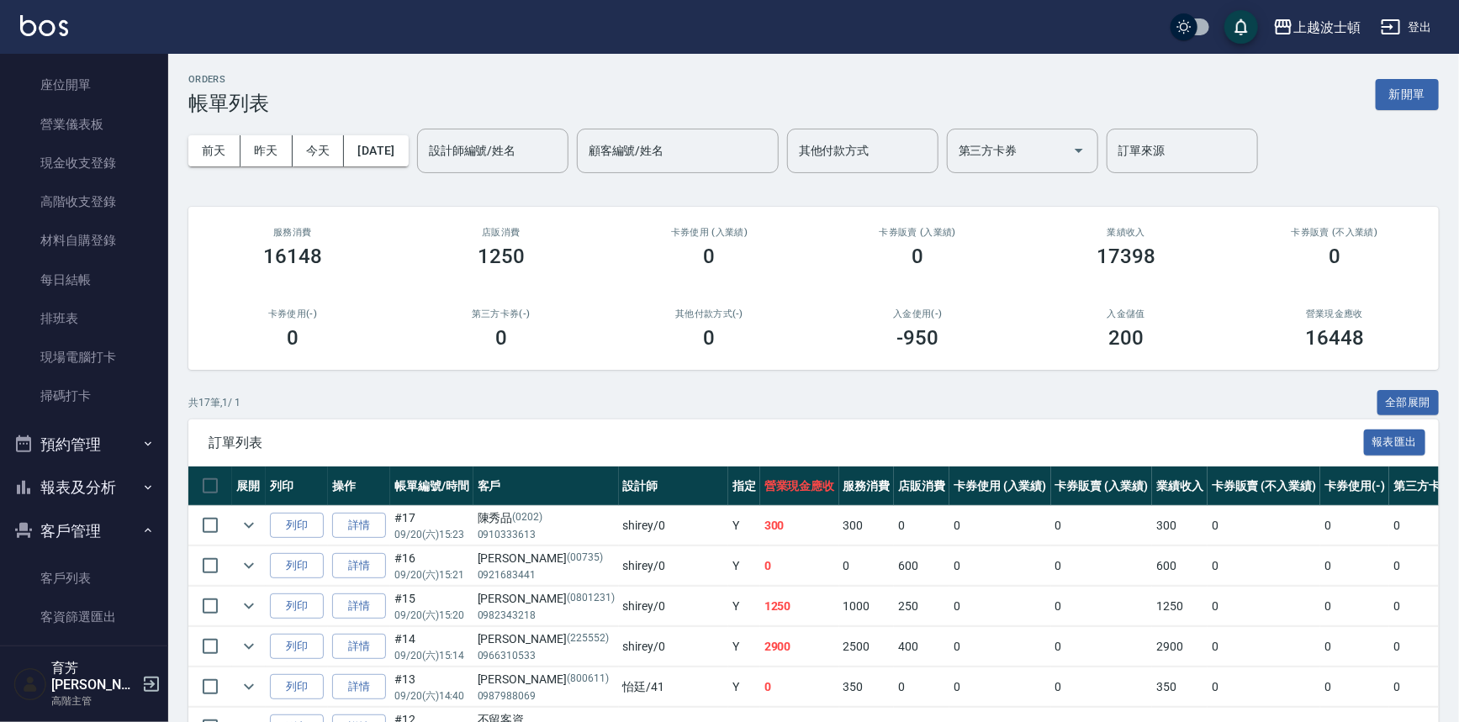
scroll to position [188, 0]
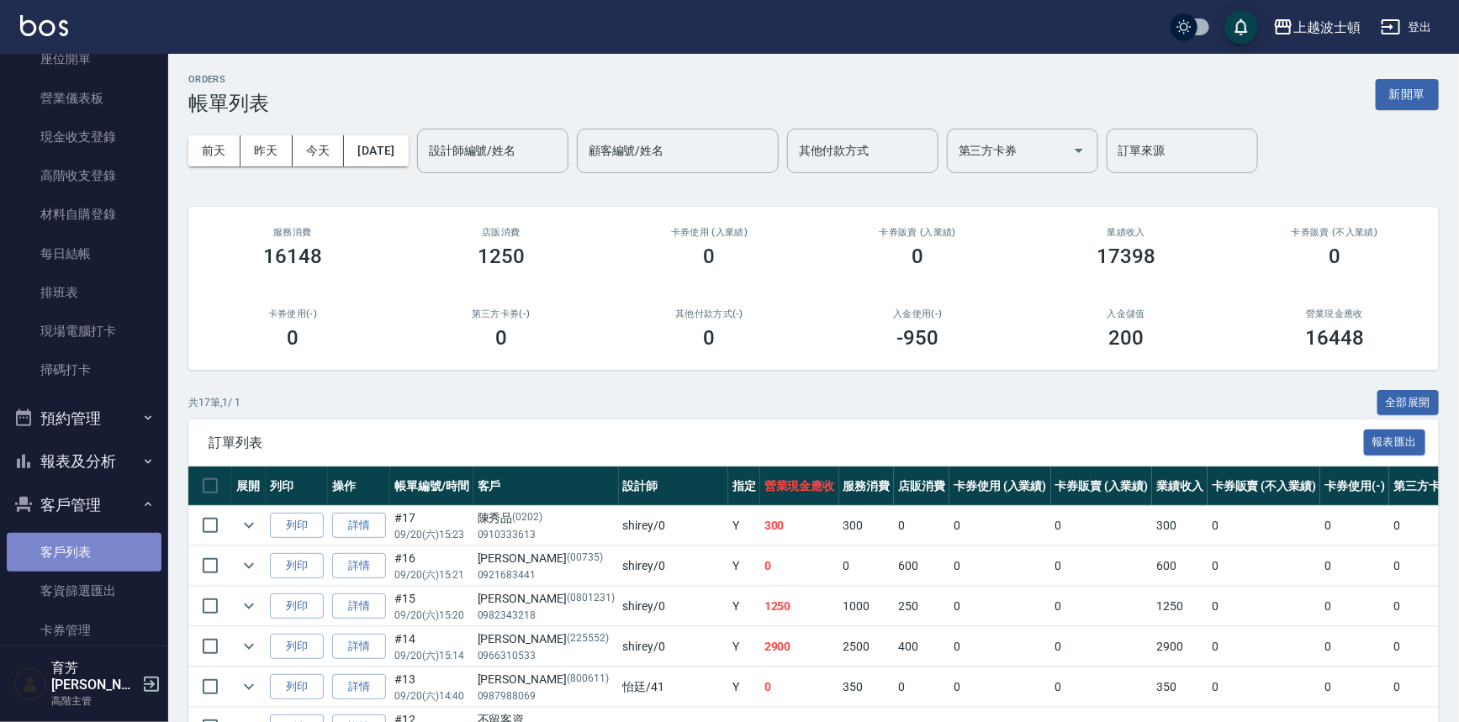
click at [84, 542] on link "客戶列表" at bounding box center [84, 552] width 155 height 39
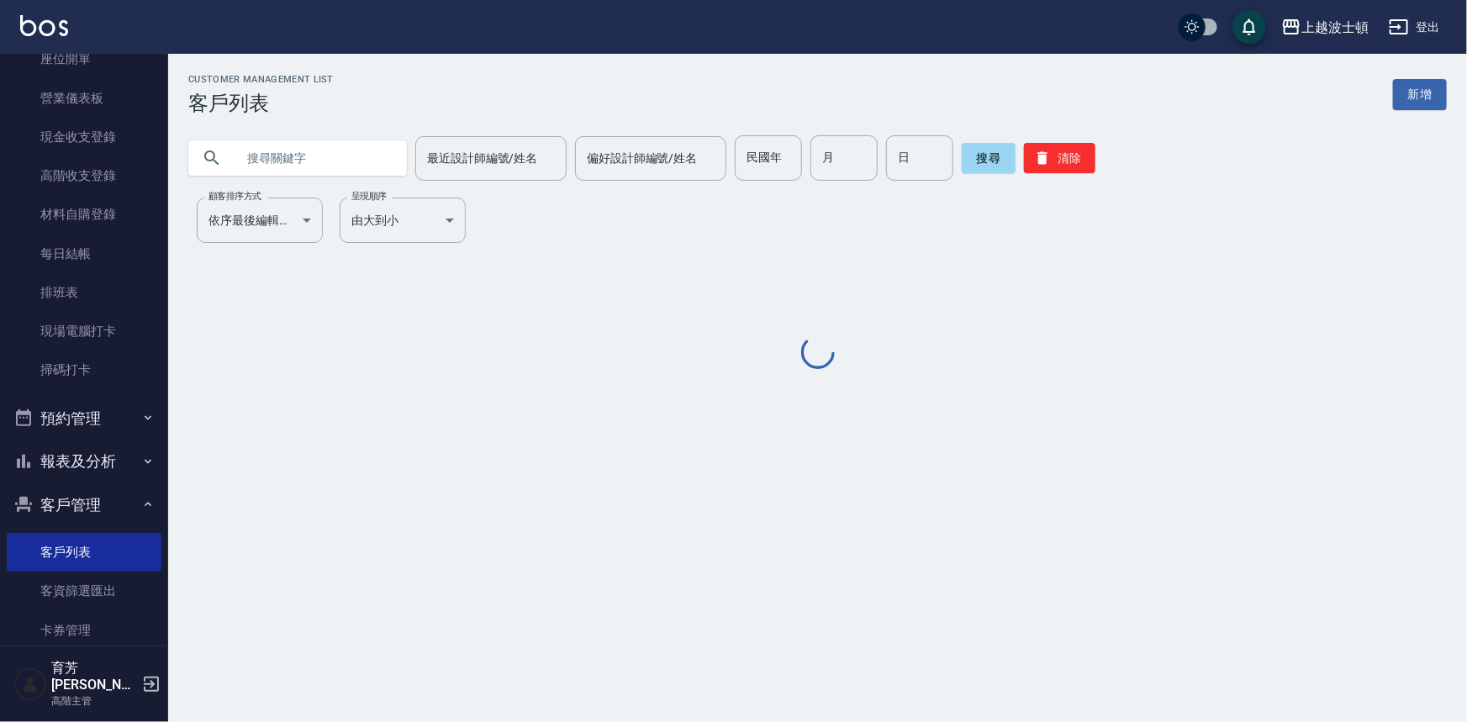
click at [345, 154] on input "text" at bounding box center [314, 157] width 158 height 45
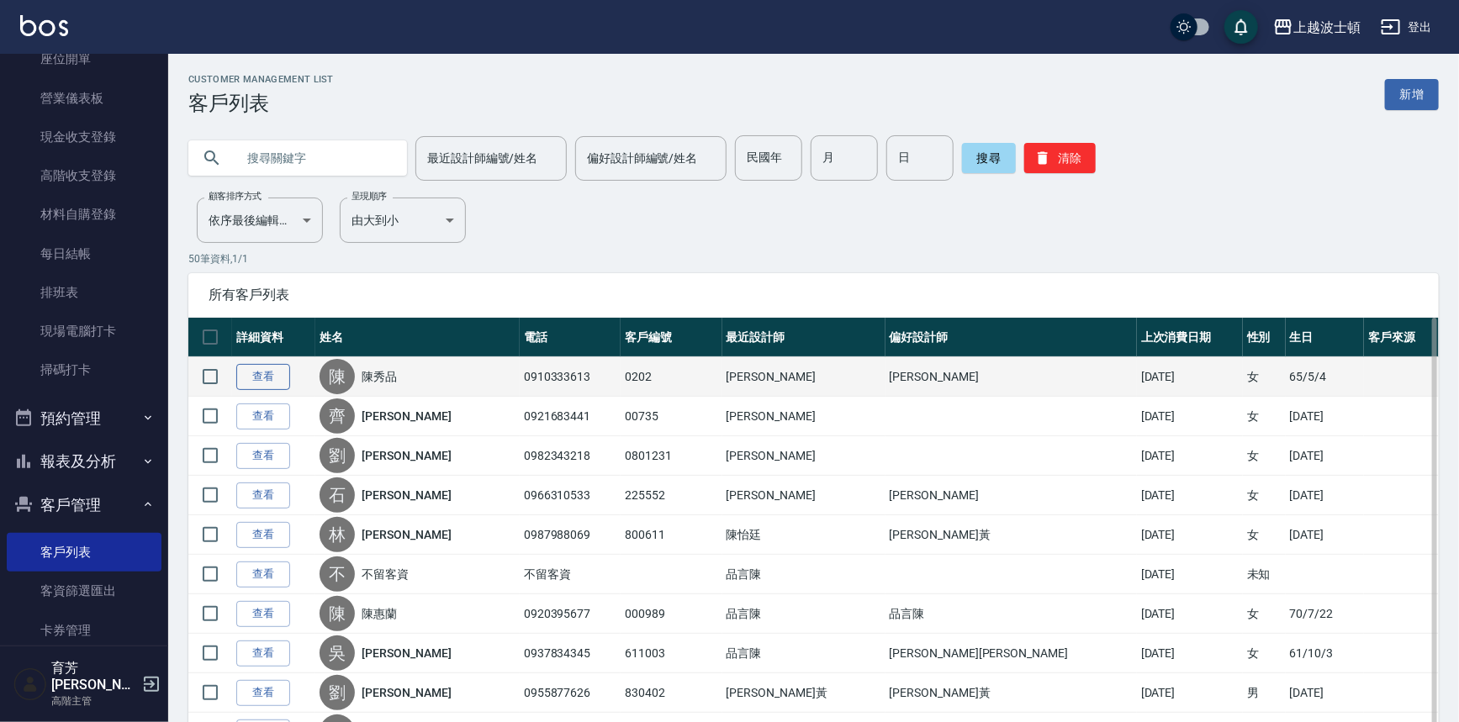
click at [252, 379] on link "查看" at bounding box center [263, 377] width 54 height 26
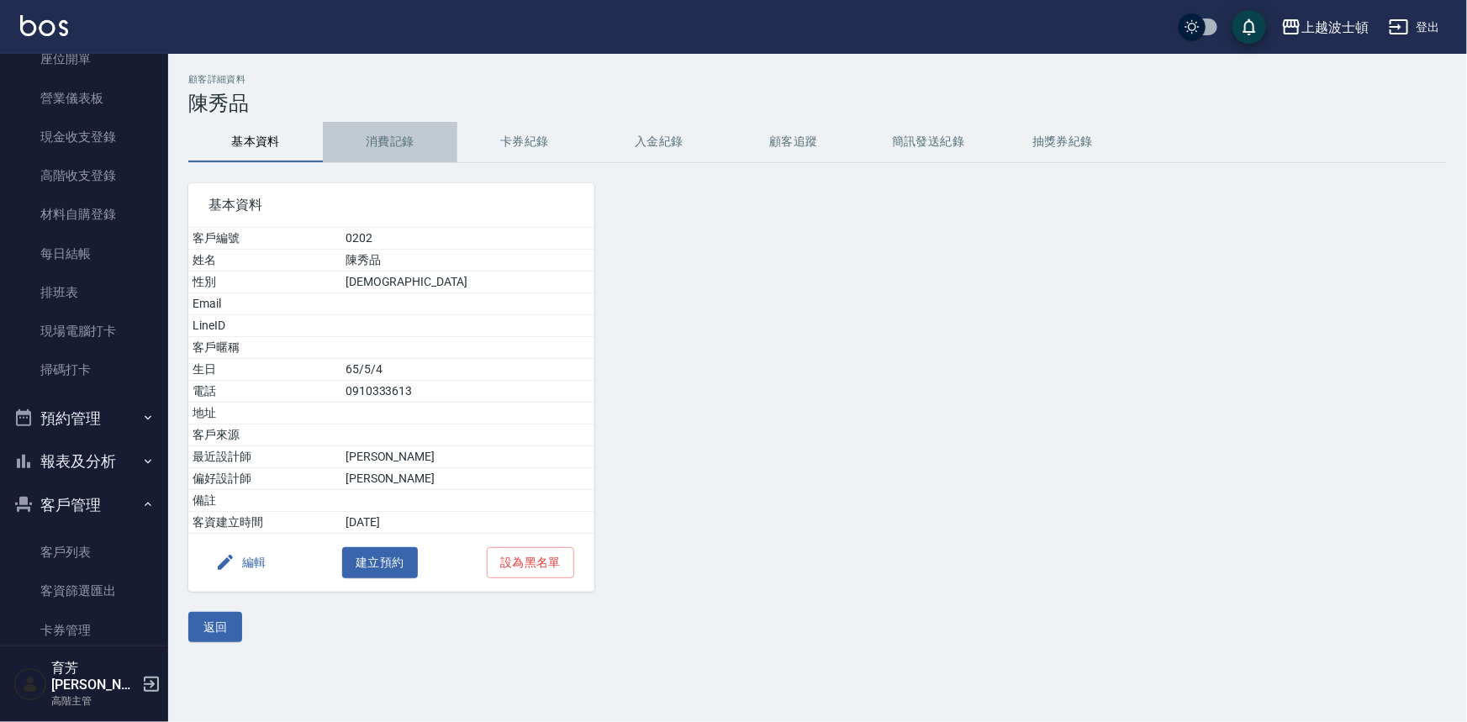
click at [378, 131] on button "消費記錄" at bounding box center [390, 142] width 135 height 40
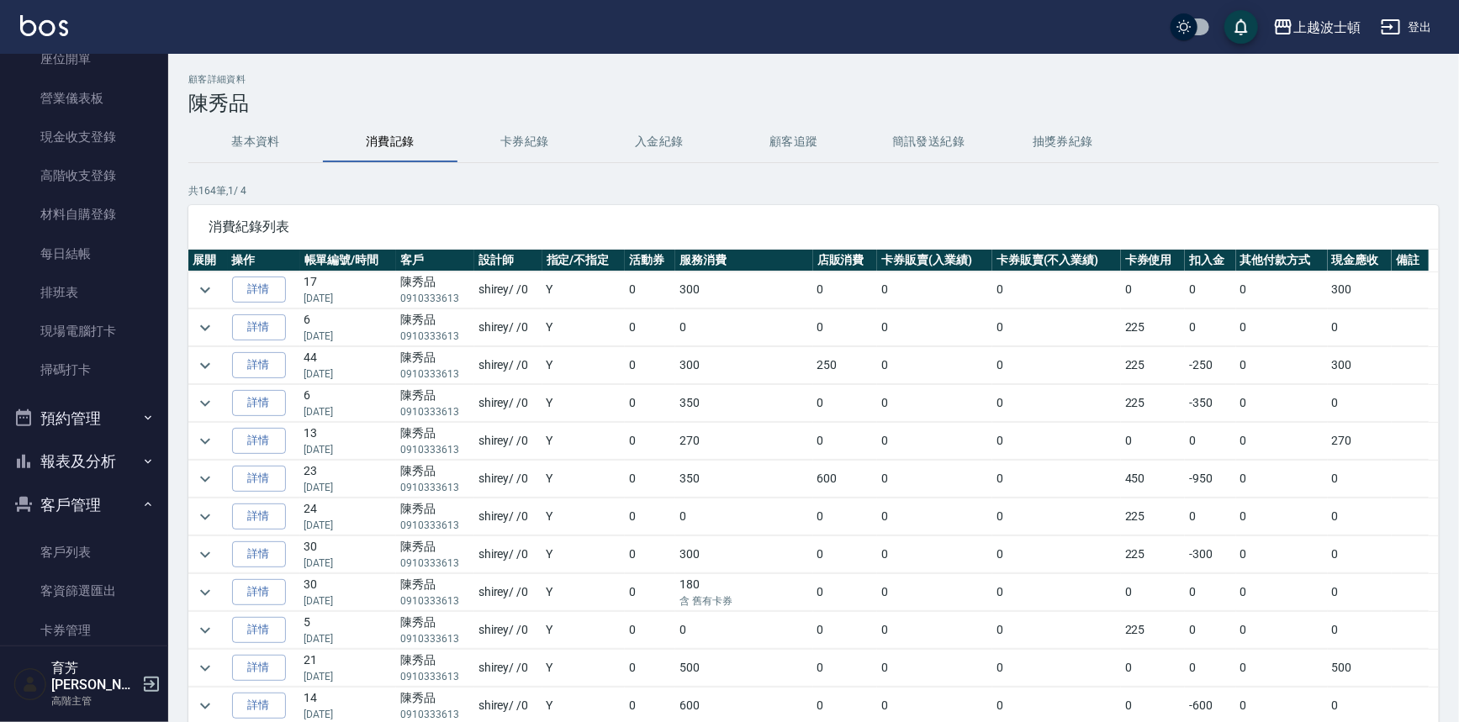
click at [192, 289] on td at bounding box center [208, 290] width 40 height 37
click at [209, 289] on icon "expand row" at bounding box center [205, 290] width 20 height 20
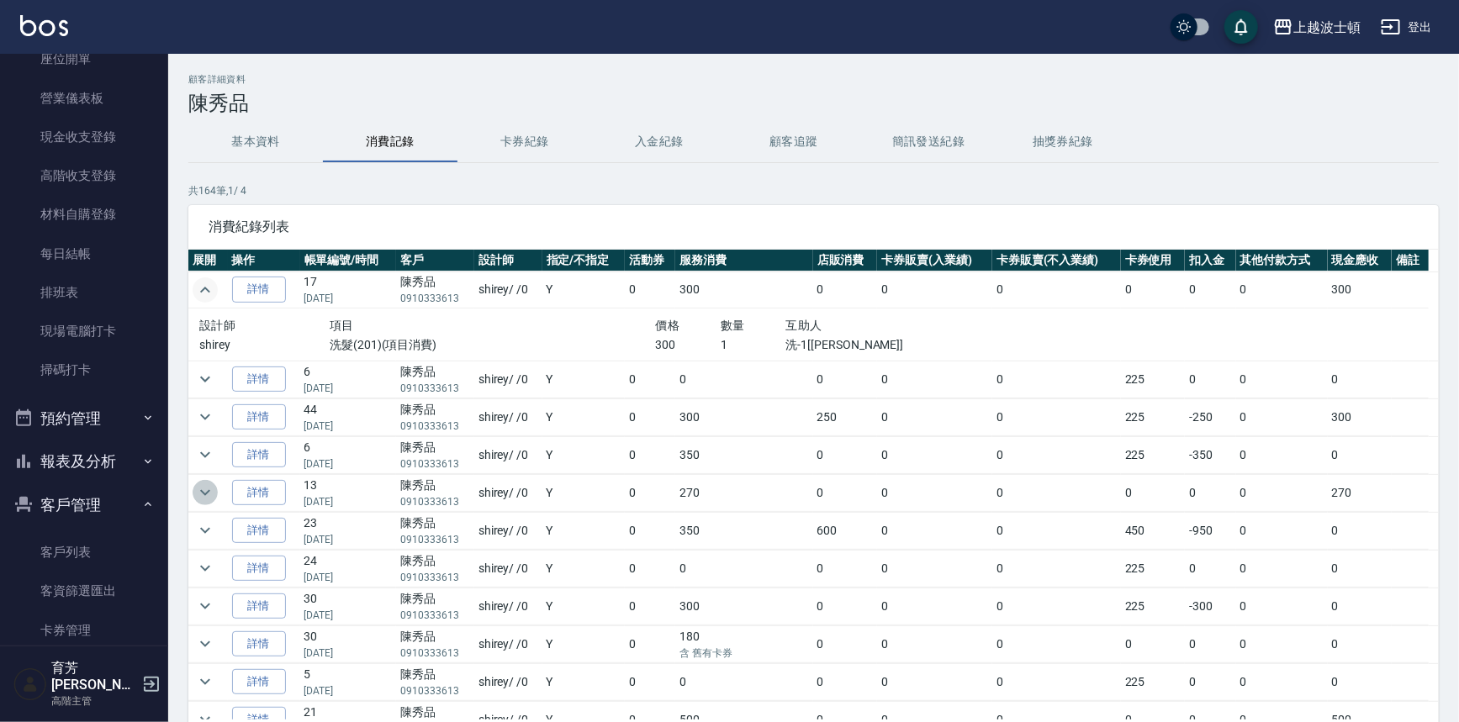
click at [202, 494] on icon "expand row" at bounding box center [205, 493] width 20 height 20
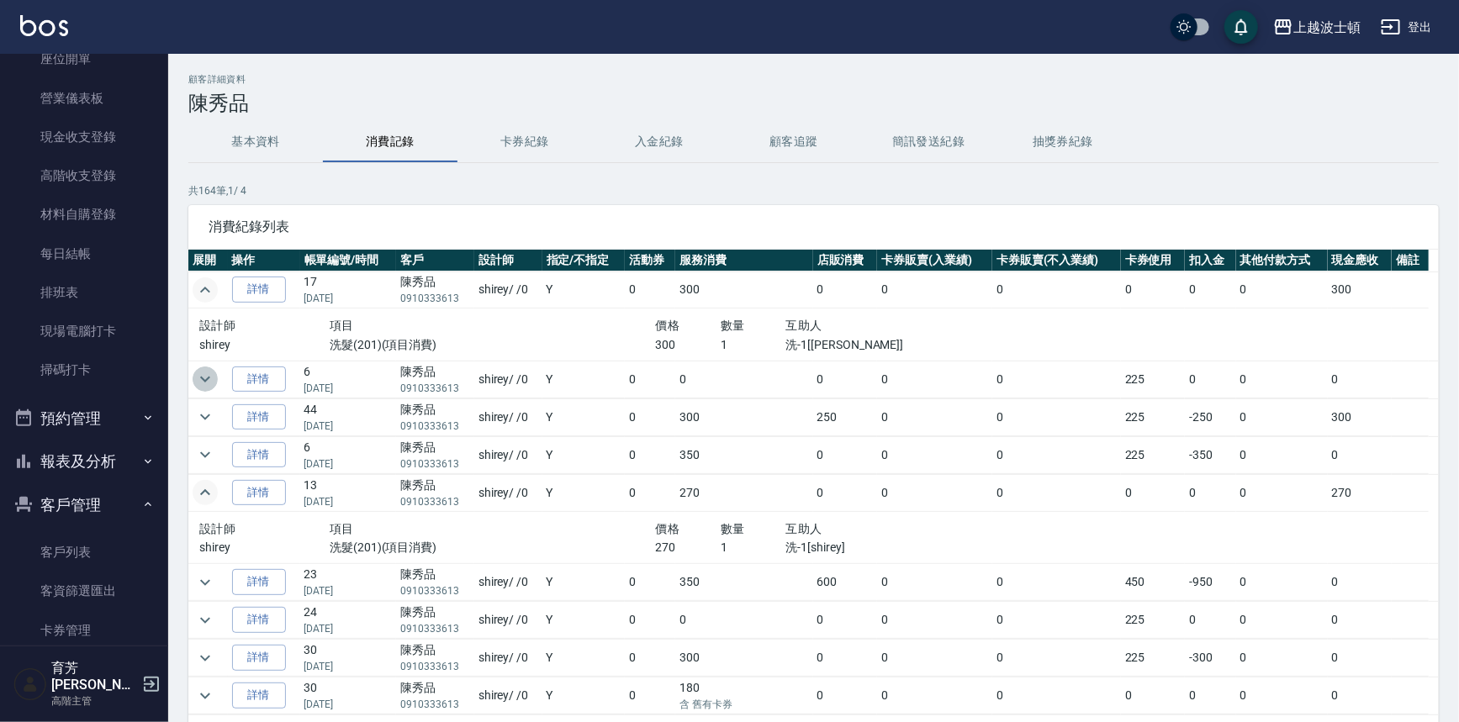
click at [200, 382] on icon "expand row" at bounding box center [205, 379] width 20 height 20
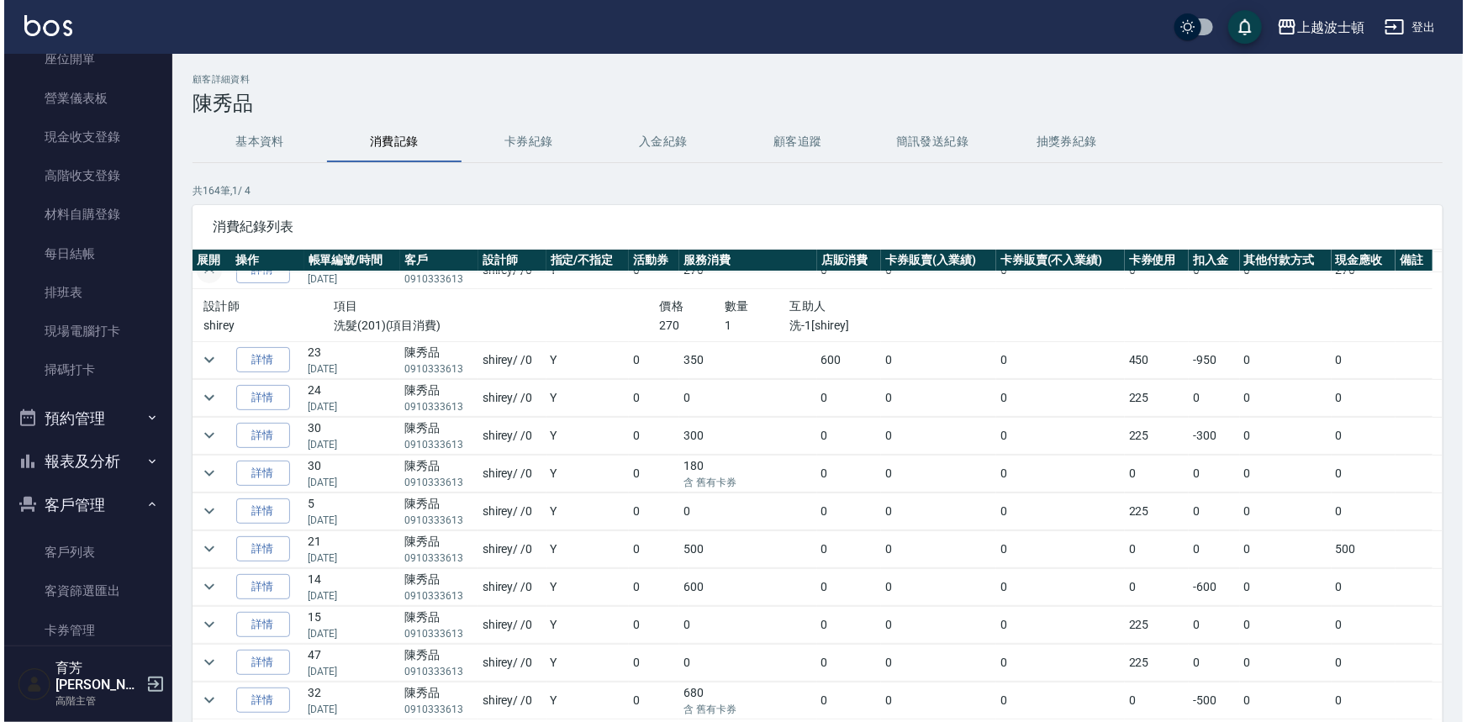
scroll to position [311, 0]
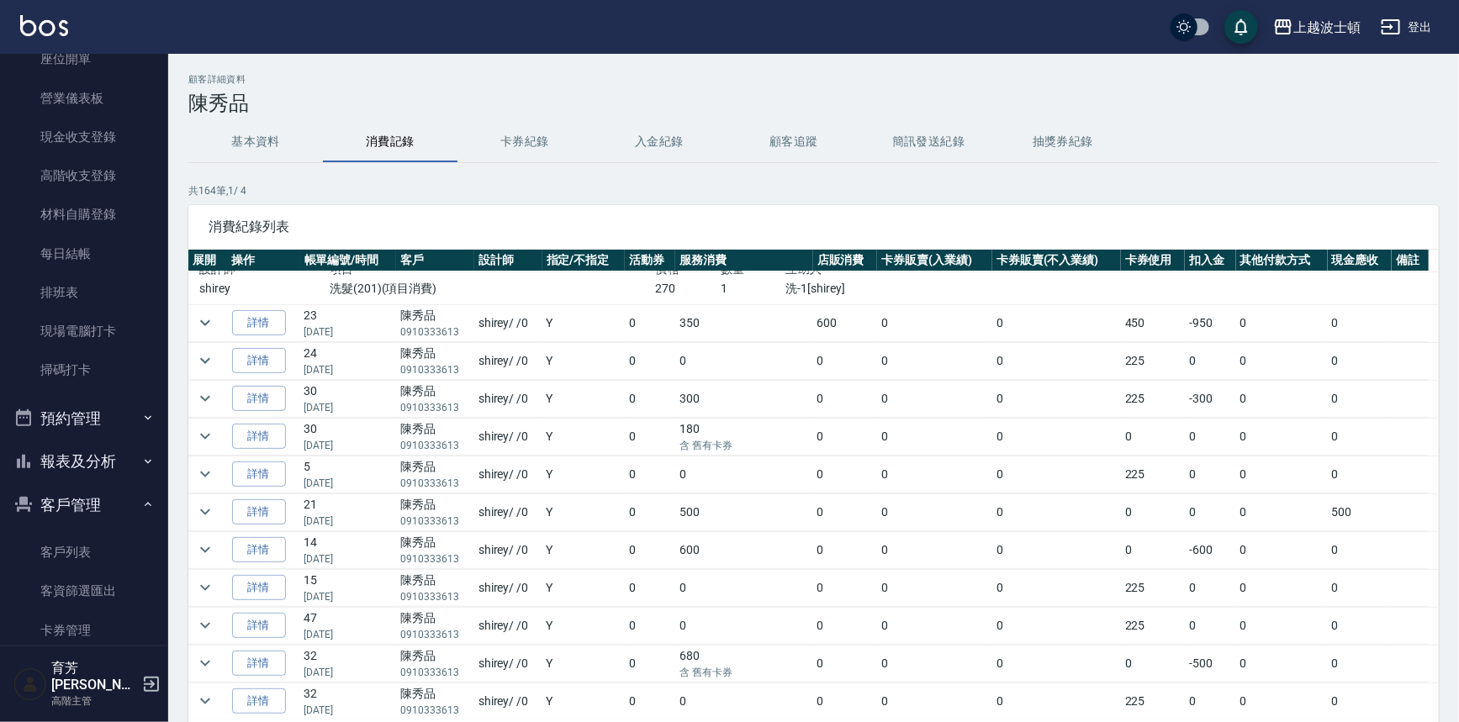
click at [194, 385] on td at bounding box center [208, 398] width 40 height 37
click at [198, 398] on icon "expand row" at bounding box center [205, 398] width 20 height 20
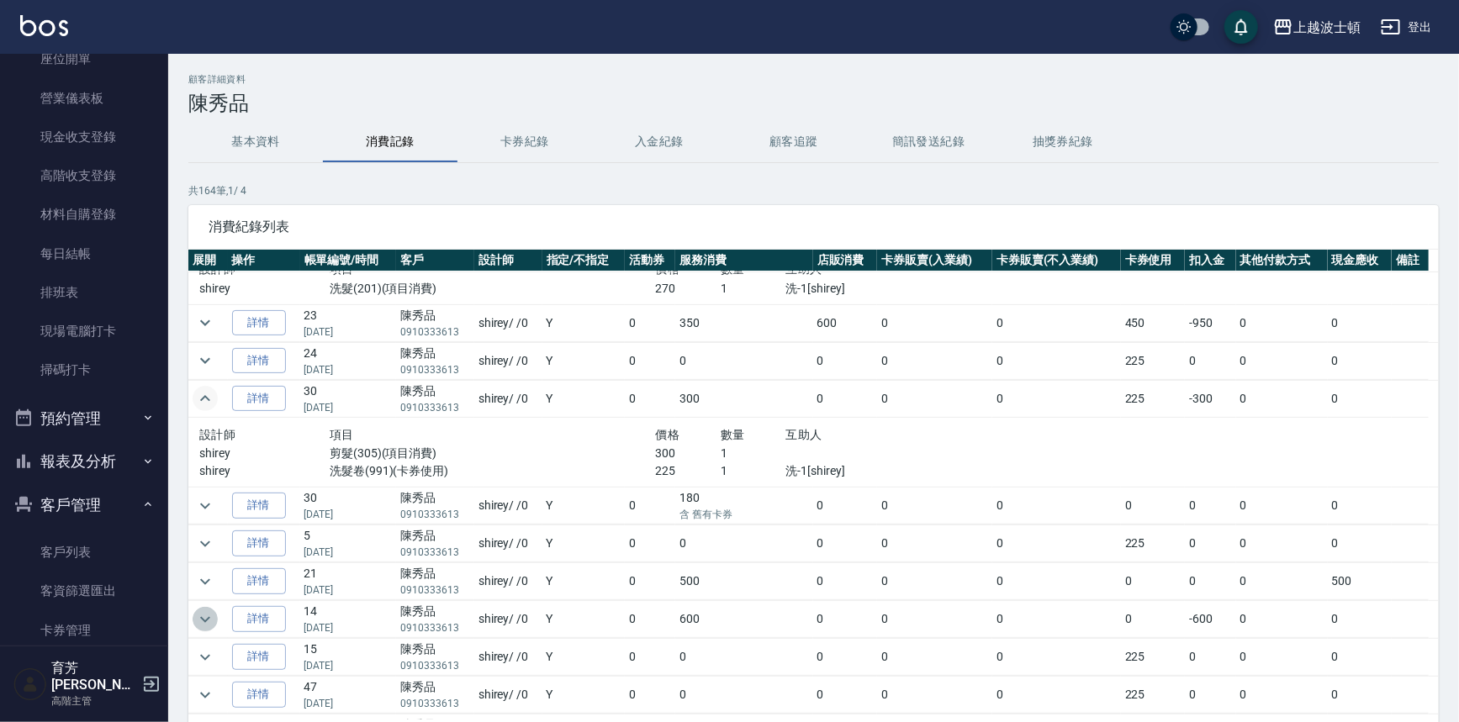
click at [205, 611] on icon "expand row" at bounding box center [205, 620] width 20 height 20
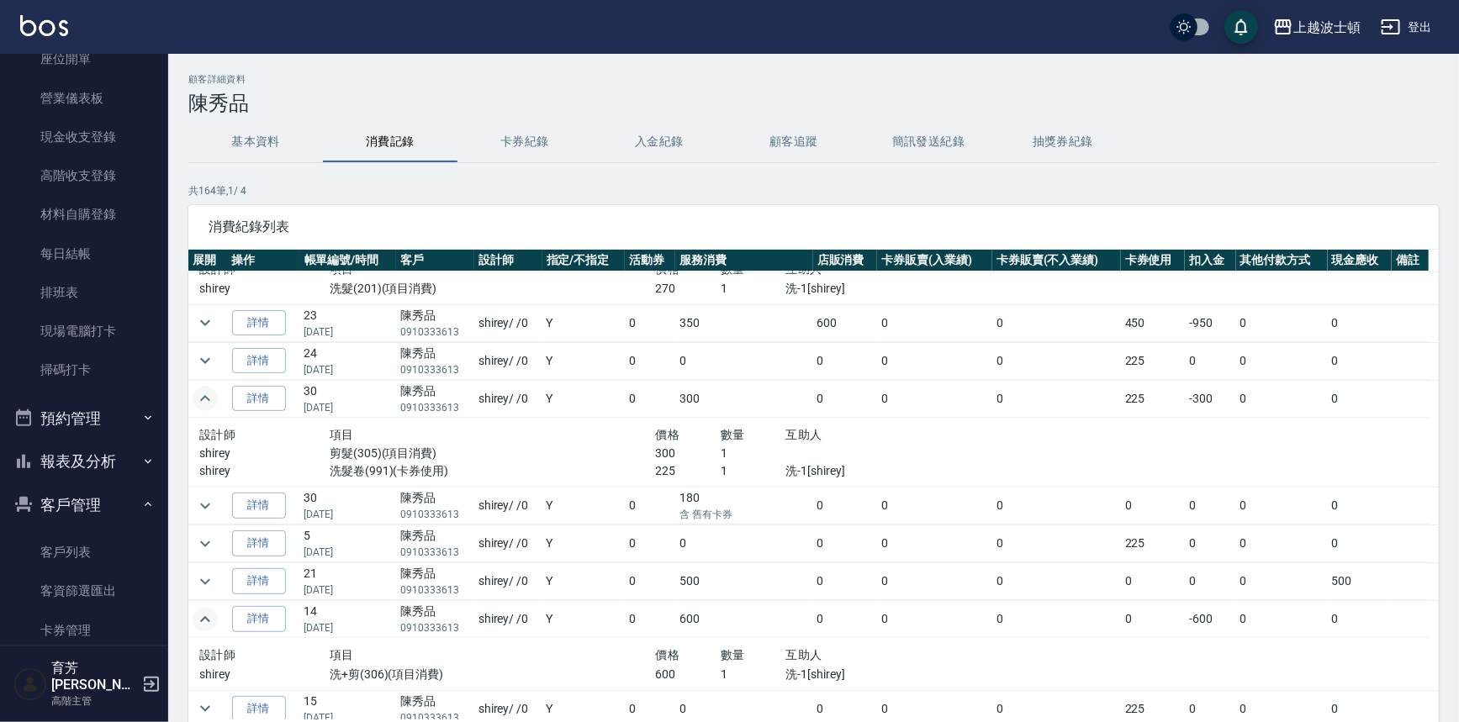
click at [250, 148] on button "基本資料" at bounding box center [255, 142] width 135 height 40
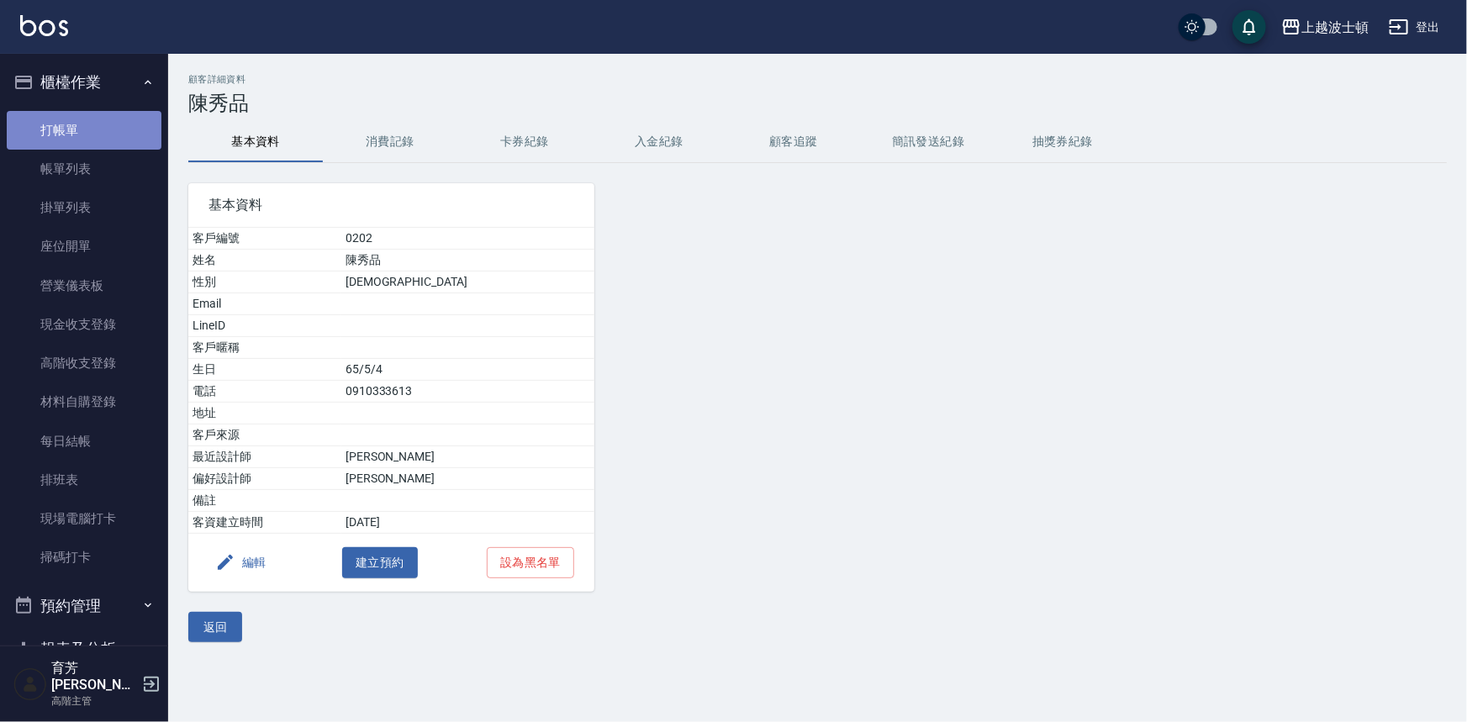
click at [97, 134] on link "打帳單" at bounding box center [84, 130] width 155 height 39
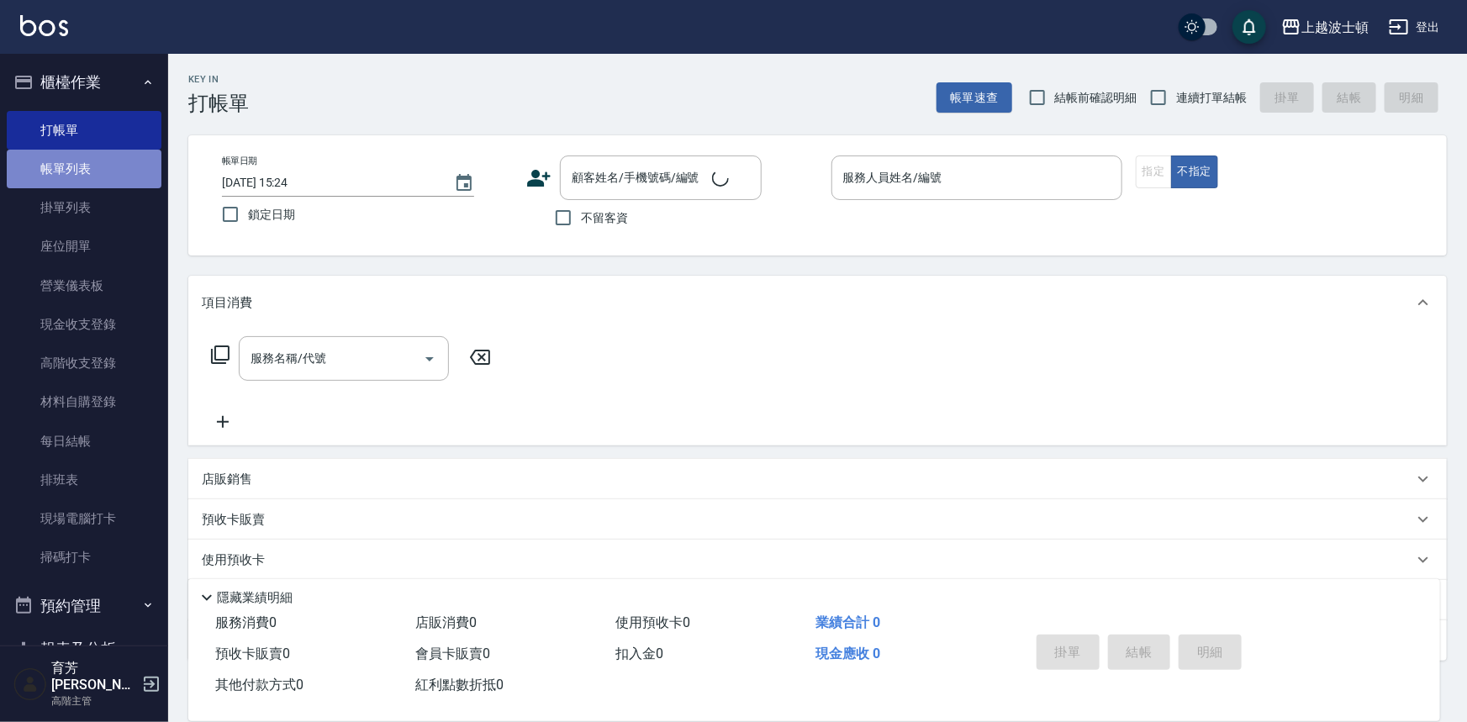
click at [87, 173] on link "帳單列表" at bounding box center [84, 169] width 155 height 39
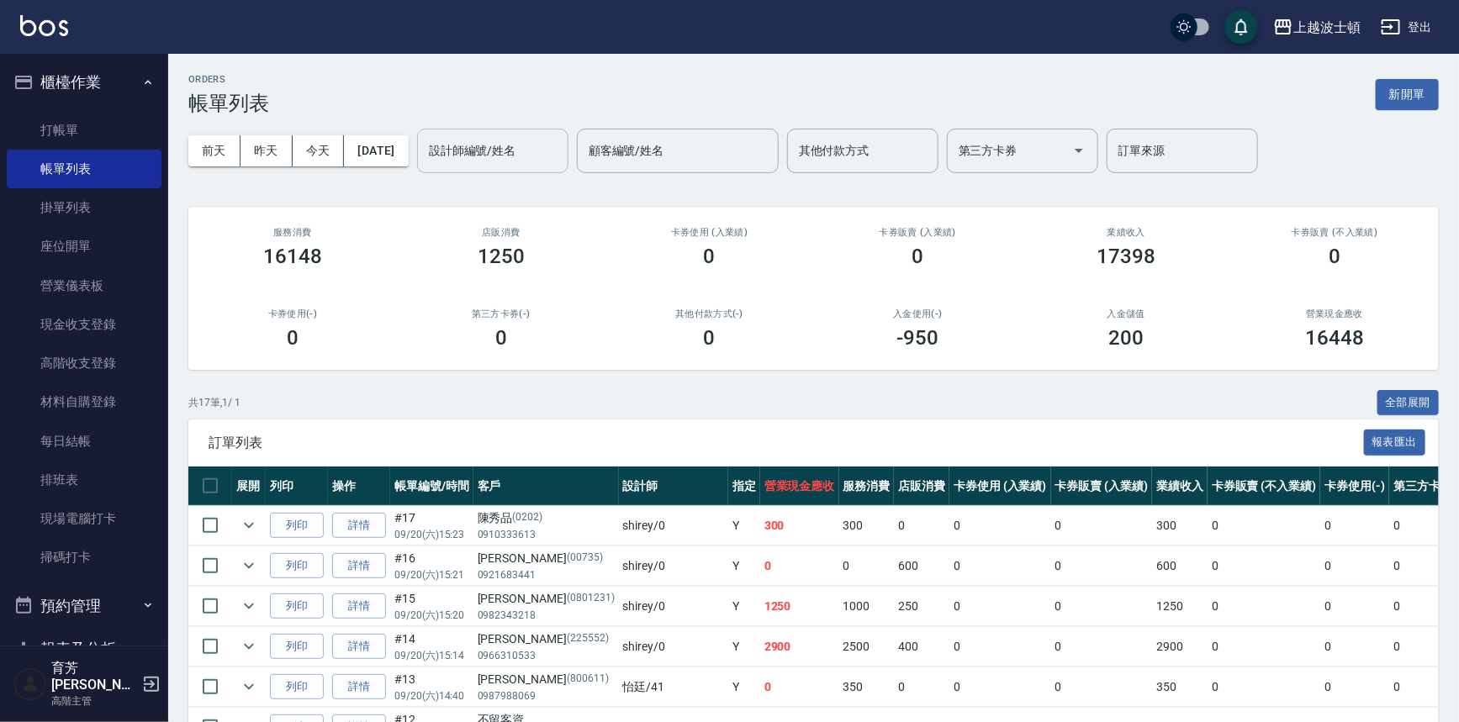
click at [505, 157] on input "設計師編號/姓名" at bounding box center [493, 150] width 136 height 29
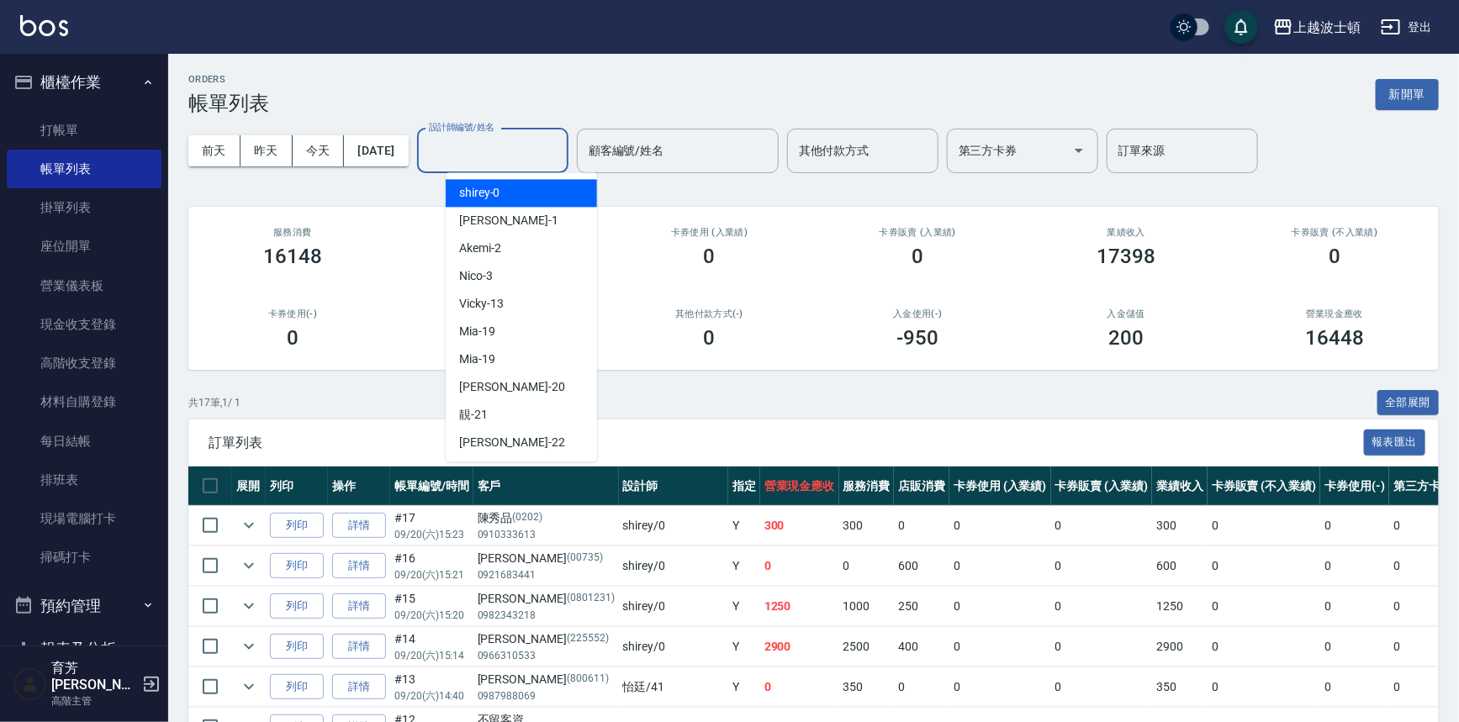
click at [497, 188] on span "shirey -0" at bounding box center [479, 193] width 41 height 18
type input "shirey-0"
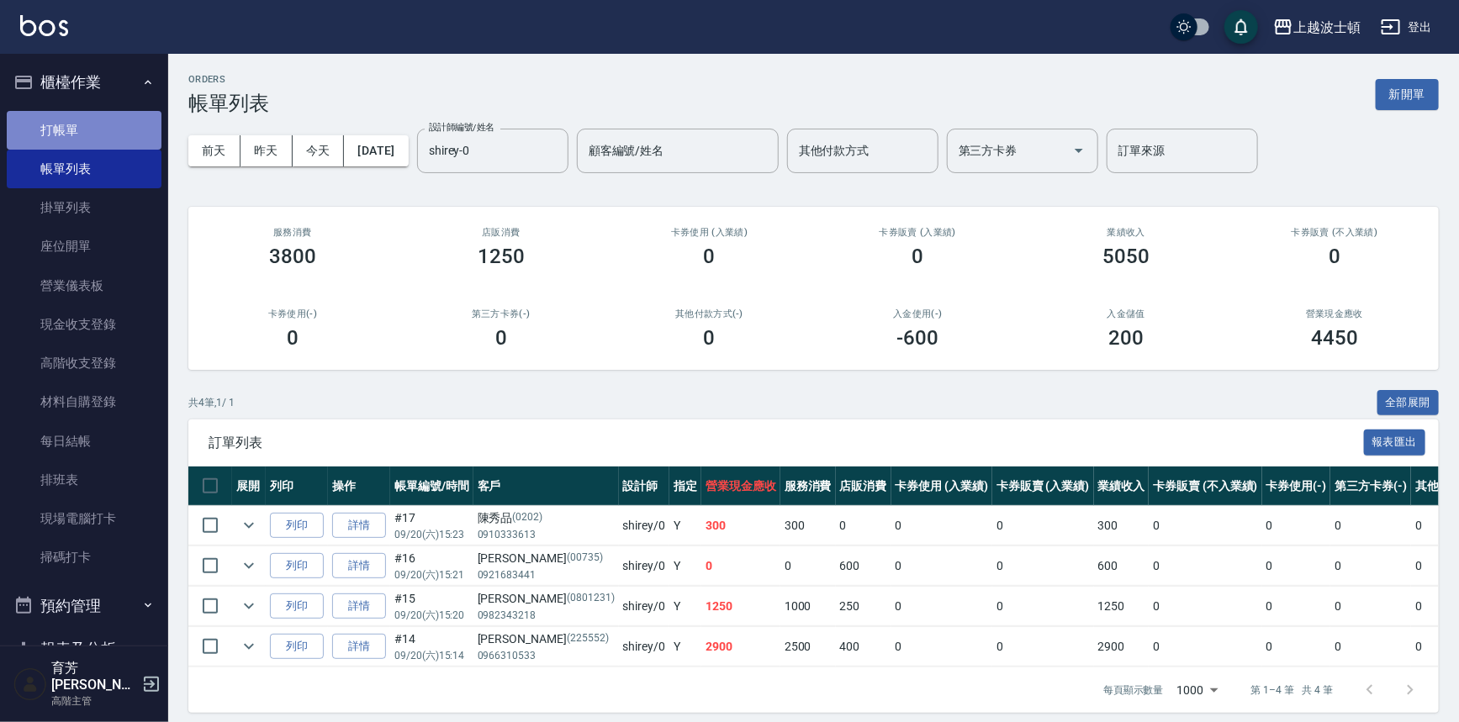
click at [87, 138] on link "打帳單" at bounding box center [84, 130] width 155 height 39
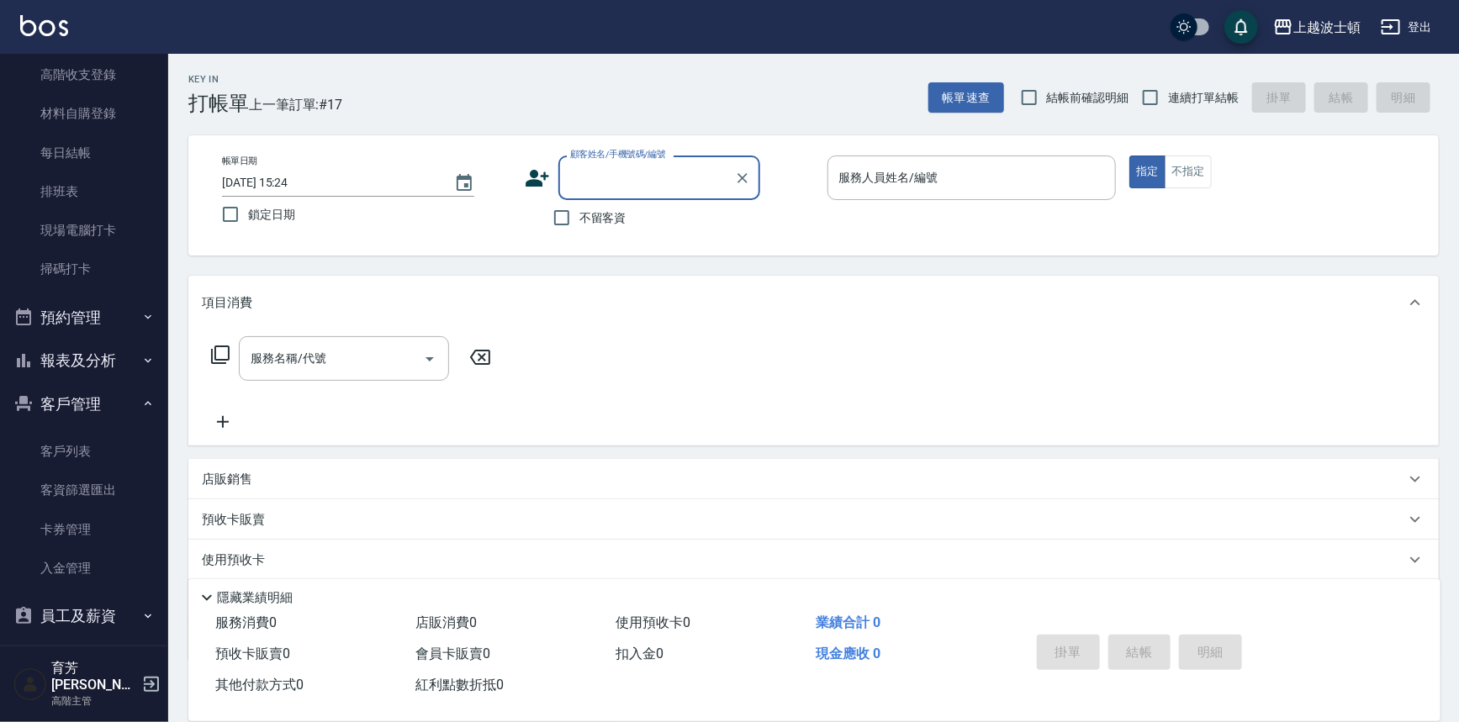
scroll to position [348, 0]
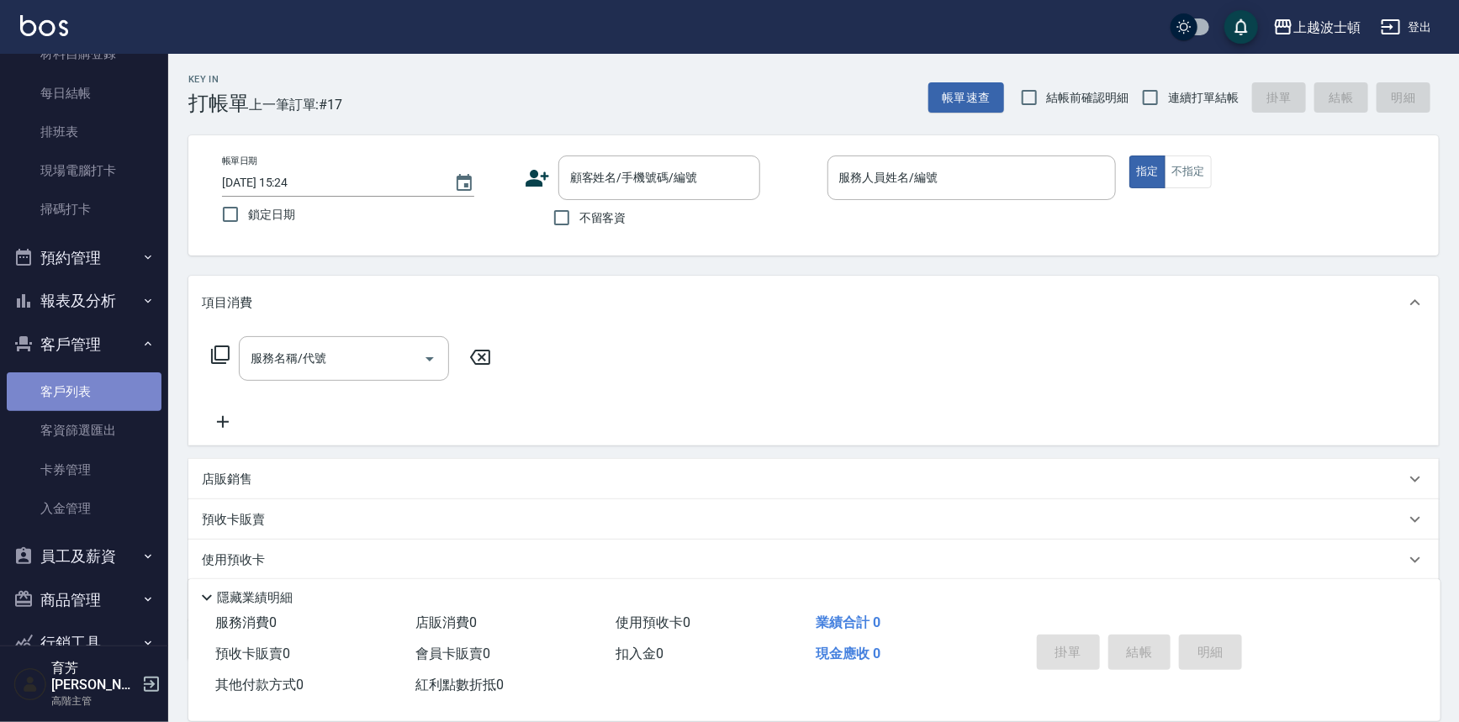
click at [141, 395] on link "客戶列表" at bounding box center [84, 392] width 155 height 39
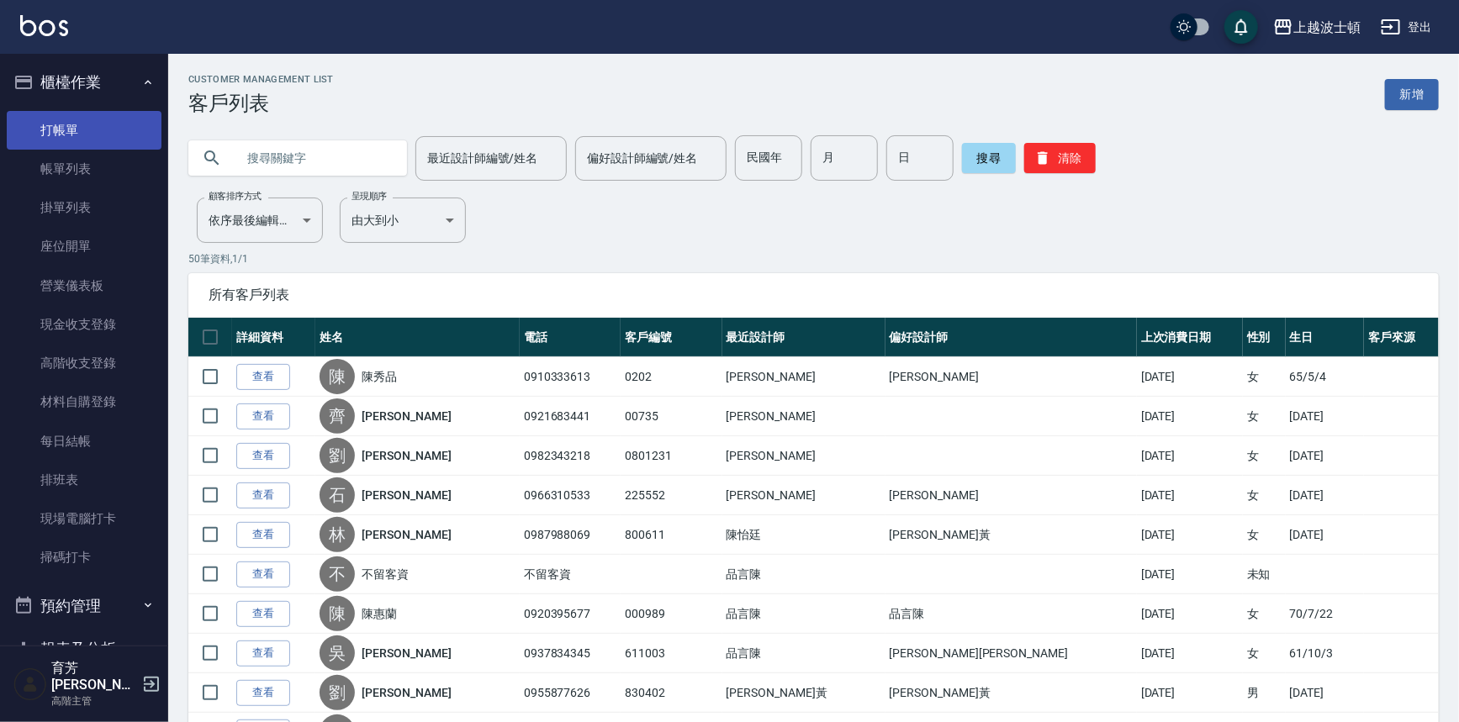
click at [85, 142] on link "打帳單" at bounding box center [84, 130] width 155 height 39
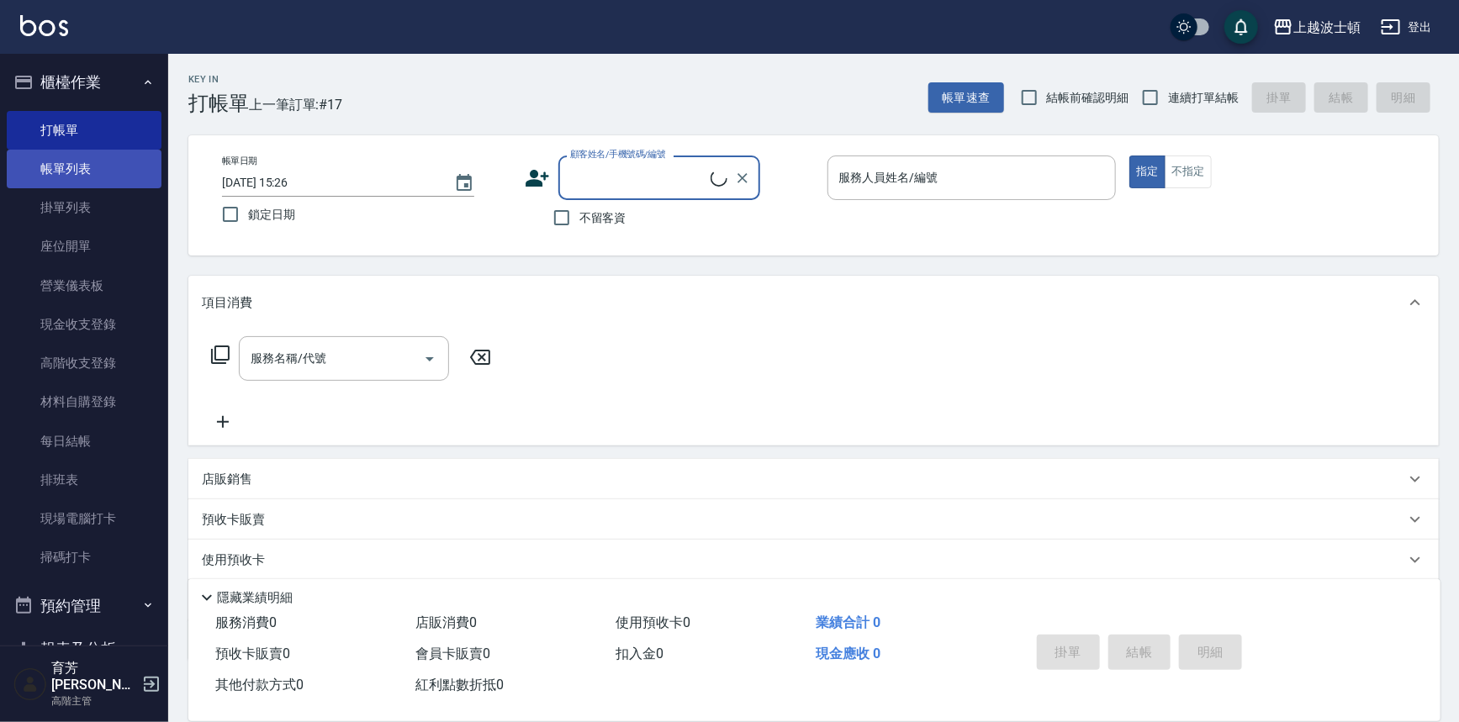
click at [102, 177] on link "帳單列表" at bounding box center [84, 169] width 155 height 39
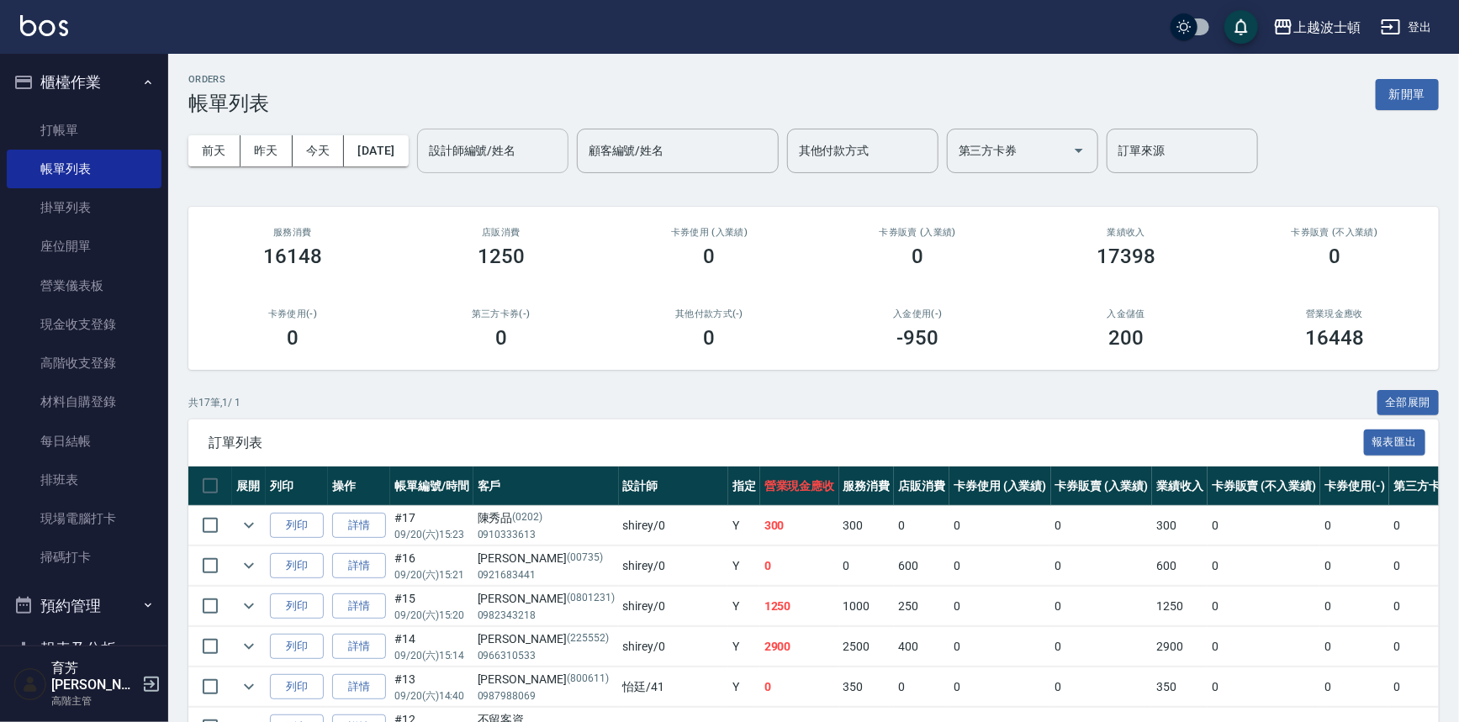
click at [543, 158] on input "設計師編號/姓名" at bounding box center [493, 150] width 136 height 29
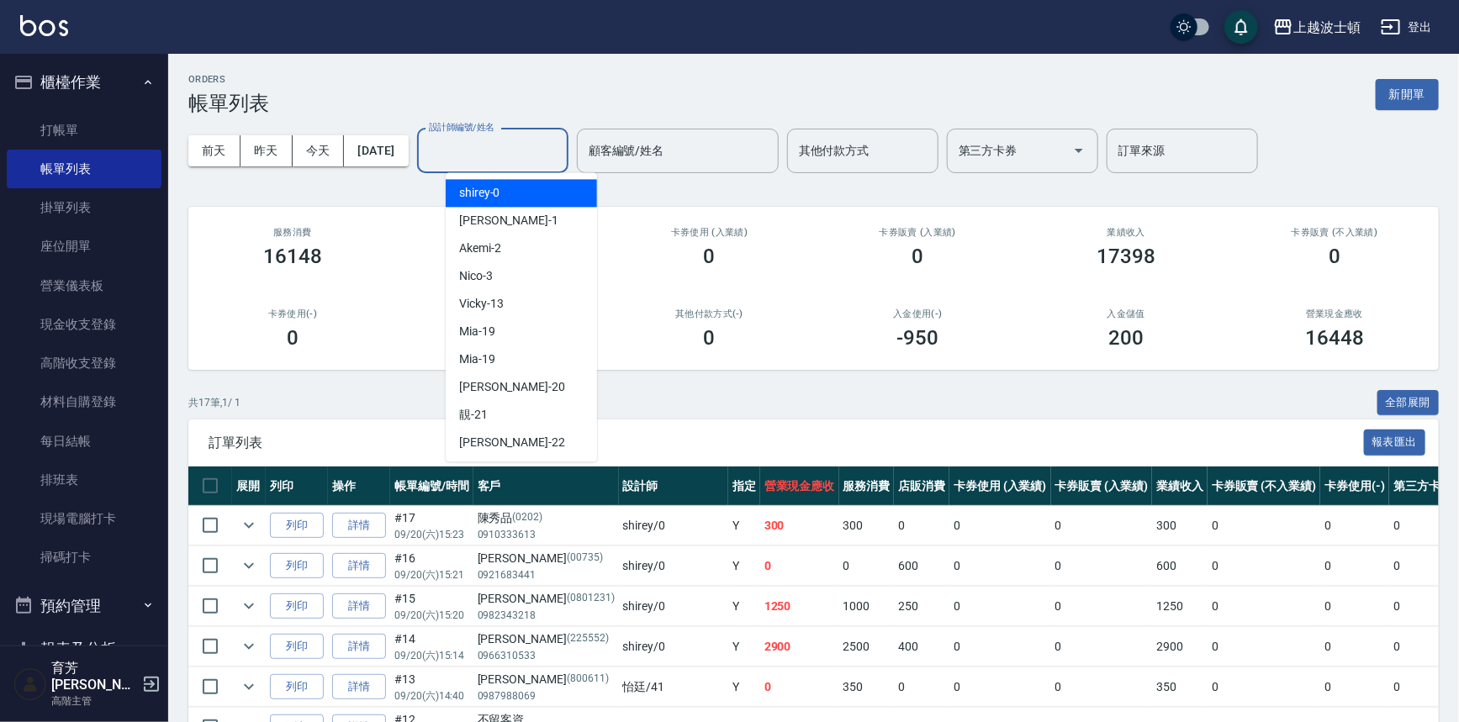
click at [538, 190] on div "shirey -0" at bounding box center [521, 193] width 151 height 28
type input "shirey-0"
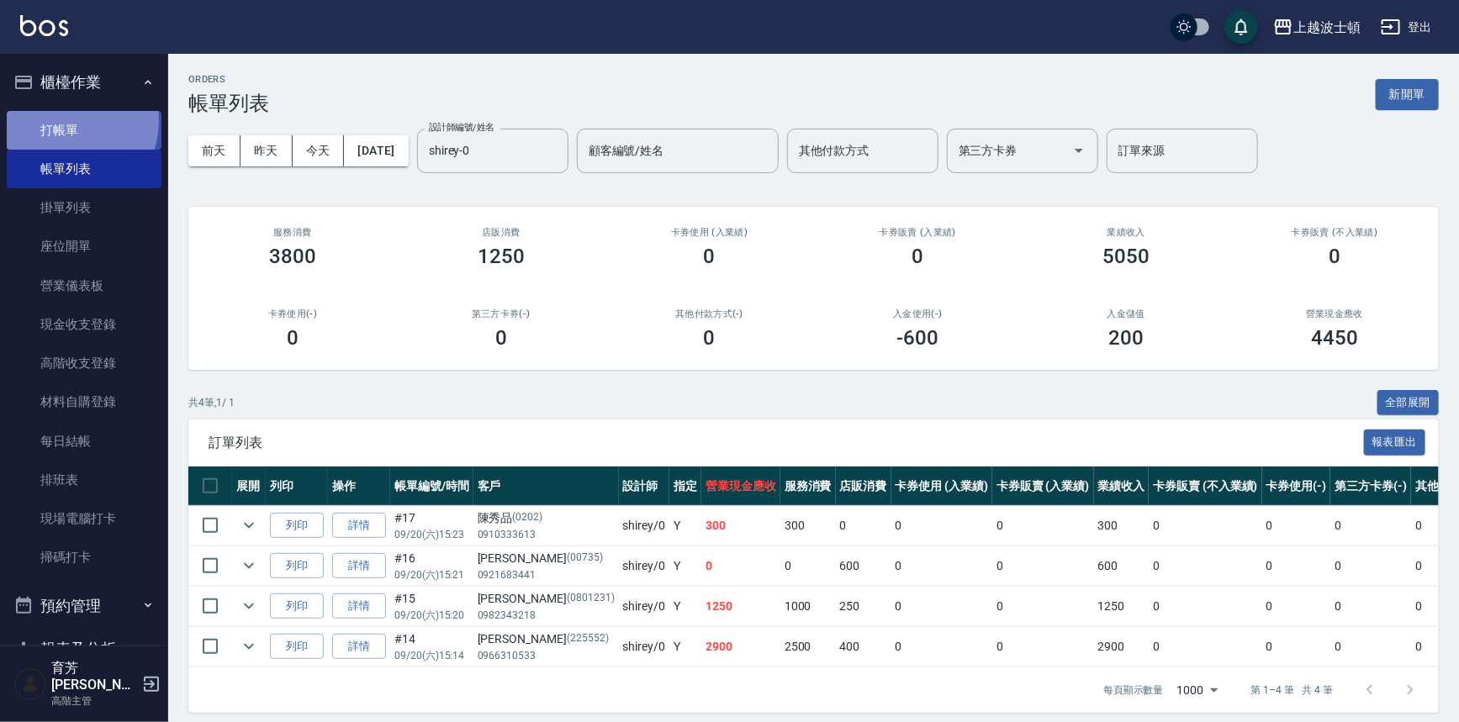
click at [63, 120] on link "打帳單" at bounding box center [84, 130] width 155 height 39
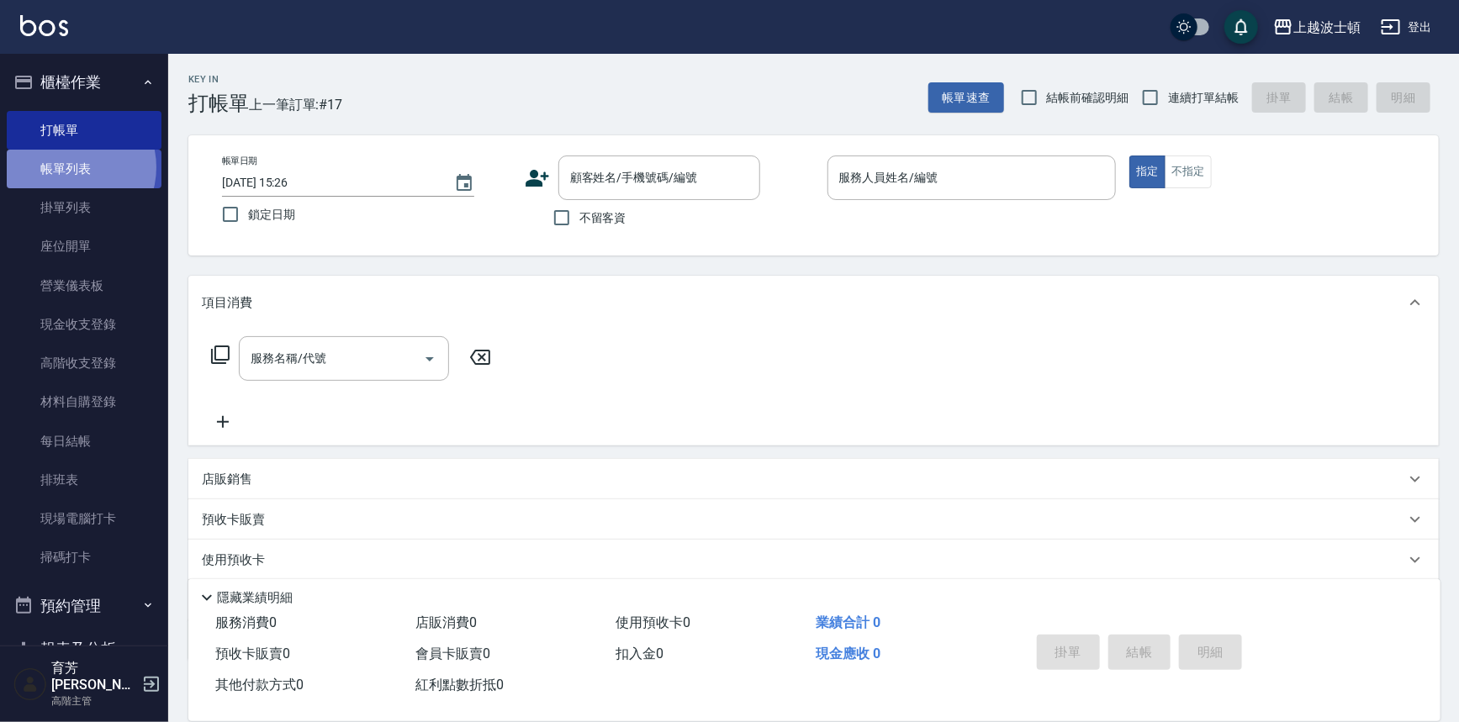
click at [68, 167] on link "帳單列表" at bounding box center [84, 169] width 155 height 39
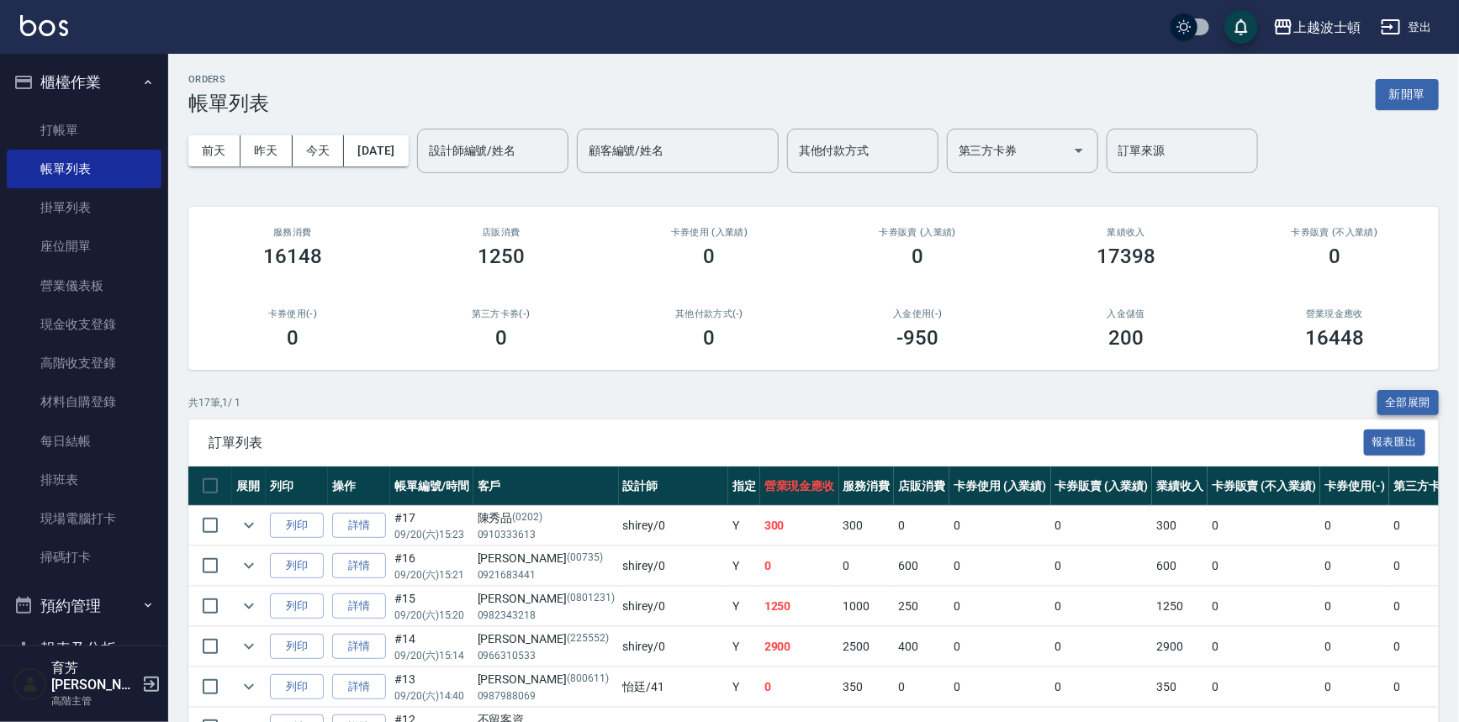
click at [1398, 390] on button "全部展開" at bounding box center [1408, 403] width 62 height 26
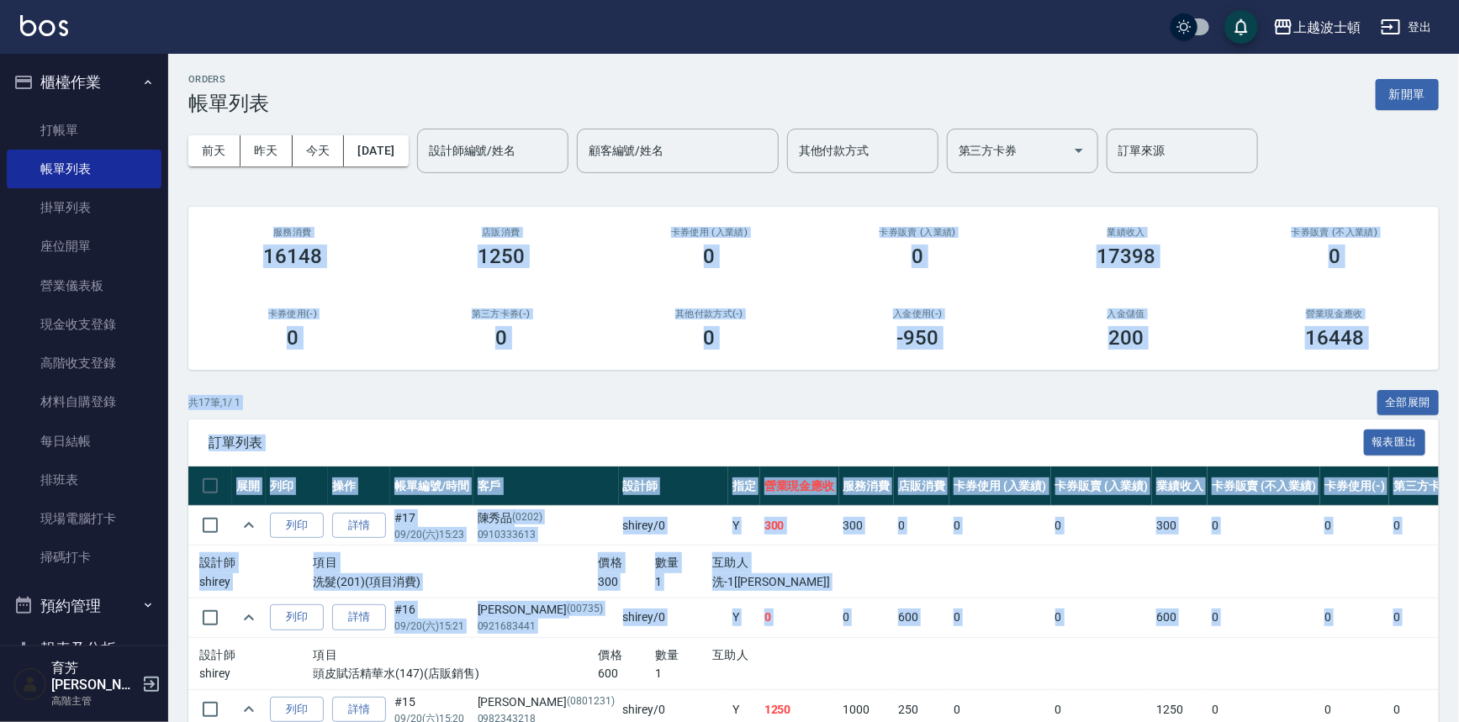
drag, startPoint x: 1457, startPoint y: 172, endPoint x: 1373, endPoint y: 623, distance: 459.3
click at [1340, 117] on div "[DATE] [DATE] [DATE] [DATE] 設計師編號/姓名 設計師編號/姓名 顧客編號/姓名 顧客編號/姓名 其他付款方式 其他付款方式 第三方…" at bounding box center [813, 150] width 1250 height 71
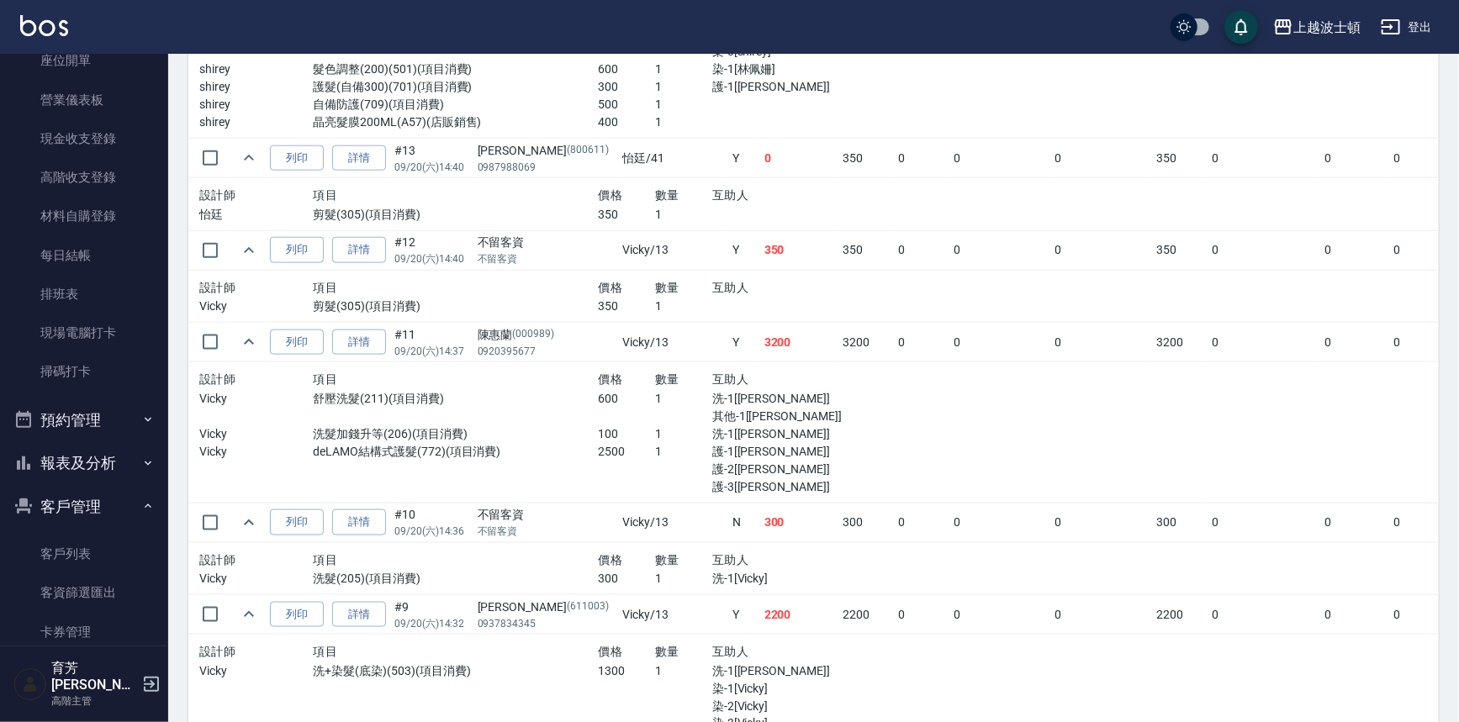
scroll to position [198, 0]
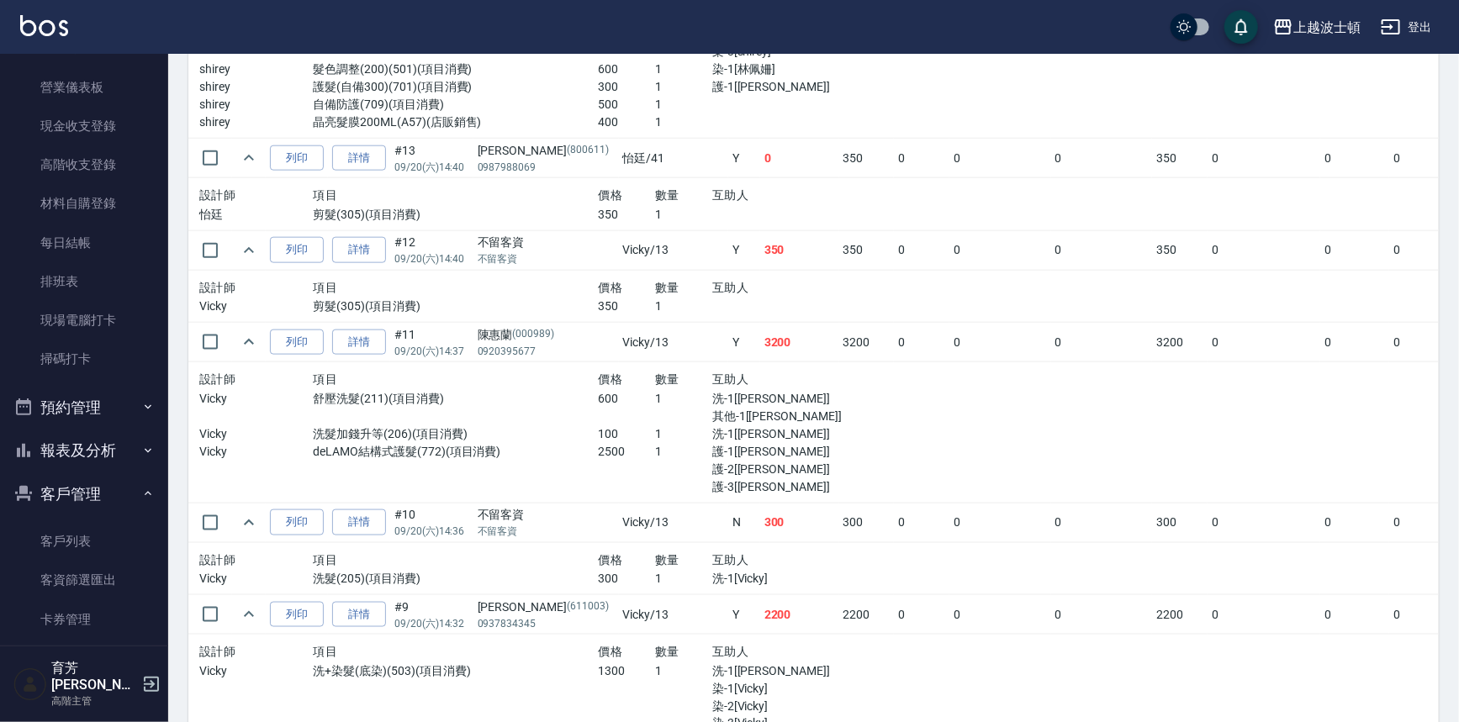
click at [117, 457] on button "報表及分析" at bounding box center [84, 451] width 155 height 44
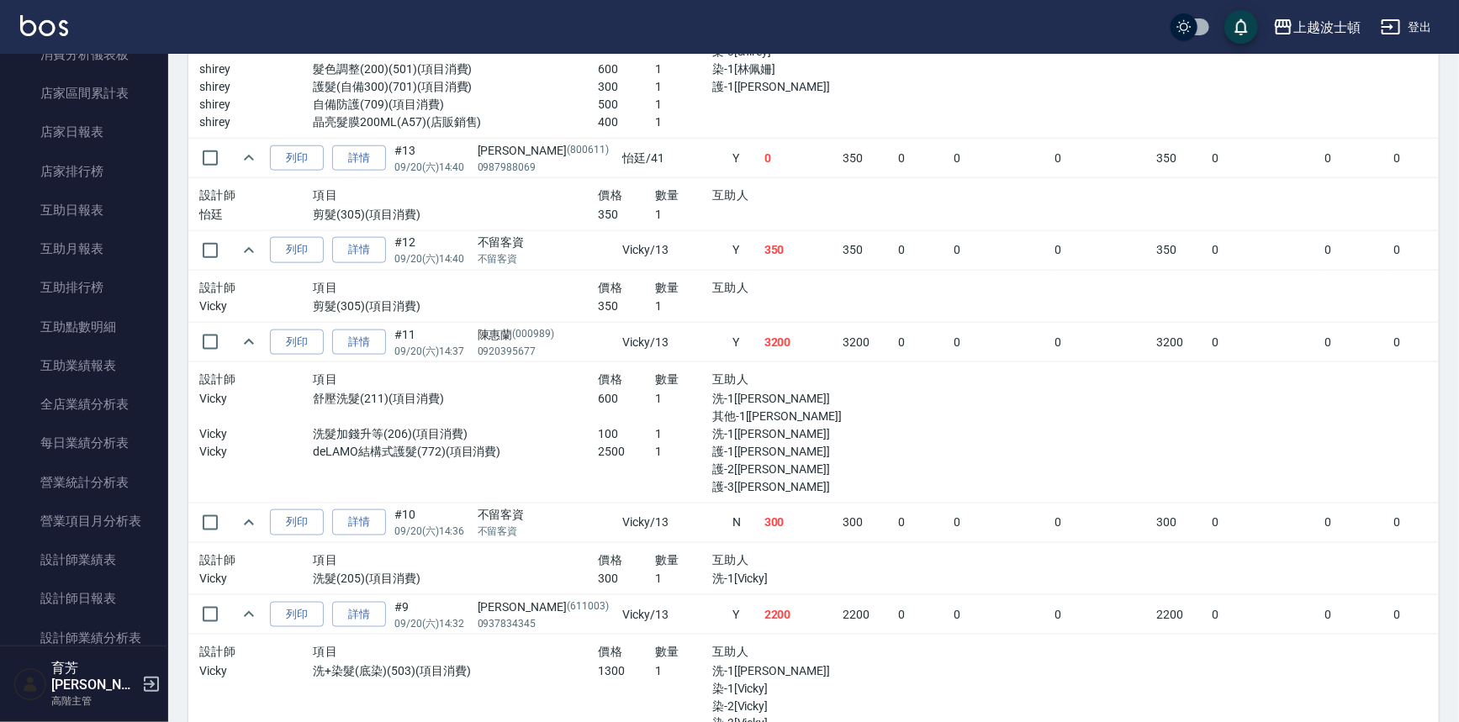
scroll to position [711, 0]
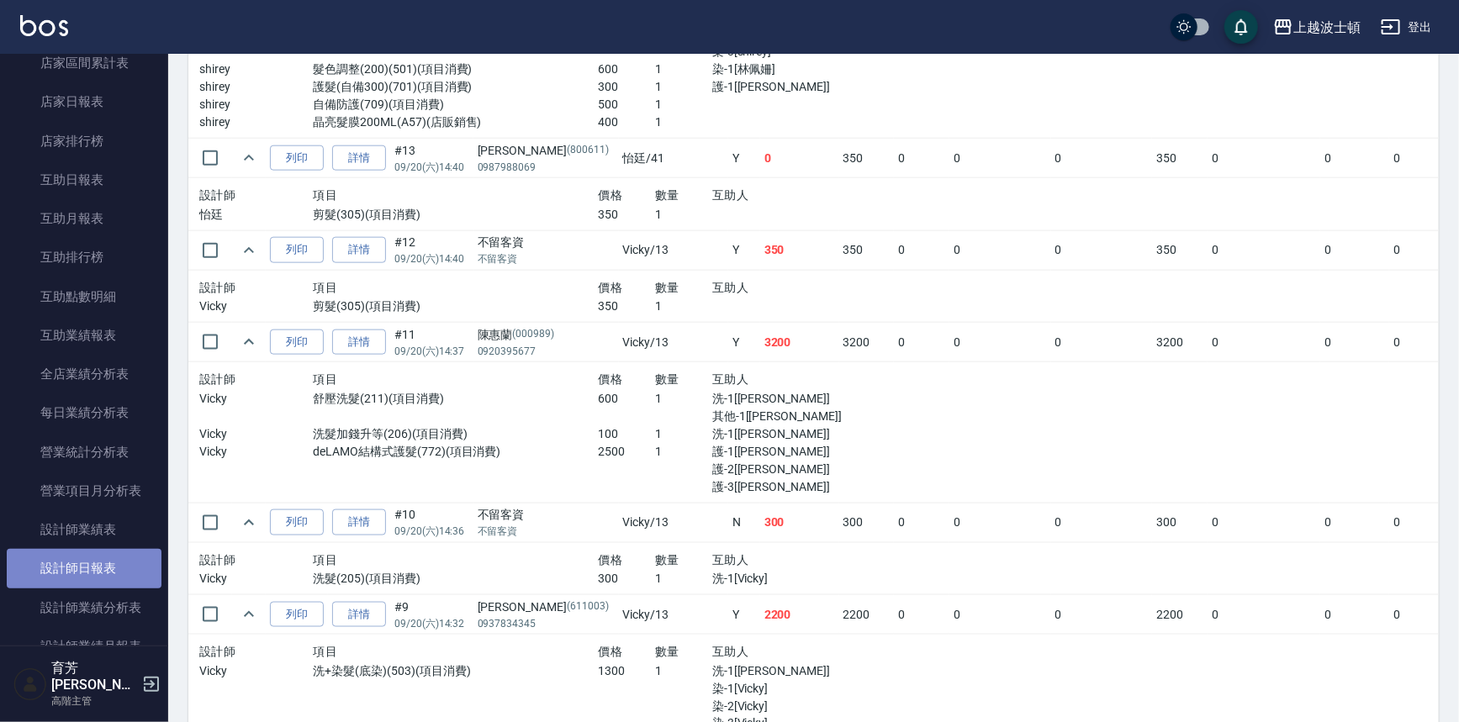
click at [88, 561] on link "設計師日報表" at bounding box center [84, 568] width 155 height 39
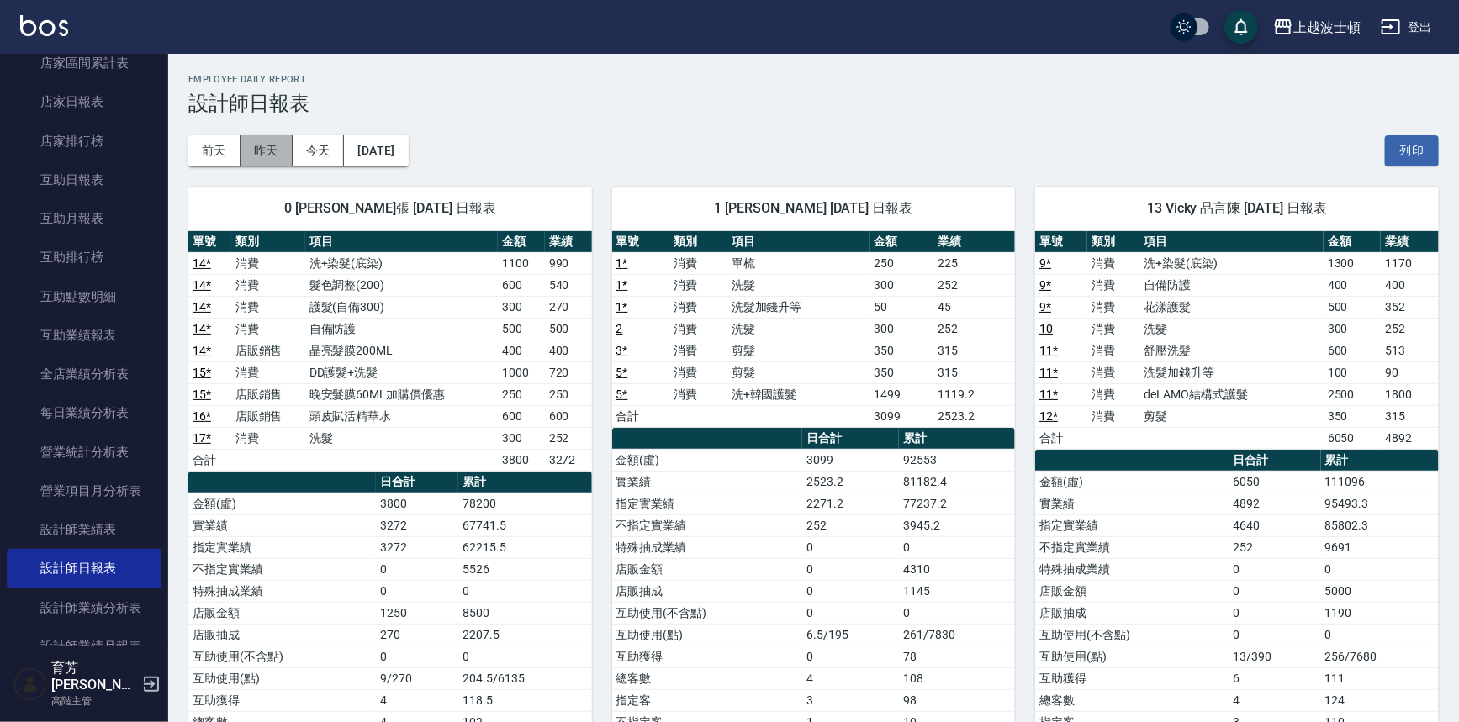
click at [259, 150] on button "昨天" at bounding box center [266, 150] width 52 height 31
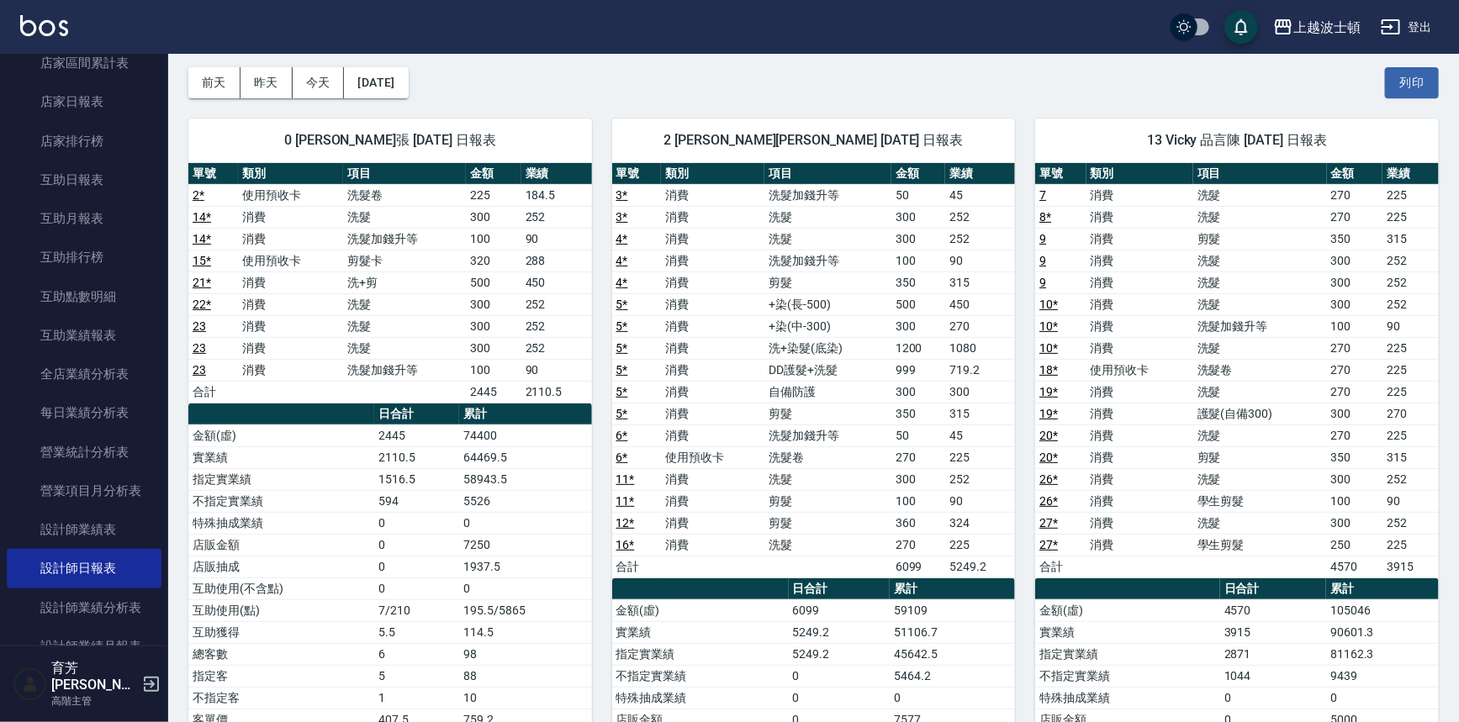
scroll to position [36, 0]
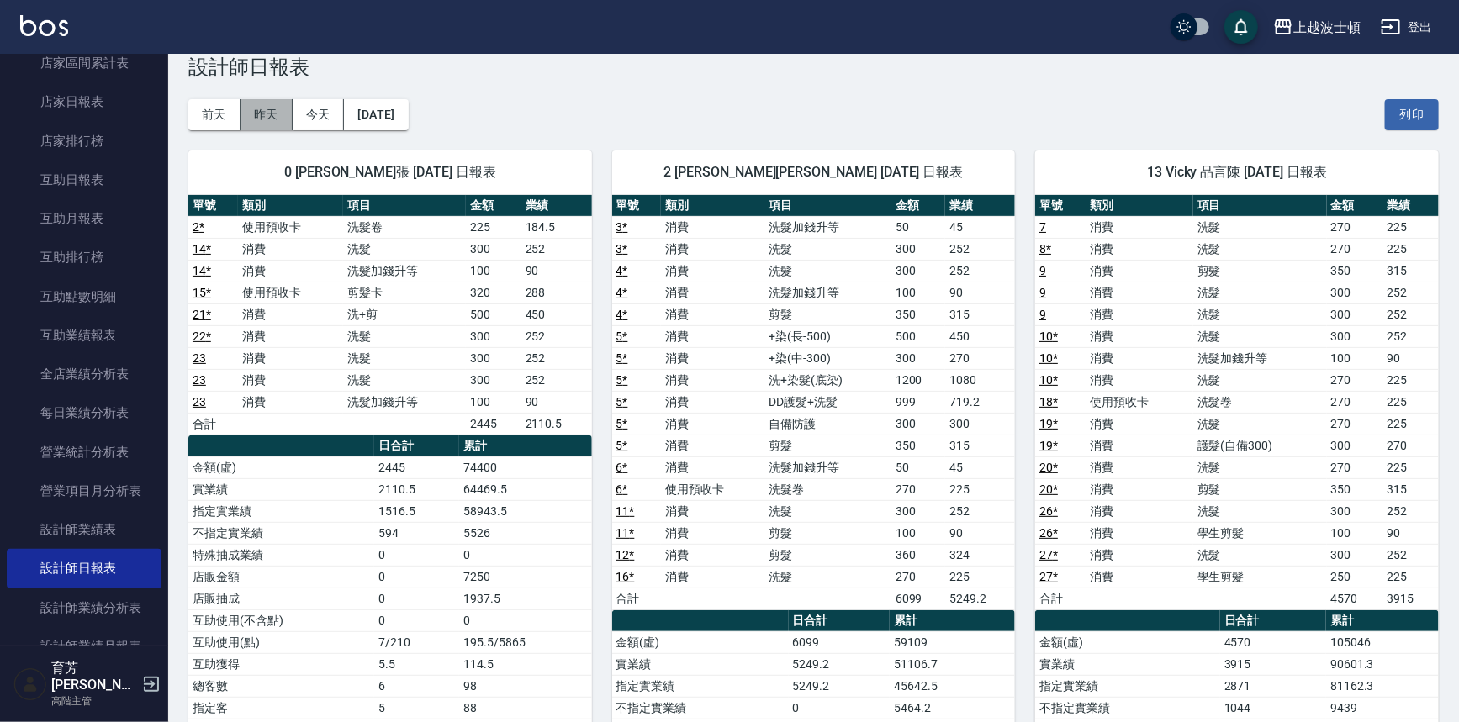
click at [262, 117] on button "昨天" at bounding box center [266, 114] width 52 height 31
click at [336, 108] on button "今天" at bounding box center [319, 114] width 52 height 31
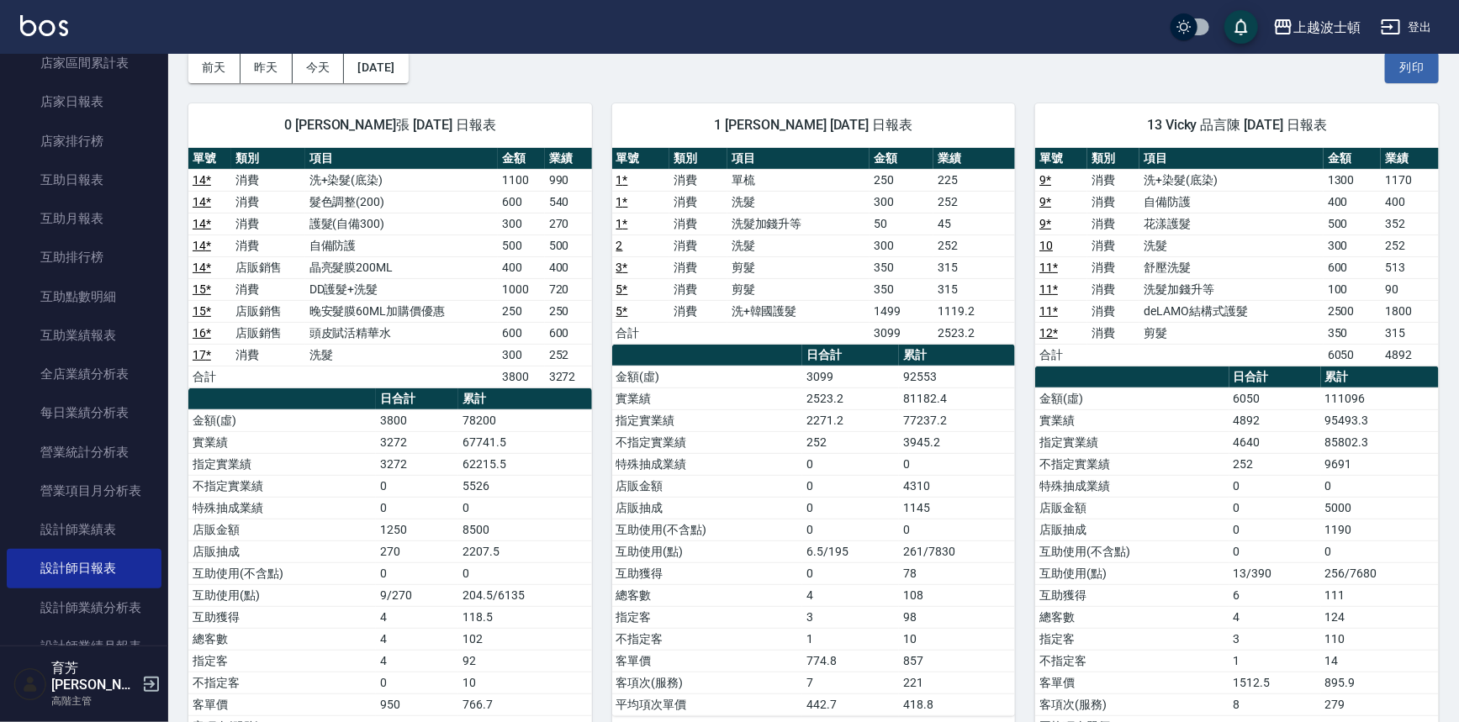
scroll to position [78, 0]
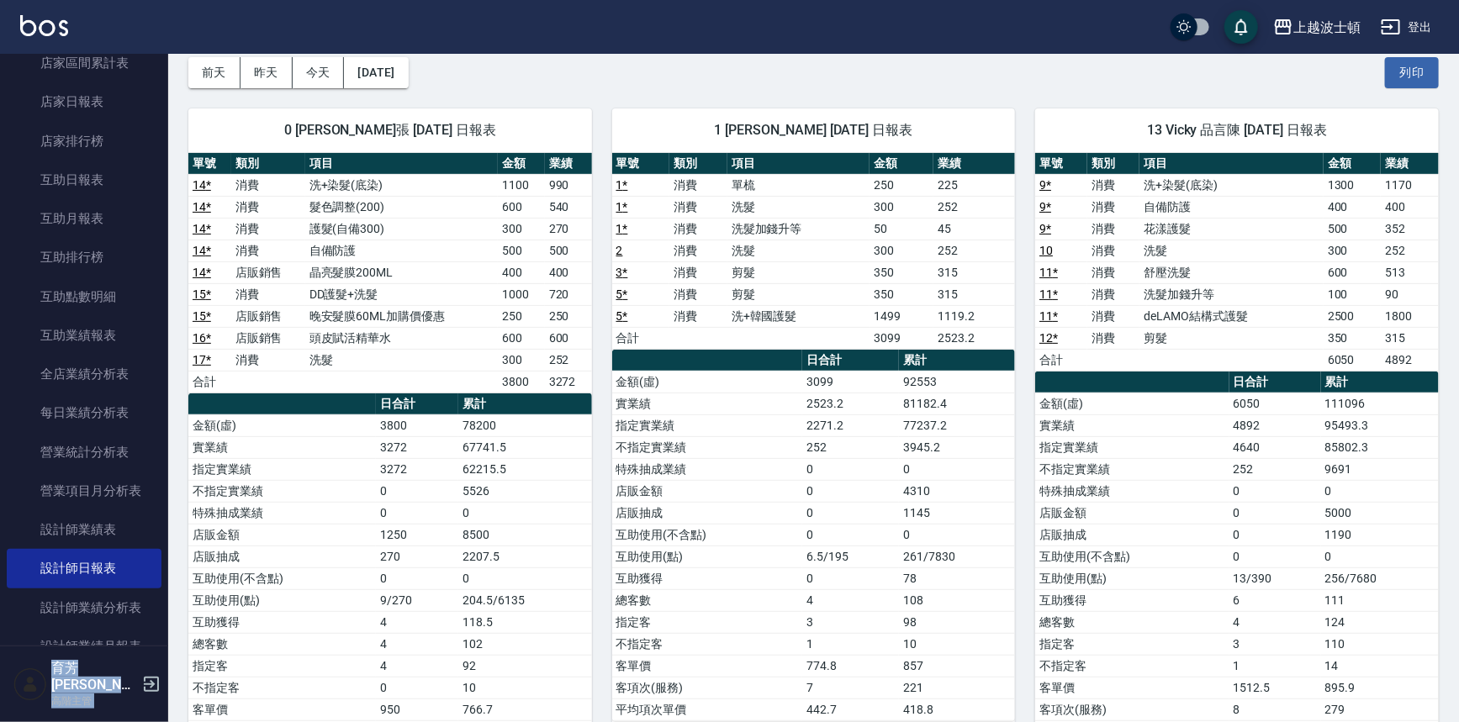
drag, startPoint x: 159, startPoint y: 214, endPoint x: 177, endPoint y: 136, distance: 80.4
click at [177, 136] on div "上越波士頓 登出 櫃檯作業 打帳單 帳單列表 掛單列表 座位開單 營業儀表板 現金收支登錄 高階收支登錄 材料自購登錄 每日結帳 排班表 現場電腦打卡 掃碼打…" at bounding box center [729, 668] width 1459 height 1493
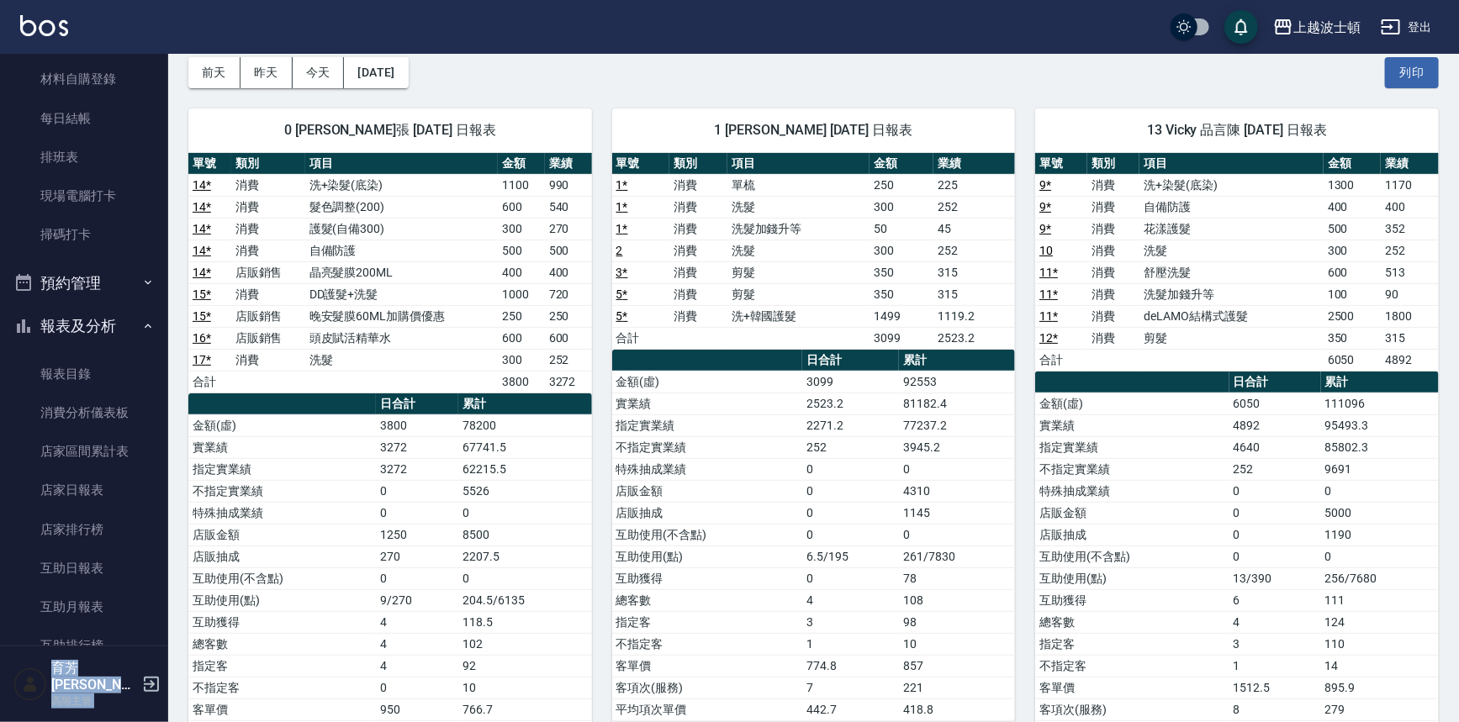
scroll to position [324, 0]
drag, startPoint x: 130, startPoint y: 320, endPoint x: 143, endPoint y: 256, distance: 66.0
click at [131, 318] on button "報表及分析" at bounding box center [84, 326] width 155 height 44
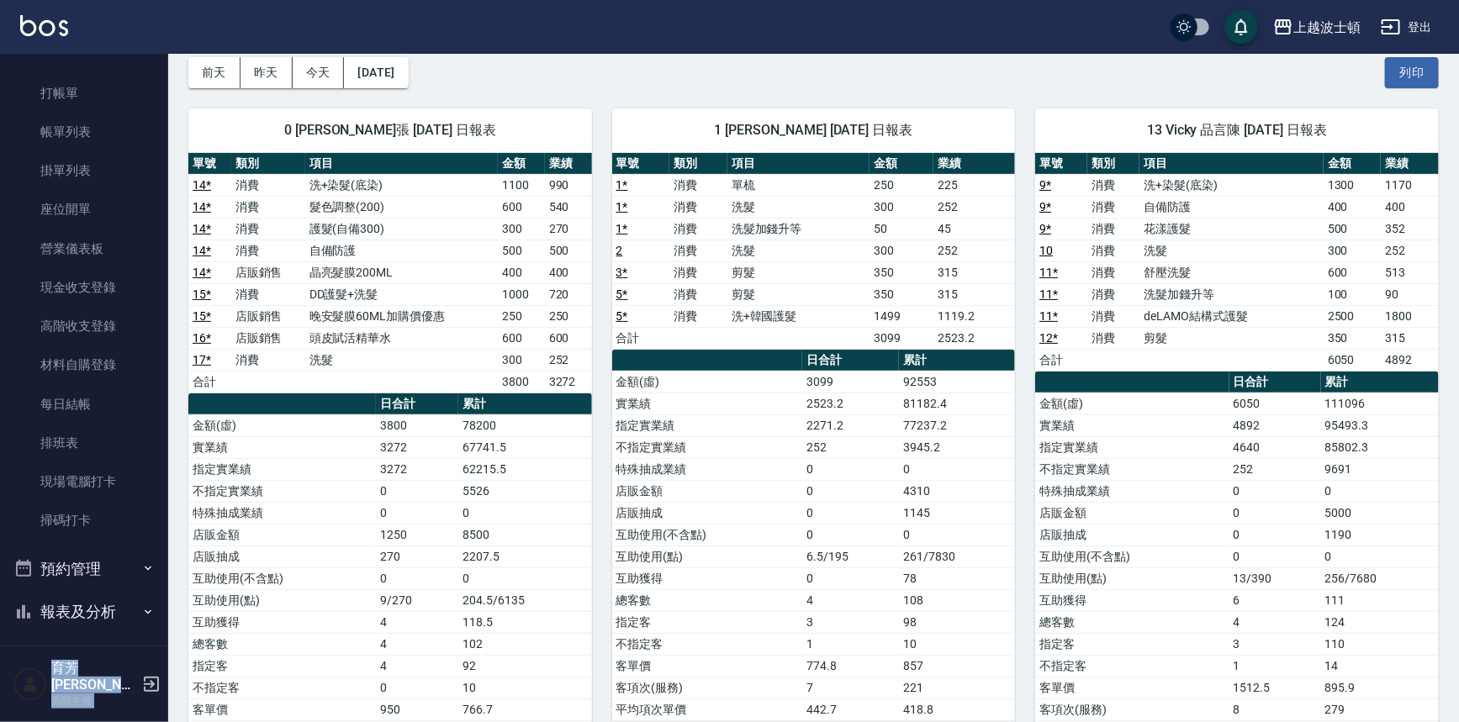
scroll to position [32, 0]
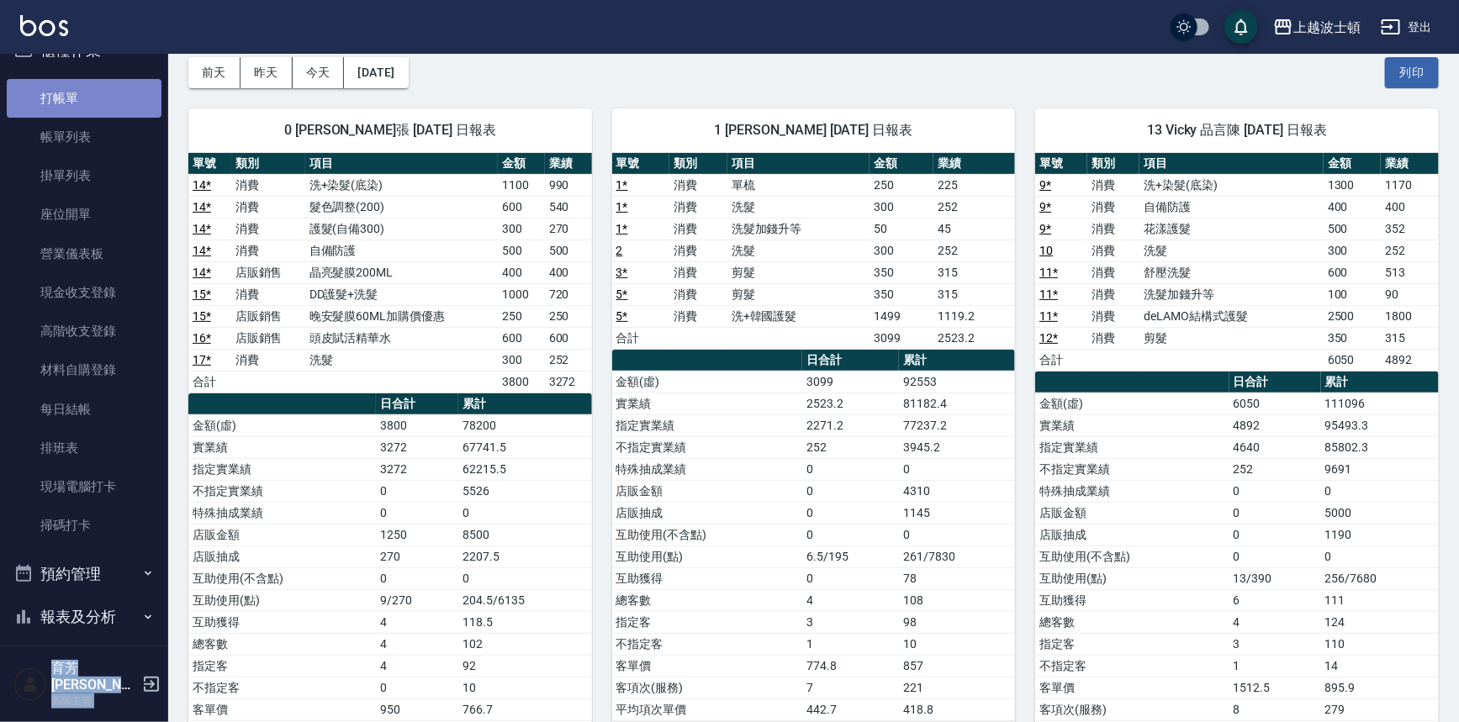
click at [94, 97] on link "打帳單" at bounding box center [84, 98] width 155 height 39
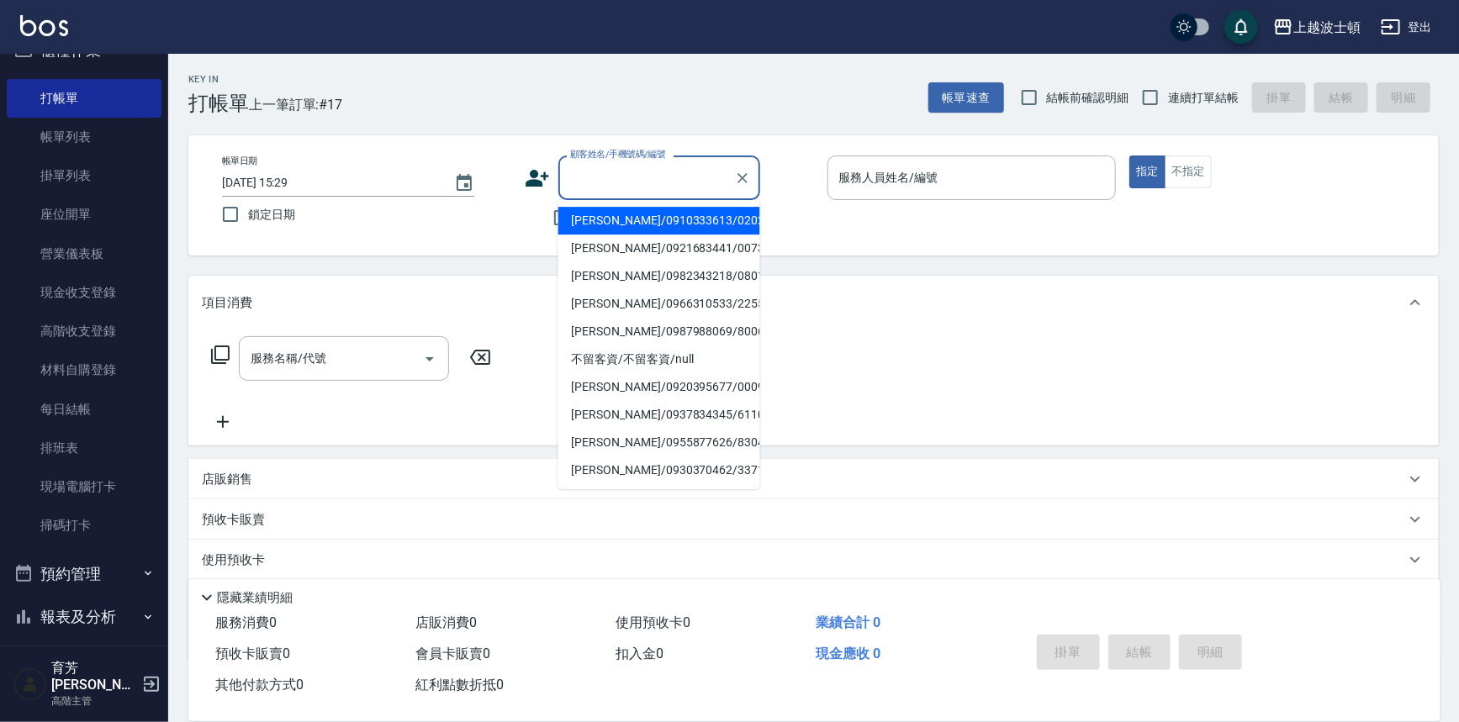
click at [602, 163] on input "顧客姓名/手機號碼/編號" at bounding box center [646, 177] width 161 height 29
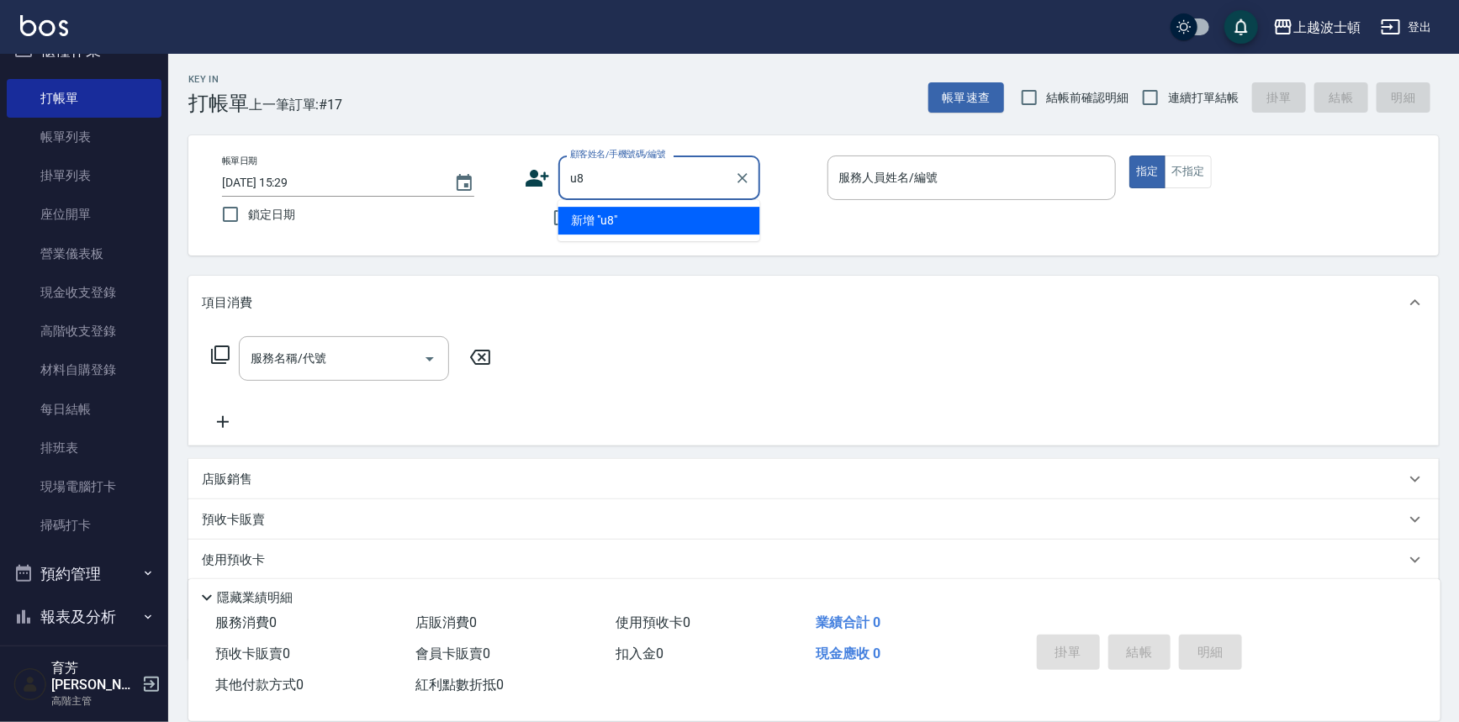
type input "u"
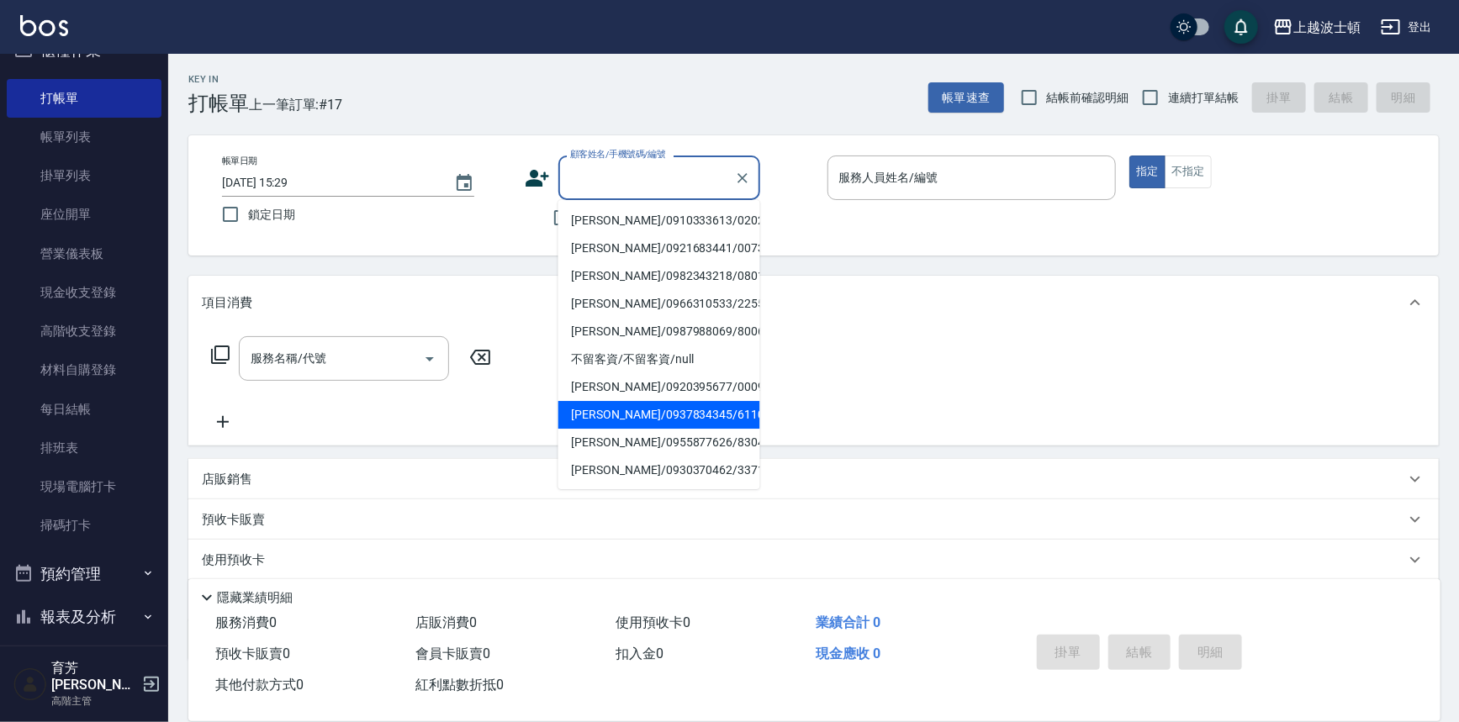
click at [574, 181] on input "顧客姓名/手機號碼/編號" at bounding box center [646, 177] width 161 height 29
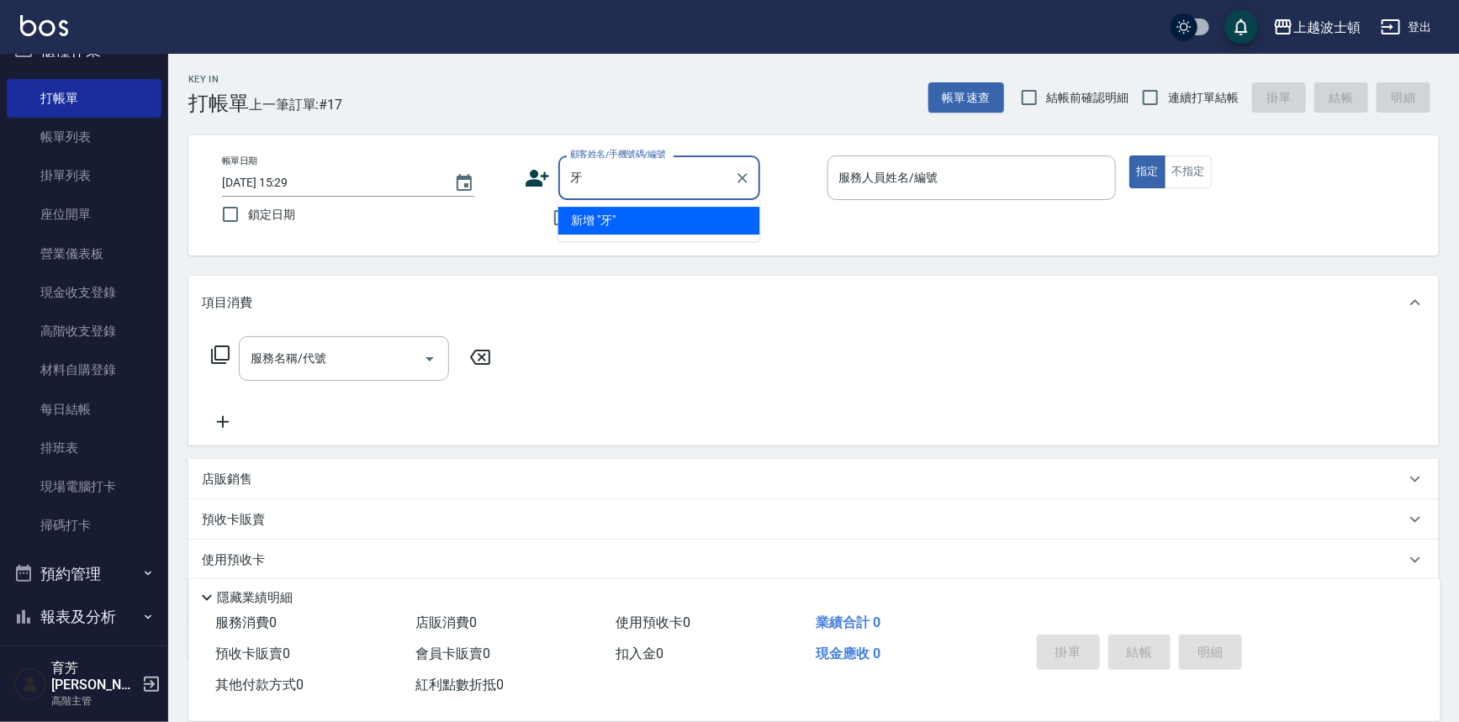
type input "芽"
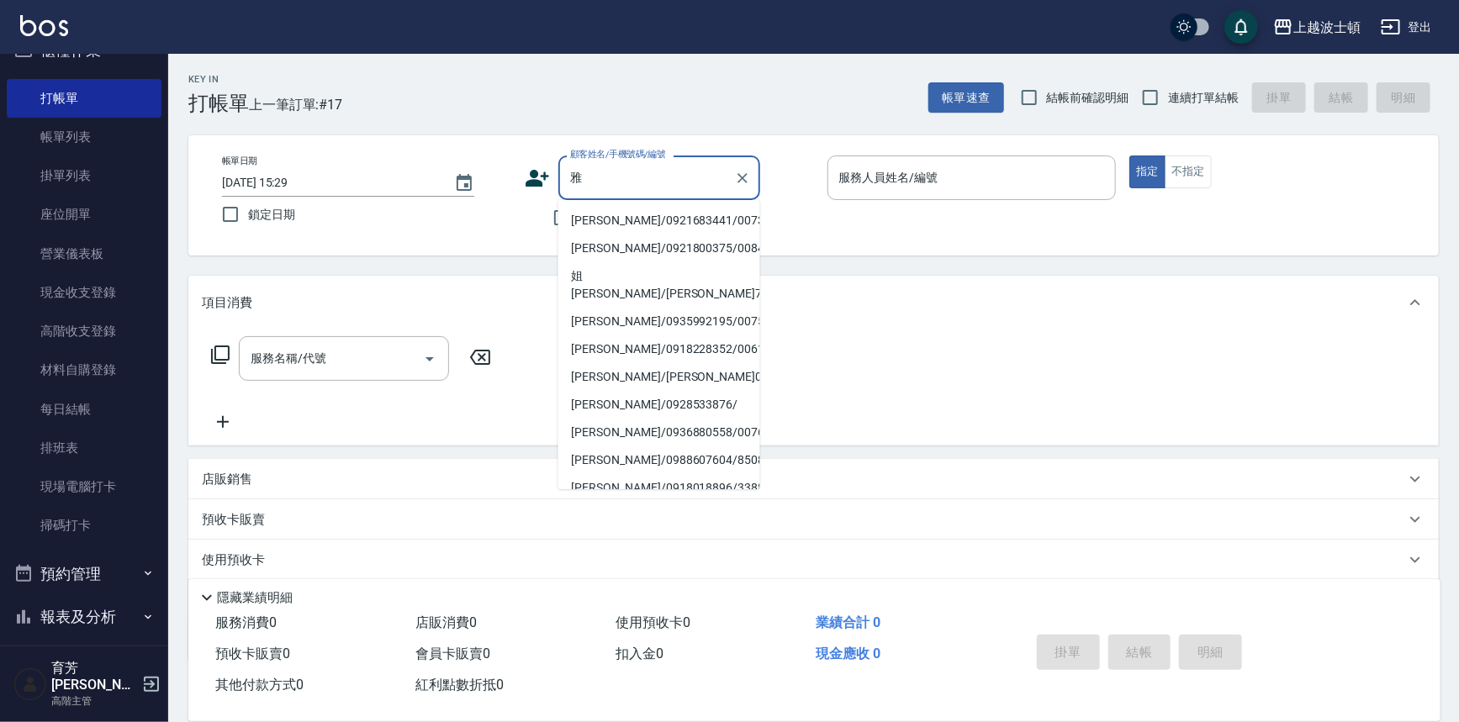
click at [595, 191] on input "雅" at bounding box center [646, 177] width 161 height 29
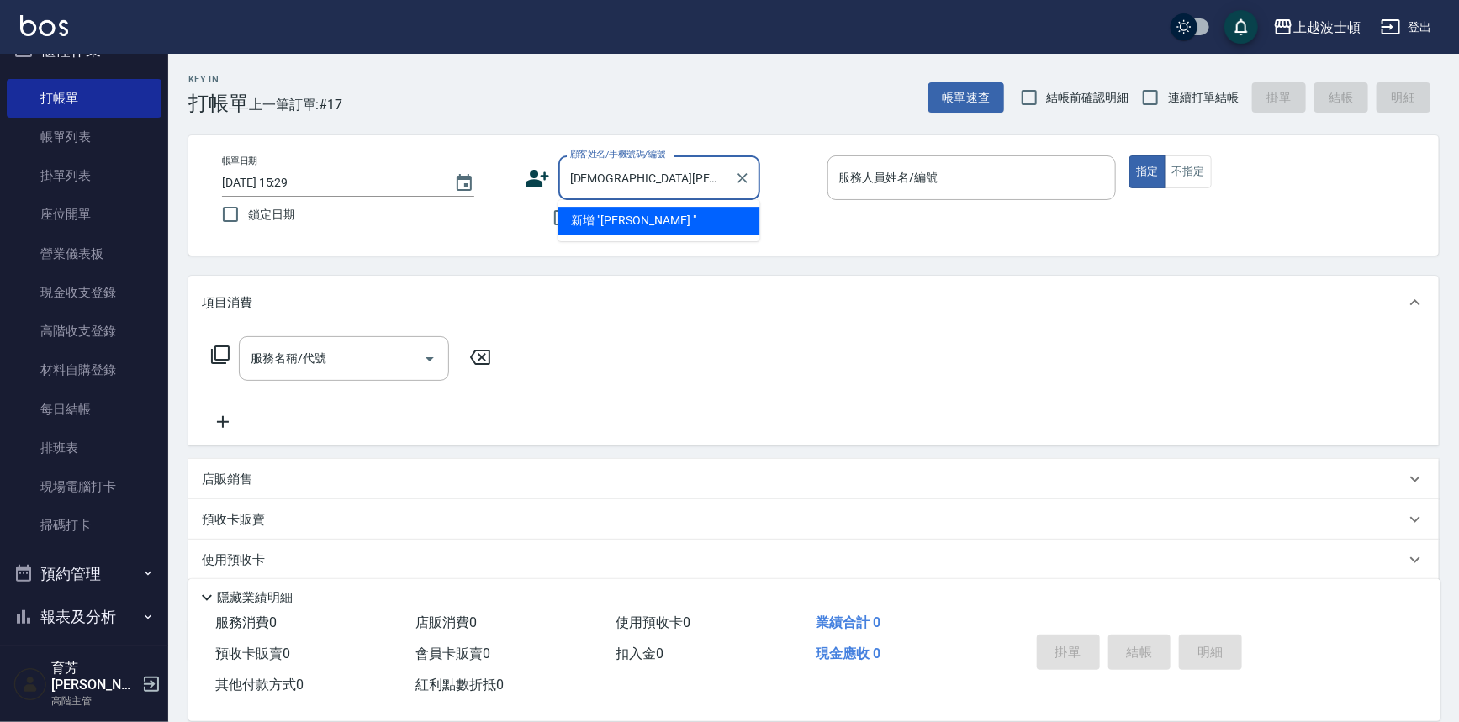
type input "[DEMOGRAPHIC_DATA][PERSON_NAME]"
click at [748, 177] on icon "Clear" at bounding box center [742, 178] width 17 height 17
click at [628, 177] on input "顧客姓名/手機號碼/編號" at bounding box center [646, 177] width 161 height 29
type input "ㄘ"
click at [575, 182] on input "王姿" at bounding box center [646, 177] width 161 height 29
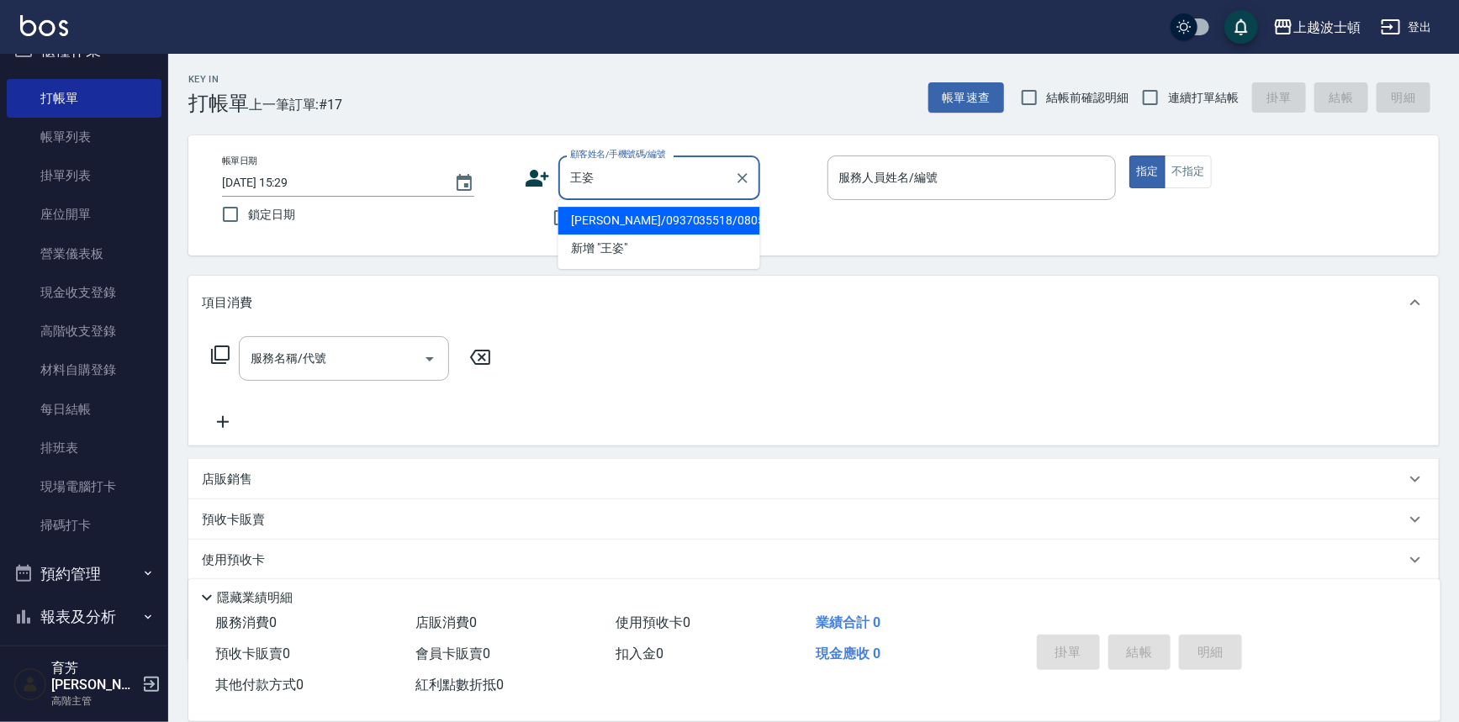
click at [575, 170] on input "王姿" at bounding box center [646, 177] width 161 height 29
click at [580, 173] on input "王姿" at bounding box center [646, 177] width 161 height 29
click at [587, 180] on input "姿" at bounding box center [646, 177] width 161 height 29
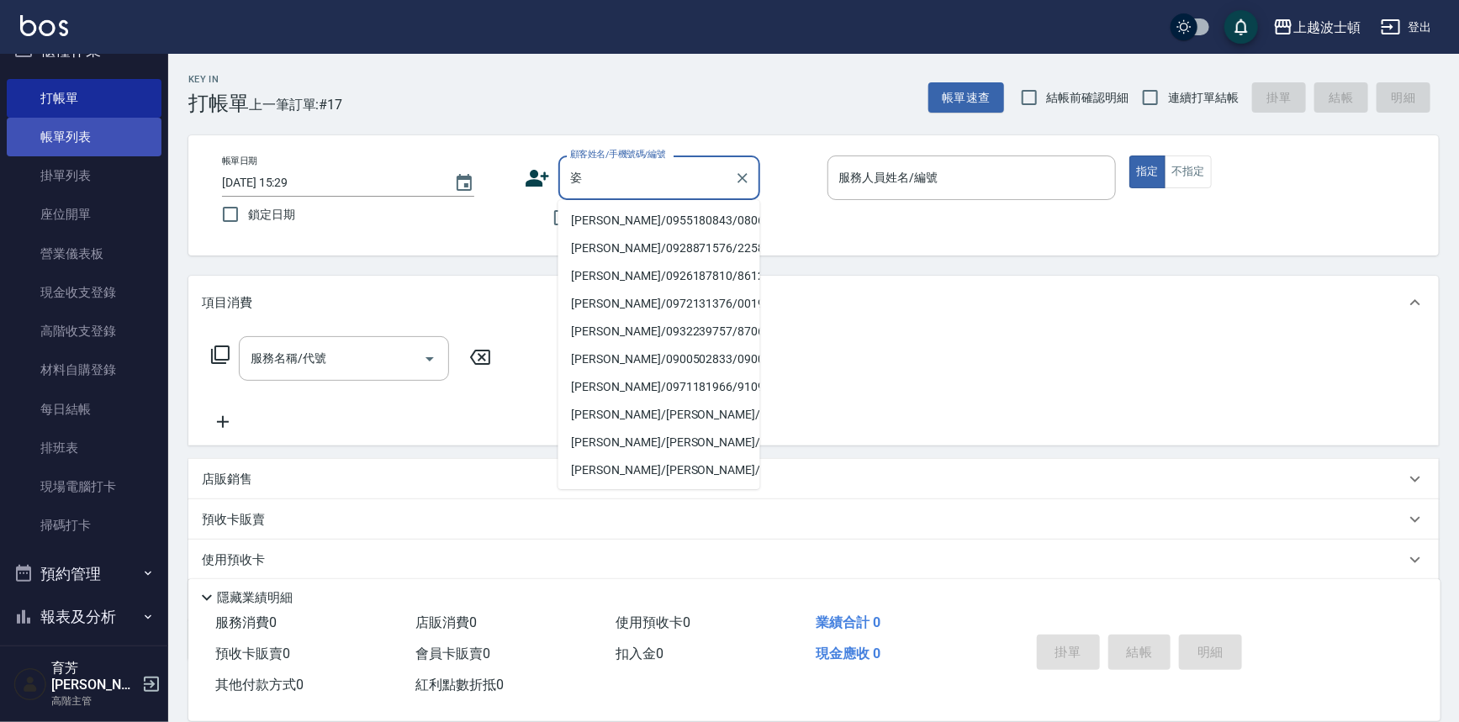
type input "姿"
drag, startPoint x: 108, startPoint y: 136, endPoint x: 74, endPoint y: 99, distance: 50.6
click at [108, 136] on link "帳單列表" at bounding box center [84, 137] width 155 height 39
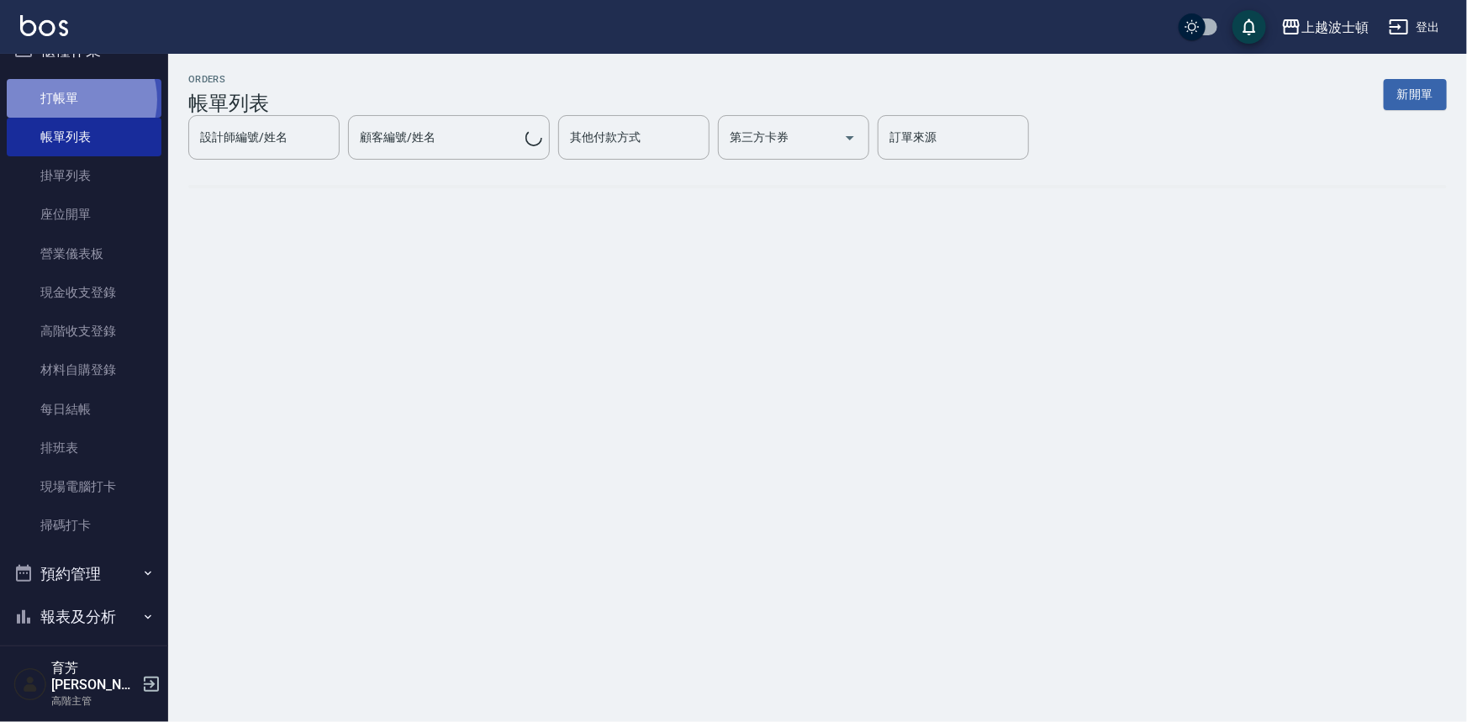
click at [74, 99] on link "打帳單" at bounding box center [84, 98] width 155 height 39
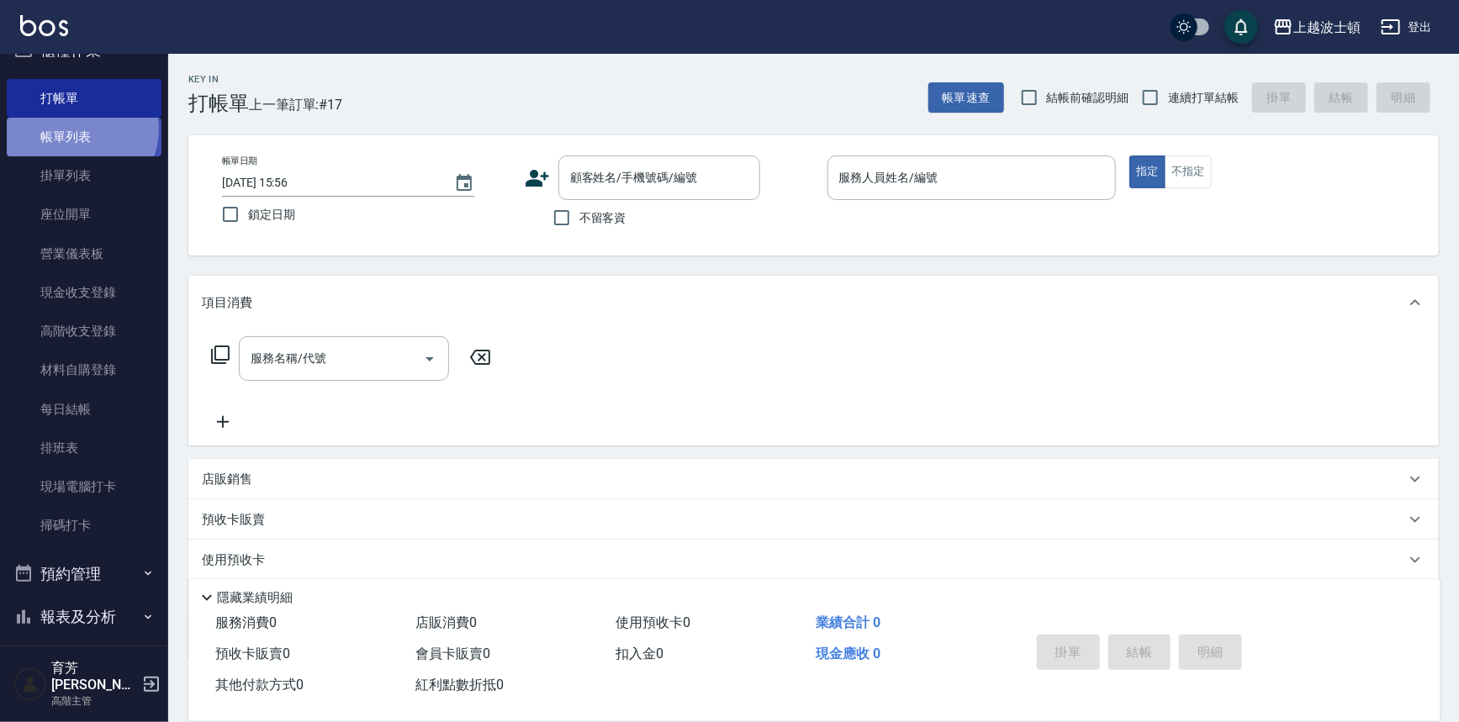
click at [79, 129] on link "帳單列表" at bounding box center [84, 137] width 155 height 39
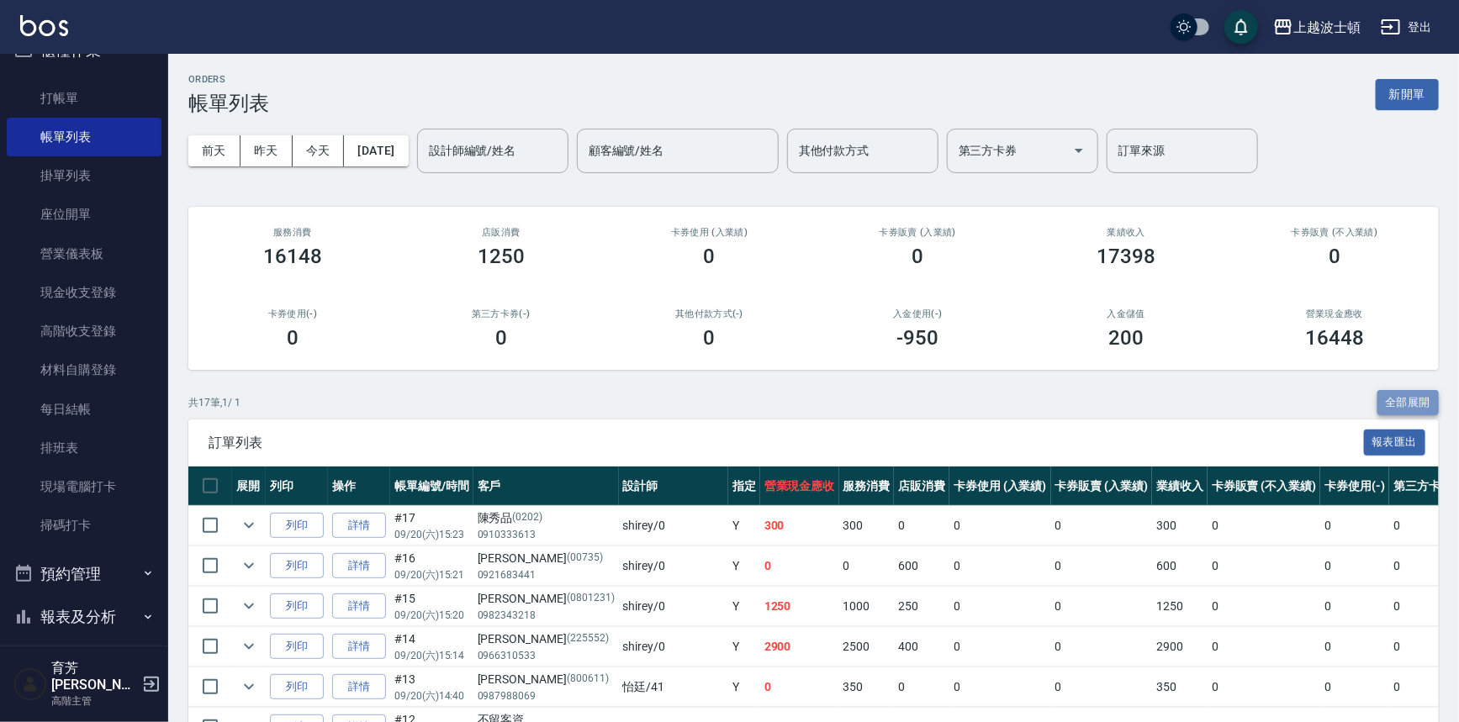
click at [1402, 404] on button "全部展開" at bounding box center [1408, 403] width 62 height 26
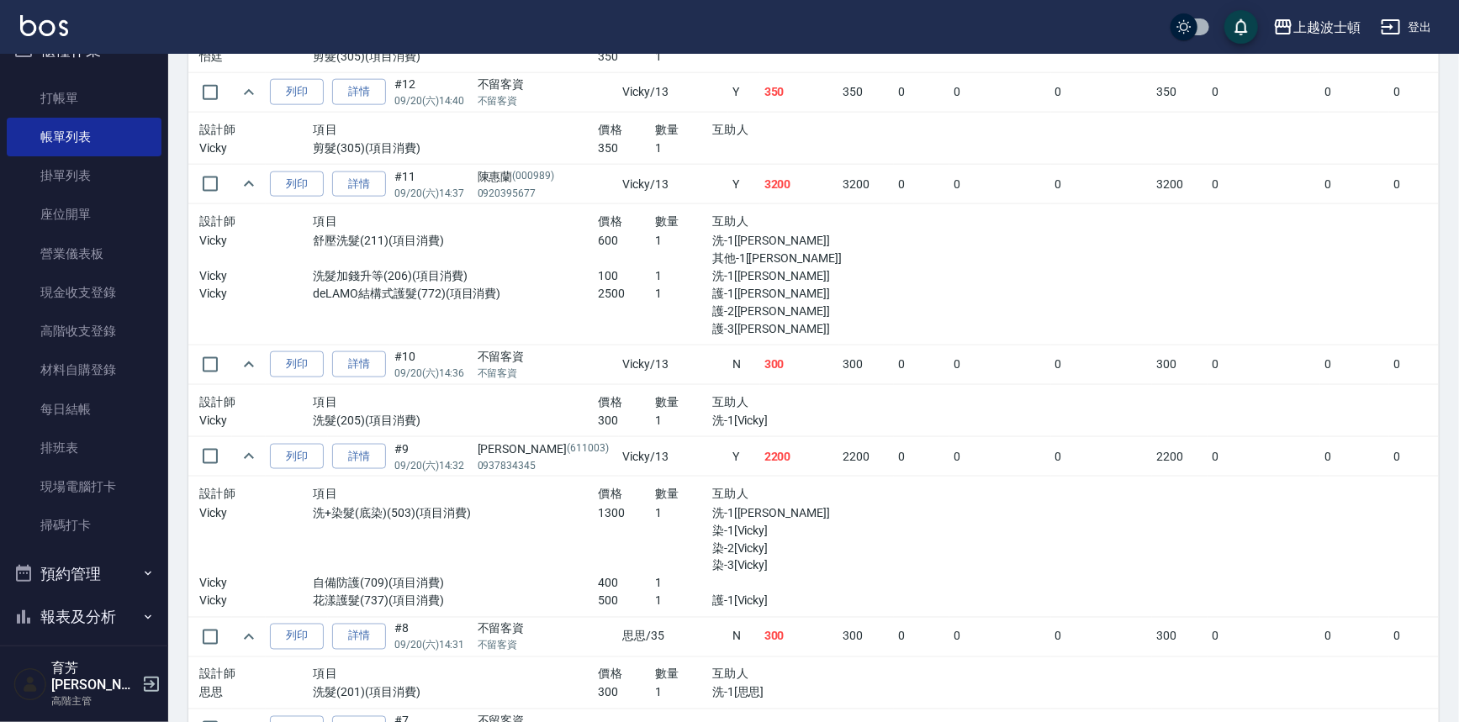
scroll to position [1059, 0]
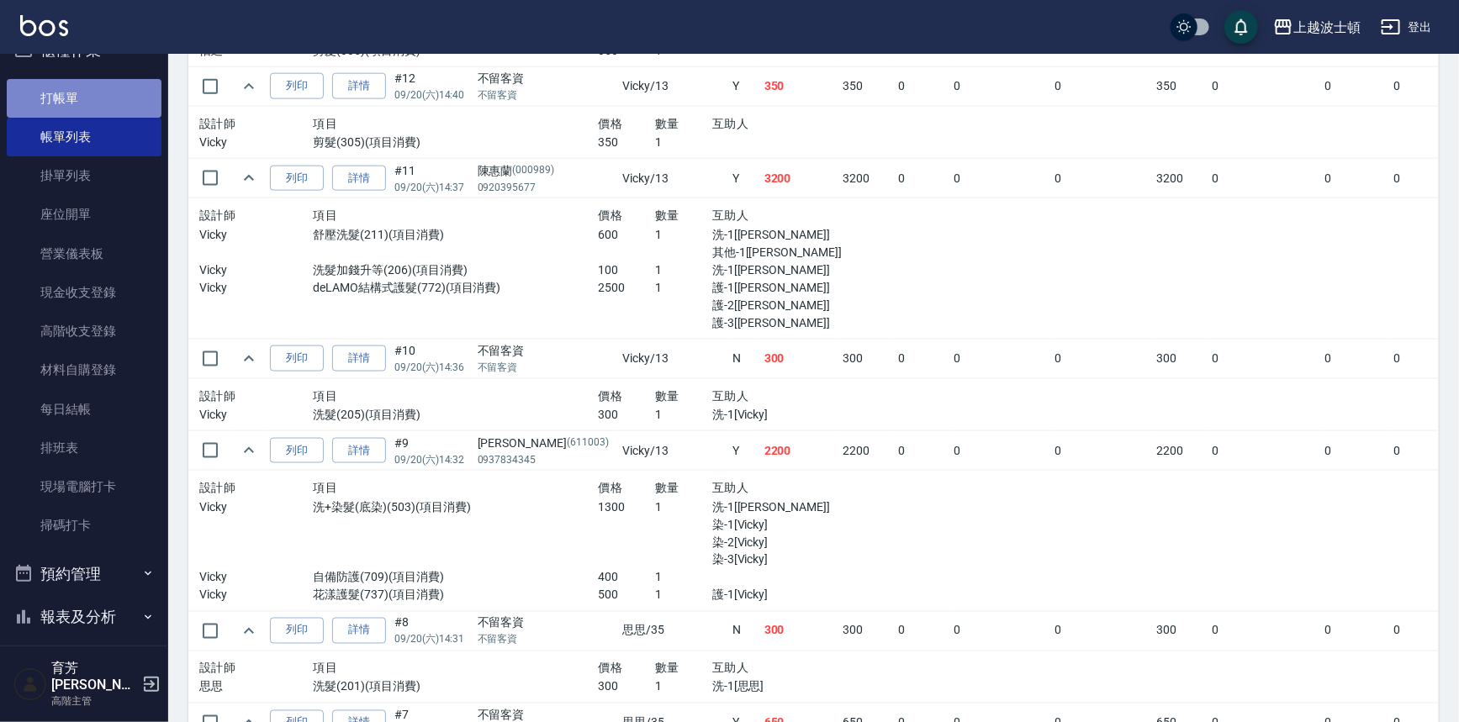
click at [99, 97] on link "打帳單" at bounding box center [84, 98] width 155 height 39
